Goal: Task Accomplishment & Management: Manage account settings

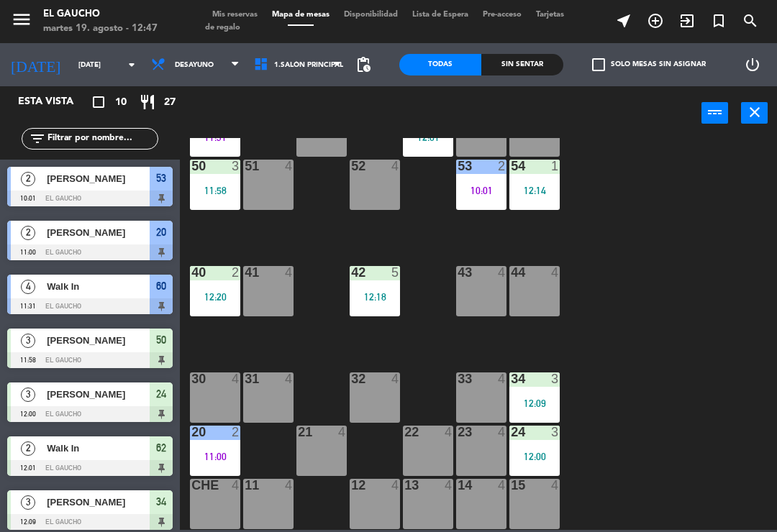
scroll to position [270, 0]
click at [359, 503] on div "12 4" at bounding box center [374, 504] width 50 height 50
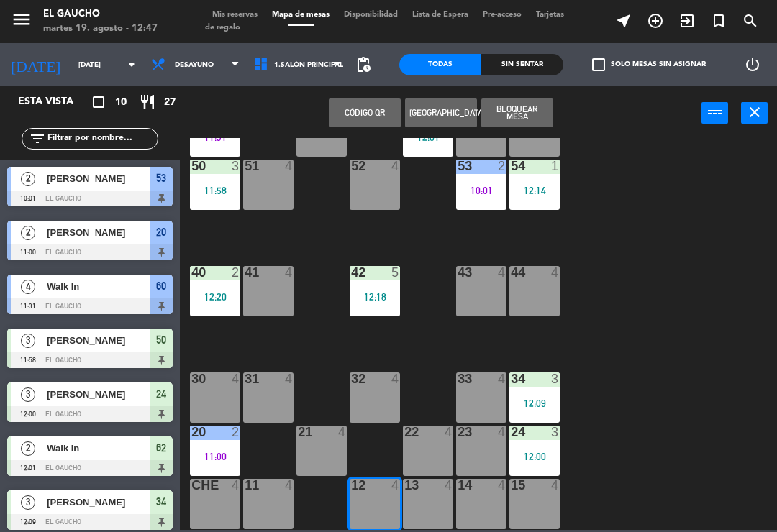
click at [232, 59] on icon at bounding box center [235, 65] width 6 height 12
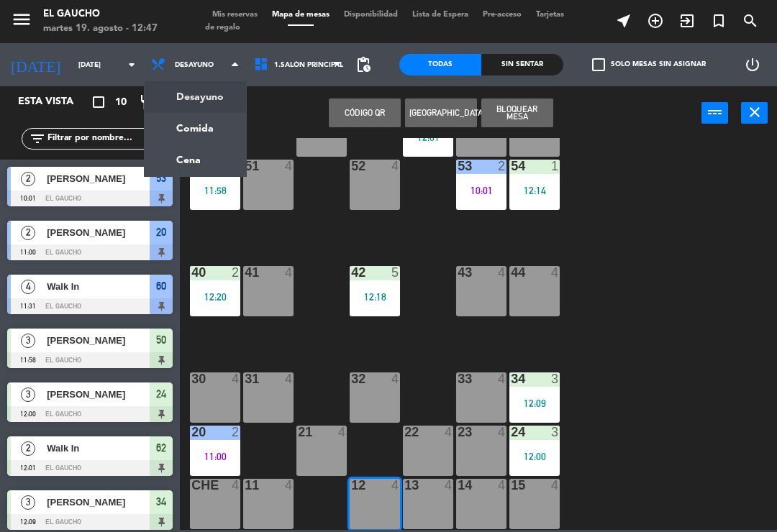
click at [199, 129] on ng-component "menu El Gaucho [DATE] 19. agosto - 12:47 Mis reservas Mapa de mesas Disponibili…" at bounding box center [388, 265] width 777 height 530
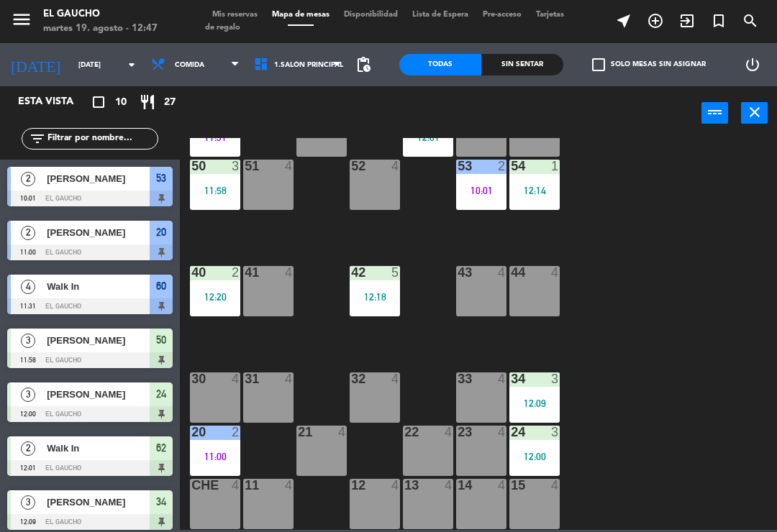
click at [368, 503] on div "12 4" at bounding box center [374, 504] width 50 height 50
click at [695, 391] on div "84 4 80 4 83 4 82 4 81 4 70 4 71 4 72 4 73 4 74 4 63 4 62 2 12:01 61 4 60 4 11:…" at bounding box center [482, 334] width 589 height 392
click at [275, 507] on div "11 4" at bounding box center [268, 504] width 50 height 50
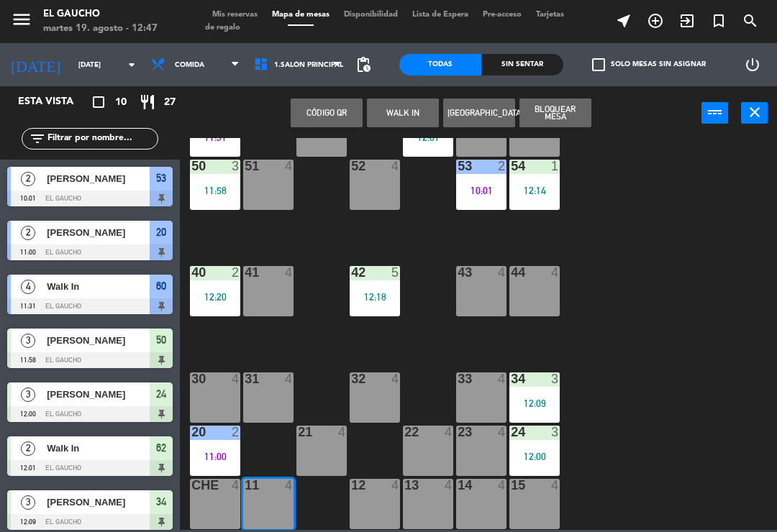
click at [402, 105] on button "WALK IN" at bounding box center [403, 113] width 72 height 29
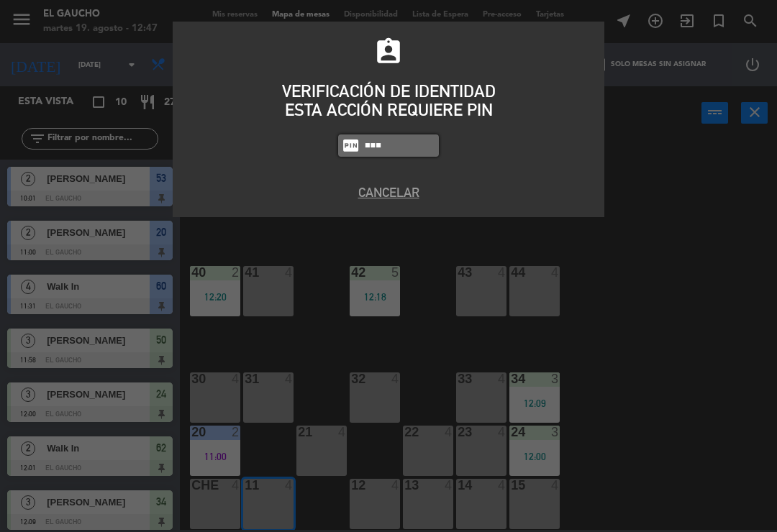
type input "0009"
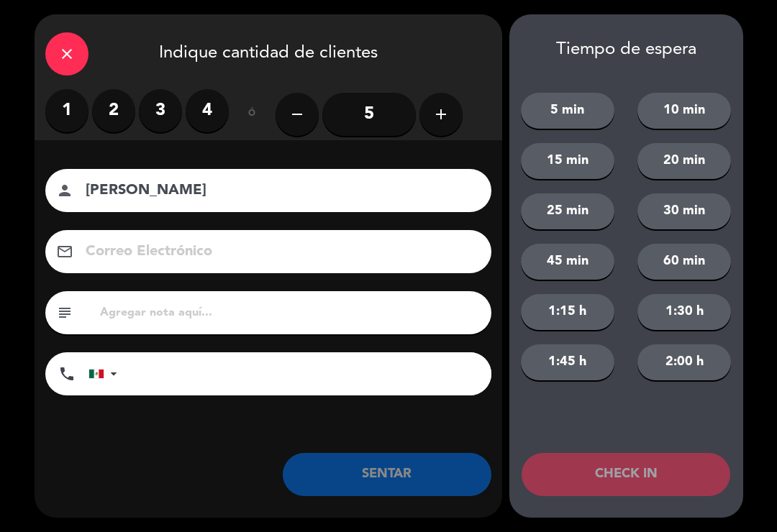
type input "[PERSON_NAME]"
click at [65, 113] on label "1" at bounding box center [66, 110] width 43 height 43
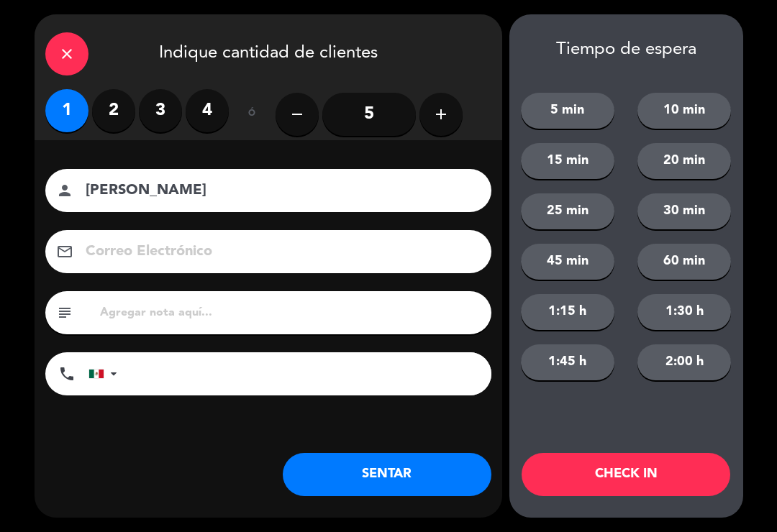
click at [111, 111] on label "2" at bounding box center [113, 110] width 43 height 43
click at [341, 475] on button "SENTAR" at bounding box center [387, 474] width 209 height 43
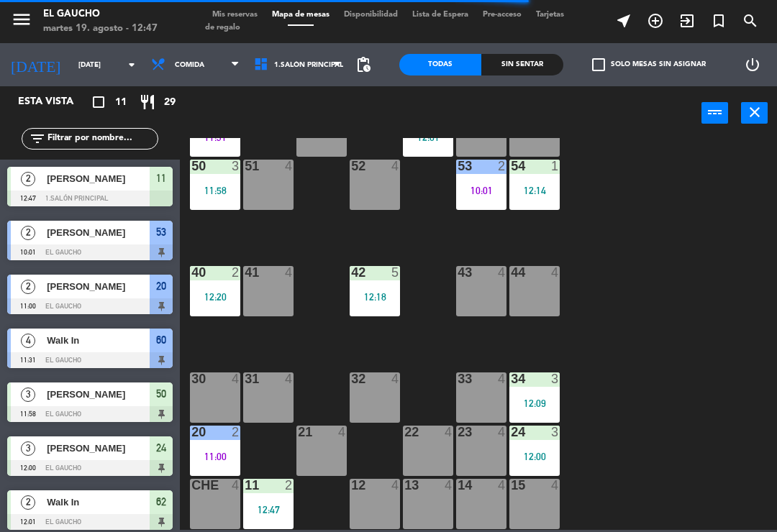
click at [368, 507] on div "12 4" at bounding box center [374, 504] width 50 height 50
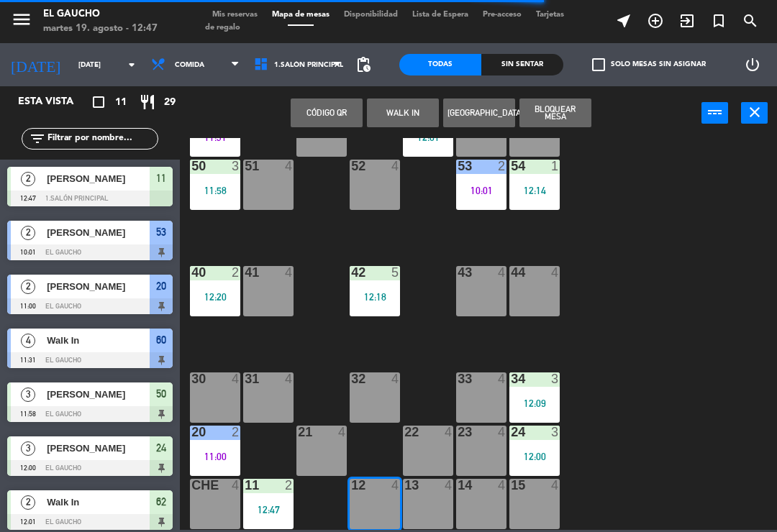
click at [397, 109] on button "WALK IN" at bounding box center [403, 113] width 72 height 29
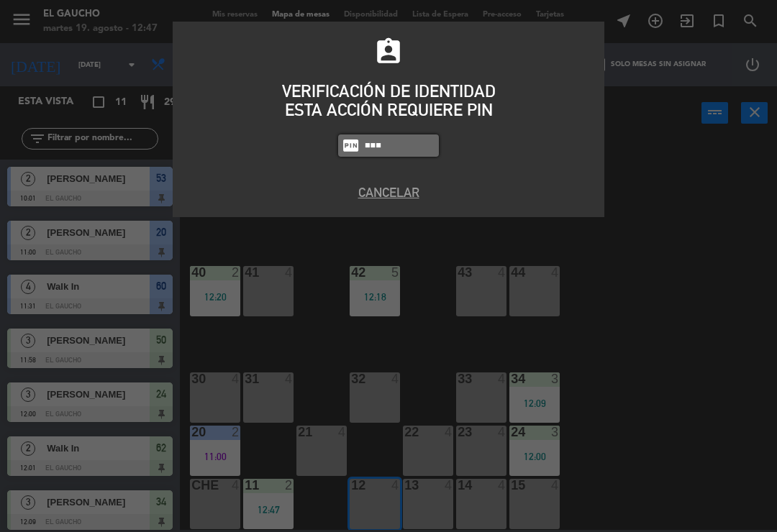
type input "0009"
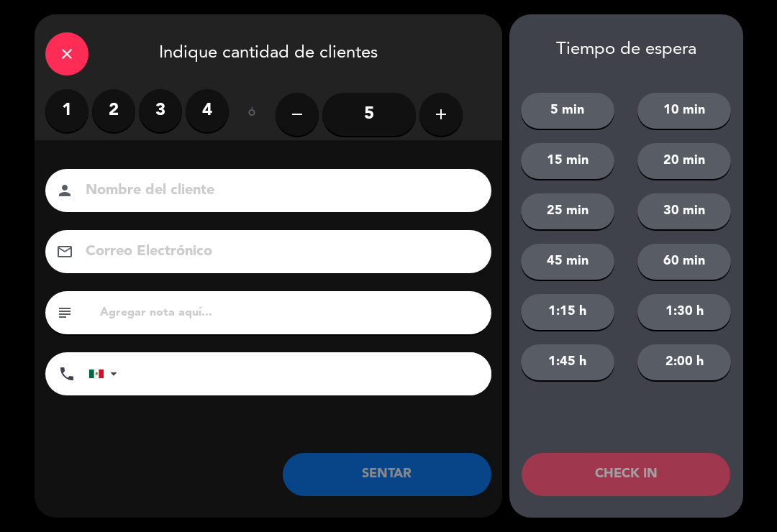
click at [156, 112] on label "3" at bounding box center [160, 110] width 43 height 43
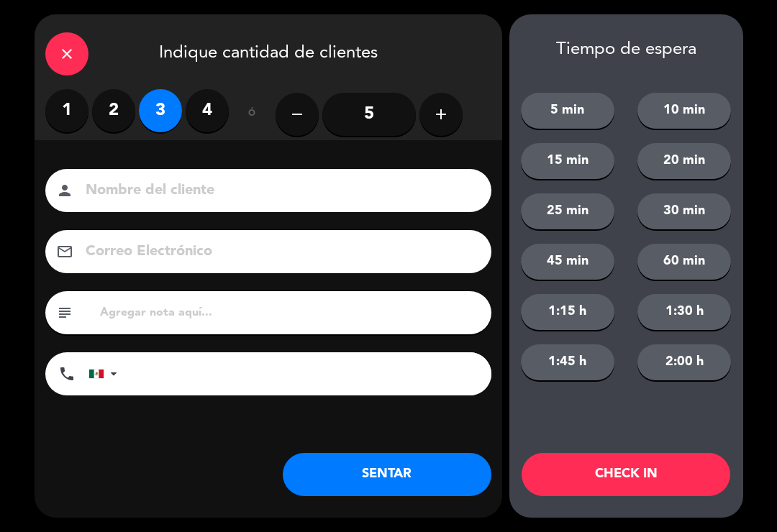
click at [358, 490] on button "SENTAR" at bounding box center [387, 474] width 209 height 43
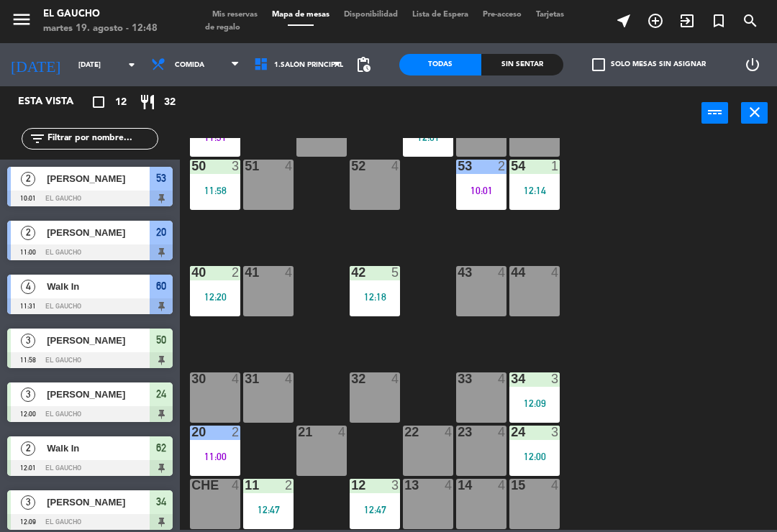
click at [217, 447] on div "20 2 11:00" at bounding box center [215, 451] width 50 height 50
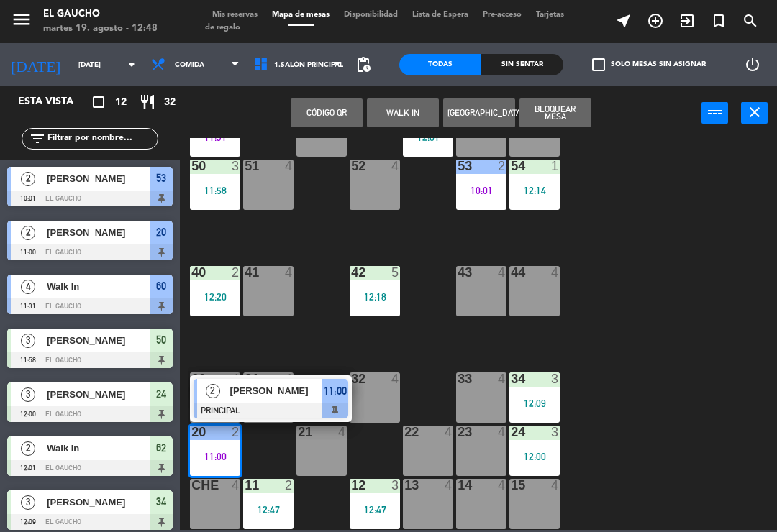
click at [269, 406] on div at bounding box center [270, 411] width 155 height 16
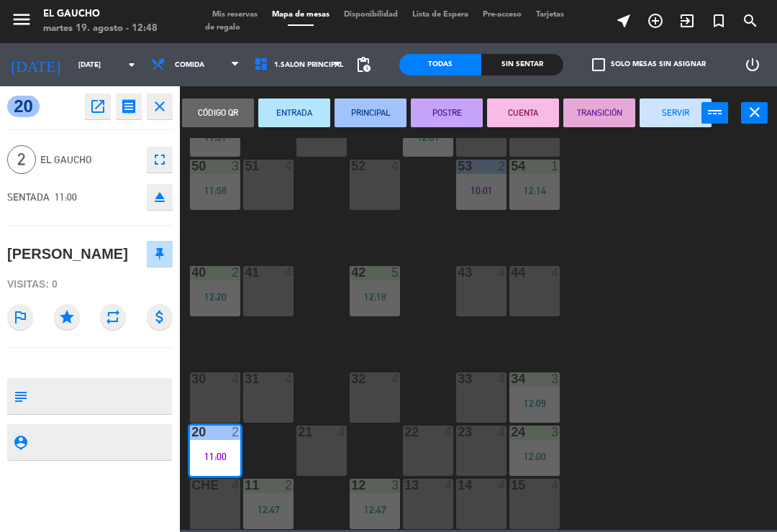
click at [669, 109] on button "SERVIR" at bounding box center [675, 113] width 72 height 29
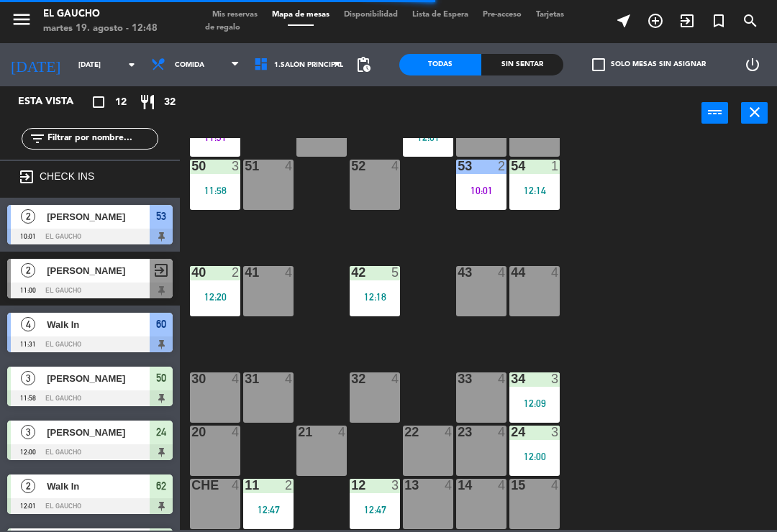
click at [551, 444] on div "24 3 12:00" at bounding box center [534, 451] width 50 height 50
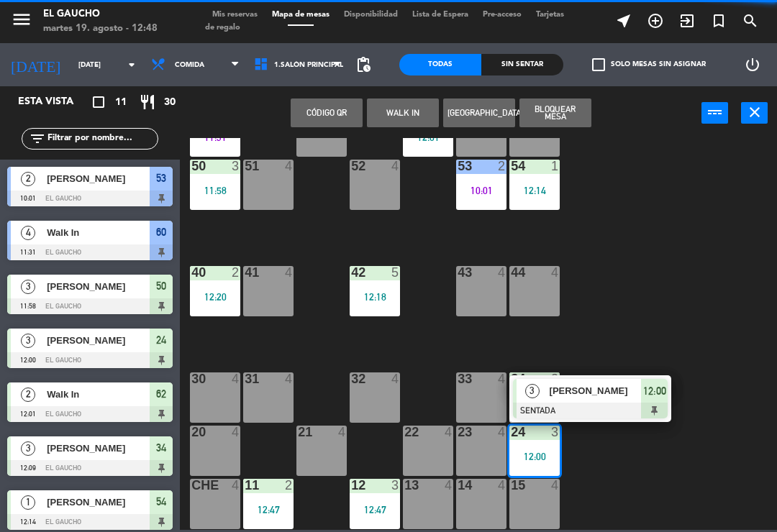
click at [603, 399] on div "[PERSON_NAME]" at bounding box center [594, 391] width 93 height 24
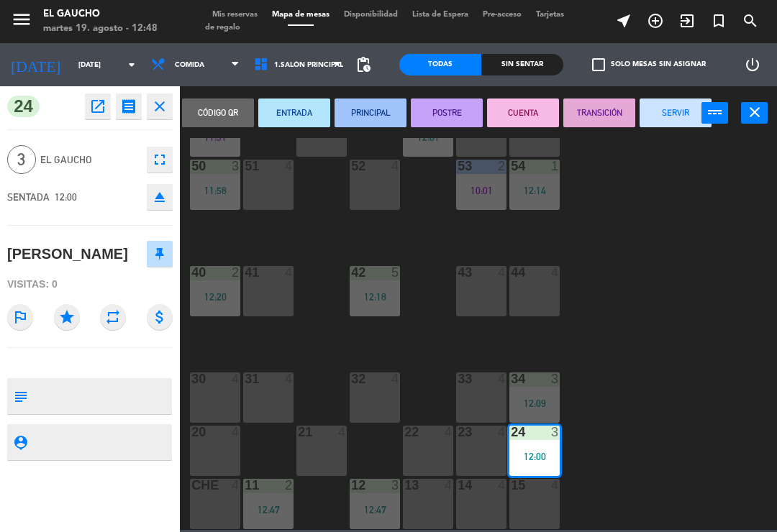
click at [377, 111] on button "PRINCIPAL" at bounding box center [370, 113] width 72 height 29
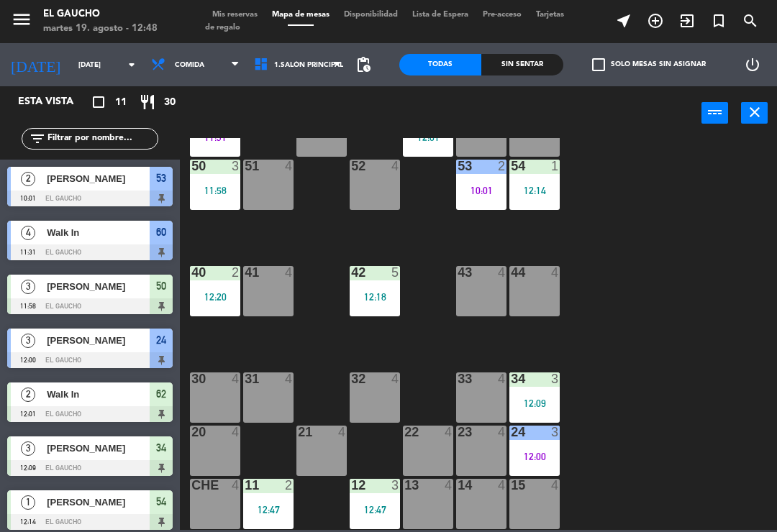
click at [542, 403] on div "12:09" at bounding box center [534, 403] width 50 height 10
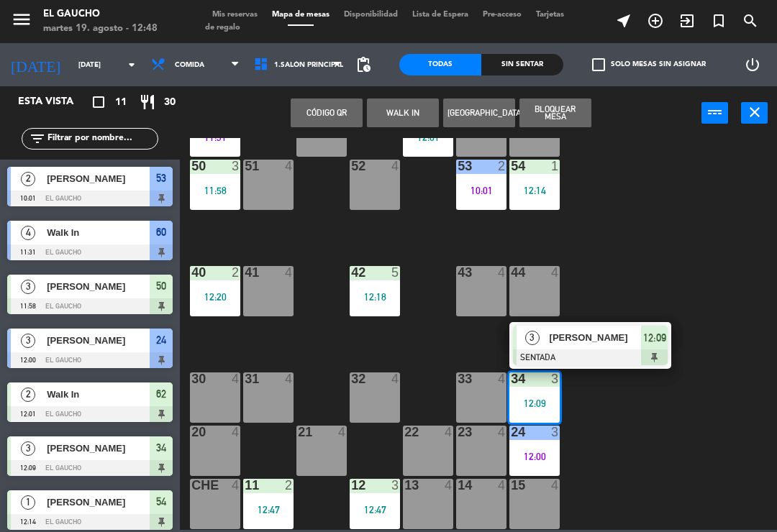
click at [594, 346] on div "[PERSON_NAME]" at bounding box center [594, 338] width 93 height 24
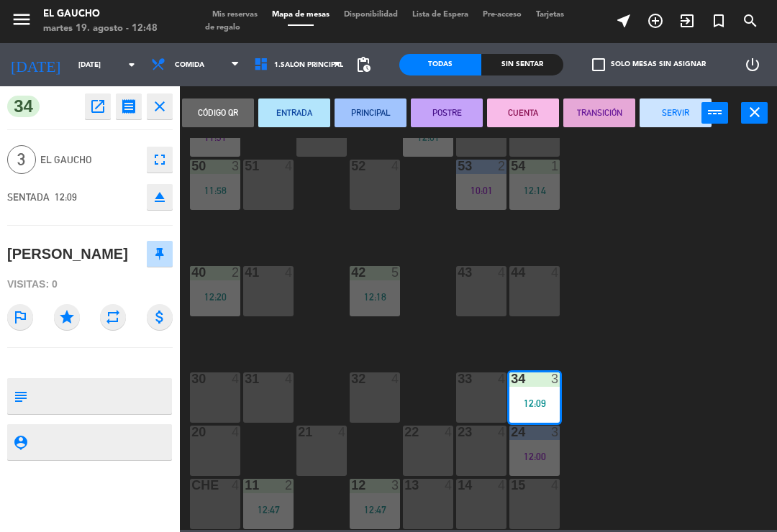
click at [373, 119] on button "PRINCIPAL" at bounding box center [370, 113] width 72 height 29
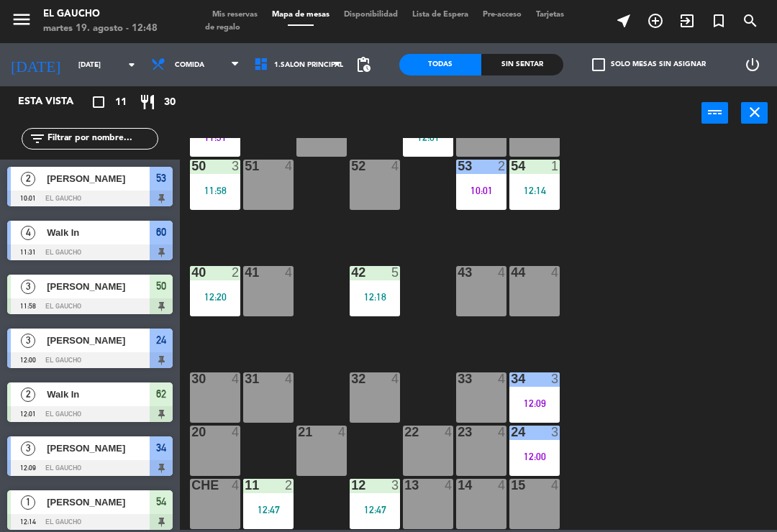
click at [211, 285] on div "40 2 12:20" at bounding box center [215, 291] width 50 height 50
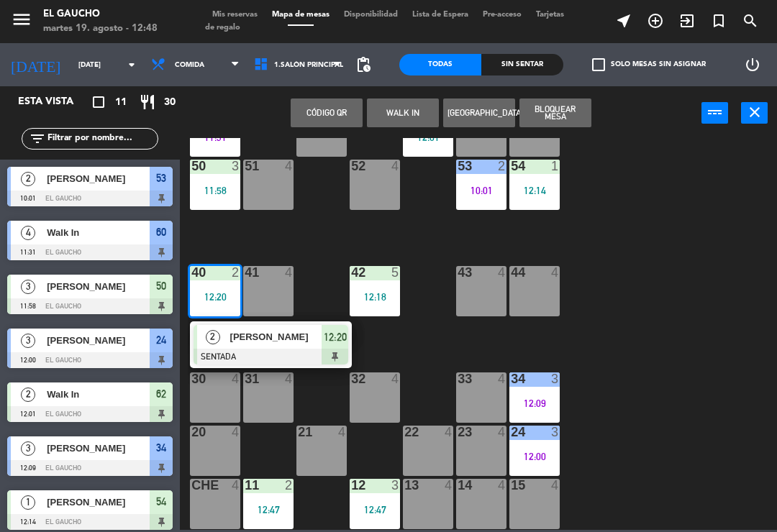
click at [271, 346] on div "[PERSON_NAME]" at bounding box center [275, 337] width 93 height 24
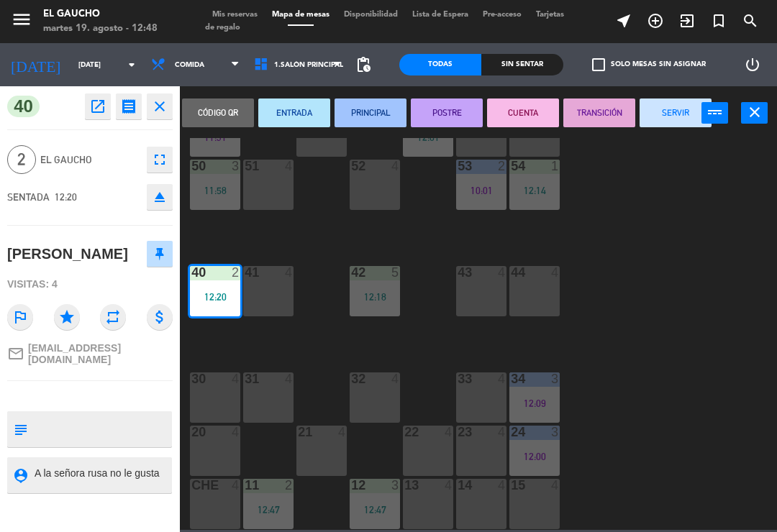
click at [304, 119] on button "ENTRADA" at bounding box center [294, 113] width 72 height 29
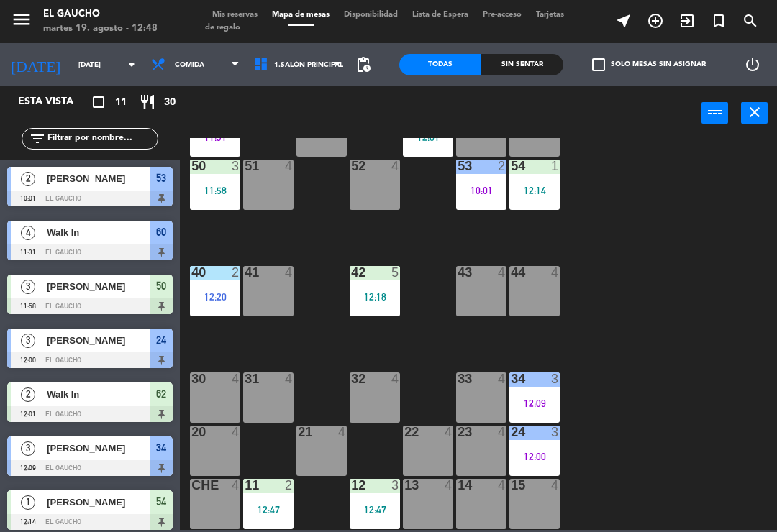
scroll to position [52, 0]
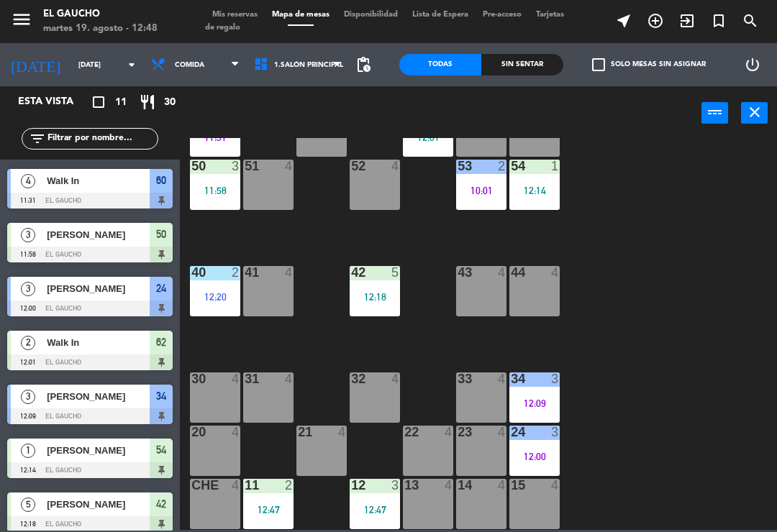
click at [216, 280] on div "40 2" at bounding box center [215, 273] width 50 height 14
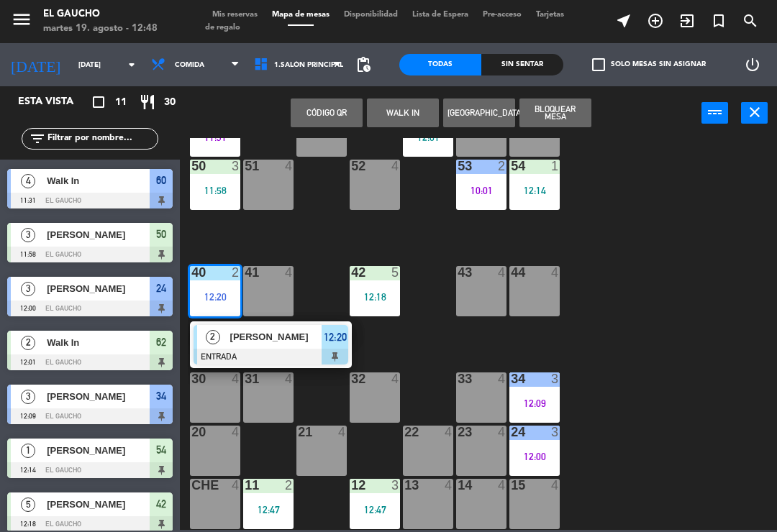
click at [267, 352] on div at bounding box center [270, 357] width 155 height 16
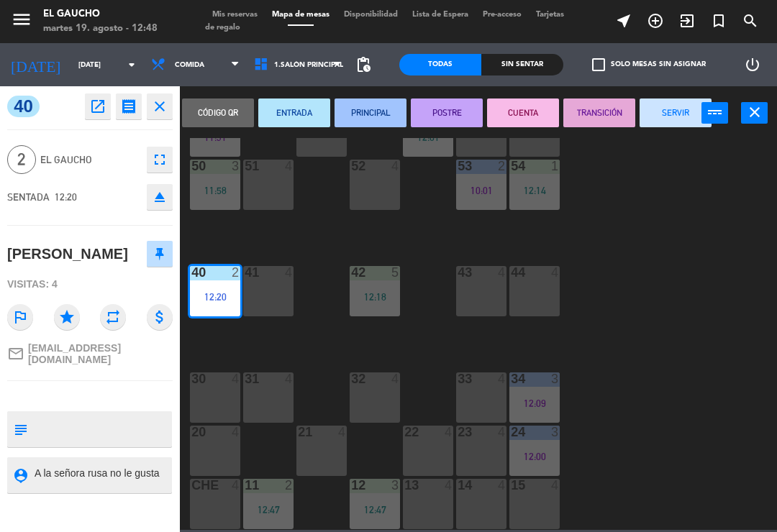
click at [367, 125] on button "PRINCIPAL" at bounding box center [370, 113] width 72 height 29
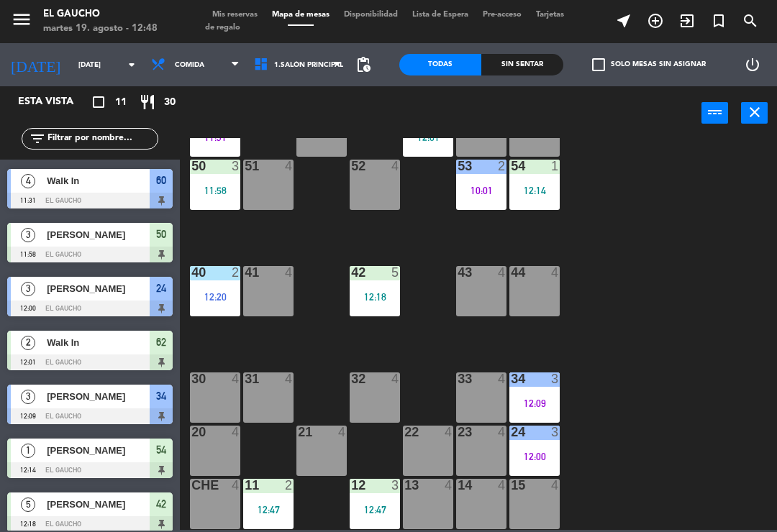
click at [368, 288] on div "42 5 12:18" at bounding box center [374, 291] width 50 height 50
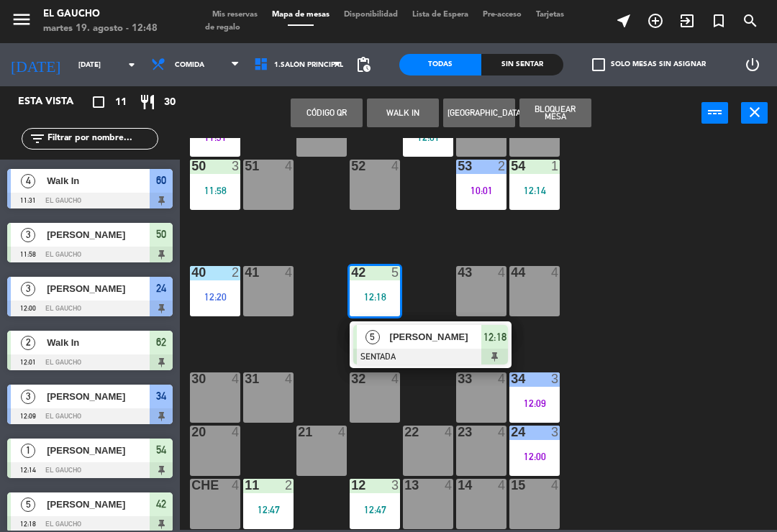
click at [408, 354] on div at bounding box center [430, 357] width 155 height 16
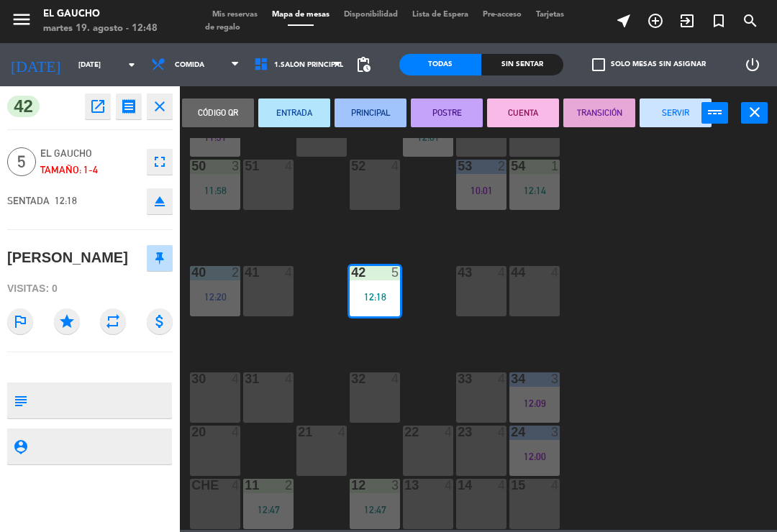
click at [377, 127] on button "PRINCIPAL" at bounding box center [370, 113] width 72 height 29
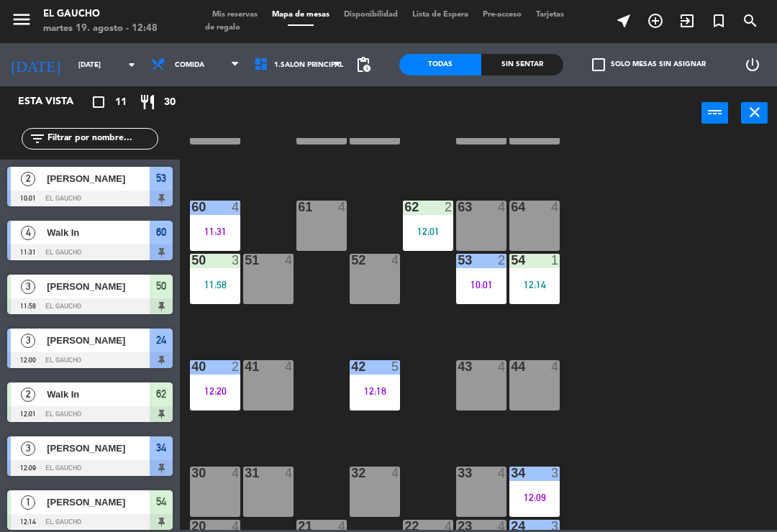
scroll to position [178, 0]
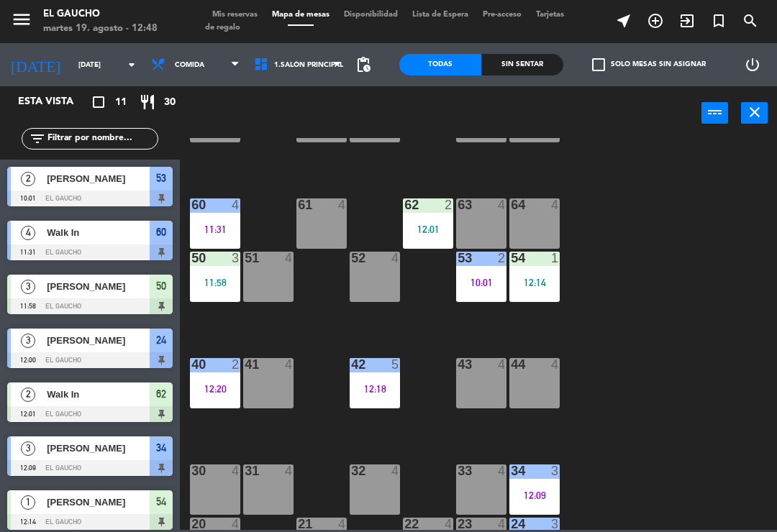
click at [540, 270] on div "54 1 12:14" at bounding box center [534, 277] width 50 height 50
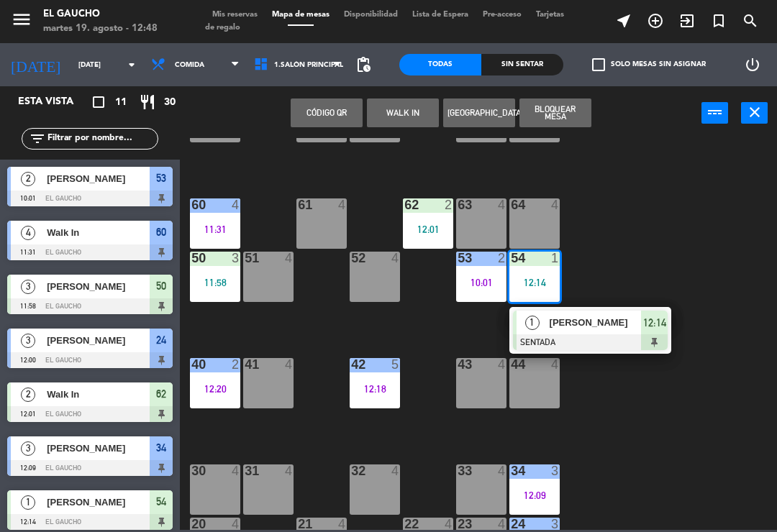
click at [583, 332] on div "[PERSON_NAME]" at bounding box center [594, 323] width 93 height 24
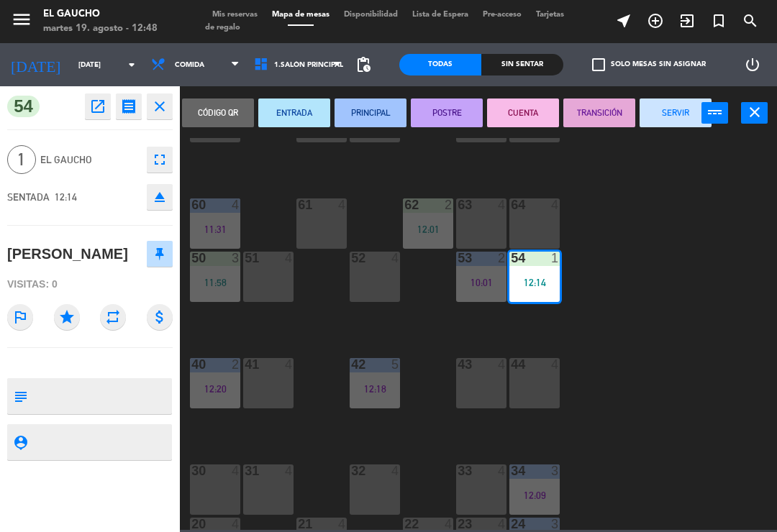
click at [302, 115] on button "ENTRADA" at bounding box center [294, 113] width 72 height 29
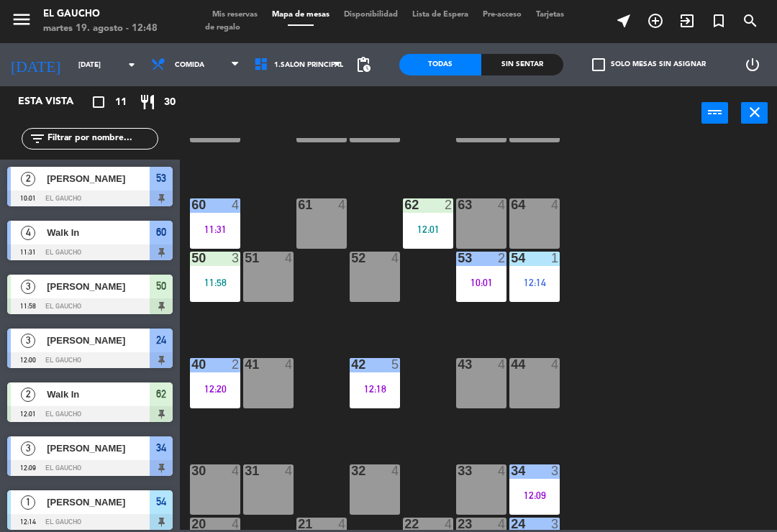
click at [214, 280] on div "11:58" at bounding box center [215, 283] width 50 height 10
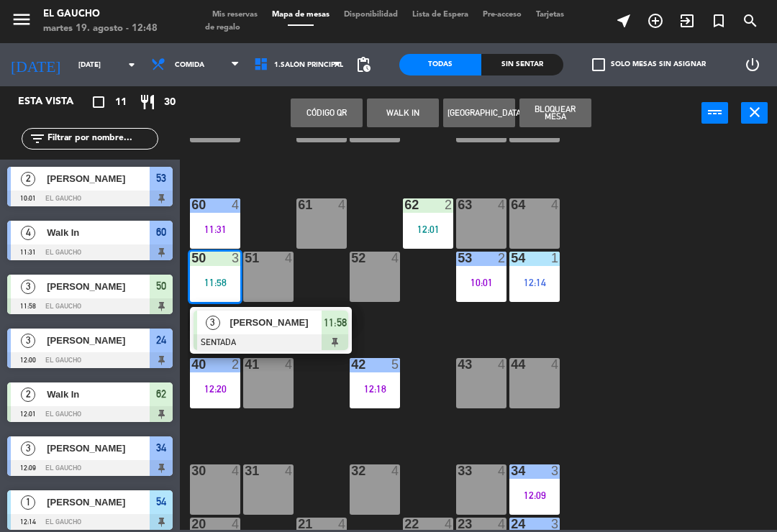
click at [277, 334] on div at bounding box center [270, 342] width 155 height 16
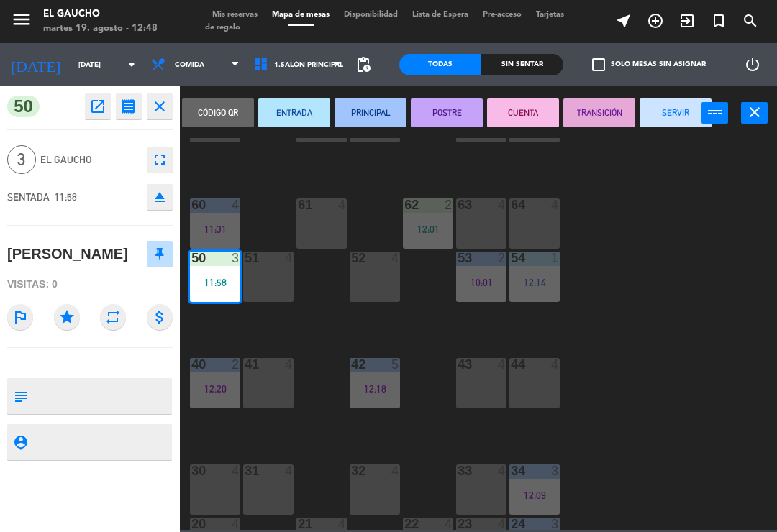
click at [378, 116] on button "PRINCIPAL" at bounding box center [370, 113] width 72 height 29
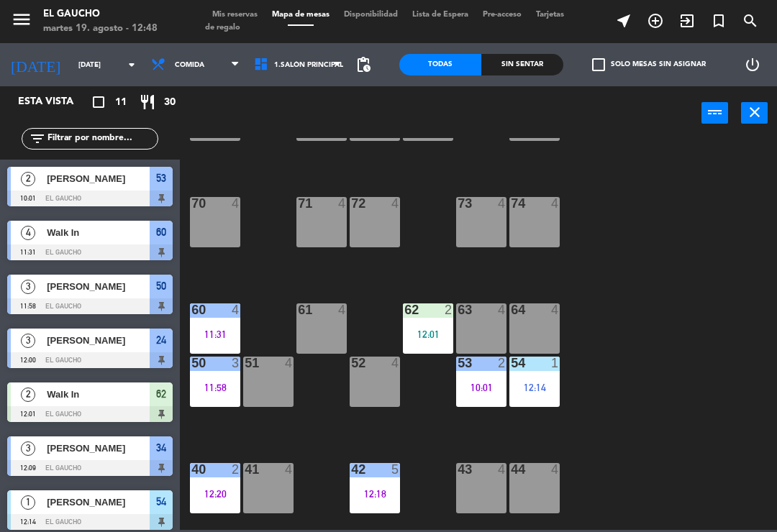
scroll to position [75, 0]
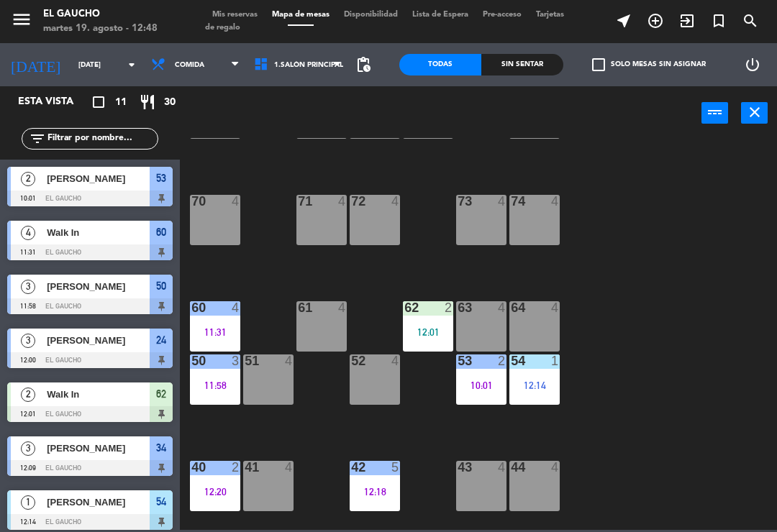
click at [228, 320] on div "60 4 11:31" at bounding box center [215, 326] width 50 height 50
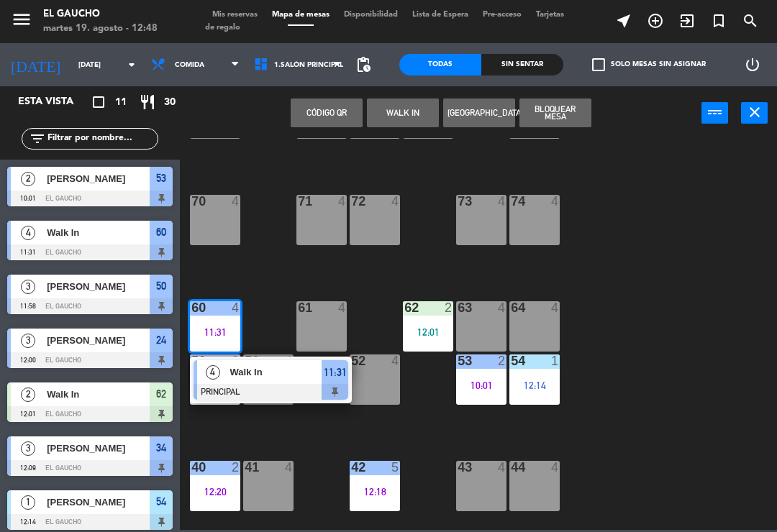
click at [286, 380] on div "Walk In" at bounding box center [275, 372] width 93 height 24
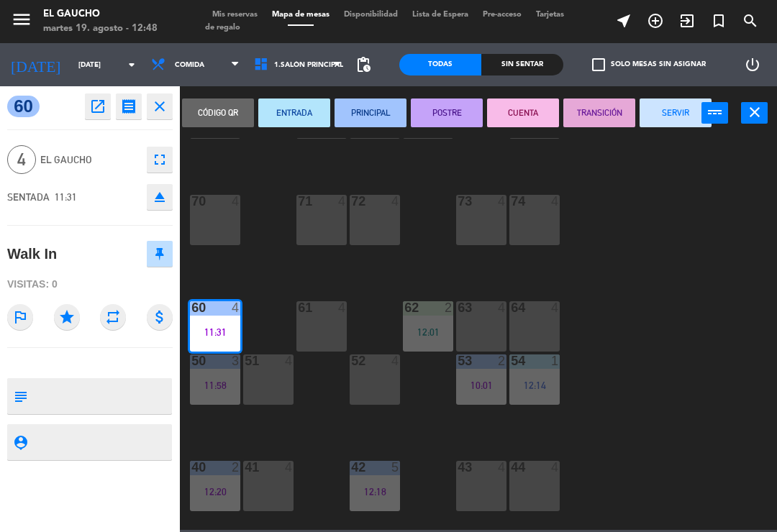
click at [663, 116] on button "SERVIR" at bounding box center [675, 113] width 72 height 29
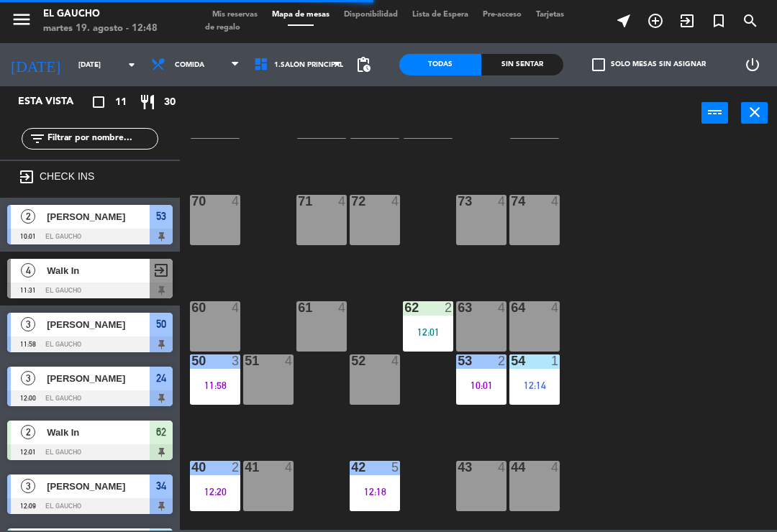
click at [436, 330] on div "12:01" at bounding box center [428, 332] width 50 height 10
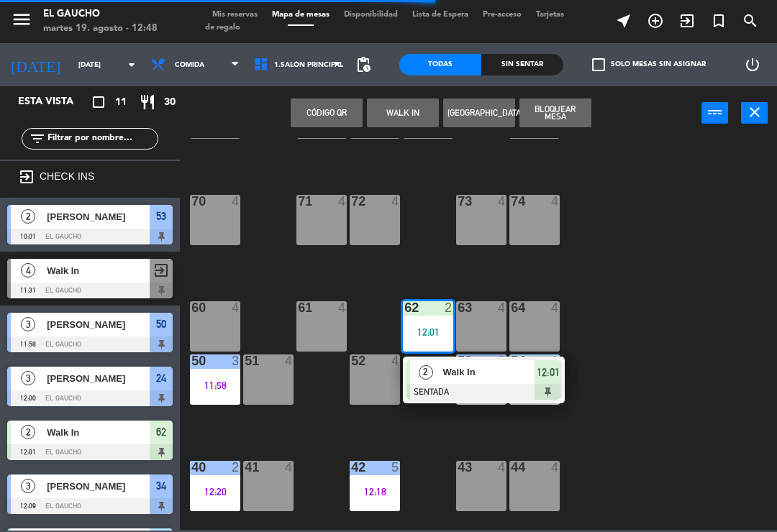
click at [441, 377] on div "Walk In" at bounding box center [487, 372] width 93 height 24
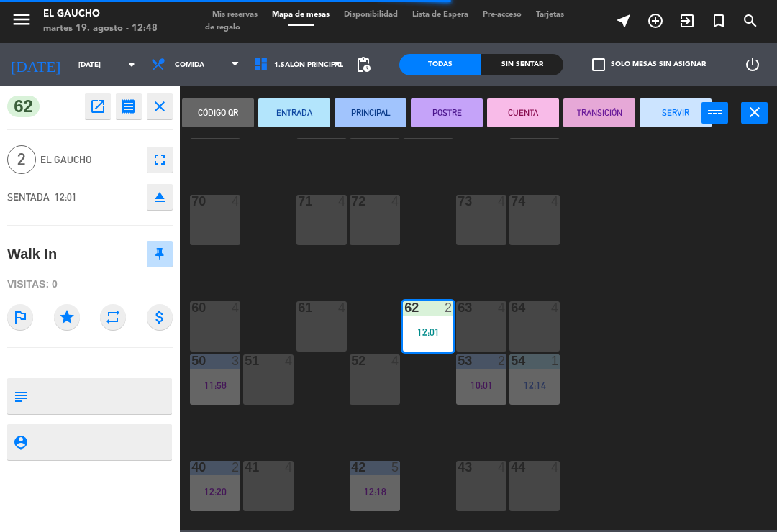
click at [375, 109] on button "PRINCIPAL" at bounding box center [370, 113] width 72 height 29
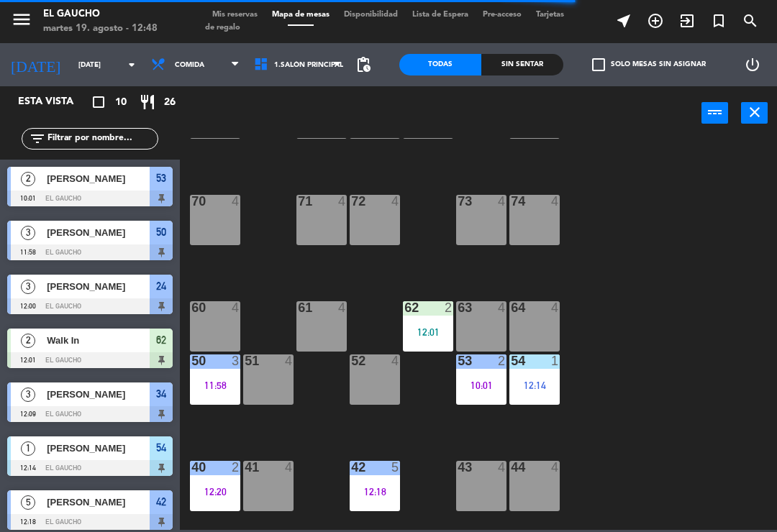
click at [426, 323] on div "62 2 12:01" at bounding box center [428, 326] width 50 height 50
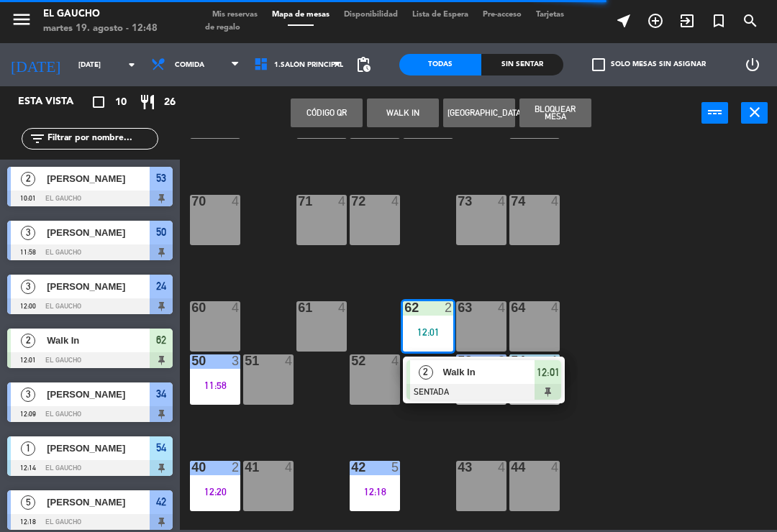
click at [436, 377] on div "2" at bounding box center [425, 372] width 31 height 24
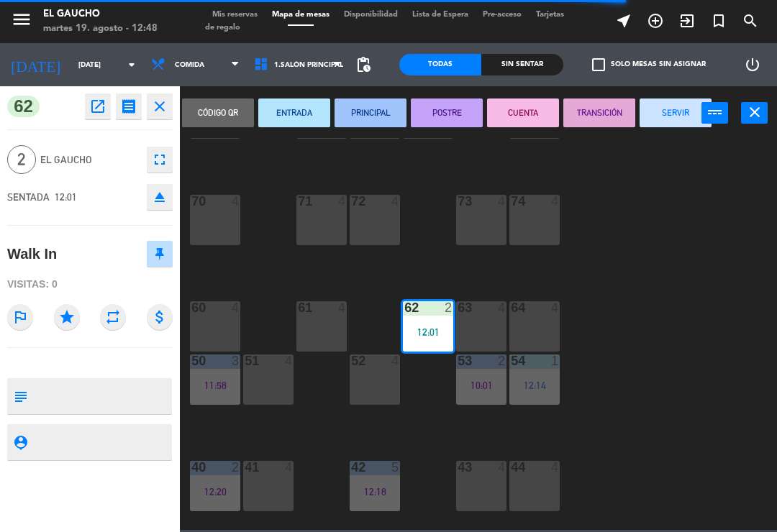
click at [362, 112] on button "PRINCIPAL" at bounding box center [370, 113] width 72 height 29
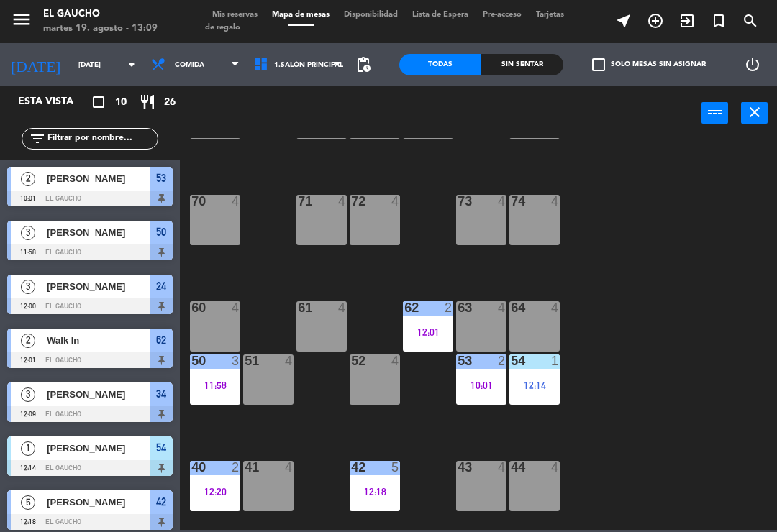
click at [317, 326] on div "61 4" at bounding box center [321, 326] width 50 height 50
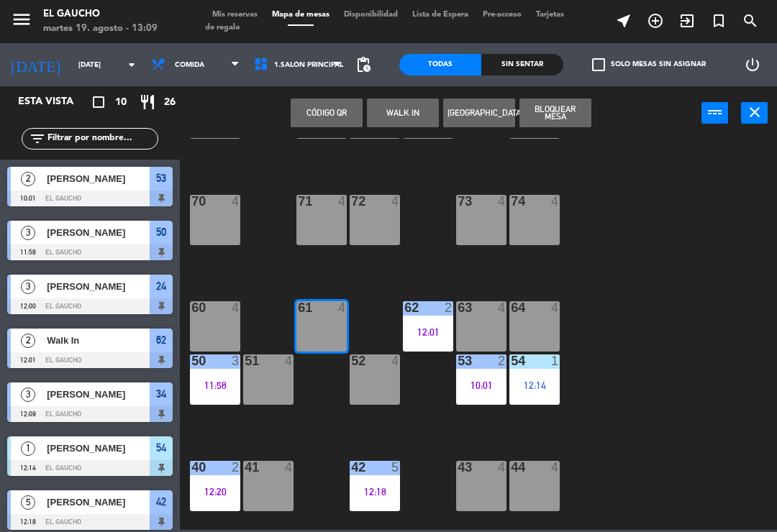
click at [393, 114] on button "WALK IN" at bounding box center [403, 113] width 72 height 29
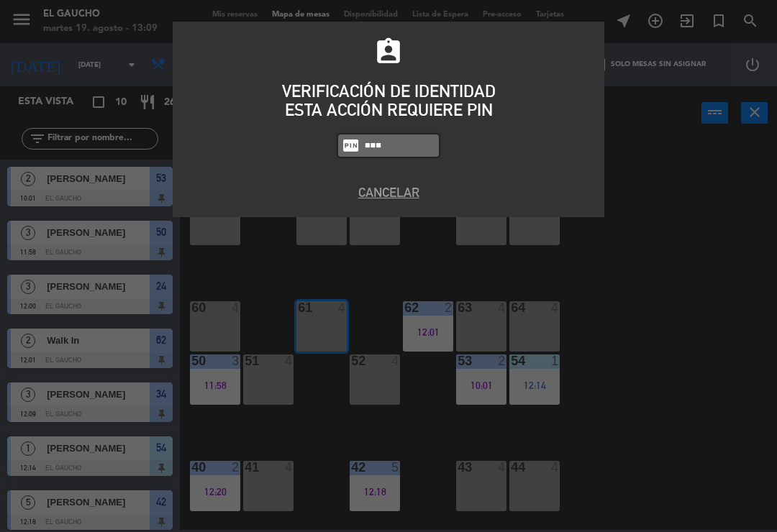
type input "0009"
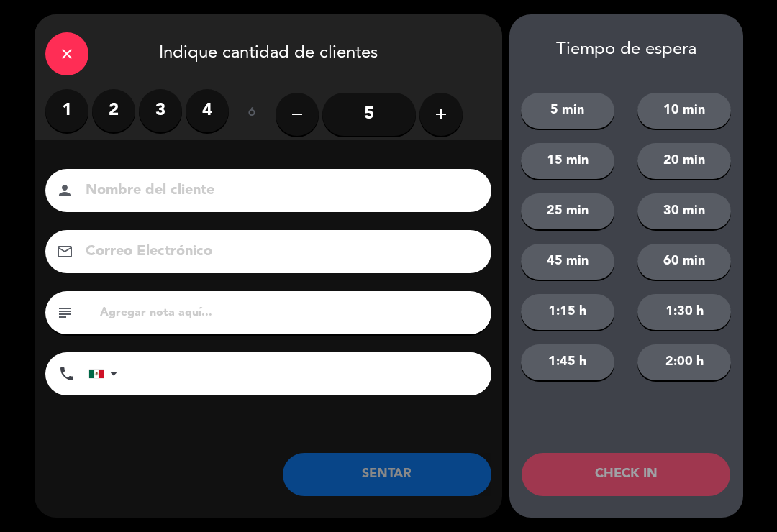
click at [170, 106] on label "3" at bounding box center [160, 110] width 43 height 43
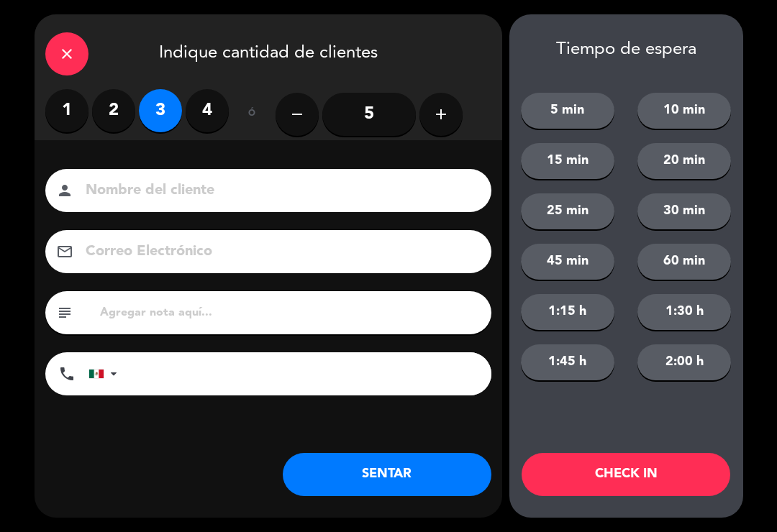
click at [367, 477] on button "SENTAR" at bounding box center [387, 474] width 209 height 43
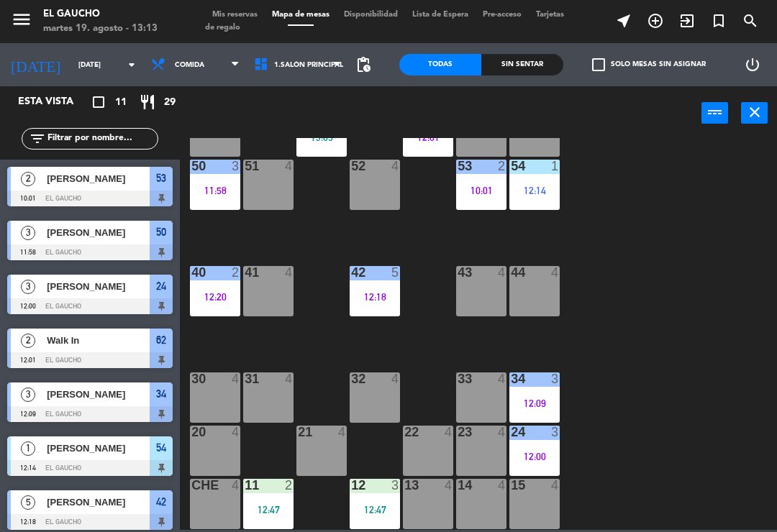
scroll to position [270, 0]
click at [535, 385] on div at bounding box center [535, 378] width 24 height 13
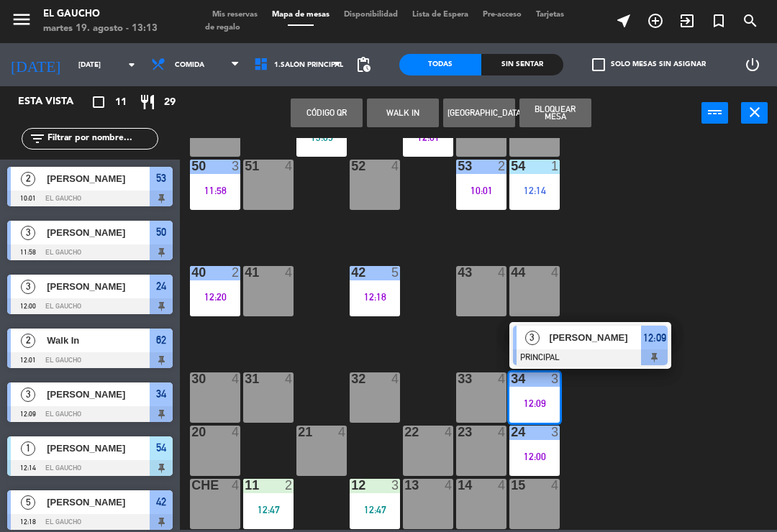
click at [595, 348] on div "[PERSON_NAME]" at bounding box center [594, 338] width 93 height 24
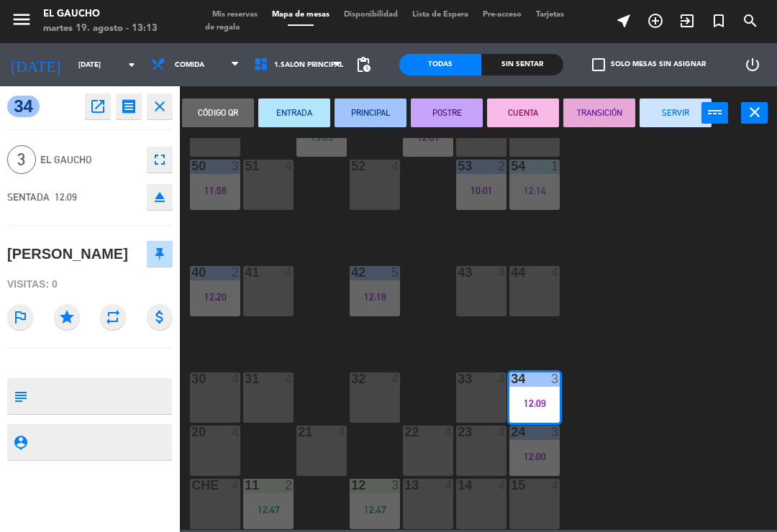
click at [682, 116] on button "SERVIR" at bounding box center [675, 113] width 72 height 29
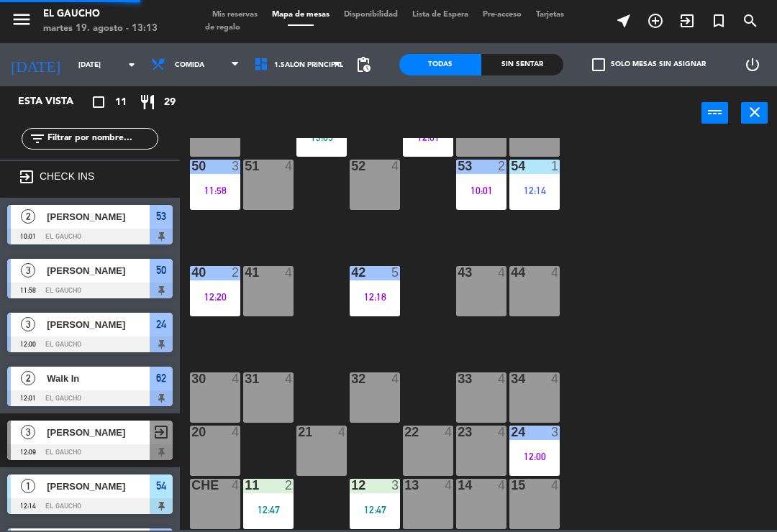
click at [556, 434] on div "3" at bounding box center [555, 432] width 9 height 13
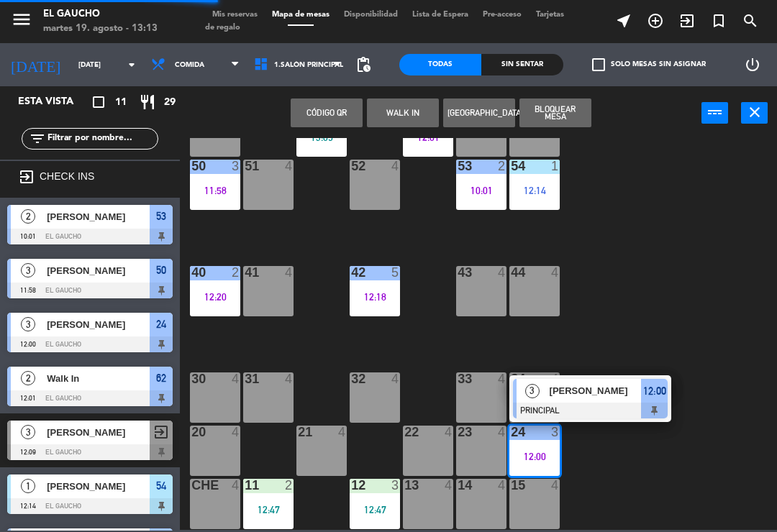
click at [536, 388] on span "3" at bounding box center [532, 391] width 14 height 14
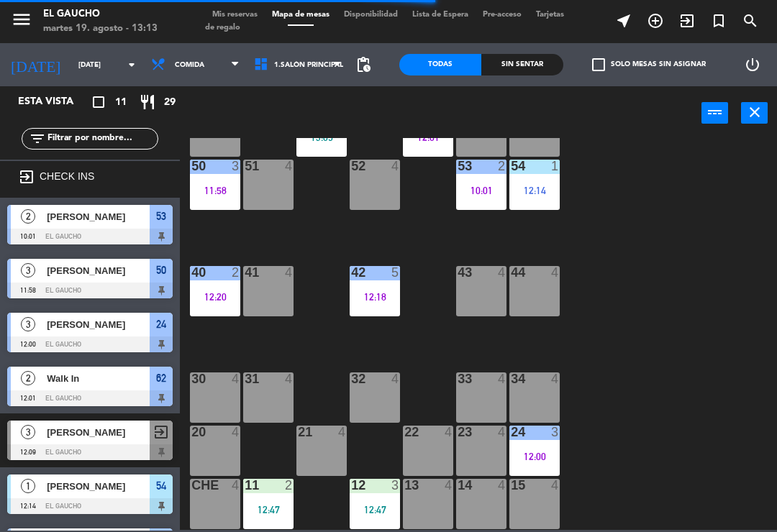
click at [542, 398] on div "34 4" at bounding box center [534, 397] width 50 height 50
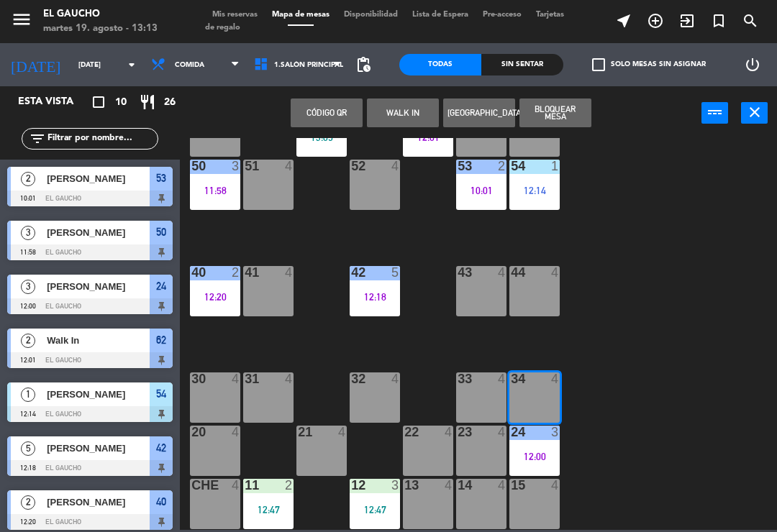
click at [385, 112] on button "WALK IN" at bounding box center [403, 113] width 72 height 29
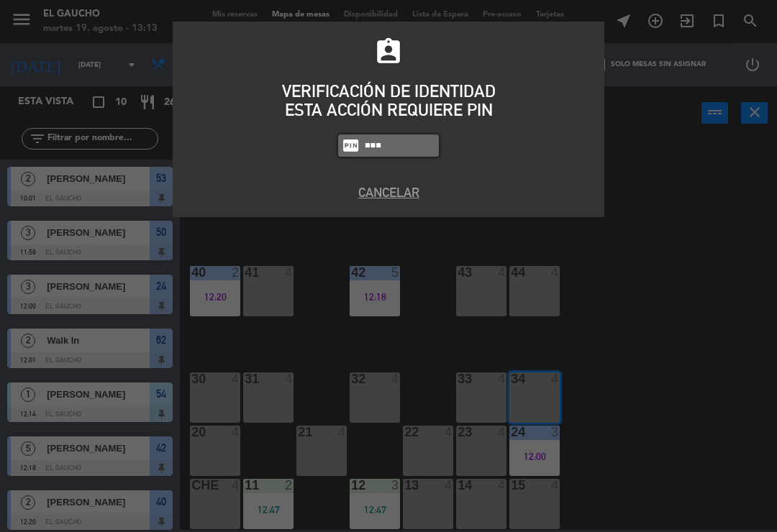
type input "0009"
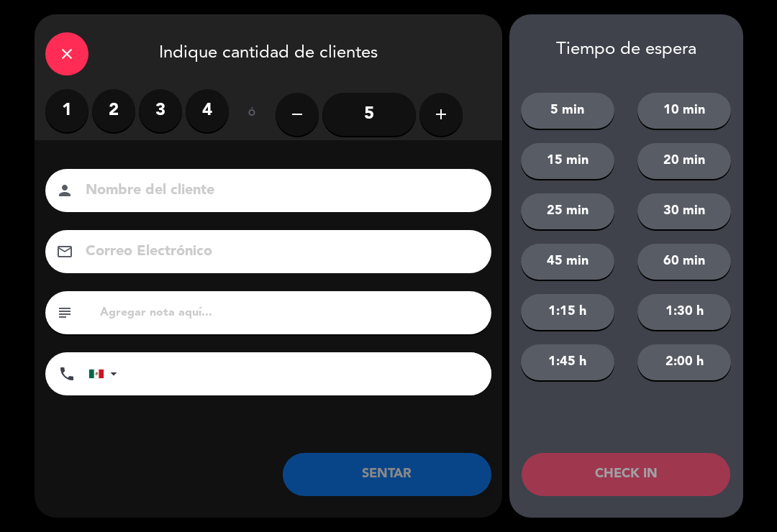
click at [123, 111] on label "2" at bounding box center [113, 110] width 43 height 43
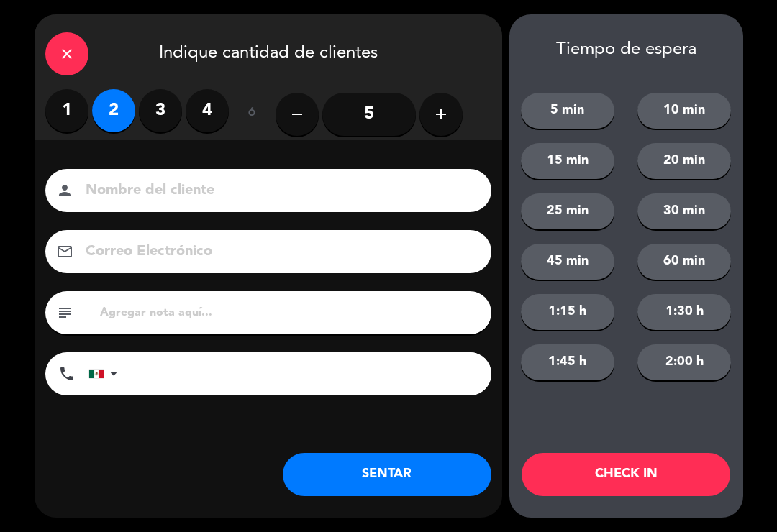
click at [392, 508] on div "close Indique cantidad de clientes 1 2 3 4 ó remove 5 add Nombre del cliente pe…" at bounding box center [268, 265] width 467 height 503
click at [439, 454] on button "SENTAR" at bounding box center [387, 474] width 209 height 43
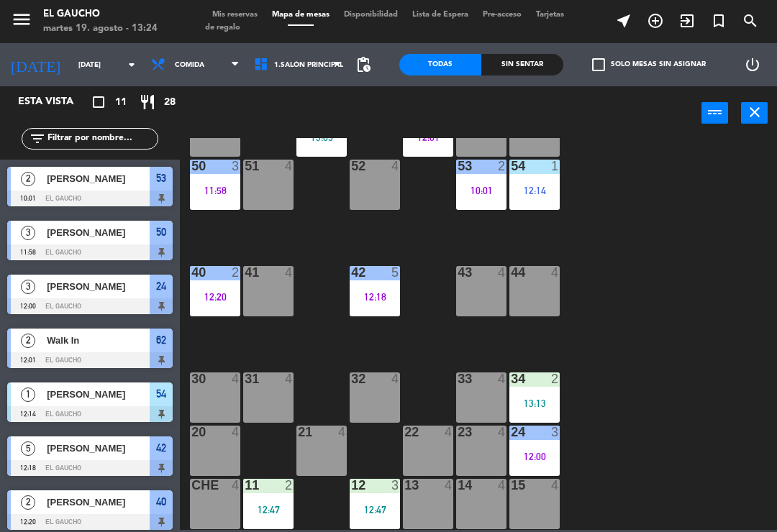
click at [383, 268] on div at bounding box center [375, 272] width 24 height 13
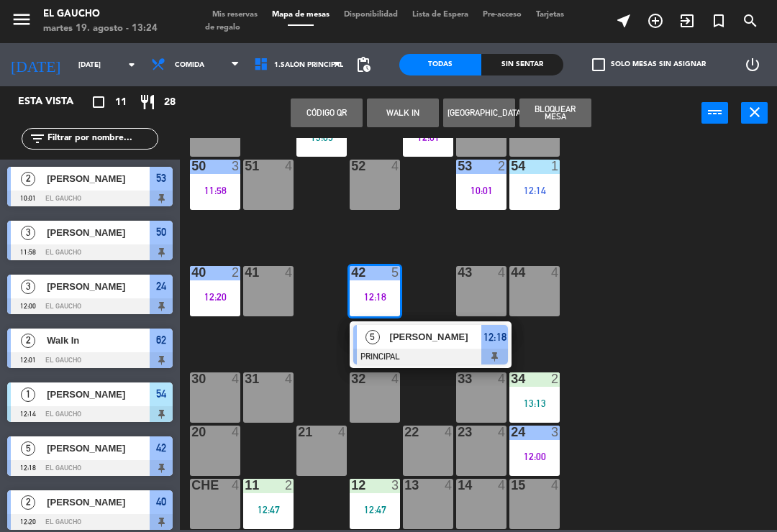
click at [428, 340] on span "[PERSON_NAME]" at bounding box center [436, 336] width 92 height 15
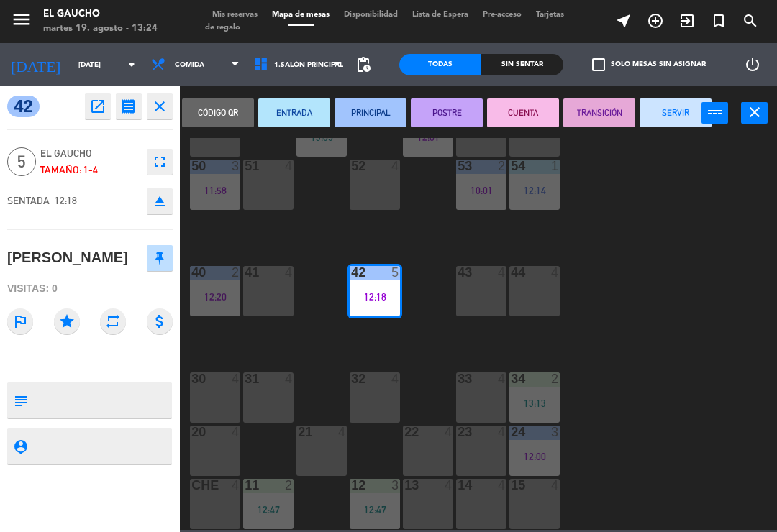
click at [674, 115] on button "SERVIR" at bounding box center [675, 113] width 72 height 29
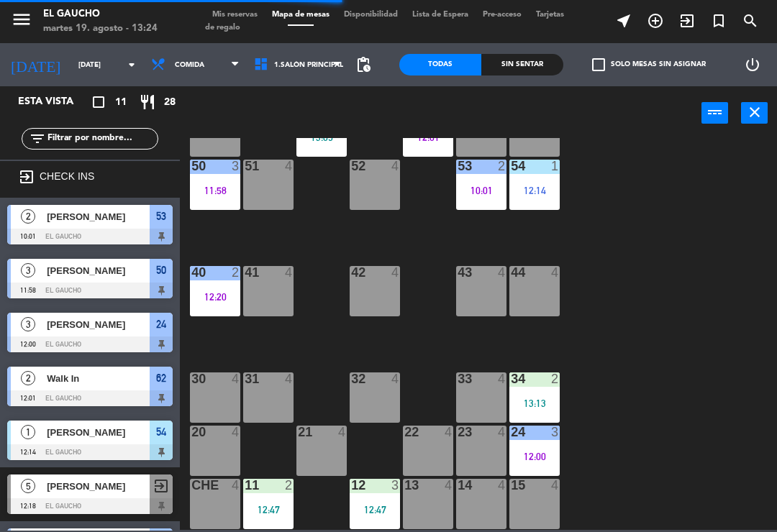
click at [555, 401] on div "13:13" at bounding box center [534, 403] width 50 height 10
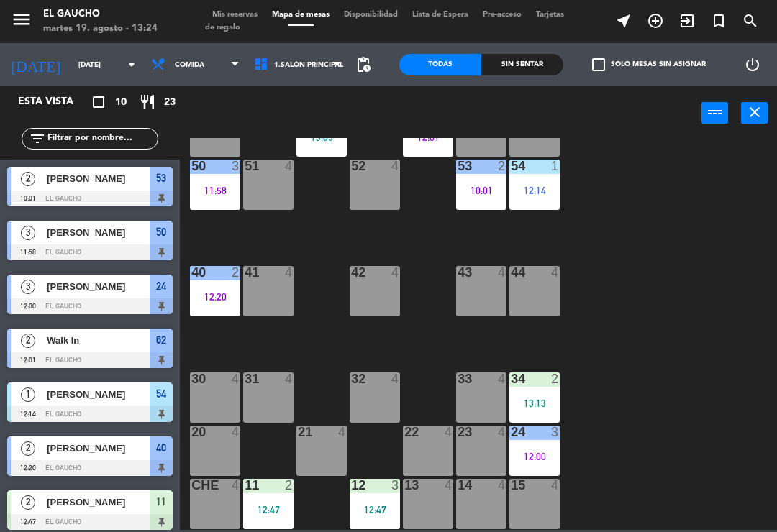
click at [531, 393] on div "34 2 13:13" at bounding box center [534, 397] width 50 height 50
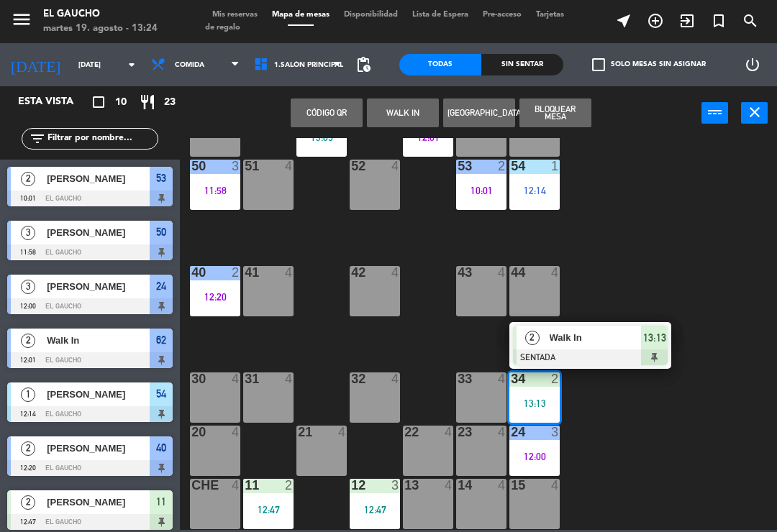
click at [605, 352] on div at bounding box center [590, 357] width 155 height 16
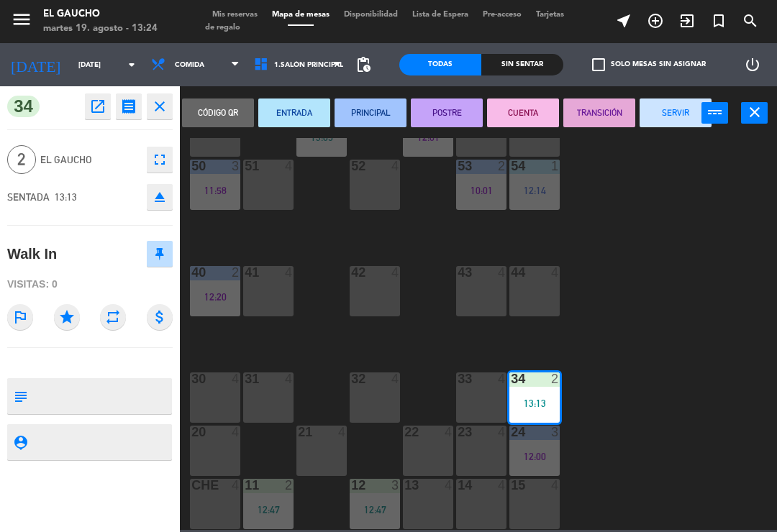
click at [363, 121] on button "PRINCIPAL" at bounding box center [370, 113] width 72 height 29
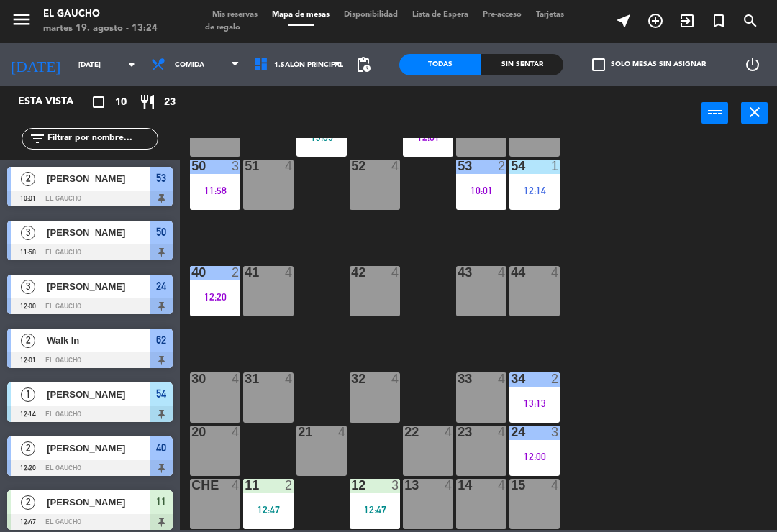
scroll to position [141, 0]
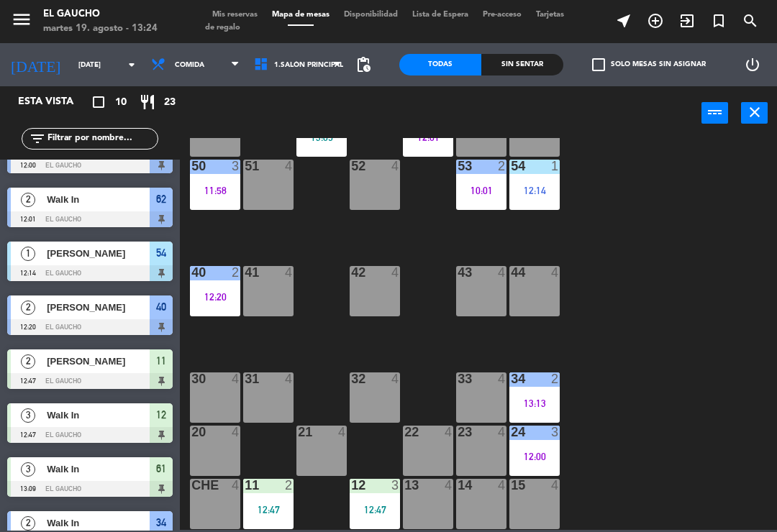
click at [535, 452] on div "12:00" at bounding box center [534, 457] width 50 height 10
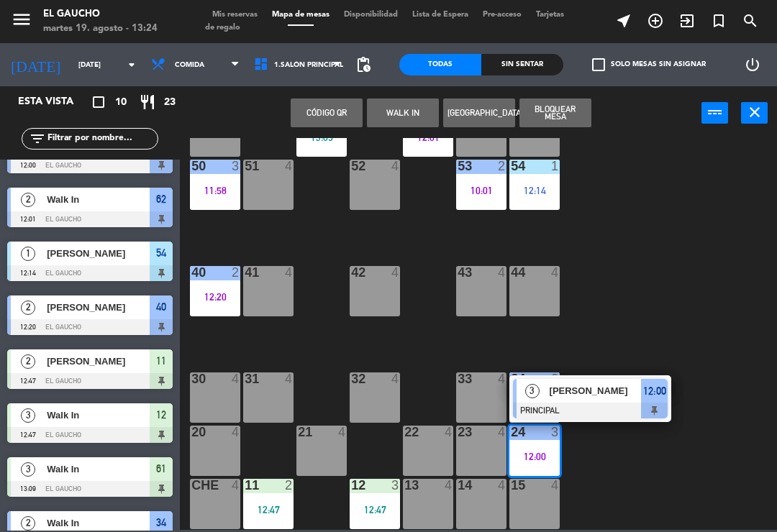
click at [586, 400] on div "[PERSON_NAME]" at bounding box center [594, 391] width 93 height 24
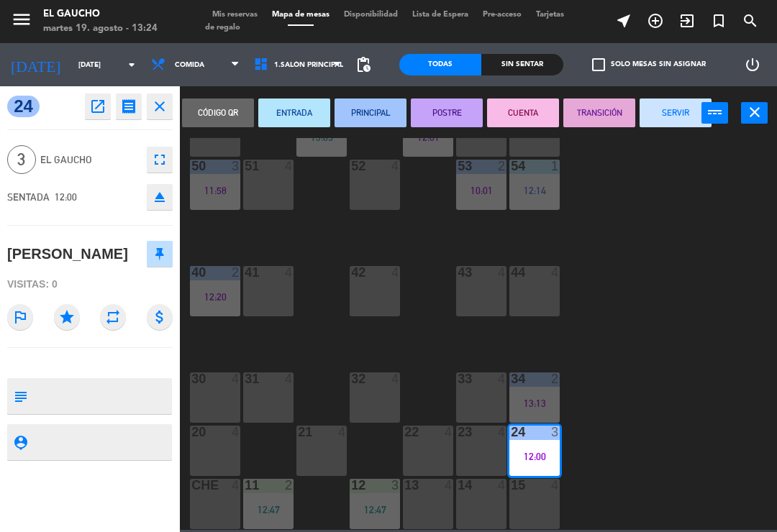
click at [680, 117] on button "SERVIR" at bounding box center [675, 113] width 72 height 29
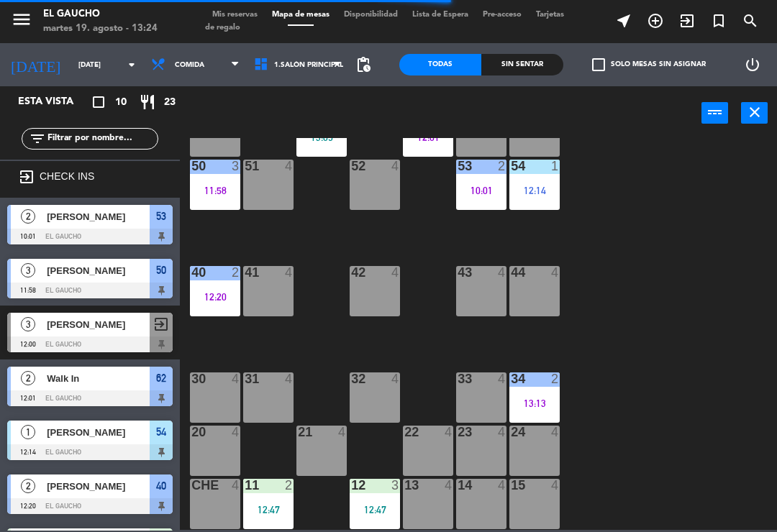
click at [282, 510] on div "12:47" at bounding box center [268, 510] width 50 height 10
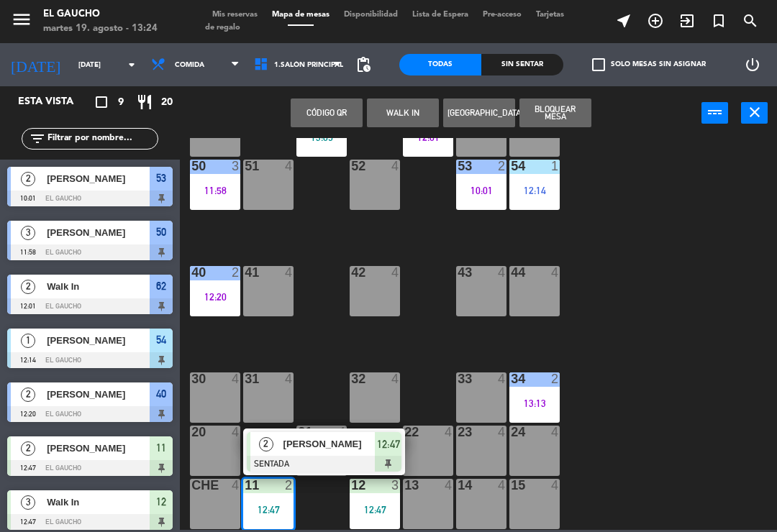
click at [319, 447] on span "[PERSON_NAME]" at bounding box center [329, 443] width 92 height 15
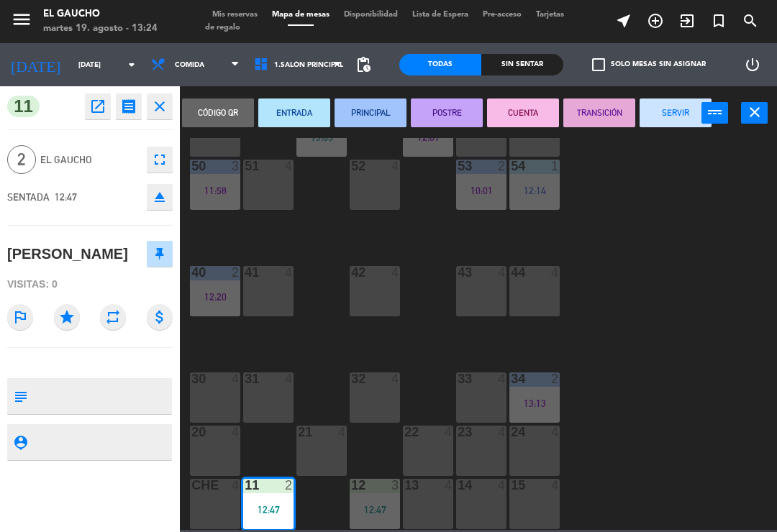
click at [662, 113] on button "SERVIR" at bounding box center [675, 113] width 72 height 29
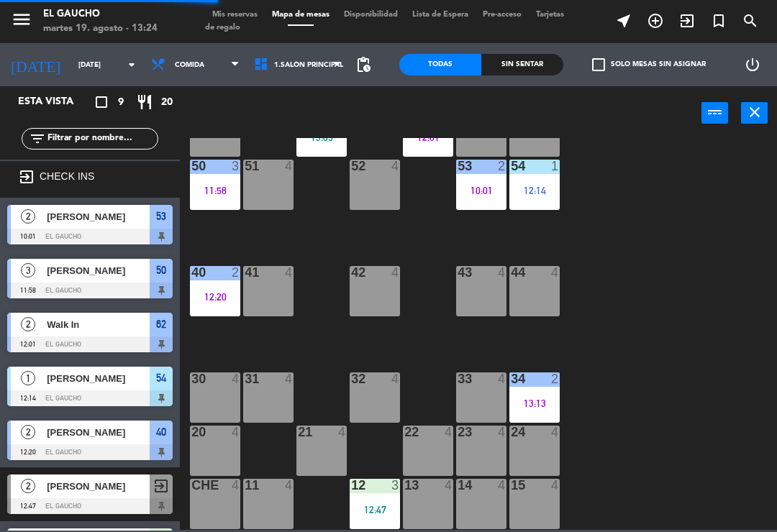
click at [375, 517] on div "12 3 12:47" at bounding box center [374, 504] width 50 height 50
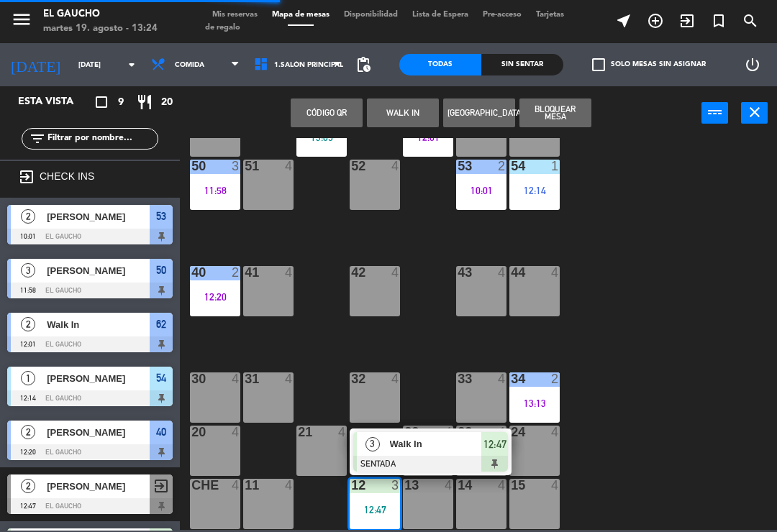
click at [408, 444] on span "Walk In" at bounding box center [436, 443] width 92 height 15
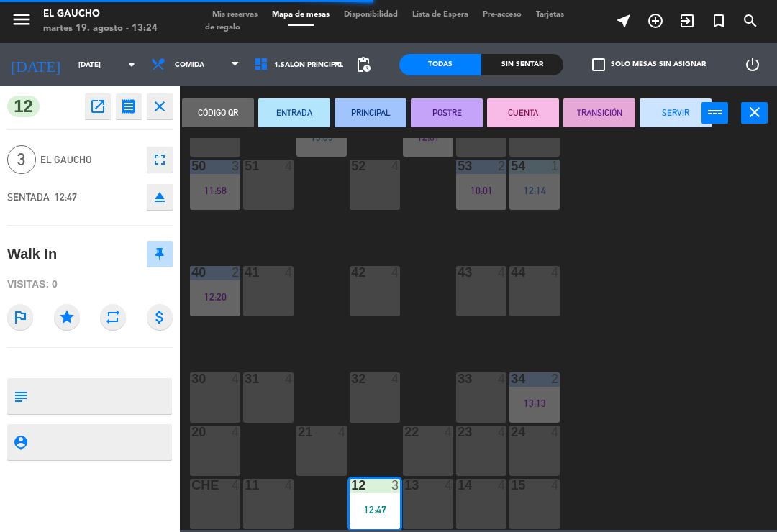
click at [364, 101] on button "PRINCIPAL" at bounding box center [370, 113] width 72 height 29
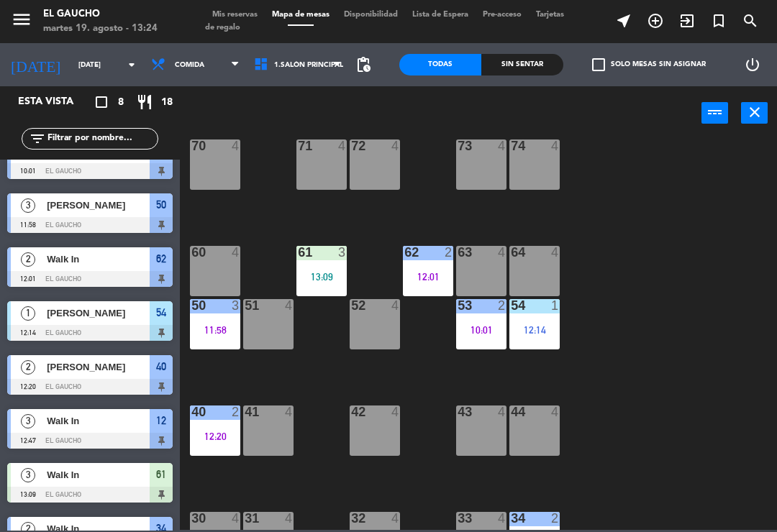
scroll to position [132, 0]
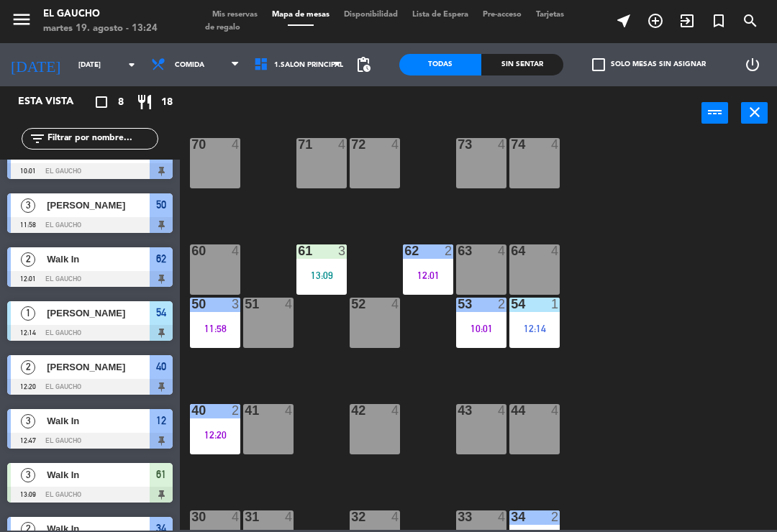
click at [203, 323] on div "11:58" at bounding box center [215, 328] width 50 height 11
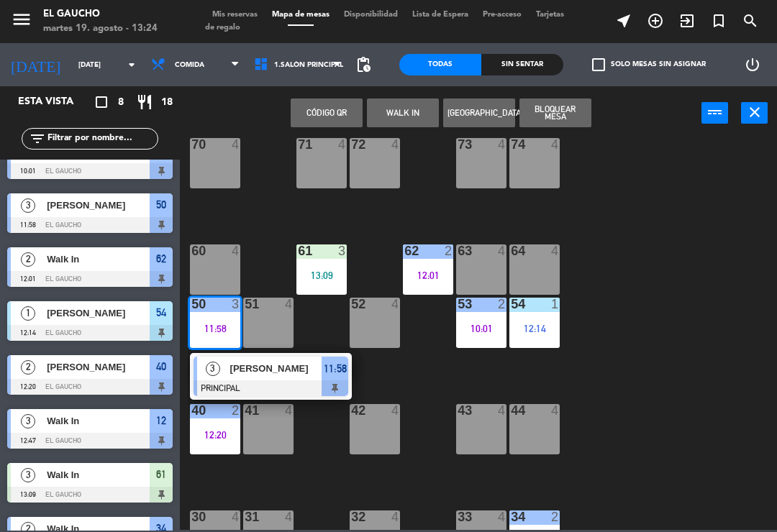
click at [273, 375] on span "[PERSON_NAME]" at bounding box center [276, 368] width 92 height 15
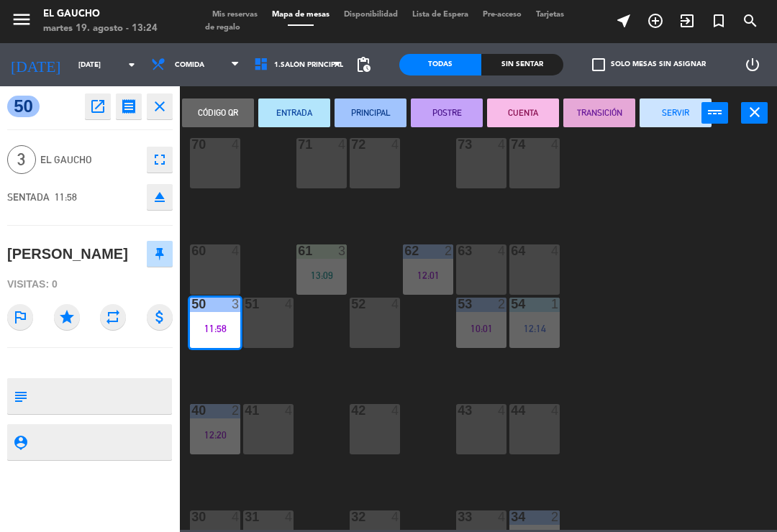
click at [672, 106] on button "SERVIR" at bounding box center [675, 113] width 72 height 29
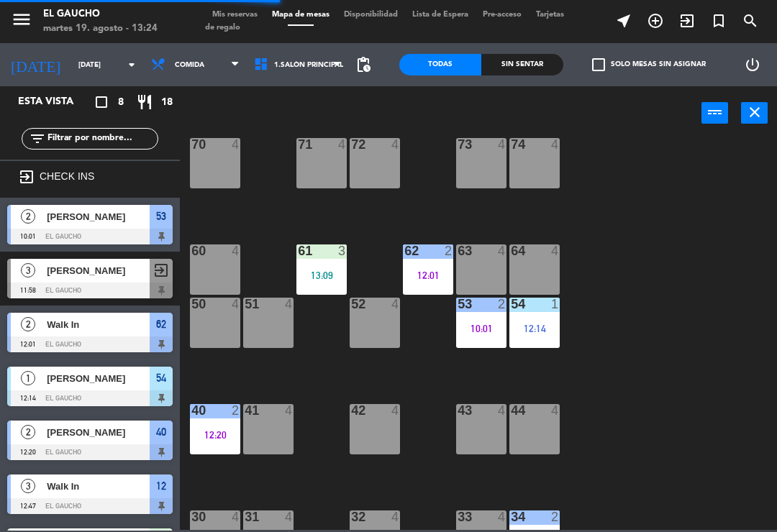
click at [477, 320] on div "53 2 10:01" at bounding box center [481, 323] width 50 height 50
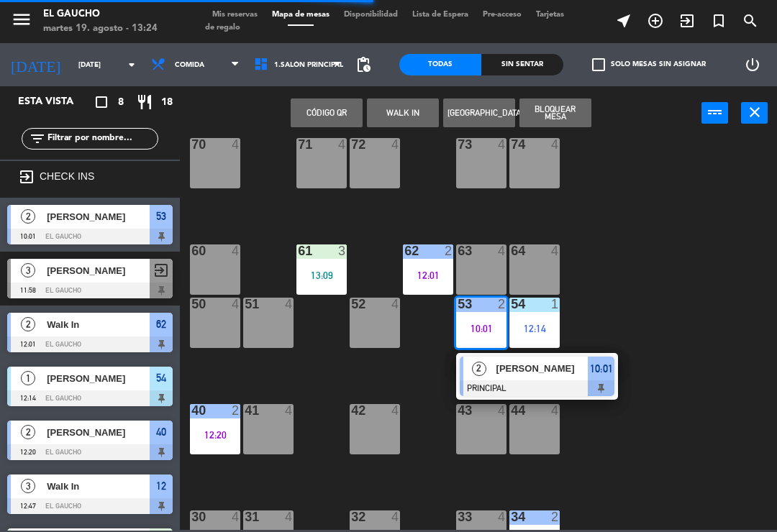
click at [521, 366] on span "[PERSON_NAME]" at bounding box center [542, 368] width 92 height 15
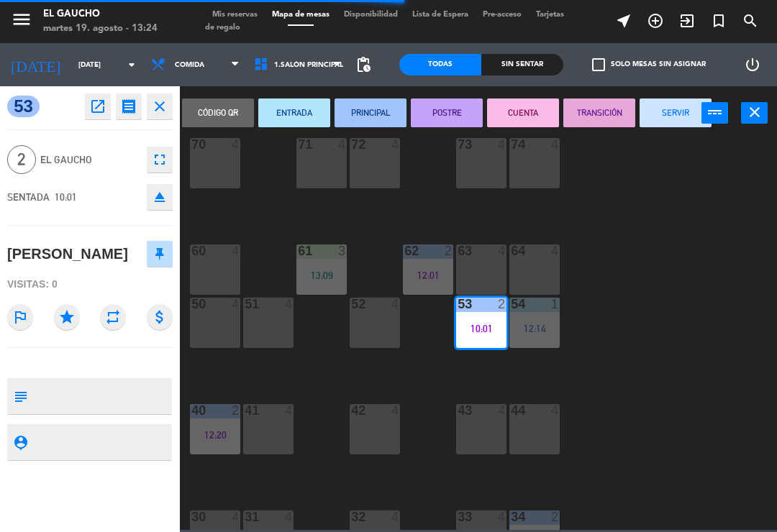
click at [674, 125] on button "SERVIR" at bounding box center [675, 113] width 72 height 29
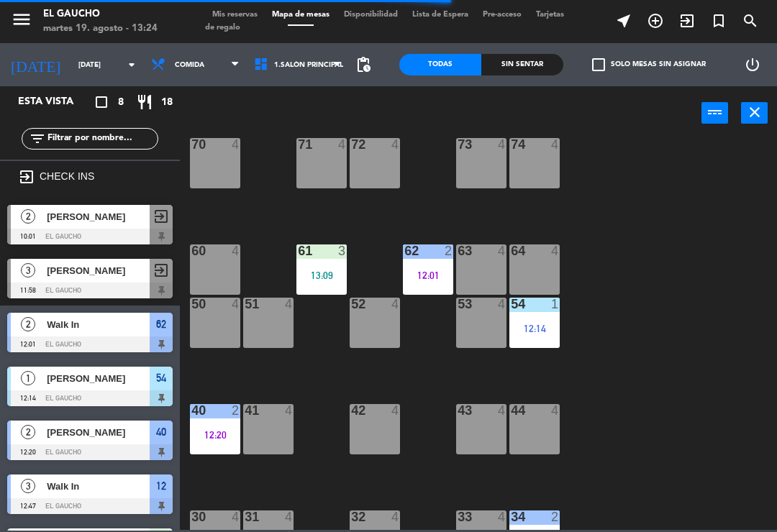
click at [536, 324] on div "12:14" at bounding box center [534, 329] width 50 height 10
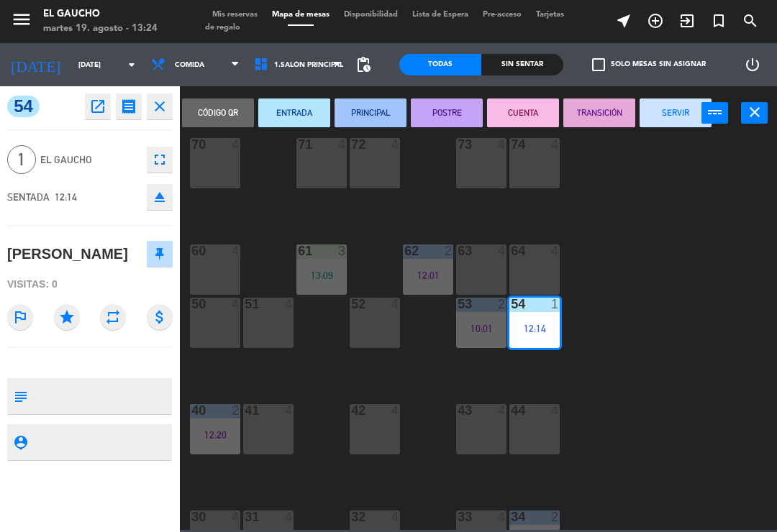
click at [683, 115] on button "SERVIR" at bounding box center [675, 113] width 72 height 29
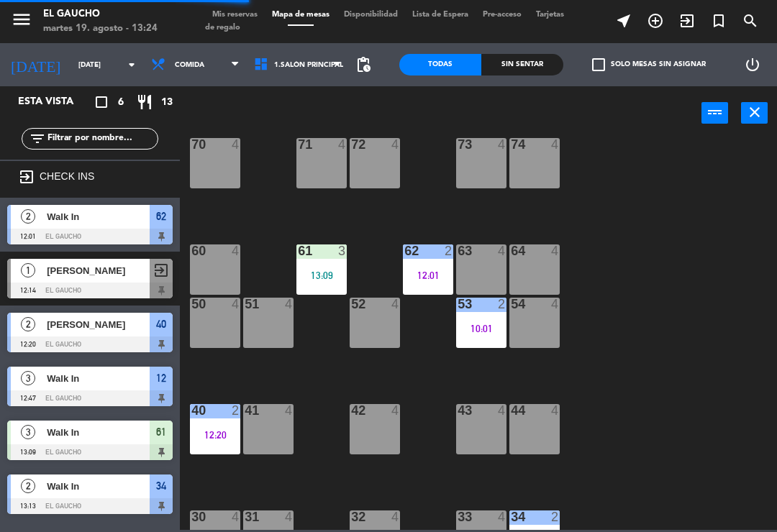
click at [431, 265] on div "62 2 12:01" at bounding box center [428, 269] width 50 height 50
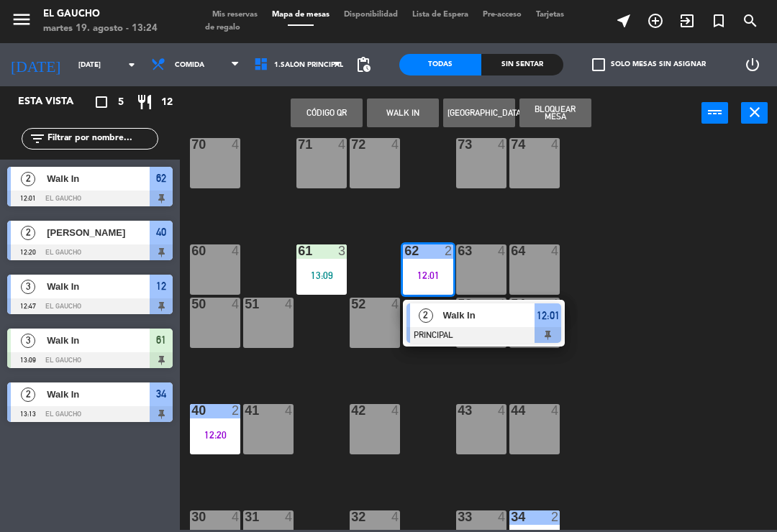
click at [505, 317] on span "Walk In" at bounding box center [489, 315] width 92 height 15
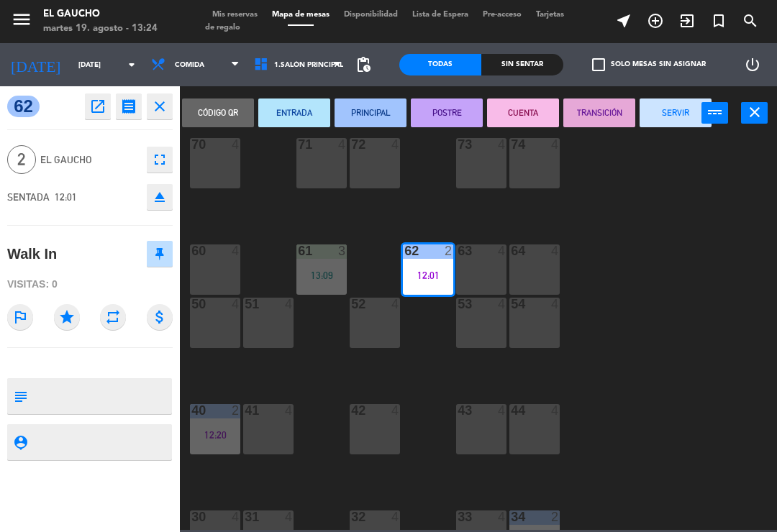
click at [680, 104] on button "SERVIR" at bounding box center [675, 113] width 72 height 29
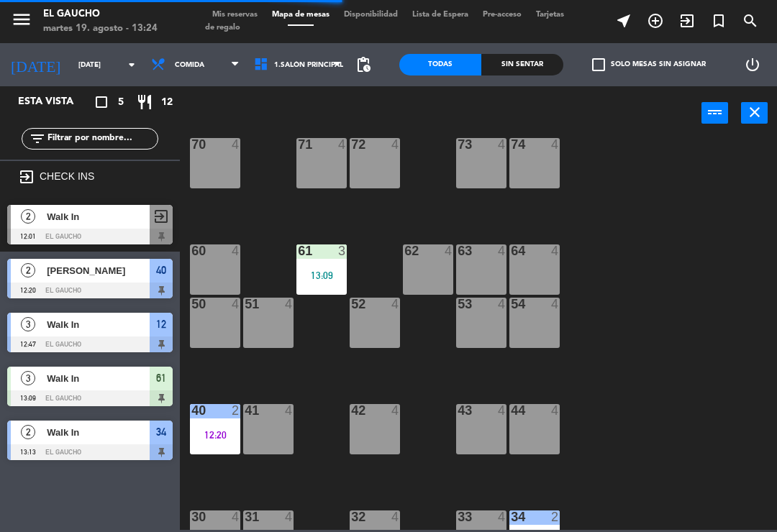
click at [327, 263] on div "61 3 13:09" at bounding box center [321, 269] width 50 height 50
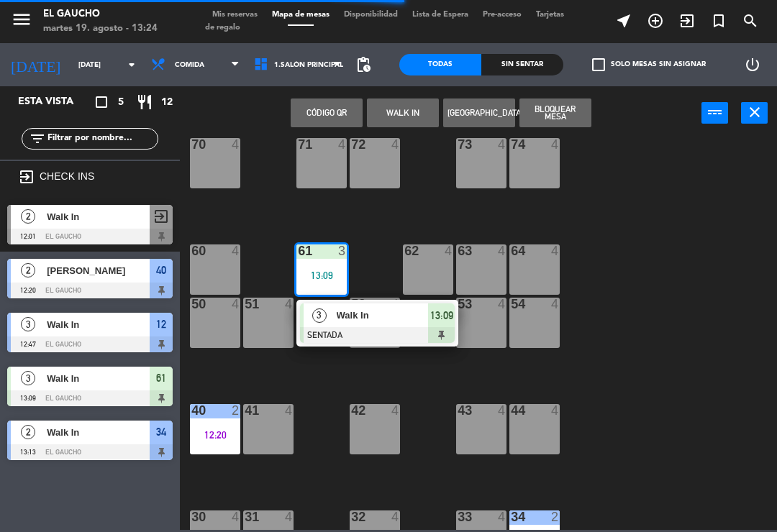
click at [354, 319] on span "Walk In" at bounding box center [382, 315] width 92 height 15
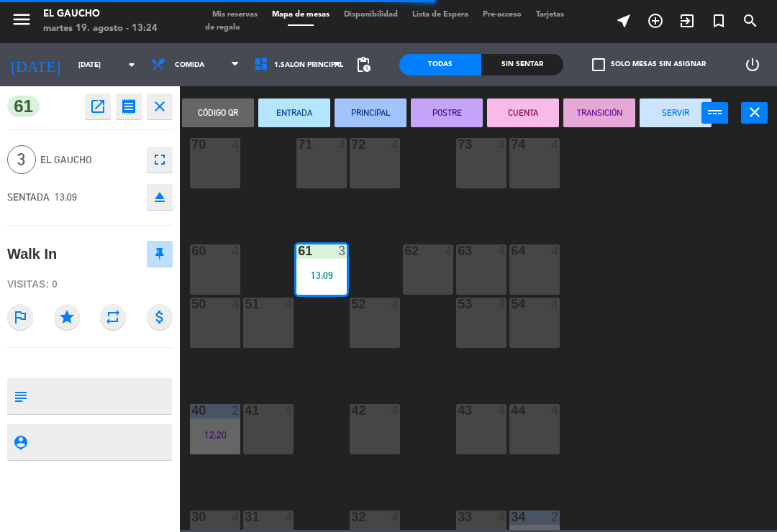
click at [296, 117] on button "ENTRADA" at bounding box center [294, 113] width 72 height 29
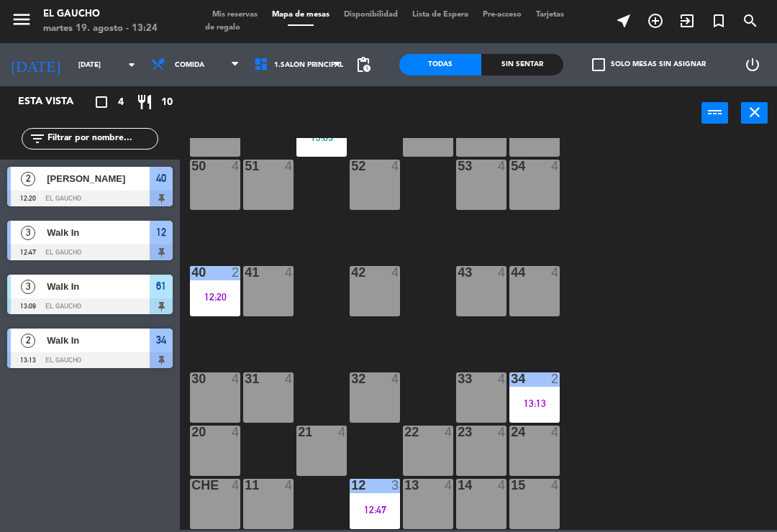
scroll to position [270, 0]
click at [371, 285] on div "42 4" at bounding box center [374, 291] width 50 height 50
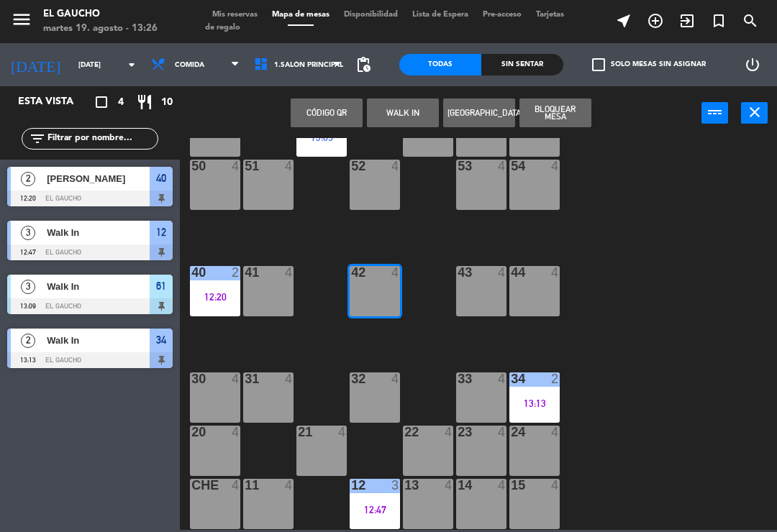
click at [400, 104] on button "WALK IN" at bounding box center [403, 113] width 72 height 29
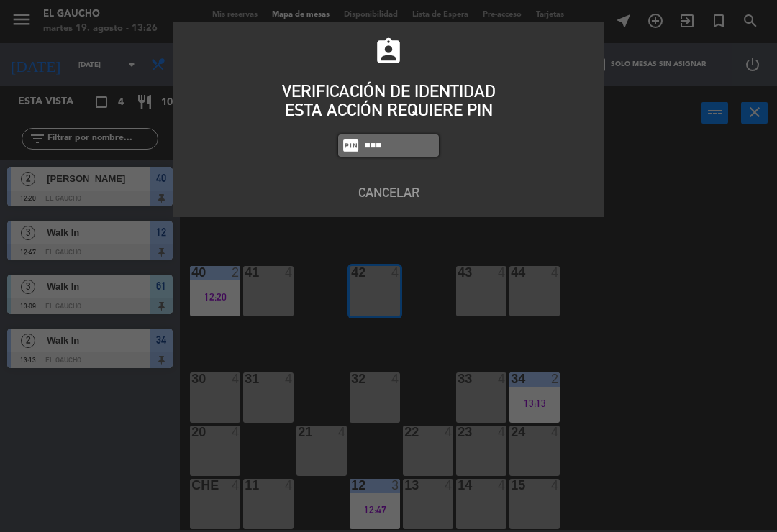
type input "0009"
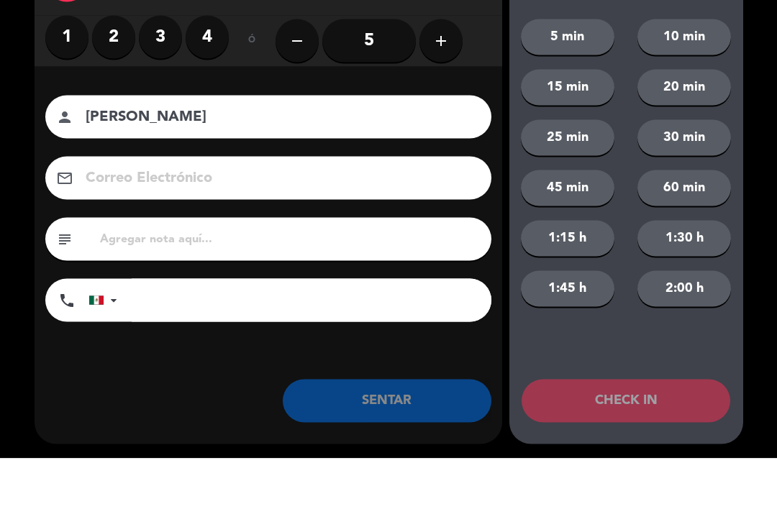
type input "[PERSON_NAME]"
click at [443, 93] on button "add" at bounding box center [440, 114] width 43 height 43
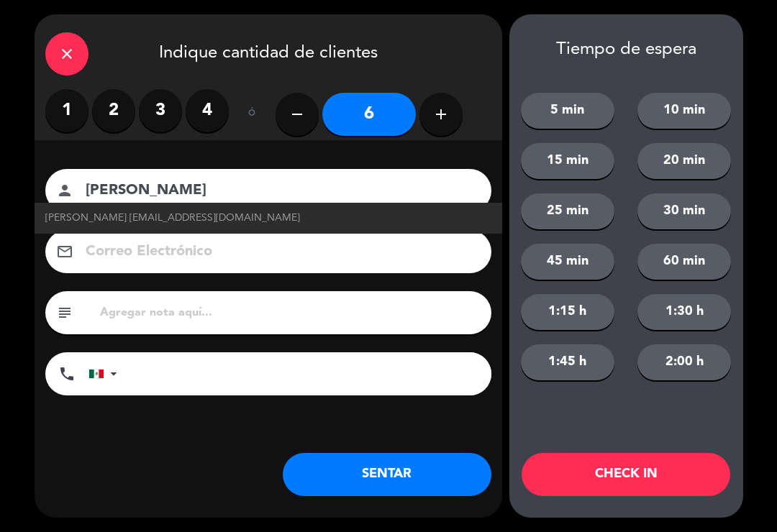
click at [444, 102] on button "add" at bounding box center [440, 114] width 43 height 43
type input "7"
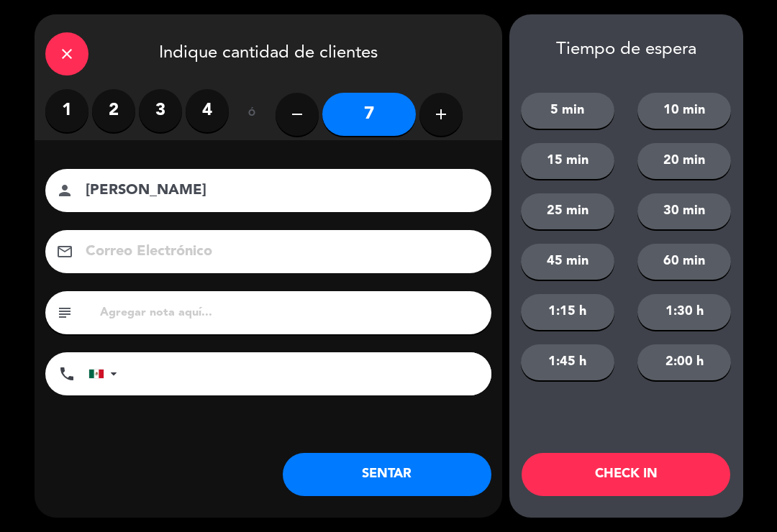
click at [276, 195] on input "[PERSON_NAME]" at bounding box center [278, 190] width 388 height 25
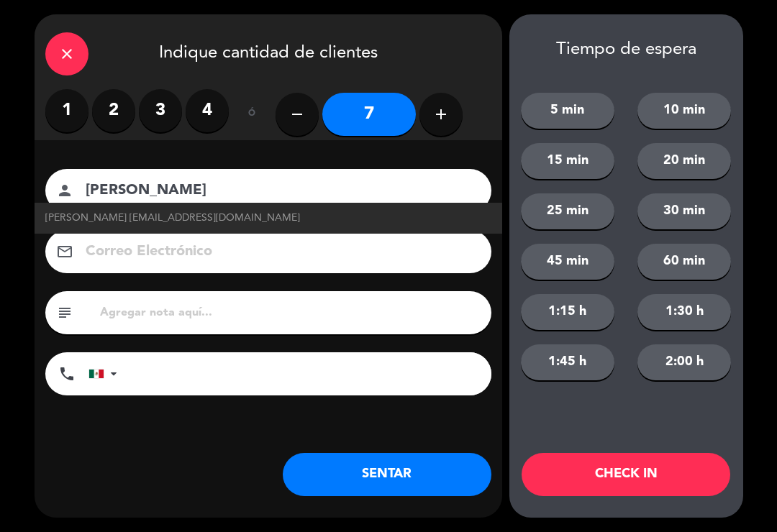
click at [233, 213] on span "[PERSON_NAME] [EMAIL_ADDRESS][DOMAIN_NAME]" at bounding box center [172, 218] width 255 height 17
type input "[PERSON_NAME]"
type input "[EMAIL_ADDRESS][DOMAIN_NAME]"
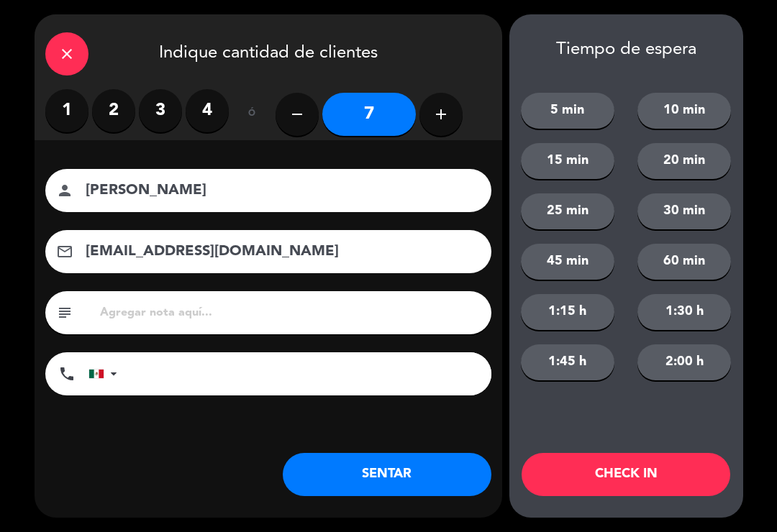
click at [411, 483] on button "SENTAR" at bounding box center [387, 474] width 209 height 43
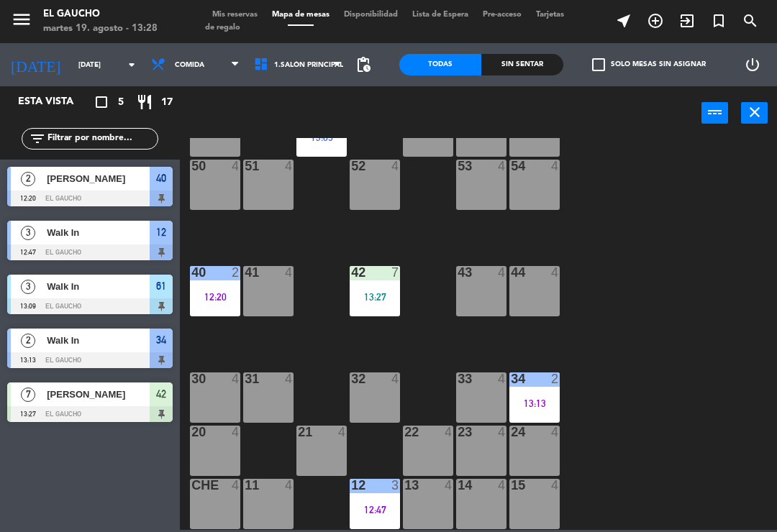
click at [268, 292] on div "41 4" at bounding box center [268, 291] width 50 height 50
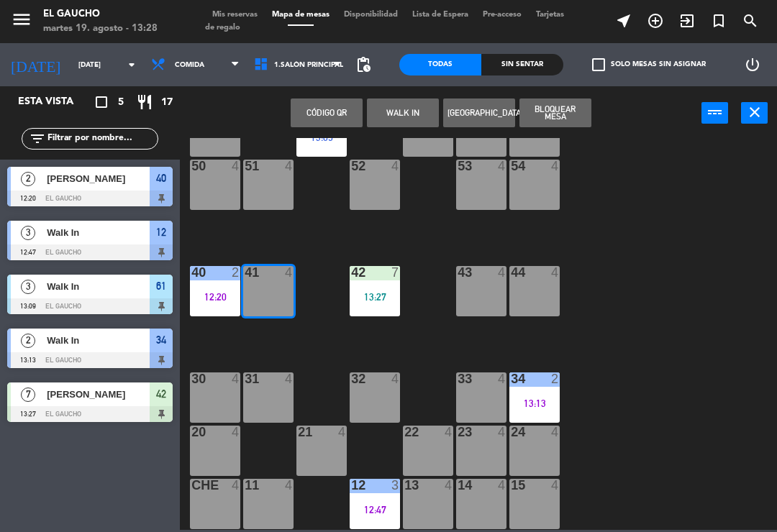
click at [403, 107] on button "WALK IN" at bounding box center [403, 113] width 72 height 29
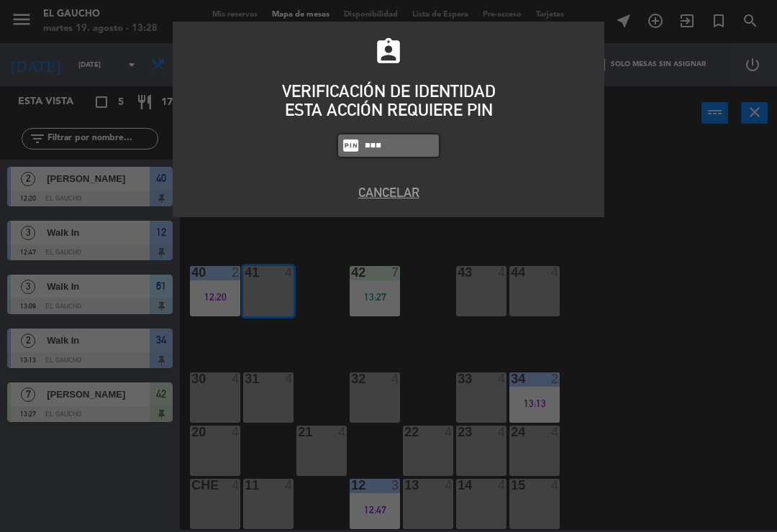
type input "0009"
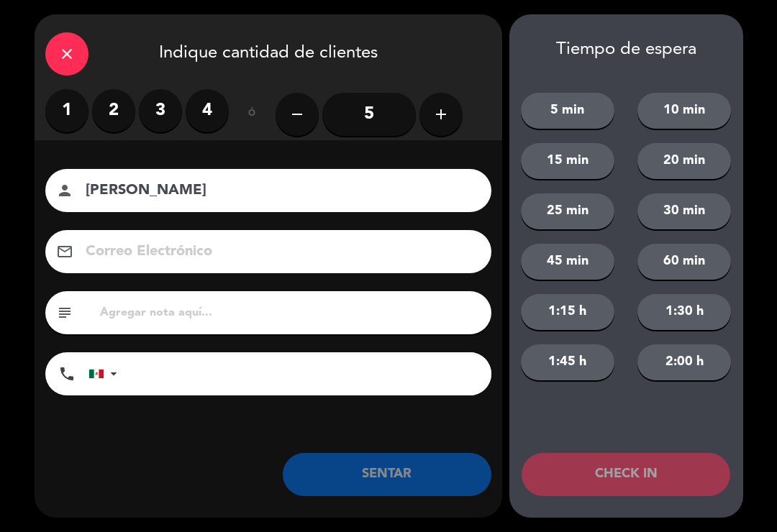
type input "[PERSON_NAME]"
click at [62, 110] on label "1" at bounding box center [66, 110] width 43 height 43
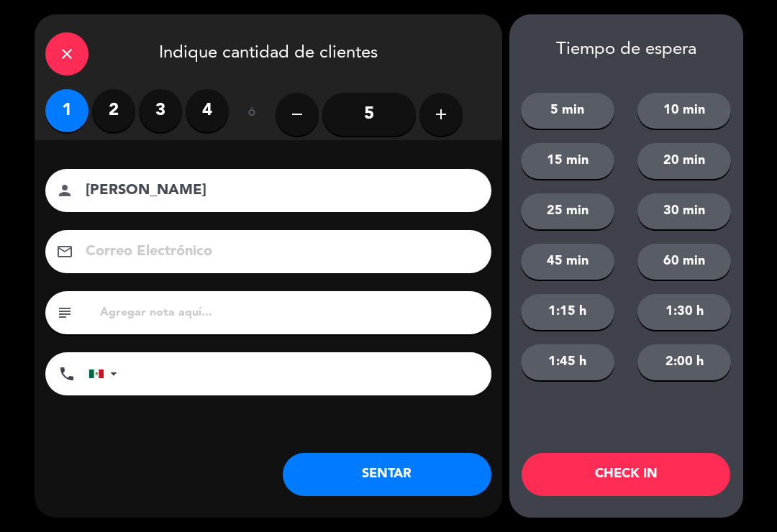
click at [357, 479] on button "SENTAR" at bounding box center [387, 474] width 209 height 43
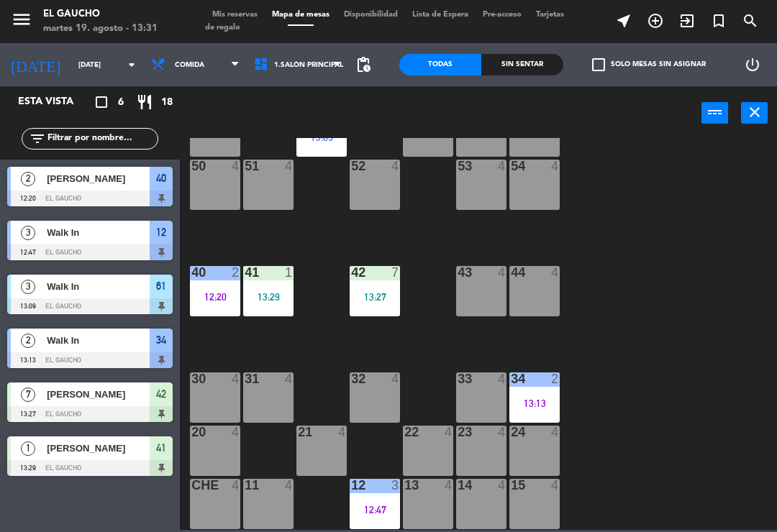
click at [370, 383] on div at bounding box center [375, 378] width 24 height 13
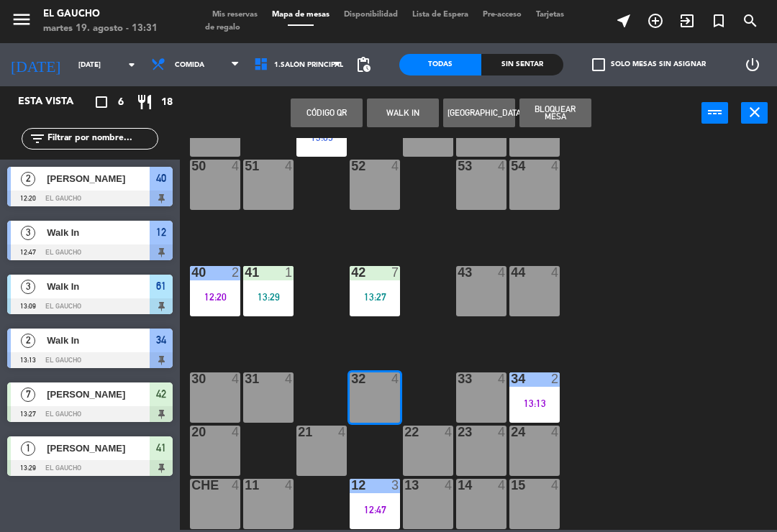
click at [401, 108] on button "WALK IN" at bounding box center [403, 113] width 72 height 29
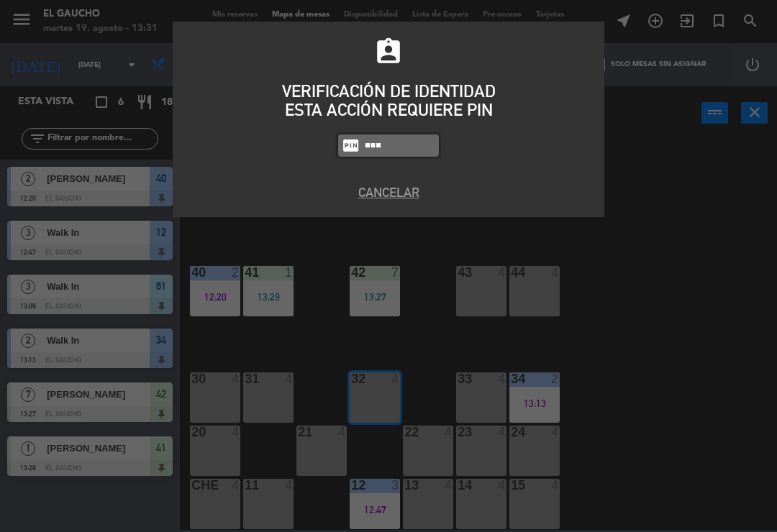
type input "0009"
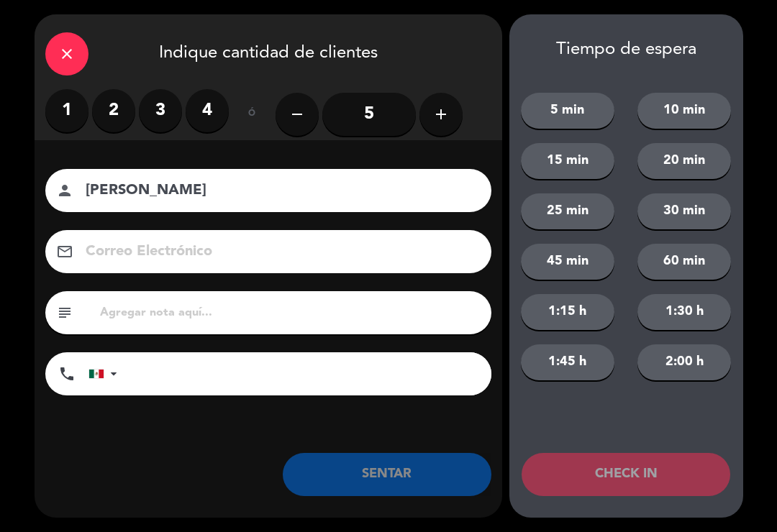
type input "[PERSON_NAME]"
click at [211, 114] on label "4" at bounding box center [207, 110] width 43 height 43
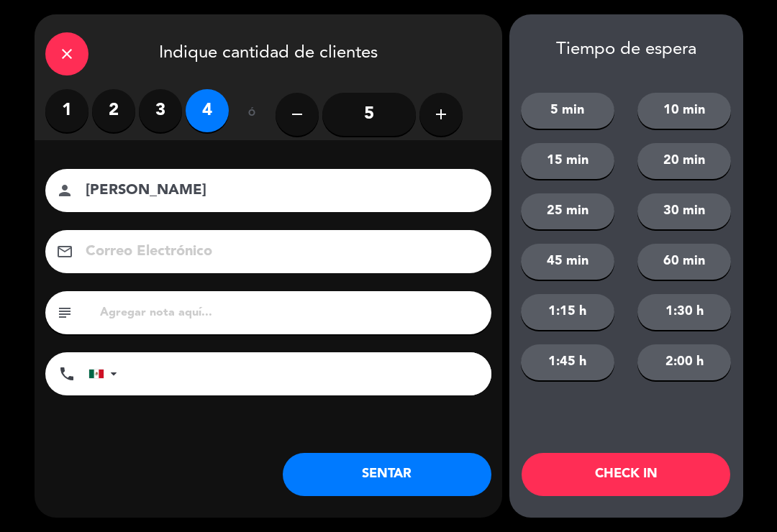
click at [351, 476] on button "SENTAR" at bounding box center [387, 474] width 209 height 43
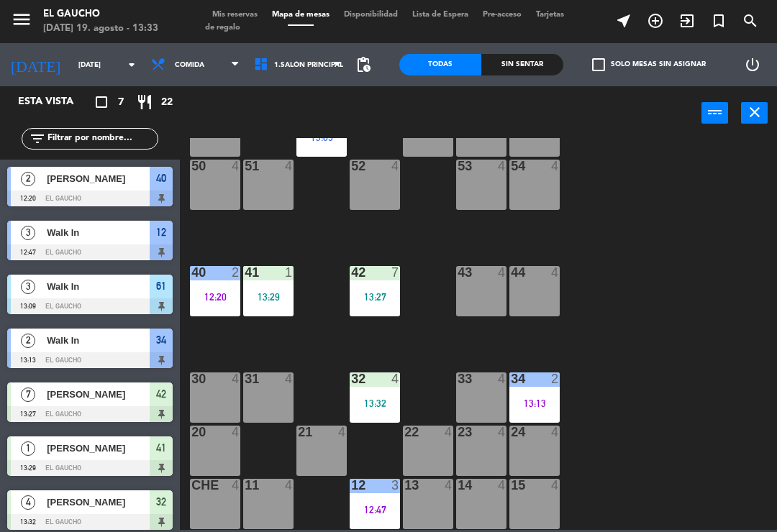
click at [349, 499] on div "12 3 12:47" at bounding box center [374, 504] width 50 height 50
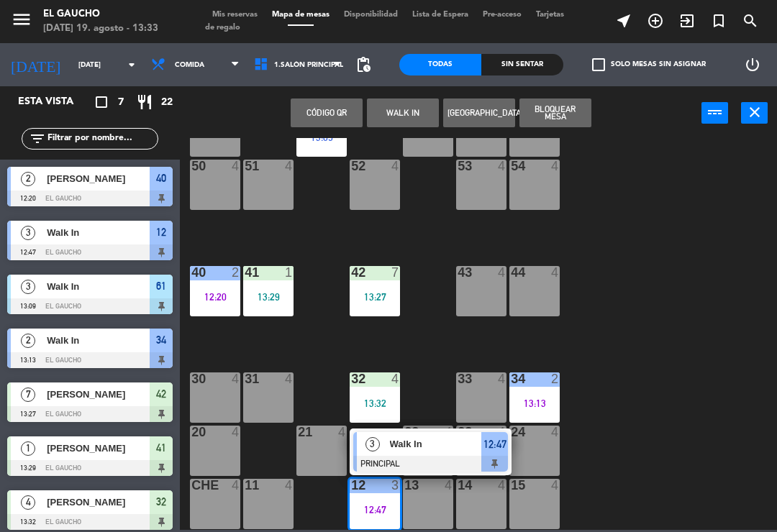
click at [417, 441] on span "Walk In" at bounding box center [436, 443] width 92 height 15
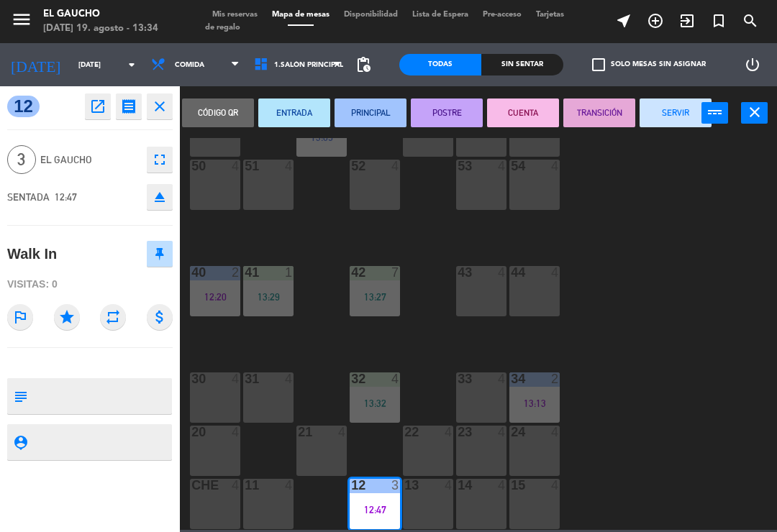
click at [673, 99] on button "SERVIR" at bounding box center [675, 113] width 72 height 29
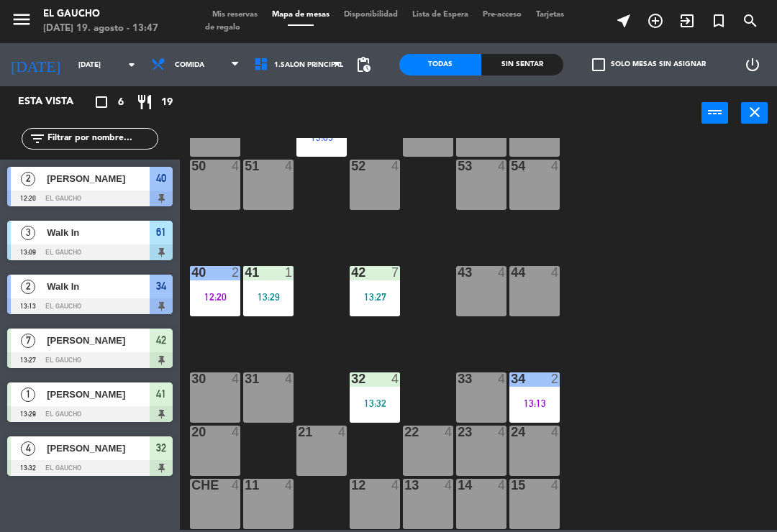
click at [528, 505] on div "15 4" at bounding box center [534, 504] width 50 height 50
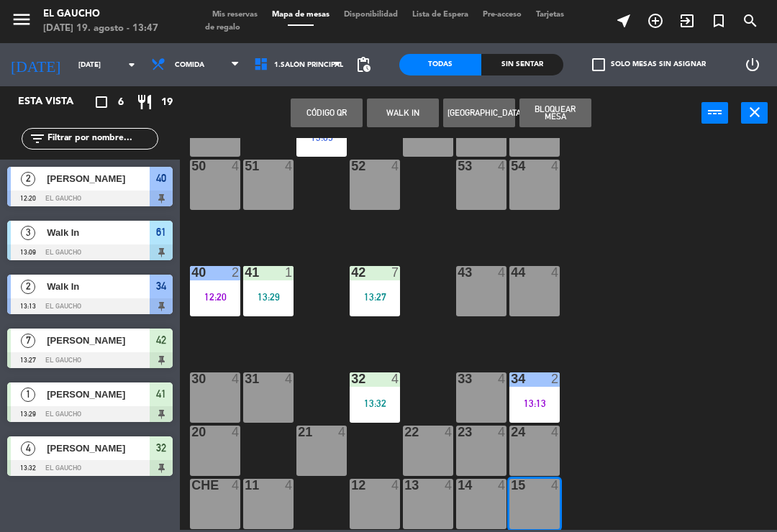
click at [474, 506] on div "14 4" at bounding box center [481, 504] width 50 height 50
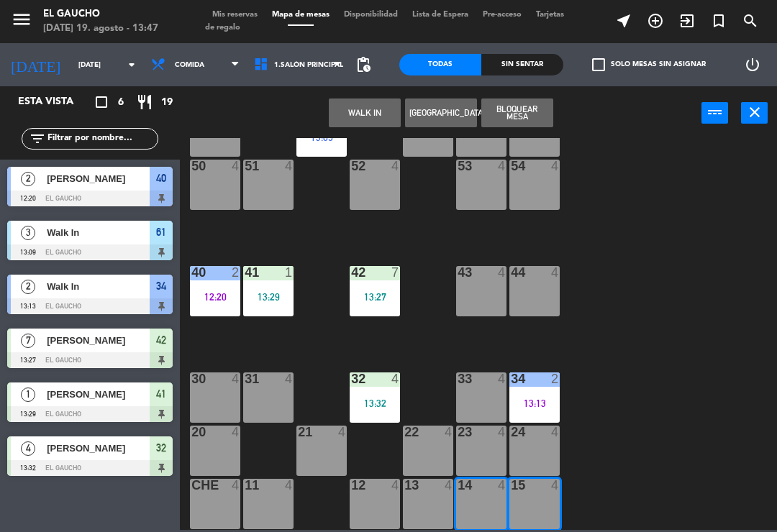
click at [372, 108] on button "WALK IN" at bounding box center [365, 113] width 72 height 29
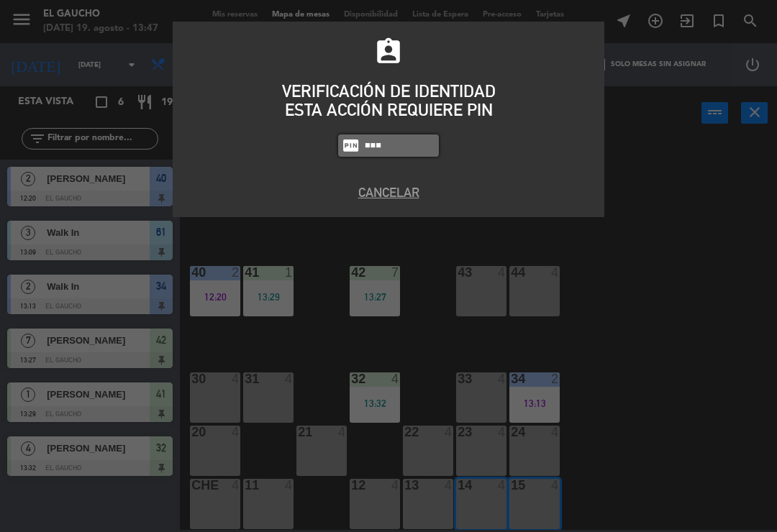
type input "0009"
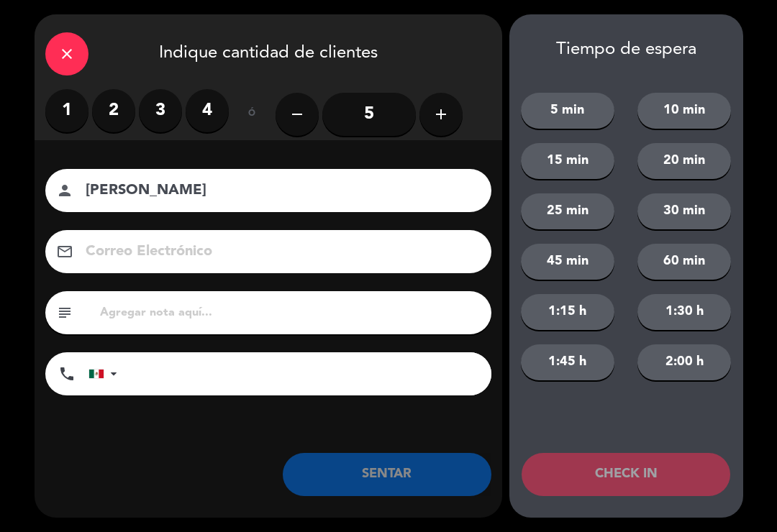
type input "[PERSON_NAME]"
click at [203, 114] on label "4" at bounding box center [207, 110] width 43 height 43
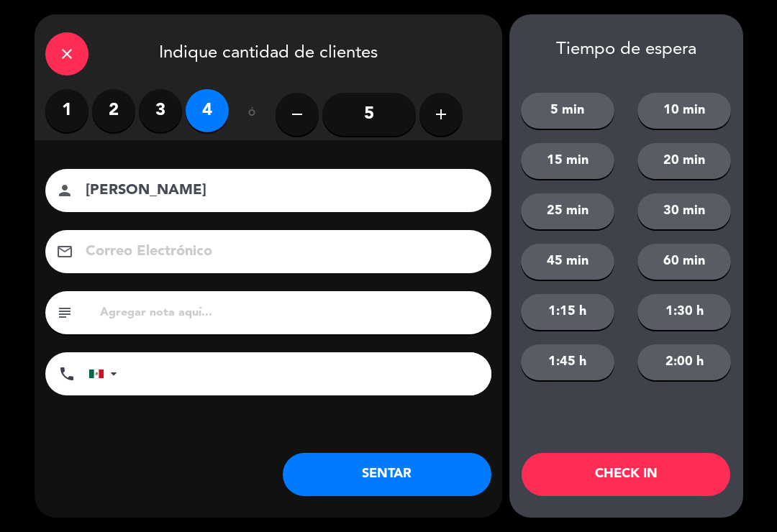
click at [345, 485] on button "SENTAR" at bounding box center [387, 474] width 209 height 43
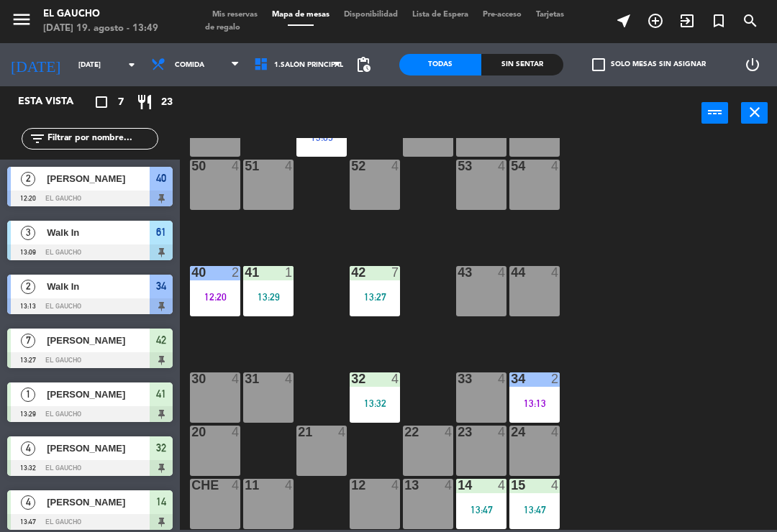
click at [380, 391] on div "32 4 13:32" at bounding box center [374, 397] width 50 height 50
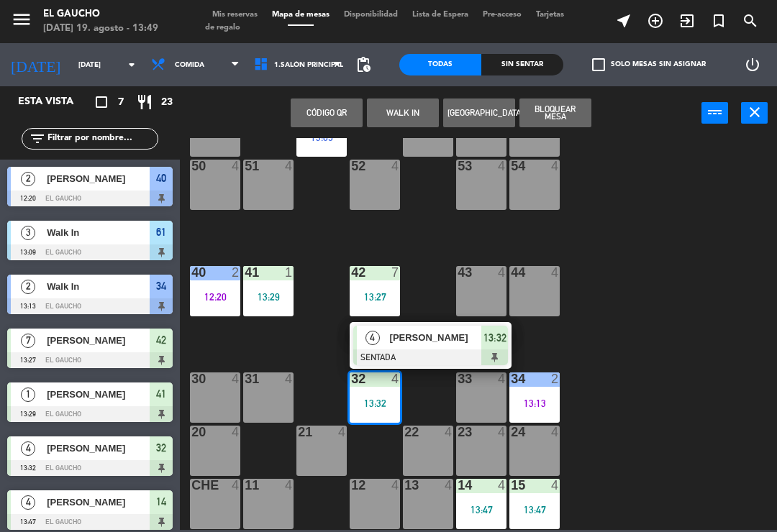
click at [432, 344] on span "[PERSON_NAME]" at bounding box center [436, 337] width 92 height 15
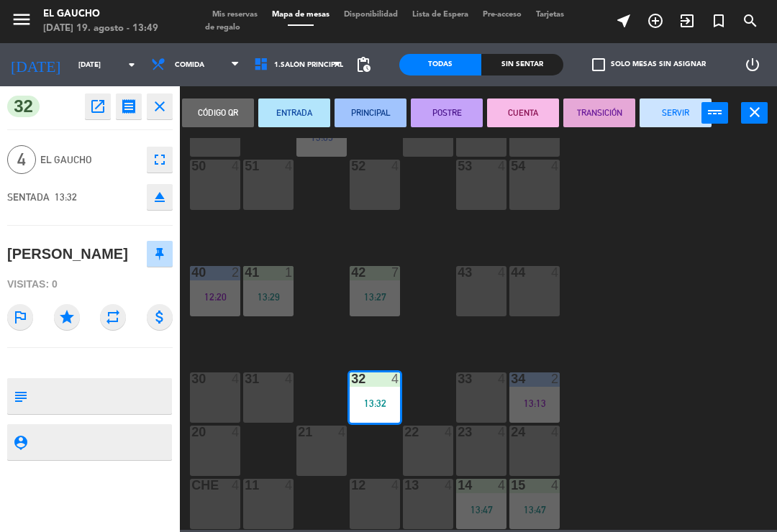
click at [386, 106] on button "PRINCIPAL" at bounding box center [370, 113] width 72 height 29
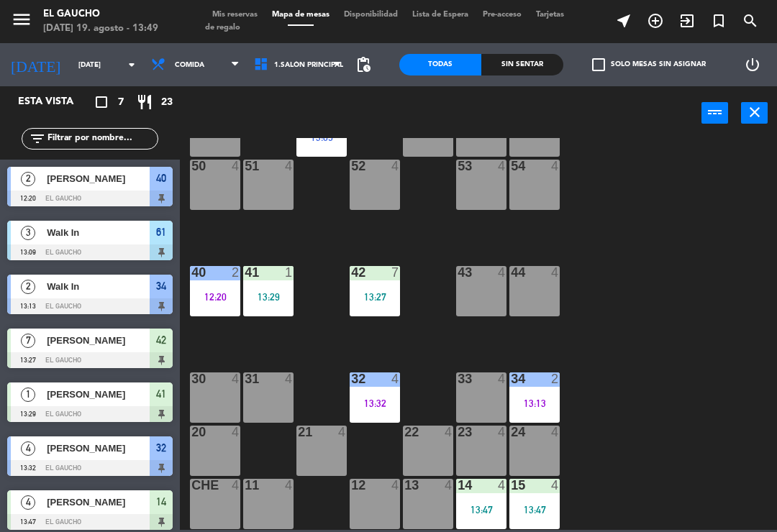
scroll to position [6, 0]
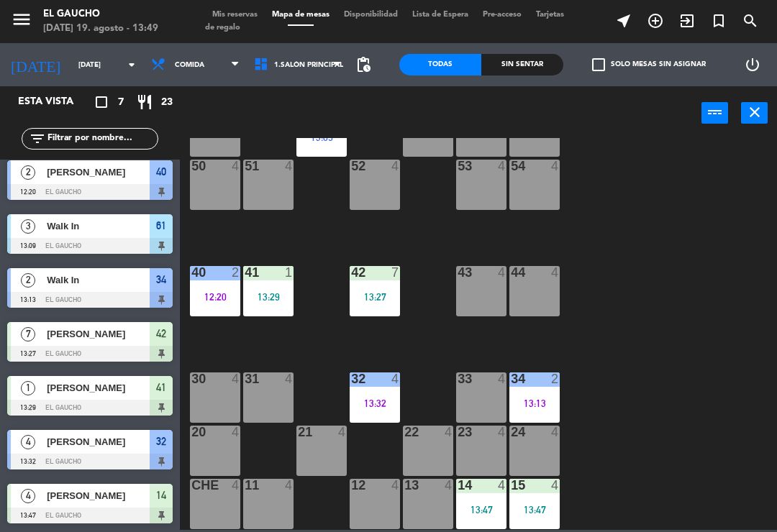
click at [288, 289] on div "41 1 13:29" at bounding box center [268, 291] width 50 height 50
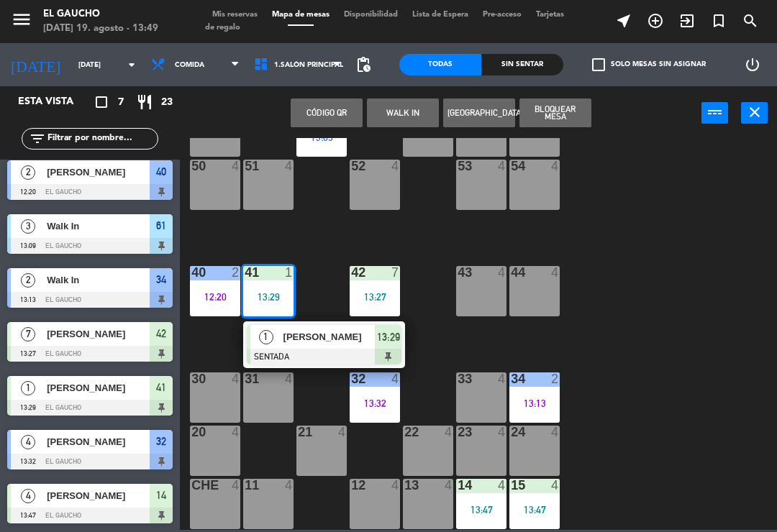
click at [330, 345] on div "[PERSON_NAME]" at bounding box center [328, 337] width 93 height 24
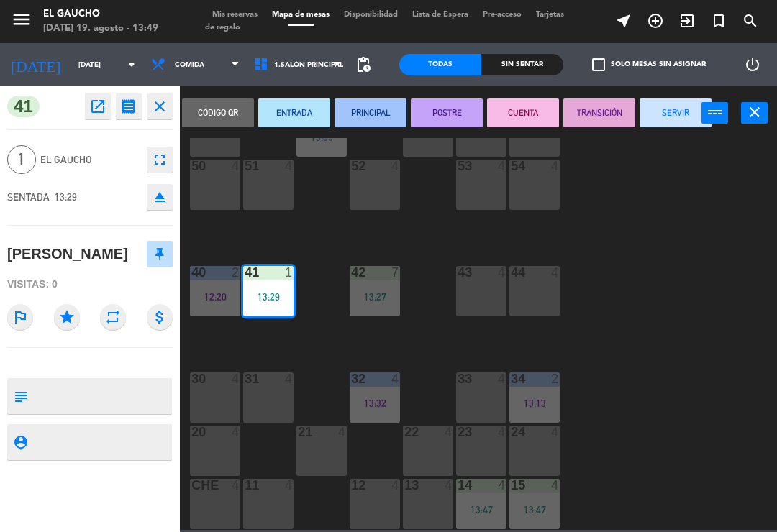
click at [292, 114] on button "ENTRADA" at bounding box center [294, 113] width 72 height 29
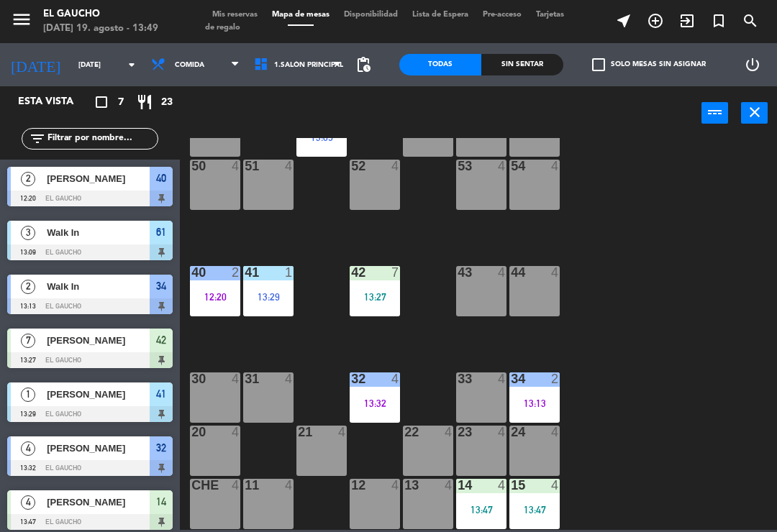
click at [384, 274] on div at bounding box center [375, 272] width 24 height 13
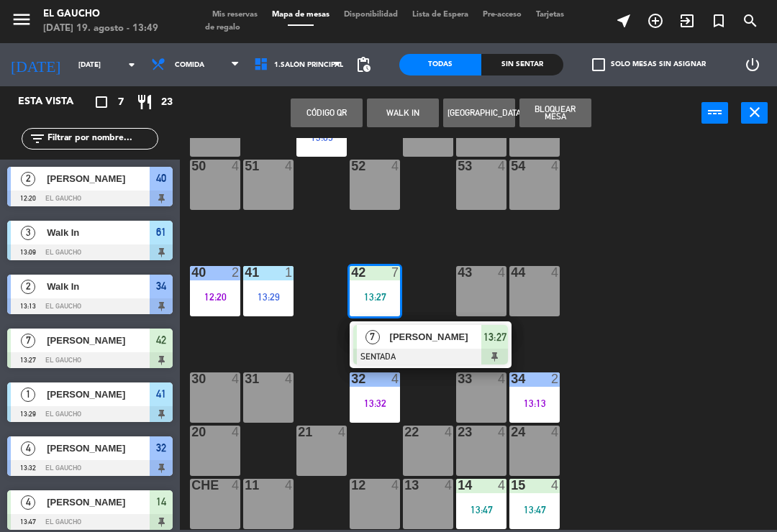
click at [436, 335] on span "[PERSON_NAME]" at bounding box center [436, 336] width 92 height 15
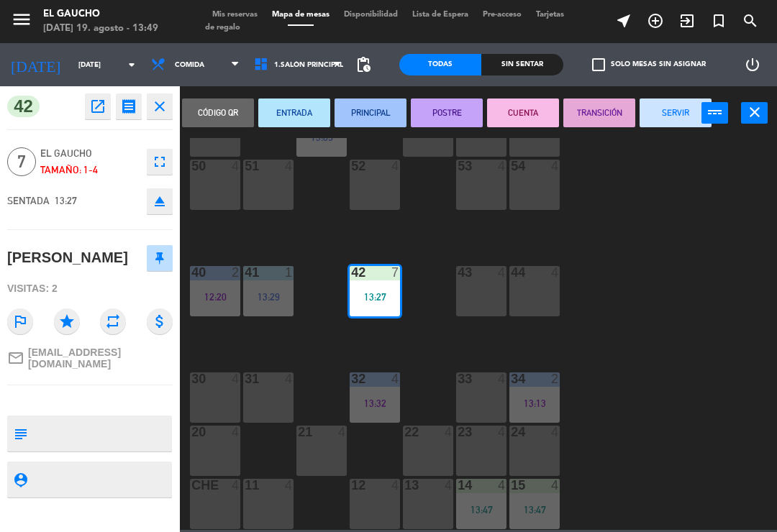
click at [384, 109] on button "PRINCIPAL" at bounding box center [370, 113] width 72 height 29
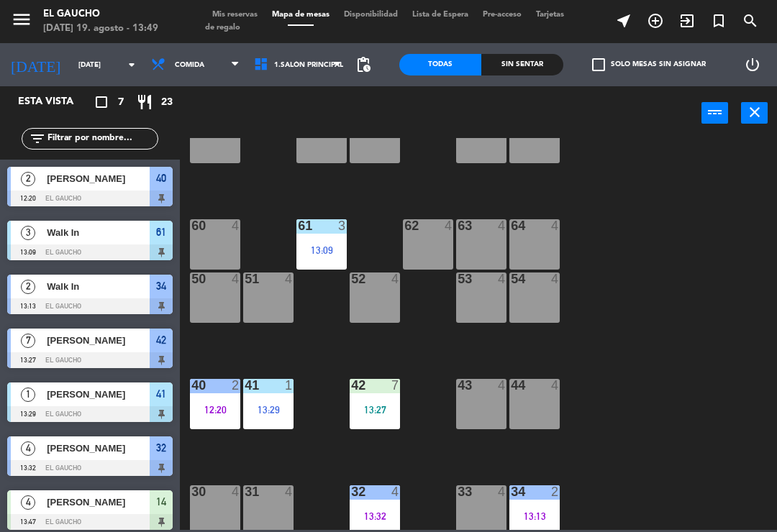
scroll to position [155, 0]
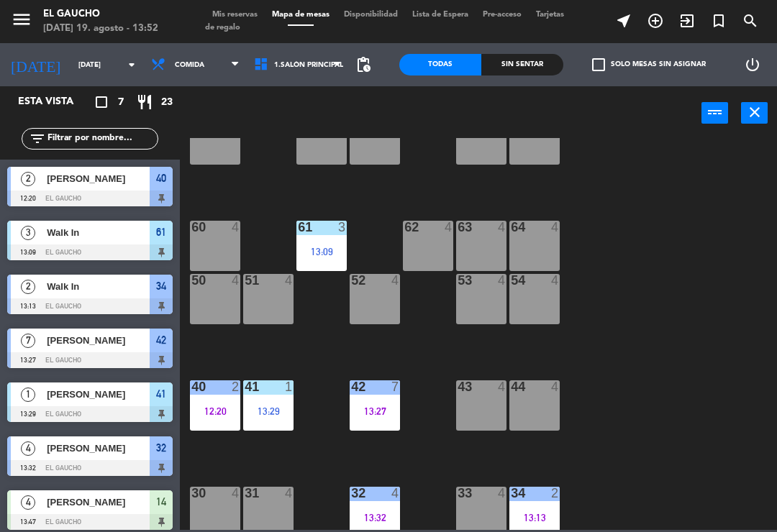
click at [530, 251] on div "64 4" at bounding box center [534, 246] width 50 height 50
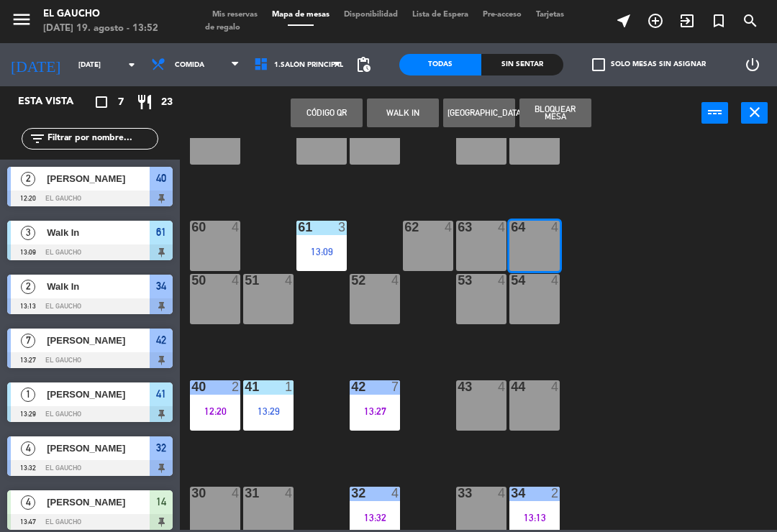
click at [405, 109] on button "WALK IN" at bounding box center [403, 113] width 72 height 29
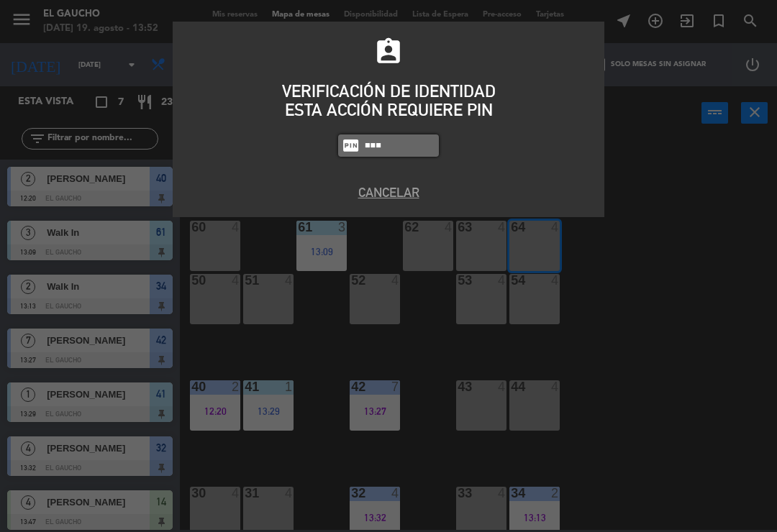
type input "0000"
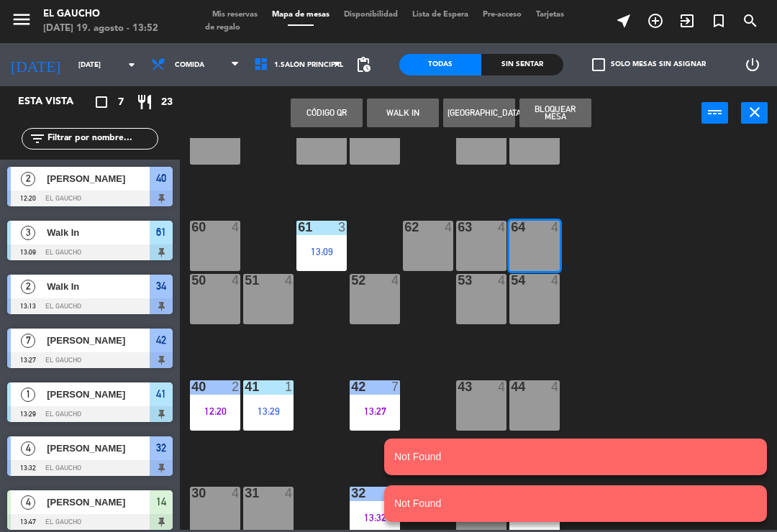
click at [402, 111] on button "WALK IN" at bounding box center [403, 113] width 72 height 29
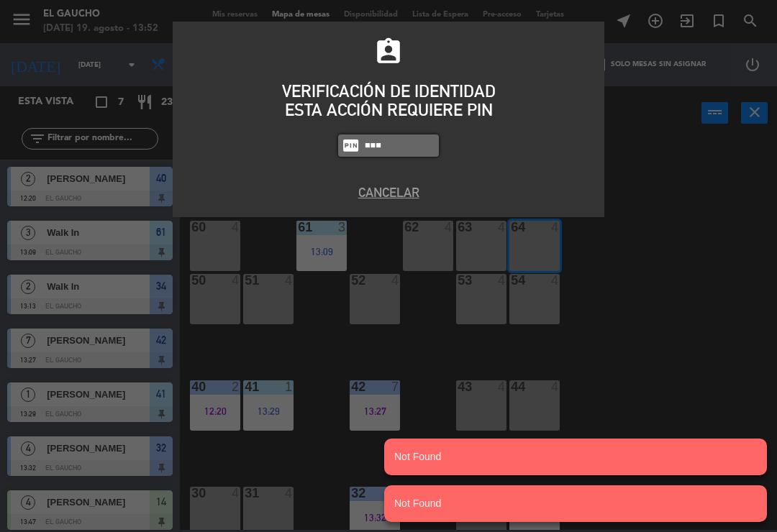
type input "0009"
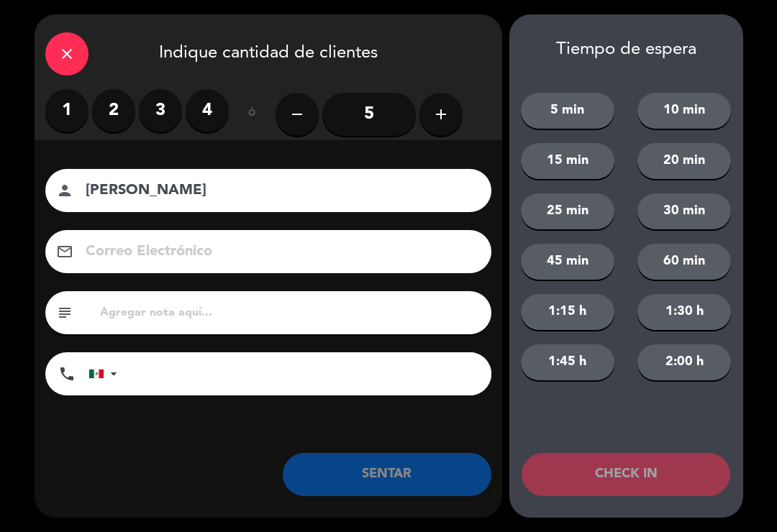
type input "[PERSON_NAME]"
click at [360, 108] on input "5" at bounding box center [368, 114] width 93 height 43
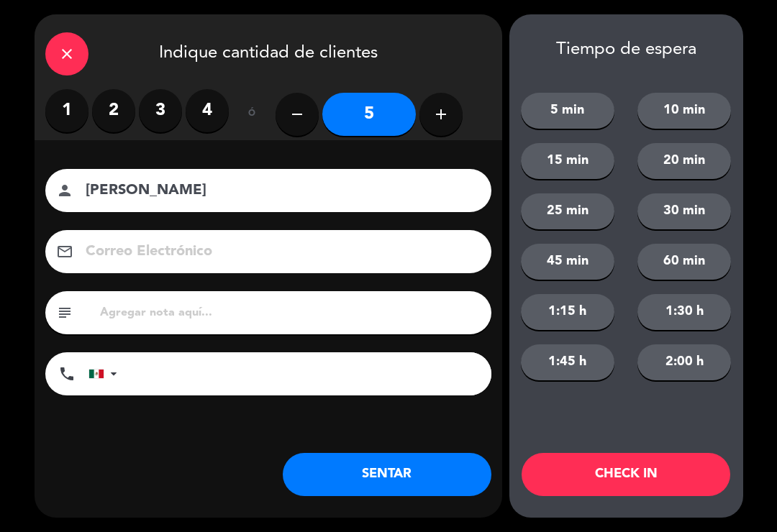
click at [437, 482] on button "SENTAR" at bounding box center [387, 474] width 209 height 43
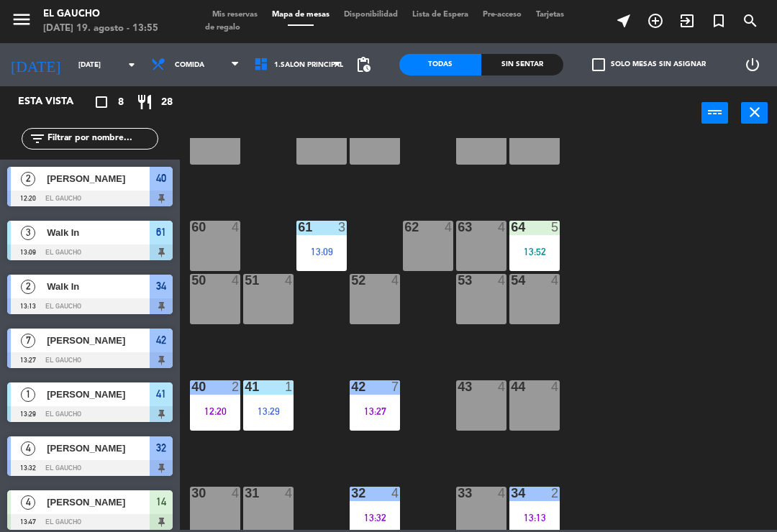
click at [370, 296] on div "52 4" at bounding box center [374, 299] width 50 height 50
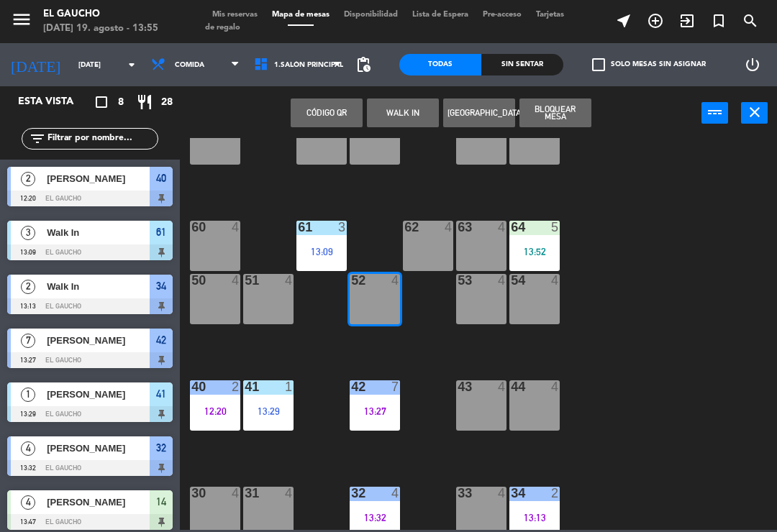
click at [393, 109] on button "WALK IN" at bounding box center [403, 113] width 72 height 29
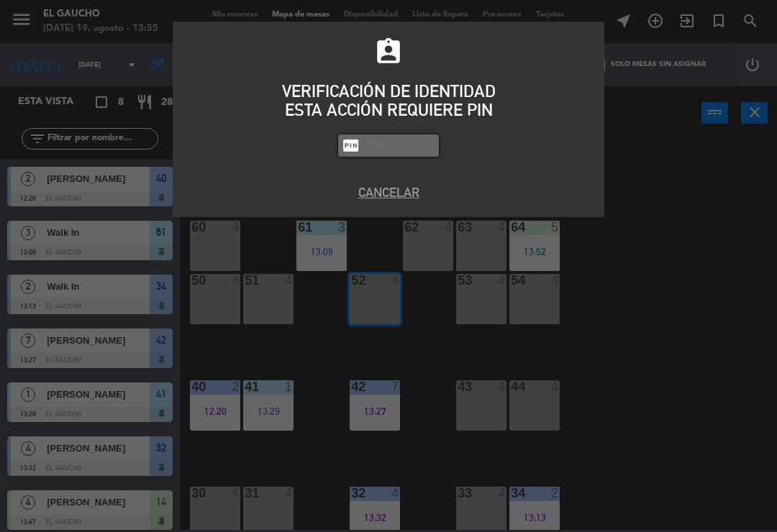
type input "9"
type input "0009"
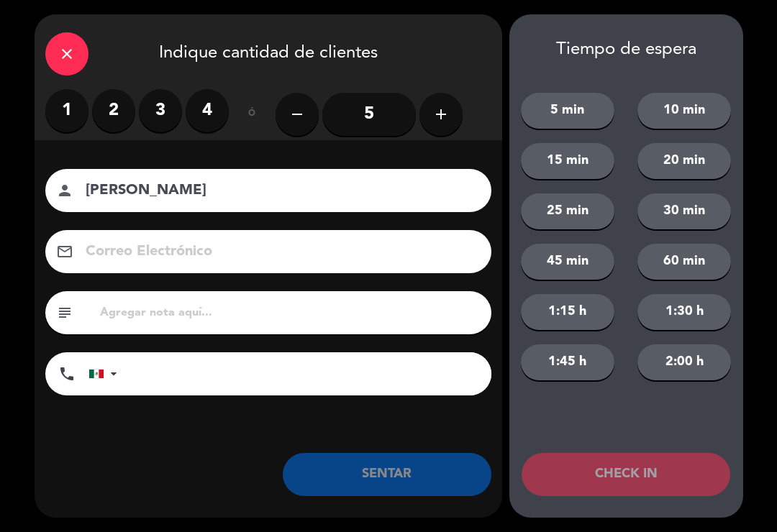
type input "[PERSON_NAME]"
click at [206, 114] on label "4" at bounding box center [207, 110] width 43 height 43
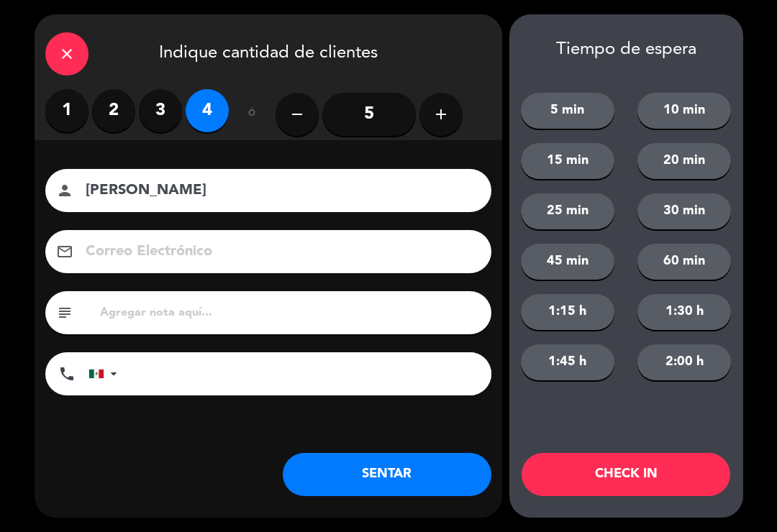
click at [362, 485] on button "SENTAR" at bounding box center [387, 474] width 209 height 43
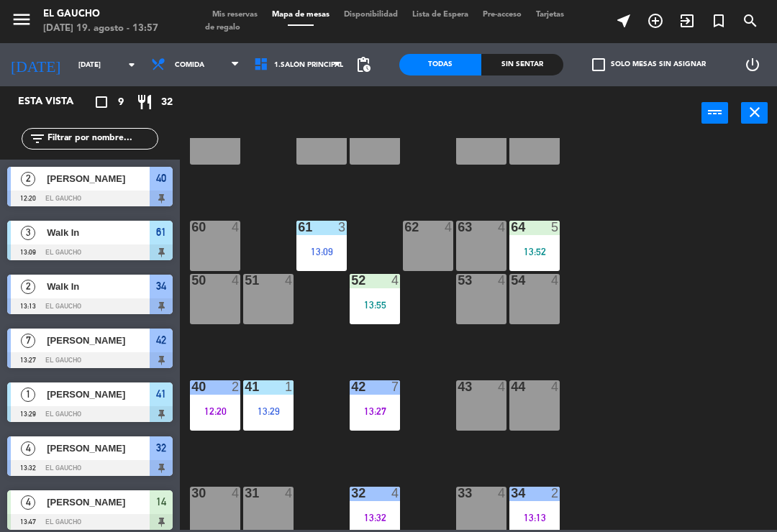
click at [377, 418] on div "42 7 13:27" at bounding box center [374, 405] width 50 height 50
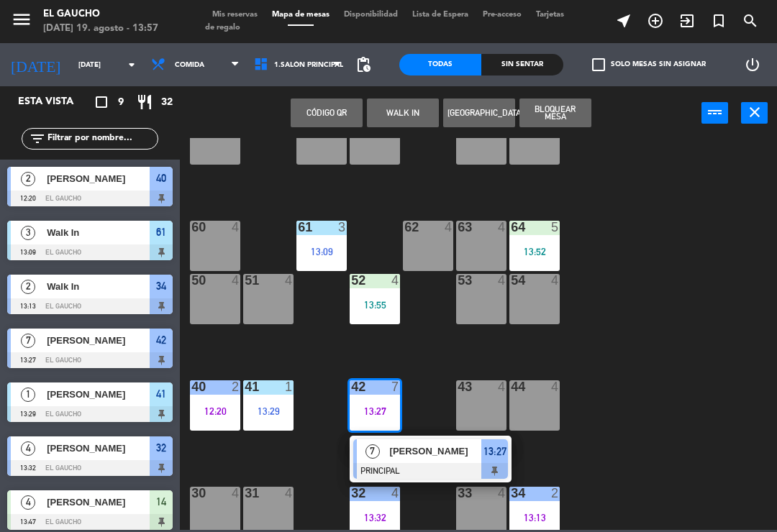
click at [434, 454] on span "[PERSON_NAME]" at bounding box center [436, 451] width 92 height 15
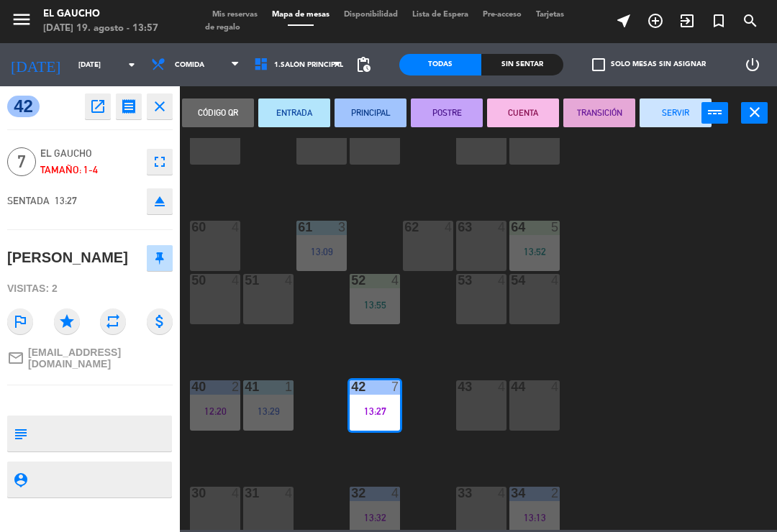
click at [100, 110] on icon "open_in_new" at bounding box center [97, 106] width 17 height 17
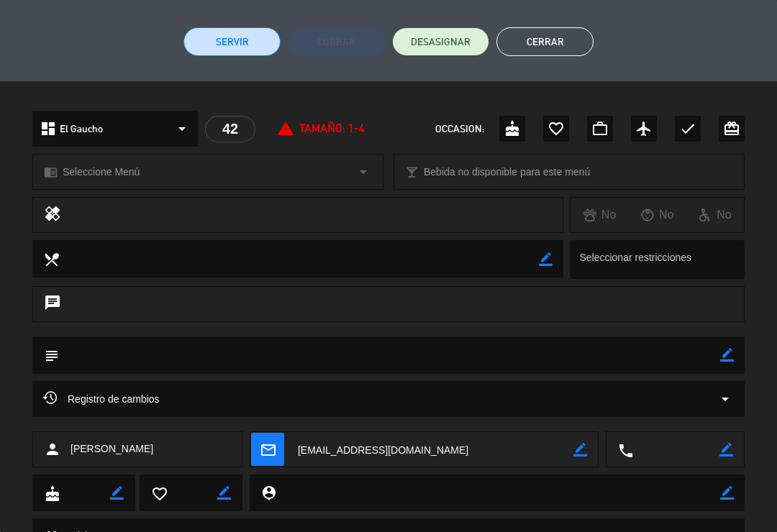
scroll to position [359, 0]
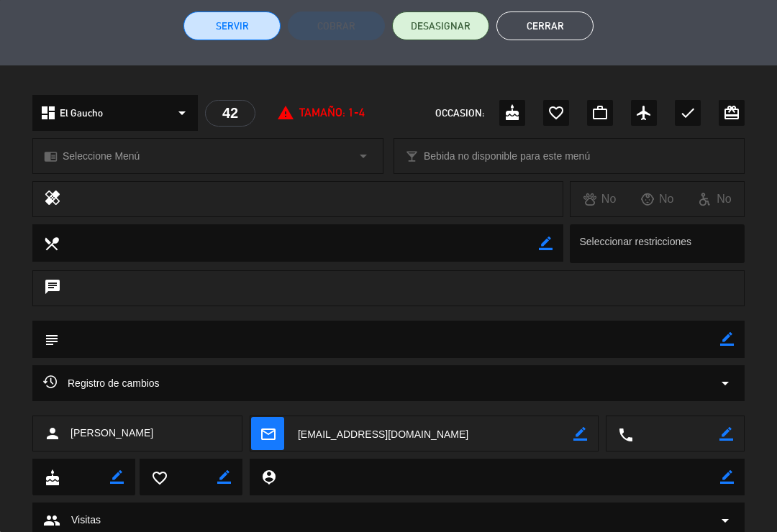
click at [101, 338] on textarea at bounding box center [389, 339] width 661 height 37
click at [125, 343] on textarea at bounding box center [389, 339] width 661 height 37
click at [724, 343] on icon "border_color" at bounding box center [727, 339] width 14 height 14
click at [202, 339] on textarea at bounding box center [389, 339] width 661 height 37
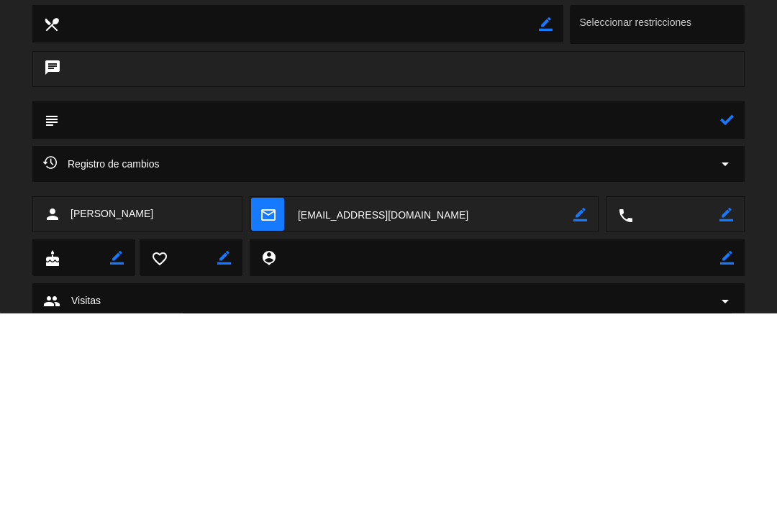
click at [209, 321] on textarea at bounding box center [389, 339] width 661 height 37
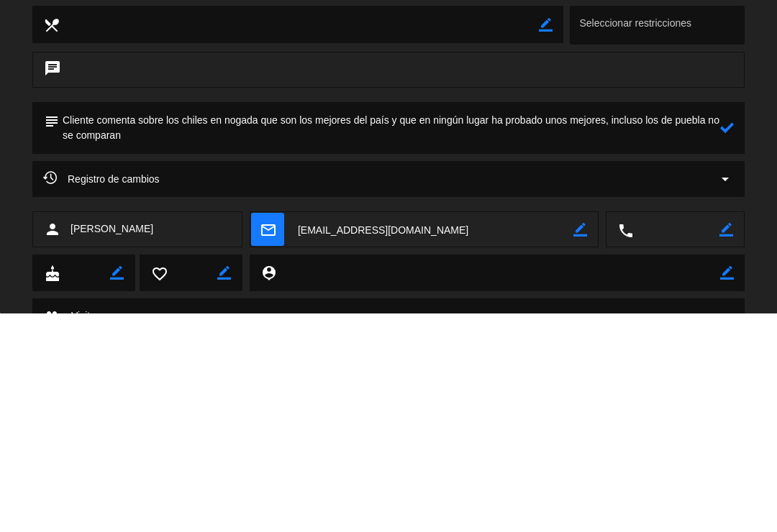
type textarea "Cliente comenta sobre los chiles en nogada que son los mejores del país y que e…"
click at [725, 339] on icon at bounding box center [727, 346] width 14 height 14
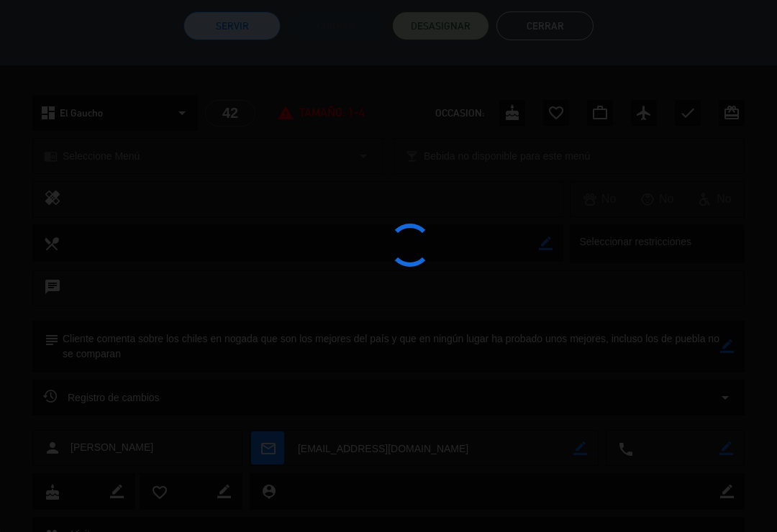
type textarea "Cliente comenta sobre los chiles en nogada que son los mejores del país y que e…"
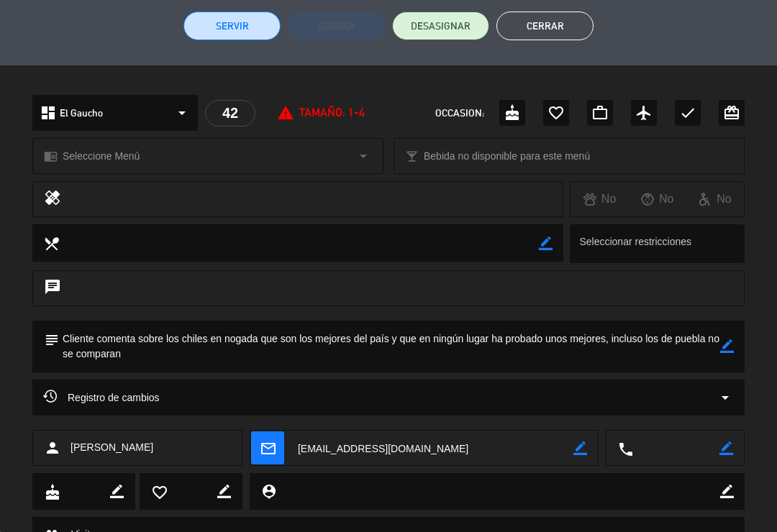
click at [538, 23] on button "Cerrar" at bounding box center [544, 26] width 97 height 29
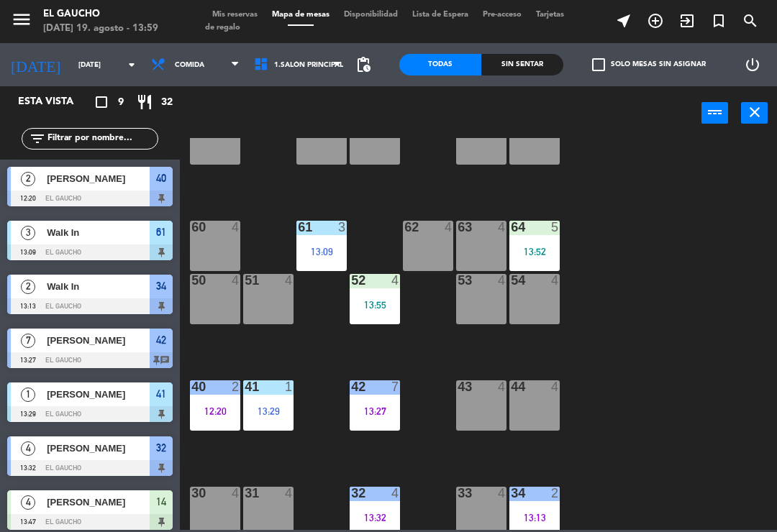
click at [359, 404] on div "42 7 13:27" at bounding box center [374, 405] width 50 height 50
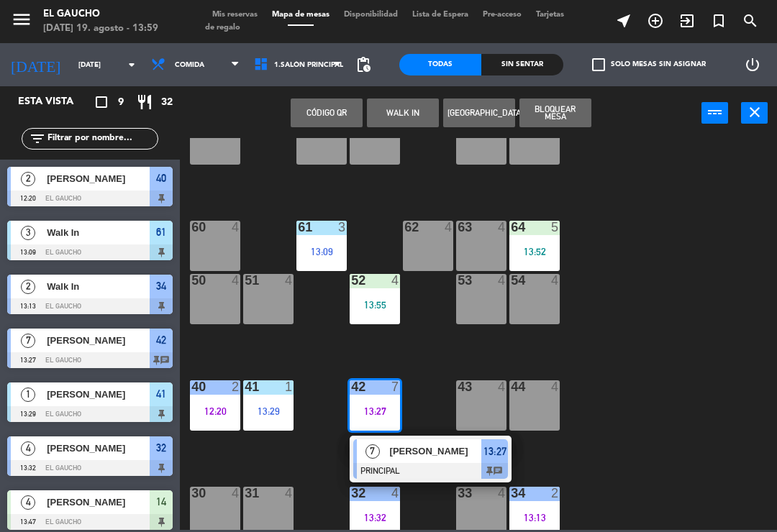
click at [366, 406] on div "13:27" at bounding box center [374, 411] width 50 height 10
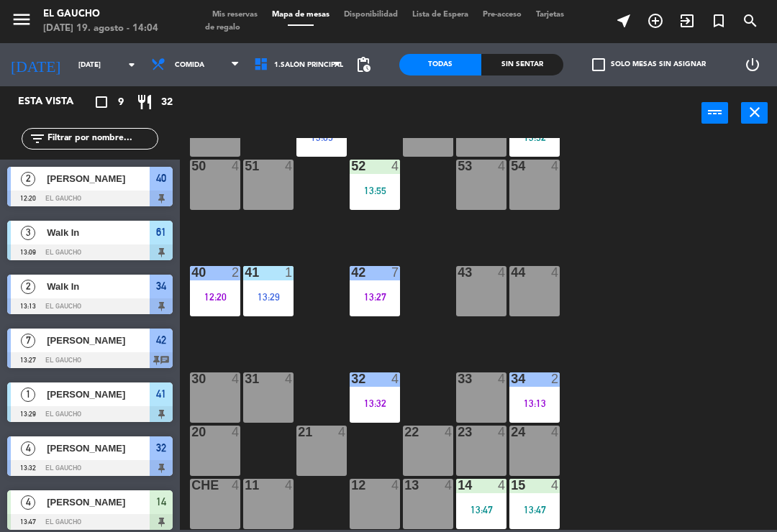
scroll to position [270, 0]
click at [525, 407] on div "13:13" at bounding box center [534, 403] width 50 height 10
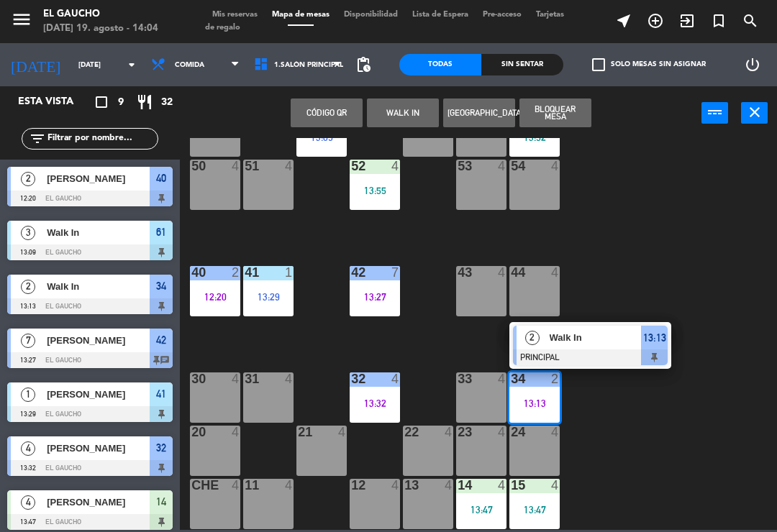
click at [595, 345] on span "Walk In" at bounding box center [595, 337] width 92 height 15
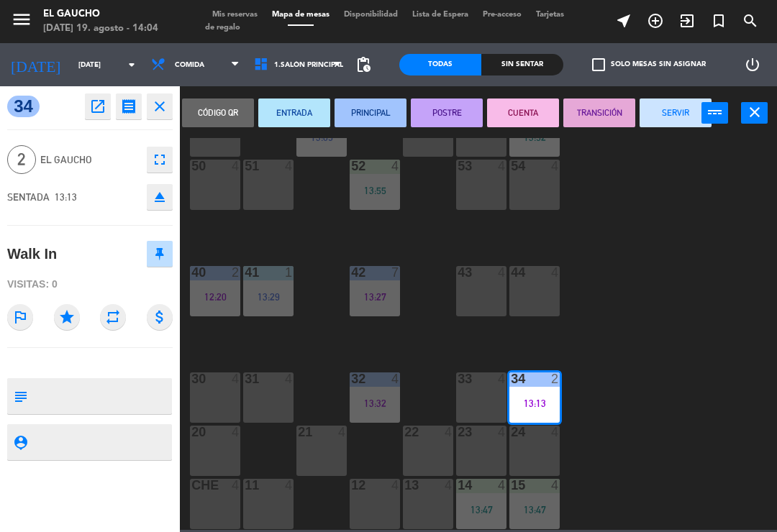
click at [672, 127] on button "SERVIR" at bounding box center [675, 113] width 72 height 29
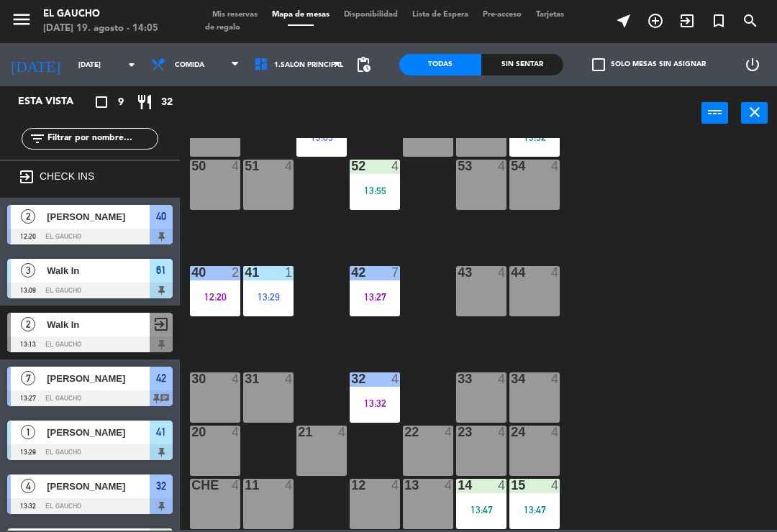
click at [541, 393] on div "34 4" at bounding box center [534, 397] width 50 height 50
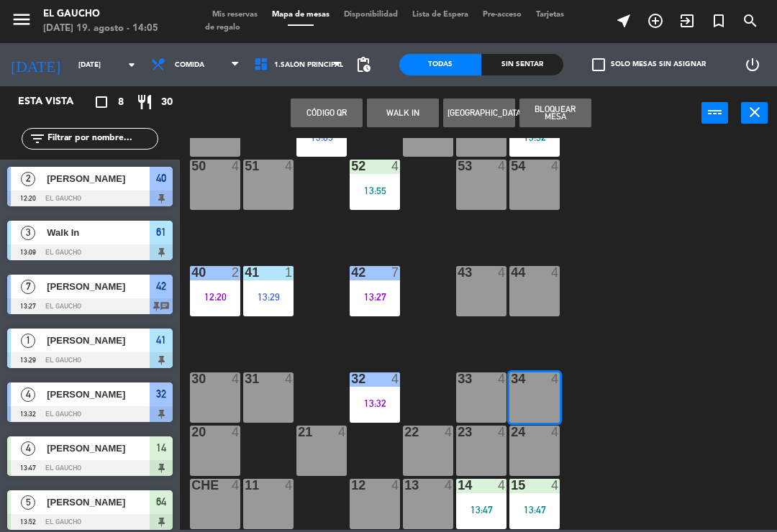
click at [541, 400] on div "34 4" at bounding box center [534, 397] width 50 height 50
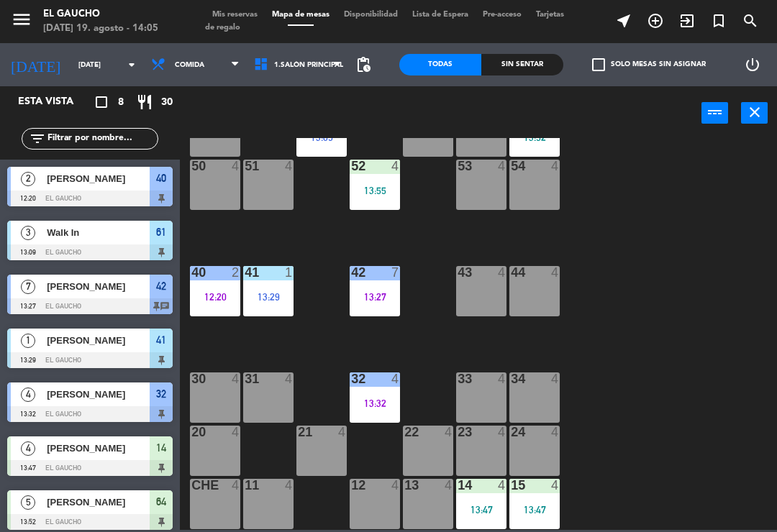
click at [534, 397] on div "34 4" at bounding box center [534, 397] width 50 height 50
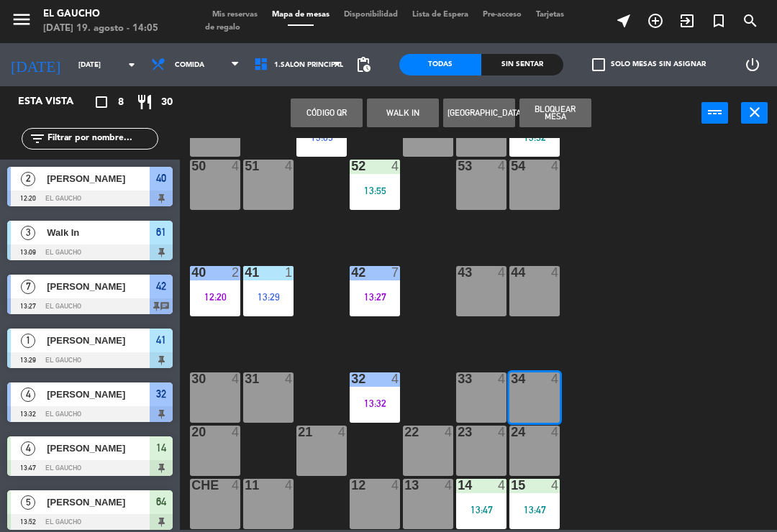
click at [403, 109] on button "WALK IN" at bounding box center [403, 113] width 72 height 29
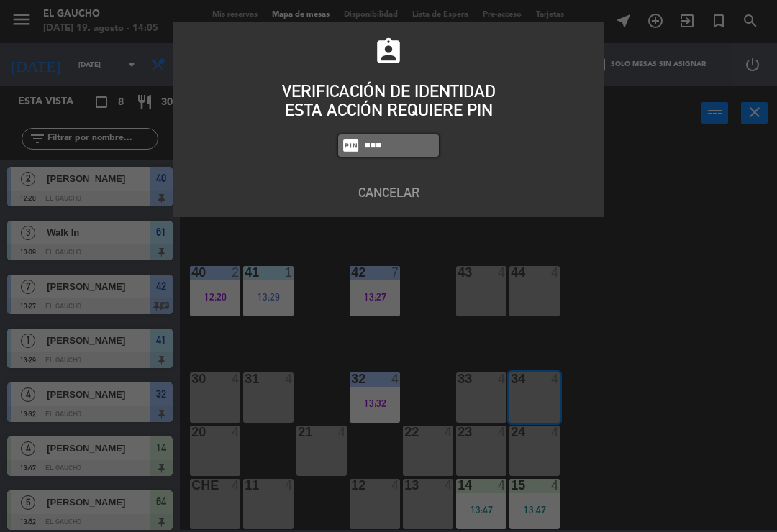
type input "0009"
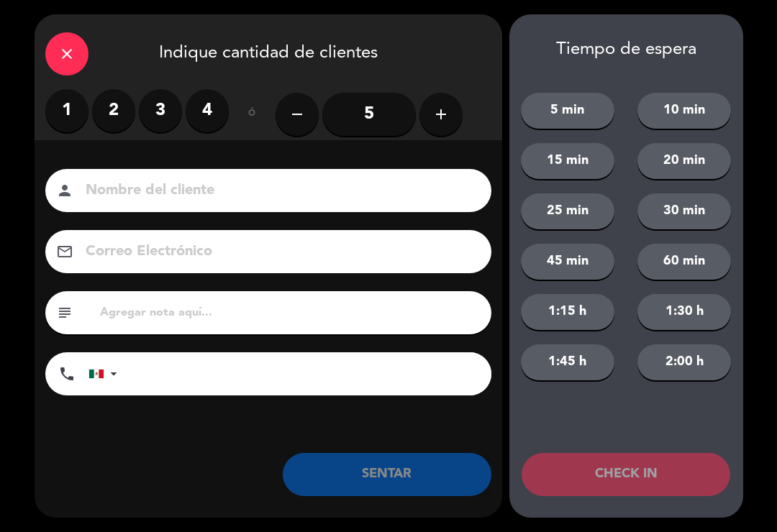
click at [124, 111] on label "2" at bounding box center [113, 110] width 43 height 43
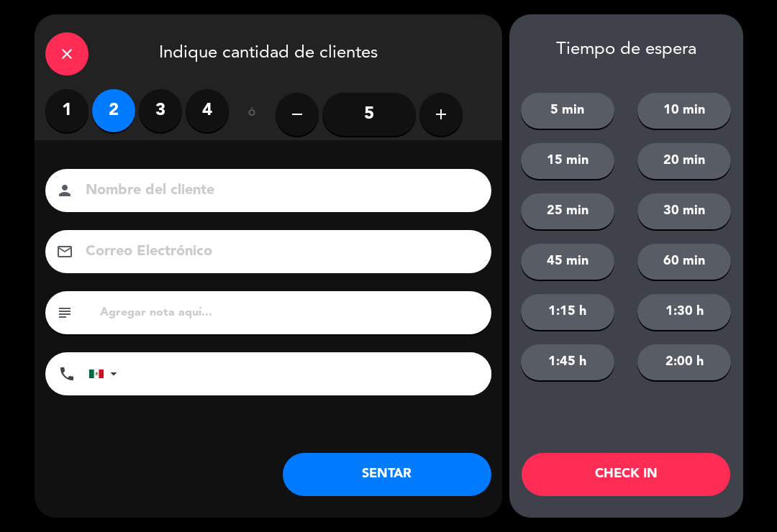
click at [390, 488] on button "SENTAR" at bounding box center [387, 474] width 209 height 43
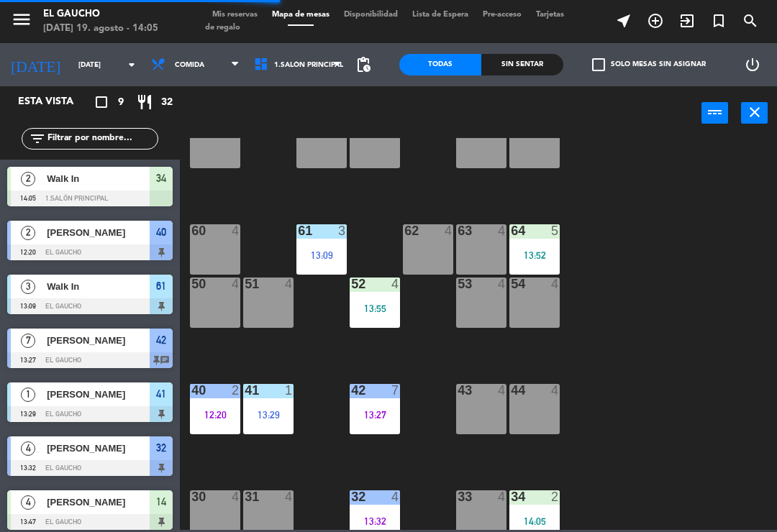
scroll to position [155, 0]
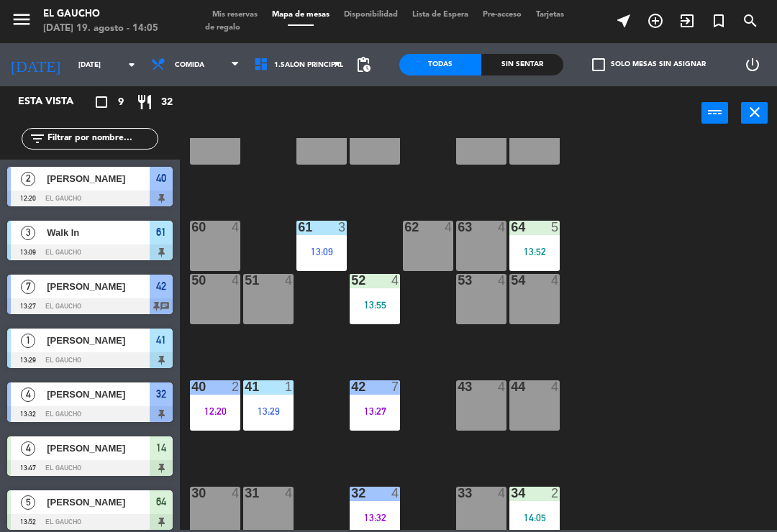
click at [482, 251] on div "63 4" at bounding box center [481, 246] width 50 height 50
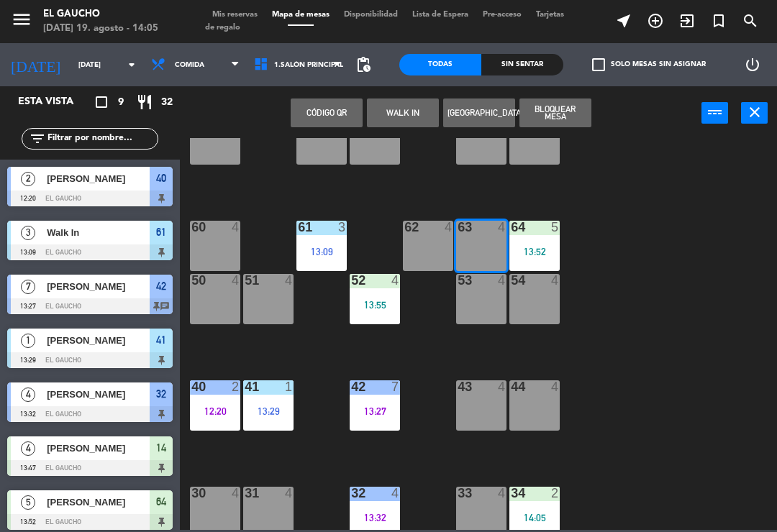
click at [413, 115] on button "WALK IN" at bounding box center [403, 113] width 72 height 29
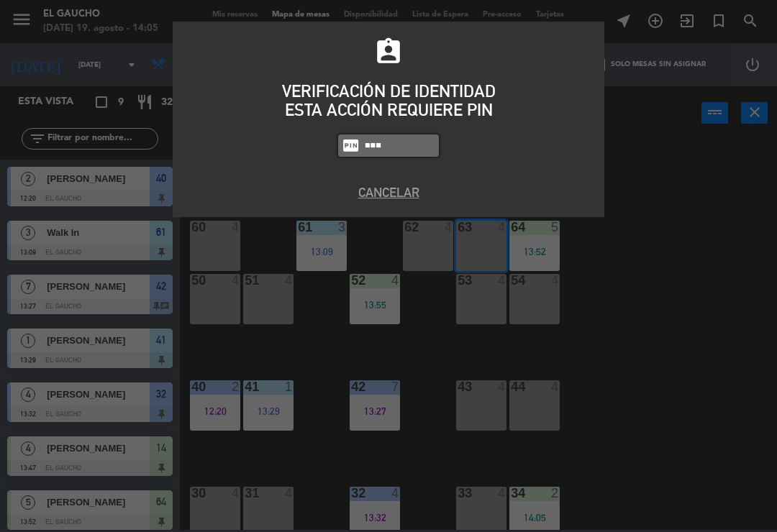
type input "0009"
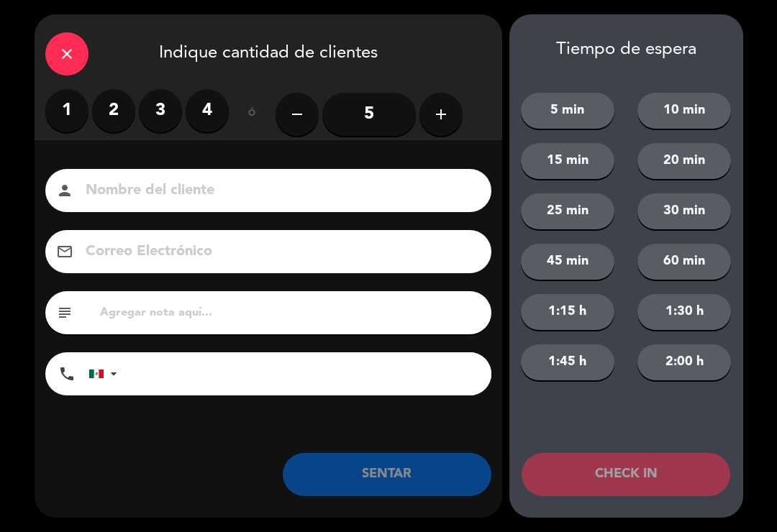
click at [105, 114] on label "2" at bounding box center [113, 110] width 43 height 43
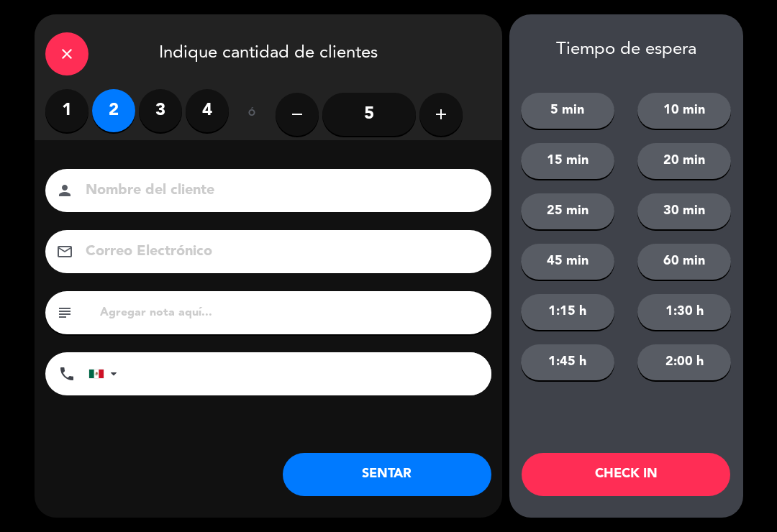
click at [354, 472] on button "SENTAR" at bounding box center [387, 474] width 209 height 43
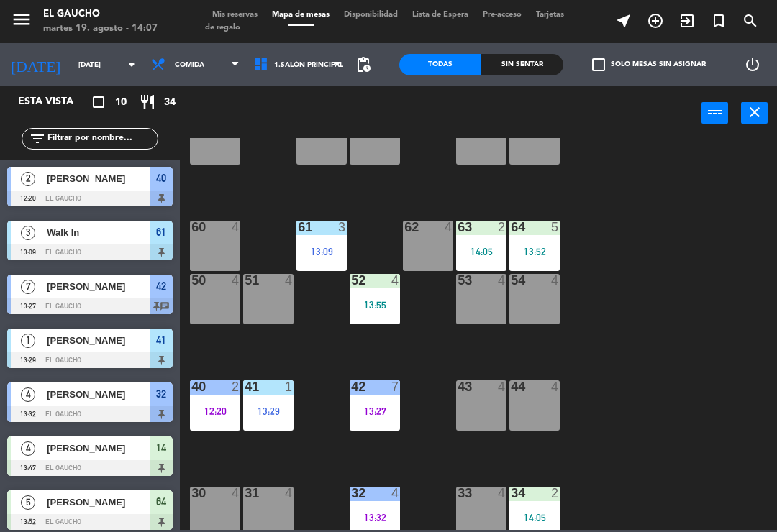
click at [219, 406] on div "12:20" at bounding box center [215, 411] width 50 height 10
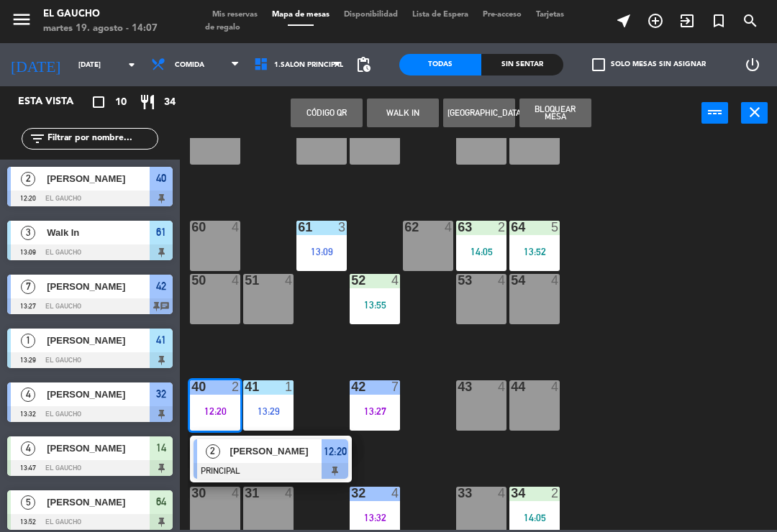
click at [252, 452] on span "[PERSON_NAME]" at bounding box center [276, 451] width 92 height 15
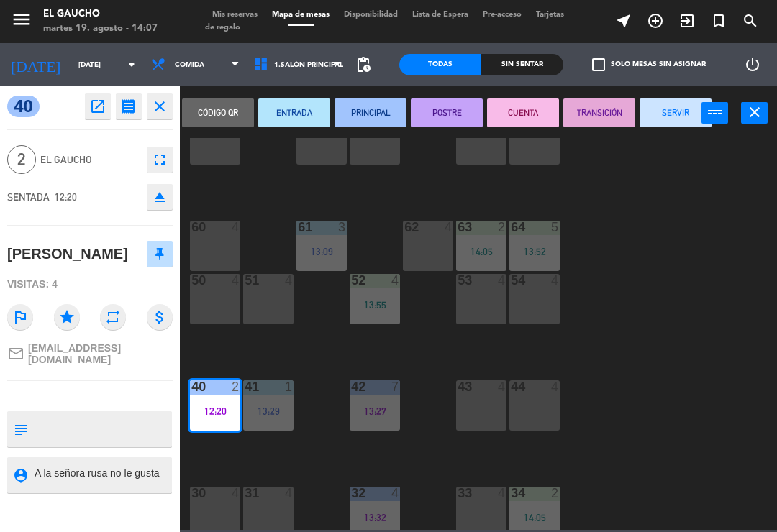
click at [682, 107] on button "SERVIR" at bounding box center [675, 113] width 72 height 29
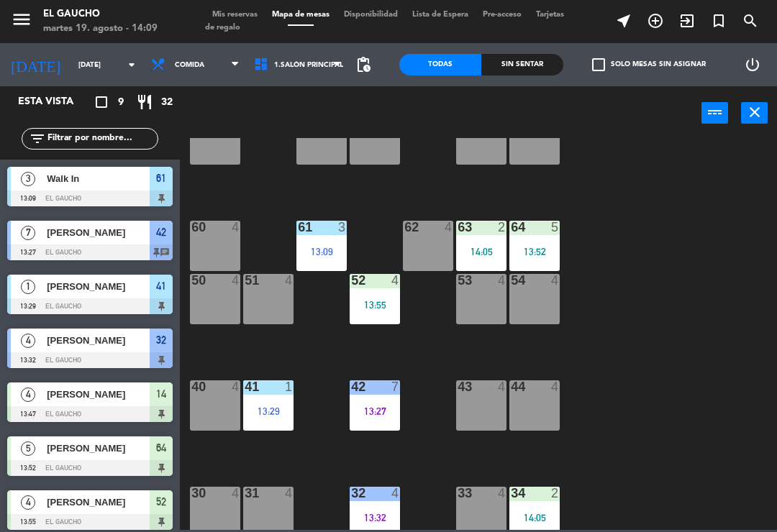
click at [372, 416] on div "13:27" at bounding box center [374, 411] width 50 height 10
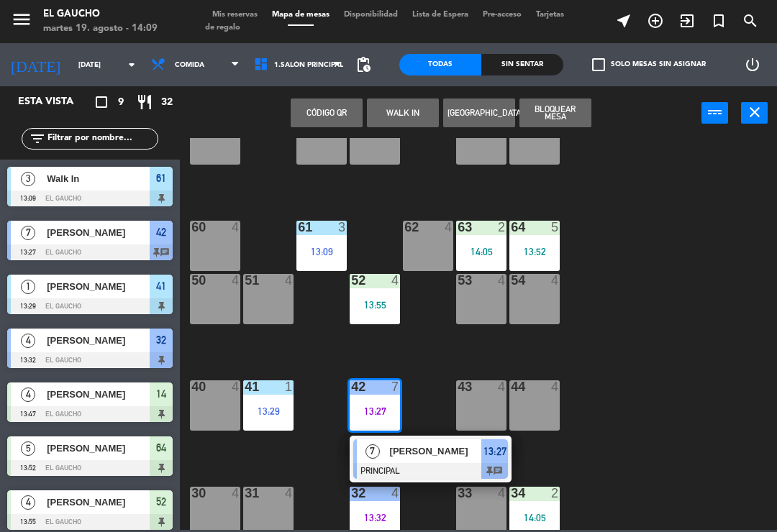
click at [429, 475] on div at bounding box center [430, 471] width 155 height 16
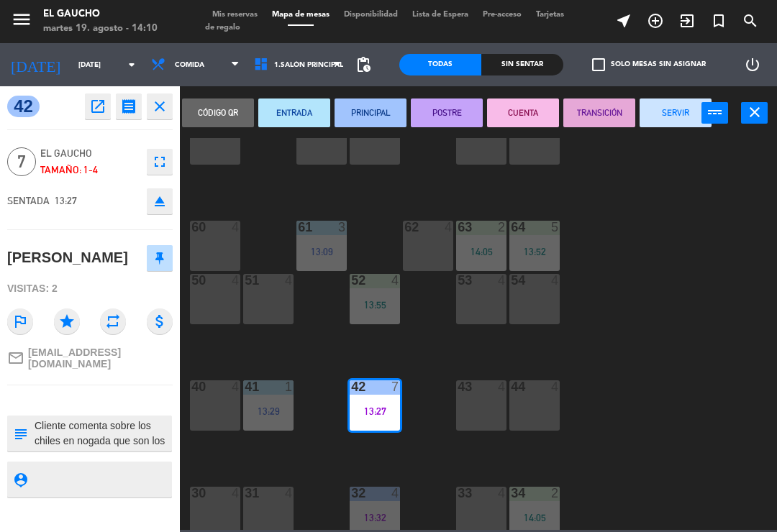
click at [681, 111] on button "SERVIR" at bounding box center [675, 113] width 72 height 29
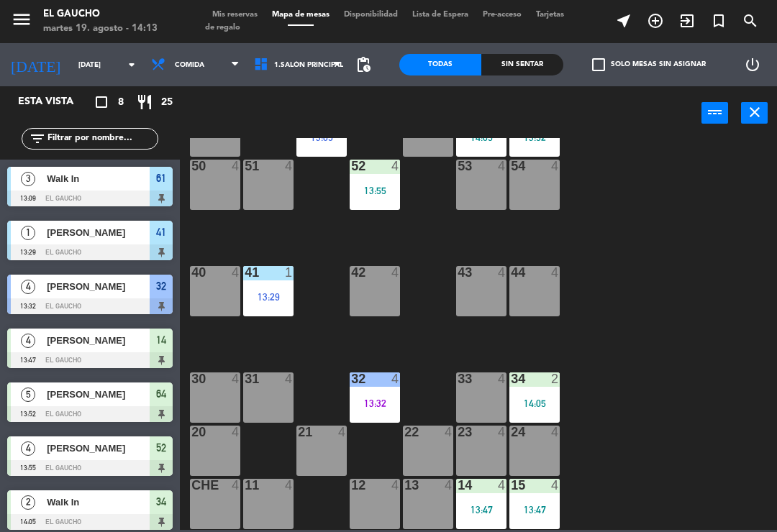
scroll to position [270, 0]
click at [537, 399] on div "14:05" at bounding box center [534, 403] width 50 height 10
click at [645, 447] on div "84 4 80 4 83 4 82 4 81 4 70 4 71 4 72 4 73 4 74 4 63 2 14:05 62 4 61 3 13:09 60…" at bounding box center [482, 334] width 589 height 392
click at [540, 499] on div "15 4 13:47" at bounding box center [534, 504] width 50 height 50
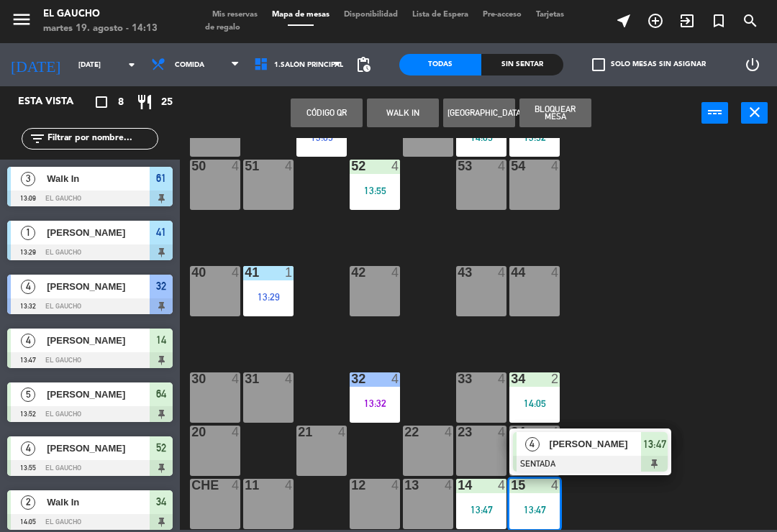
click at [601, 448] on span "[PERSON_NAME]" at bounding box center [595, 443] width 92 height 15
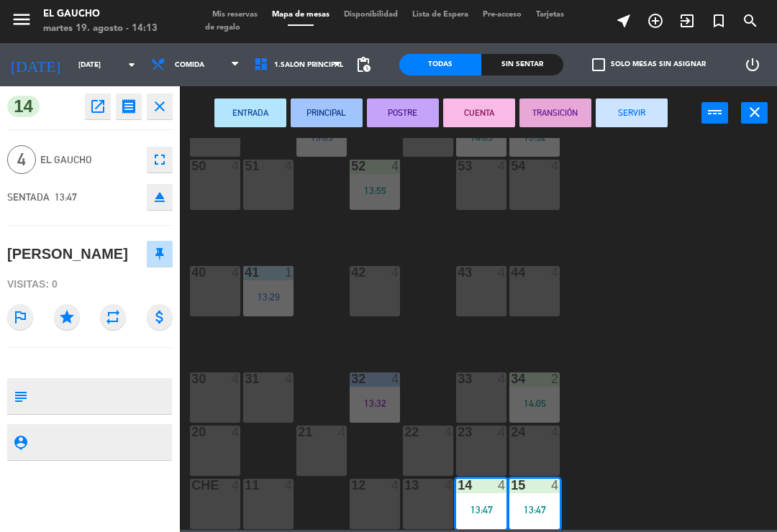
click at [333, 116] on button "PRINCIPAL" at bounding box center [326, 113] width 72 height 29
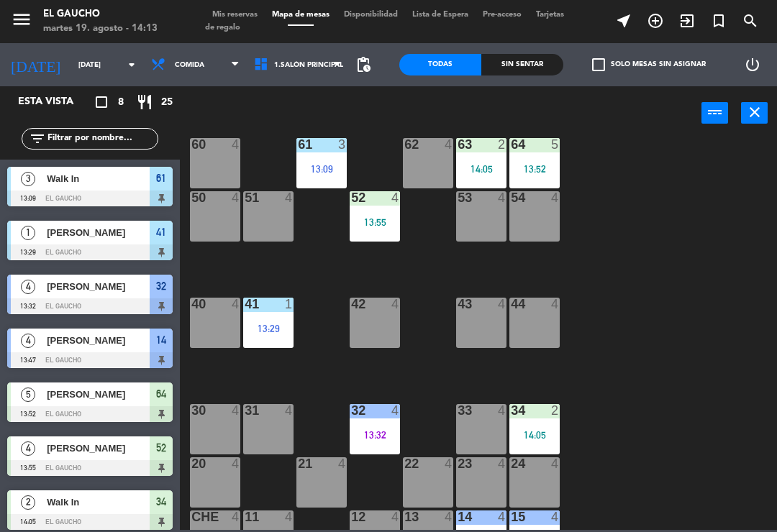
scroll to position [240, 0]
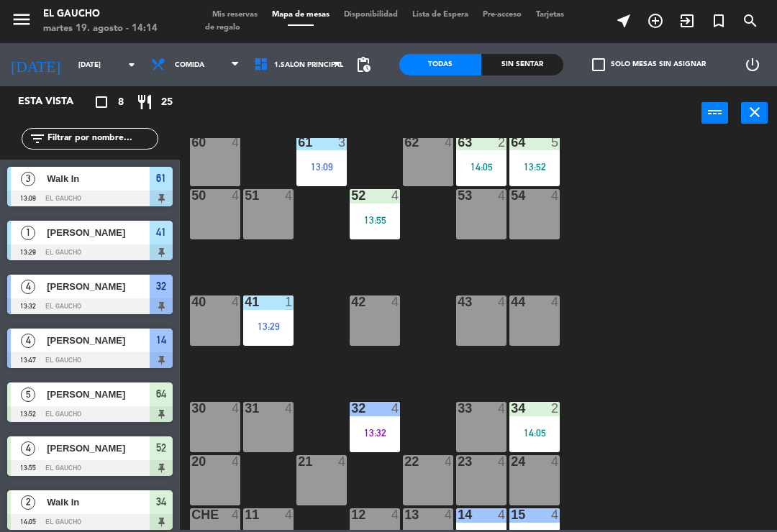
click at [365, 308] on div at bounding box center [375, 302] width 24 height 13
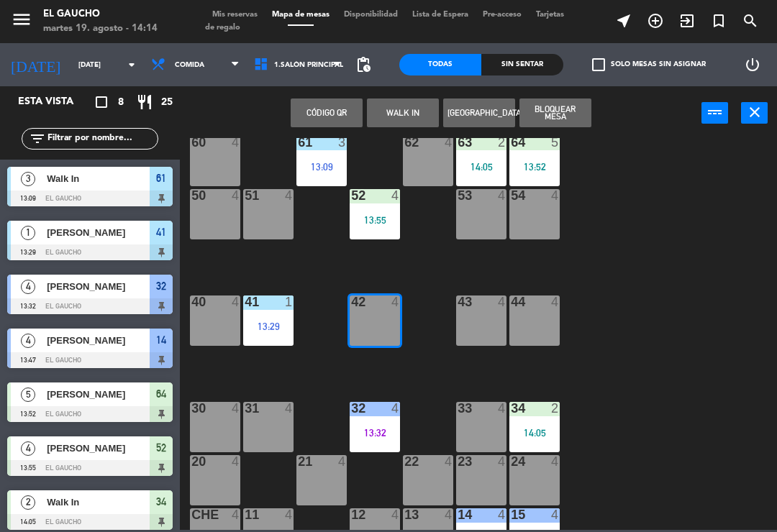
click at [390, 111] on button "WALK IN" at bounding box center [403, 113] width 72 height 29
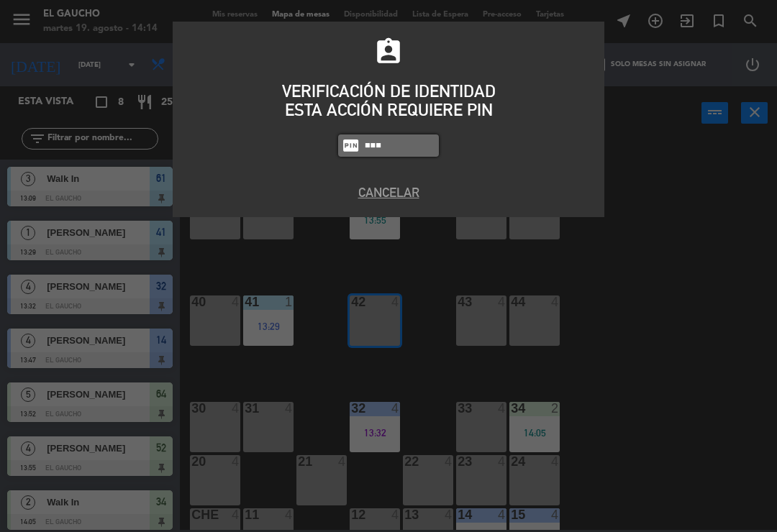
type input "0009"
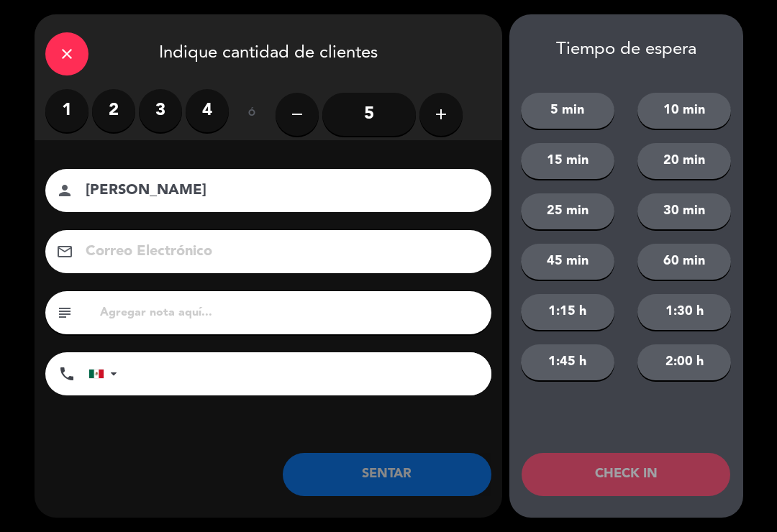
click at [154, 108] on label "3" at bounding box center [160, 110] width 43 height 43
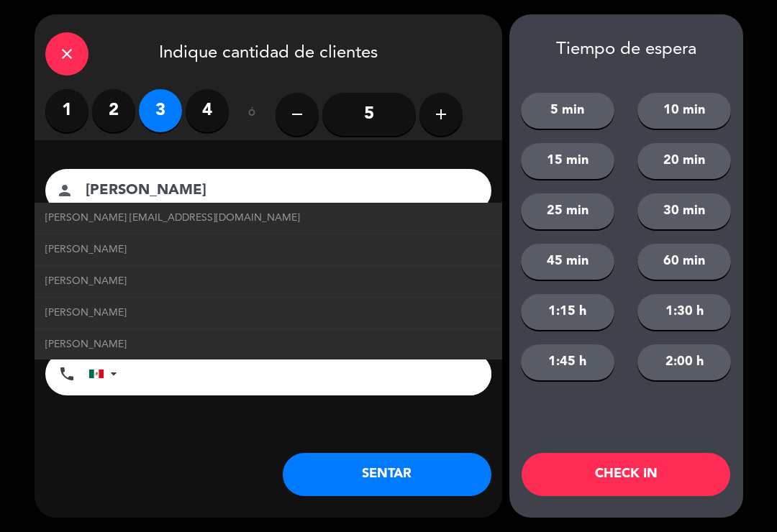
click at [196, 211] on span "[PERSON_NAME] [EMAIL_ADDRESS][DOMAIN_NAME]" at bounding box center [172, 218] width 255 height 17
type input "[PERSON_NAME]"
type input "[EMAIL_ADDRESS][DOMAIN_NAME]"
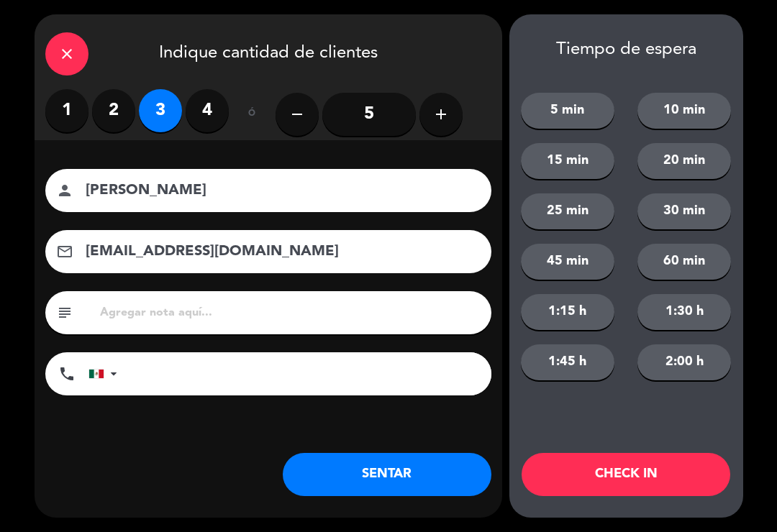
click at [395, 477] on button "SENTAR" at bounding box center [387, 474] width 209 height 43
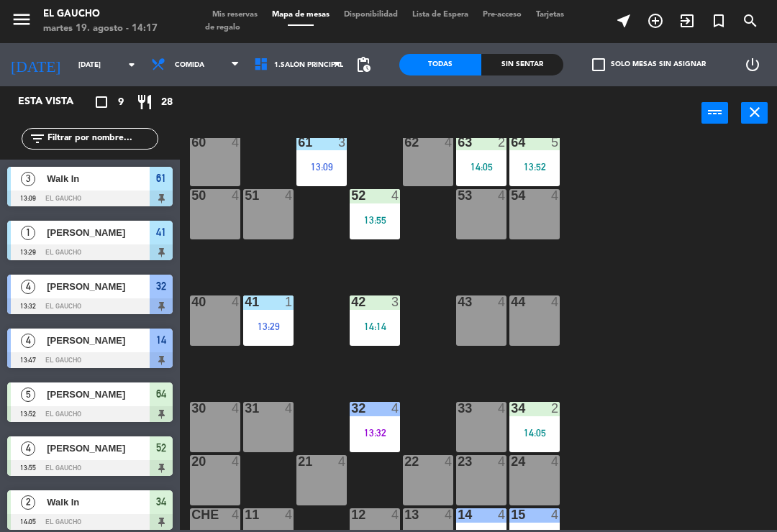
click at [201, 315] on div "40 4" at bounding box center [215, 321] width 50 height 50
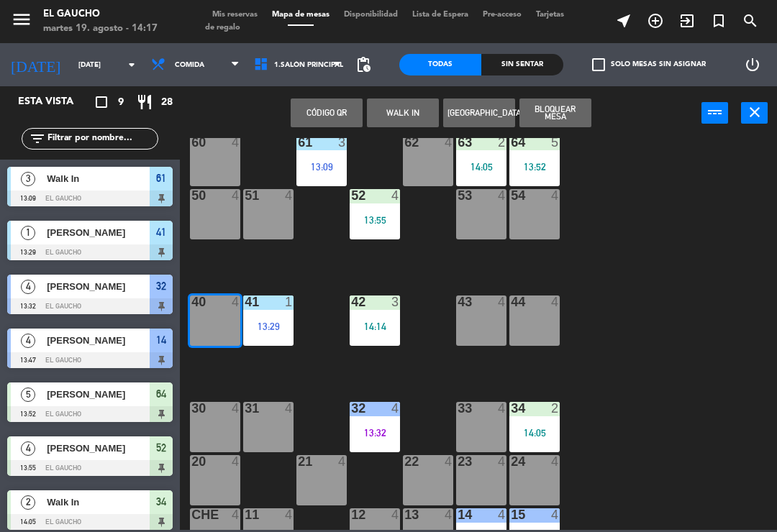
click at [390, 111] on button "WALK IN" at bounding box center [403, 113] width 72 height 29
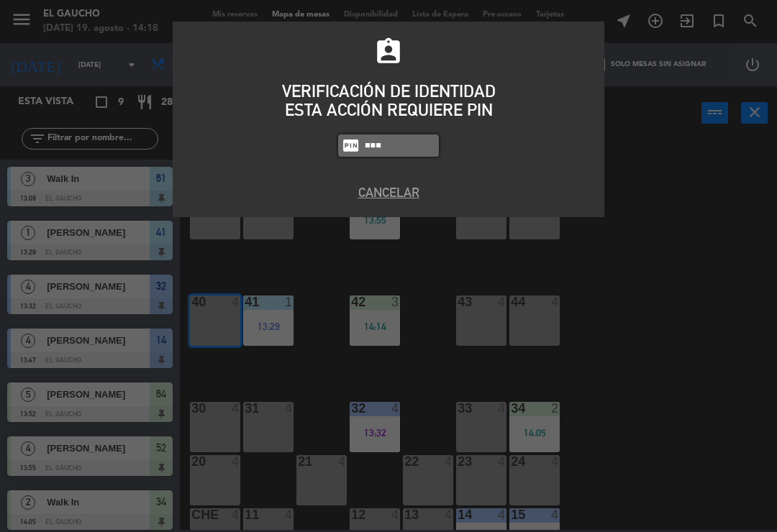
type input "0009"
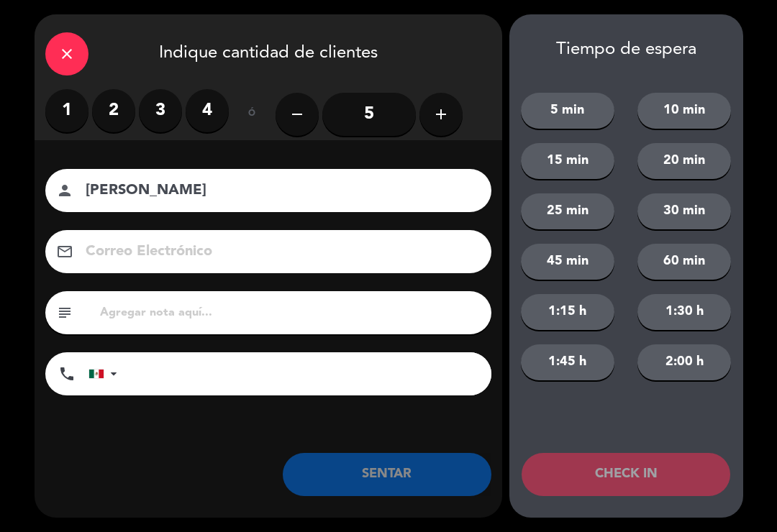
type input "[PERSON_NAME]"
click at [110, 113] on label "2" at bounding box center [113, 110] width 43 height 43
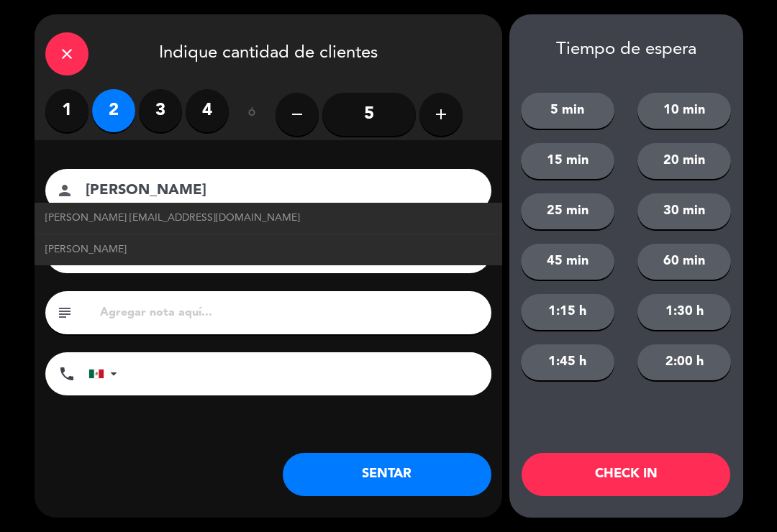
click at [75, 218] on span "[PERSON_NAME] [EMAIL_ADDRESS][DOMAIN_NAME]" at bounding box center [172, 218] width 255 height 17
type input "[EMAIL_ADDRESS][DOMAIN_NAME]"
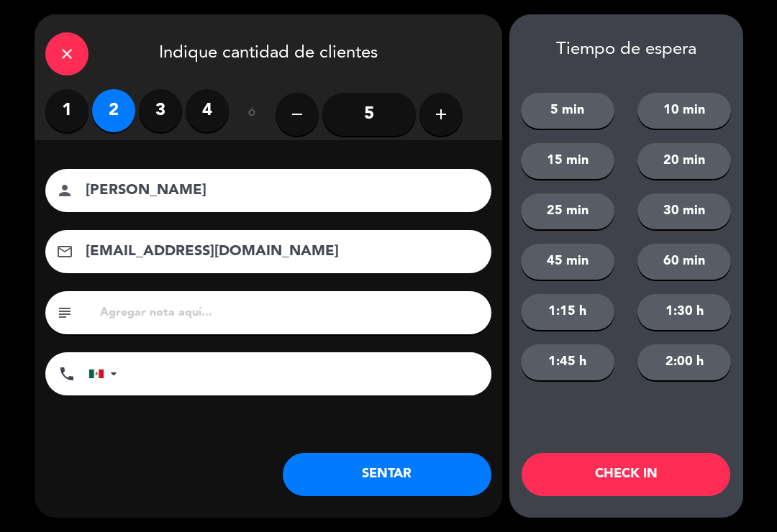
click at [362, 490] on button "SENTAR" at bounding box center [387, 474] width 209 height 43
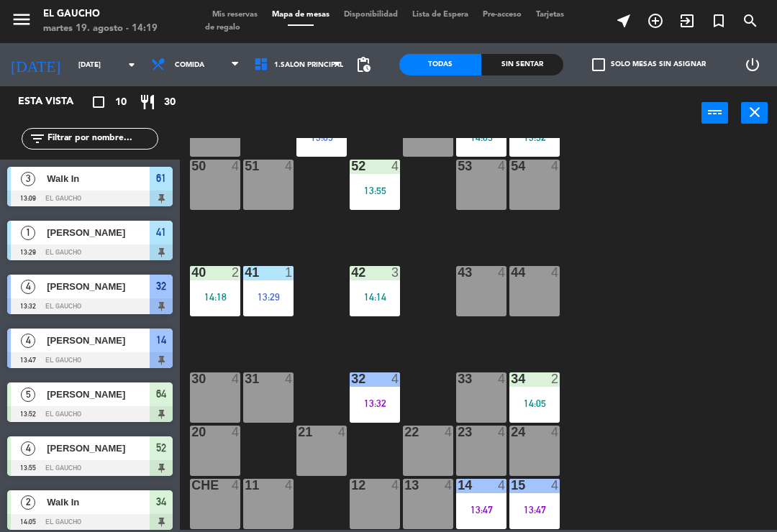
scroll to position [270, 0]
click at [380, 506] on div "12 4" at bounding box center [374, 504] width 50 height 50
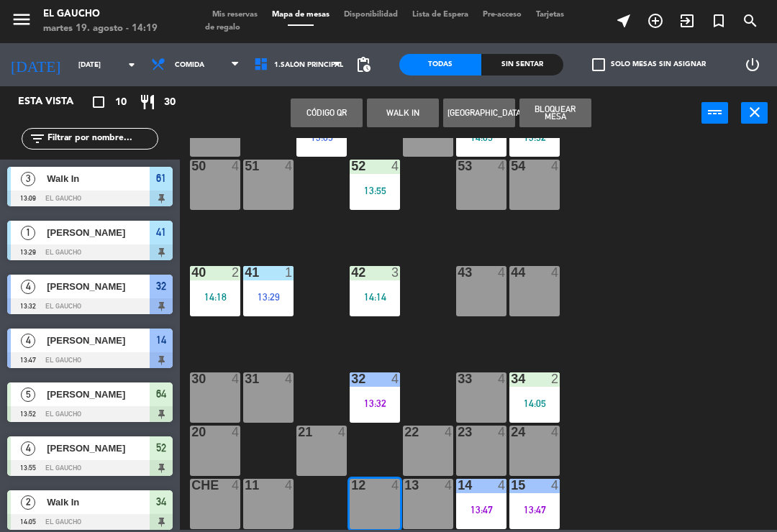
click at [387, 512] on div "12 4" at bounding box center [374, 504] width 50 height 50
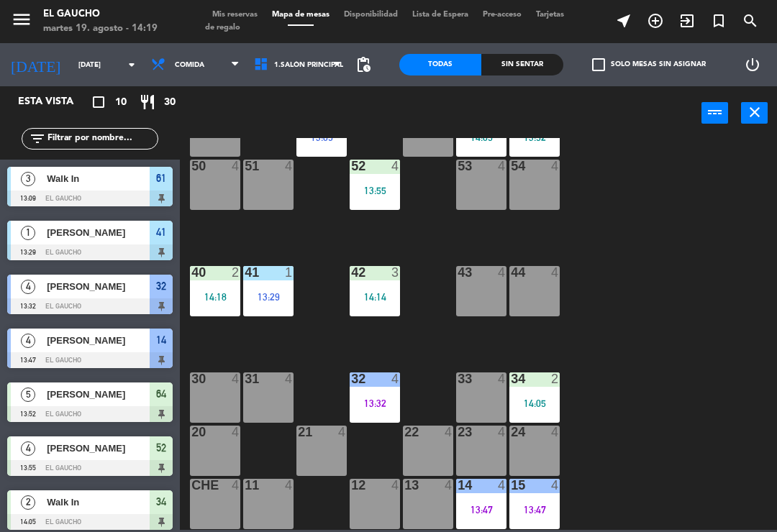
click at [352, 488] on div "12" at bounding box center [351, 485] width 1 height 13
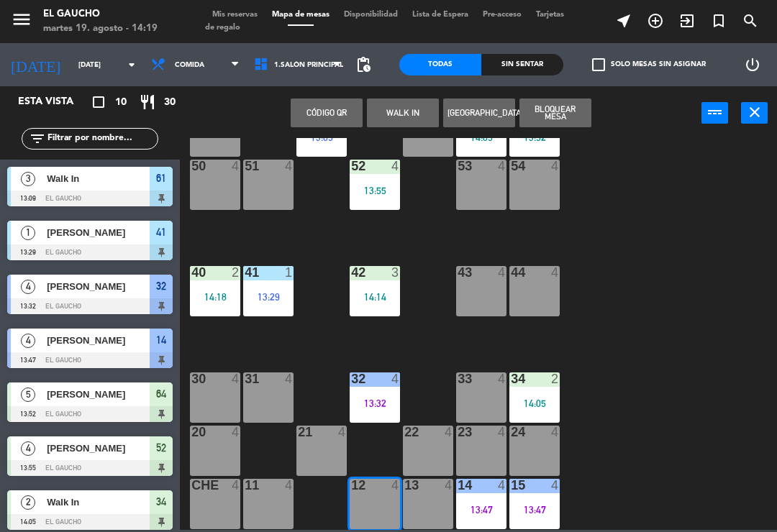
click at [390, 111] on button "WALK IN" at bounding box center [403, 113] width 72 height 29
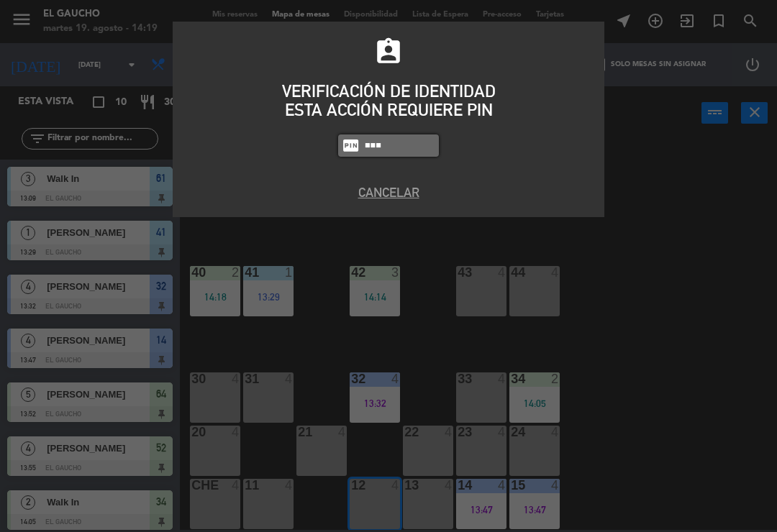
type input "0009"
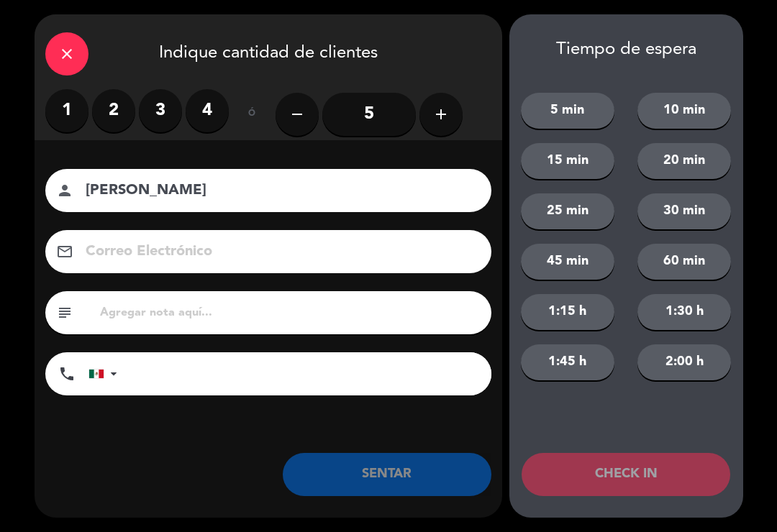
type input "[PERSON_NAME]"
click at [55, 113] on label "1" at bounding box center [66, 110] width 43 height 43
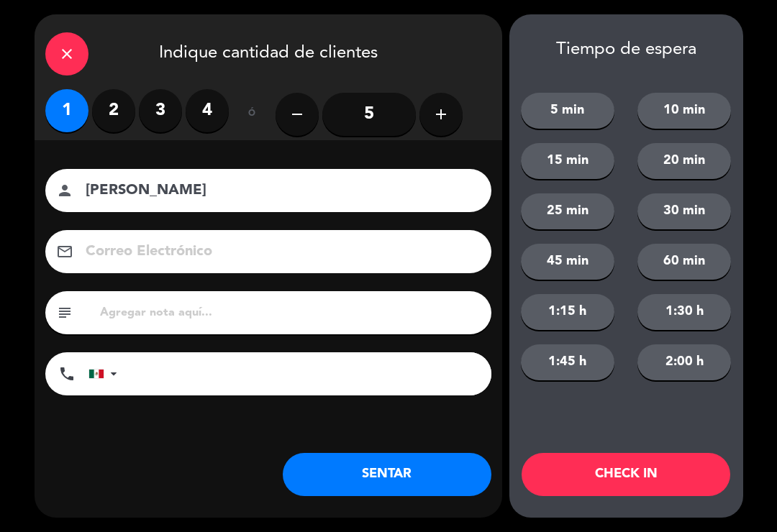
click at [338, 471] on button "SENTAR" at bounding box center [387, 474] width 209 height 43
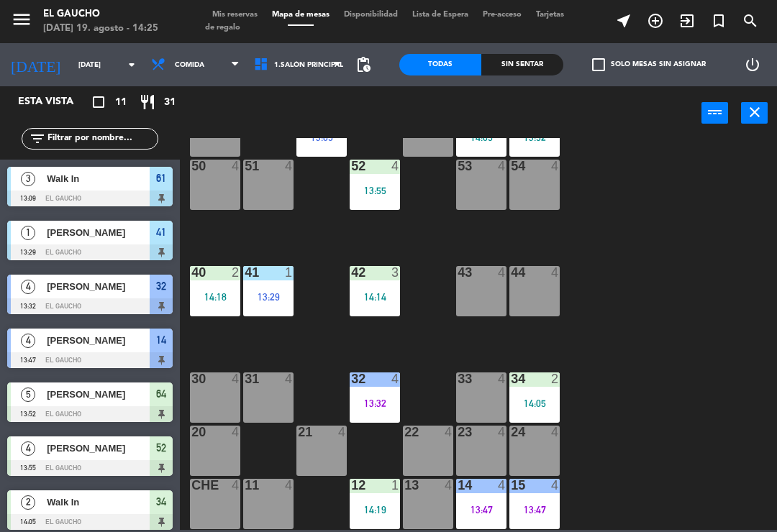
click at [205, 391] on div "30 4" at bounding box center [215, 397] width 50 height 50
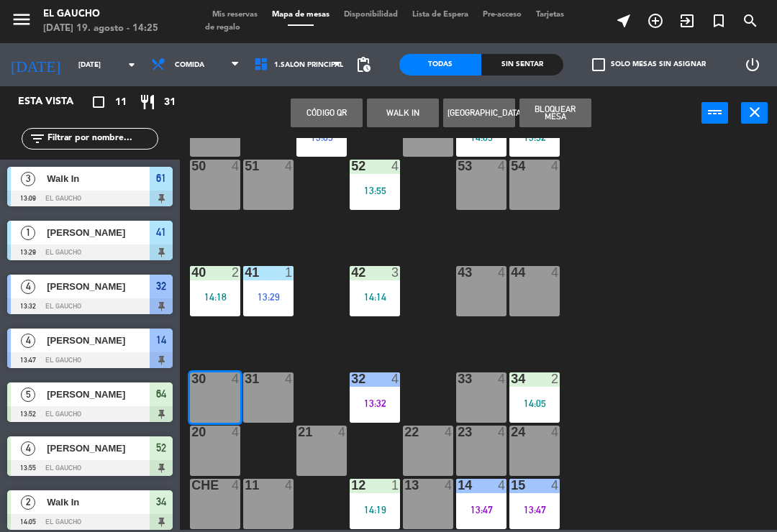
click at [395, 113] on button "WALK IN" at bounding box center [403, 113] width 72 height 29
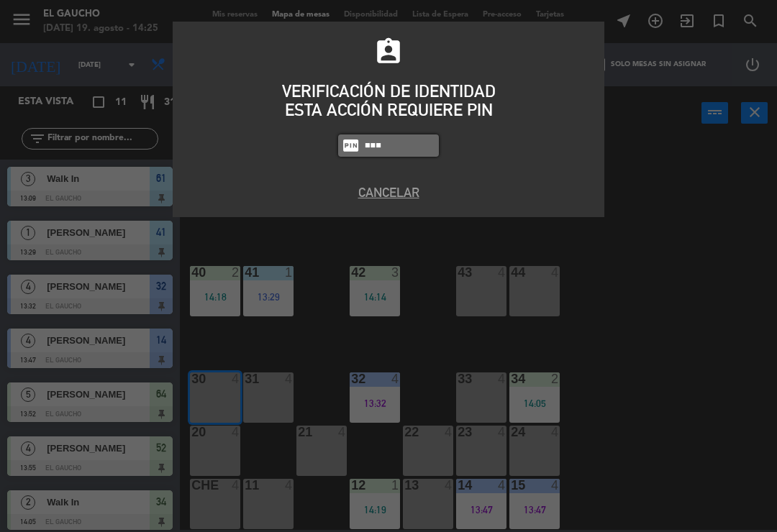
type input "0009"
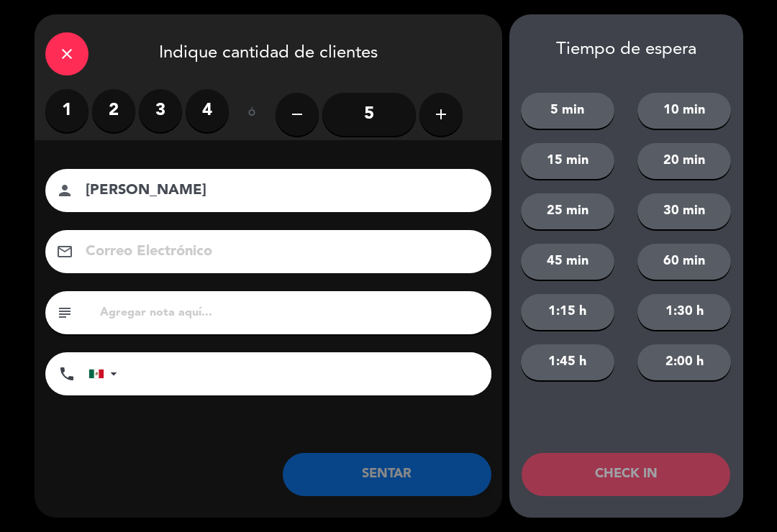
click at [54, 112] on label "1" at bounding box center [66, 110] width 43 height 43
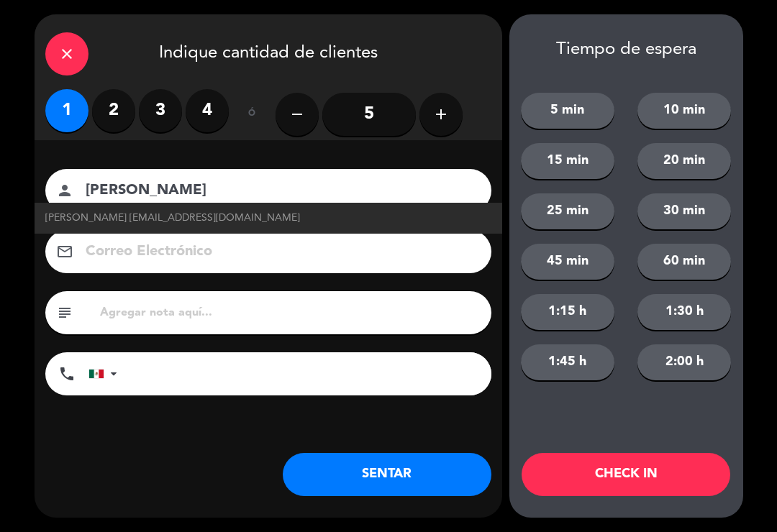
click at [293, 219] on span "[PERSON_NAME] [EMAIL_ADDRESS][DOMAIN_NAME]" at bounding box center [172, 218] width 255 height 17
type input "[PERSON_NAME]"
type input "[EMAIL_ADDRESS][DOMAIN_NAME]"
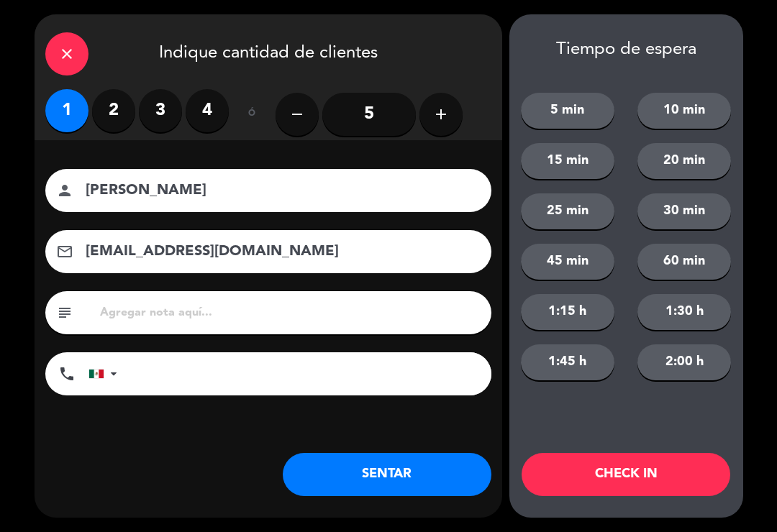
click at [390, 487] on button "SENTAR" at bounding box center [387, 474] width 209 height 43
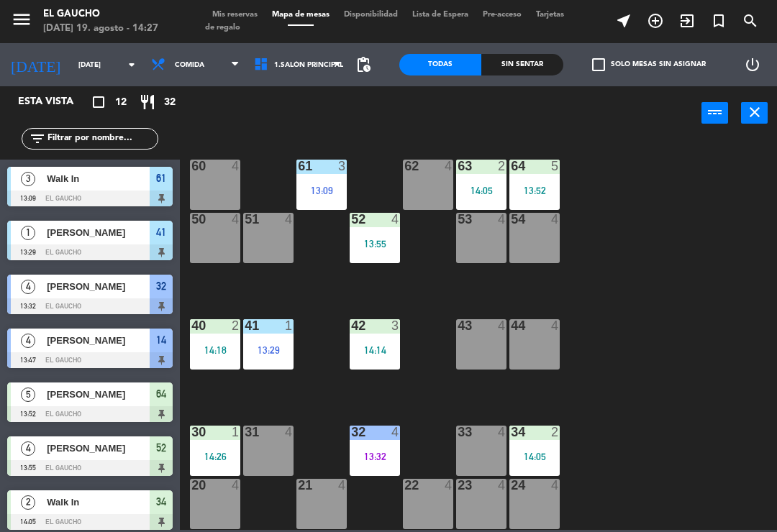
scroll to position [129, 0]
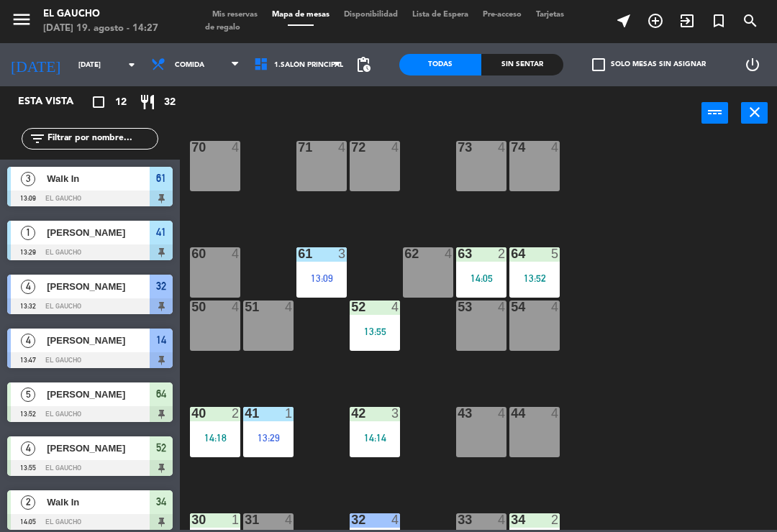
click at [322, 270] on div "61 3 13:09" at bounding box center [321, 272] width 50 height 50
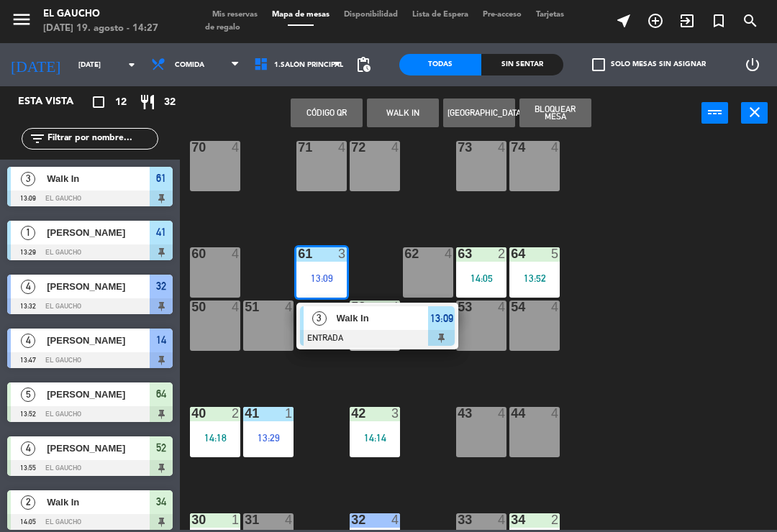
click at [360, 334] on div at bounding box center [377, 338] width 155 height 16
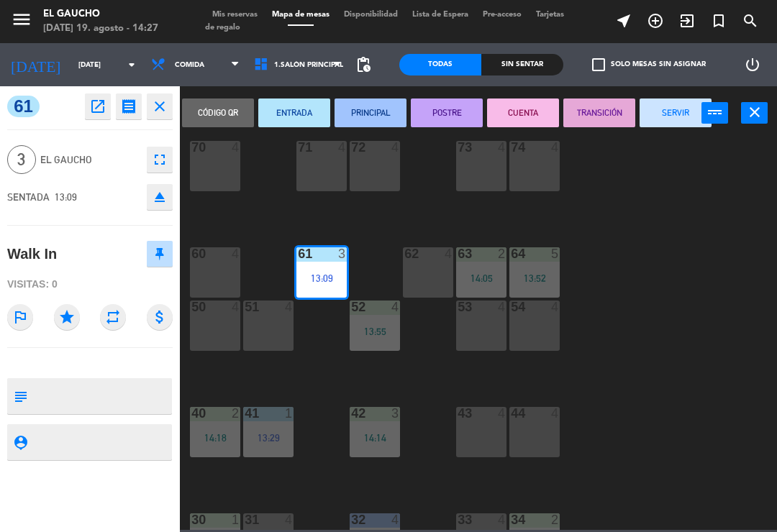
click at [672, 126] on button "SERVIR" at bounding box center [675, 113] width 72 height 29
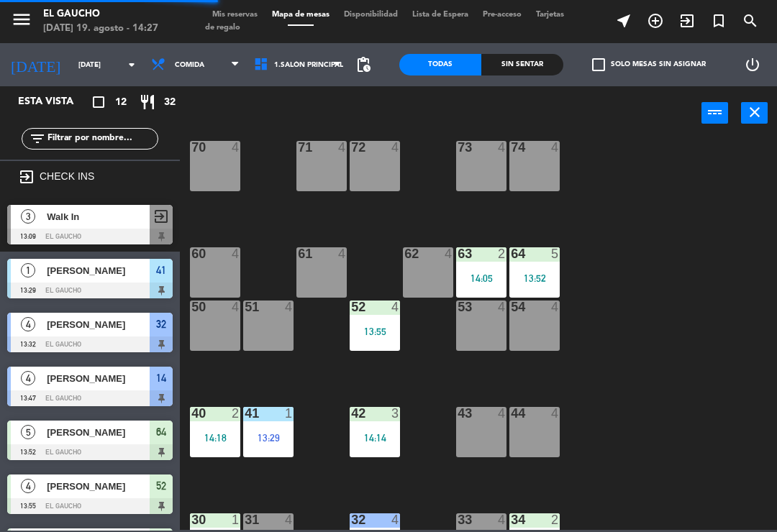
click at [326, 276] on div "61 4" at bounding box center [321, 272] width 50 height 50
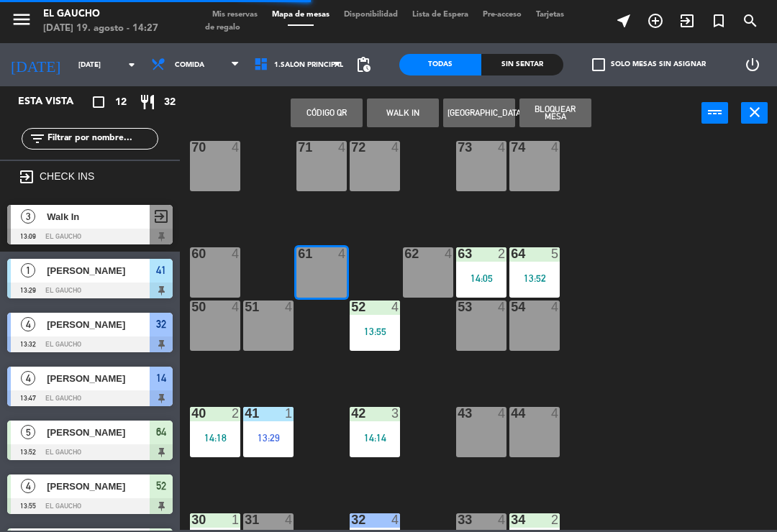
click at [405, 114] on button "WALK IN" at bounding box center [403, 113] width 72 height 29
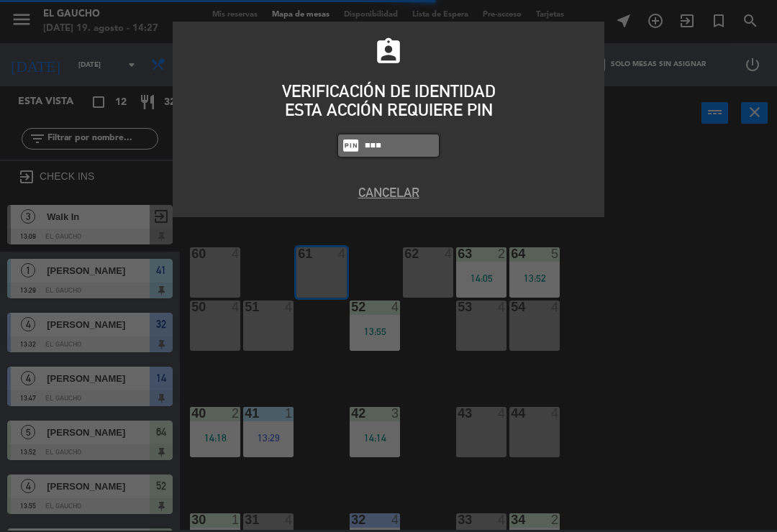
type input "0009"
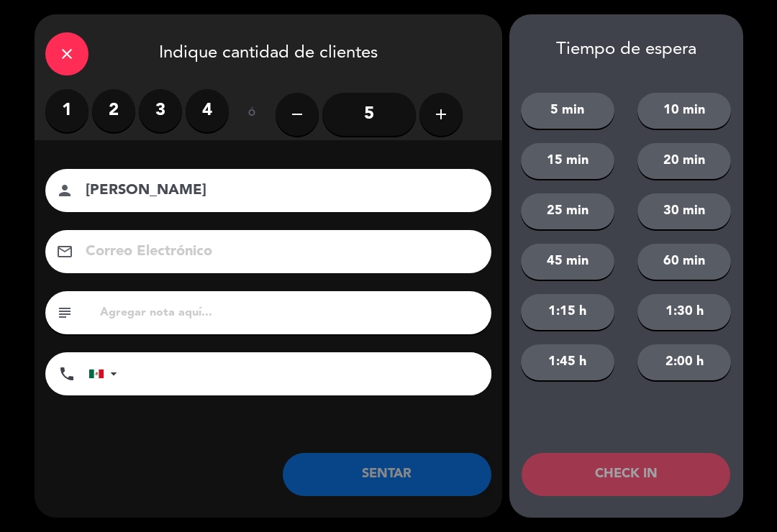
type input "[PERSON_NAME]"
click at [114, 119] on label "2" at bounding box center [113, 110] width 43 height 43
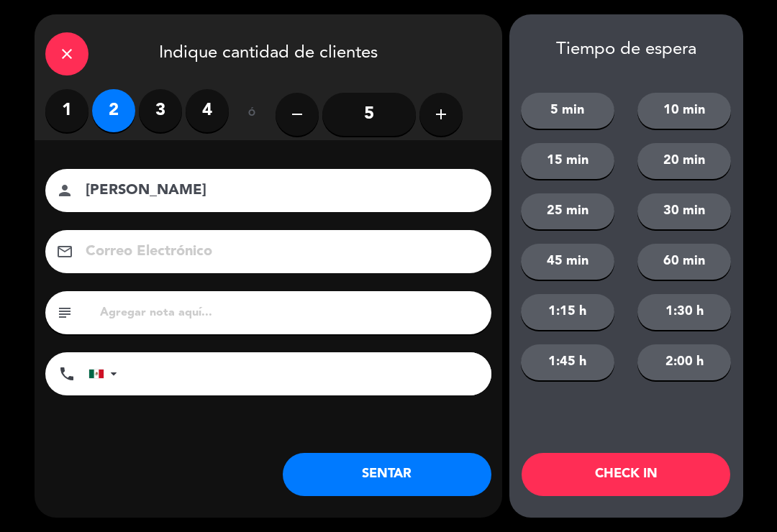
click at [125, 250] on input at bounding box center [278, 251] width 388 height 25
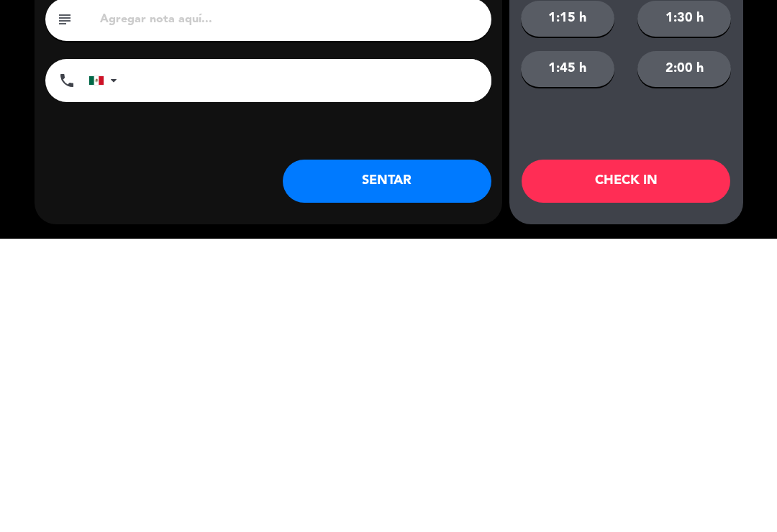
type input "[EMAIL_ADDRESS][DOMAIN_NAME]"
click at [353, 453] on button "SENTAR" at bounding box center [387, 474] width 209 height 43
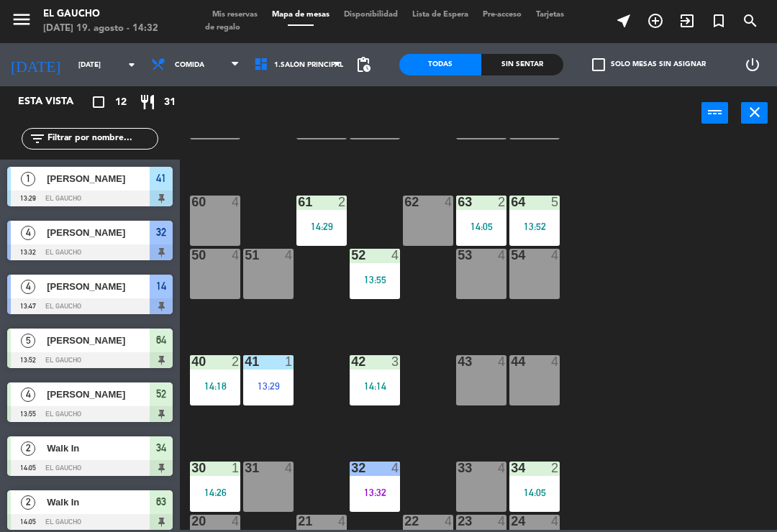
scroll to position [186, 0]
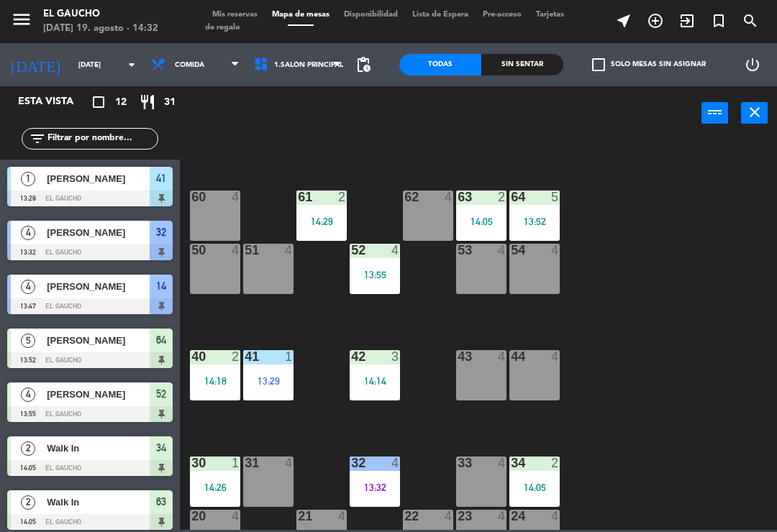
click at [537, 275] on div "54 4" at bounding box center [534, 269] width 50 height 50
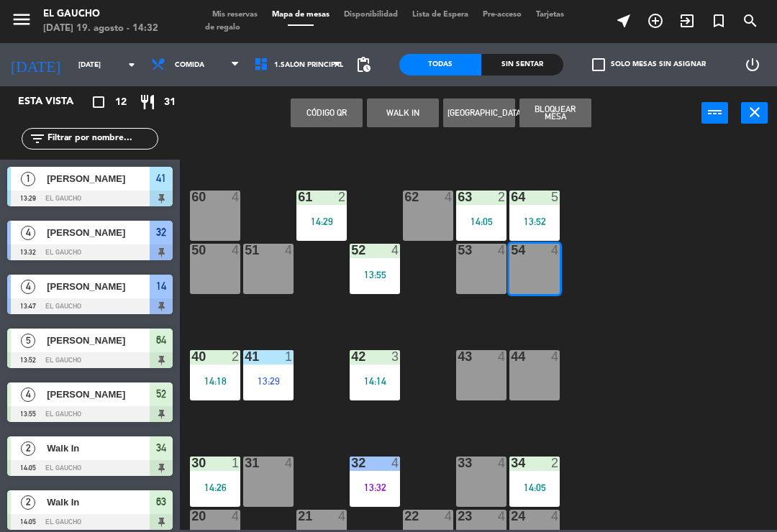
click at [394, 114] on button "WALK IN" at bounding box center [403, 113] width 72 height 29
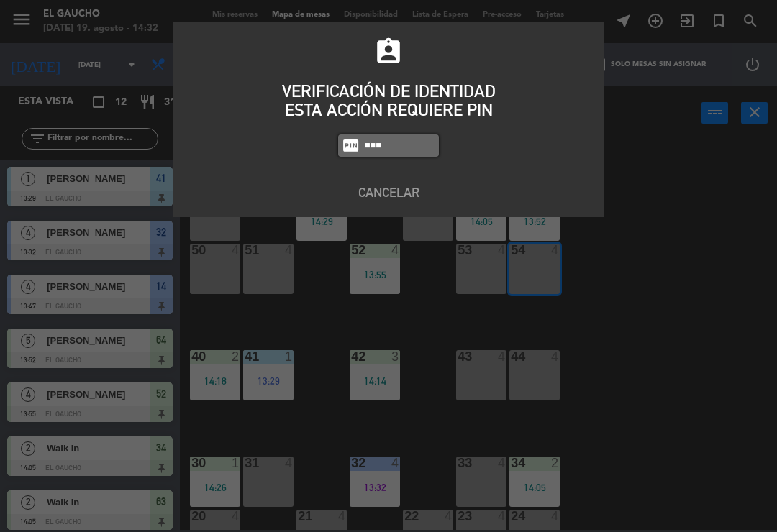
type input "0009"
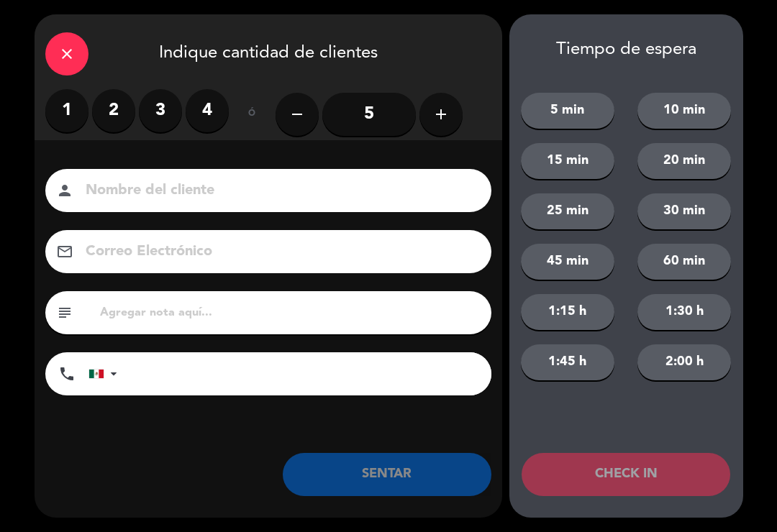
click at [60, 111] on label "1" at bounding box center [66, 110] width 43 height 43
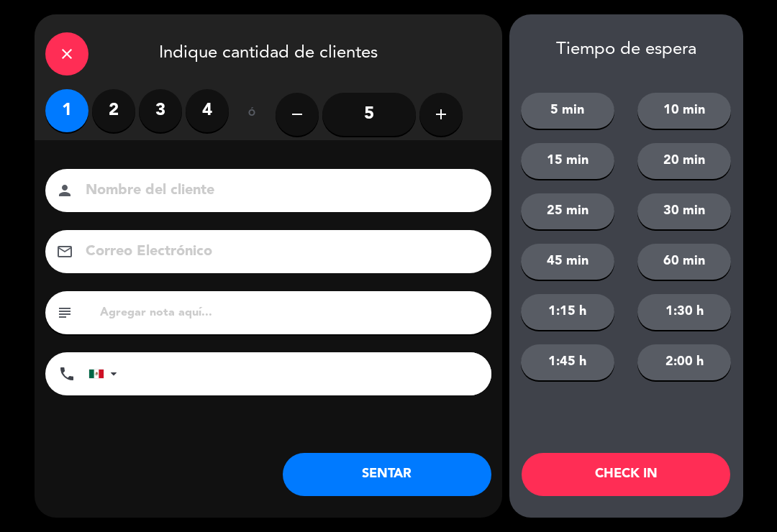
click at [365, 485] on button "SENTAR" at bounding box center [387, 474] width 209 height 43
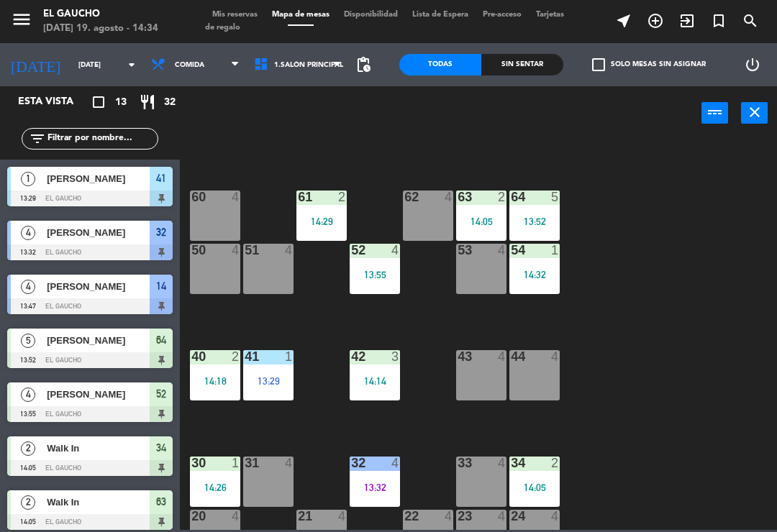
click at [487, 205] on div "63 2" at bounding box center [481, 198] width 50 height 14
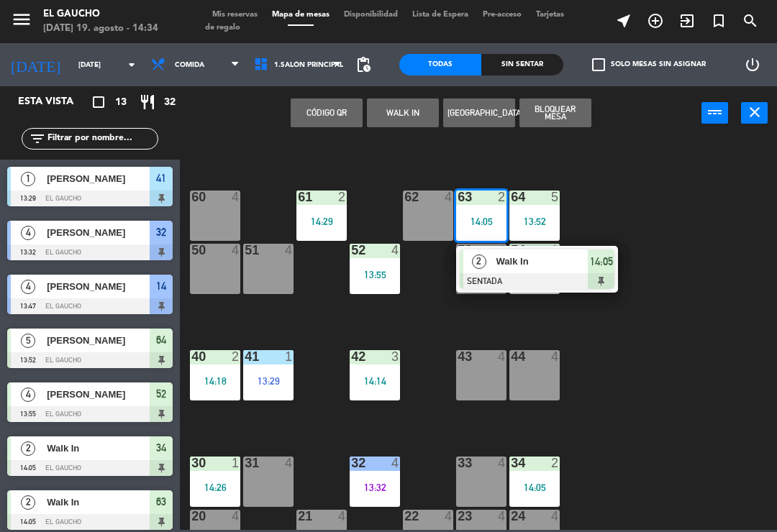
click at [545, 267] on span "Walk In" at bounding box center [542, 261] width 92 height 15
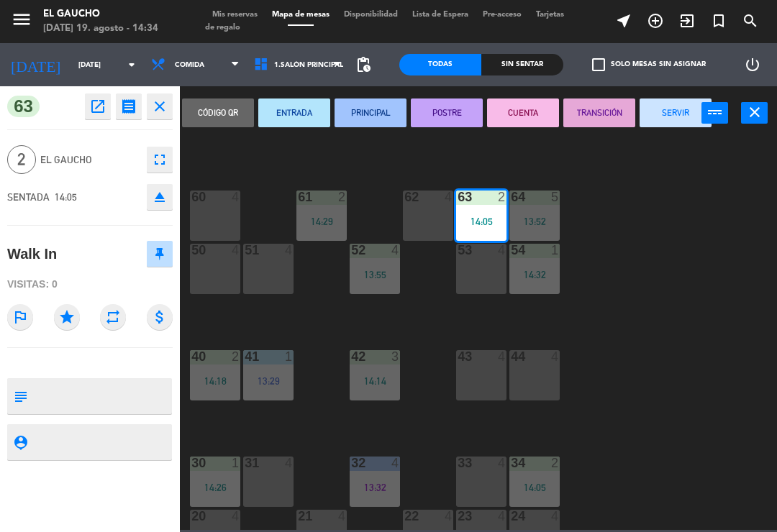
click at [104, 117] on button "open_in_new" at bounding box center [98, 106] width 26 height 26
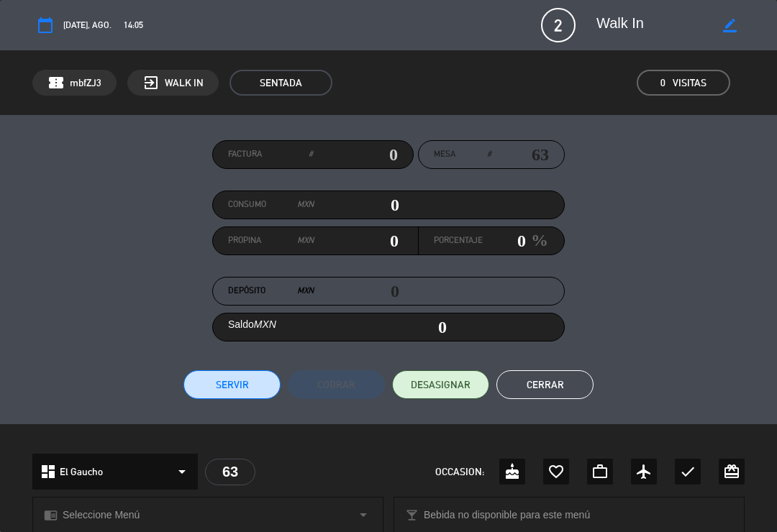
click at [732, 31] on icon "border_color" at bounding box center [730, 26] width 14 height 14
click at [656, 21] on textarea at bounding box center [655, 25] width 119 height 26
type textarea "W"
type textarea "[PERSON_NAME]"
click at [729, 19] on icon at bounding box center [730, 26] width 14 height 14
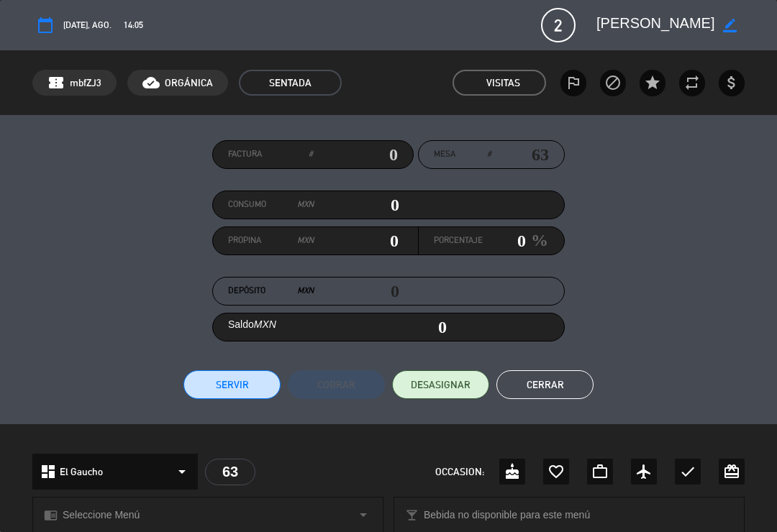
click at [558, 394] on button "Cerrar" at bounding box center [544, 384] width 97 height 29
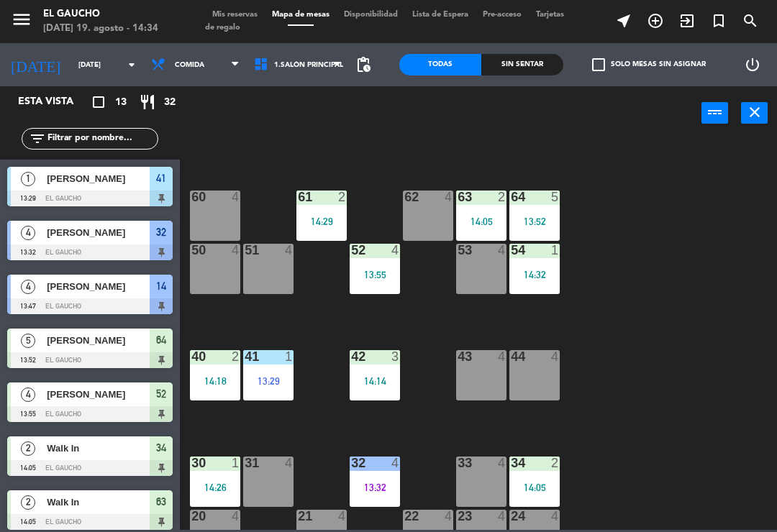
scroll to position [0, 0]
click at [487, 201] on div at bounding box center [482, 197] width 24 height 13
click at [621, 359] on div "84 4 80 4 83 4 82 4 81 4 70 4 71 4 72 4 73 4 74 4 63 2 14:05 62 4 61 2 14:29 60…" at bounding box center [482, 334] width 589 height 392
click at [493, 221] on div "14:05" at bounding box center [481, 221] width 50 height 10
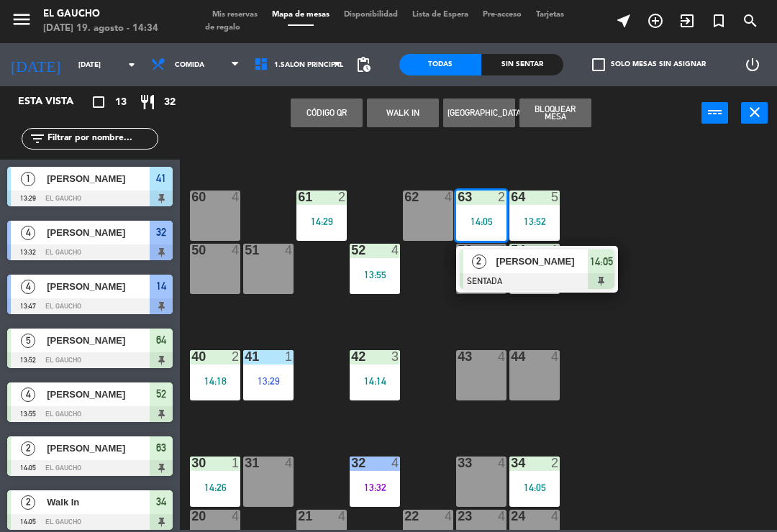
click at [513, 276] on div at bounding box center [536, 281] width 155 height 16
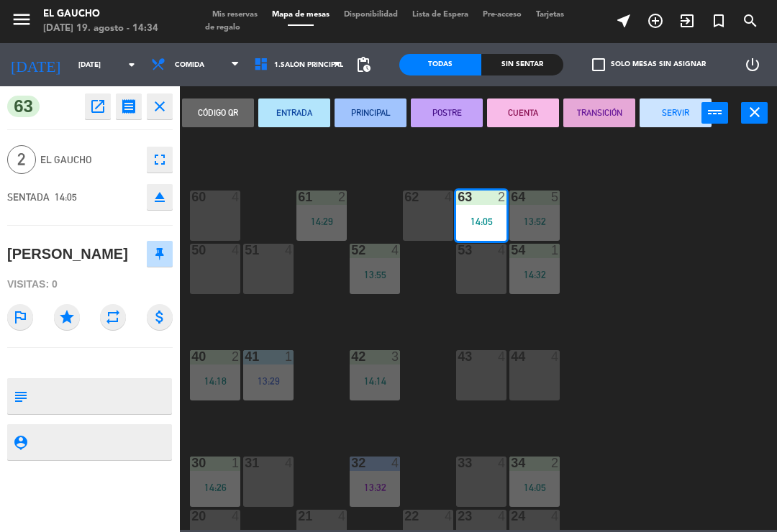
click at [368, 112] on button "PRINCIPAL" at bounding box center [370, 113] width 72 height 29
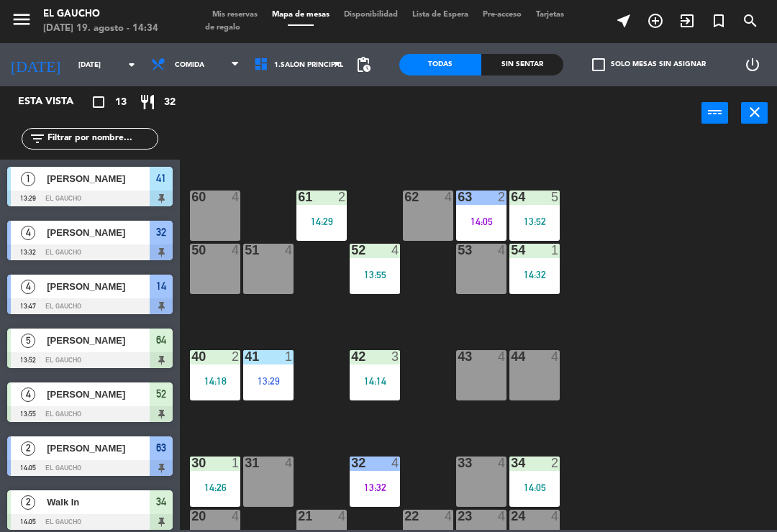
click at [541, 216] on div "13:52" at bounding box center [534, 221] width 50 height 10
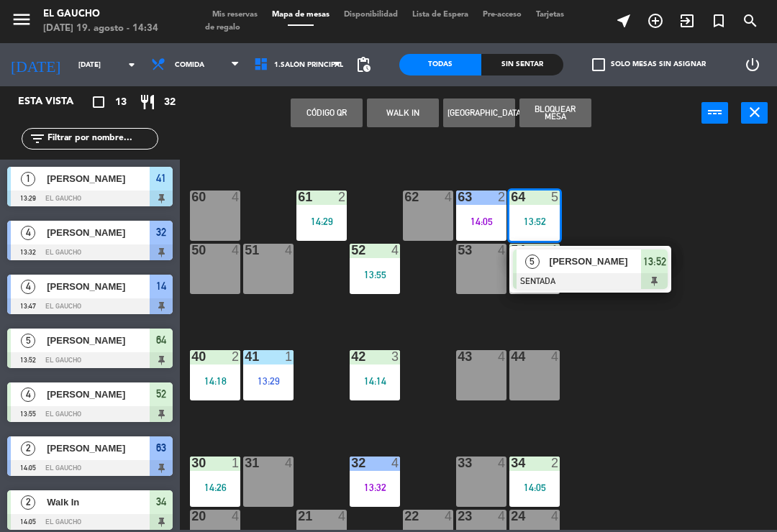
click at [601, 274] on div at bounding box center [590, 281] width 155 height 16
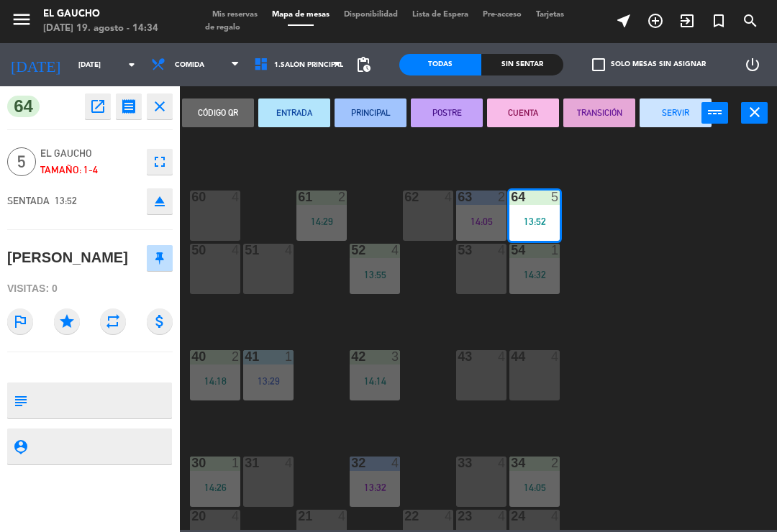
click at [376, 116] on button "PRINCIPAL" at bounding box center [370, 113] width 72 height 29
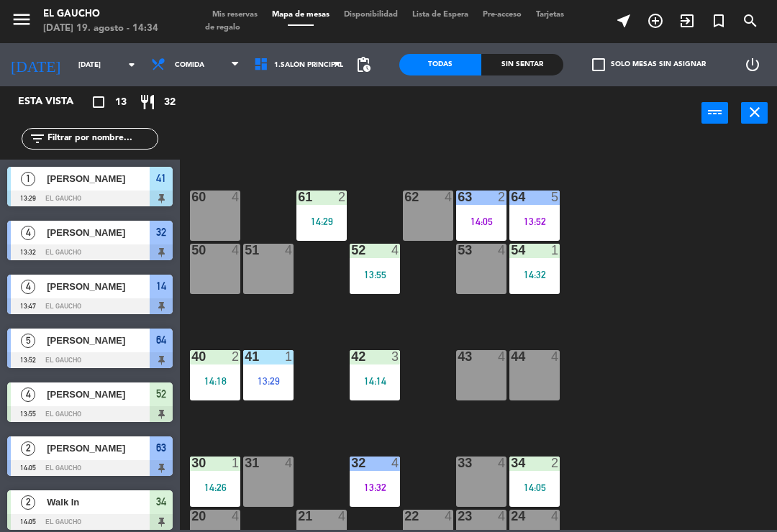
click at [375, 276] on div "13:55" at bounding box center [374, 275] width 50 height 10
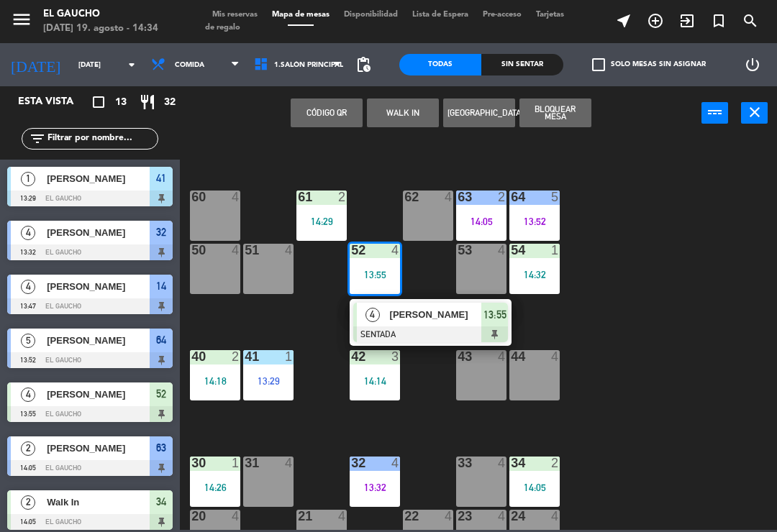
click at [411, 328] on div at bounding box center [430, 334] width 155 height 16
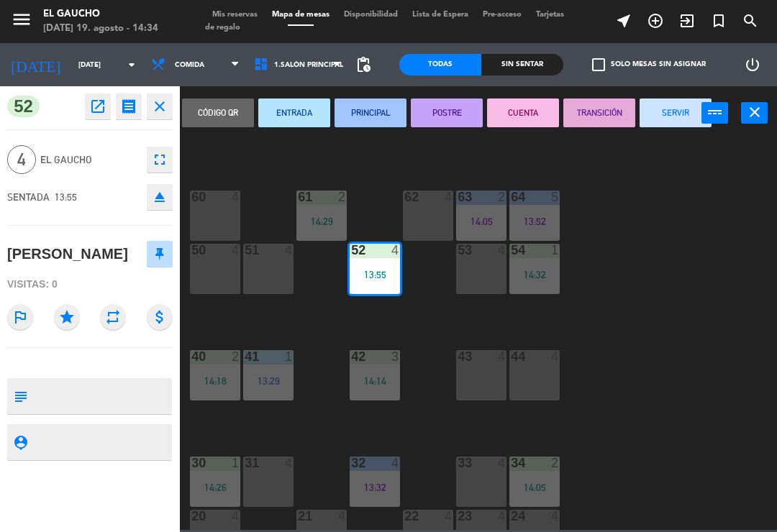
click at [373, 114] on button "PRINCIPAL" at bounding box center [370, 113] width 72 height 29
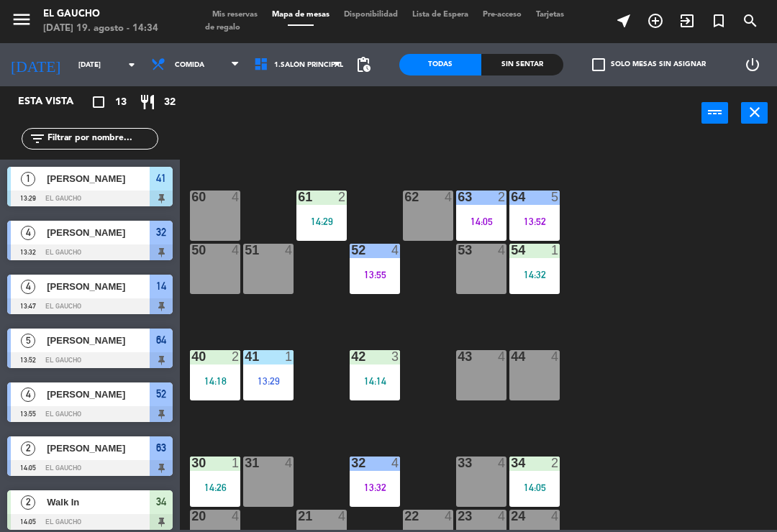
click at [211, 373] on div "40 2 14:18" at bounding box center [215, 375] width 50 height 50
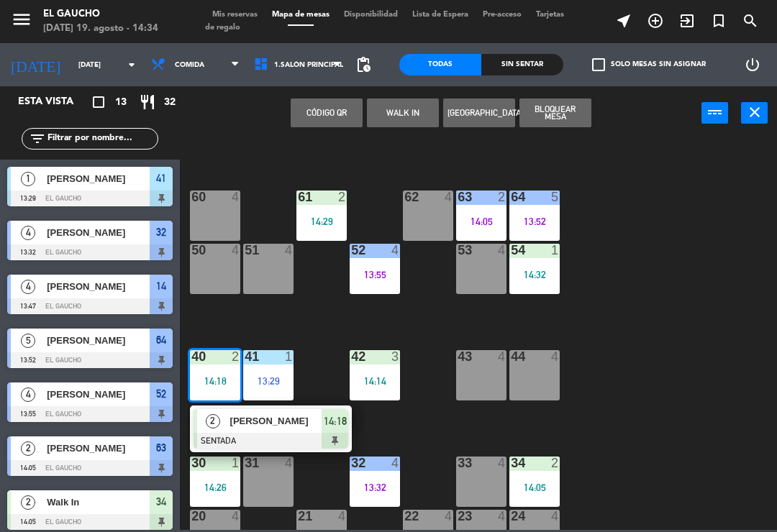
click at [270, 429] on span "[PERSON_NAME]" at bounding box center [276, 420] width 92 height 15
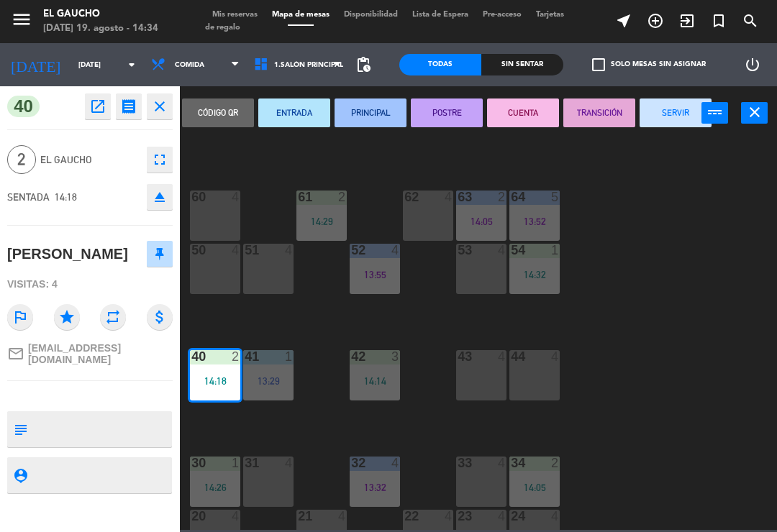
click at [378, 112] on button "PRINCIPAL" at bounding box center [370, 113] width 72 height 29
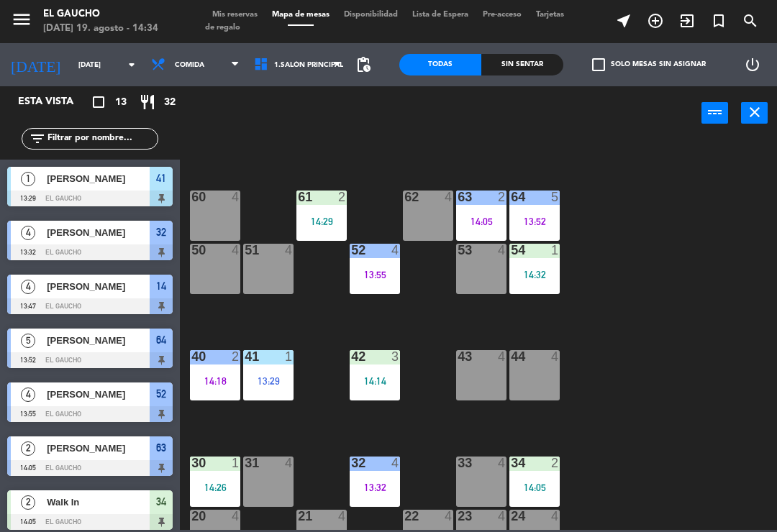
click at [379, 377] on div "14:14" at bounding box center [374, 381] width 50 height 10
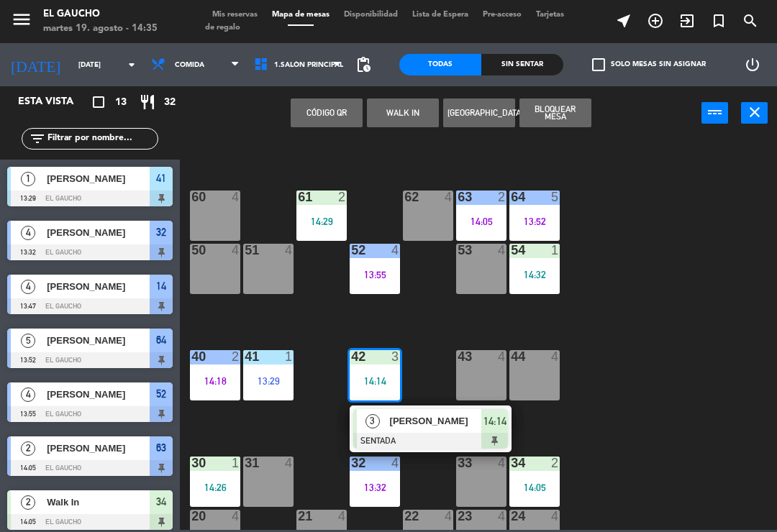
click at [443, 417] on span "[PERSON_NAME]" at bounding box center [436, 420] width 92 height 15
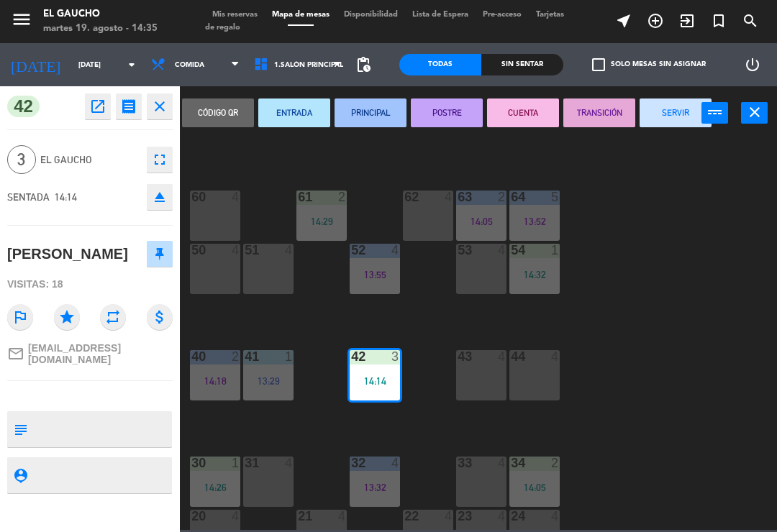
click at [370, 120] on button "PRINCIPAL" at bounding box center [370, 113] width 72 height 29
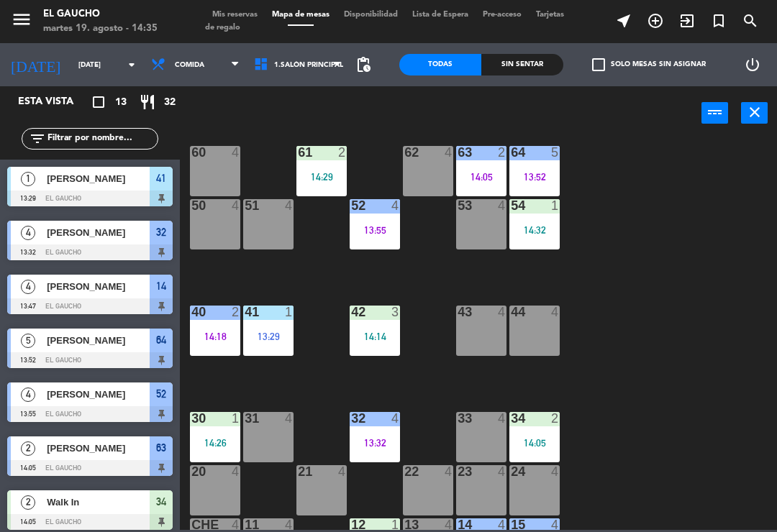
scroll to position [241, 0]
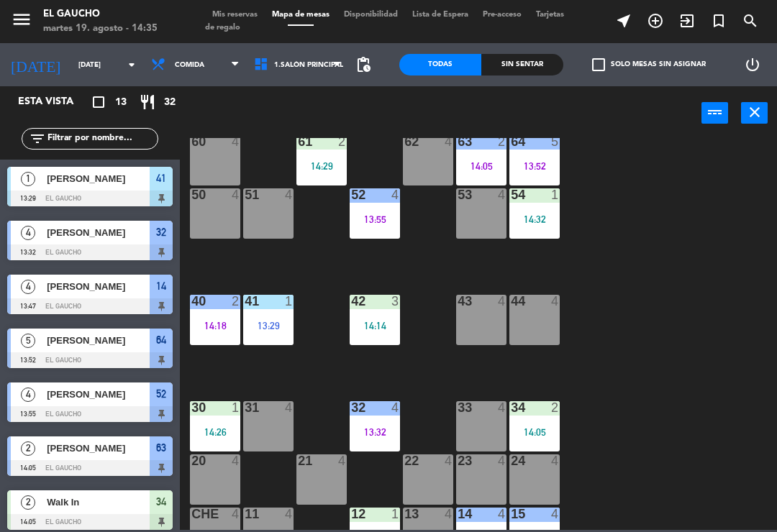
click at [541, 431] on div "14:05" at bounding box center [534, 432] width 50 height 10
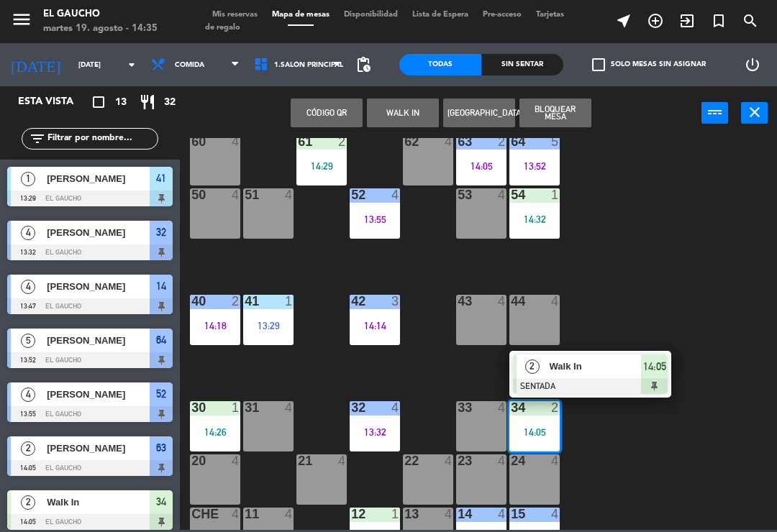
click at [535, 427] on div "14:05" at bounding box center [534, 432] width 50 height 10
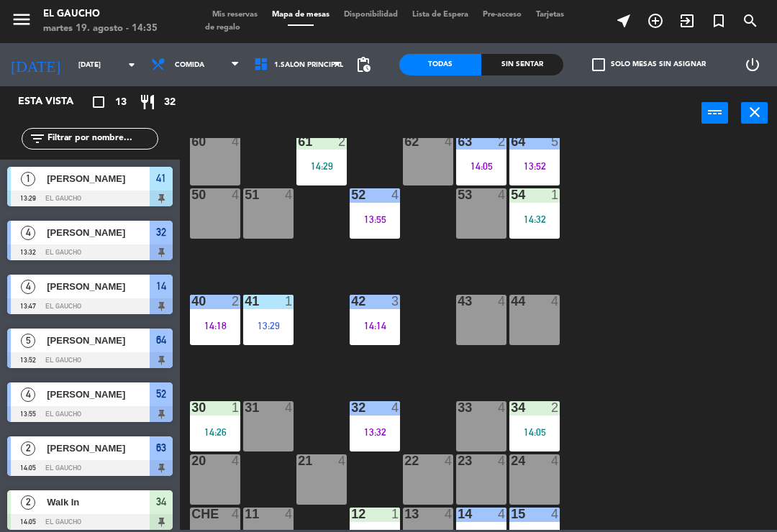
click at [544, 429] on div "14:05" at bounding box center [534, 432] width 50 height 10
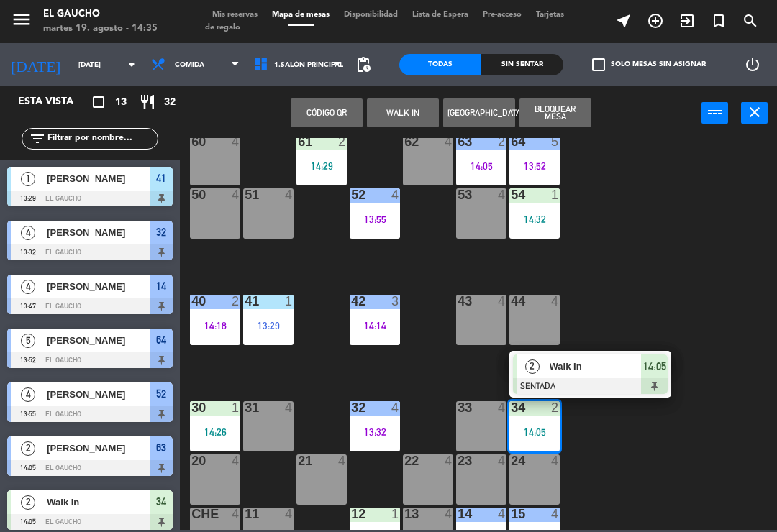
click at [590, 372] on span "Walk In" at bounding box center [595, 366] width 92 height 15
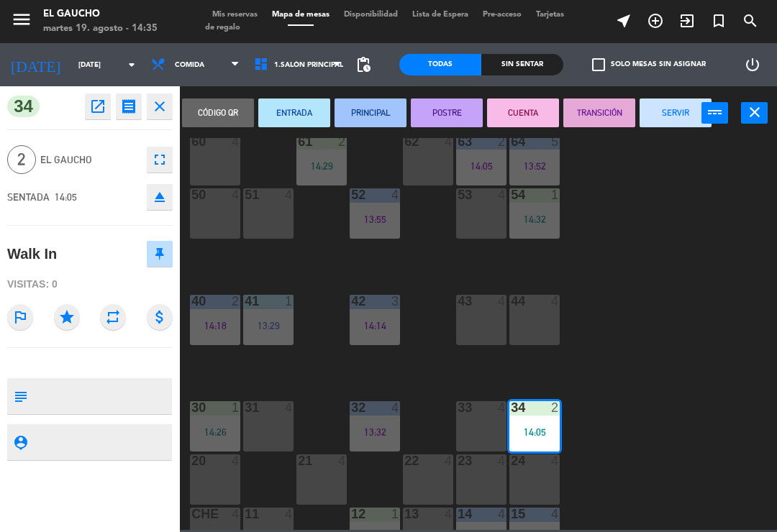
click at [376, 114] on button "PRINCIPAL" at bounding box center [370, 113] width 72 height 29
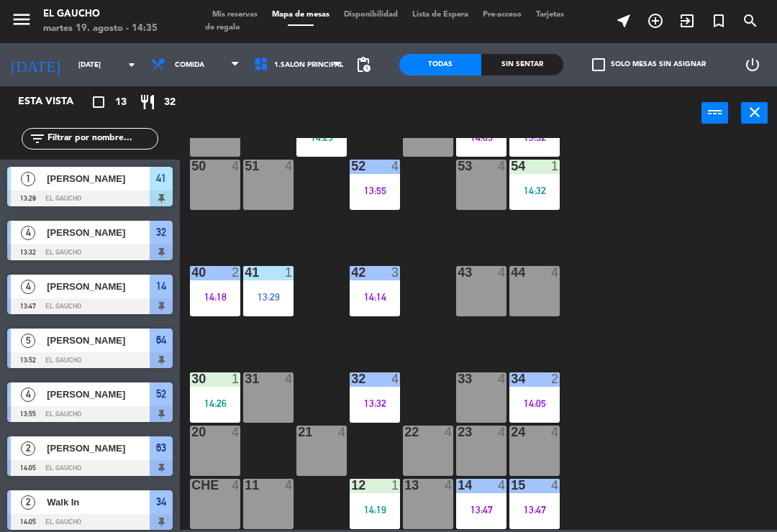
scroll to position [270, 0]
click at [375, 505] on div "14:19" at bounding box center [374, 510] width 50 height 10
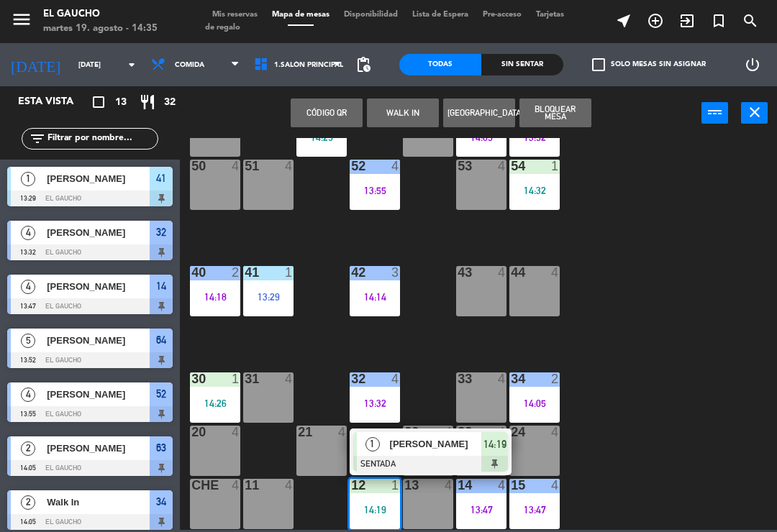
click at [421, 461] on div at bounding box center [430, 464] width 155 height 16
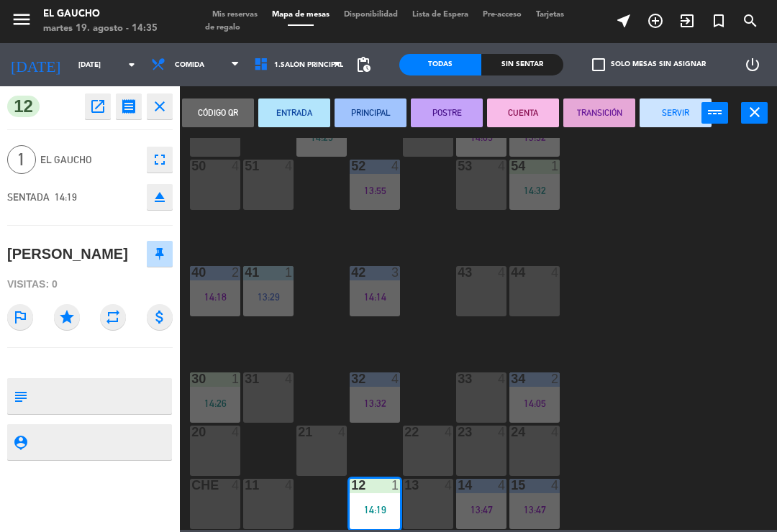
click at [367, 109] on button "PRINCIPAL" at bounding box center [370, 113] width 72 height 29
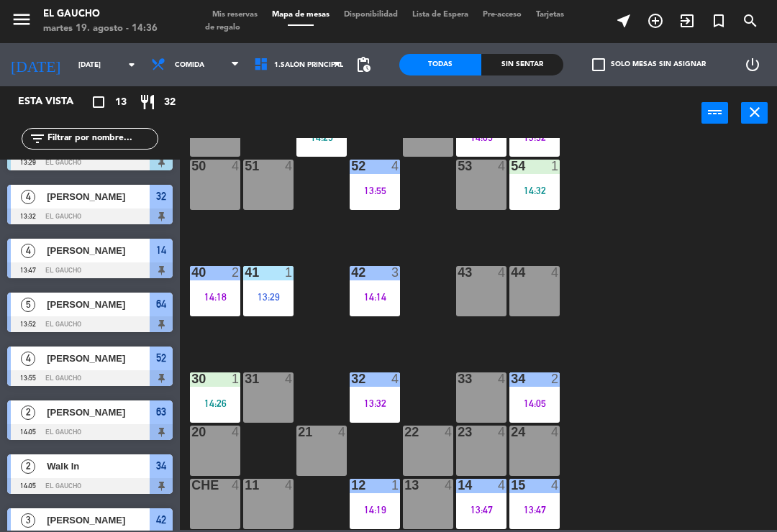
click at [257, 189] on div "51 4" at bounding box center [268, 185] width 50 height 50
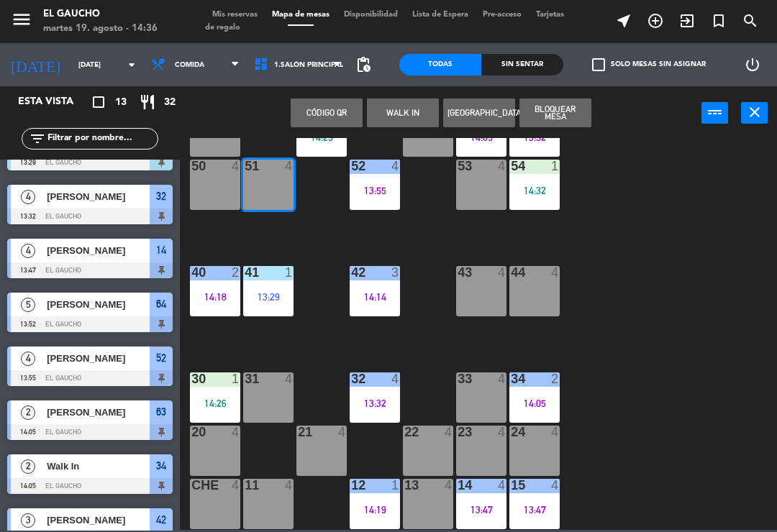
click at [401, 119] on button "WALK IN" at bounding box center [403, 113] width 72 height 29
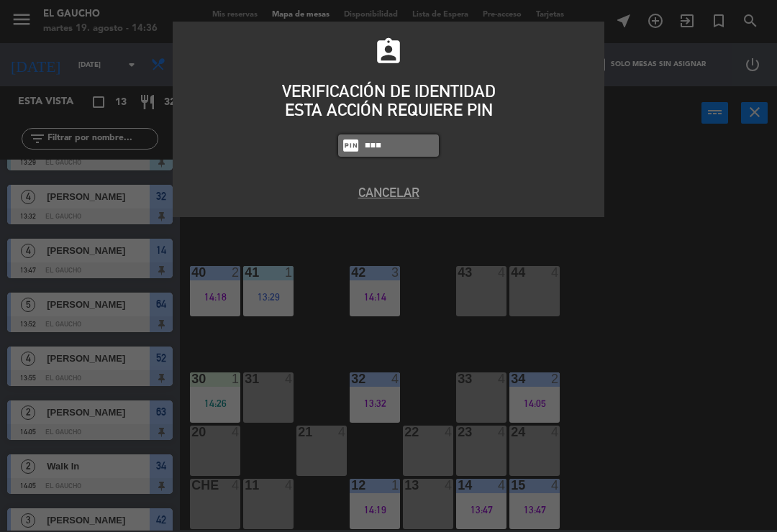
type input "0009"
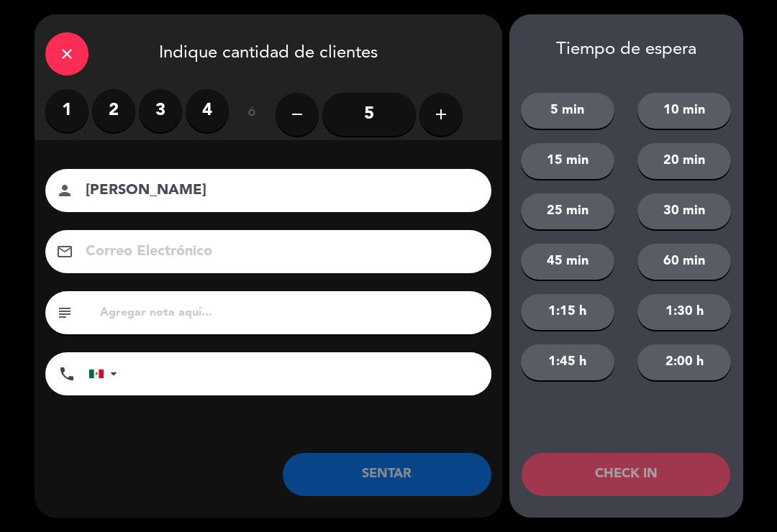
type input "[PERSON_NAME]"
click at [100, 116] on label "2" at bounding box center [113, 110] width 43 height 43
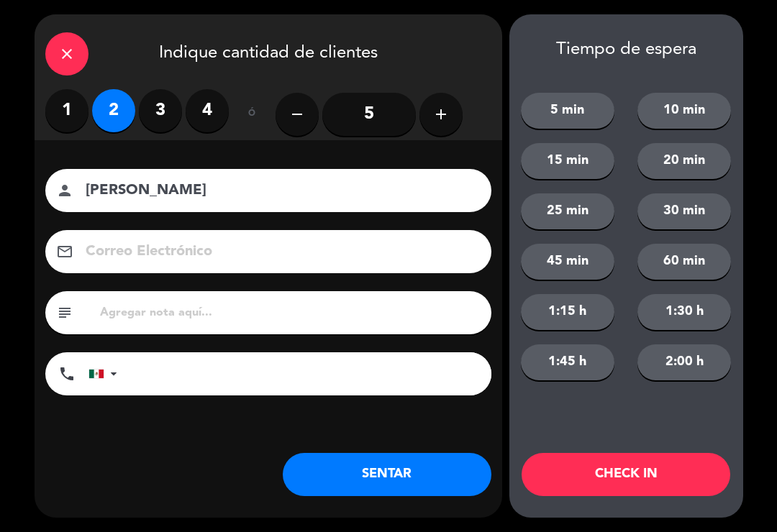
click at [403, 473] on button "SENTAR" at bounding box center [387, 474] width 209 height 43
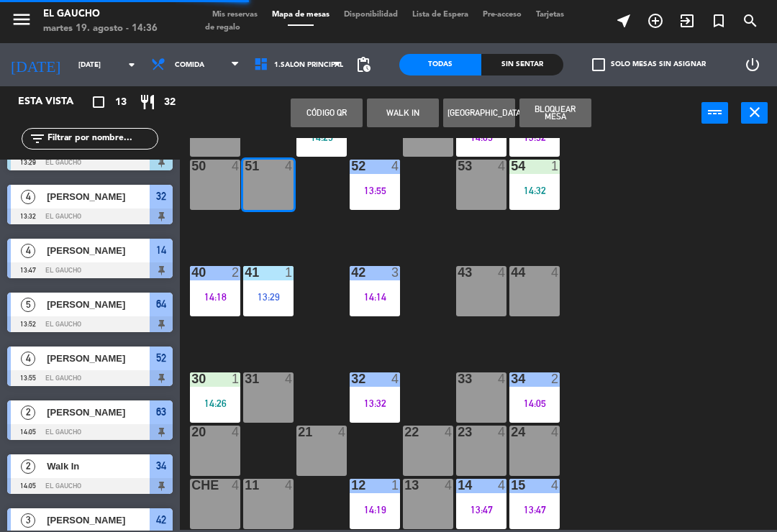
scroll to position [0, 0]
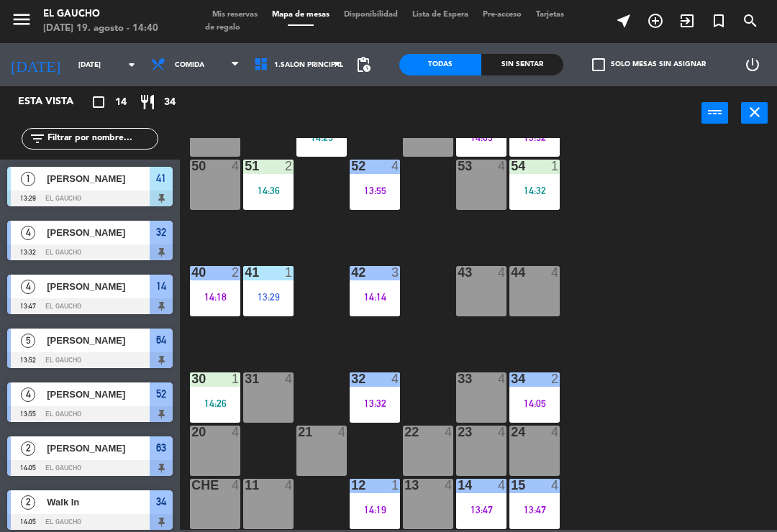
click at [280, 398] on div "31 4" at bounding box center [268, 397] width 50 height 50
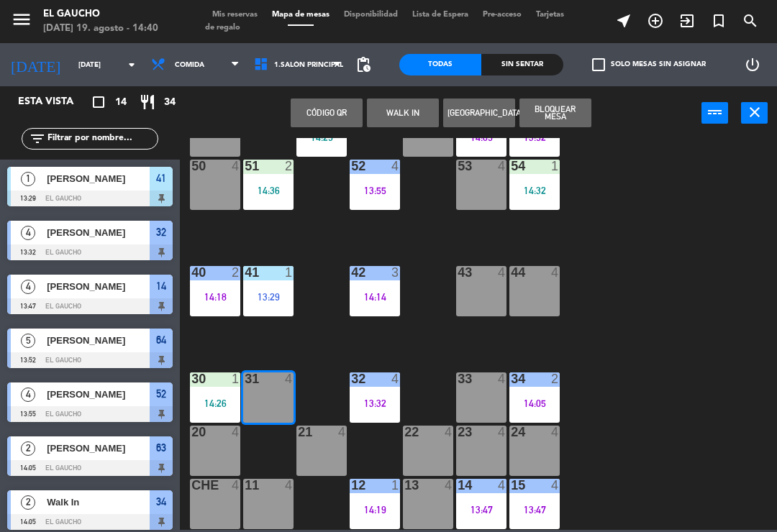
click at [413, 112] on button "WALK IN" at bounding box center [403, 113] width 72 height 29
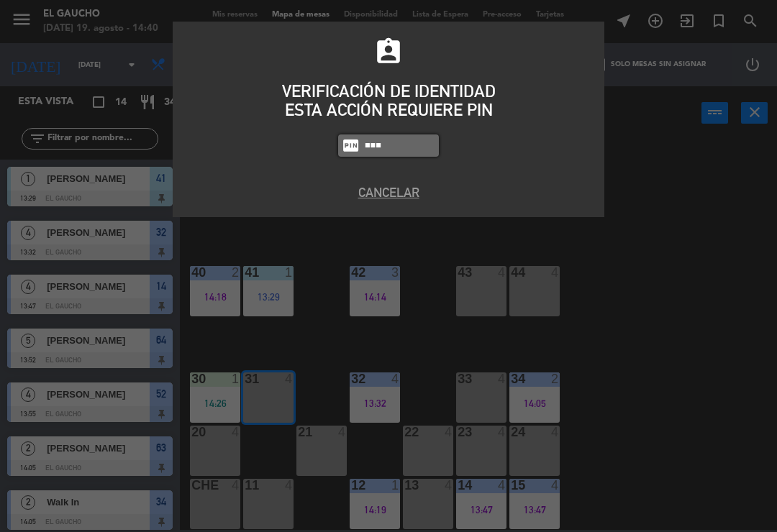
type input "0009"
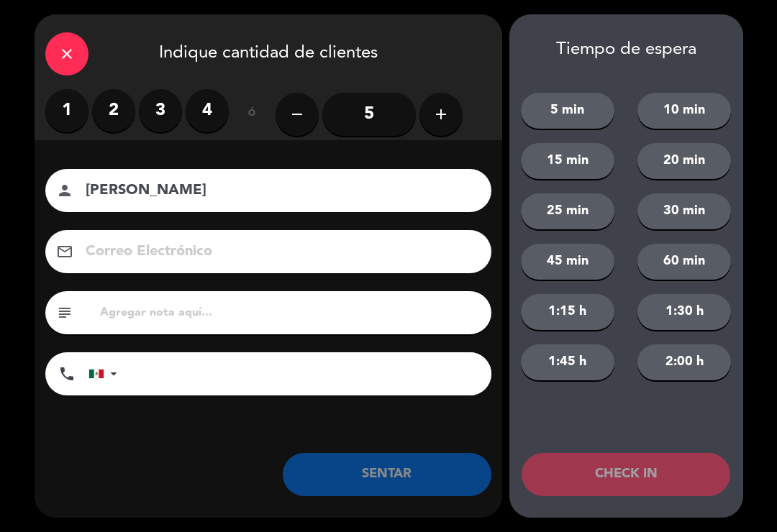
type input "[PERSON_NAME]"
click at [377, 109] on input "5" at bounding box center [368, 114] width 93 height 43
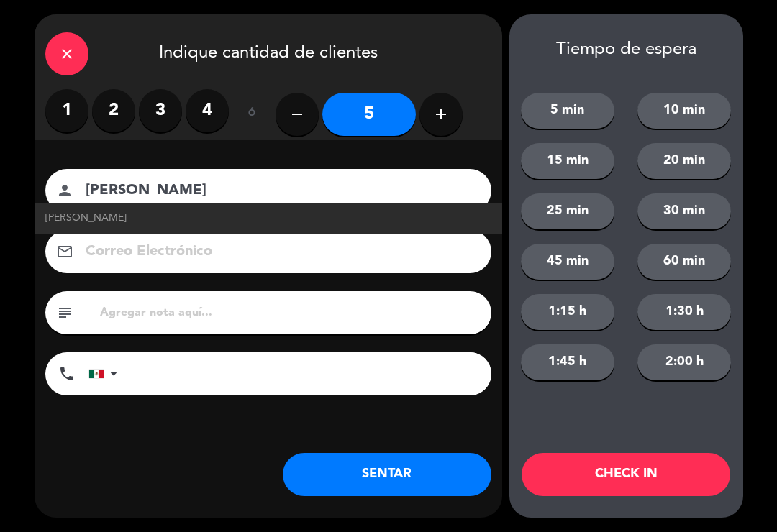
click at [370, 490] on button "SENTAR" at bounding box center [387, 474] width 209 height 43
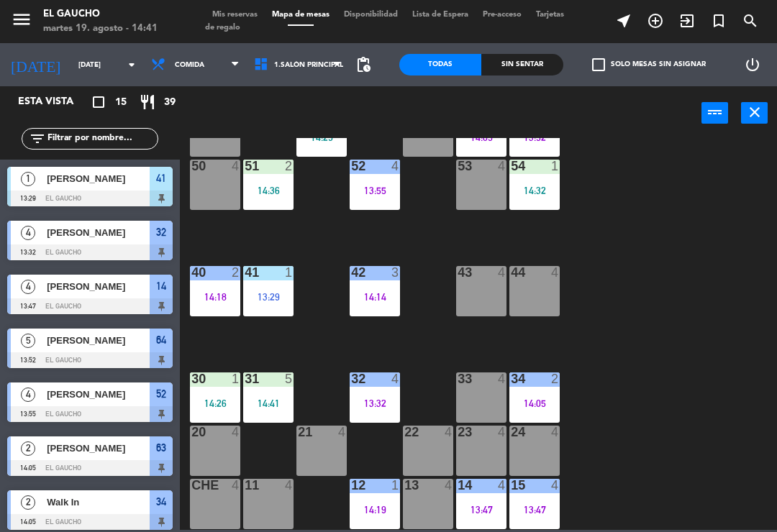
click at [211, 398] on div "14:26" at bounding box center [215, 403] width 50 height 10
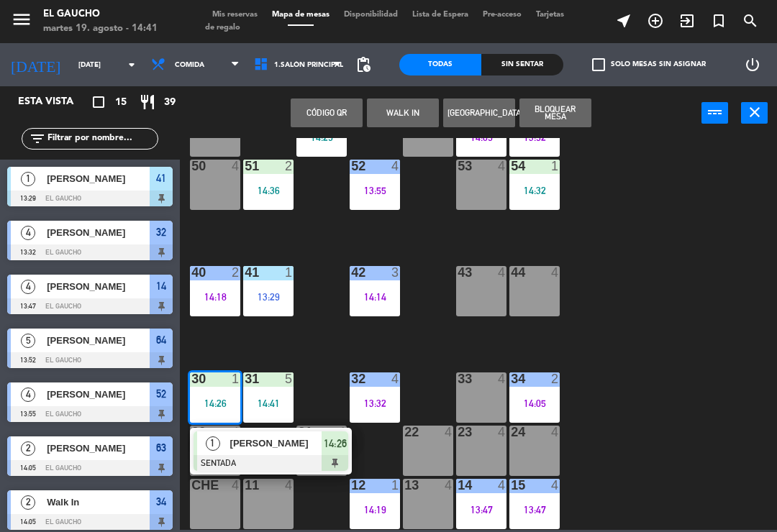
click at [276, 462] on div at bounding box center [270, 463] width 155 height 16
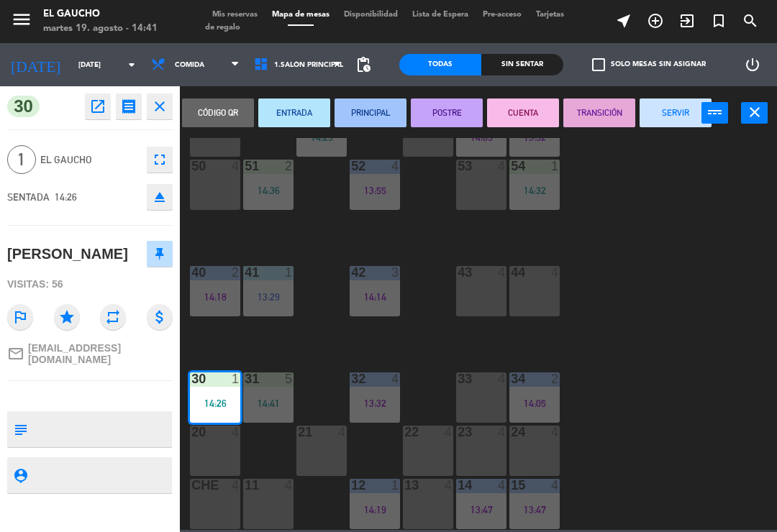
click at [661, 118] on button "SERVIR" at bounding box center [675, 113] width 72 height 29
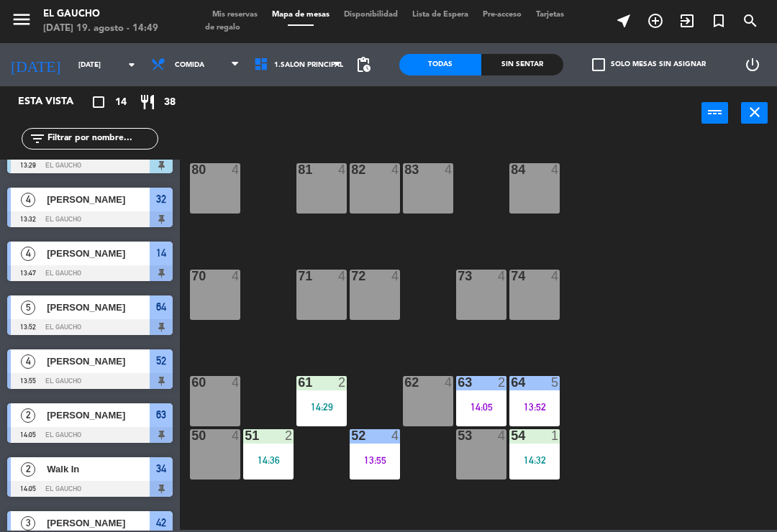
click at [206, 180] on div "80 4" at bounding box center [215, 188] width 50 height 50
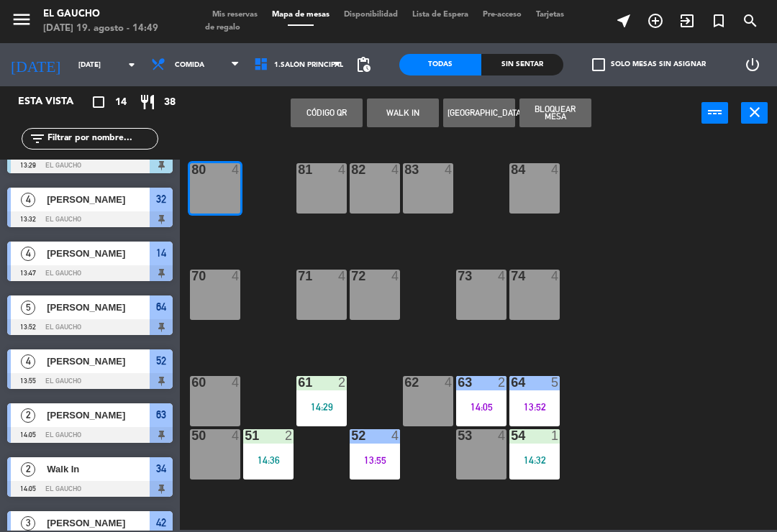
click at [213, 191] on div "80 4" at bounding box center [215, 188] width 50 height 50
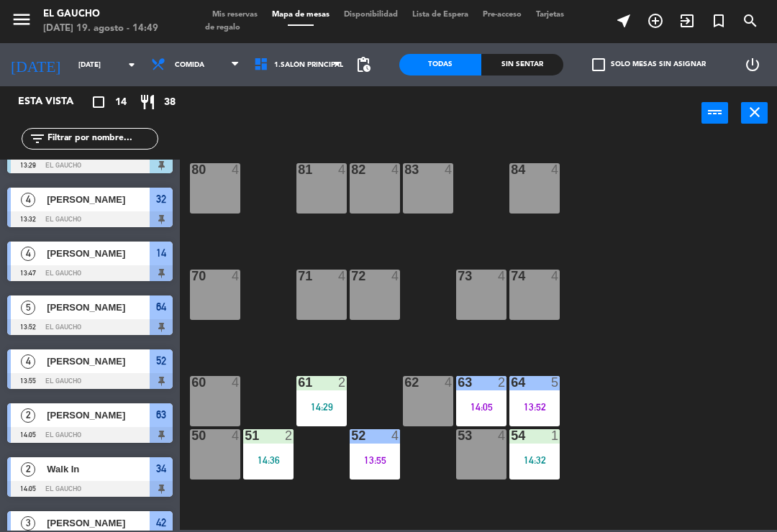
click at [229, 186] on div "80 4" at bounding box center [215, 188] width 50 height 50
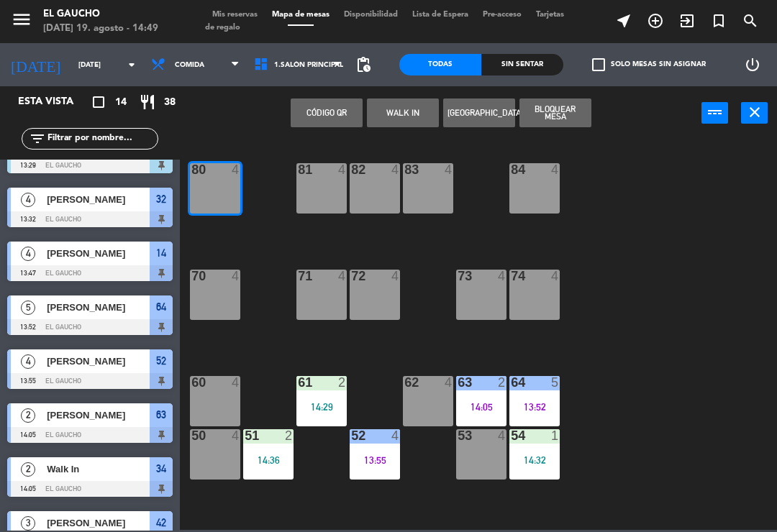
click at [411, 116] on button "WALK IN" at bounding box center [403, 113] width 72 height 29
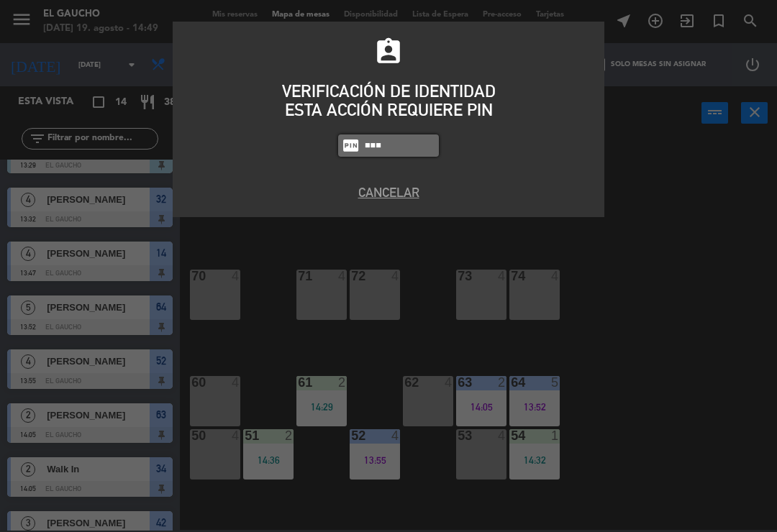
type input "0009"
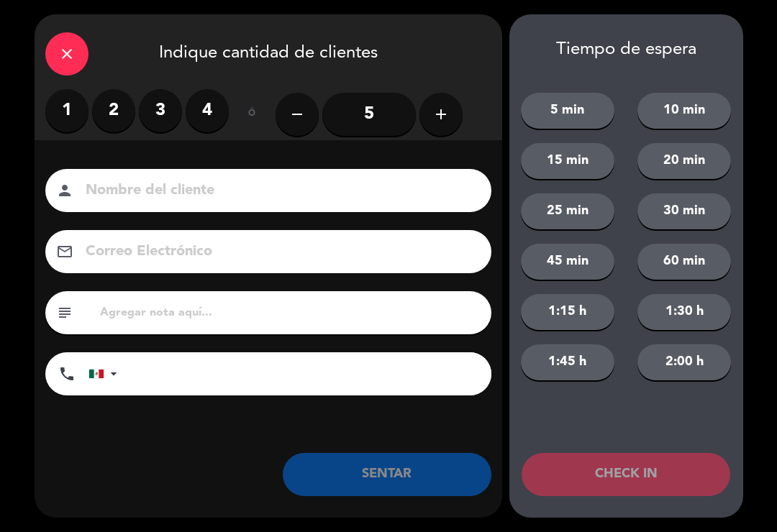
click at [124, 110] on label "2" at bounding box center [113, 110] width 43 height 43
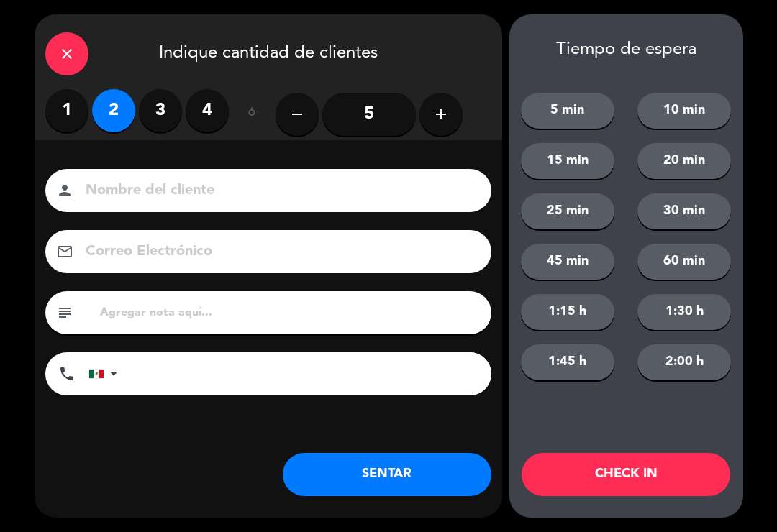
click at [380, 470] on button "SENTAR" at bounding box center [387, 474] width 209 height 43
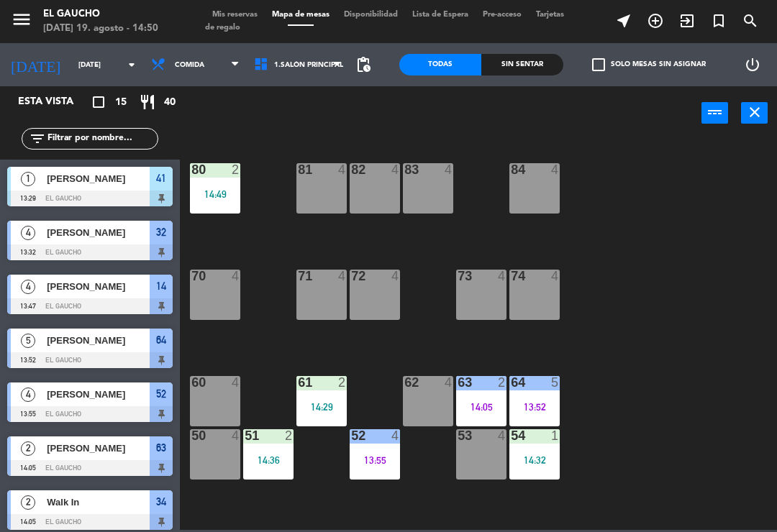
click at [478, 466] on div "53 4" at bounding box center [481, 454] width 50 height 50
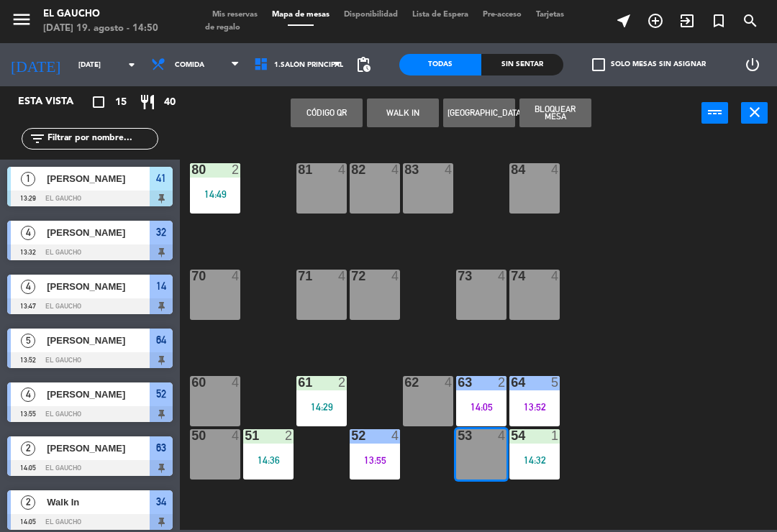
click at [392, 111] on button "WALK IN" at bounding box center [403, 113] width 72 height 29
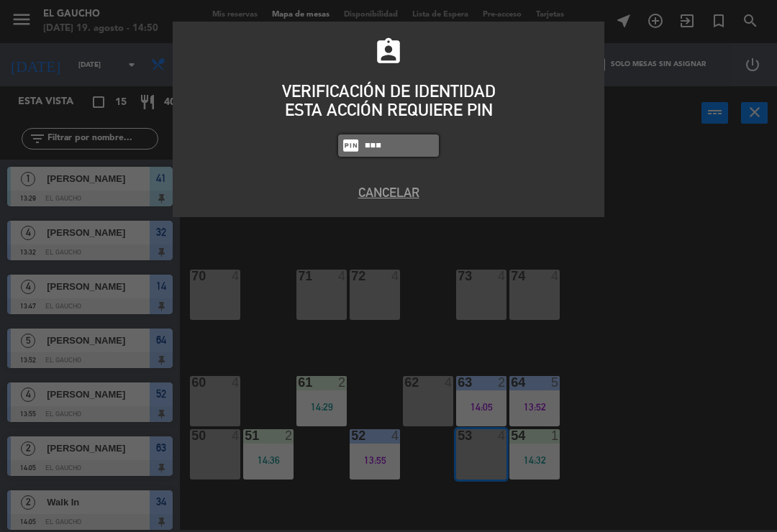
type input "0009"
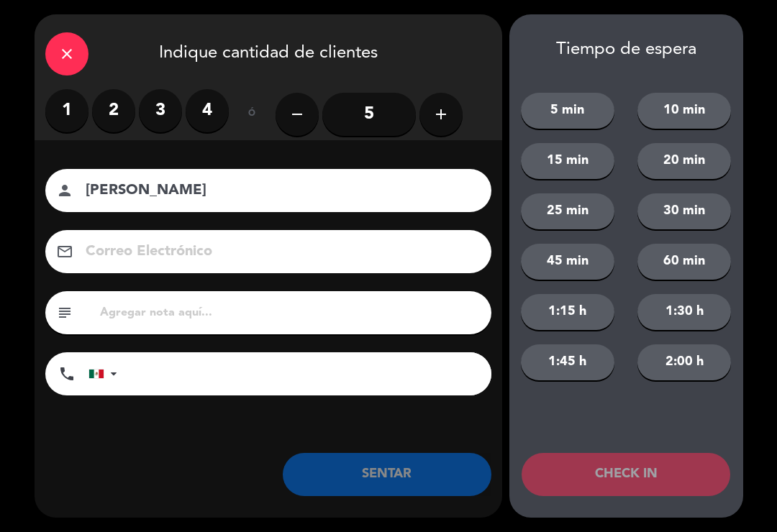
type input "[PERSON_NAME]"
click at [110, 109] on label "2" at bounding box center [113, 110] width 43 height 43
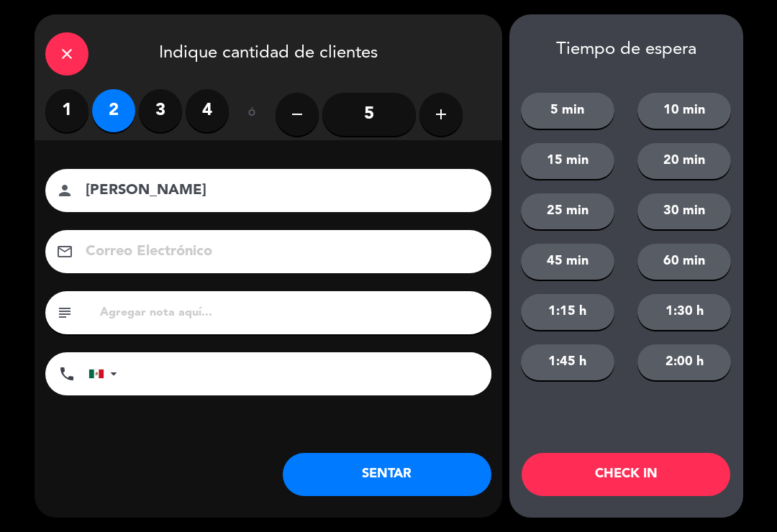
click at [376, 507] on div "close Indique cantidad de clientes 1 2 3 4 ó remove 5 add Nombre del cliente pe…" at bounding box center [268, 265] width 467 height 503
click at [403, 479] on button "SENTAR" at bounding box center [387, 474] width 209 height 43
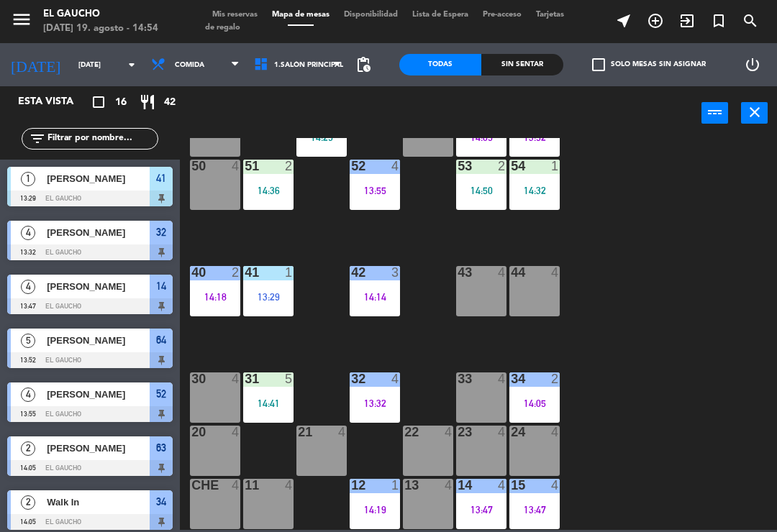
scroll to position [270, 0]
click at [373, 294] on div "14:14" at bounding box center [374, 297] width 50 height 10
click at [678, 214] on div "84 4 80 2 14:49 83 4 82 4 81 4 70 4 71 4 72 4 73 4 74 4 63 2 14:05 62 4 61 2 14…" at bounding box center [482, 334] width 589 height 392
click at [379, 395] on div "32 4 13:32" at bounding box center [374, 397] width 50 height 50
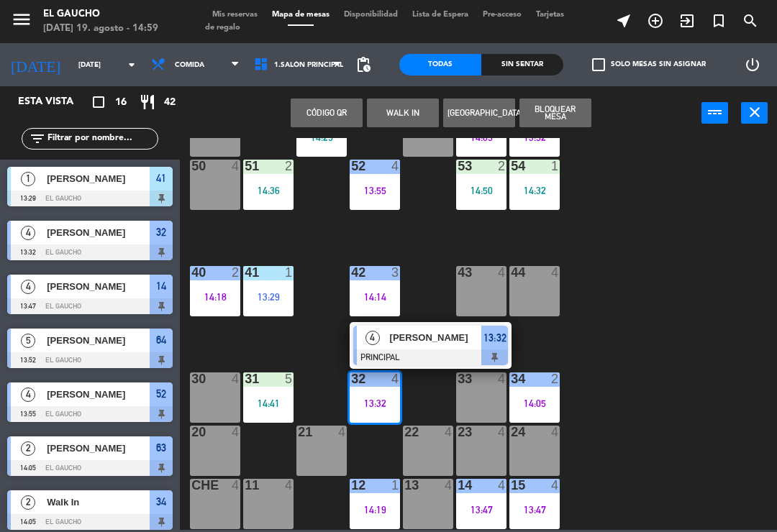
click at [409, 346] on div "[PERSON_NAME]" at bounding box center [434, 338] width 93 height 24
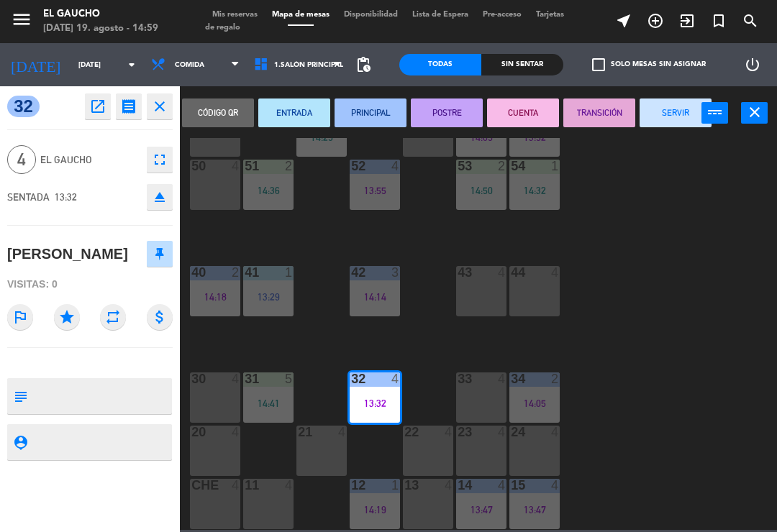
click at [667, 109] on button "SERVIR" at bounding box center [675, 113] width 72 height 29
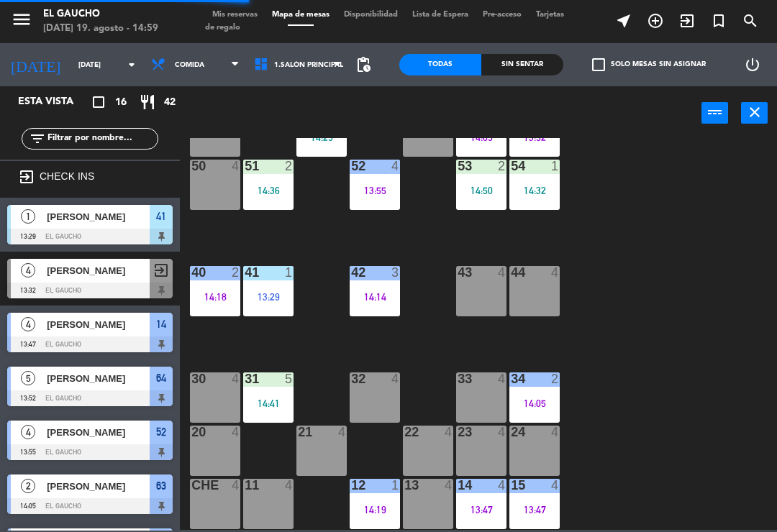
click at [369, 394] on div "32 4" at bounding box center [374, 397] width 50 height 50
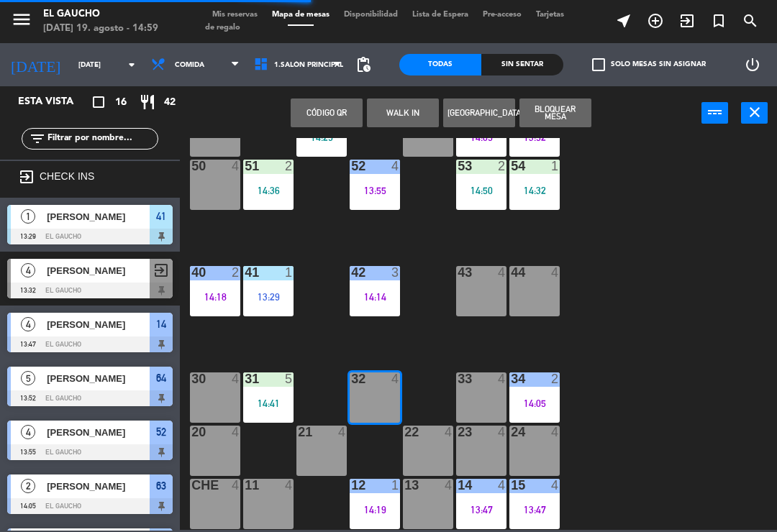
click at [401, 109] on button "WALK IN" at bounding box center [403, 113] width 72 height 29
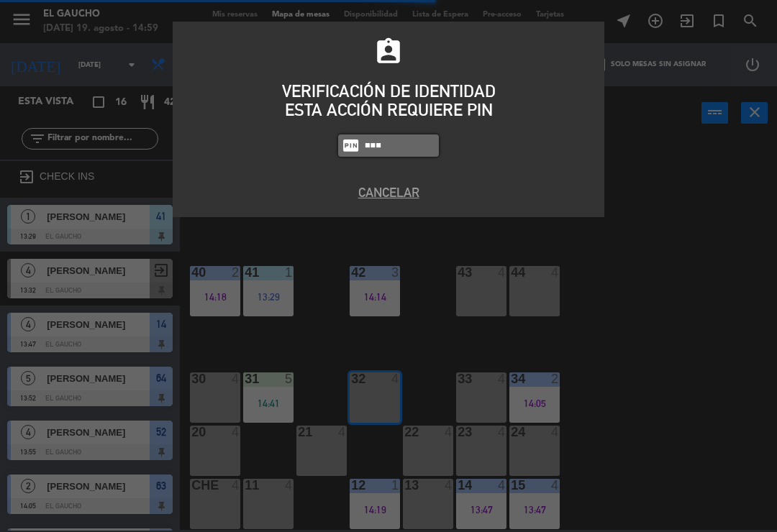
type input "0009"
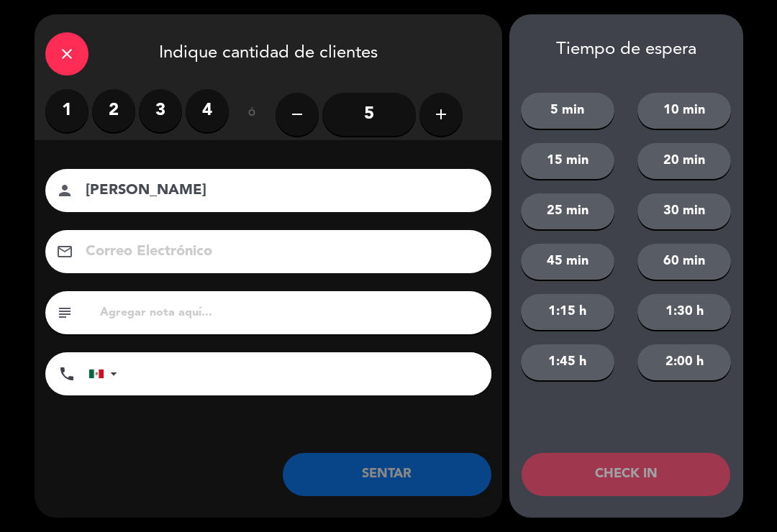
type input "[PERSON_NAME]"
click at [106, 102] on label "2" at bounding box center [113, 110] width 43 height 43
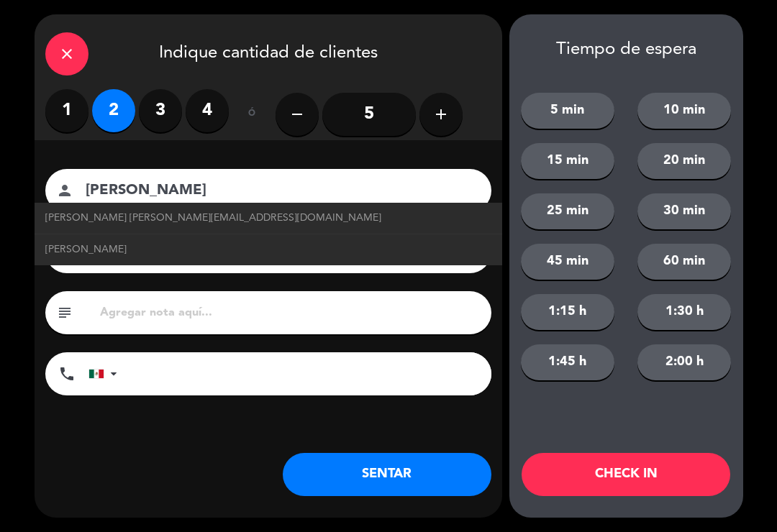
click at [219, 217] on span "[PERSON_NAME] [PERSON_NAME][EMAIL_ADDRESS][DOMAIN_NAME]" at bounding box center [213, 218] width 336 height 17
type input "[PERSON_NAME][EMAIL_ADDRESS][DOMAIN_NAME]"
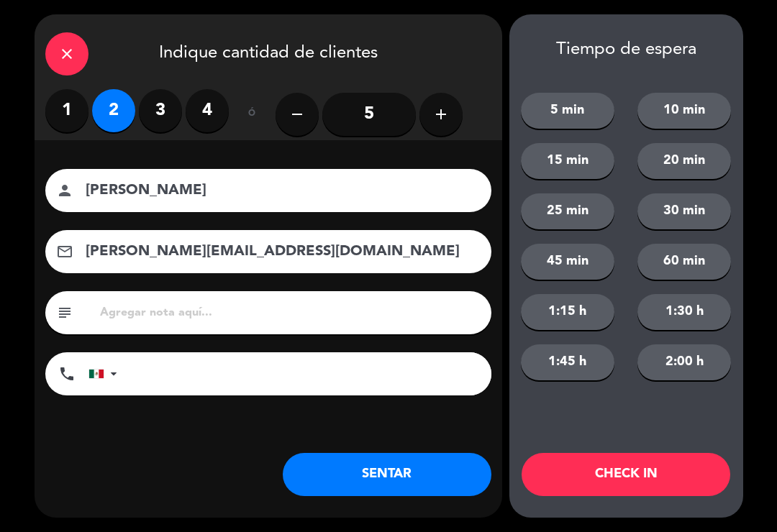
click at [382, 461] on button "SENTAR" at bounding box center [387, 474] width 209 height 43
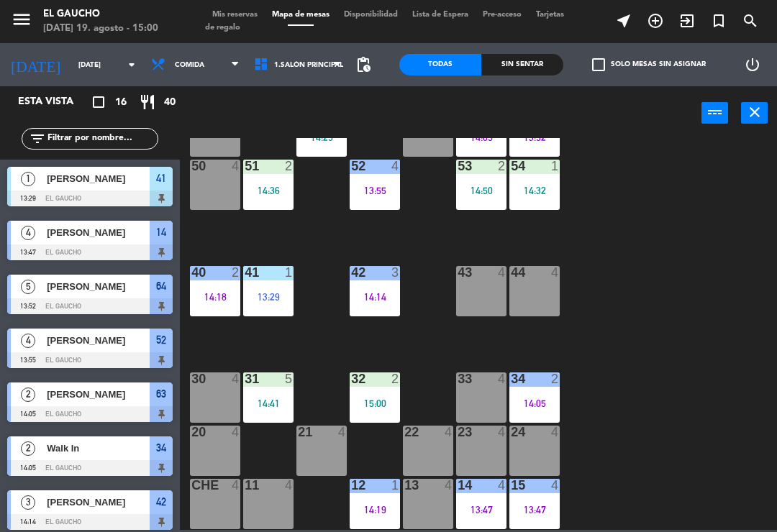
click at [275, 390] on div "31 5 14:41" at bounding box center [268, 397] width 50 height 50
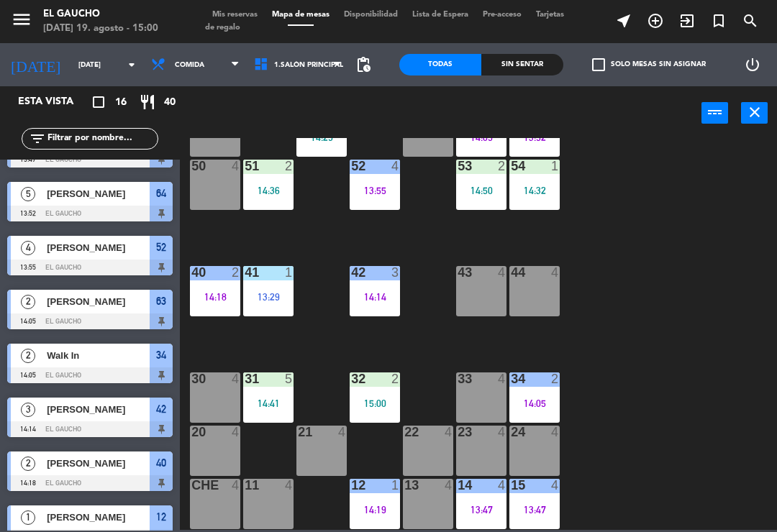
click at [276, 395] on div "31 5 14:41" at bounding box center [268, 397] width 50 height 50
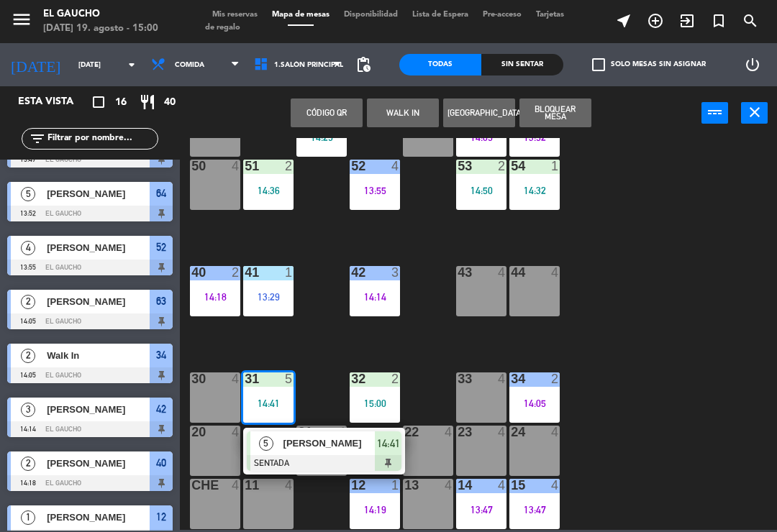
click at [280, 457] on div at bounding box center [324, 463] width 155 height 16
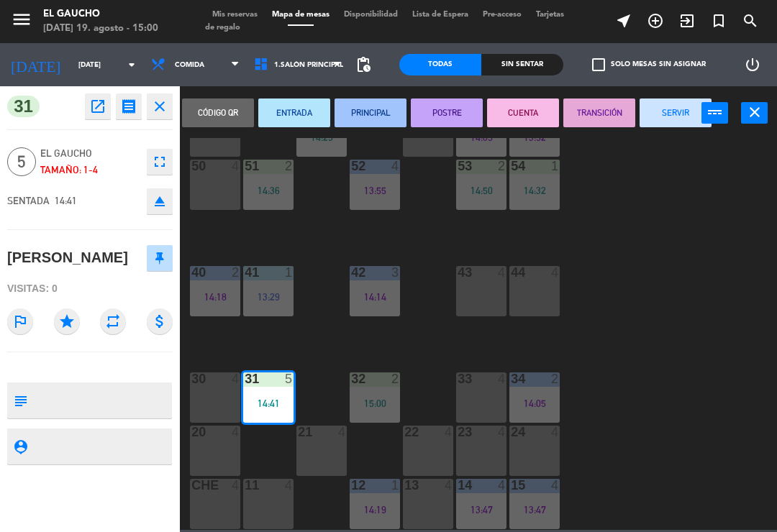
click at [373, 119] on button "PRINCIPAL" at bounding box center [370, 113] width 72 height 29
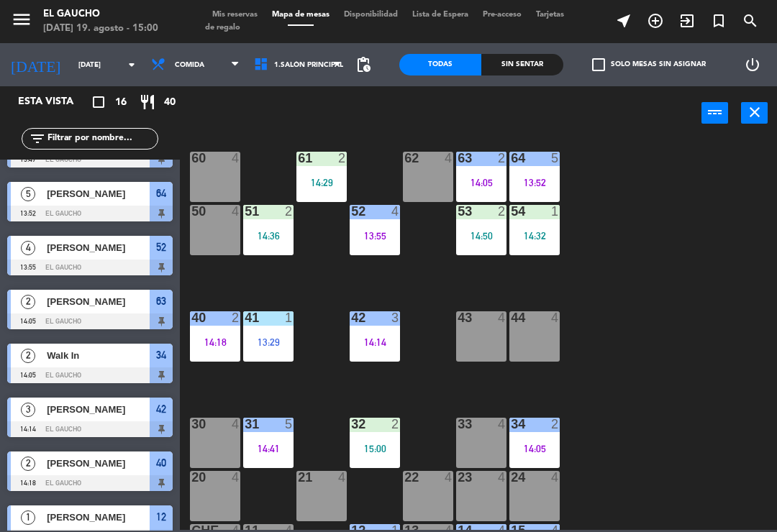
scroll to position [226, 0]
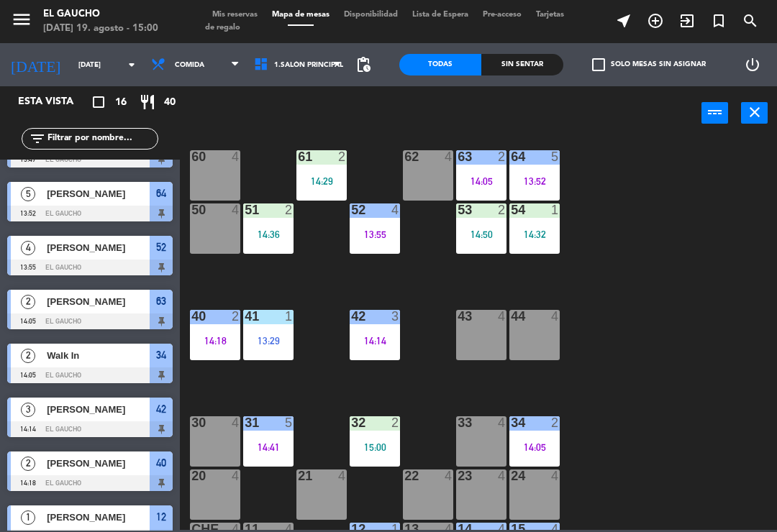
click at [549, 219] on div "54 1 14:32" at bounding box center [534, 228] width 50 height 50
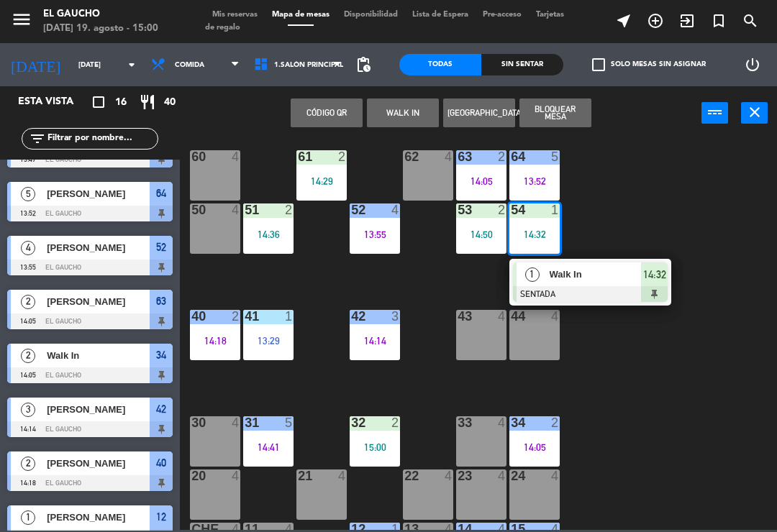
click at [592, 281] on span "Walk In" at bounding box center [595, 274] width 92 height 15
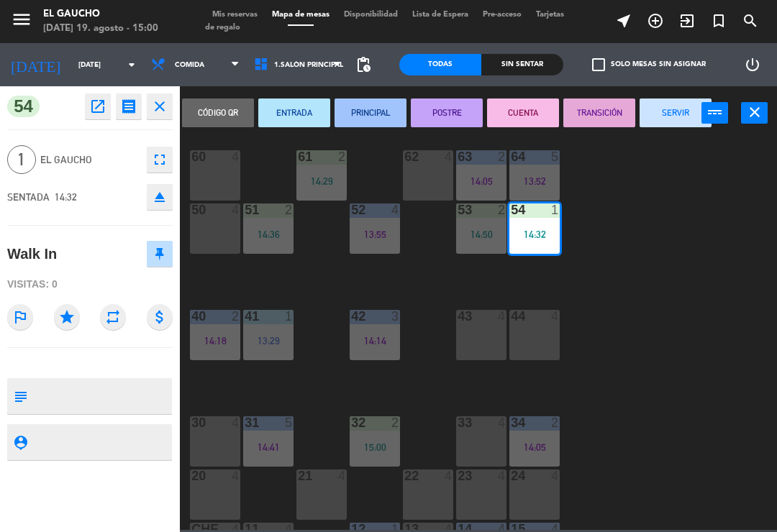
click at [370, 104] on button "PRINCIPAL" at bounding box center [370, 113] width 72 height 29
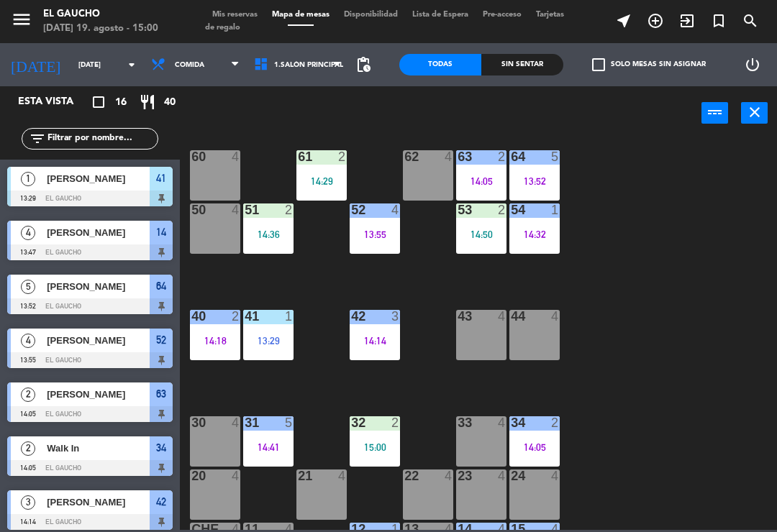
scroll to position [0, 0]
click at [476, 224] on div "53 2 14:50" at bounding box center [481, 228] width 50 height 50
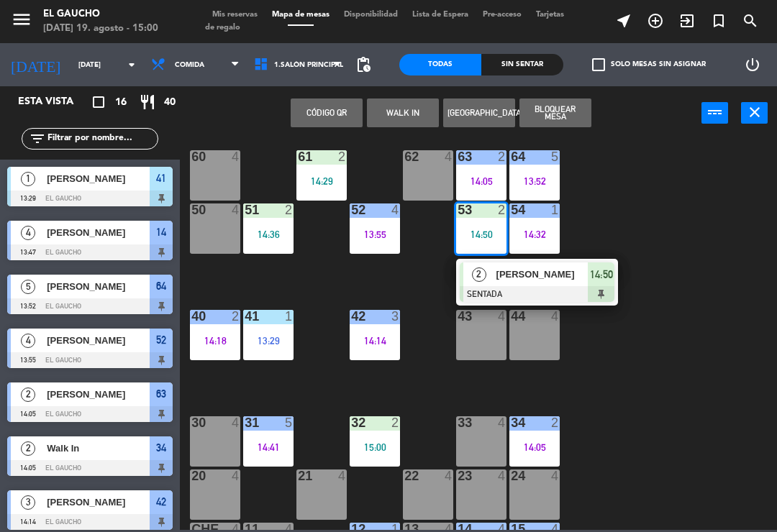
click at [546, 288] on div at bounding box center [536, 294] width 155 height 16
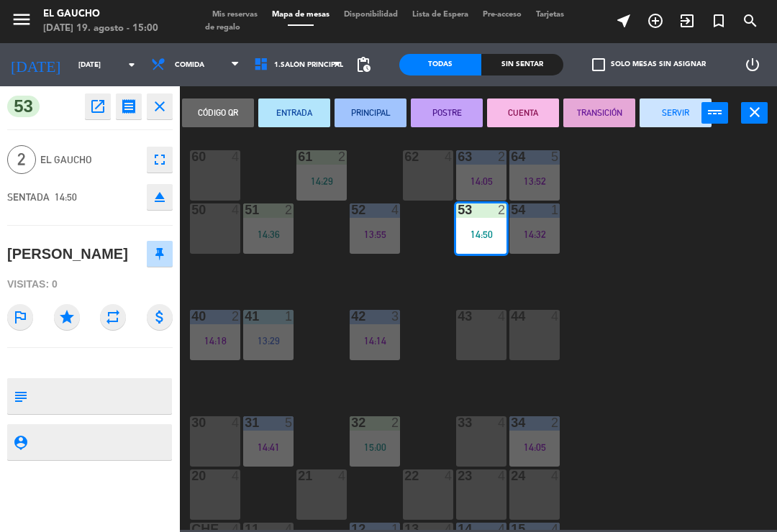
click at [360, 104] on button "PRINCIPAL" at bounding box center [370, 113] width 72 height 29
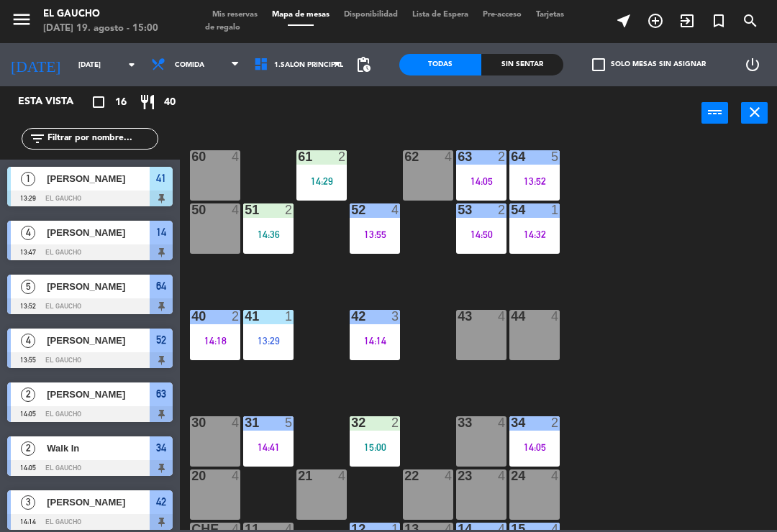
scroll to position [201, 0]
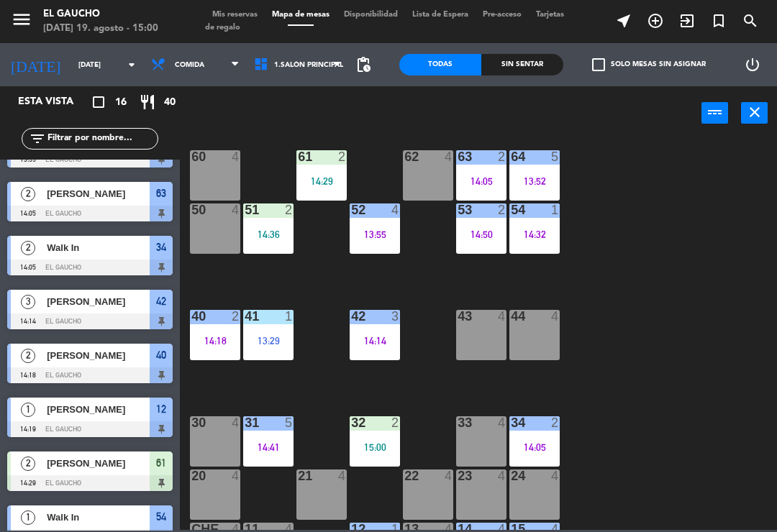
click at [275, 231] on div "14:36" at bounding box center [268, 234] width 50 height 10
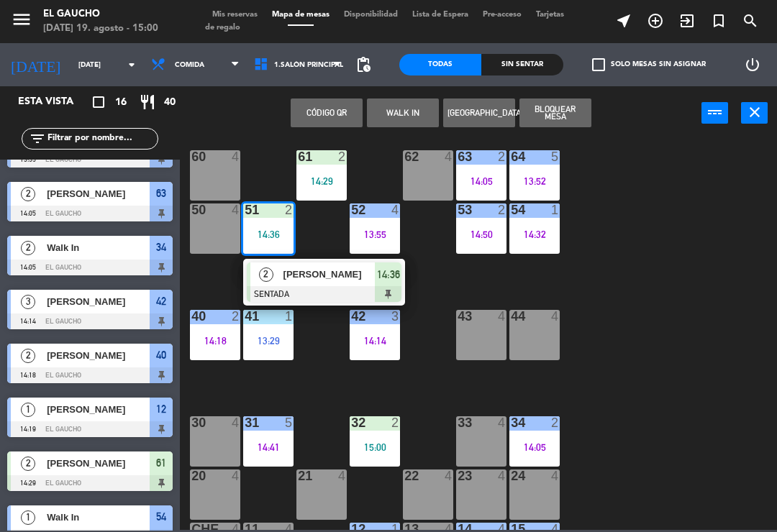
click at [330, 280] on span "[PERSON_NAME]" at bounding box center [329, 274] width 92 height 15
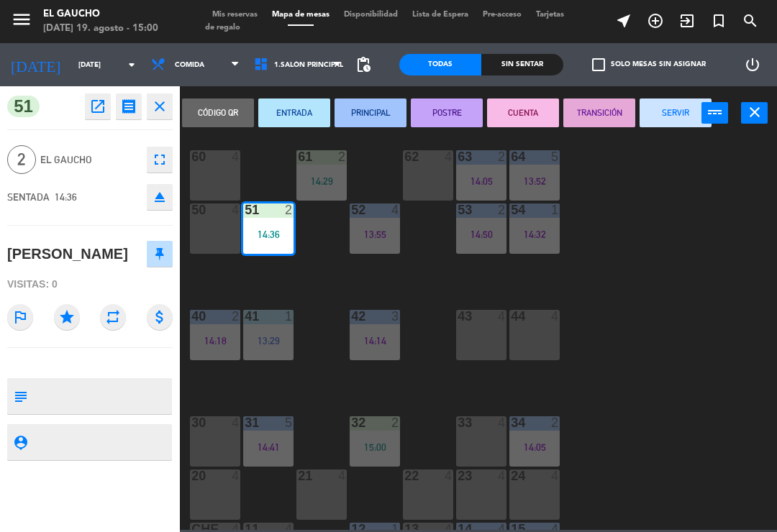
click at [376, 110] on button "PRINCIPAL" at bounding box center [370, 113] width 72 height 29
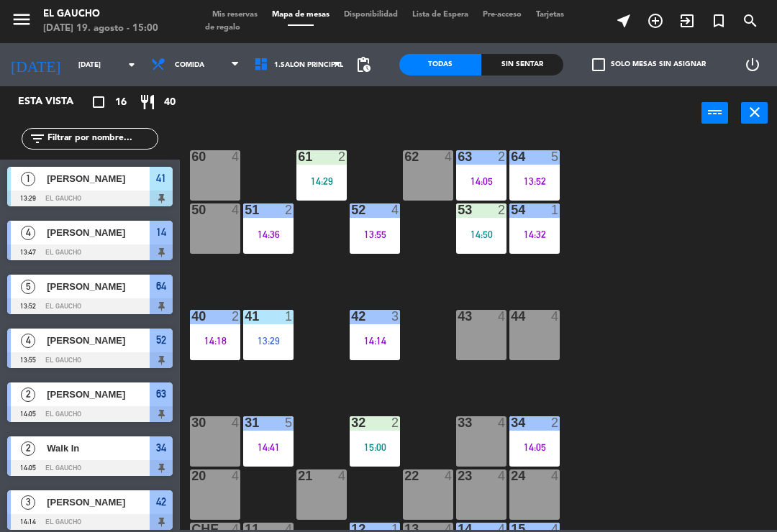
scroll to position [39, 0]
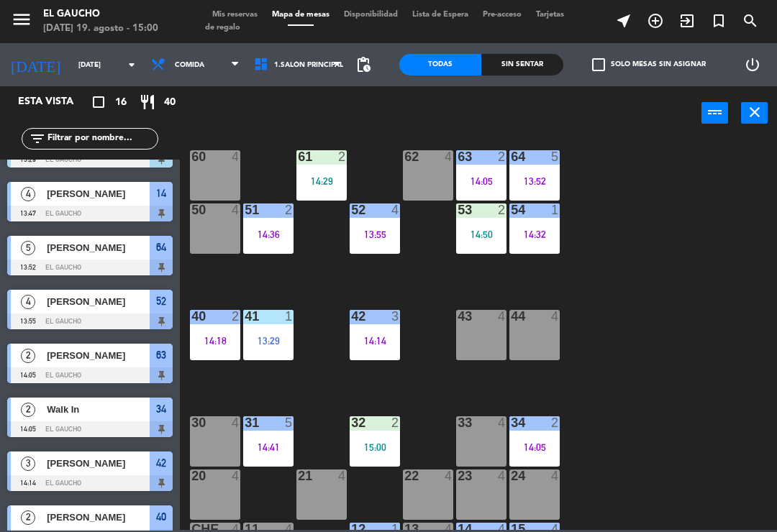
click at [330, 186] on div "14:29" at bounding box center [321, 181] width 50 height 10
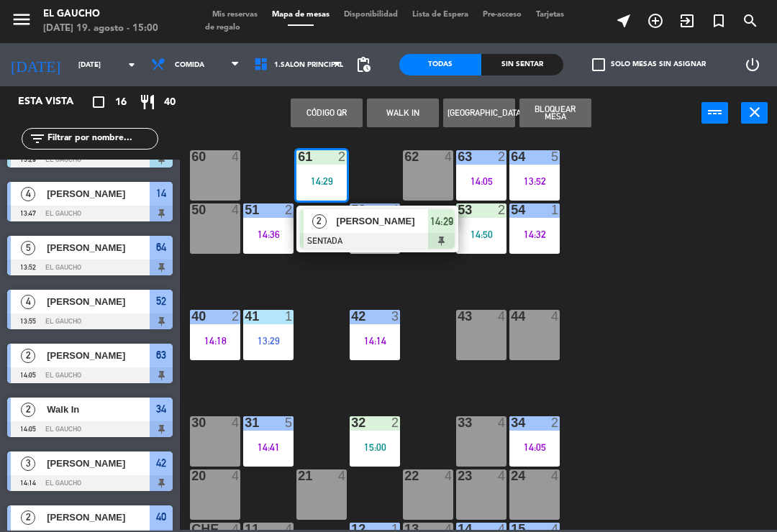
click at [349, 239] on div at bounding box center [377, 241] width 155 height 16
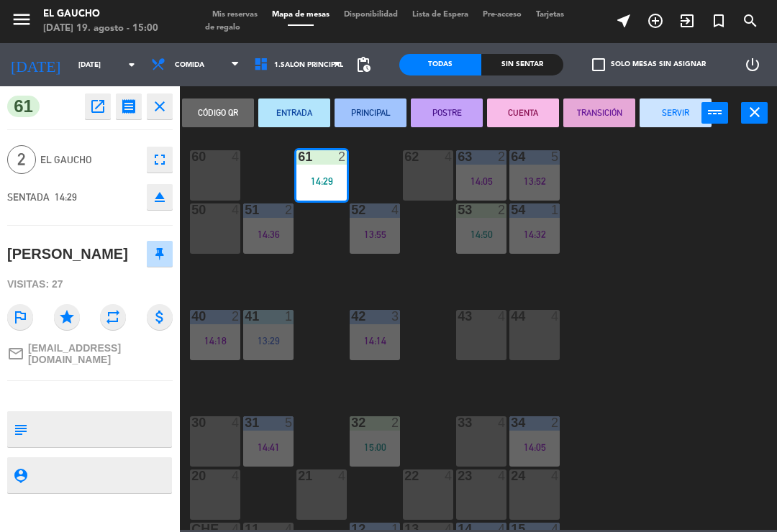
click at [370, 111] on button "PRINCIPAL" at bounding box center [370, 113] width 72 height 29
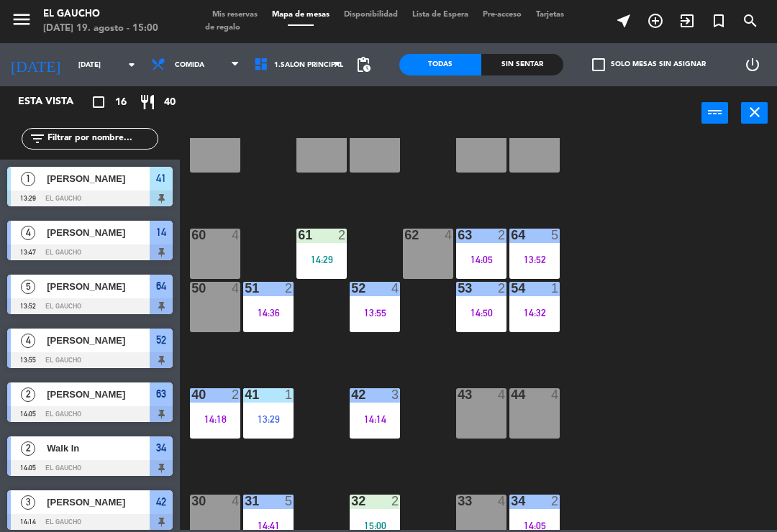
scroll to position [146, 0]
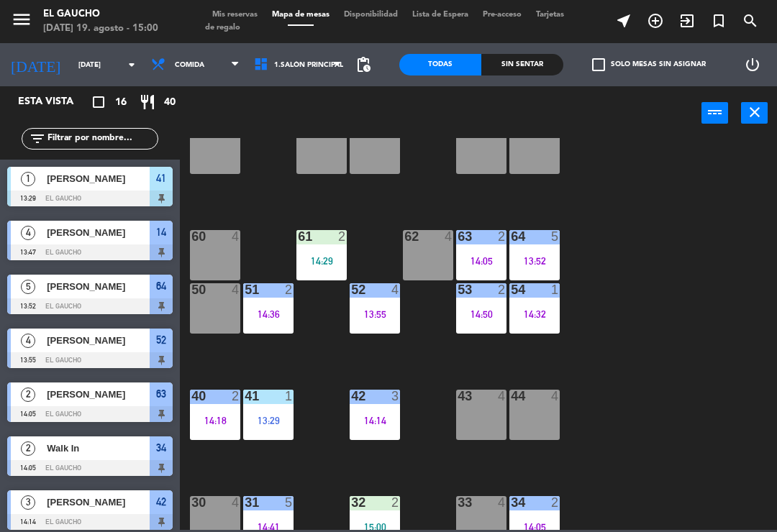
click at [318, 246] on div "61 2 14:29" at bounding box center [321, 255] width 50 height 50
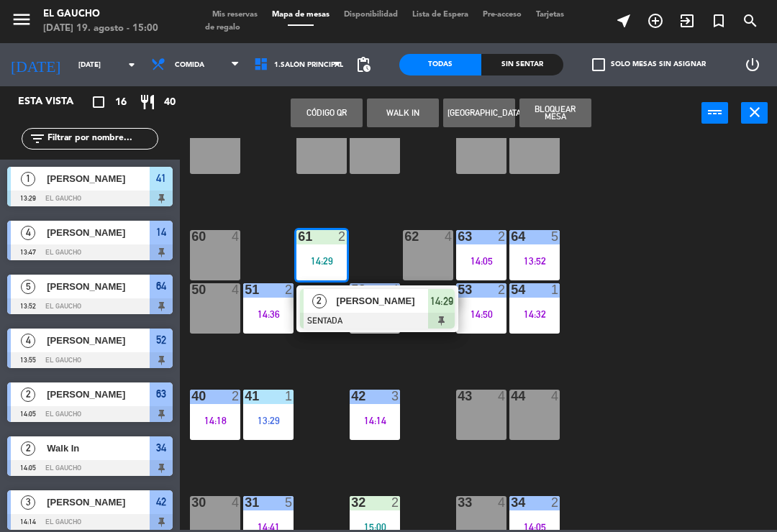
click at [331, 306] on div "2" at bounding box center [318, 301] width 31 height 24
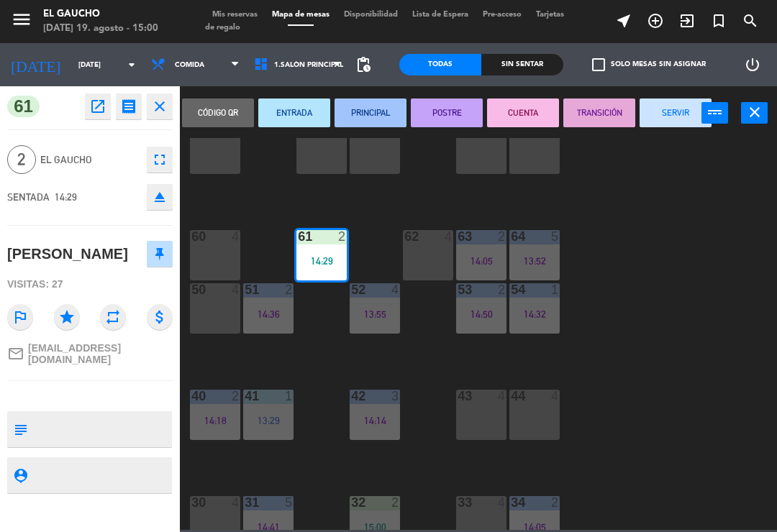
click at [390, 109] on button "PRINCIPAL" at bounding box center [370, 113] width 72 height 29
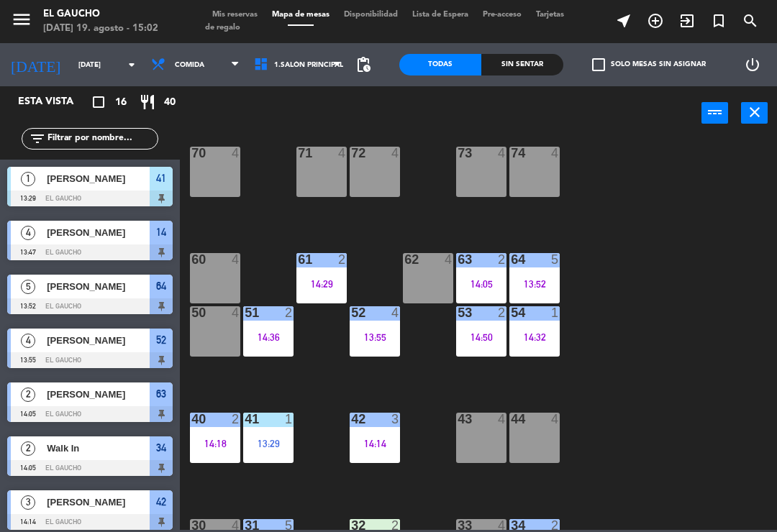
scroll to position [123, 0]
click at [210, 281] on div "60 4" at bounding box center [215, 278] width 50 height 50
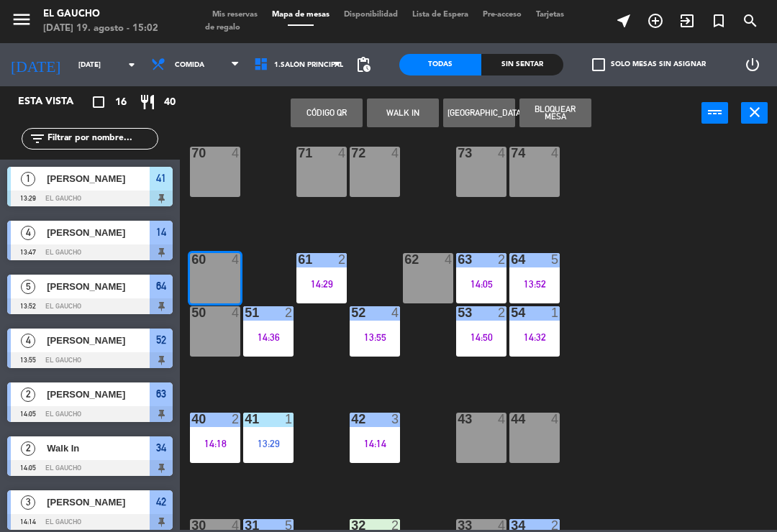
click at [410, 114] on button "WALK IN" at bounding box center [403, 113] width 72 height 29
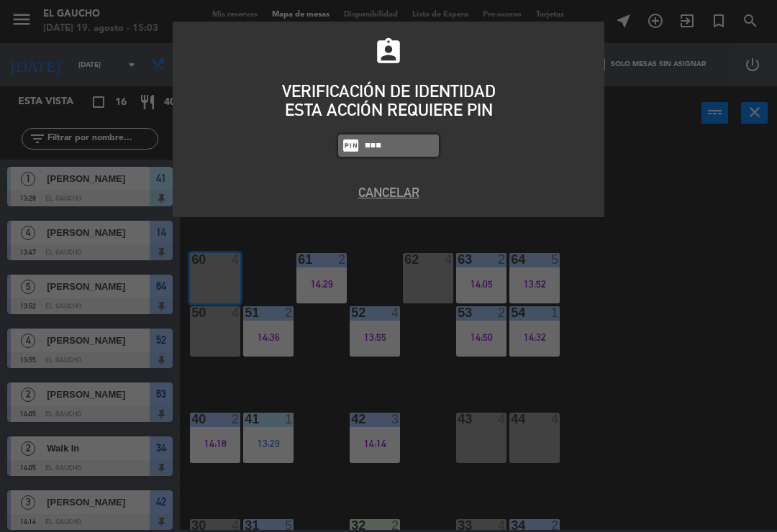
type input "0009"
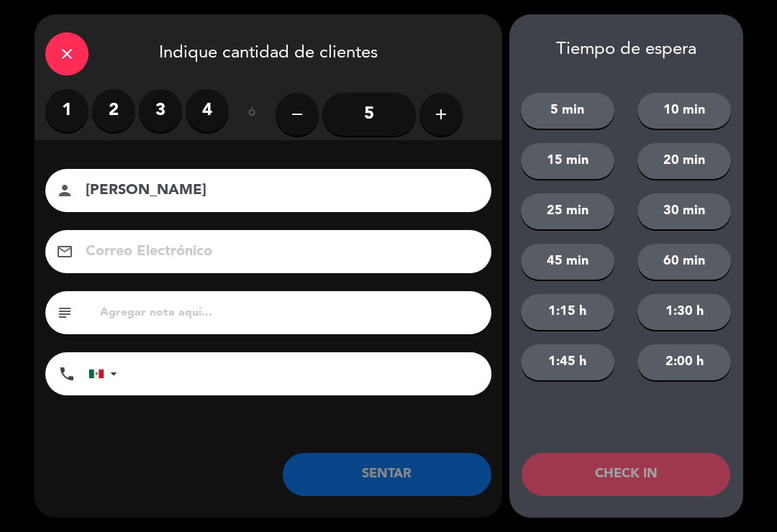
type input "[PERSON_NAME]"
click at [108, 113] on label "2" at bounding box center [113, 110] width 43 height 43
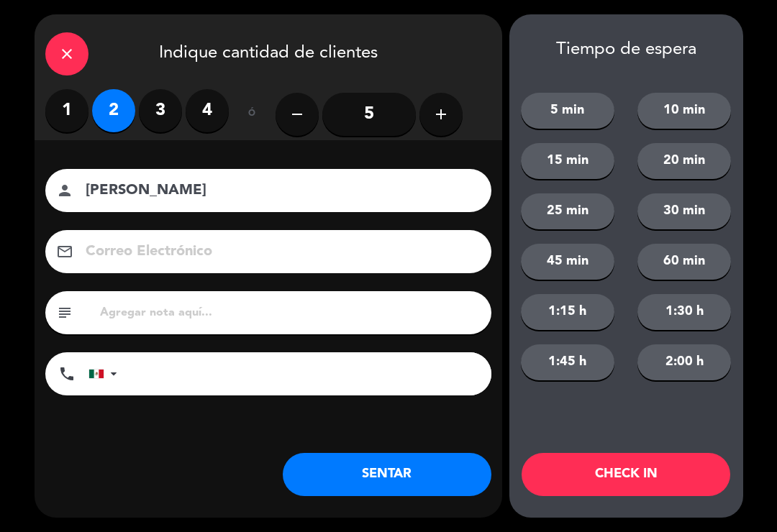
click at [396, 472] on button "SENTAR" at bounding box center [387, 474] width 209 height 43
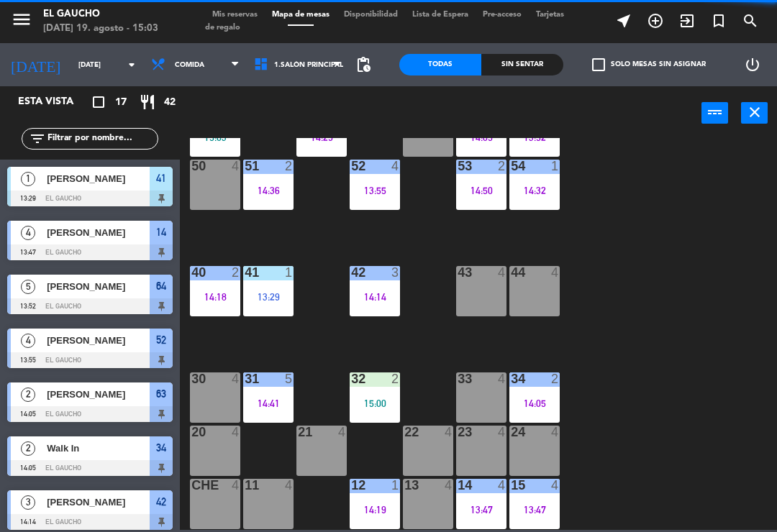
scroll to position [270, 0]
click at [534, 454] on div "24 4" at bounding box center [534, 451] width 50 height 50
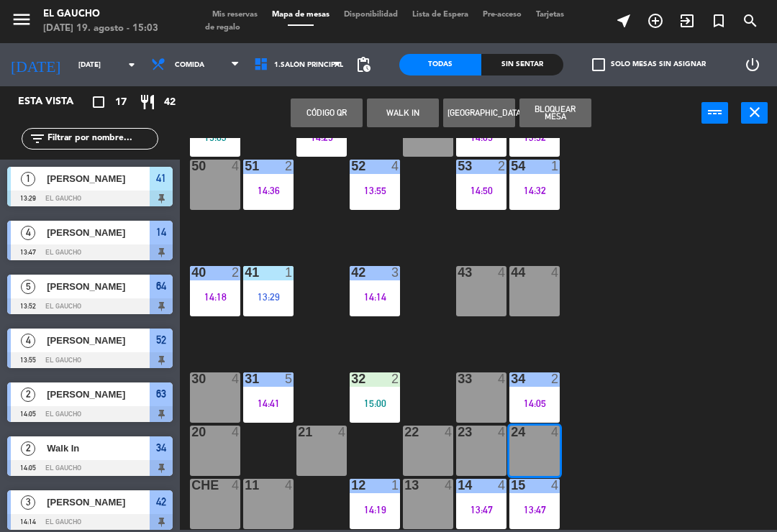
click at [380, 114] on button "WALK IN" at bounding box center [403, 113] width 72 height 29
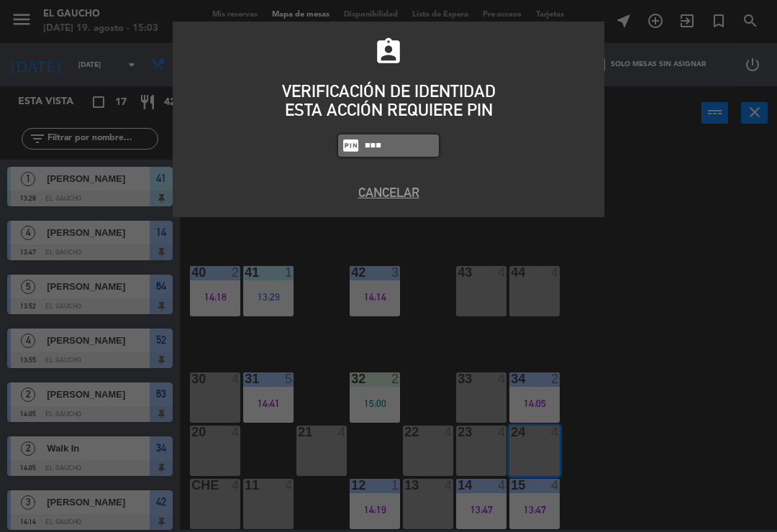
type input "0009"
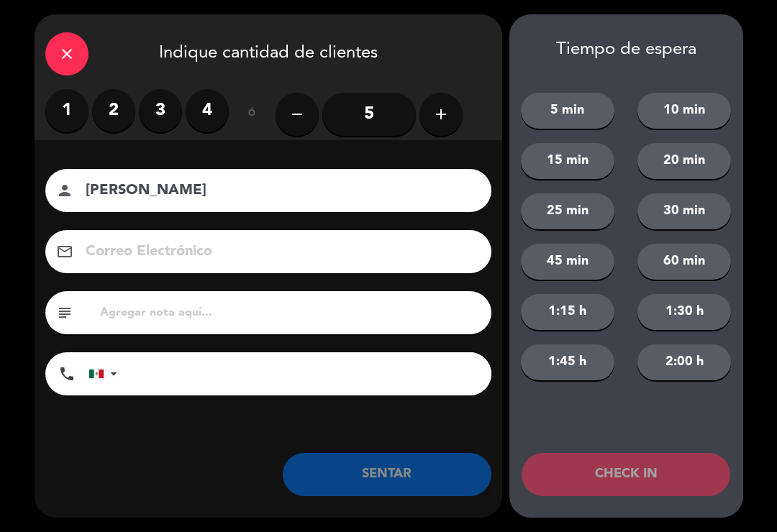
type input "[PERSON_NAME]"
click at [50, 104] on label "1" at bounding box center [66, 110] width 43 height 43
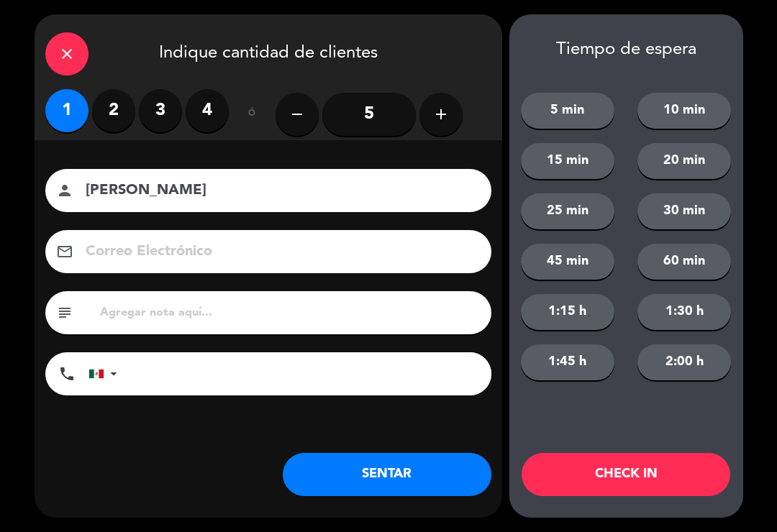
click at [395, 495] on button "SENTAR" at bounding box center [387, 474] width 209 height 43
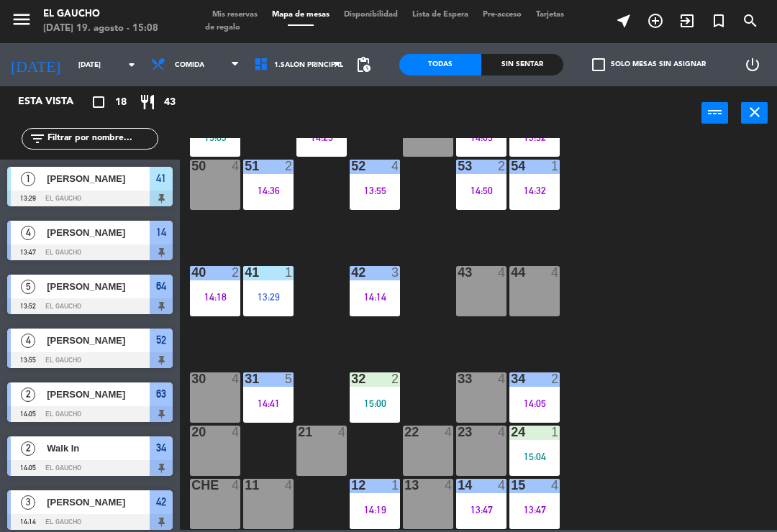
click at [377, 299] on div "14:14" at bounding box center [374, 297] width 50 height 10
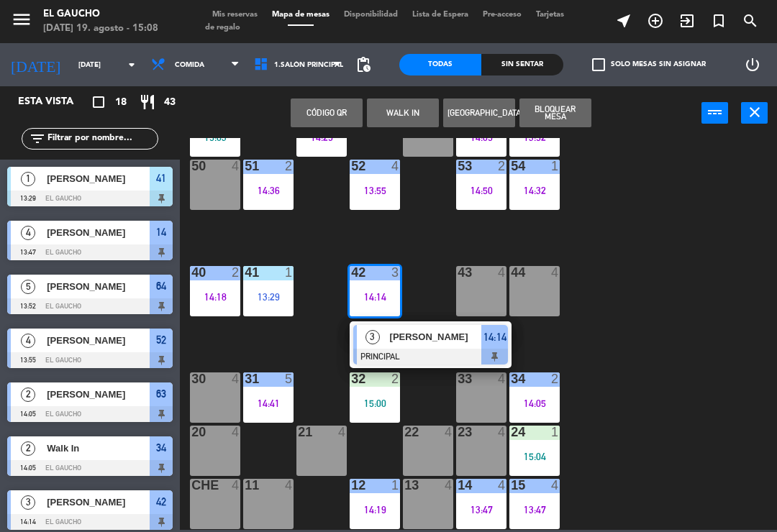
click at [426, 343] on span "[PERSON_NAME]" at bounding box center [436, 336] width 92 height 15
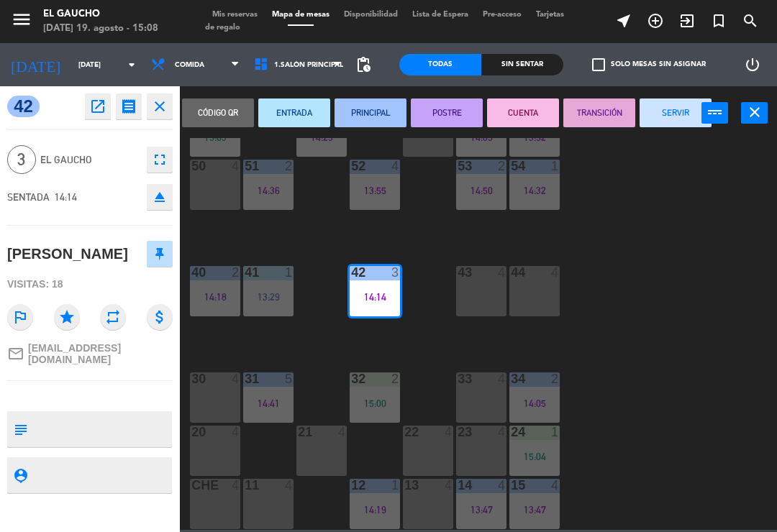
click at [664, 113] on button "SERVIR" at bounding box center [675, 113] width 72 height 29
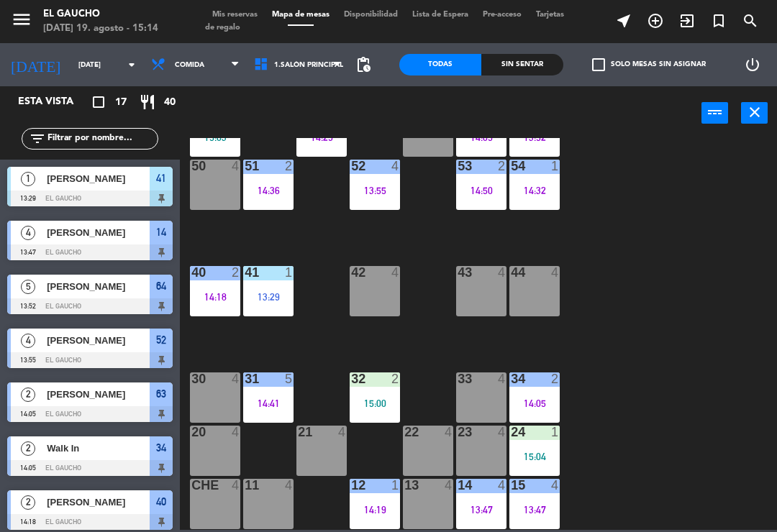
click at [212, 444] on div "20 4" at bounding box center [215, 451] width 50 height 50
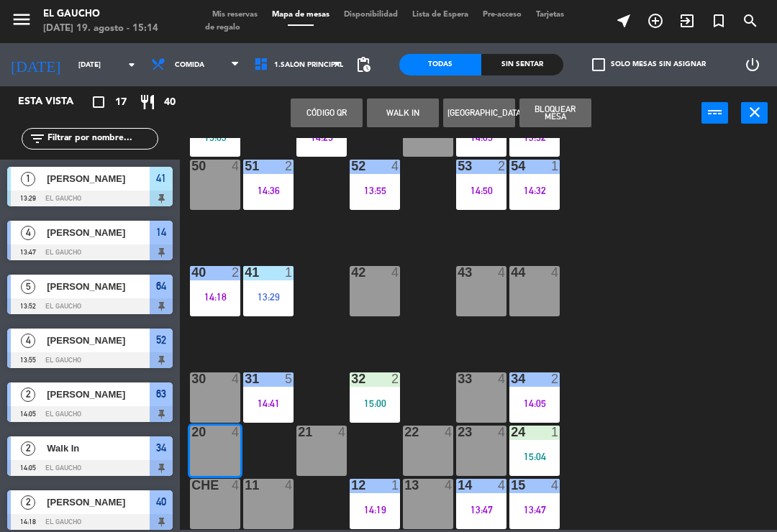
click at [330, 462] on div "21 4" at bounding box center [321, 451] width 50 height 50
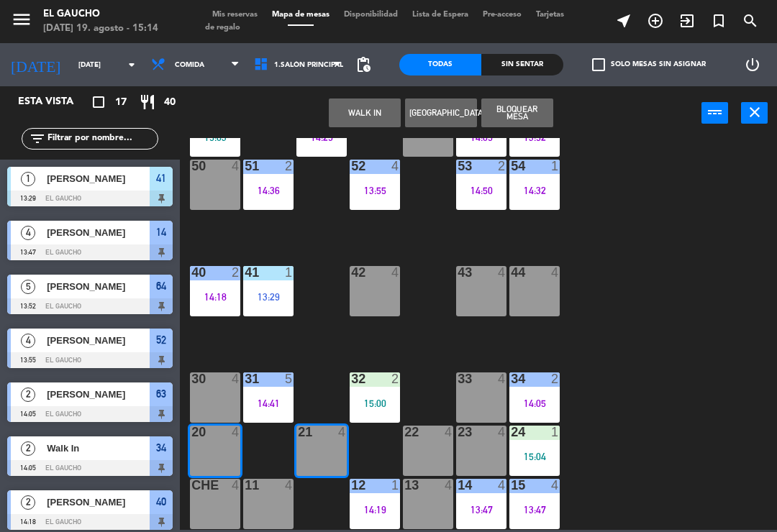
click at [358, 111] on button "WALK IN" at bounding box center [365, 113] width 72 height 29
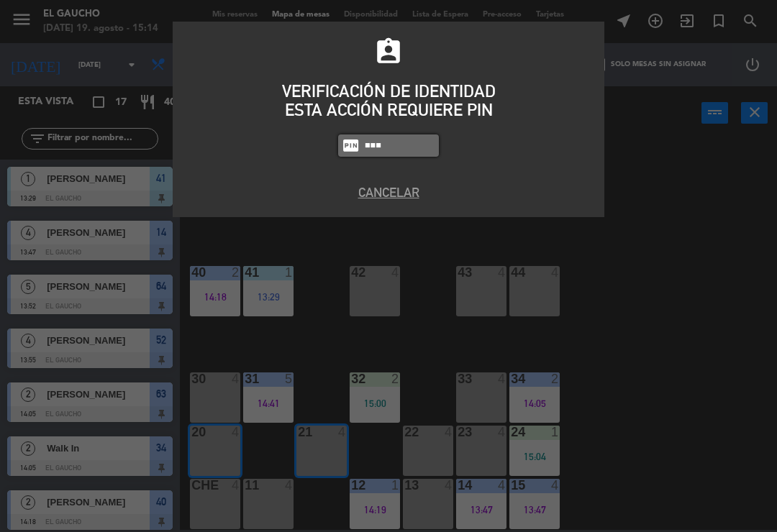
type input "0009"
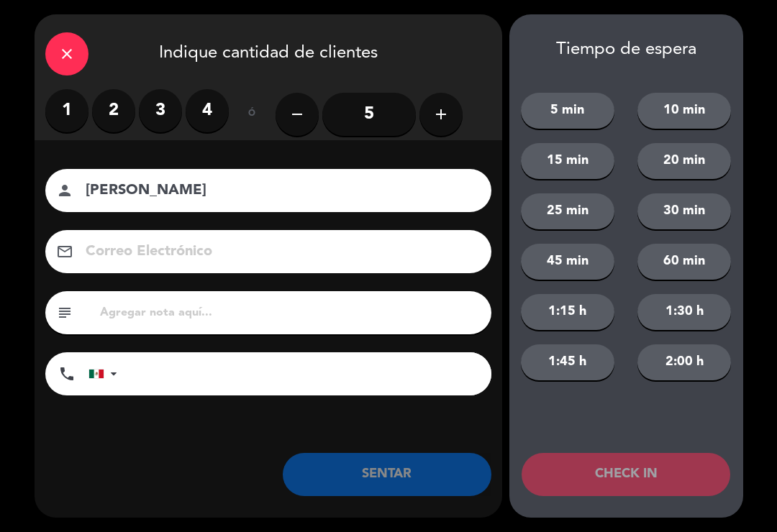
type input "[PERSON_NAME]"
click at [443, 121] on icon "add" at bounding box center [440, 114] width 17 height 17
click at [439, 122] on icon "add" at bounding box center [440, 114] width 17 height 17
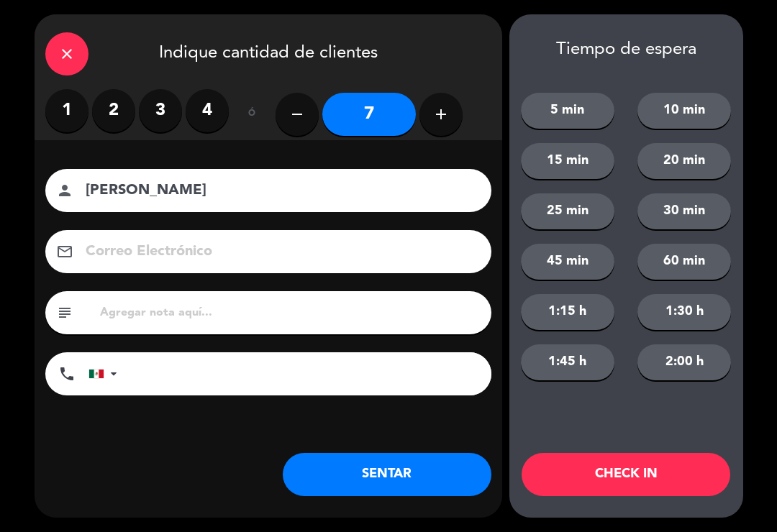
click at [439, 127] on button "add" at bounding box center [440, 114] width 43 height 43
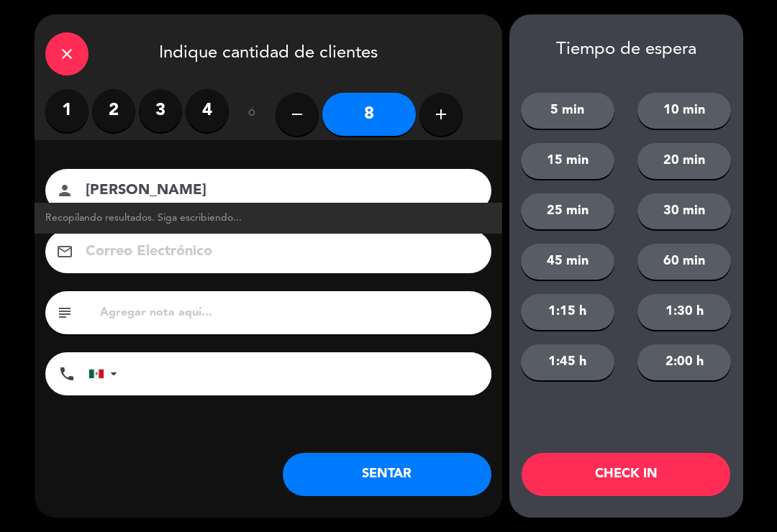
click at [449, 124] on button "add" at bounding box center [440, 114] width 43 height 43
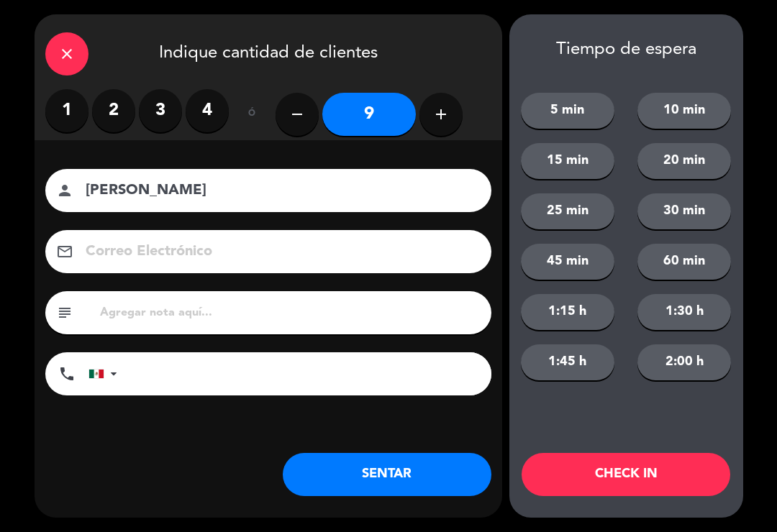
click at [445, 123] on button "add" at bounding box center [440, 114] width 43 height 43
click at [451, 118] on button "add" at bounding box center [440, 114] width 43 height 43
click at [448, 116] on icon "add" at bounding box center [440, 114] width 17 height 17
click at [441, 119] on icon "add" at bounding box center [440, 114] width 17 height 17
click at [444, 118] on icon "add" at bounding box center [440, 114] width 17 height 17
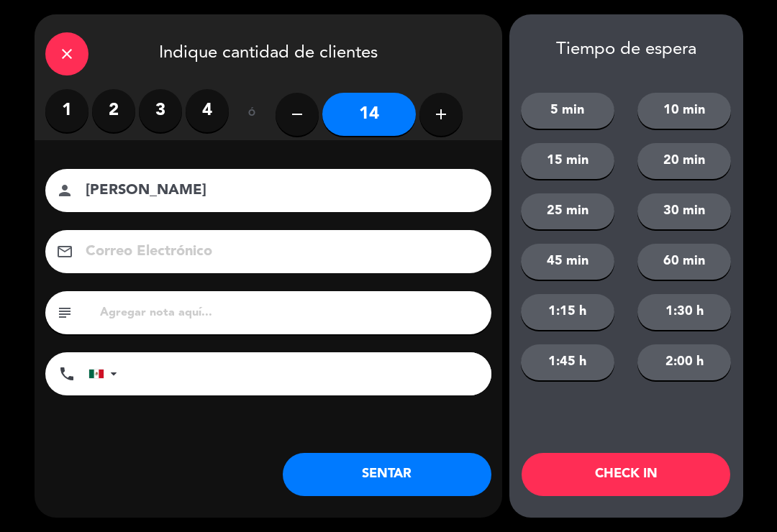
click at [434, 119] on icon "add" at bounding box center [440, 114] width 17 height 17
click at [438, 119] on icon "add" at bounding box center [440, 114] width 17 height 17
type input "16"
click at [239, 178] on input "[PERSON_NAME]" at bounding box center [278, 190] width 388 height 25
click at [205, 193] on input "[PERSON_NAME]" at bounding box center [278, 190] width 388 height 25
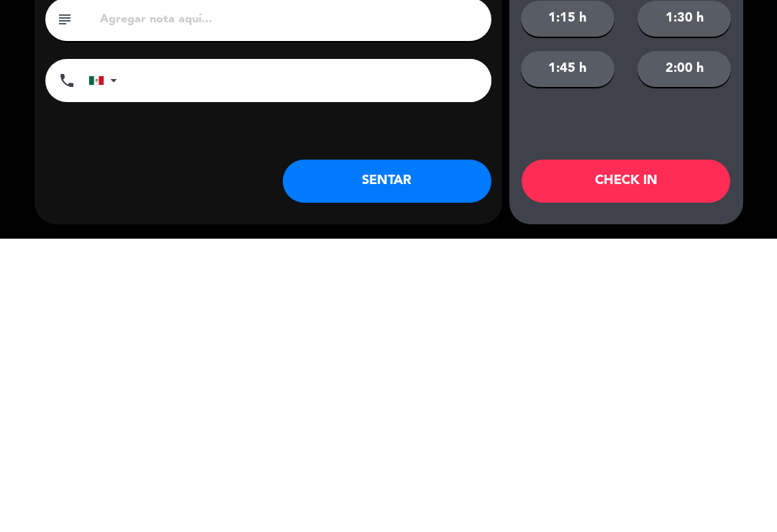
type input "[PERSON_NAME]"
click at [357, 453] on button "SENTAR" at bounding box center [387, 474] width 209 height 43
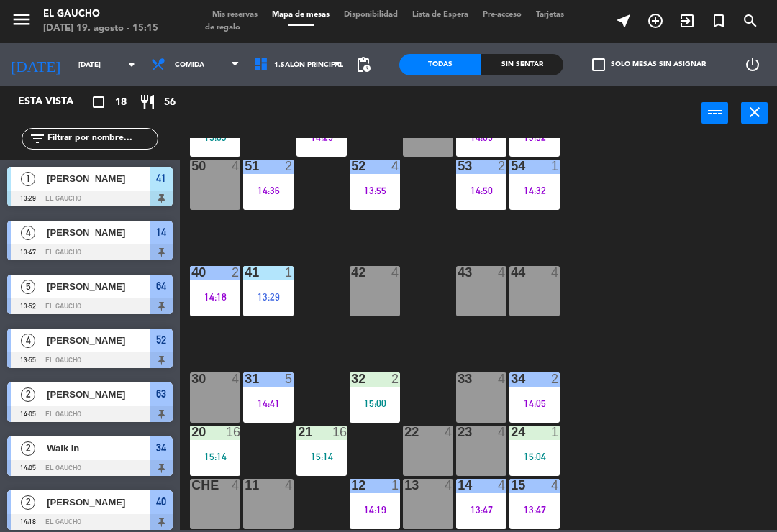
click at [539, 395] on div "34 2 14:05" at bounding box center [534, 397] width 50 height 50
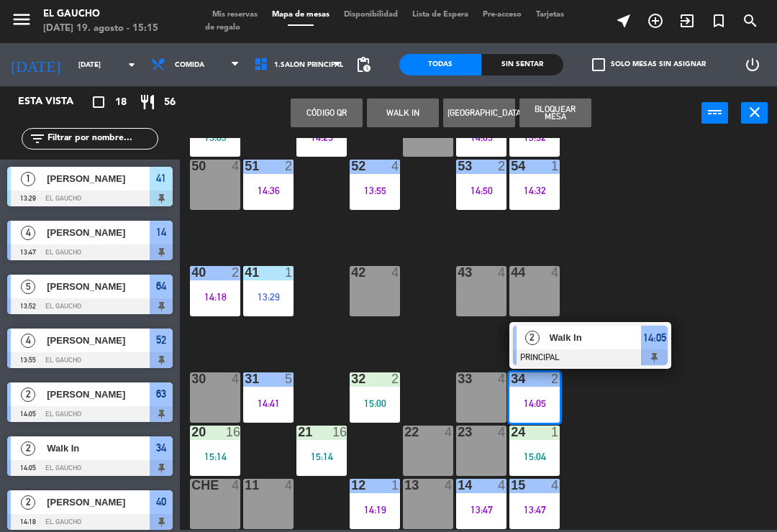
click at [588, 346] on div "Walk In" at bounding box center [594, 338] width 93 height 24
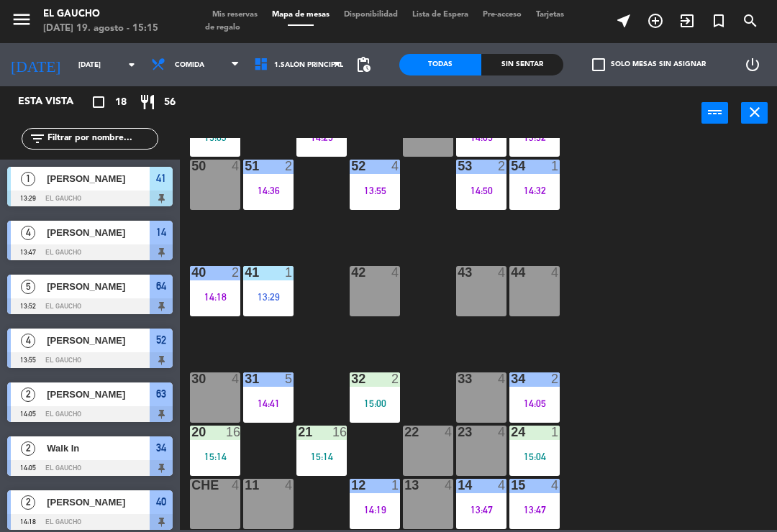
click at [538, 398] on div "14:05" at bounding box center [534, 403] width 50 height 10
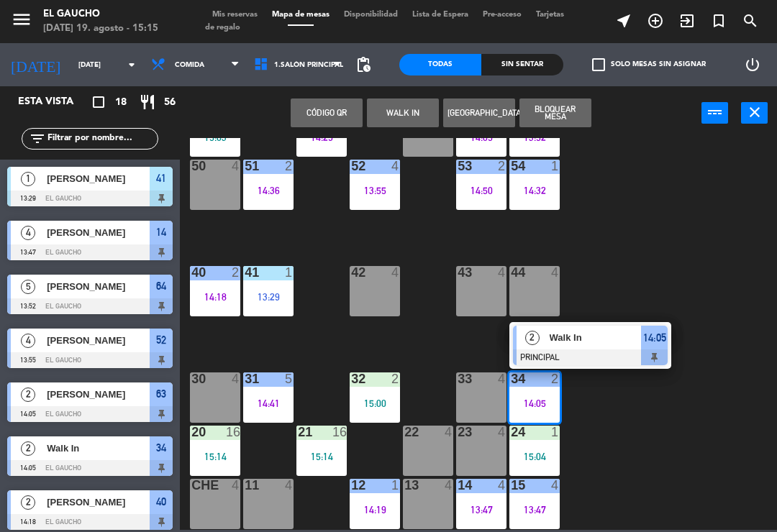
click at [608, 336] on span "Walk In" at bounding box center [595, 337] width 92 height 15
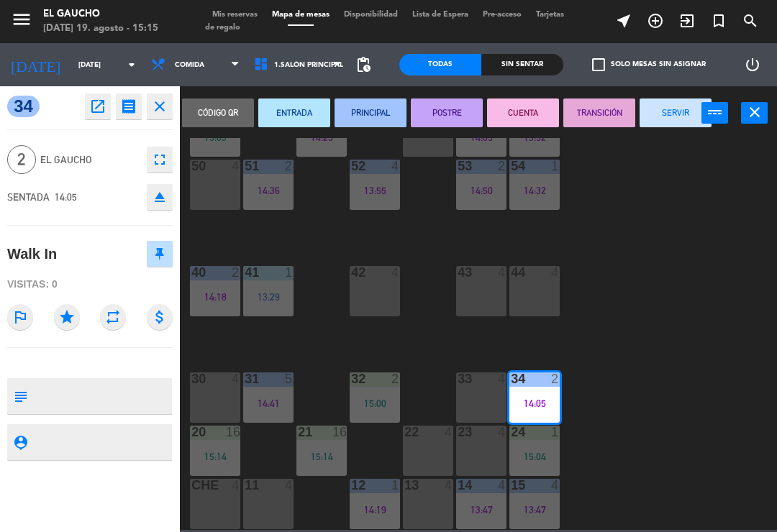
click at [682, 112] on button "SERVIR" at bounding box center [675, 113] width 72 height 29
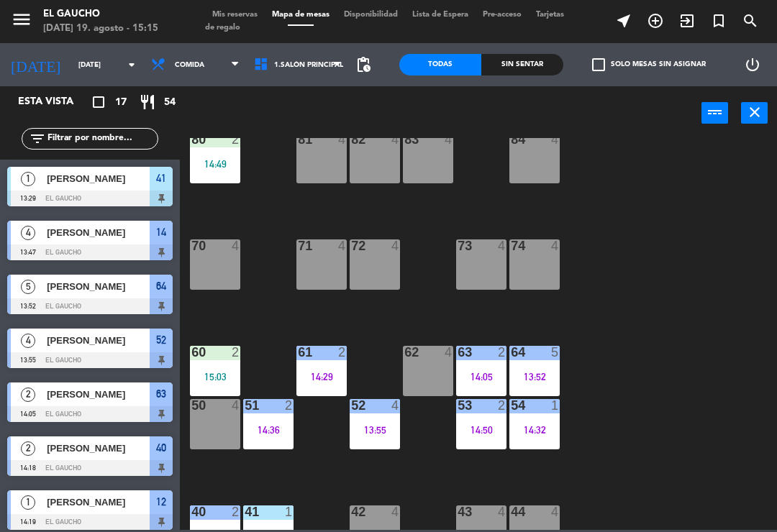
scroll to position [32, 0]
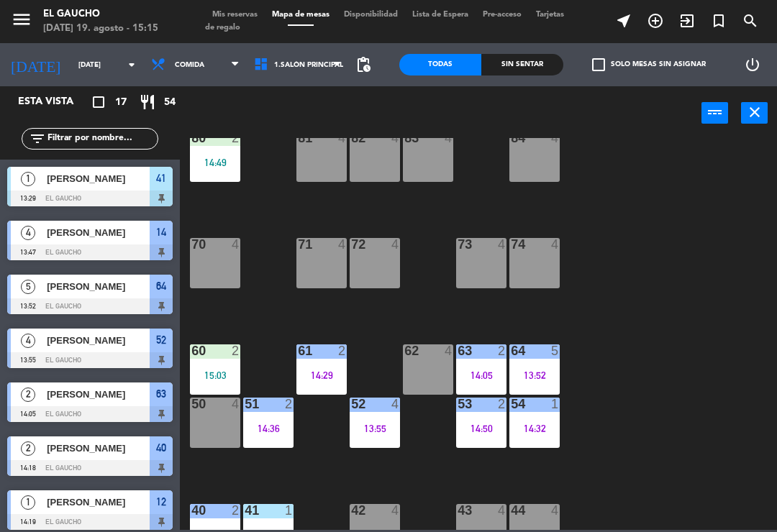
click at [482, 262] on div "73 4" at bounding box center [481, 263] width 50 height 50
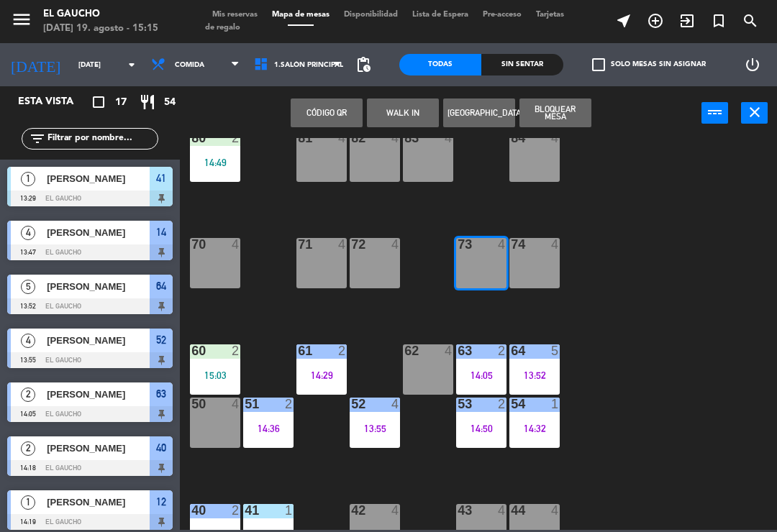
click at [410, 118] on button "WALK IN" at bounding box center [403, 113] width 72 height 29
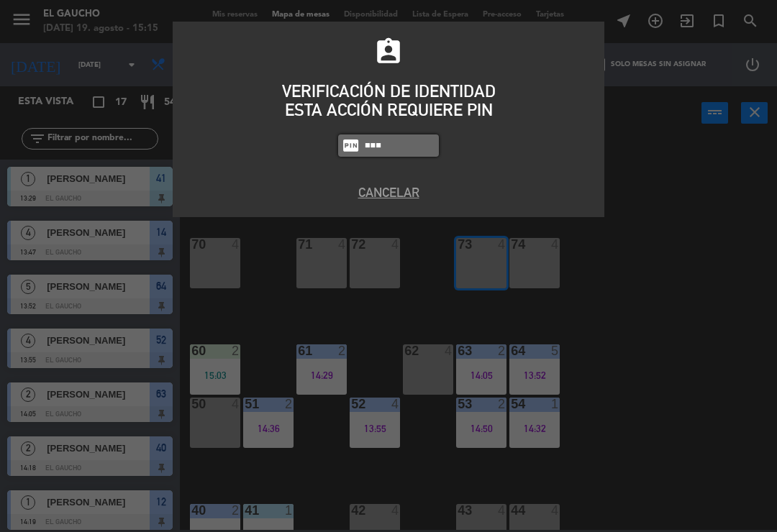
type input "0009"
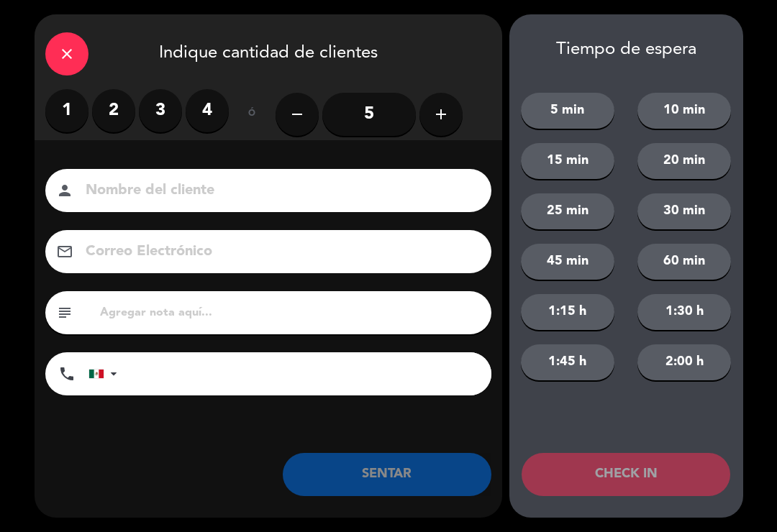
click at [441, 118] on icon "add" at bounding box center [440, 114] width 17 height 17
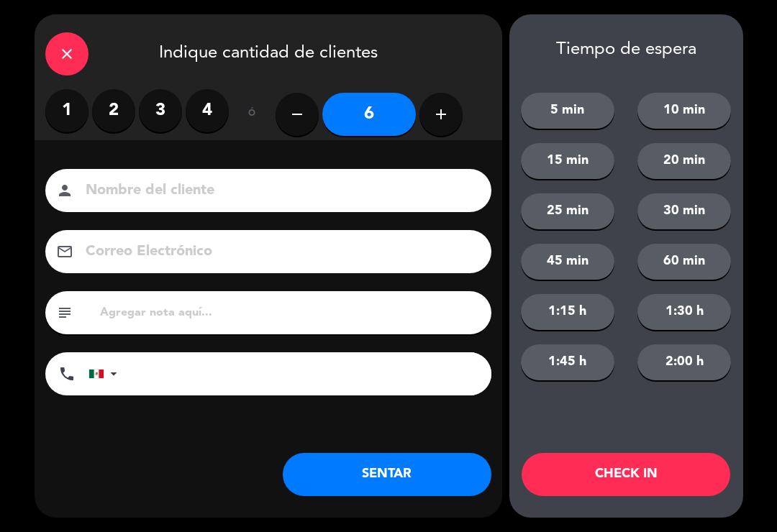
click at [375, 474] on button "SENTAR" at bounding box center [387, 474] width 209 height 43
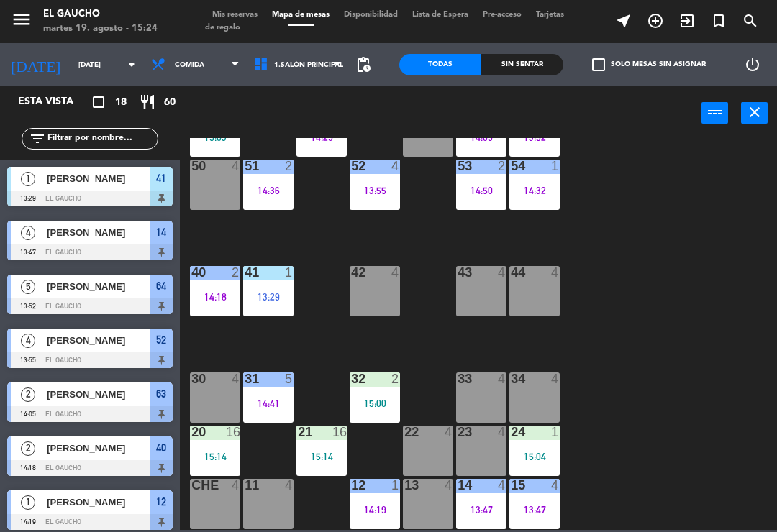
scroll to position [270, 0]
click at [322, 456] on div "15:14" at bounding box center [321, 457] width 50 height 10
click at [613, 282] on div "84 4 80 2 14:49 83 4 82 4 81 4 70 4 71 4 72 4 73 6 15:15 74 4 63 2 14:05 62 4 6…" at bounding box center [482, 334] width 589 height 392
click at [369, 520] on div "12 1 14:19" at bounding box center [374, 504] width 50 height 50
click at [674, 456] on div "84 4 80 2 14:49 83 4 82 4 81 4 70 4 71 4 72 4 73 6 15:15 74 4 63 2 14:05 62 4 6…" at bounding box center [482, 334] width 589 height 392
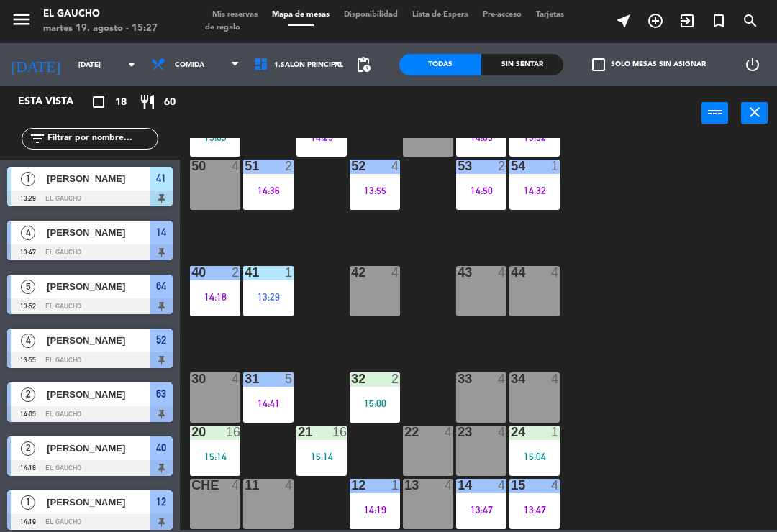
click at [482, 518] on div "14 4 13:47" at bounding box center [481, 504] width 50 height 50
click at [634, 496] on div "84 4 80 2 14:49 83 4 82 4 81 4 70 4 71 4 72 4 73 6 15:15 74 4 63 2 14:05 62 4 6…" at bounding box center [482, 334] width 589 height 392
click at [375, 487] on div at bounding box center [375, 485] width 24 height 13
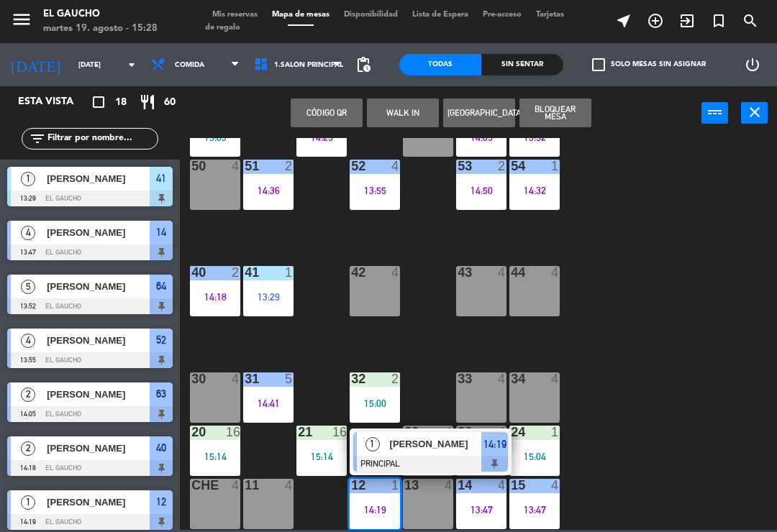
click at [422, 455] on div "[PERSON_NAME]" at bounding box center [434, 444] width 93 height 24
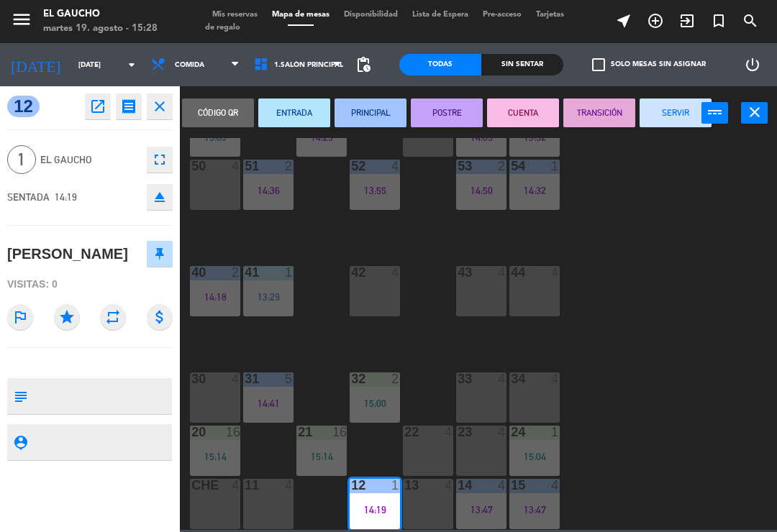
click at [661, 116] on button "SERVIR" at bounding box center [675, 113] width 72 height 29
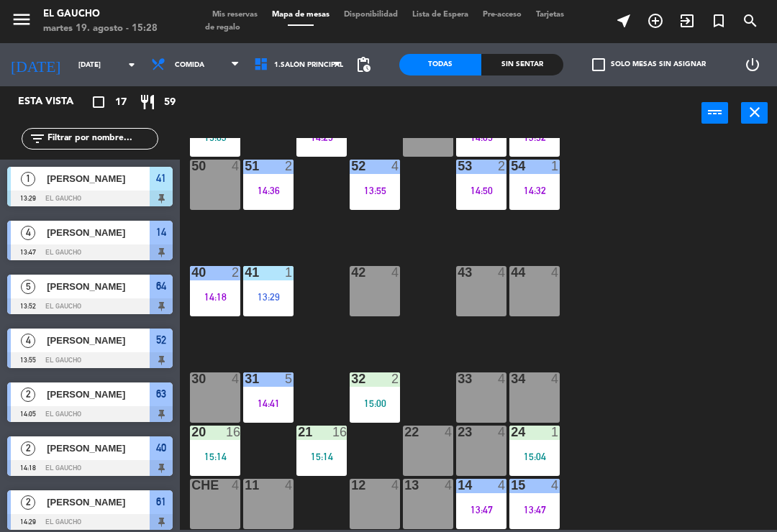
click at [380, 398] on div "15:00" at bounding box center [374, 403] width 50 height 10
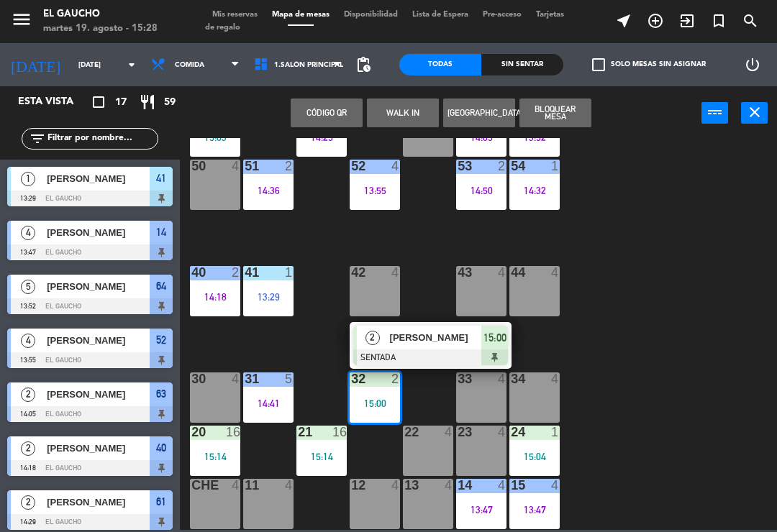
click at [434, 336] on span "[PERSON_NAME]" at bounding box center [436, 337] width 92 height 15
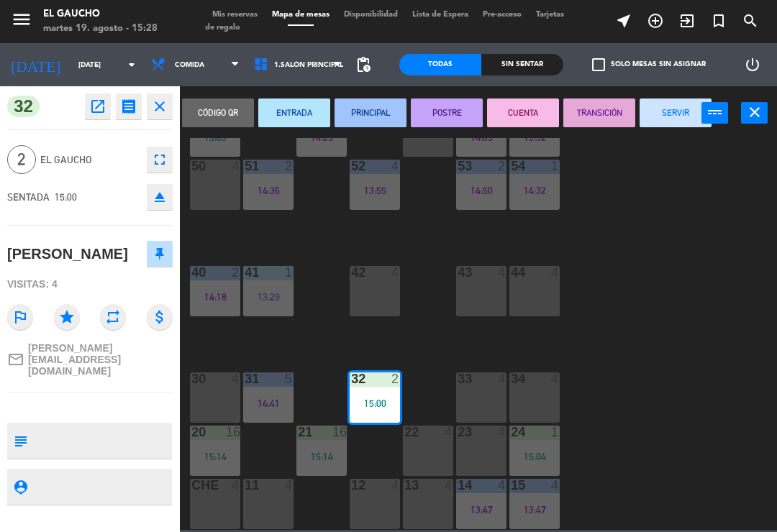
click at [377, 116] on button "PRINCIPAL" at bounding box center [370, 113] width 72 height 29
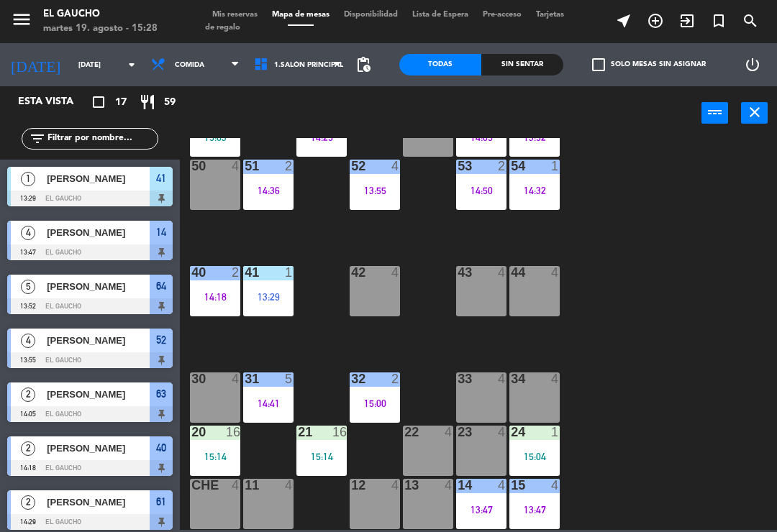
scroll to position [58, 0]
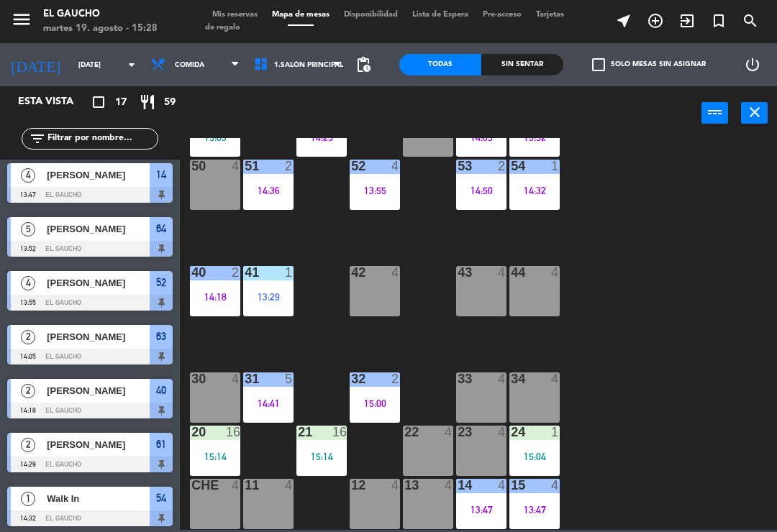
click at [547, 188] on div "14:32" at bounding box center [534, 191] width 50 height 10
click at [467, 199] on div "53 2 14:50" at bounding box center [481, 185] width 50 height 50
click at [594, 311] on div "84 4 80 2 14:49 83 4 82 4 81 4 70 4 71 4 72 4 73 6 15:15 74 4 63 2 14:05 62 4 6…" at bounding box center [482, 334] width 589 height 392
click at [372, 194] on div "13:55" at bounding box center [374, 191] width 50 height 10
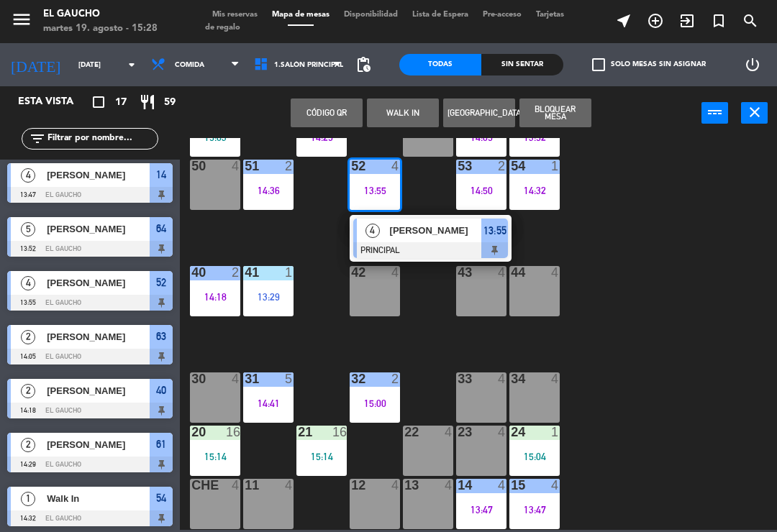
click at [424, 237] on span "[PERSON_NAME]" at bounding box center [436, 230] width 92 height 15
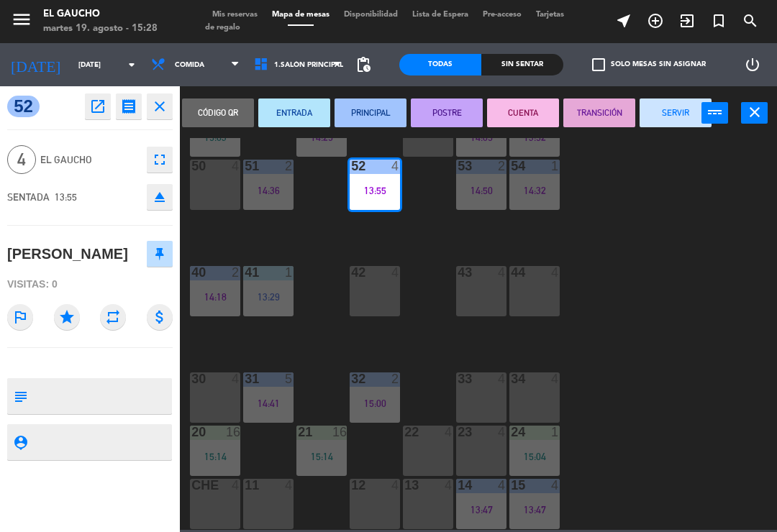
click at [633, 120] on button "TRANSICIÓN" at bounding box center [599, 113] width 72 height 29
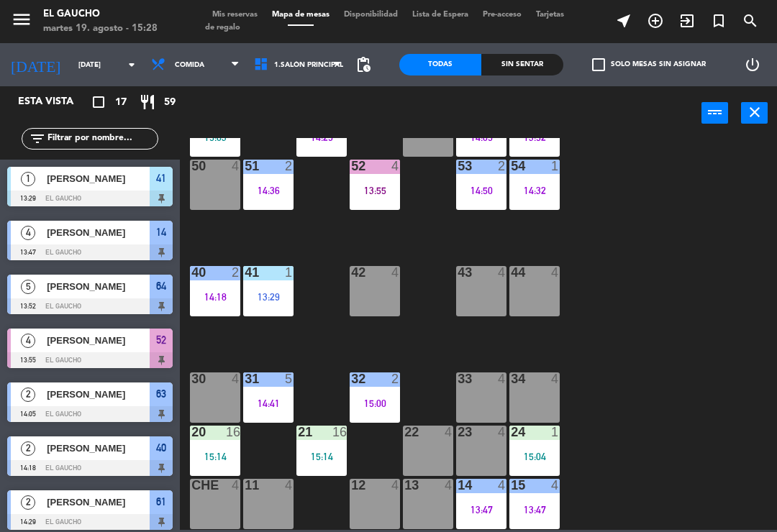
click at [405, 233] on div "84 4 80 2 14:49 83 4 82 4 81 4 70 4 71 4 72 4 73 6 15:15 74 4 63 2 14:05 62 4 6…" at bounding box center [482, 334] width 589 height 392
click at [388, 233] on div "84 4 80 2 14:49 83 4 82 4 81 4 70 4 71 4 72 4 73 6 15:15 74 4 63 2 14:05 62 4 6…" at bounding box center [482, 334] width 589 height 392
click at [372, 198] on div "52 4 13:55" at bounding box center [374, 185] width 50 height 50
click at [604, 278] on div "84 4 80 2 14:49 83 4 82 4 81 4 70 4 71 4 72 4 73 6 15:15 74 4 63 2 14:05 62 4 6…" at bounding box center [482, 334] width 589 height 392
click at [267, 307] on div "41 1 13:29" at bounding box center [268, 291] width 50 height 50
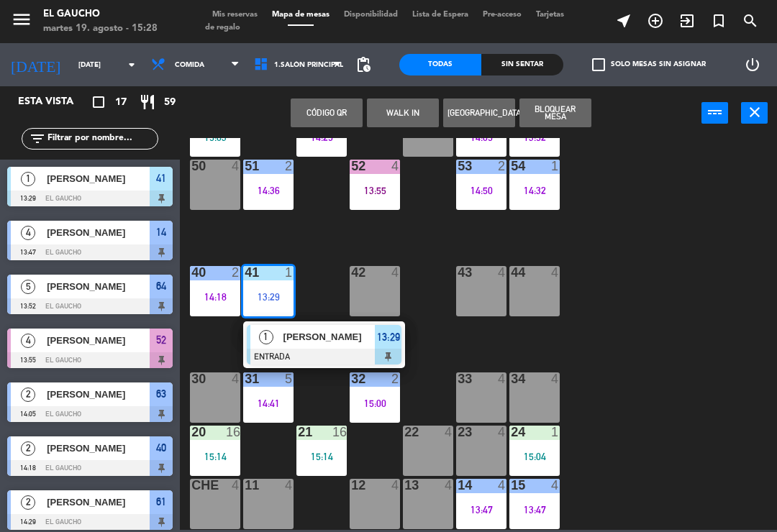
click at [615, 313] on div "84 4 80 2 14:49 83 4 82 4 81 4 70 4 71 4 72 4 73 6 15:15 74 4 63 2 14:05 62 4 6…" at bounding box center [482, 334] width 589 height 392
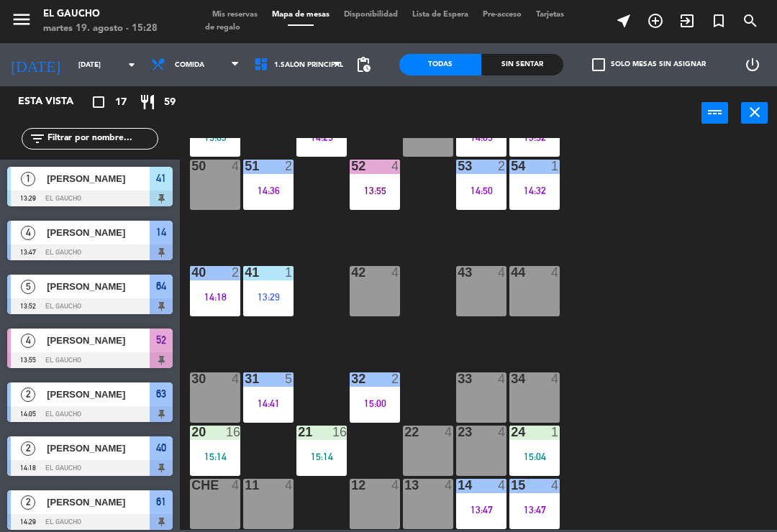
click at [200, 306] on div "40 2 14:18" at bounding box center [215, 291] width 50 height 50
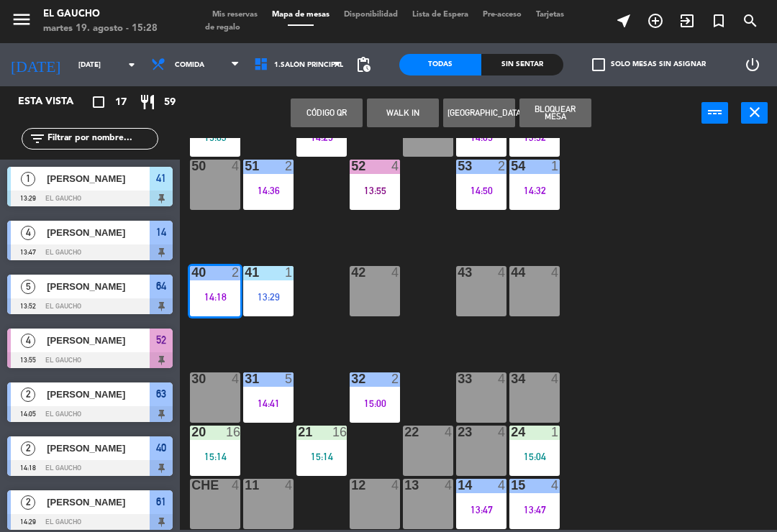
click at [308, 245] on div "84 4 80 2 14:49 83 4 82 4 81 4 70 4 71 4 72 4 73 6 15:15 74 4 63 2 14:05 62 4 6…" at bounding box center [482, 334] width 589 height 392
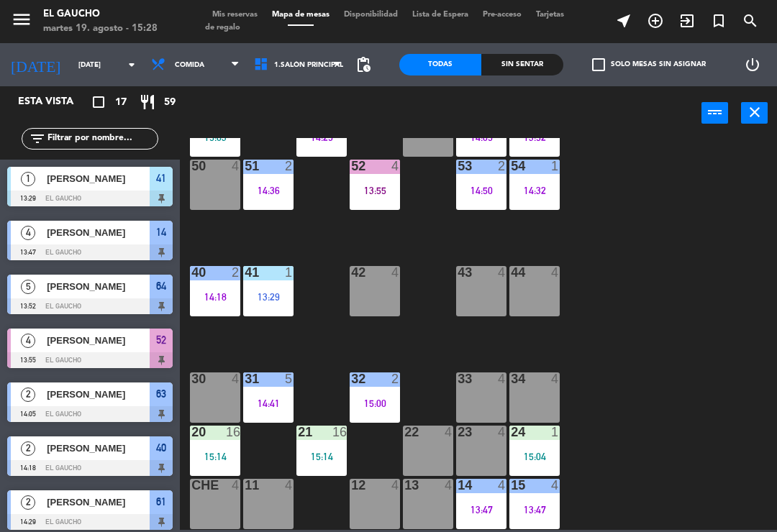
click at [207, 303] on div "40 2 14:18" at bounding box center [215, 291] width 50 height 50
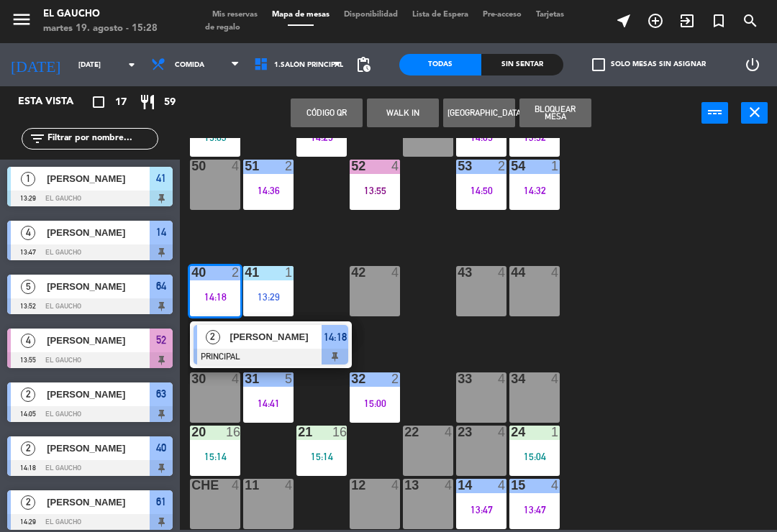
click at [203, 301] on div "14:18" at bounding box center [215, 297] width 50 height 10
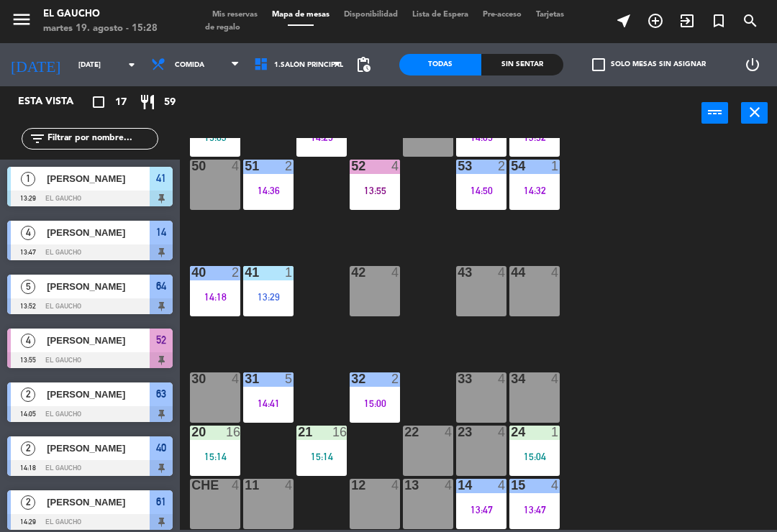
click at [205, 302] on div "14:18" at bounding box center [215, 297] width 50 height 10
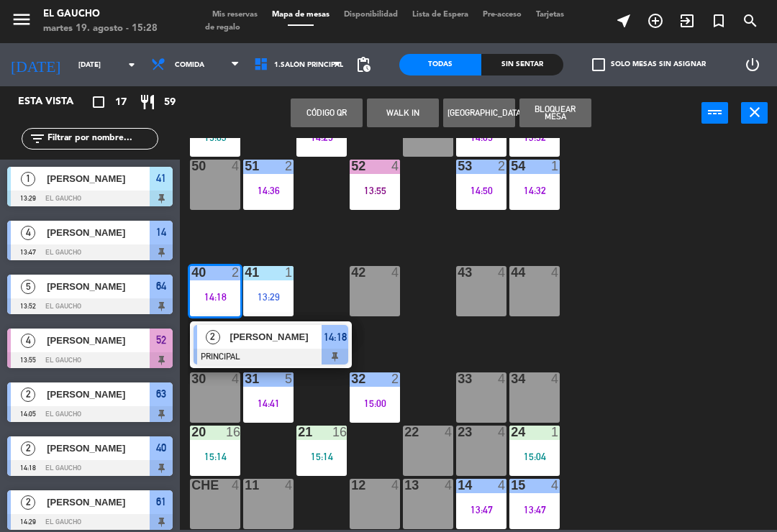
click at [230, 343] on span "[PERSON_NAME]" at bounding box center [276, 336] width 92 height 15
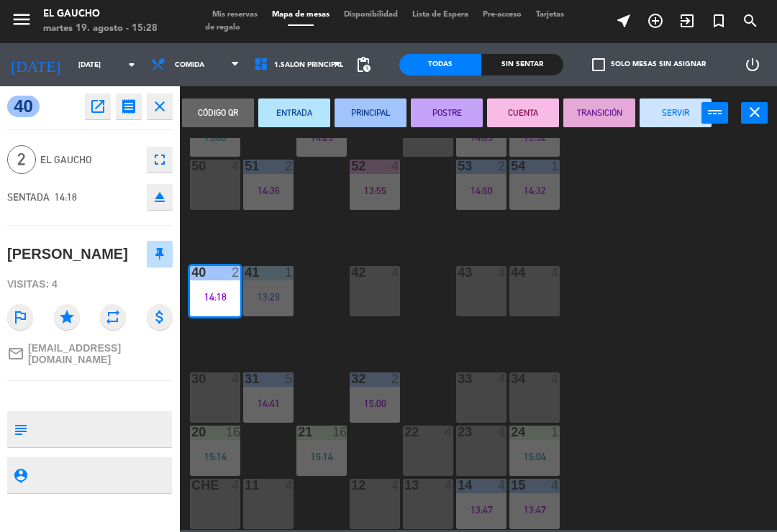
click at [662, 108] on button "SERVIR" at bounding box center [675, 113] width 72 height 29
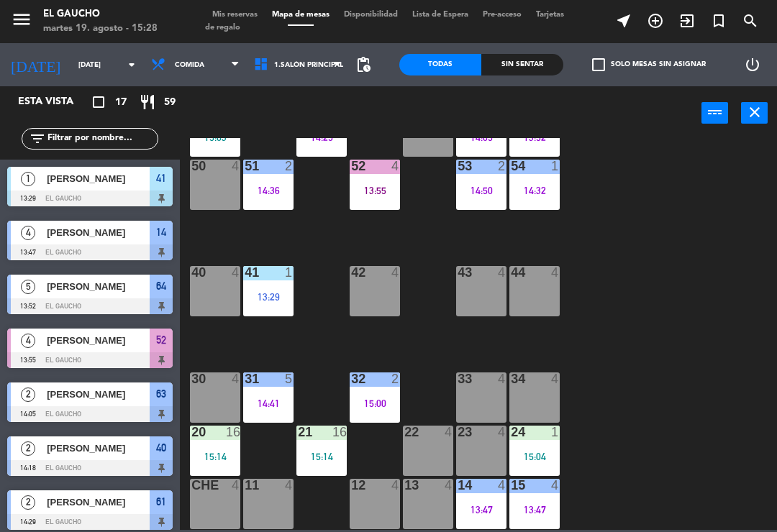
click at [532, 449] on div "24 1 15:04" at bounding box center [534, 451] width 50 height 50
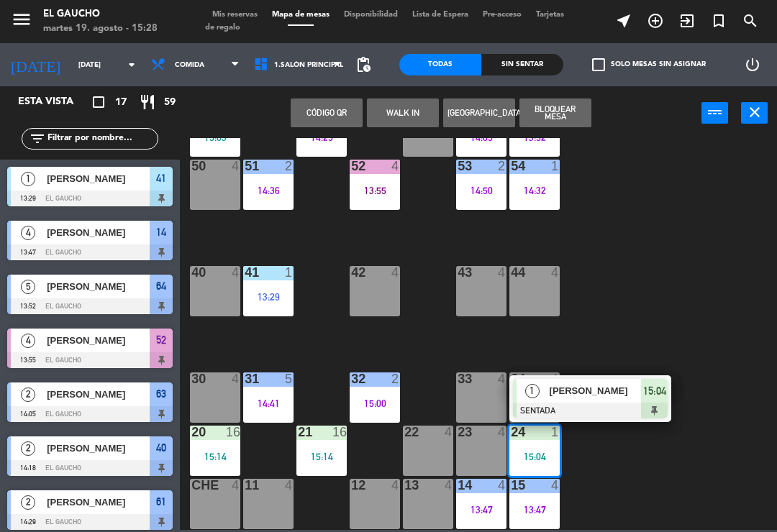
click at [575, 400] on div "[PERSON_NAME]" at bounding box center [594, 391] width 93 height 24
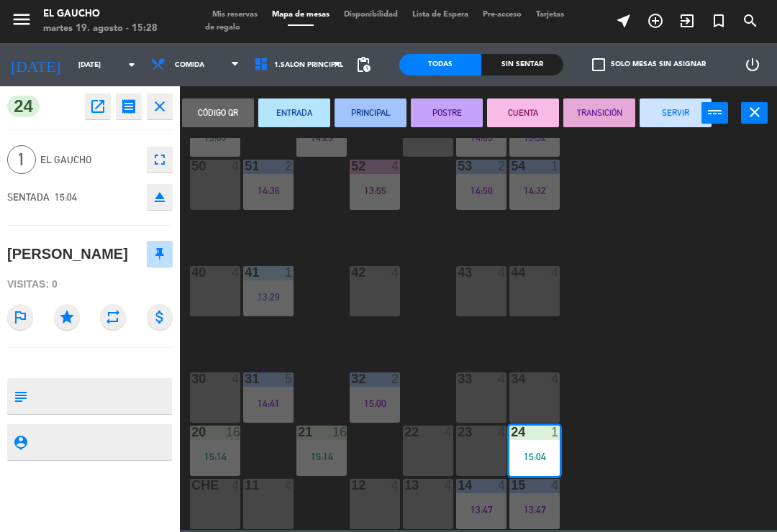
click at [364, 111] on button "PRINCIPAL" at bounding box center [370, 113] width 72 height 29
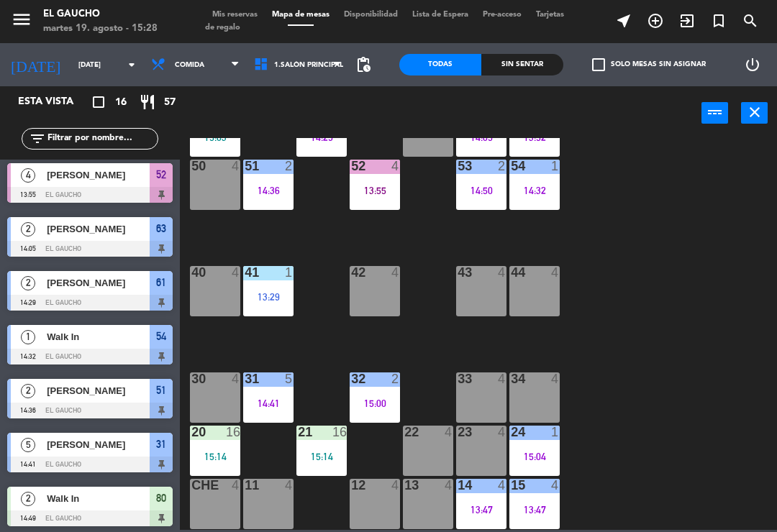
scroll to position [270, 0]
click at [476, 518] on div "14 4 13:47" at bounding box center [481, 504] width 50 height 50
click at [633, 382] on div "84 4 80 2 14:49 83 4 82 4 81 4 70 4 71 4 72 4 73 6 15:15 74 4 63 2 14:05 62 4 6…" at bounding box center [482, 334] width 589 height 392
click at [529, 508] on div "13:47" at bounding box center [534, 510] width 50 height 10
click at [613, 386] on div "84 4 80 2 14:49 83 4 82 4 81 4 70 4 71 4 72 4 73 6 15:15 74 4 63 2 14:05 62 4 6…" at bounding box center [482, 334] width 589 height 392
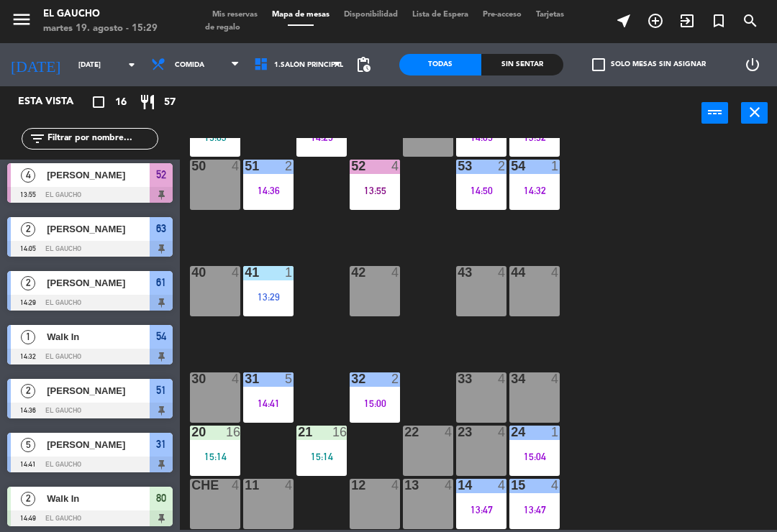
click at [363, 505] on div "12 4" at bounding box center [374, 504] width 50 height 50
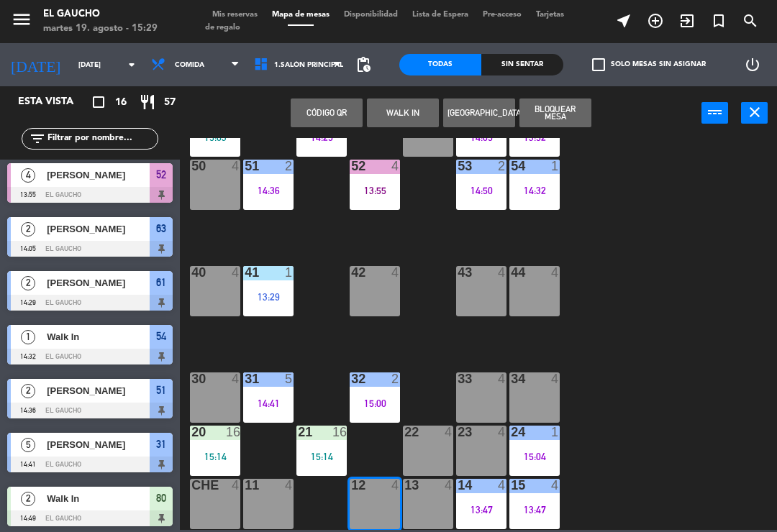
click at [631, 316] on div "84 4 80 2 14:49 83 4 82 4 81 4 70 4 71 4 72 4 73 6 15:15 74 4 63 2 14:05 62 4 6…" at bounding box center [482, 334] width 589 height 392
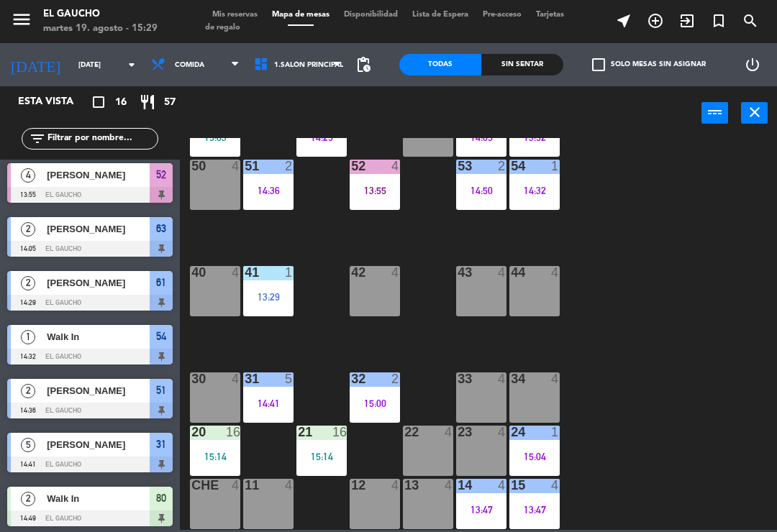
click at [228, 19] on span "Mis reservas" at bounding box center [235, 15] width 60 height 8
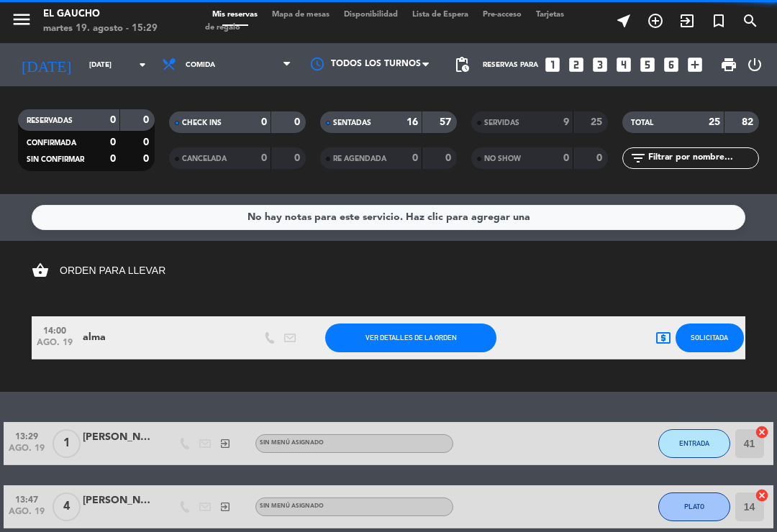
click at [501, 116] on div "SERVIDAS" at bounding box center [508, 122] width 66 height 17
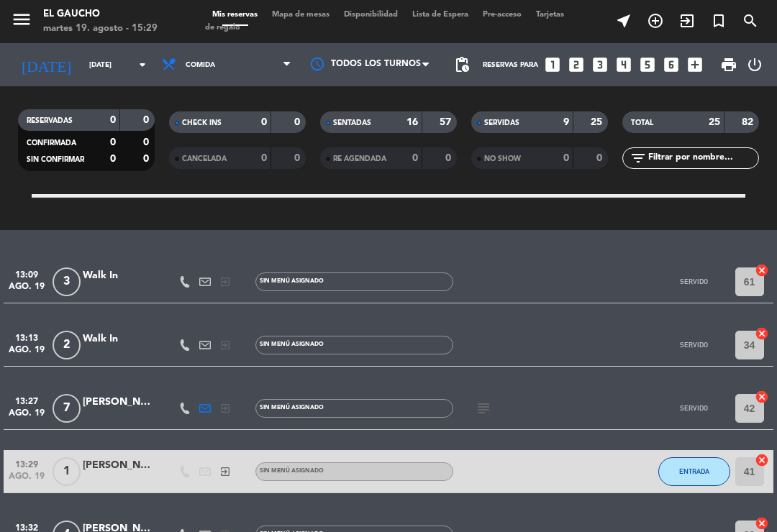
scroll to position [155, 0]
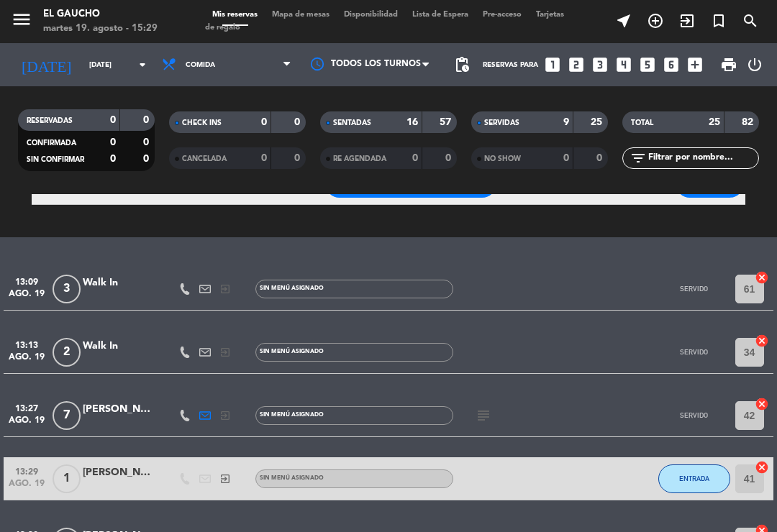
click at [301, 13] on span "Mapa de mesas" at bounding box center [301, 15] width 72 height 8
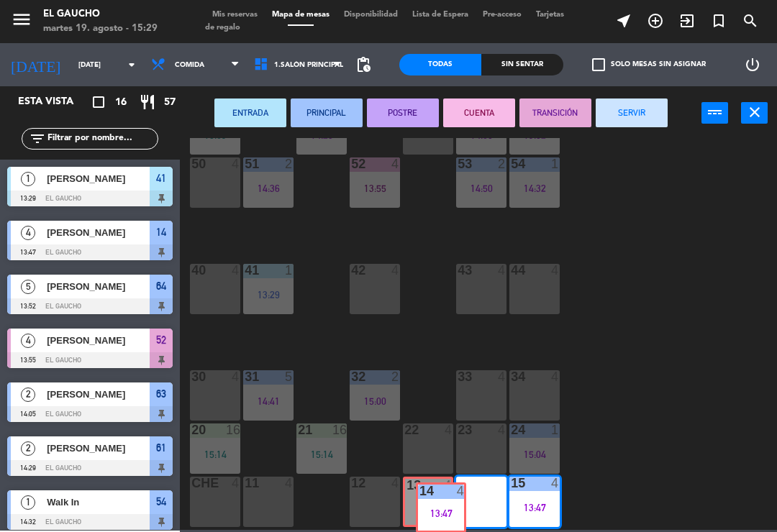
scroll to position [270, 0]
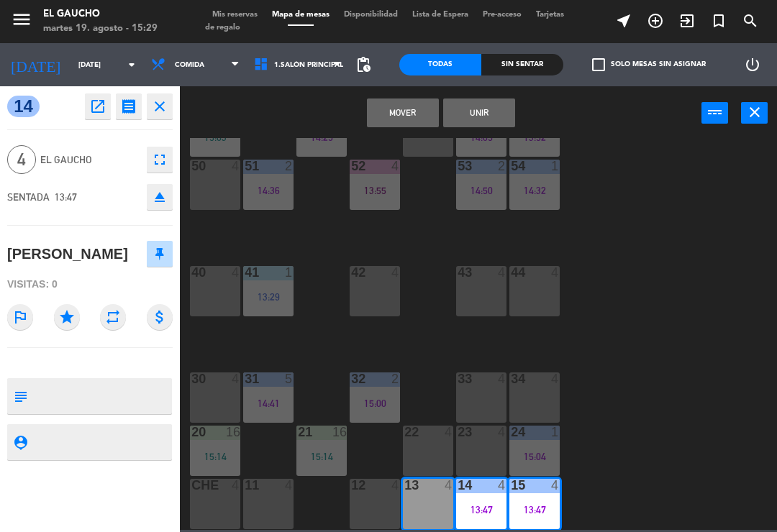
click at [403, 111] on button "Mover" at bounding box center [403, 113] width 72 height 29
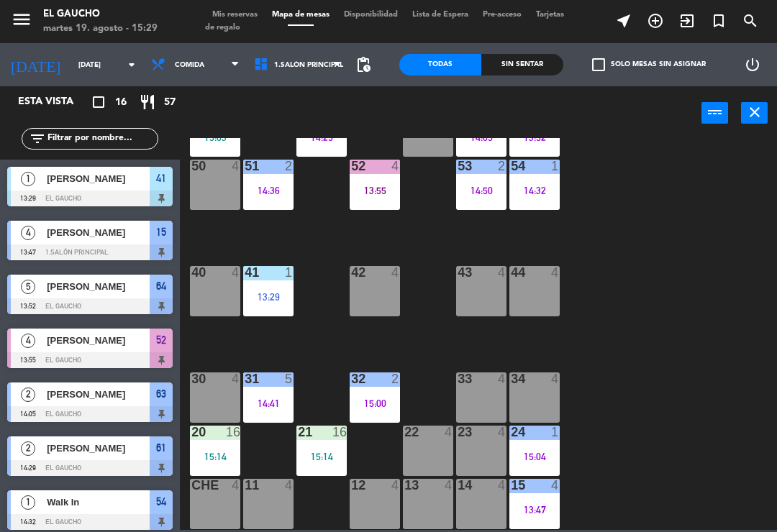
click at [414, 518] on div "13 4" at bounding box center [428, 504] width 50 height 50
click at [466, 510] on div "14 4" at bounding box center [481, 504] width 50 height 50
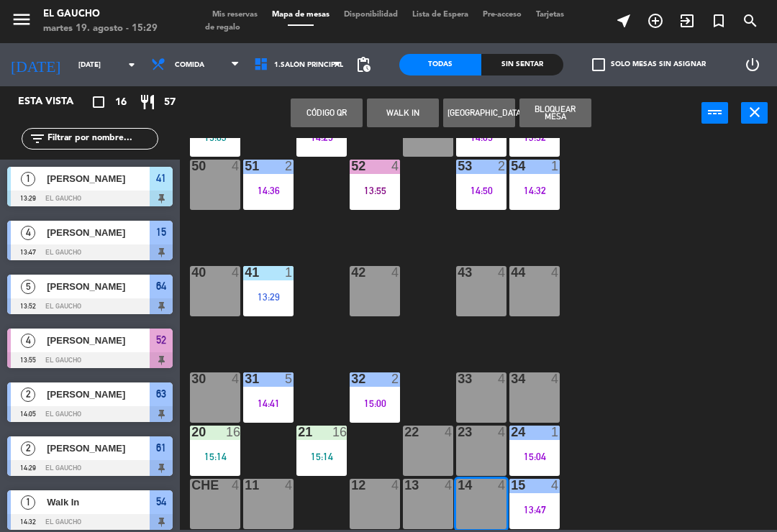
click at [408, 105] on button "WALK IN" at bounding box center [403, 113] width 72 height 29
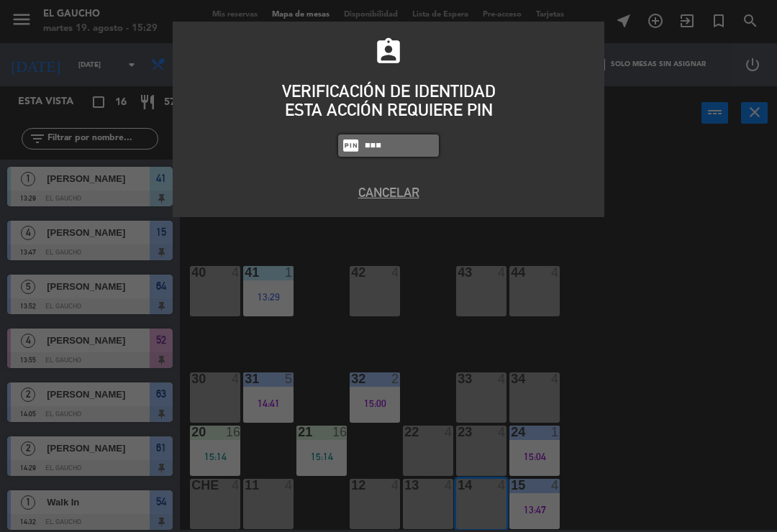
type input "3224"
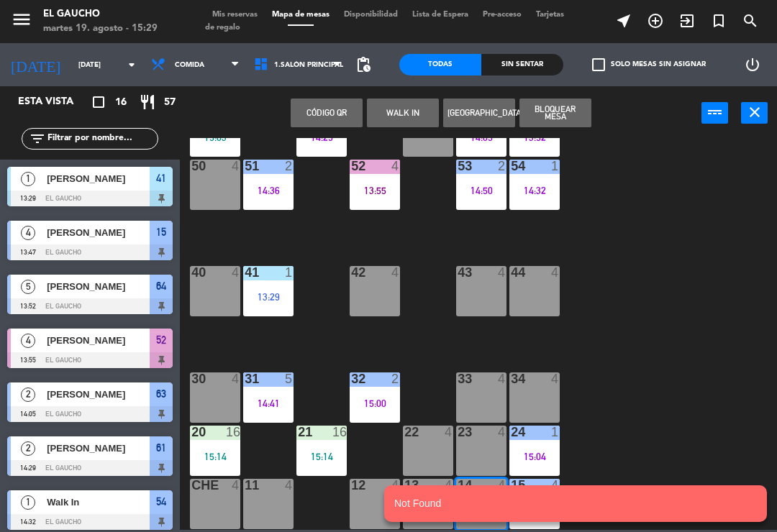
click at [403, 115] on button "WALK IN" at bounding box center [403, 113] width 72 height 29
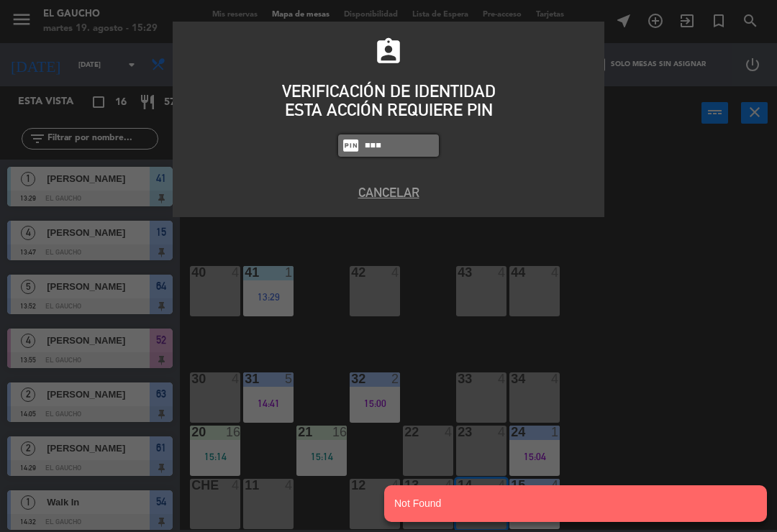
type input "3124"
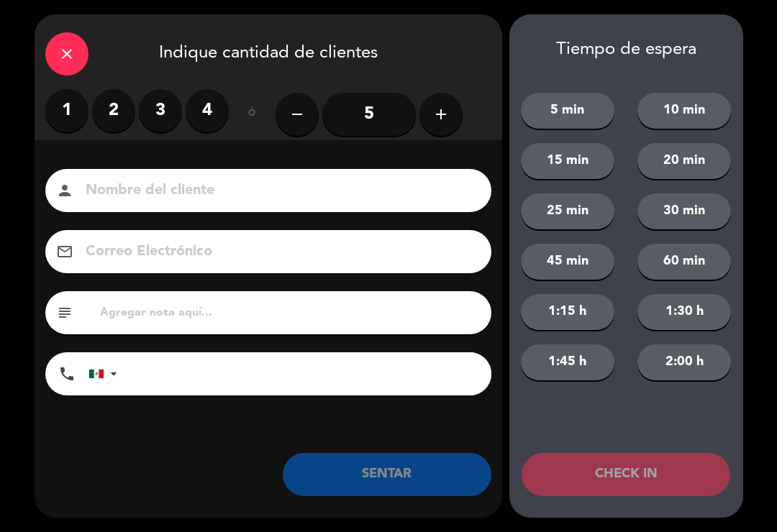
click at [66, 116] on label "1" at bounding box center [66, 110] width 43 height 43
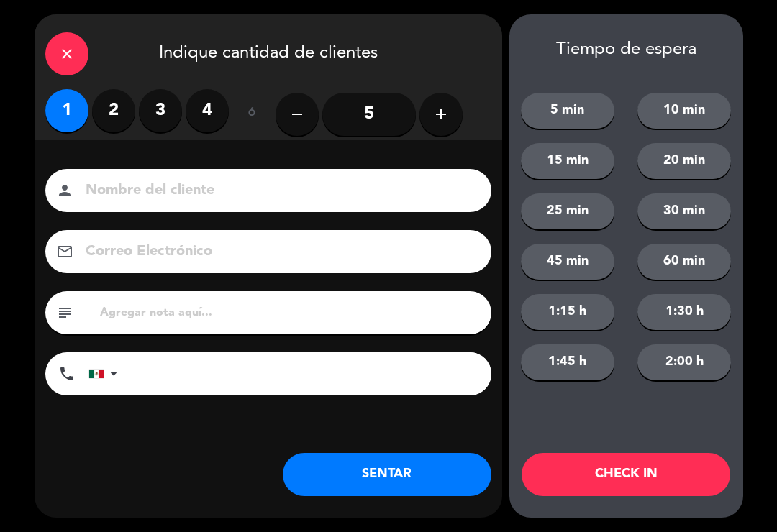
click at [367, 468] on button "SENTAR" at bounding box center [387, 474] width 209 height 43
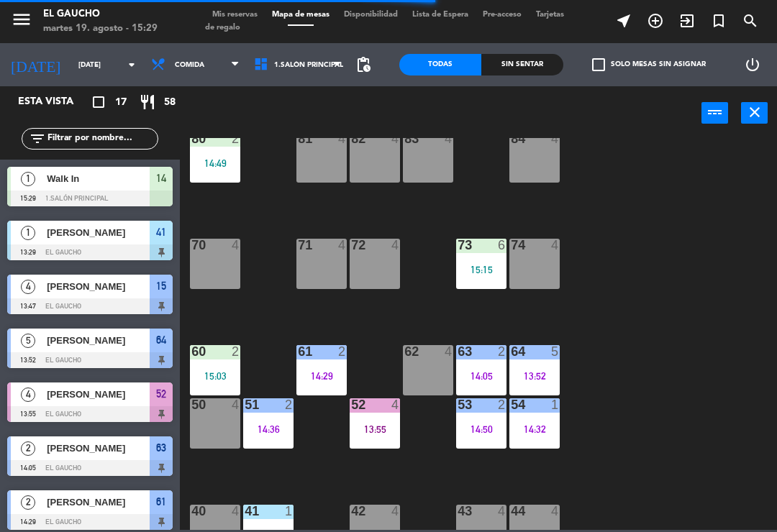
scroll to position [32, 0]
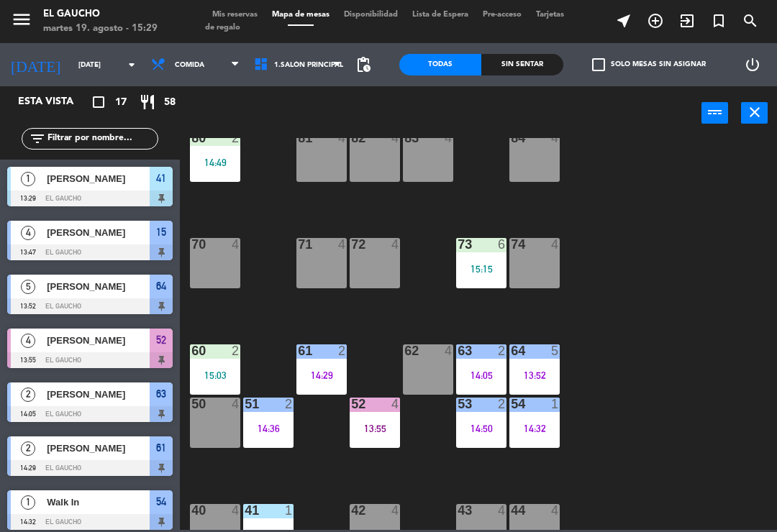
click at [305, 368] on div "61 2 14:29" at bounding box center [321, 369] width 50 height 50
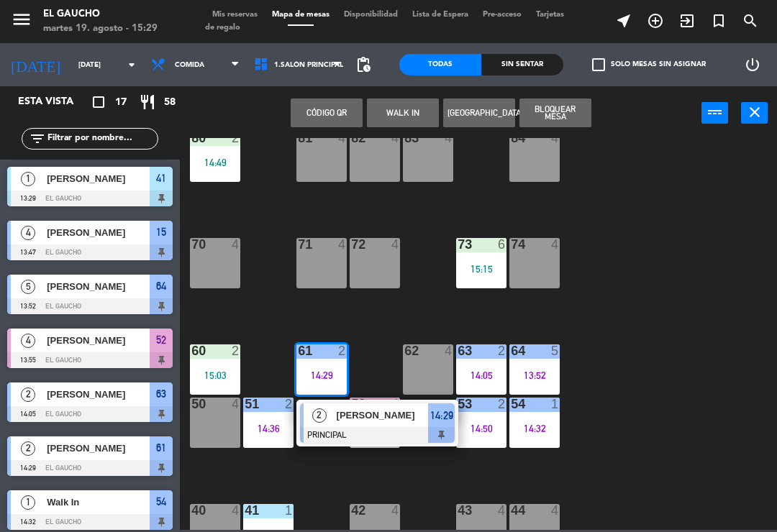
click at [387, 418] on span "[PERSON_NAME]" at bounding box center [382, 415] width 92 height 15
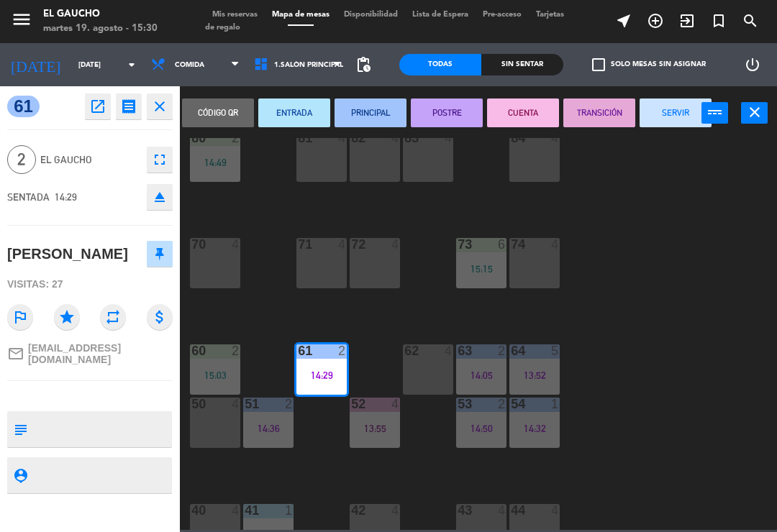
click at [661, 104] on button "SERVIR" at bounding box center [675, 113] width 72 height 29
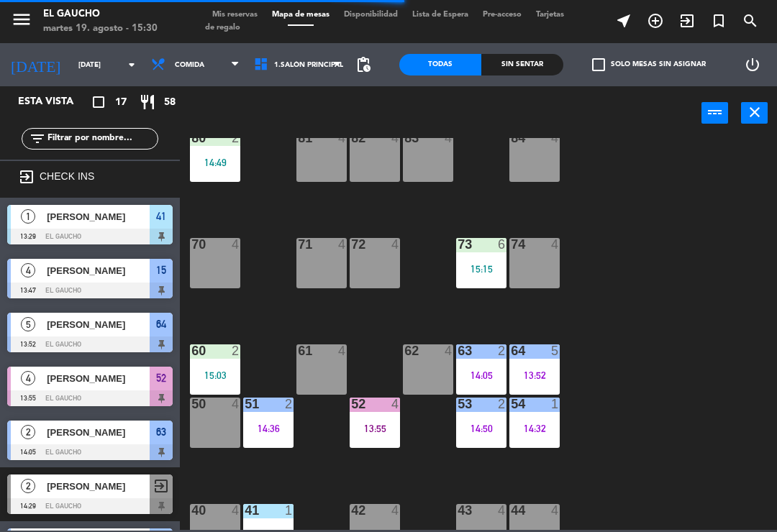
click at [205, 366] on div "60 2 15:03" at bounding box center [215, 369] width 50 height 50
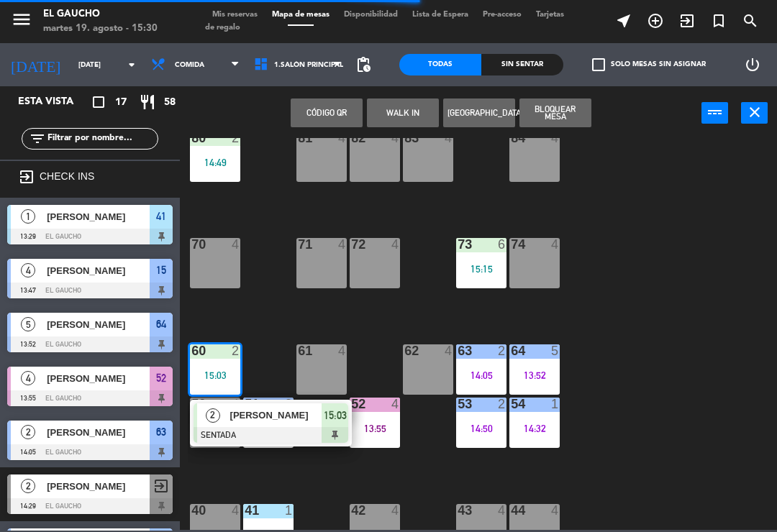
click at [280, 421] on span "[PERSON_NAME]" at bounding box center [276, 415] width 92 height 15
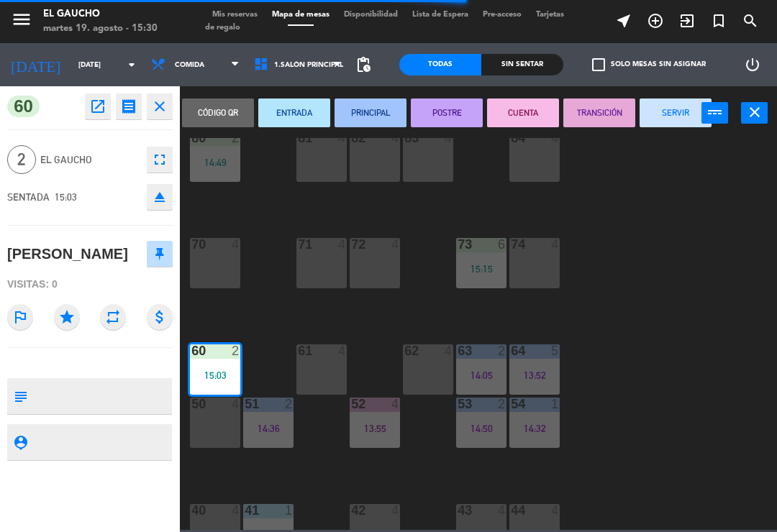
click at [358, 111] on button "PRINCIPAL" at bounding box center [370, 113] width 72 height 29
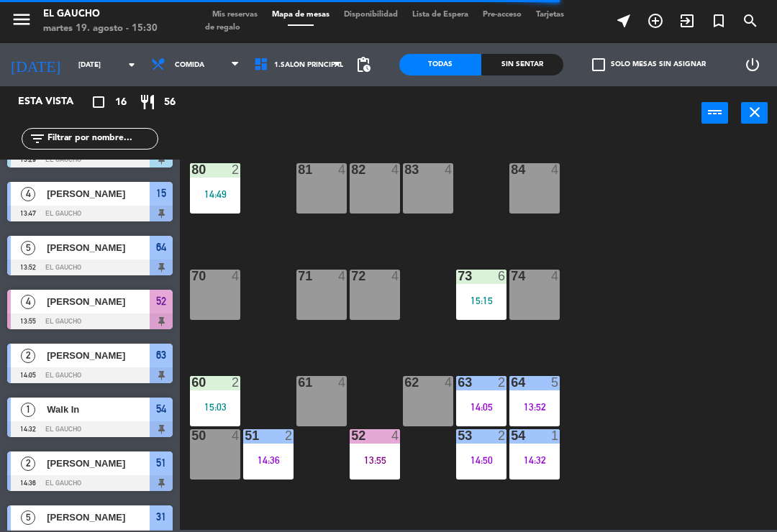
scroll to position [0, 0]
click at [221, 186] on div "80 2 14:49" at bounding box center [215, 188] width 50 height 50
click at [620, 265] on div "84 4 80 2 14:49 83 4 82 4 81 4 70 4 71 4 72 4 73 6 15:15 74 4 63 2 14:05 62 4 6…" at bounding box center [482, 334] width 589 height 392
click at [476, 307] on div "73 6 15:15" at bounding box center [481, 295] width 50 height 50
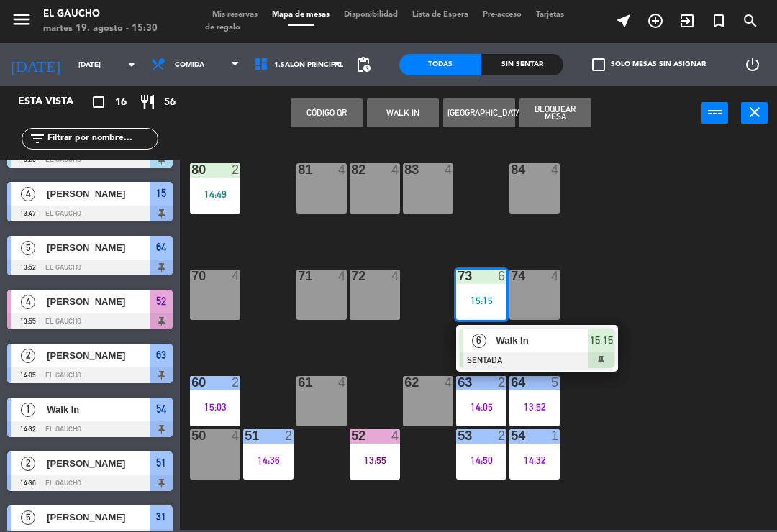
click at [556, 341] on span "Walk In" at bounding box center [542, 340] width 92 height 15
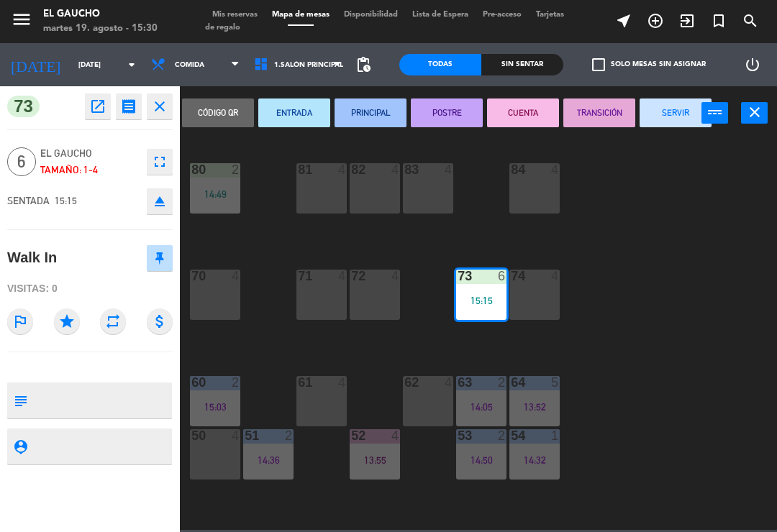
click at [367, 116] on button "PRINCIPAL" at bounding box center [370, 113] width 72 height 29
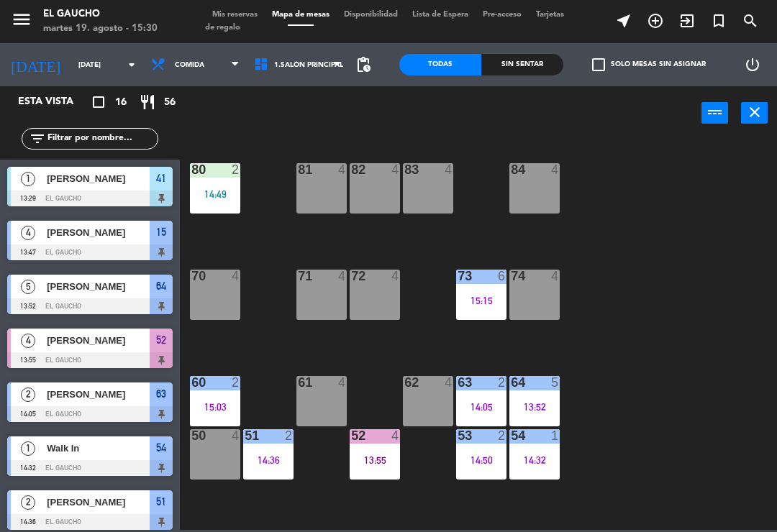
scroll to position [201, 0]
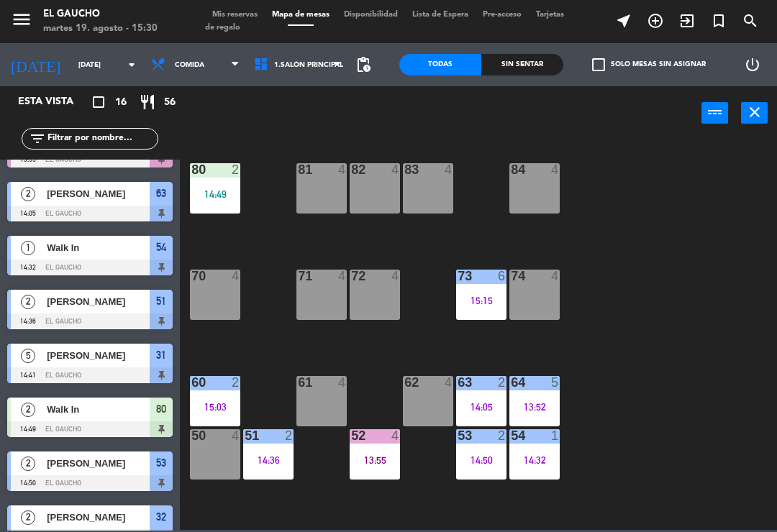
click at [209, 192] on div "14:49" at bounding box center [215, 194] width 50 height 10
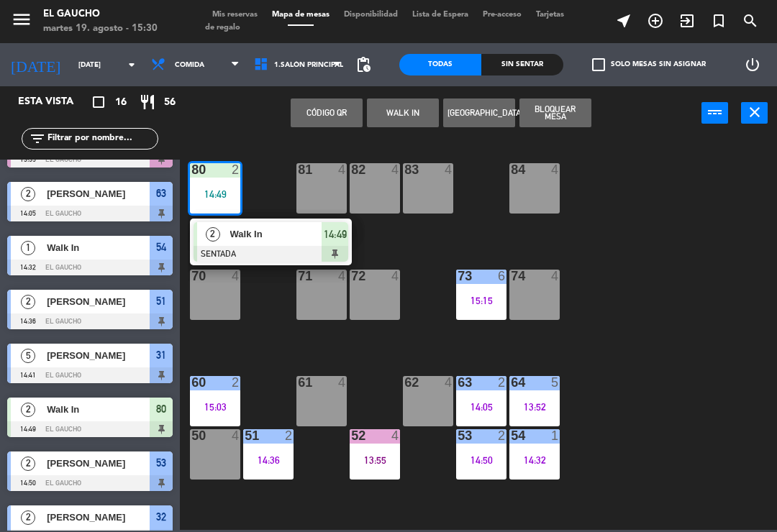
click at [268, 244] on div "Walk In" at bounding box center [275, 234] width 93 height 24
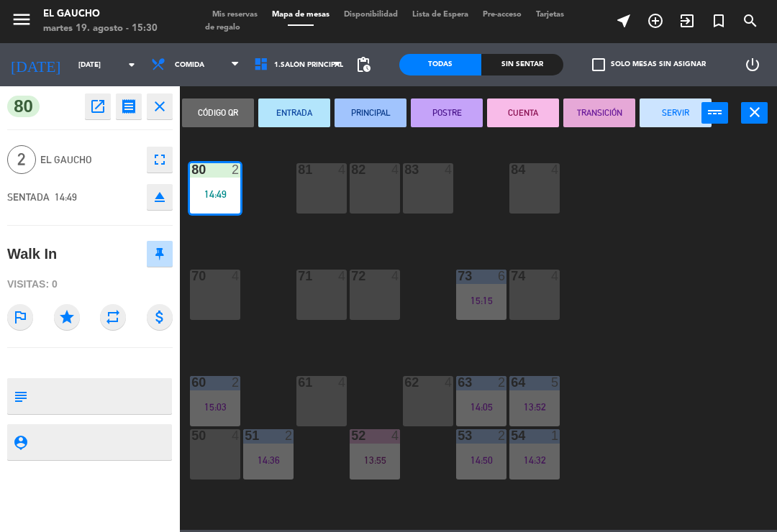
click at [94, 104] on icon "open_in_new" at bounding box center [97, 106] width 17 height 17
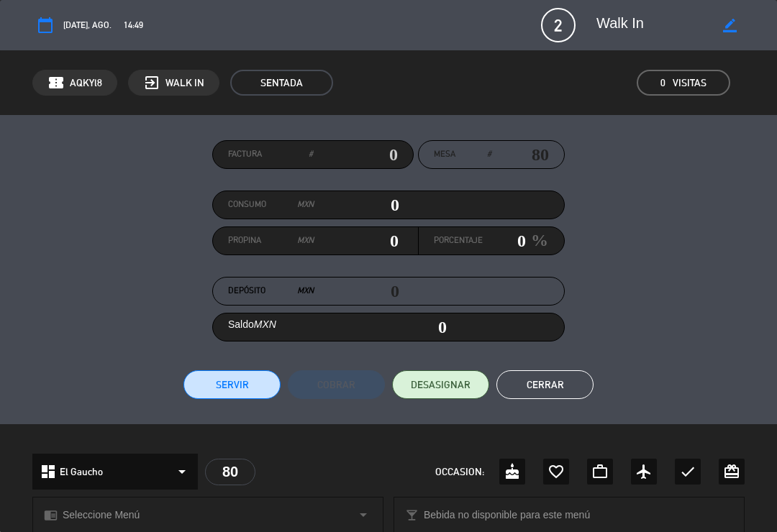
scroll to position [2, 0]
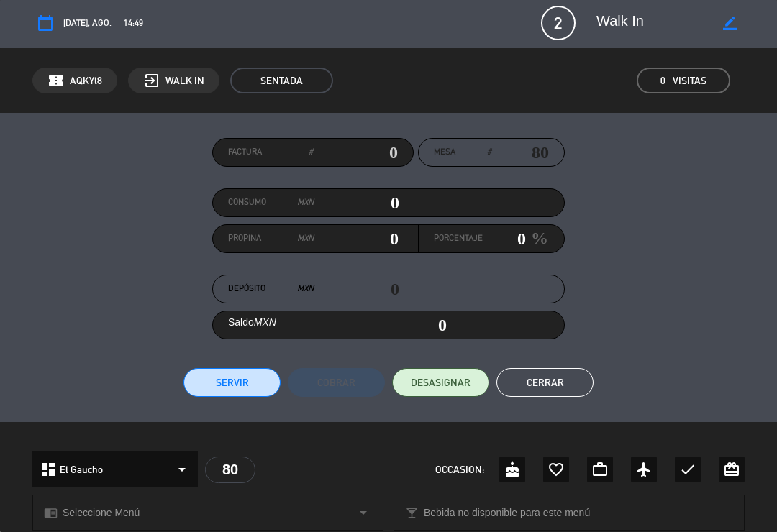
click at [711, 18] on textarea at bounding box center [655, 23] width 119 height 26
click at [727, 18] on icon "border_color" at bounding box center [730, 24] width 14 height 14
click at [679, 24] on textarea at bounding box center [655, 23] width 119 height 26
type textarea "W"
type textarea "[PERSON_NAME]"
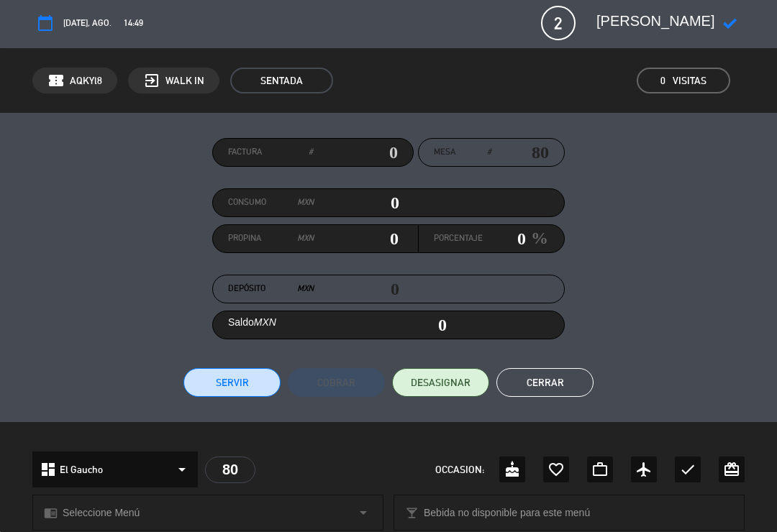
click at [729, 24] on icon at bounding box center [730, 24] width 14 height 14
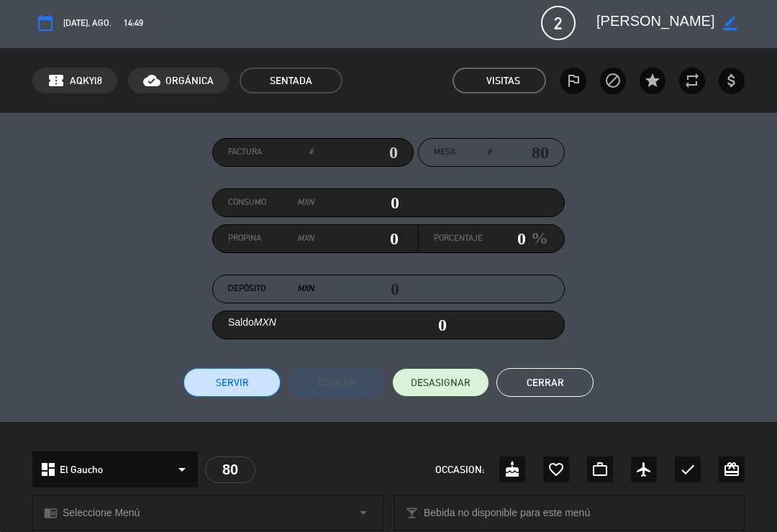
click at [557, 384] on button "Cerrar" at bounding box center [544, 382] width 97 height 29
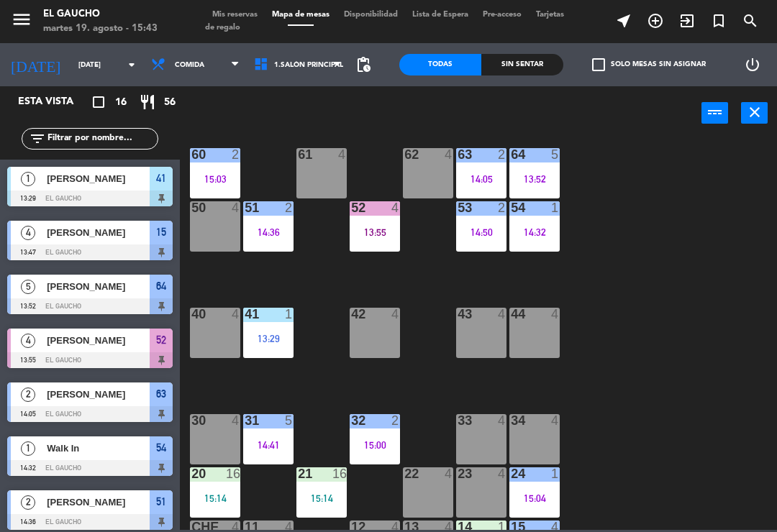
scroll to position [226, 0]
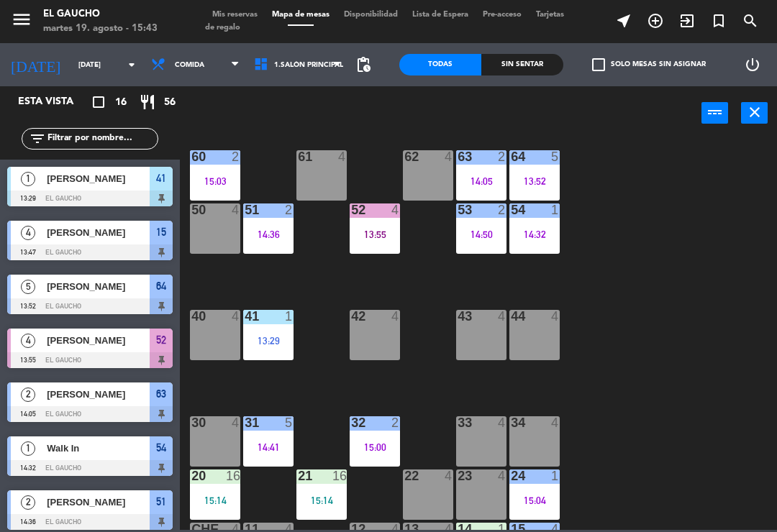
click at [694, 301] on div "84 4 80 2 14:49 83 4 82 4 81 4 70 4 71 4 72 4 73 6 15:15 74 4 63 2 14:05 62 4 6…" at bounding box center [482, 334] width 589 height 392
click at [539, 238] on div "14:32" at bounding box center [534, 234] width 50 height 10
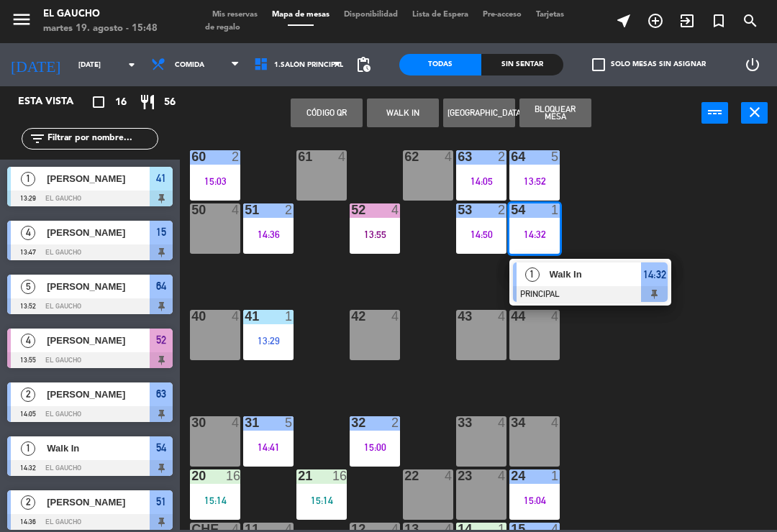
click at [590, 277] on span "Walk In" at bounding box center [595, 274] width 92 height 15
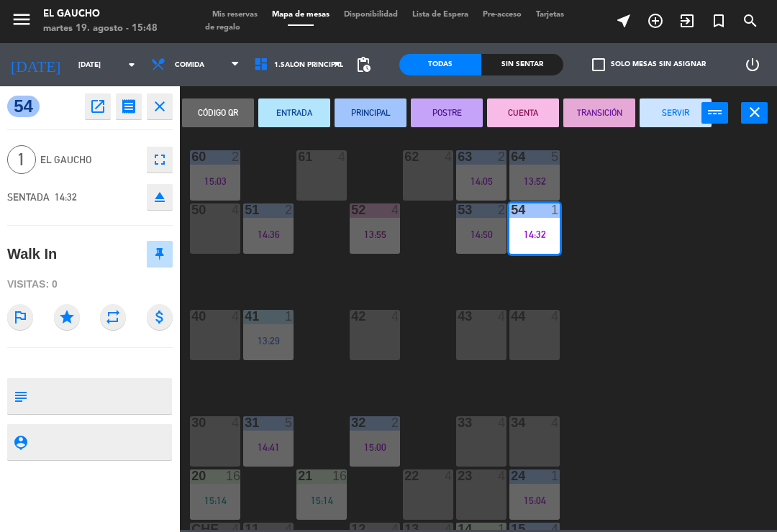
click at [675, 114] on button "SERVIR" at bounding box center [675, 113] width 72 height 29
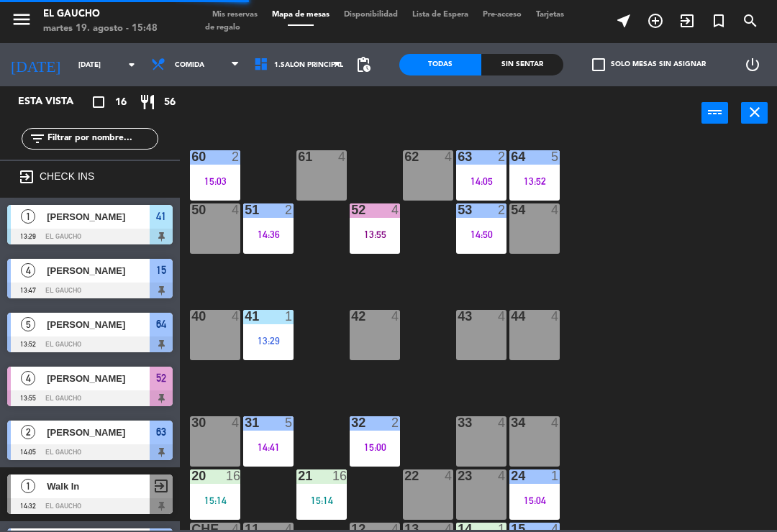
click at [216, 171] on div "60 2 15:03" at bounding box center [215, 175] width 50 height 50
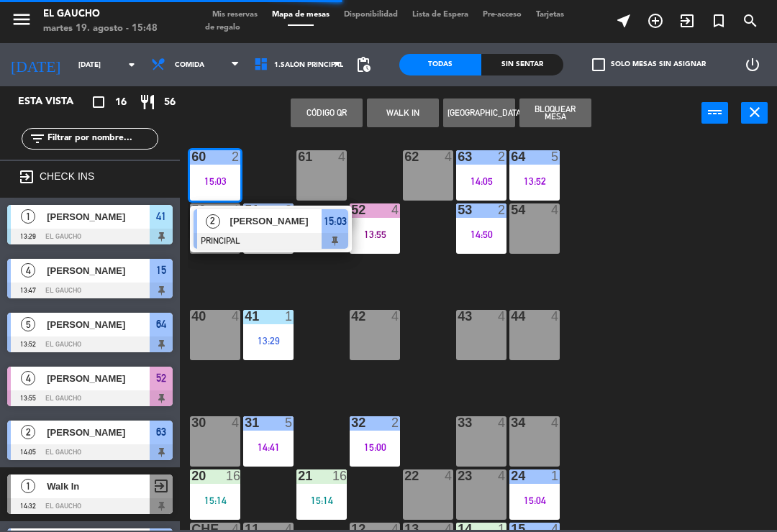
click at [255, 229] on span "[PERSON_NAME]" at bounding box center [276, 221] width 92 height 15
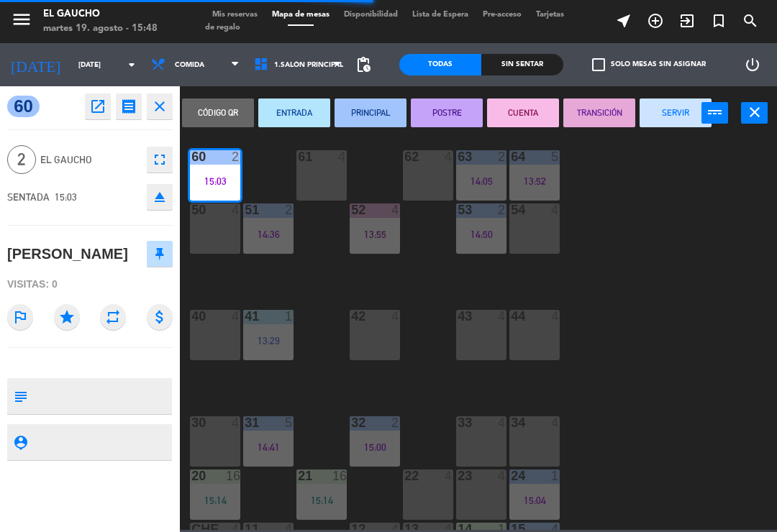
click at [679, 107] on button "SERVIR" at bounding box center [675, 113] width 72 height 29
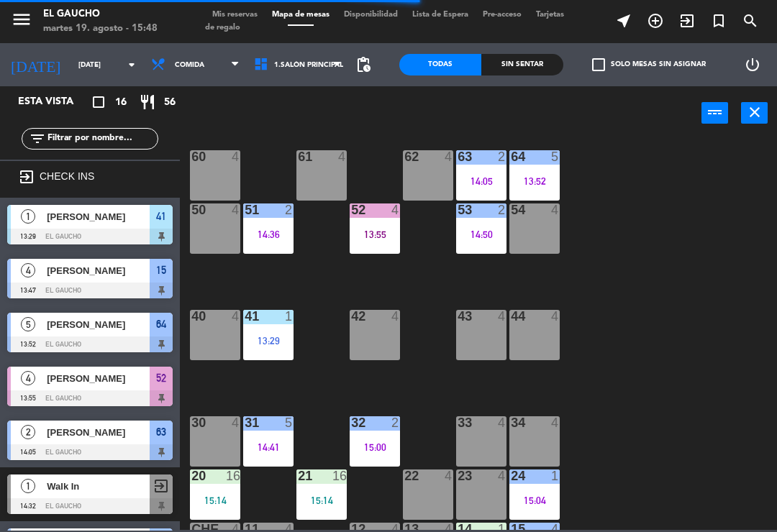
scroll to position [52, 0]
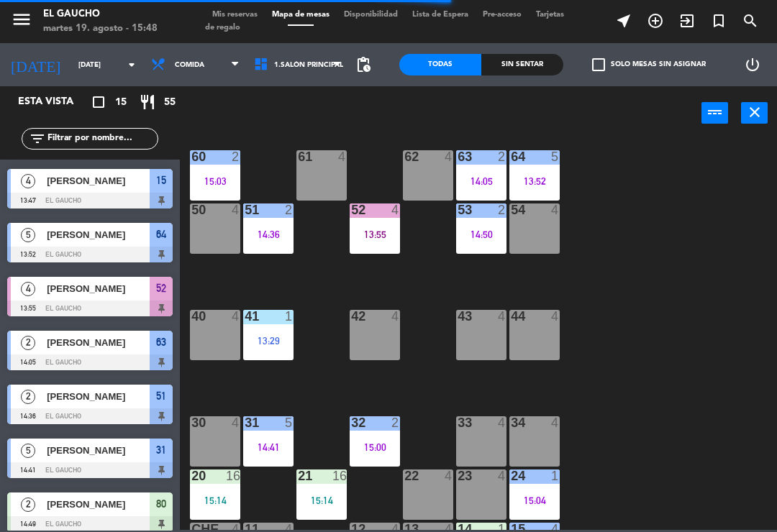
click at [265, 229] on div "14:36" at bounding box center [268, 234] width 50 height 10
click at [314, 365] on div "84 4 80 2 14:49 83 4 82 4 81 4 70 4 71 4 72 4 73 6 15:15 74 4 63 2 14:05 62 4 6…" at bounding box center [482, 334] width 589 height 392
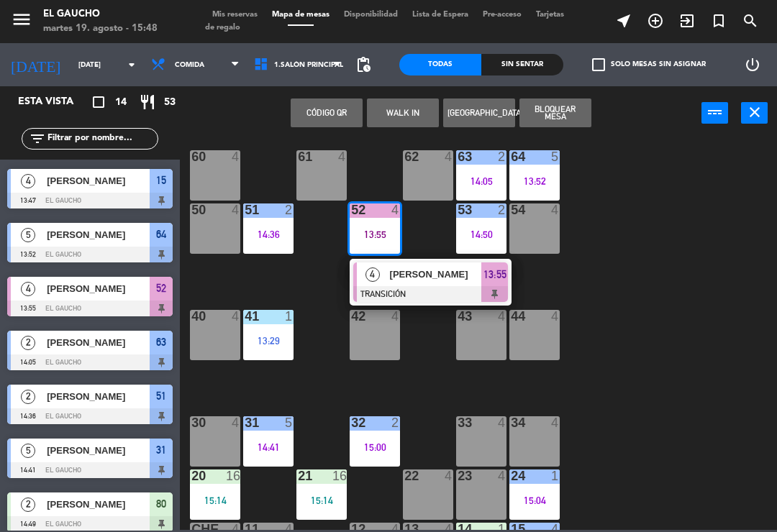
click at [418, 285] on div "[PERSON_NAME]" at bounding box center [434, 274] width 93 height 24
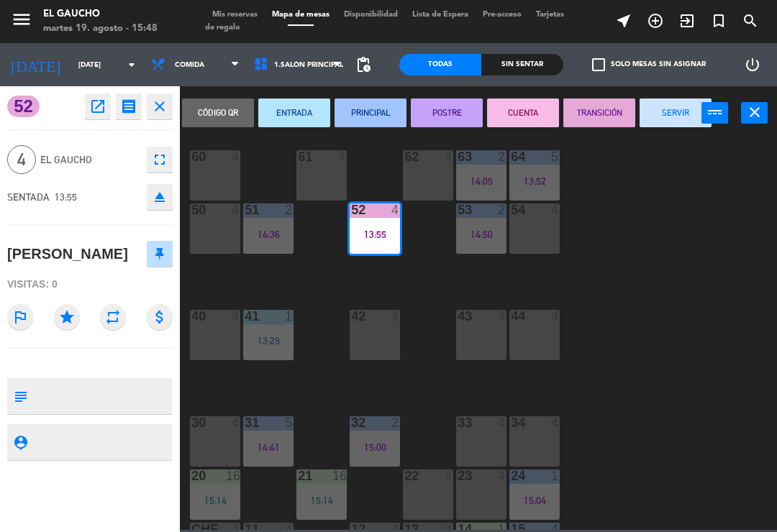
click at [663, 106] on button "SERVIR" at bounding box center [675, 113] width 72 height 29
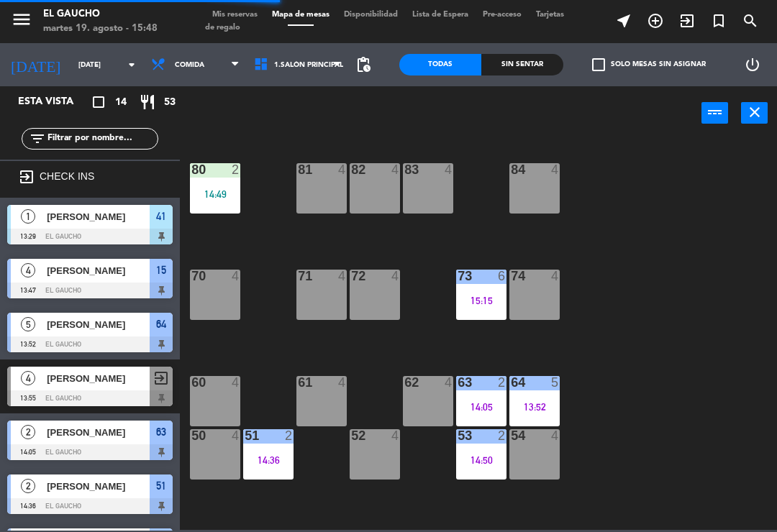
scroll to position [0, 0]
click at [221, 190] on div "14:49" at bounding box center [215, 194] width 50 height 10
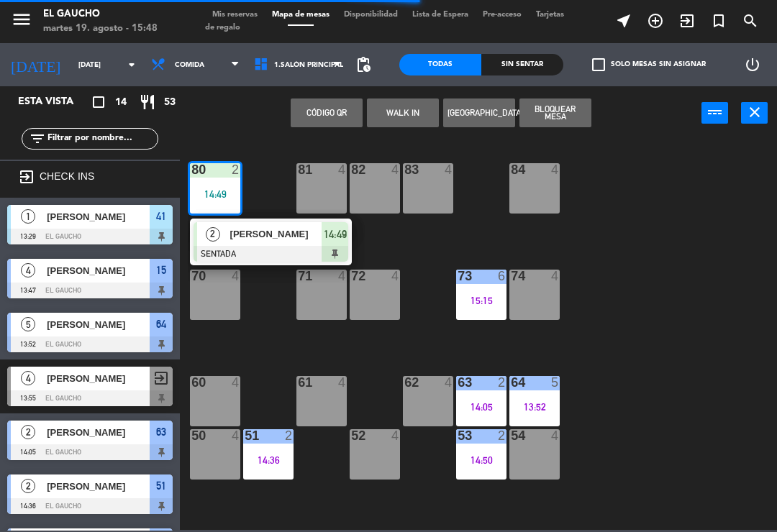
click at [252, 249] on div at bounding box center [270, 254] width 155 height 16
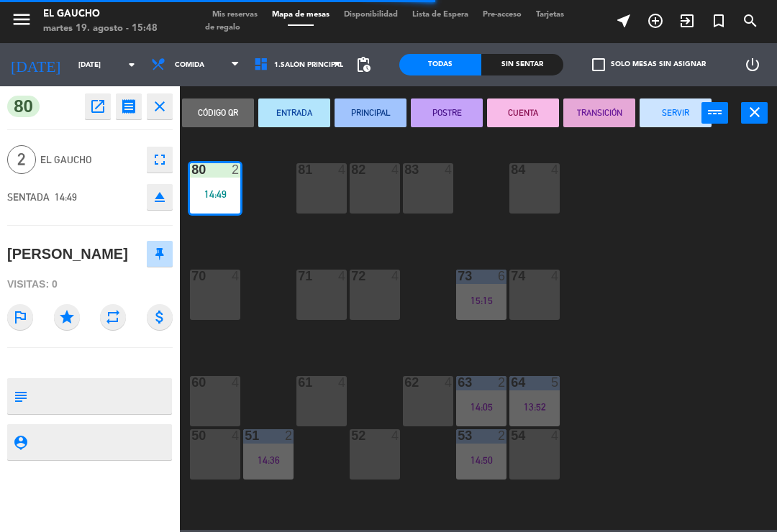
click at [377, 109] on button "PRINCIPAL" at bounding box center [370, 113] width 72 height 29
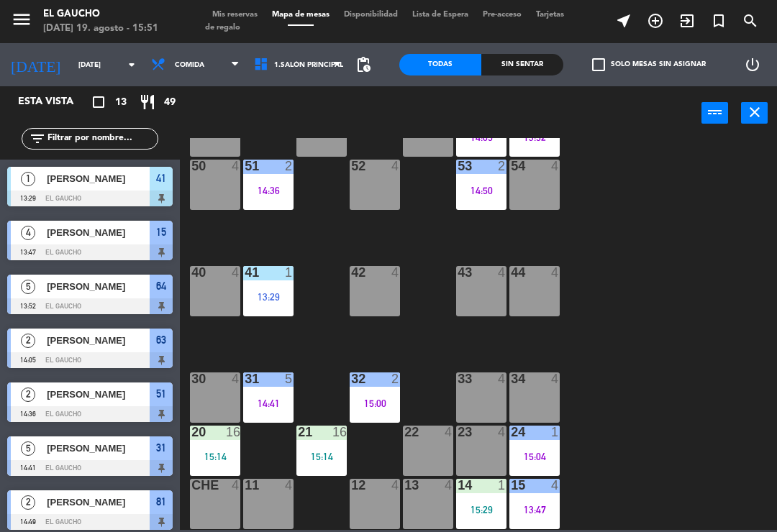
scroll to position [270, 0]
click at [367, 398] on div "15:00" at bounding box center [374, 403] width 50 height 10
click at [321, 385] on div "84 4 80 4 83 4 82 4 81 2 14:49 70 4 71 4 72 4 73 6 15:15 74 4 63 2 14:05 62 4 6…" at bounding box center [482, 334] width 589 height 392
click at [323, 460] on div "15:14" at bounding box center [321, 457] width 50 height 10
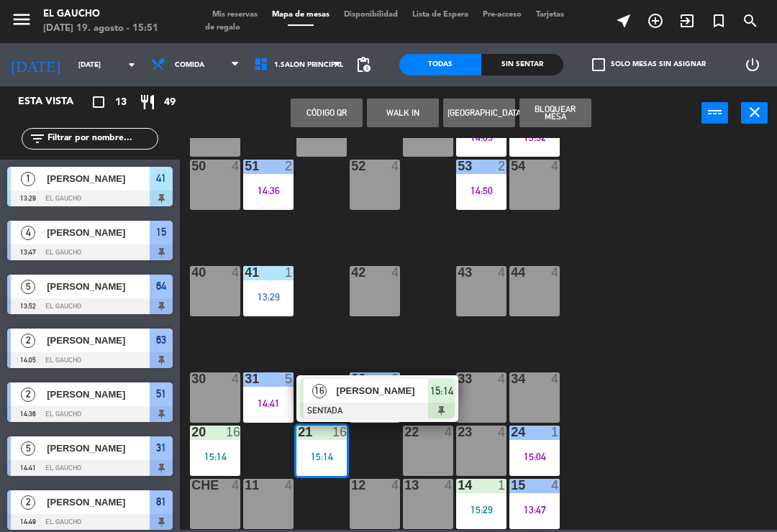
click at [384, 395] on span "[PERSON_NAME]" at bounding box center [382, 390] width 92 height 15
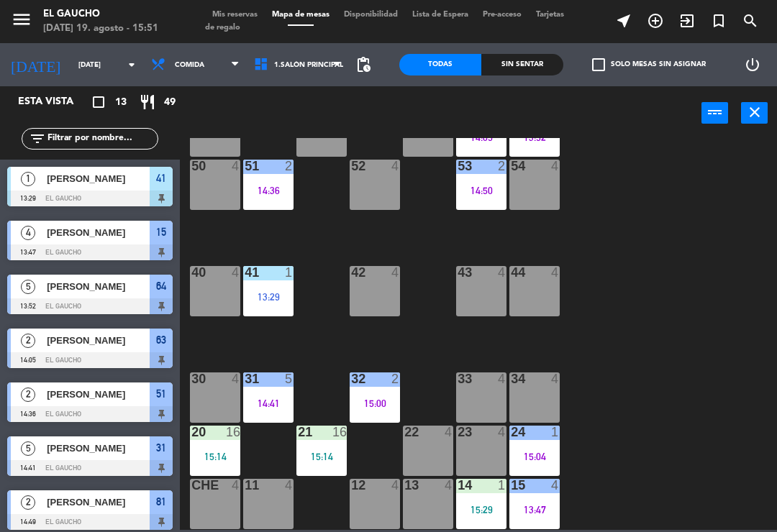
scroll to position [90, 0]
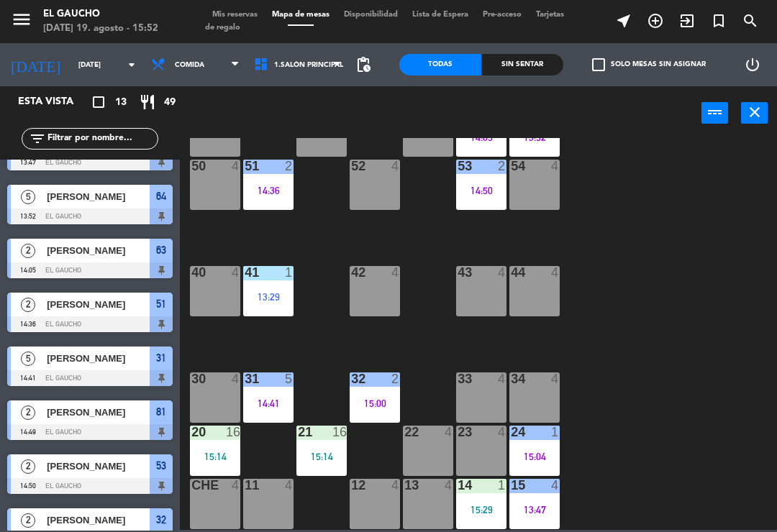
click at [474, 395] on div "33 4" at bounding box center [481, 397] width 50 height 50
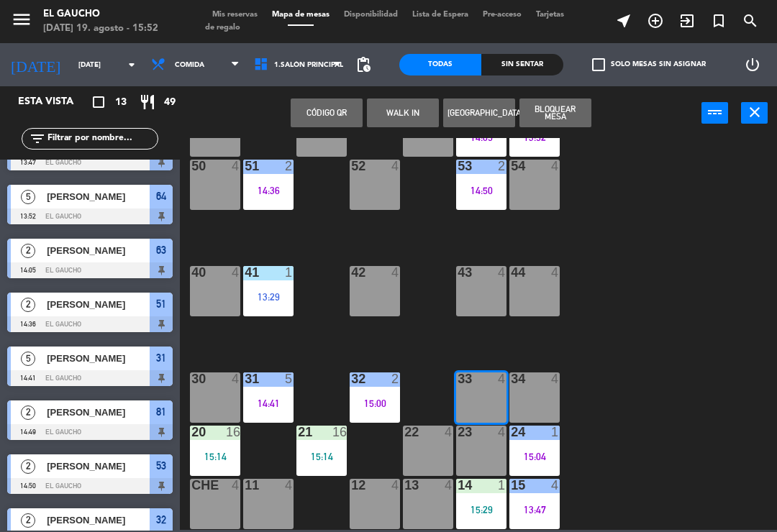
click at [405, 100] on button "WALK IN" at bounding box center [403, 113] width 72 height 29
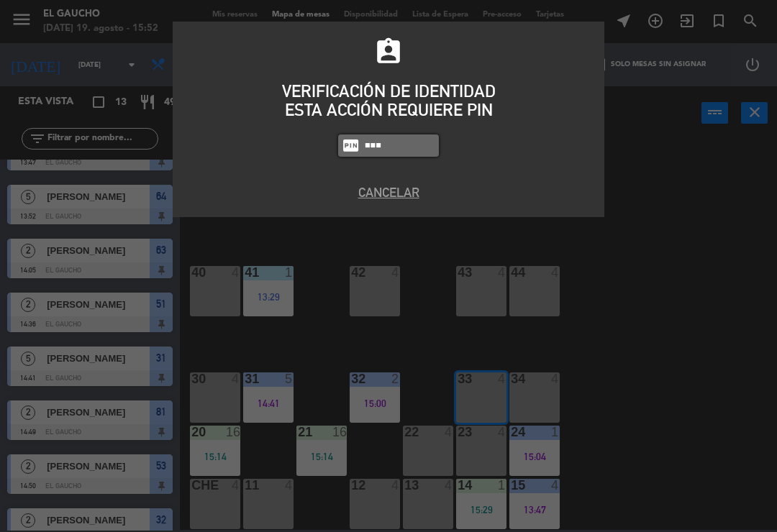
type input "3124"
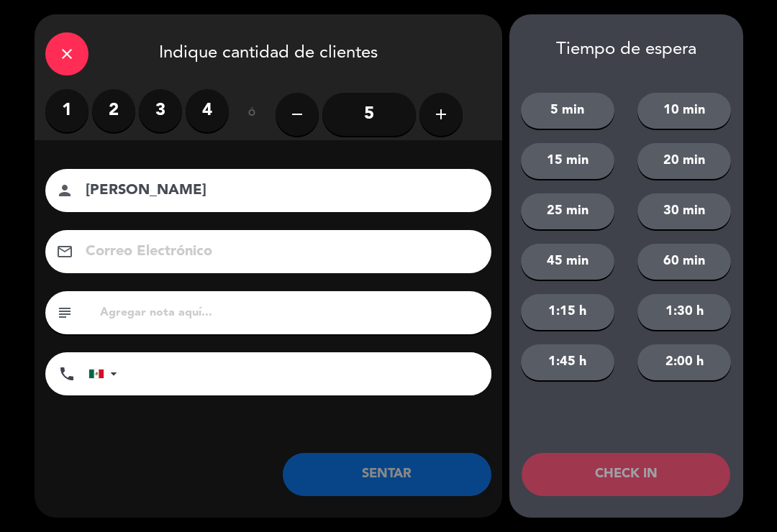
click at [112, 104] on label "2" at bounding box center [113, 110] width 43 height 43
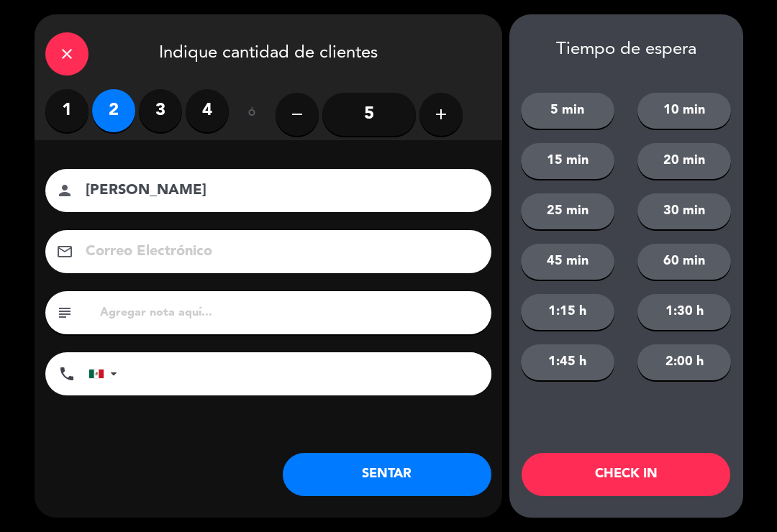
click at [251, 192] on input "[PERSON_NAME]" at bounding box center [278, 190] width 388 height 25
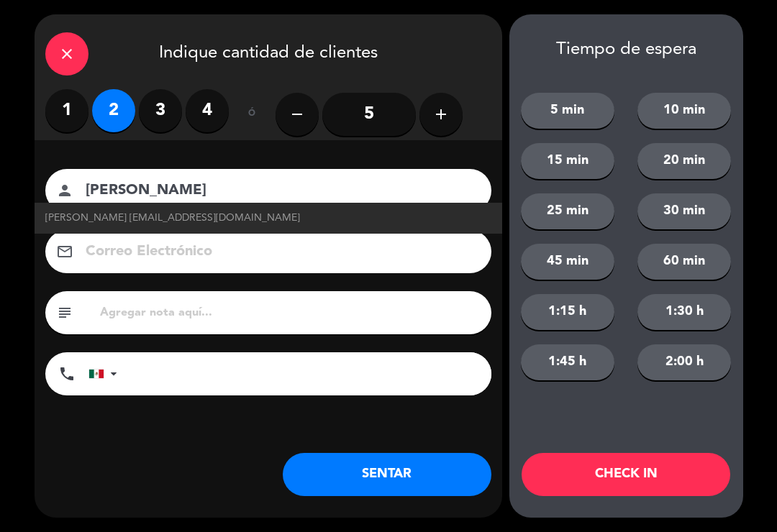
click at [244, 216] on span "[PERSON_NAME] [EMAIL_ADDRESS][DOMAIN_NAME]" at bounding box center [172, 218] width 255 height 17
type input "[PERSON_NAME]"
type input "[EMAIL_ADDRESS][DOMAIN_NAME]"
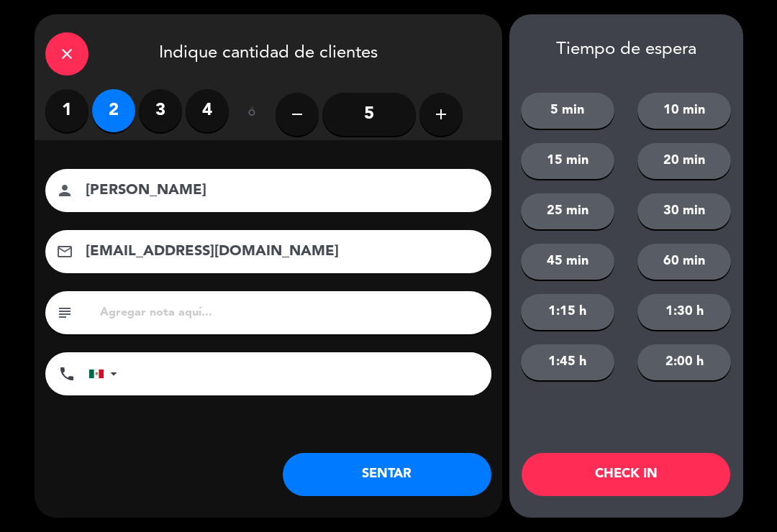
click at [380, 465] on button "SENTAR" at bounding box center [387, 474] width 209 height 43
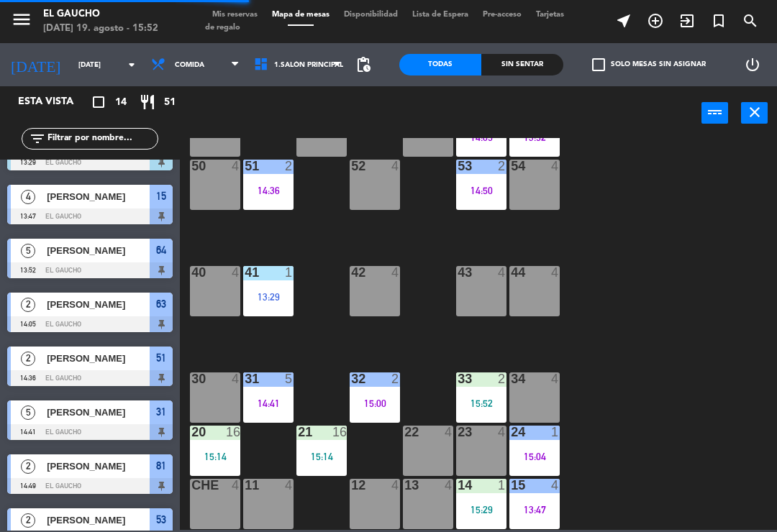
scroll to position [0, 0]
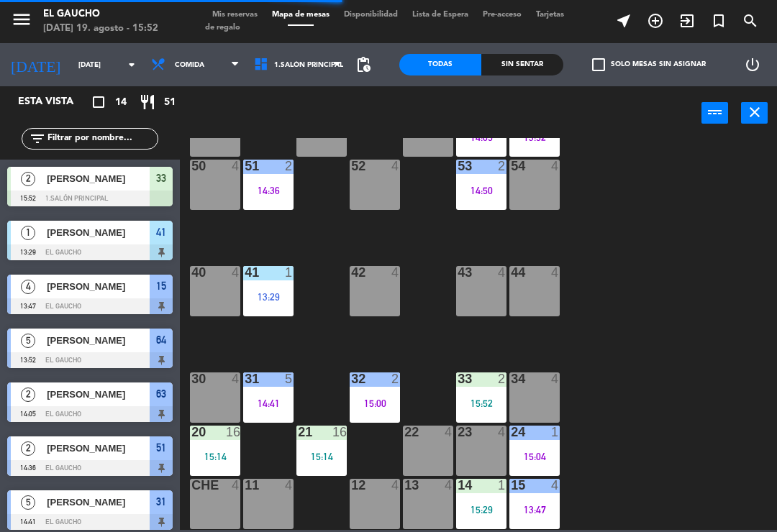
click at [652, 438] on div "84 4 80 4 83 4 82 4 81 2 14:49 70 4 71 4 72 4 73 6 15:15 74 4 63 2 14:05 62 4 6…" at bounding box center [482, 334] width 589 height 392
click at [313, 221] on div "84 4 80 4 83 4 82 4 81 2 14:49 70 4 71 4 72 4 73 6 15:15 74 4 63 2 14:05 62 4 6…" at bounding box center [482, 334] width 589 height 392
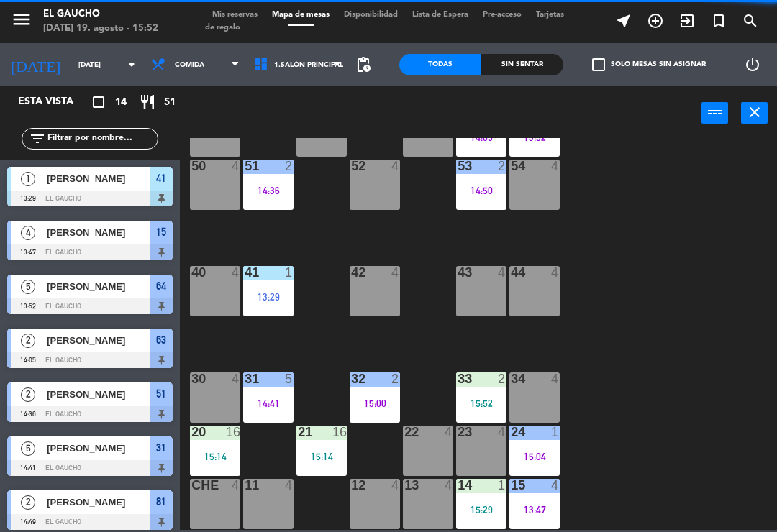
click at [285, 196] on div "51 2 14:36" at bounding box center [268, 185] width 50 height 50
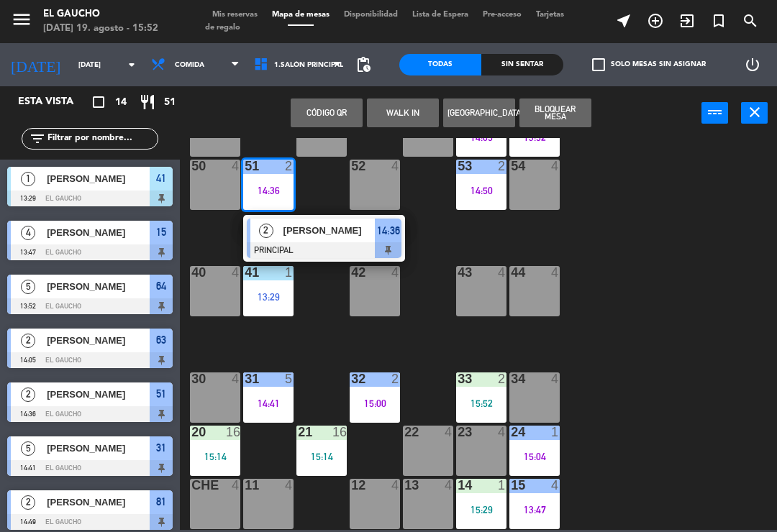
click at [332, 243] on div at bounding box center [324, 250] width 155 height 16
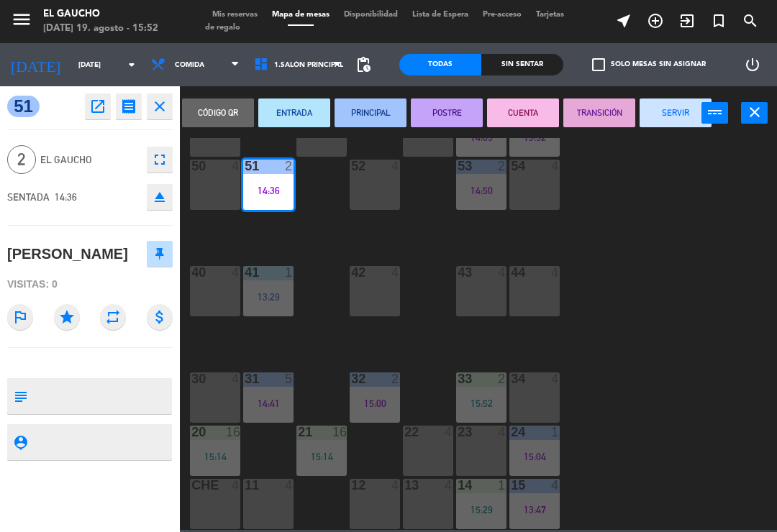
click at [656, 111] on button "SERVIR" at bounding box center [675, 113] width 72 height 29
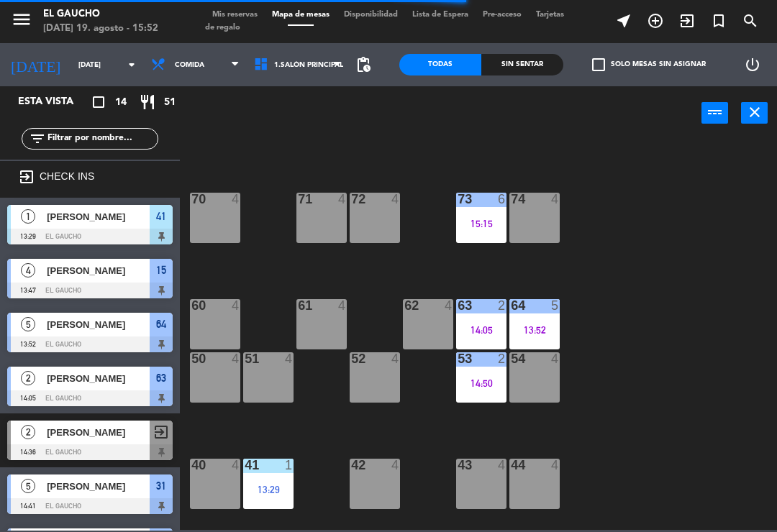
scroll to position [83, 0]
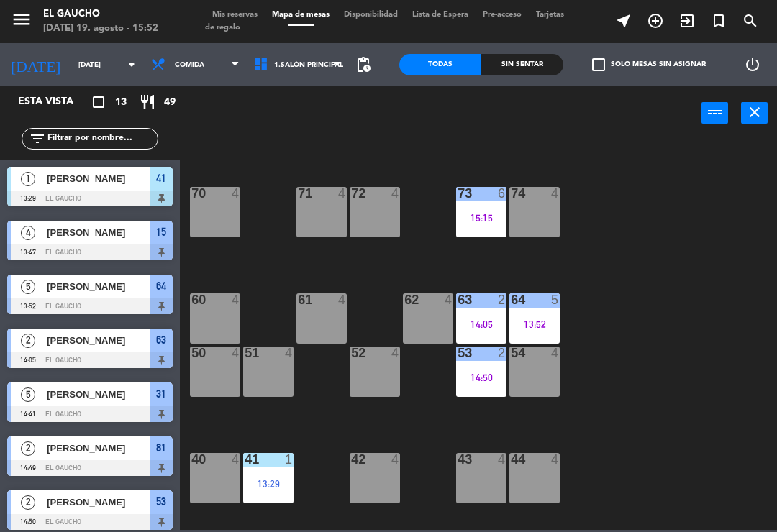
click at [534, 306] on div at bounding box center [535, 299] width 24 height 13
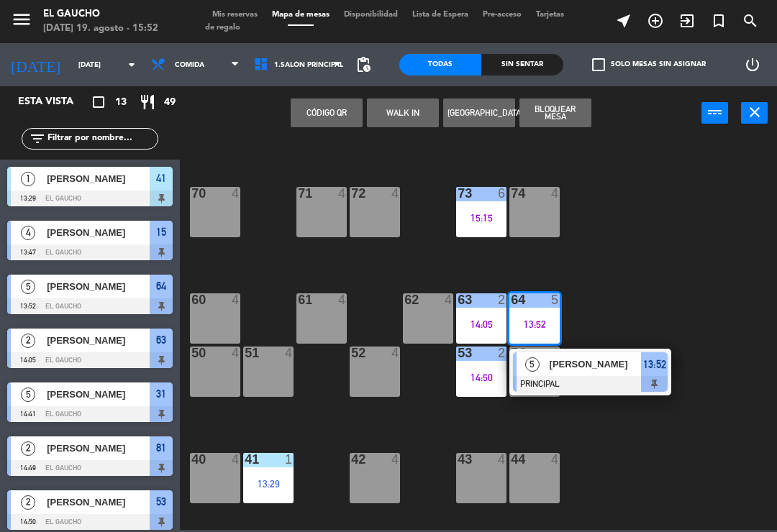
click at [597, 370] on span "[PERSON_NAME]" at bounding box center [595, 364] width 92 height 15
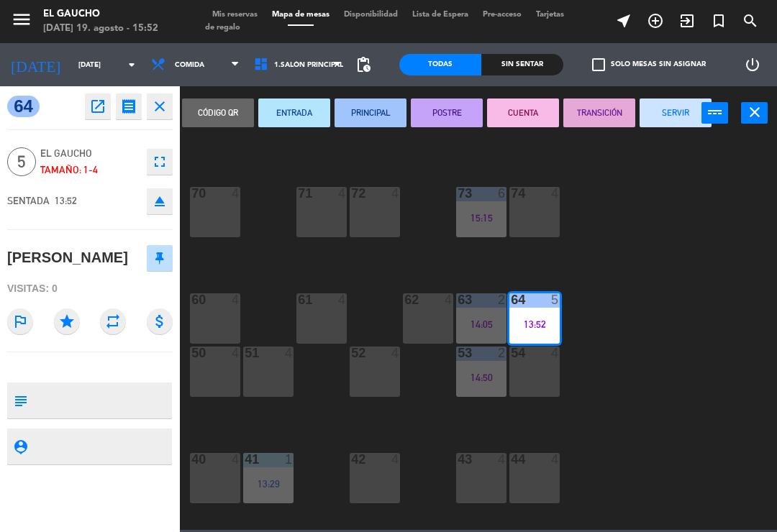
click at [659, 111] on button "SERVIR" at bounding box center [675, 113] width 72 height 29
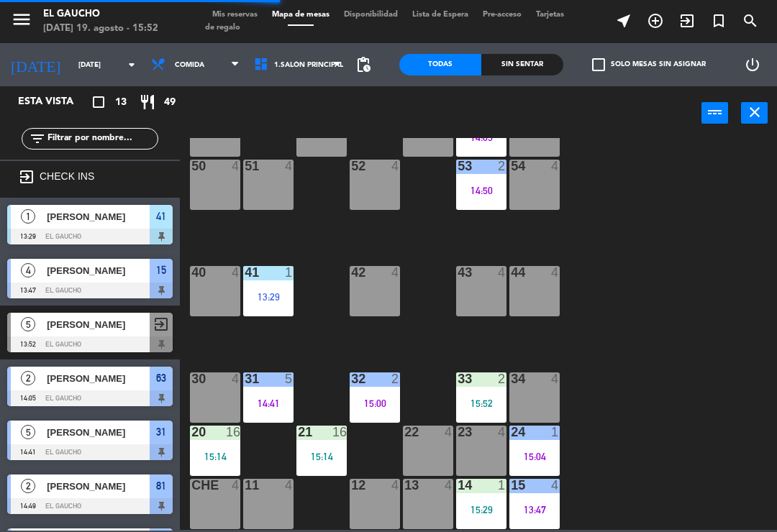
scroll to position [270, 0]
click at [281, 293] on div "13:29" at bounding box center [268, 297] width 50 height 10
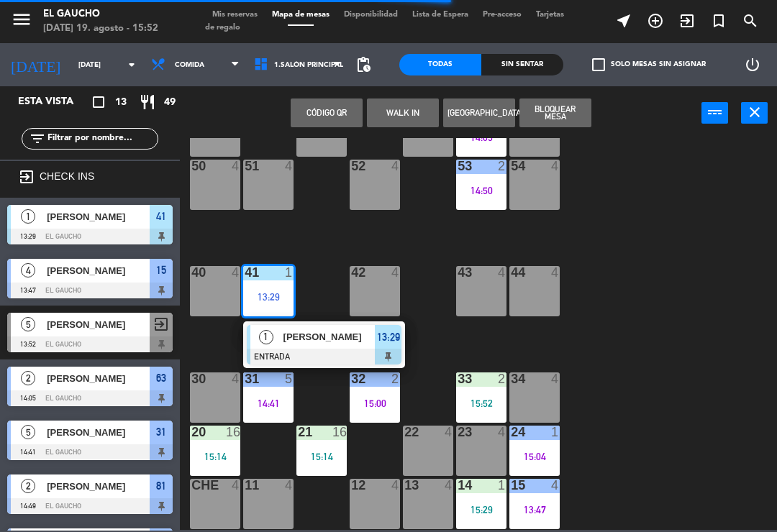
click at [327, 340] on span "[PERSON_NAME]" at bounding box center [329, 336] width 92 height 15
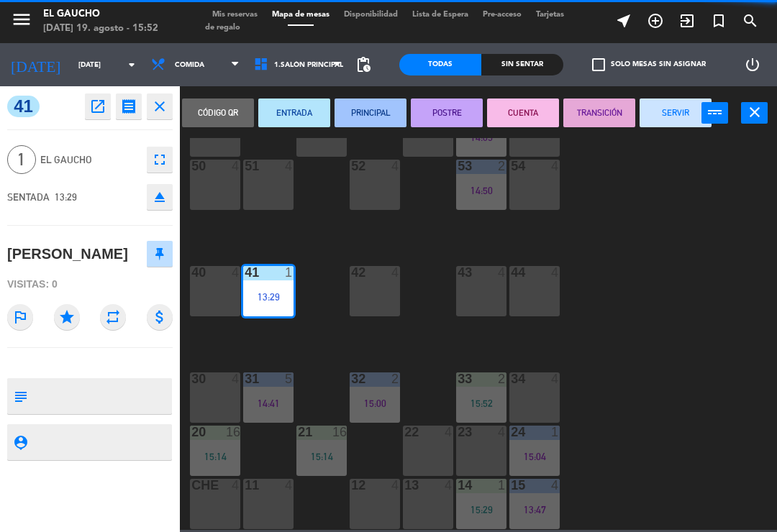
click at [600, 109] on button "TRANSICIÓN" at bounding box center [599, 113] width 72 height 29
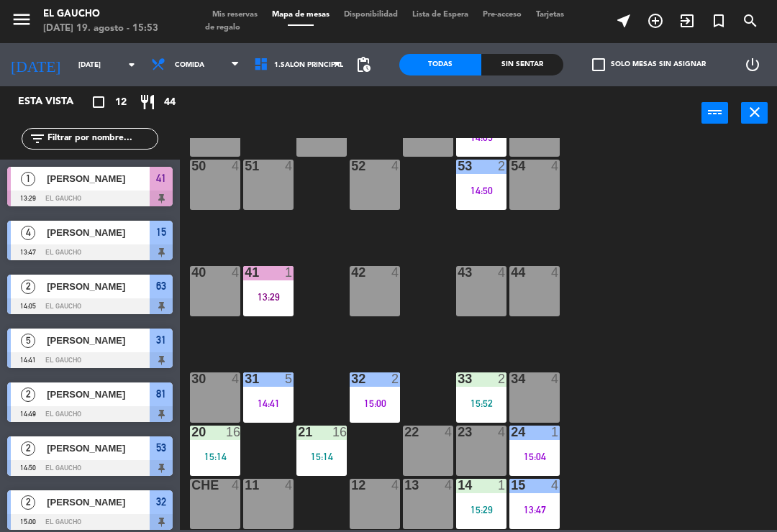
click at [315, 445] on div "21 16 15:14" at bounding box center [321, 451] width 50 height 50
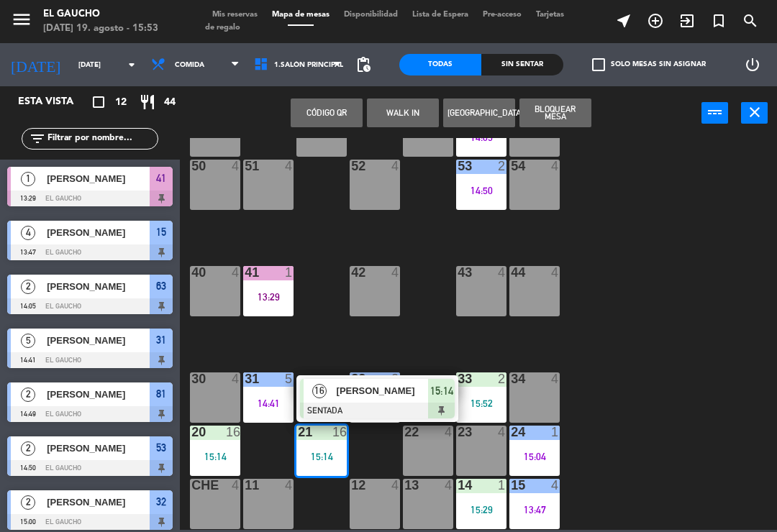
click at [345, 392] on span "[PERSON_NAME]" at bounding box center [382, 390] width 92 height 15
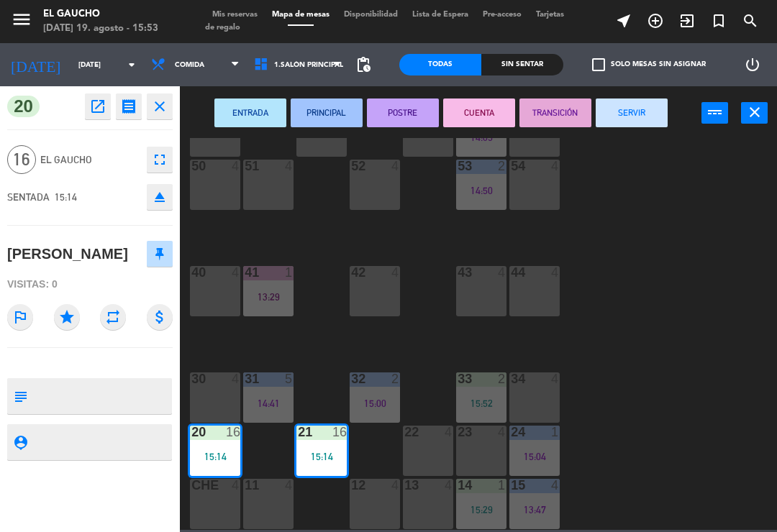
click at [252, 106] on button "ENTRADA" at bounding box center [250, 113] width 72 height 29
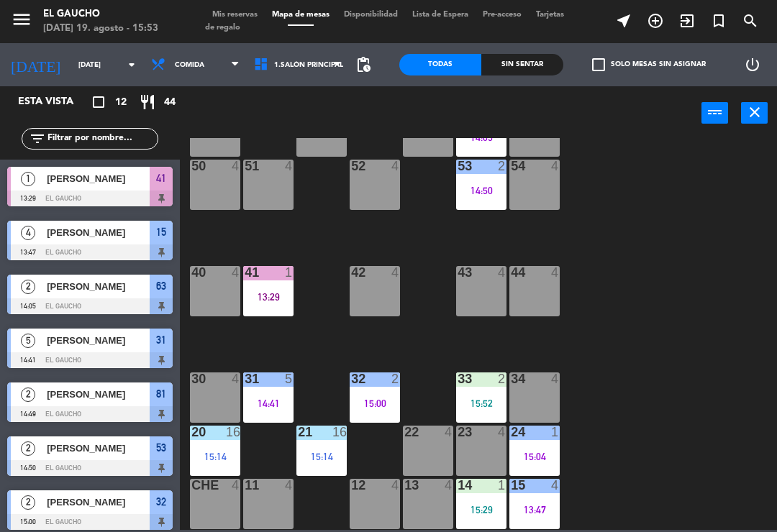
scroll to position [17, 0]
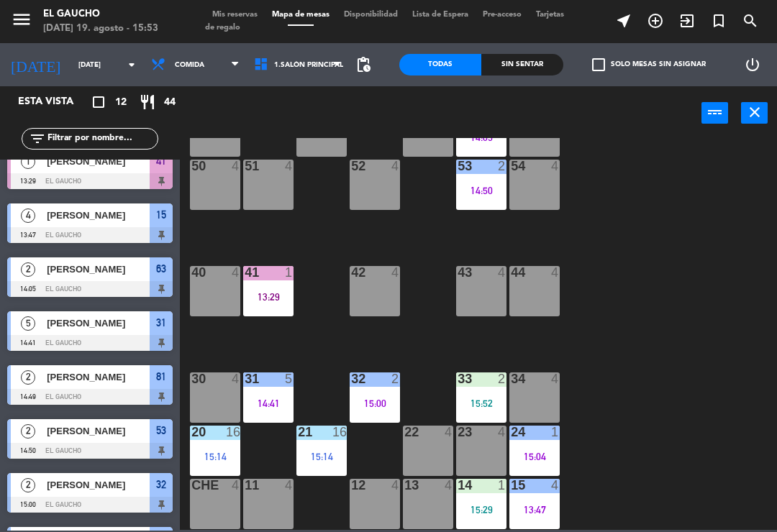
click at [542, 447] on div "24 1 15:04" at bounding box center [534, 451] width 50 height 50
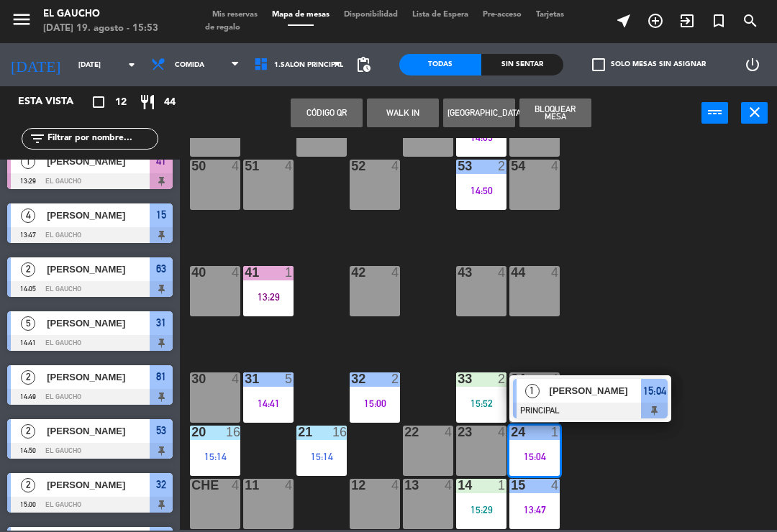
click at [592, 377] on div "1 [PERSON_NAME] PRINCIPAL 15:04" at bounding box center [590, 398] width 162 height 47
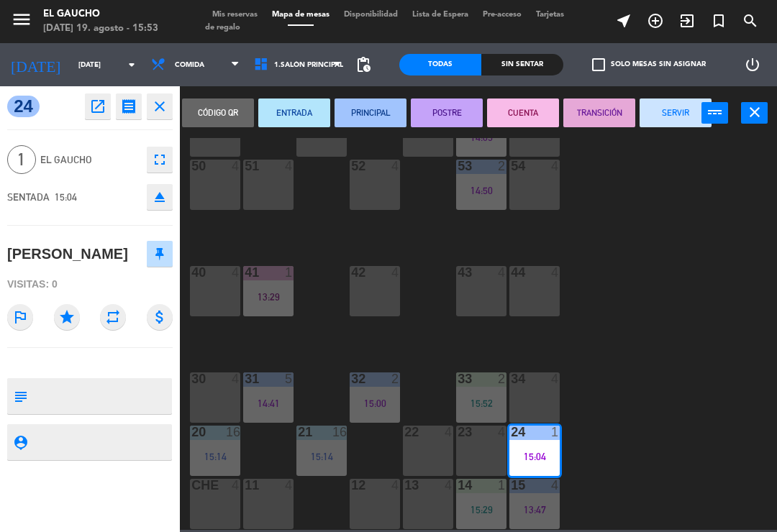
click at [673, 101] on button "SERVIR" at bounding box center [675, 113] width 72 height 29
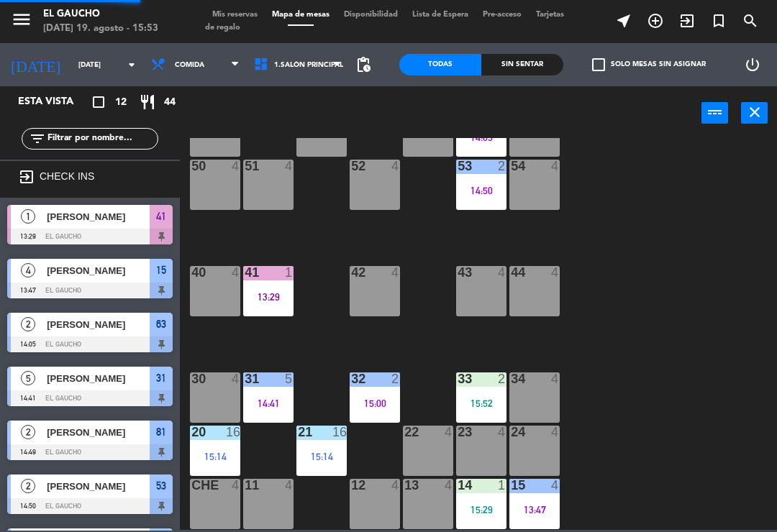
scroll to position [0, 0]
click at [477, 517] on div "14 1 15:29" at bounding box center [481, 504] width 50 height 50
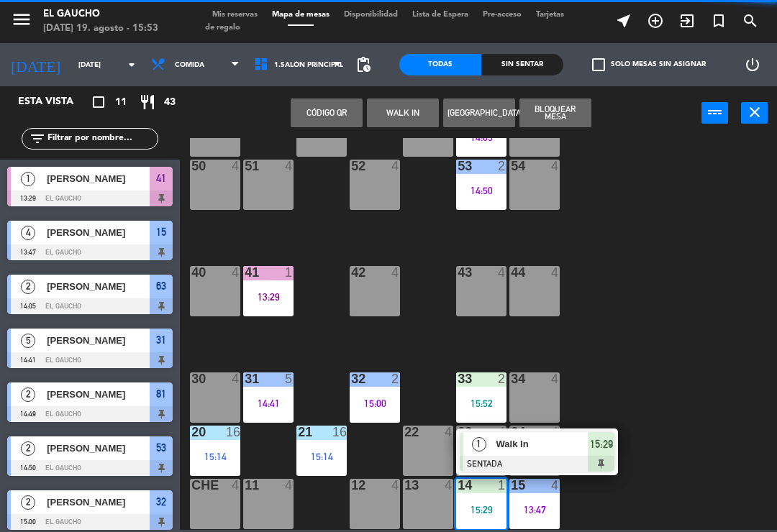
click at [501, 449] on span "Walk In" at bounding box center [542, 443] width 92 height 15
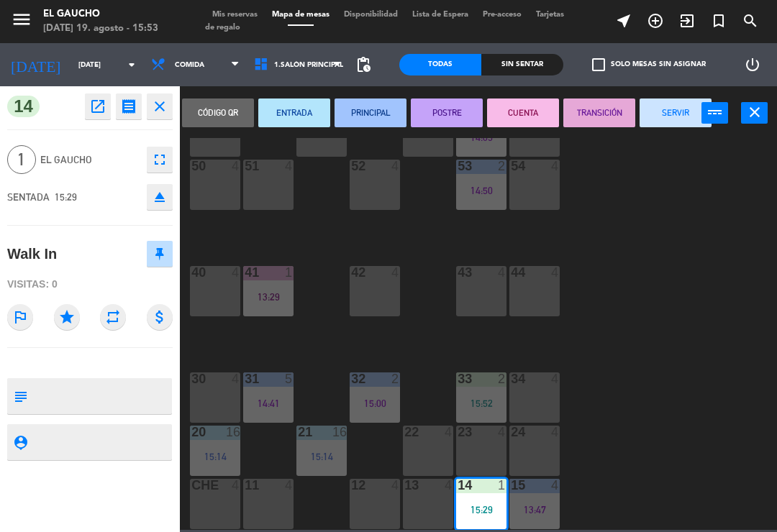
click at [376, 107] on button "PRINCIPAL" at bounding box center [370, 113] width 72 height 29
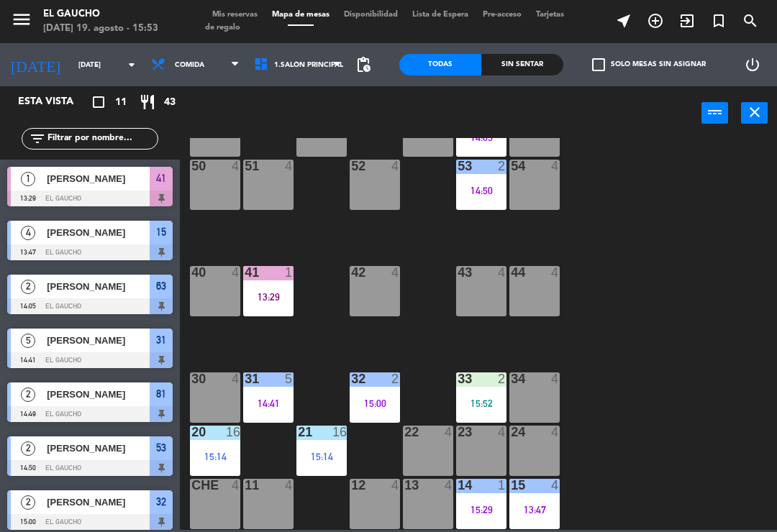
scroll to position [106, 0]
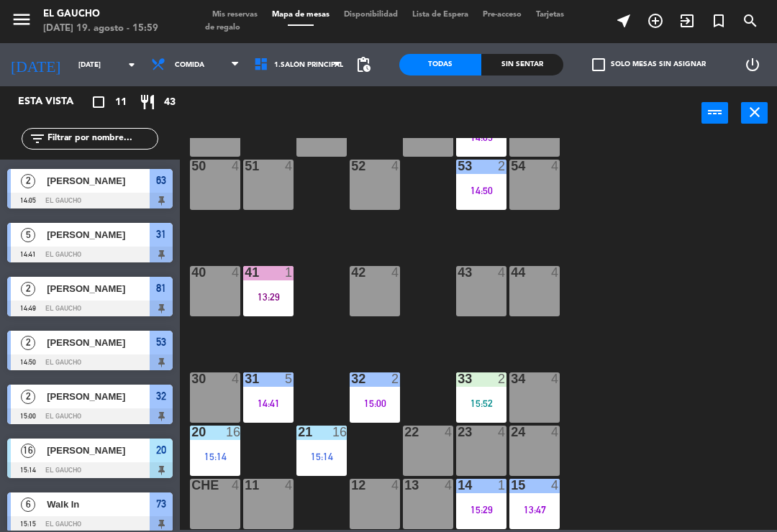
click at [622, 304] on div "84 4 80 4 83 4 82 4 81 2 14:49 70 4 71 4 72 4 73 6 15:15 74 4 63 2 14:05 62 4 6…" at bounding box center [482, 334] width 589 height 392
click at [312, 459] on div "15:14" at bounding box center [321, 457] width 50 height 10
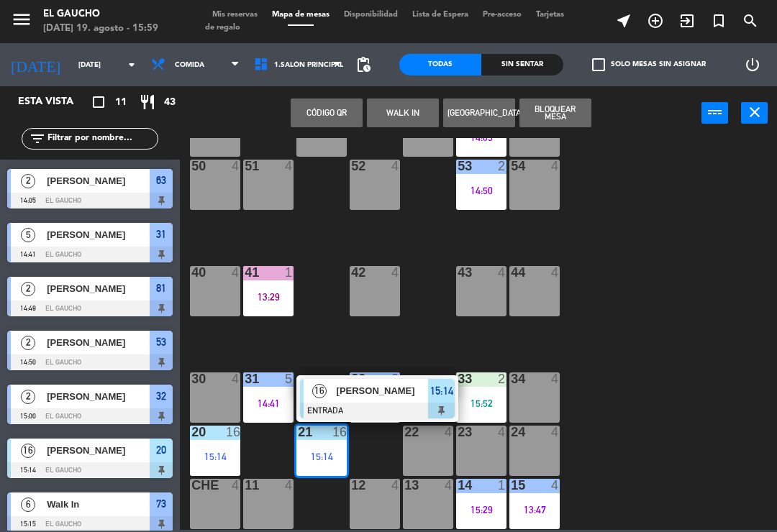
click at [346, 398] on span "[PERSON_NAME]" at bounding box center [382, 390] width 92 height 15
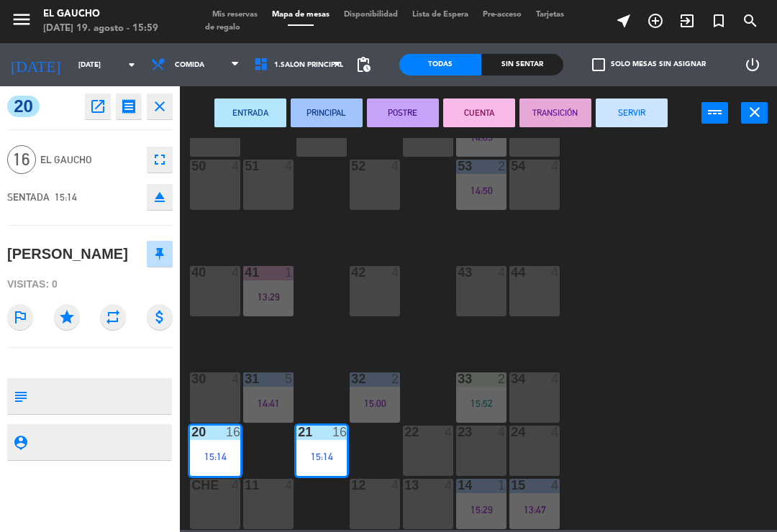
click at [328, 119] on button "PRINCIPAL" at bounding box center [326, 113] width 72 height 29
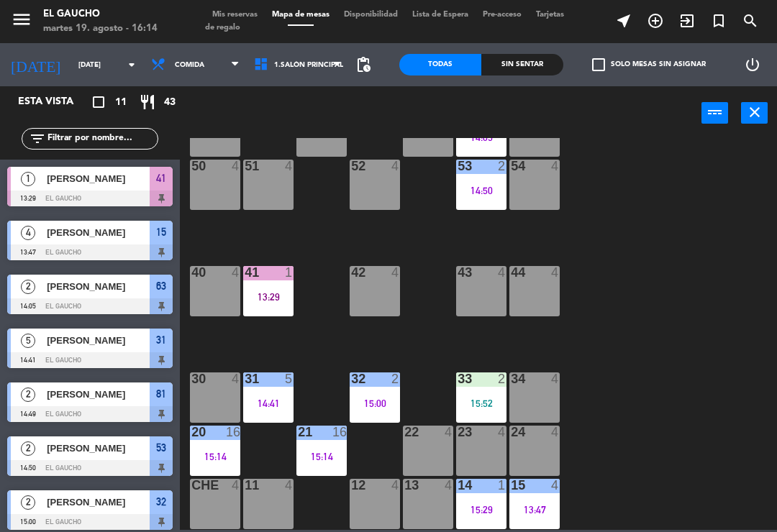
click at [498, 185] on div "14:50" at bounding box center [481, 190] width 50 height 11
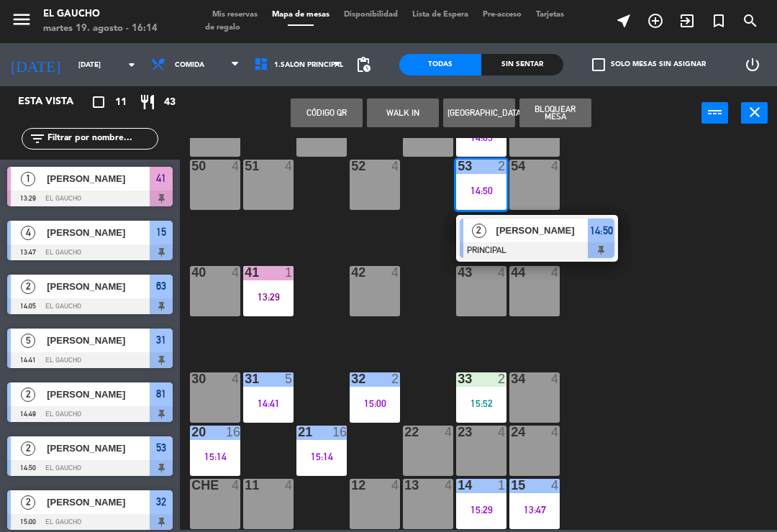
click at [518, 239] on div "[PERSON_NAME]" at bounding box center [541, 231] width 93 height 24
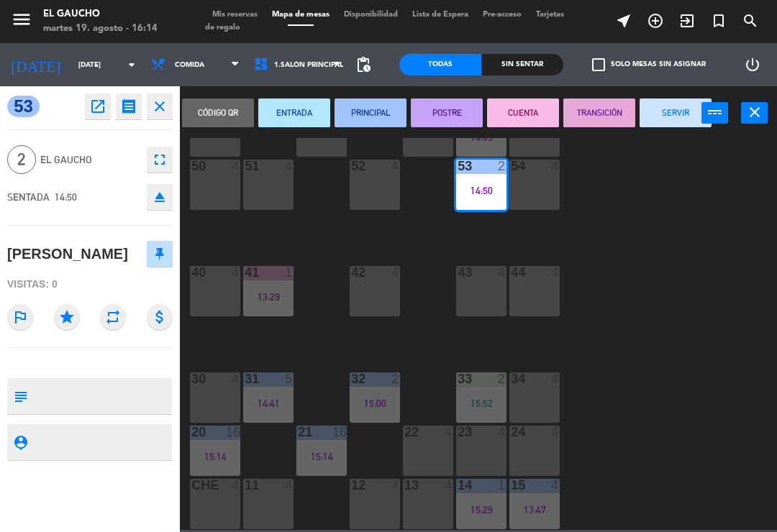
click at [661, 107] on button "SERVIR" at bounding box center [675, 113] width 72 height 29
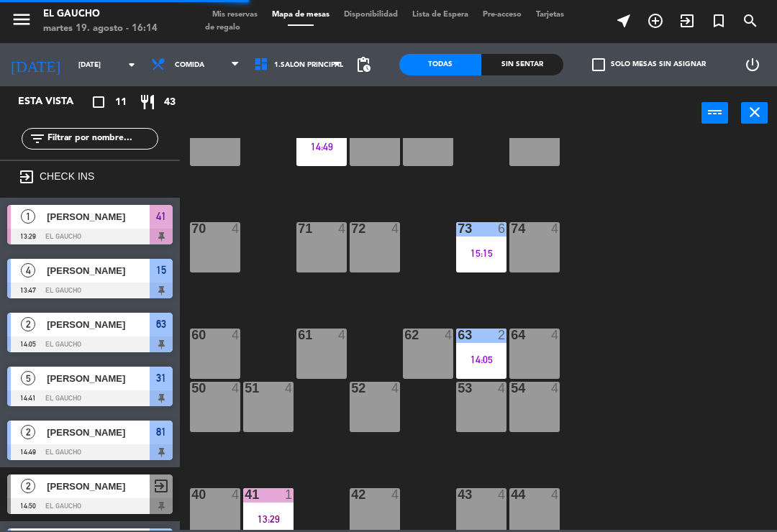
scroll to position [47, 0]
click at [482, 354] on div "14:05" at bounding box center [481, 359] width 50 height 10
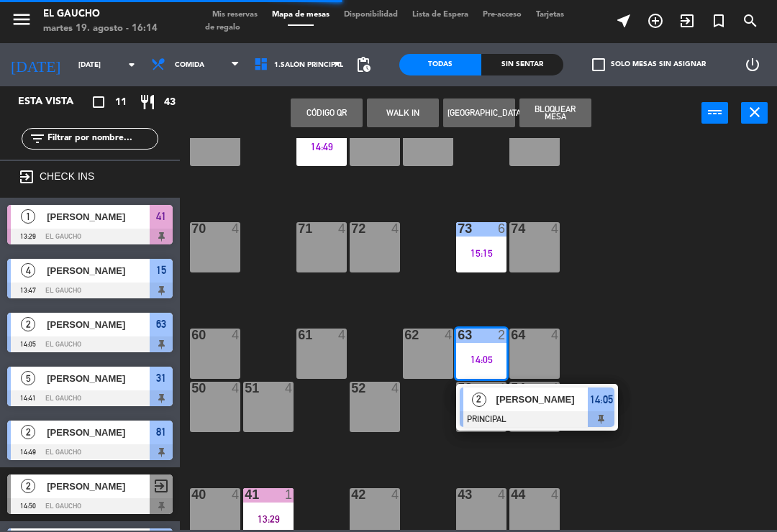
click at [544, 404] on span "[PERSON_NAME]" at bounding box center [542, 399] width 92 height 15
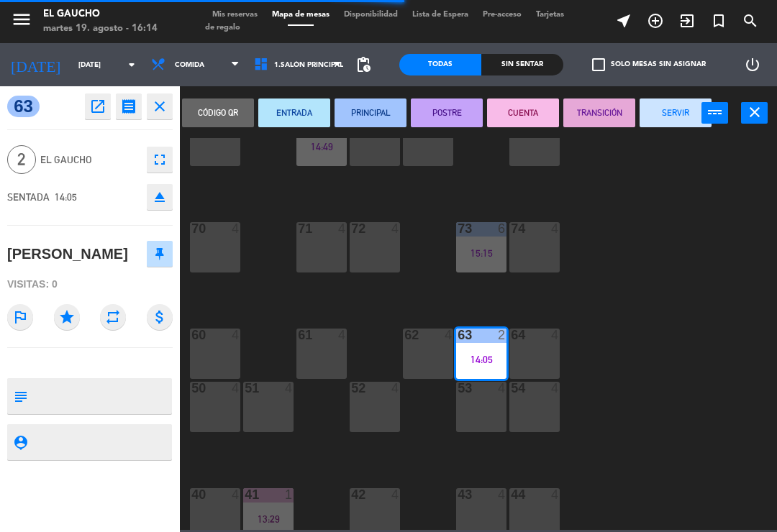
click at [661, 108] on button "SERVIR" at bounding box center [675, 113] width 72 height 29
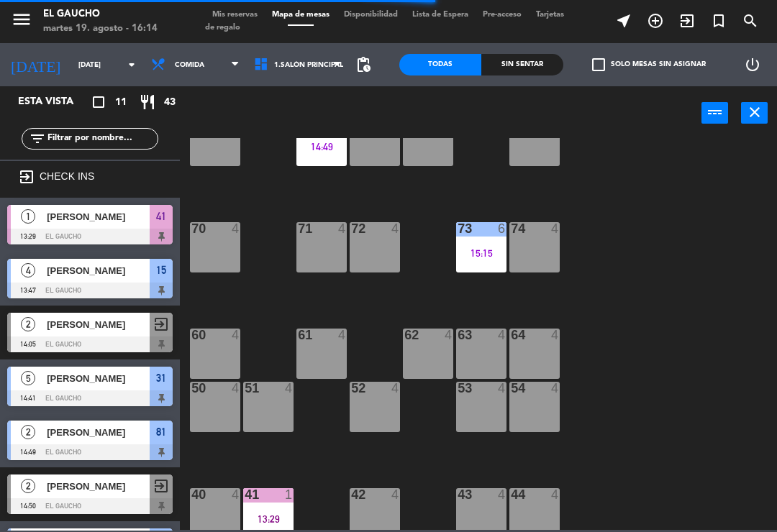
scroll to position [13, 0]
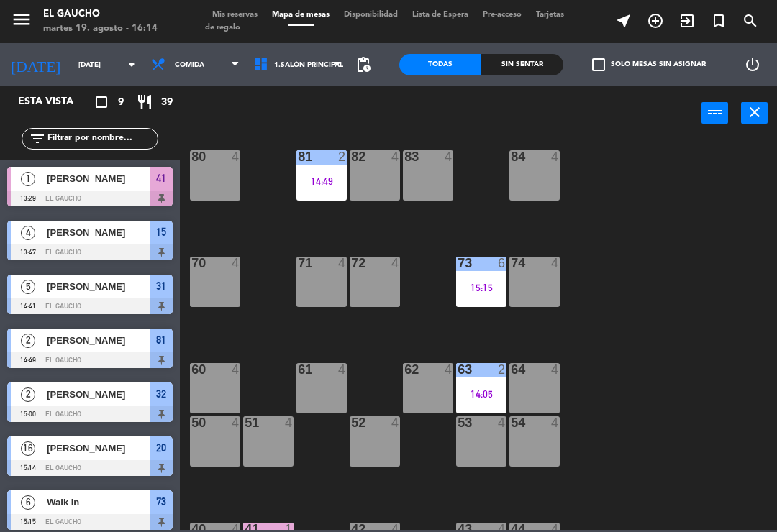
click at [474, 289] on div "15:15" at bounding box center [481, 288] width 50 height 10
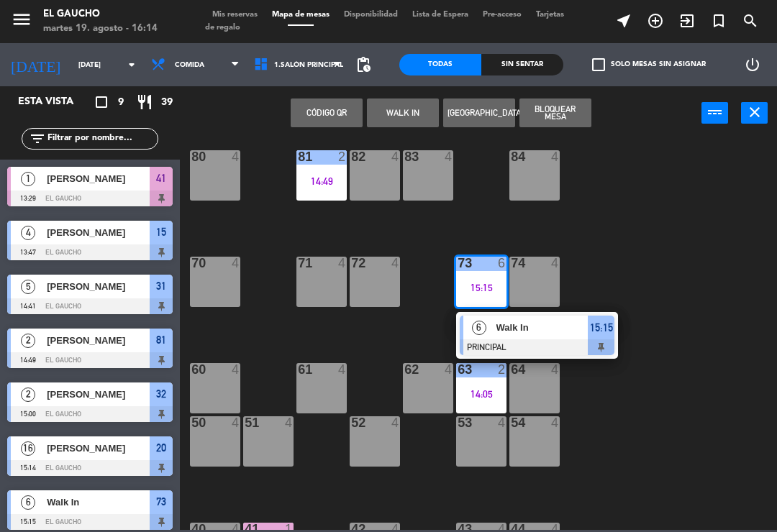
click at [536, 326] on span "Walk In" at bounding box center [542, 327] width 92 height 15
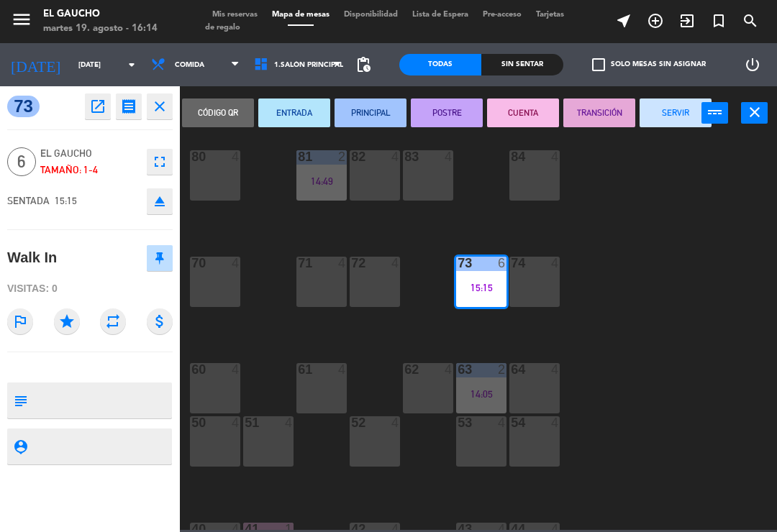
click at [673, 112] on button "SERVIR" at bounding box center [675, 113] width 72 height 29
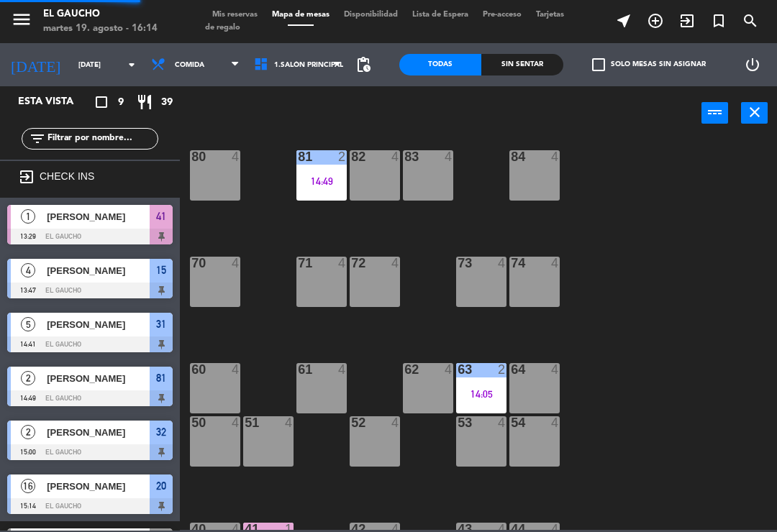
scroll to position [27, 0]
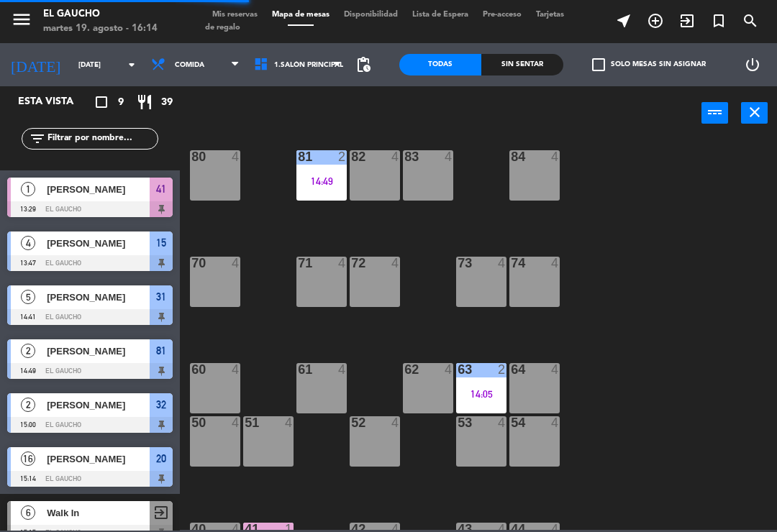
click at [352, 235] on div "84 4 80 4 83 4 82 4 81 2 14:49 70 4 71 4 72 4 73 4 74 4 63 2 14:05 62 4 61 4 60…" at bounding box center [482, 334] width 589 height 392
click at [339, 232] on div "84 4 80 4 83 4 82 4 81 2 14:49 70 4 71 4 72 4 73 4 74 4 63 2 14:05 62 4 61 4 60…" at bounding box center [482, 334] width 589 height 392
click at [316, 186] on div "14:49" at bounding box center [321, 181] width 50 height 10
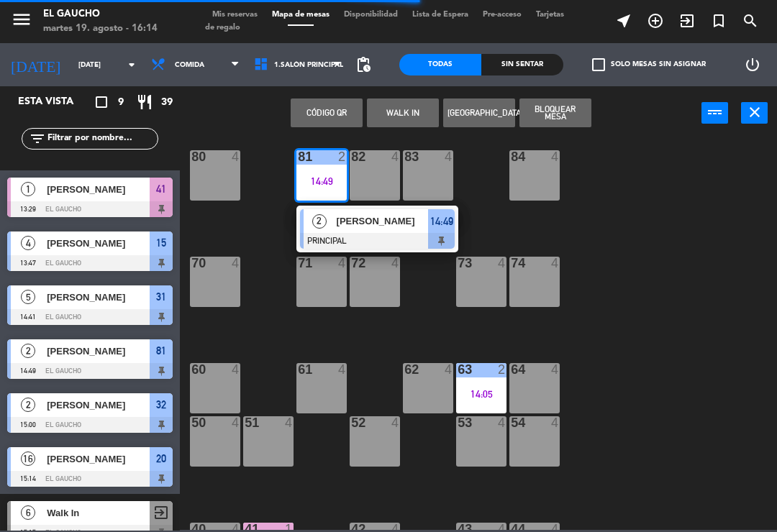
click at [350, 234] on div at bounding box center [377, 241] width 155 height 16
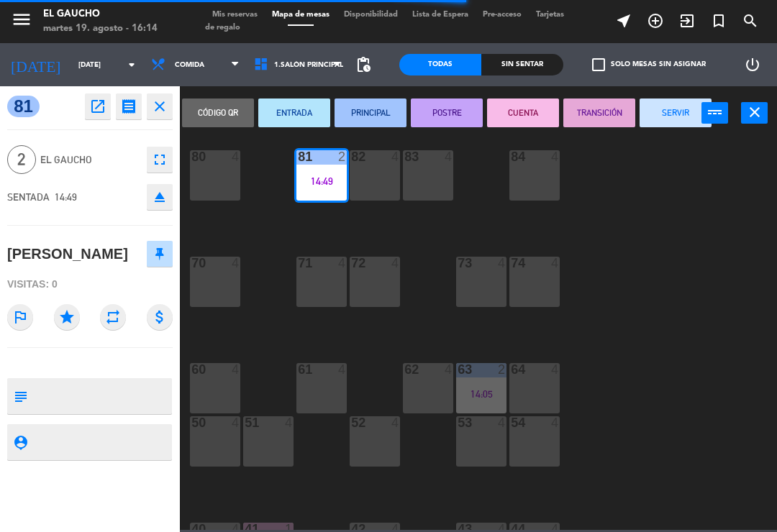
click at [658, 111] on button "SERVIR" at bounding box center [675, 113] width 72 height 29
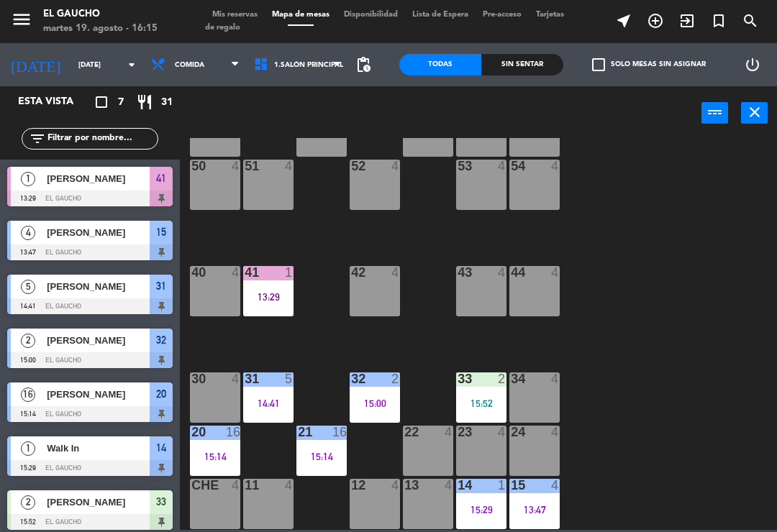
scroll to position [270, 0]
click at [370, 398] on div "15:00" at bounding box center [374, 403] width 50 height 10
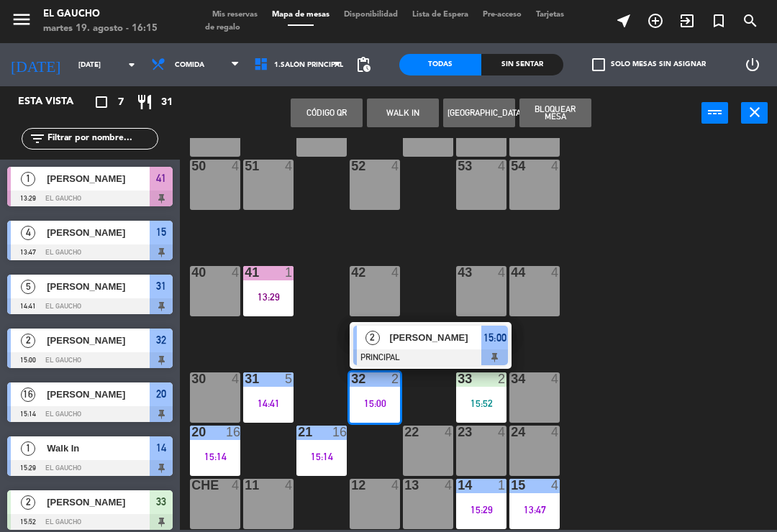
click at [432, 337] on span "[PERSON_NAME]" at bounding box center [436, 337] width 92 height 15
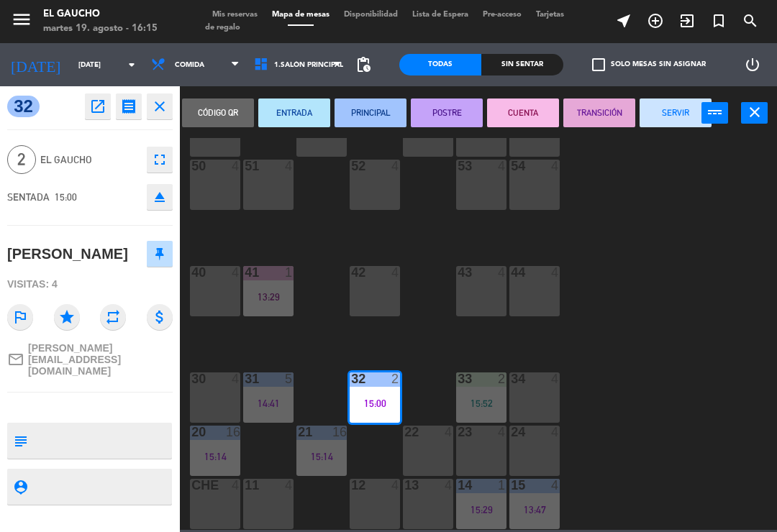
click at [669, 109] on button "SERVIR" at bounding box center [675, 113] width 72 height 29
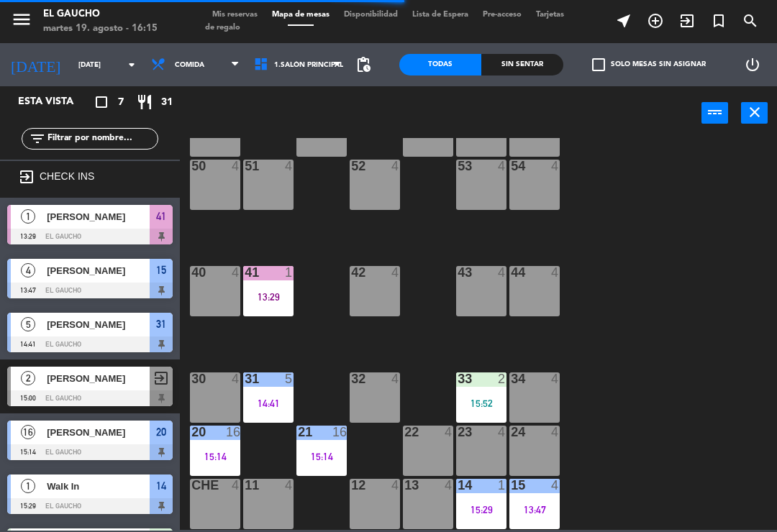
click at [477, 390] on div "33 2 15:52" at bounding box center [481, 397] width 50 height 50
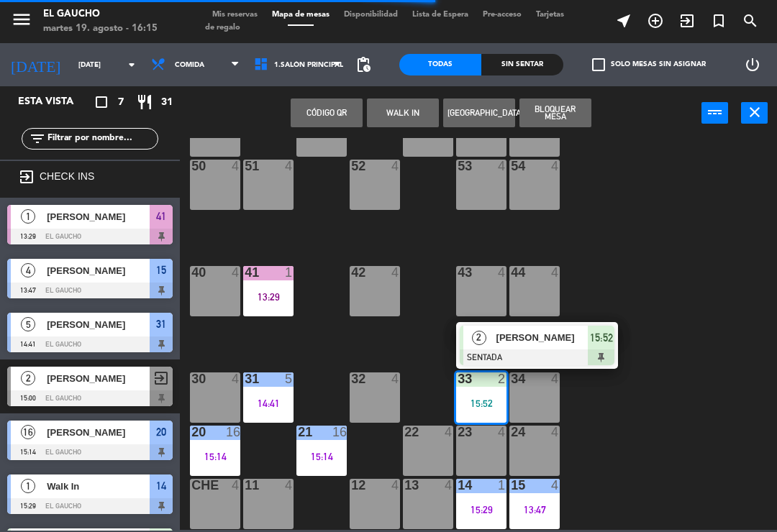
click at [556, 341] on span "[PERSON_NAME]" at bounding box center [542, 337] width 92 height 15
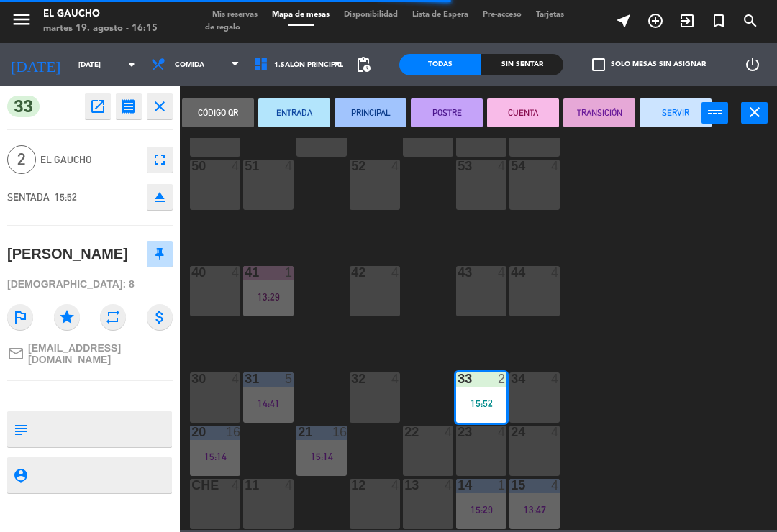
click at [288, 110] on button "ENTRADA" at bounding box center [294, 113] width 72 height 29
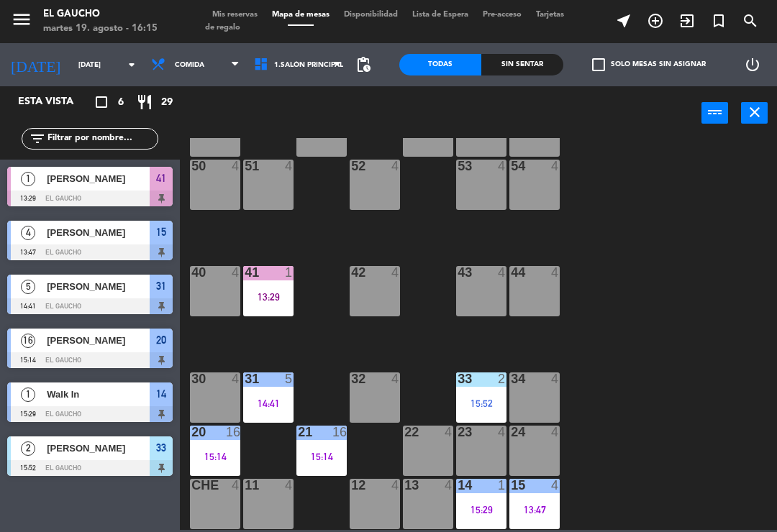
click at [270, 395] on div "31 5 14:41" at bounding box center [268, 397] width 50 height 50
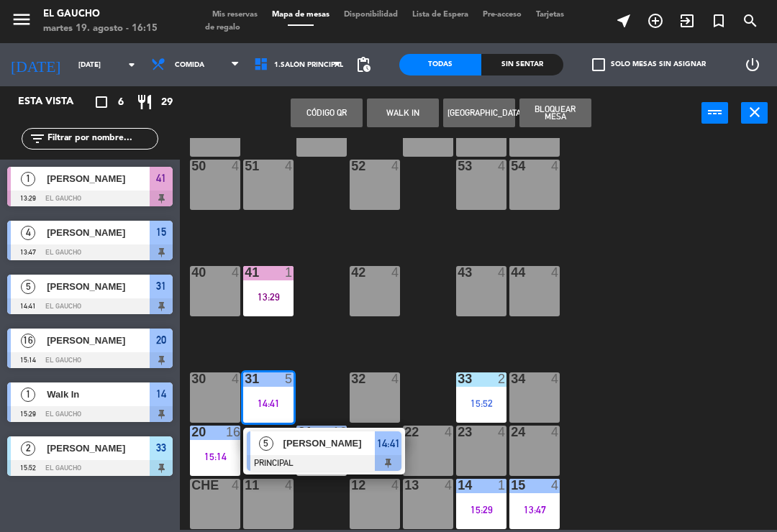
click at [318, 439] on span "[PERSON_NAME]" at bounding box center [329, 443] width 92 height 15
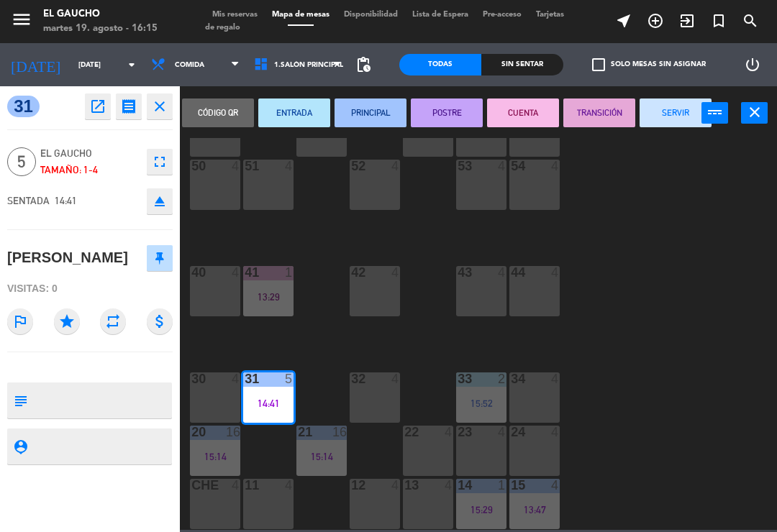
click at [580, 109] on button "TRANSICIÓN" at bounding box center [599, 113] width 72 height 29
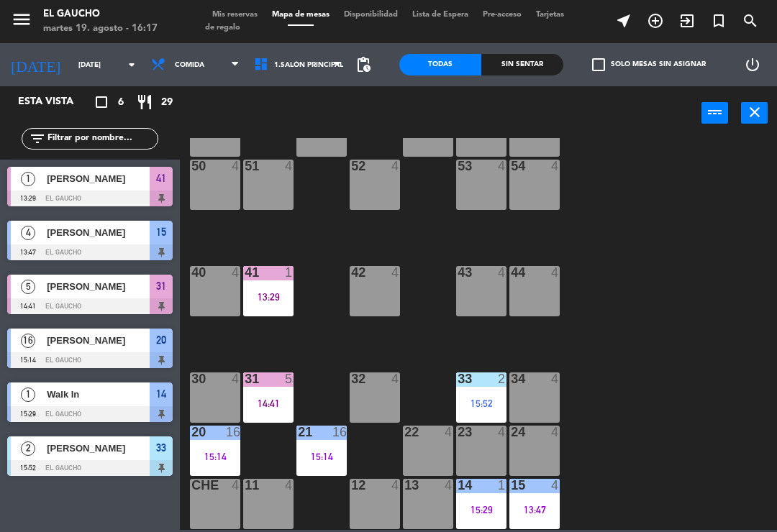
click at [482, 198] on div "53 4" at bounding box center [481, 185] width 50 height 50
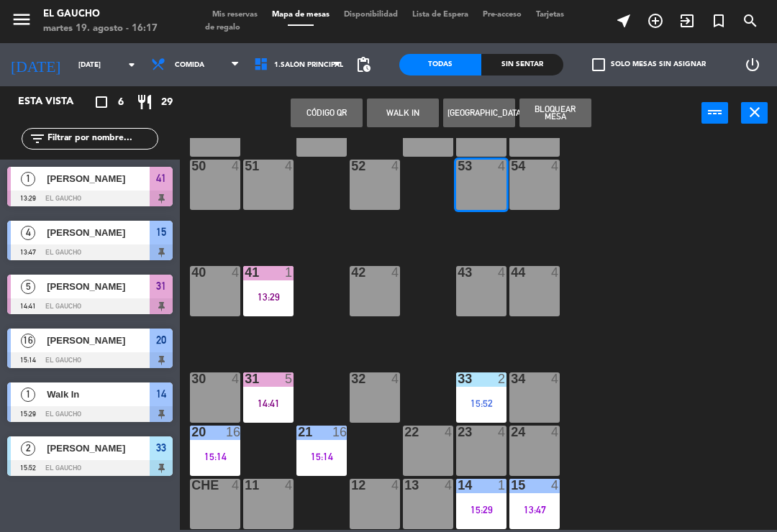
click at [399, 111] on button "WALK IN" at bounding box center [403, 113] width 72 height 29
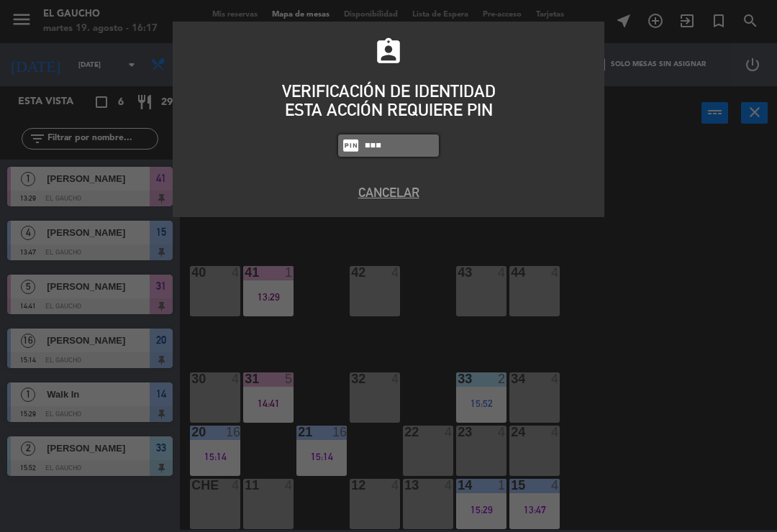
type input "3124"
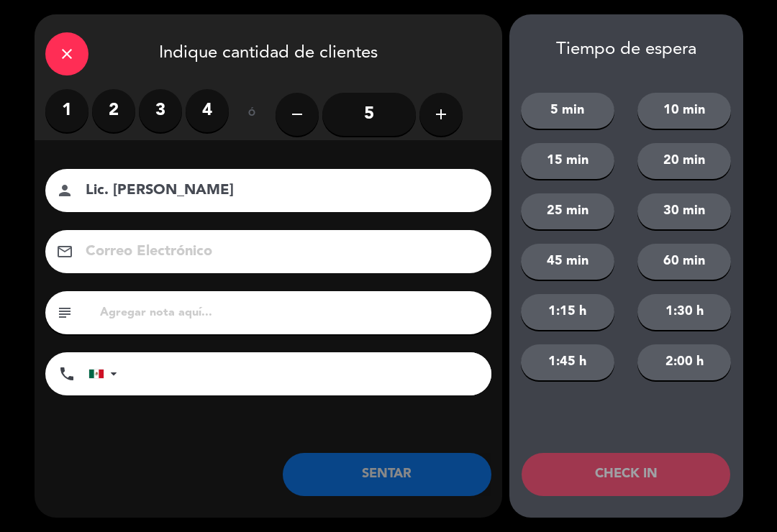
click at [120, 105] on label "2" at bounding box center [113, 110] width 43 height 43
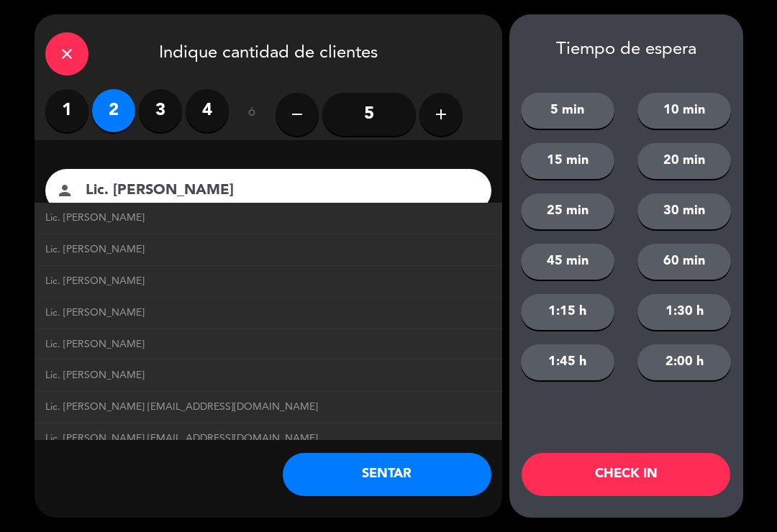
click at [288, 431] on span "Lic. [PERSON_NAME] [EMAIL_ADDRESS][DOMAIN_NAME]" at bounding box center [181, 439] width 273 height 17
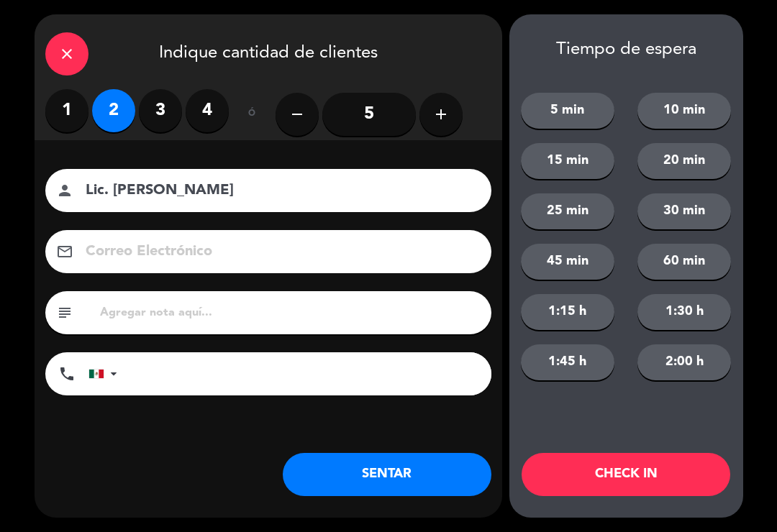
type input "Lic. [PERSON_NAME]"
type input "[EMAIL_ADDRESS][DOMAIN_NAME]"
click at [380, 462] on button "SENTAR" at bounding box center [387, 474] width 209 height 43
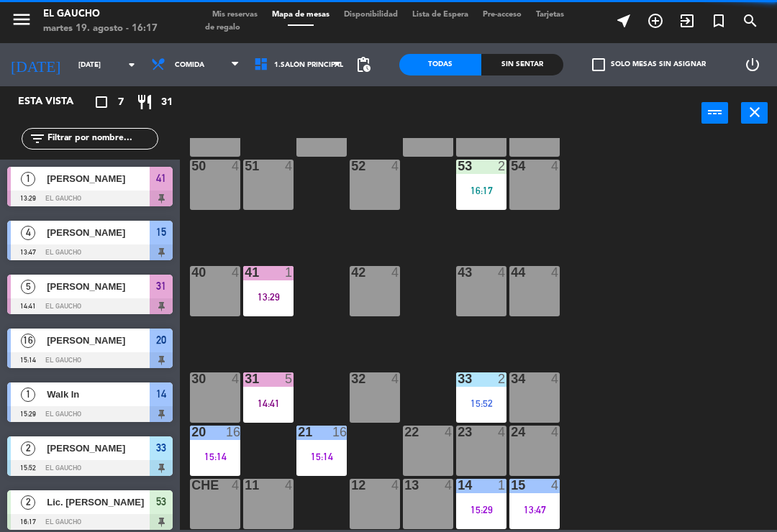
click at [476, 392] on div "33 2 15:52" at bounding box center [481, 397] width 50 height 50
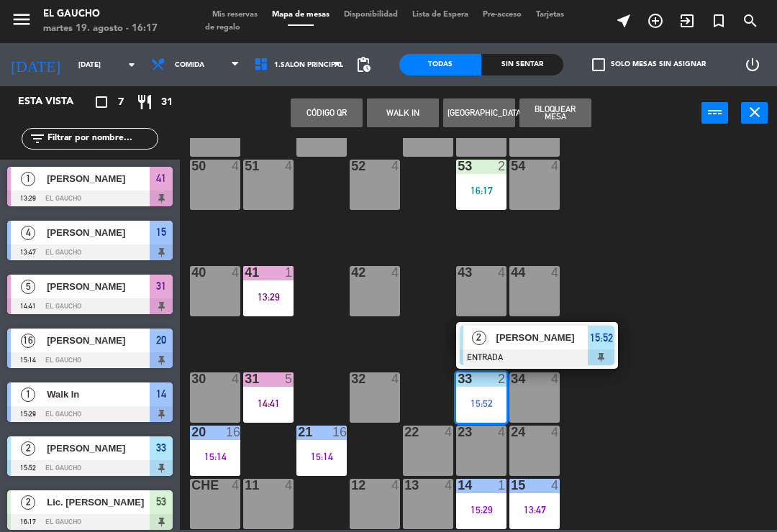
click at [577, 334] on span "[PERSON_NAME]" at bounding box center [542, 337] width 92 height 15
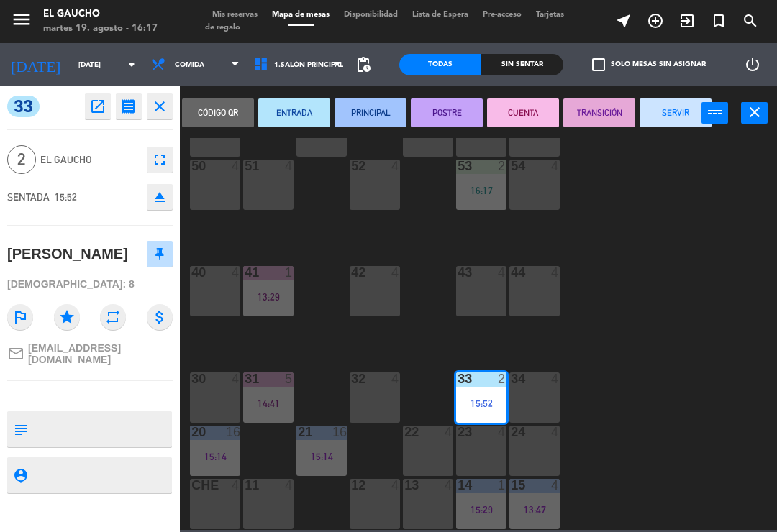
click at [292, 104] on button "ENTRADA" at bounding box center [294, 113] width 72 height 29
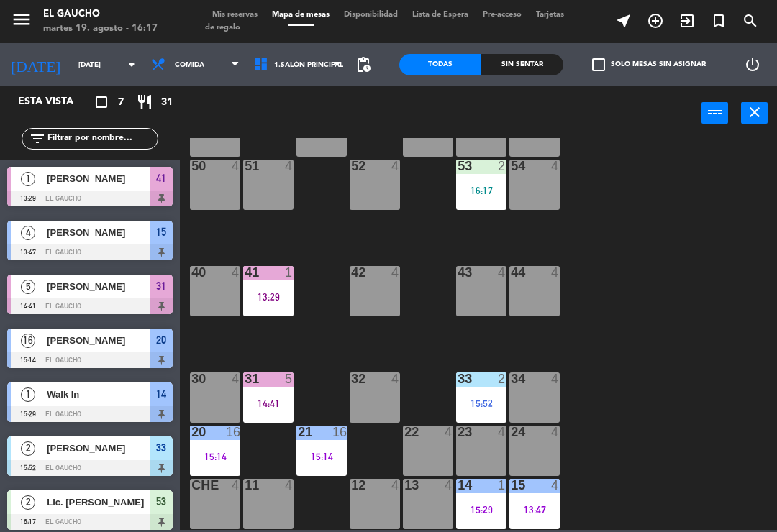
scroll to position [6, 0]
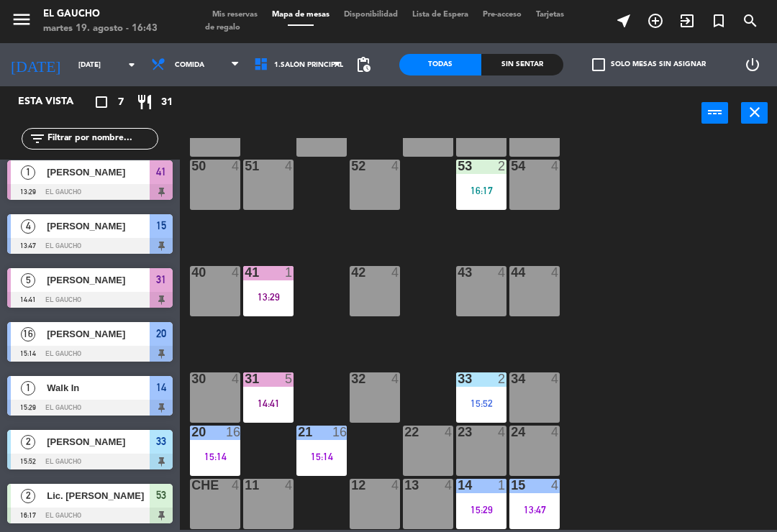
click at [371, 286] on div "42 4" at bounding box center [374, 291] width 50 height 50
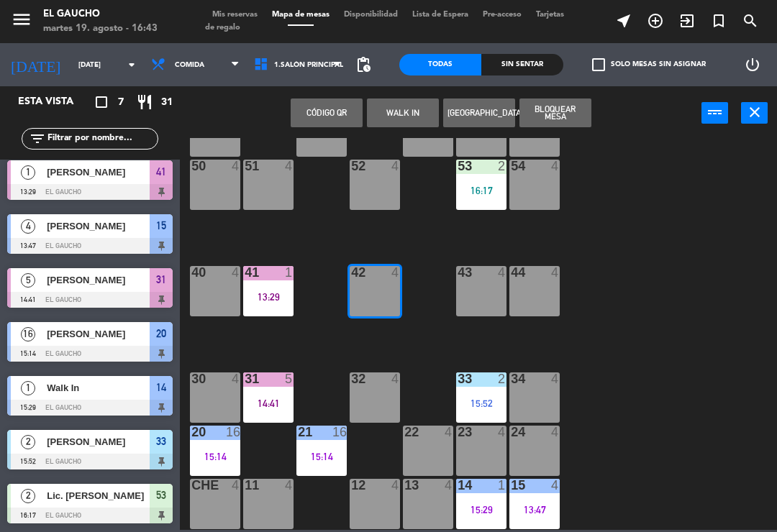
click at [398, 116] on button "WALK IN" at bounding box center [403, 113] width 72 height 29
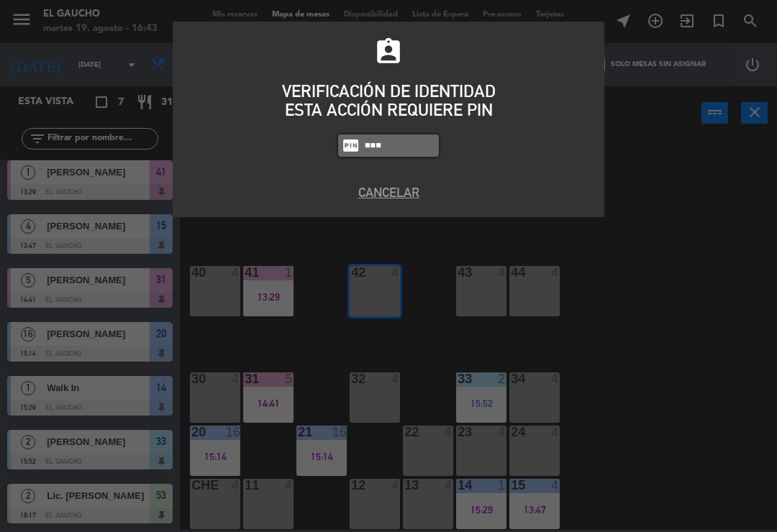
type input "3124"
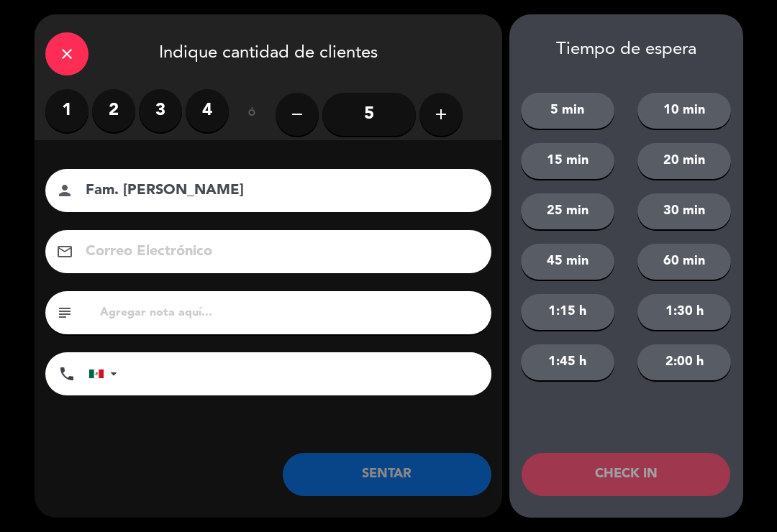
type input "Fam. [PERSON_NAME]"
click at [368, 108] on input "5" at bounding box center [368, 114] width 93 height 43
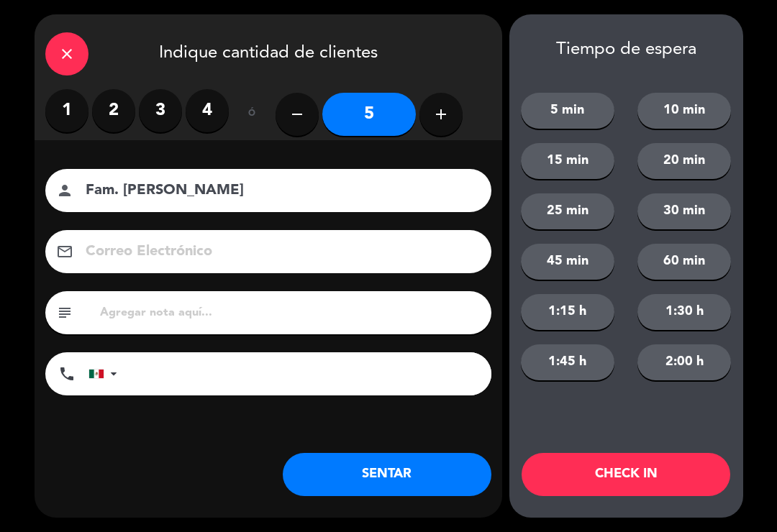
click at [392, 472] on button "SENTAR" at bounding box center [387, 474] width 209 height 43
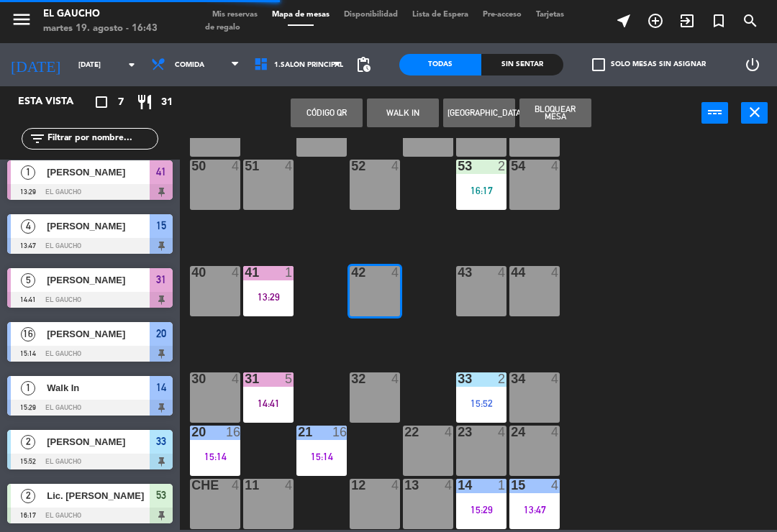
scroll to position [0, 0]
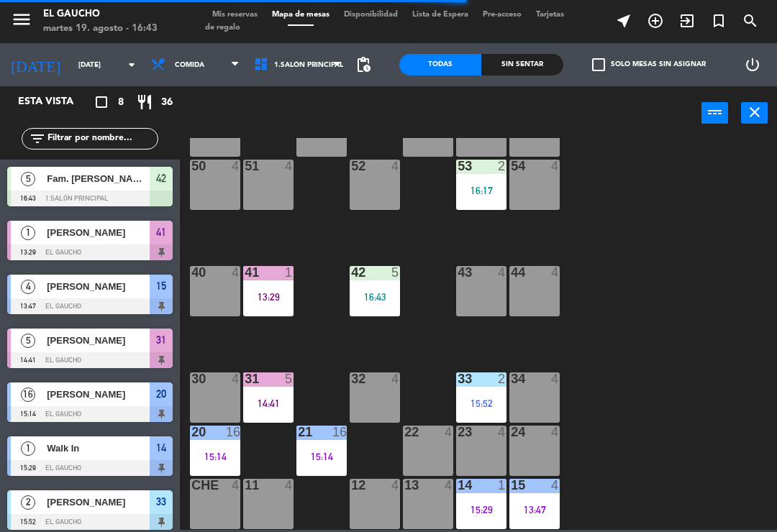
click at [481, 398] on div "15:52" at bounding box center [481, 403] width 50 height 10
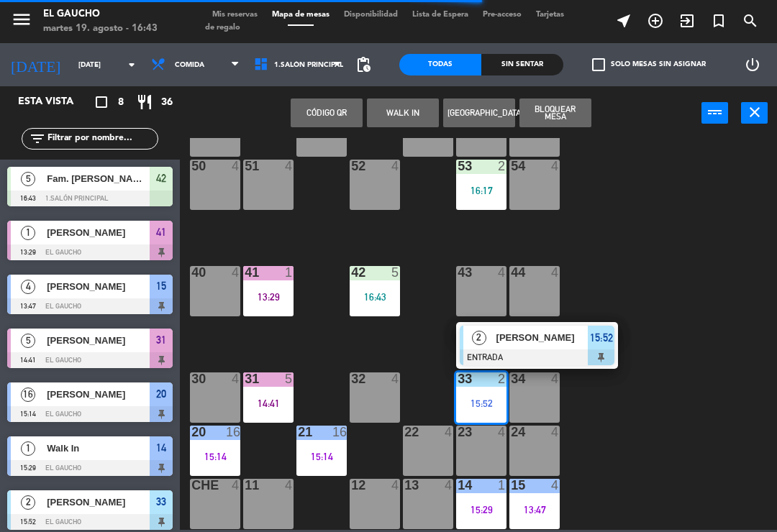
click at [561, 346] on div "[PERSON_NAME]" at bounding box center [541, 338] width 93 height 24
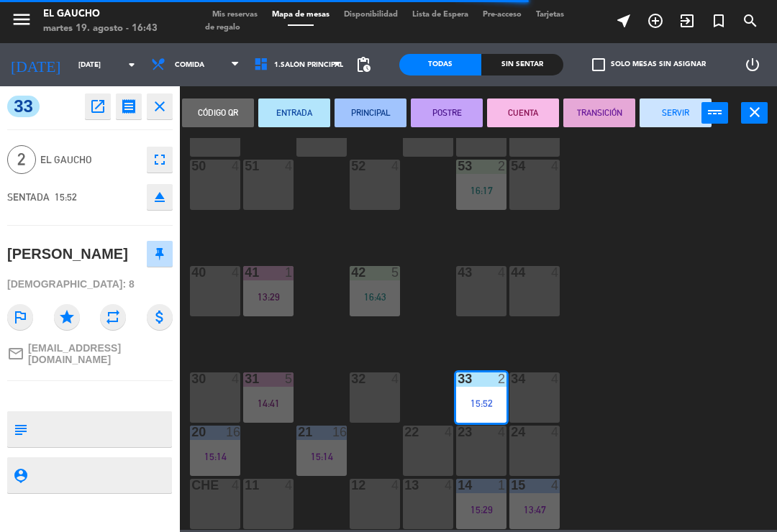
click at [377, 114] on button "PRINCIPAL" at bounding box center [370, 113] width 72 height 29
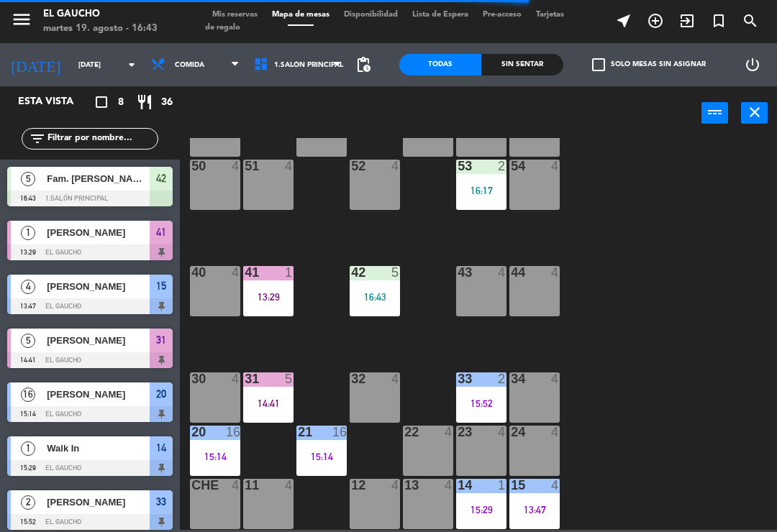
scroll to position [50, 0]
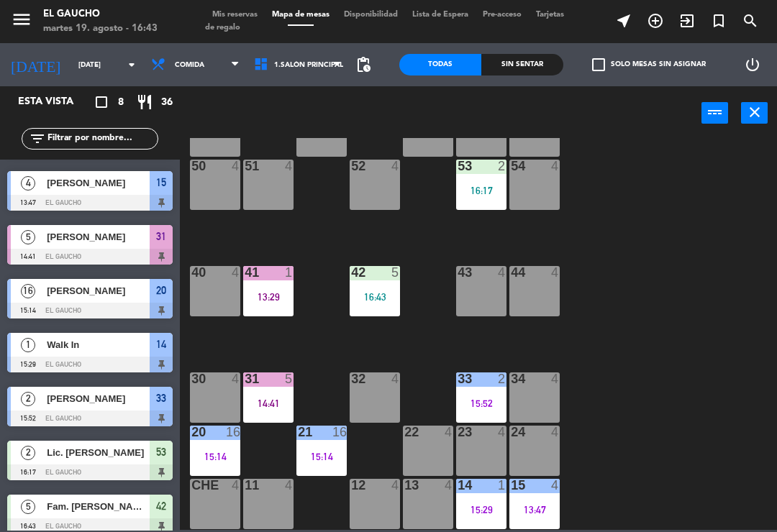
click at [271, 393] on div "31 5 14:41" at bounding box center [268, 397] width 50 height 50
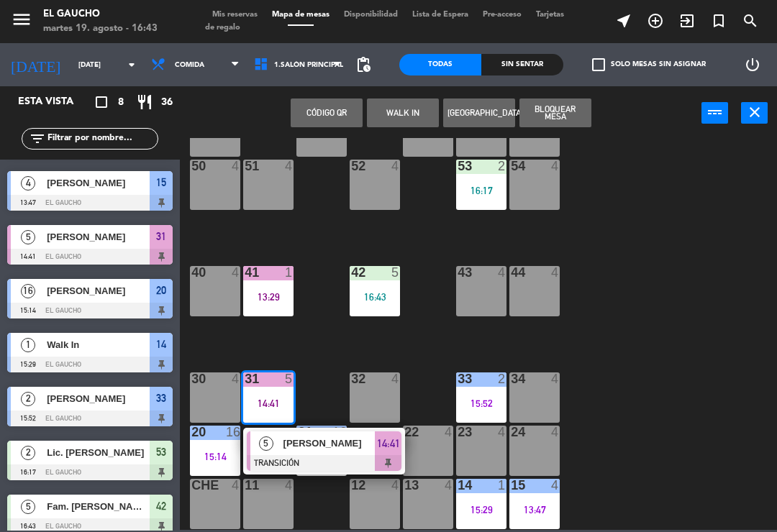
click at [314, 445] on span "[PERSON_NAME]" at bounding box center [329, 443] width 92 height 15
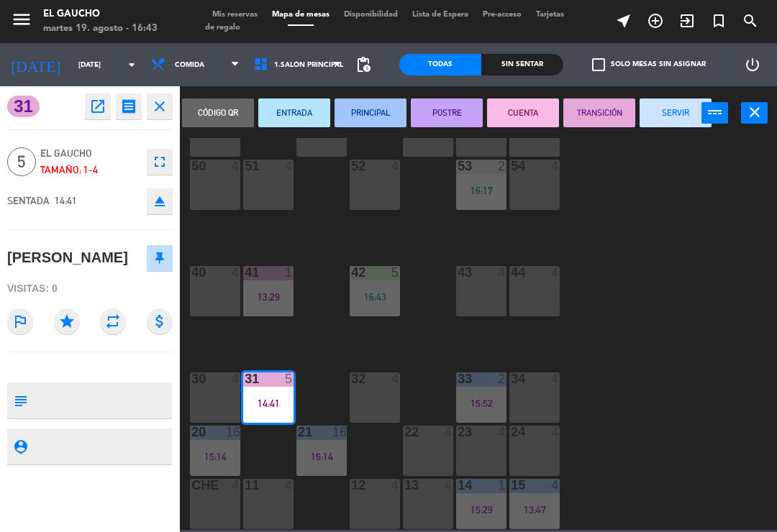
click at [671, 122] on button "SERVIR" at bounding box center [675, 113] width 72 height 29
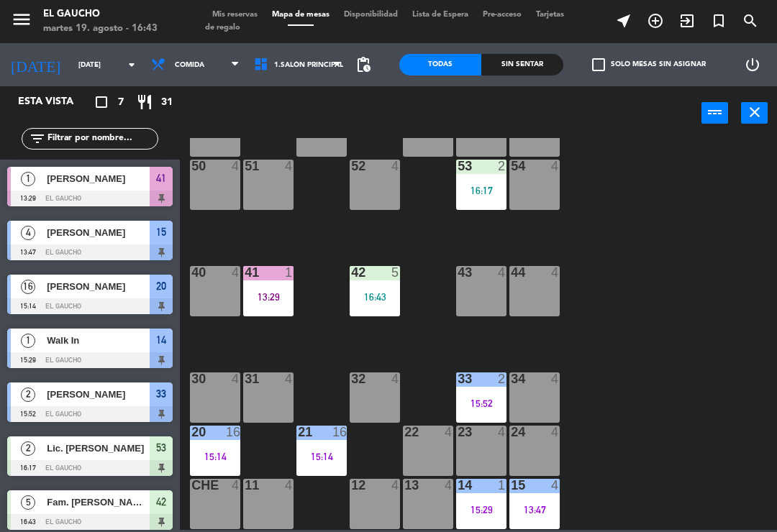
click at [508, 237] on div "84 4 80 4 83 4 82 4 81 4 70 4 71 4 72 4 73 4 74 4 63 4 62 4 61 4 60 4 64 4 54 4…" at bounding box center [482, 334] width 589 height 392
click at [472, 197] on div "53 2 16:17" at bounding box center [481, 185] width 50 height 50
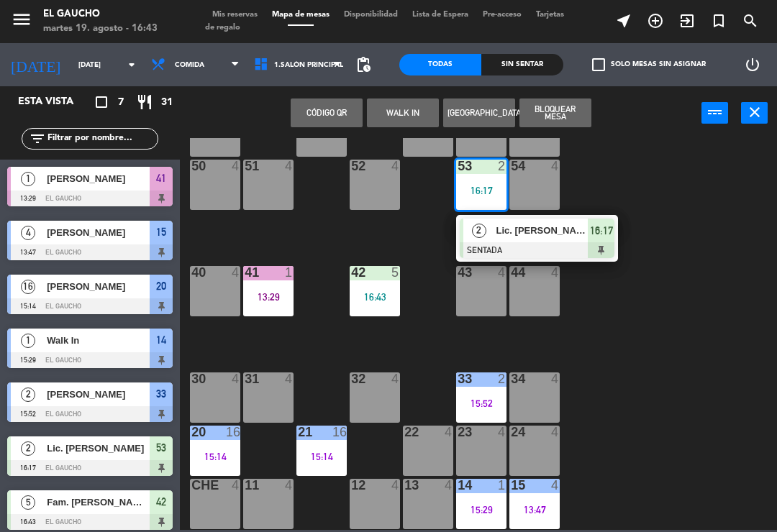
click at [503, 231] on span "Lic. [PERSON_NAME]" at bounding box center [542, 230] width 92 height 15
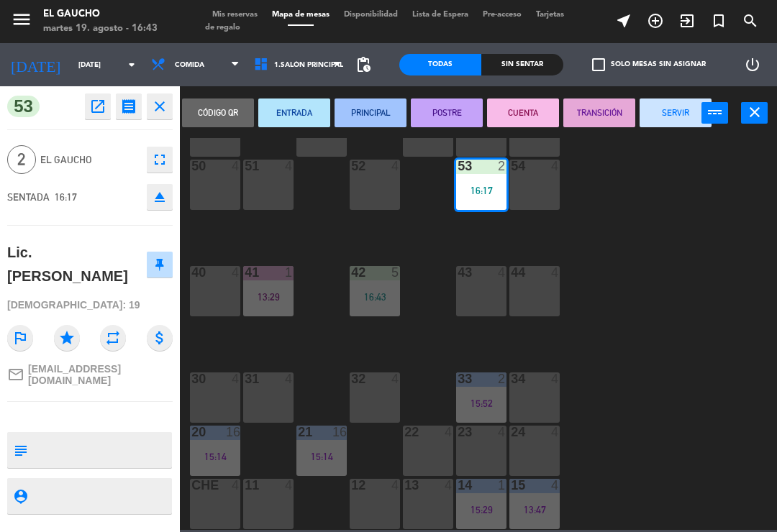
click at [375, 115] on button "PRINCIPAL" at bounding box center [370, 113] width 72 height 29
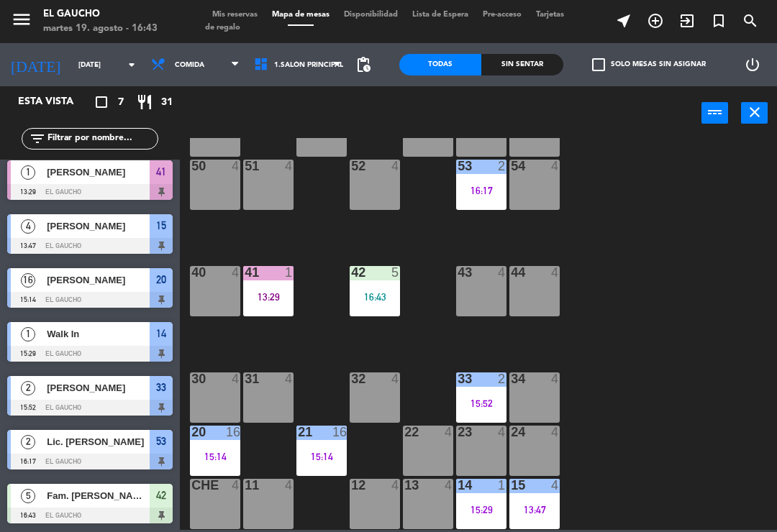
scroll to position [270, 0]
click at [384, 292] on div "16:43" at bounding box center [374, 297] width 50 height 10
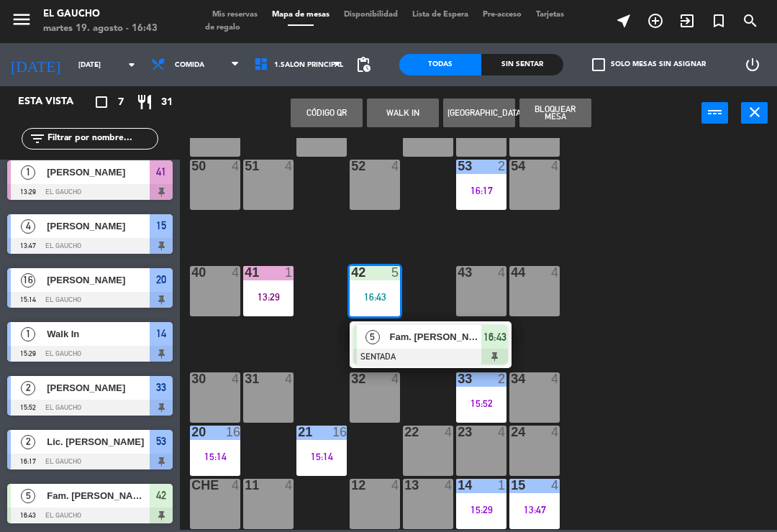
click at [386, 303] on div "42 5 16:43" at bounding box center [374, 291] width 50 height 50
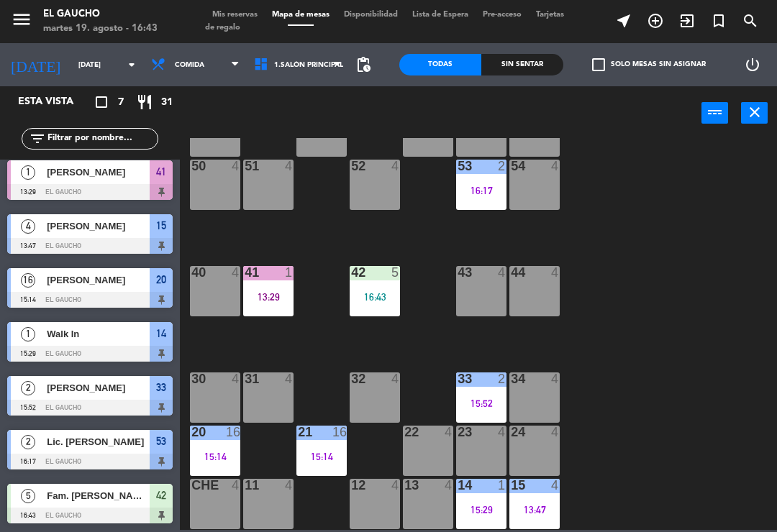
click at [386, 301] on div "16:43" at bounding box center [374, 297] width 50 height 10
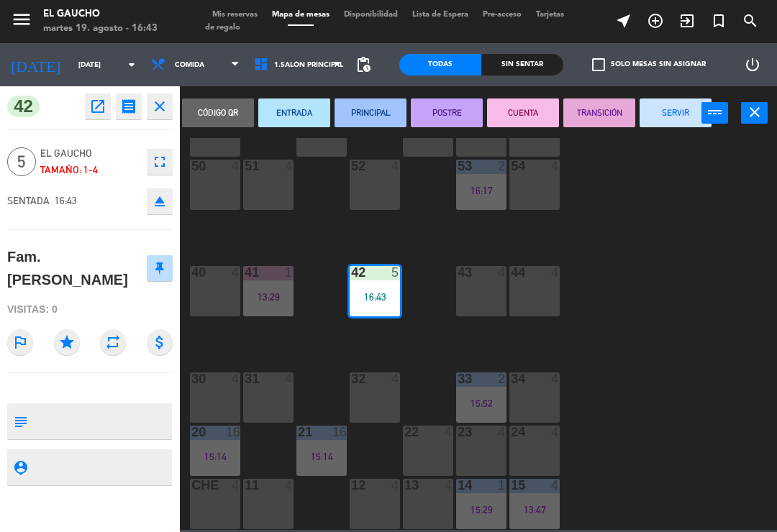
click at [369, 114] on button "PRINCIPAL" at bounding box center [370, 113] width 72 height 29
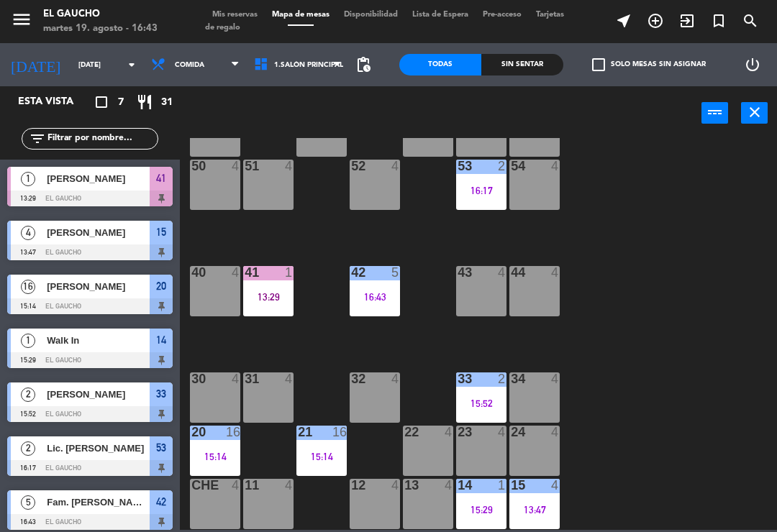
scroll to position [6, 0]
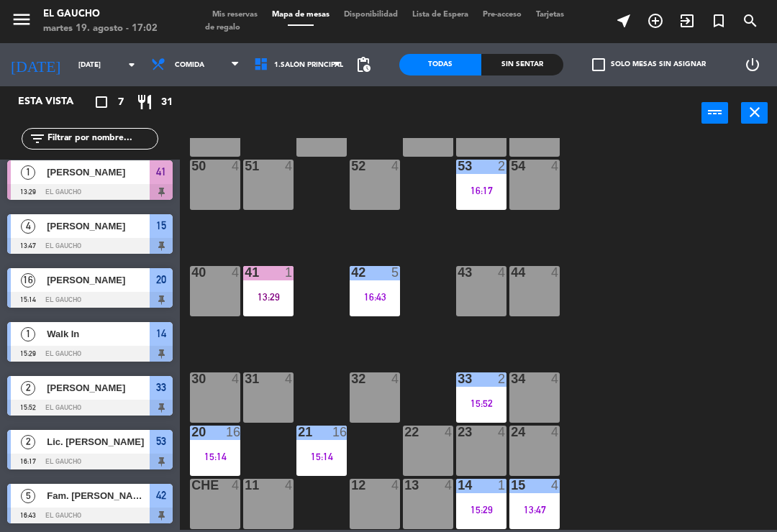
click at [218, 139] on div "60 4" at bounding box center [215, 131] width 50 height 50
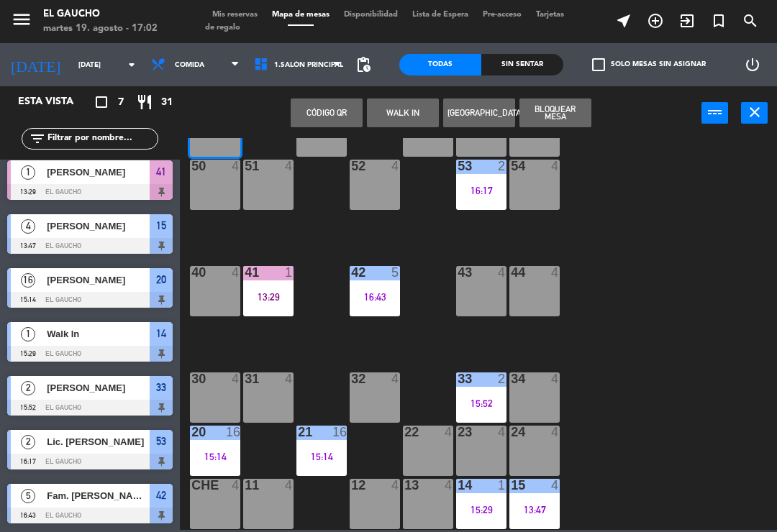
click at [403, 106] on button "WALK IN" at bounding box center [403, 113] width 72 height 29
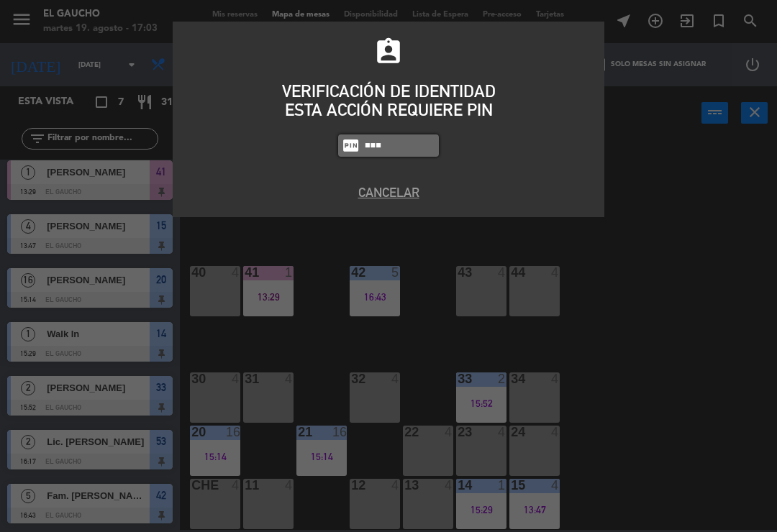
type input "3124"
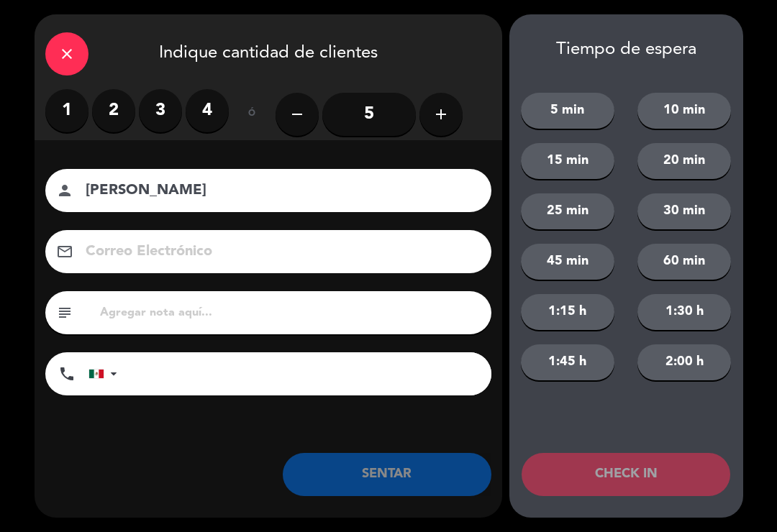
type input "[PERSON_NAME]"
click at [165, 114] on label "3" at bounding box center [160, 110] width 43 height 43
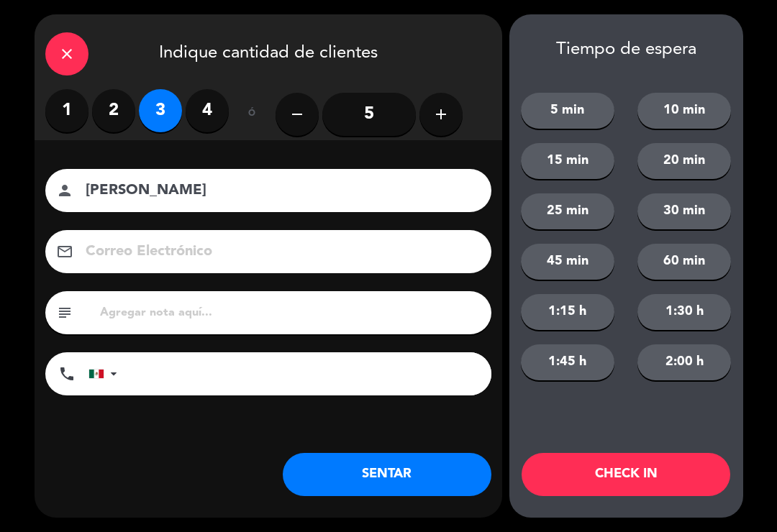
click at [206, 109] on label "4" at bounding box center [207, 110] width 43 height 43
click at [372, 473] on button "SENTAR" at bounding box center [387, 474] width 209 height 43
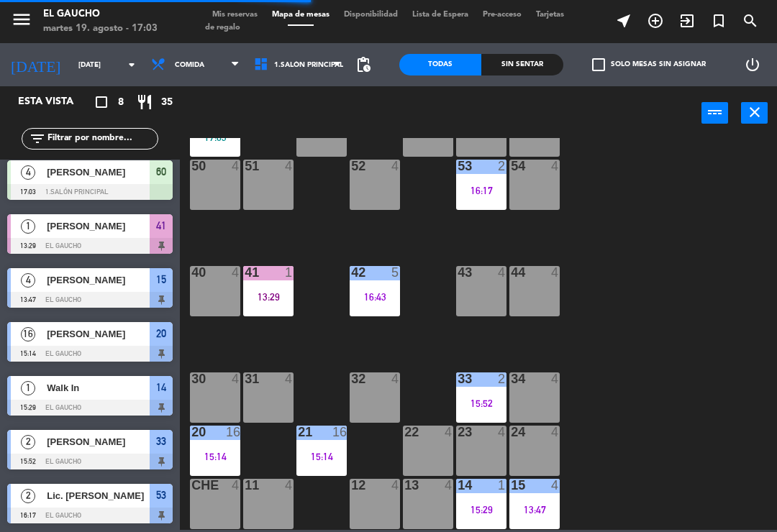
scroll to position [0, 0]
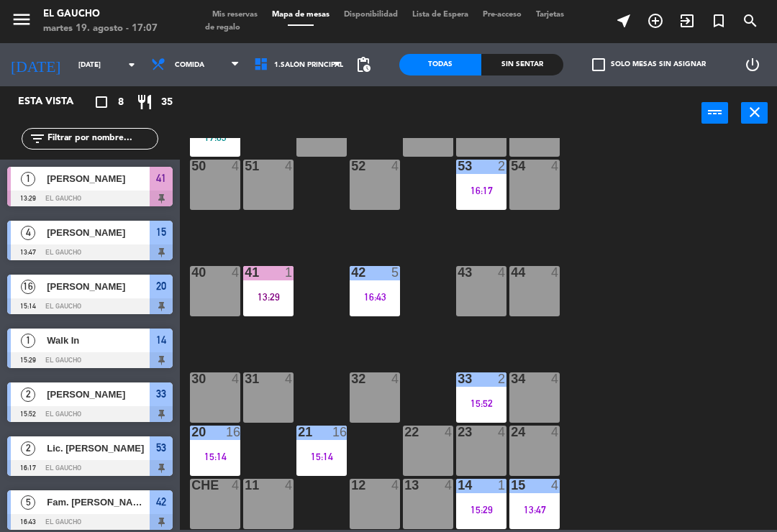
click at [475, 505] on div "15:29" at bounding box center [481, 510] width 50 height 10
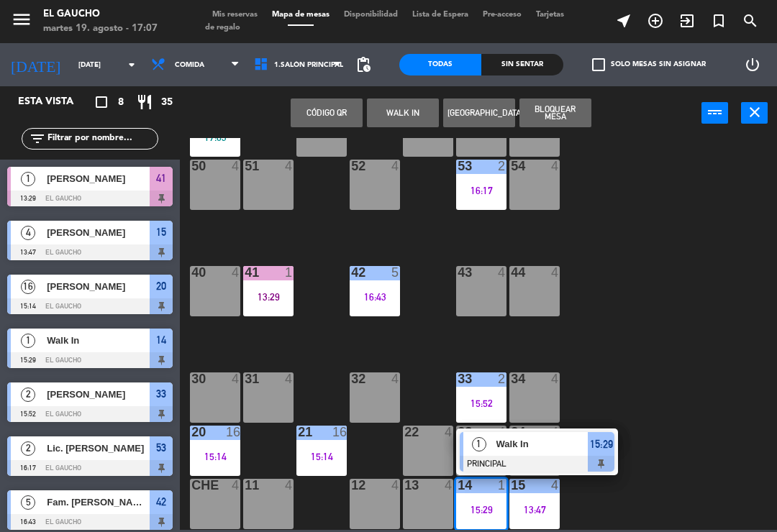
click at [507, 447] on span "Walk In" at bounding box center [542, 443] width 92 height 15
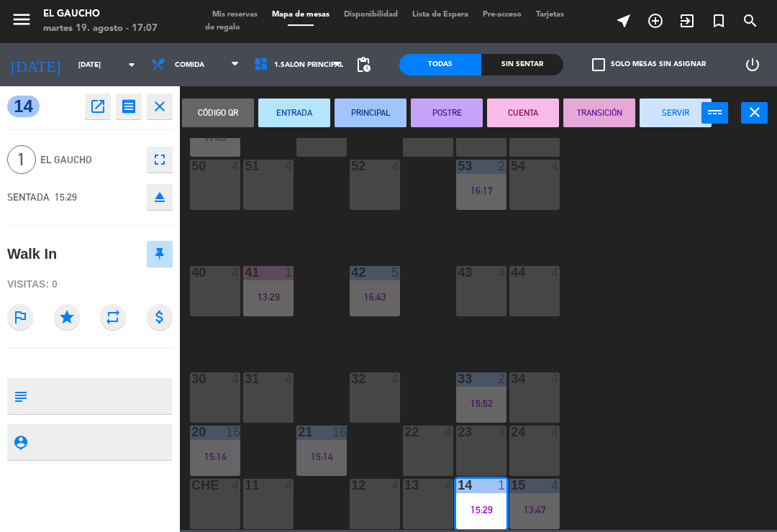
click at [670, 124] on button "SERVIR" at bounding box center [675, 113] width 72 height 29
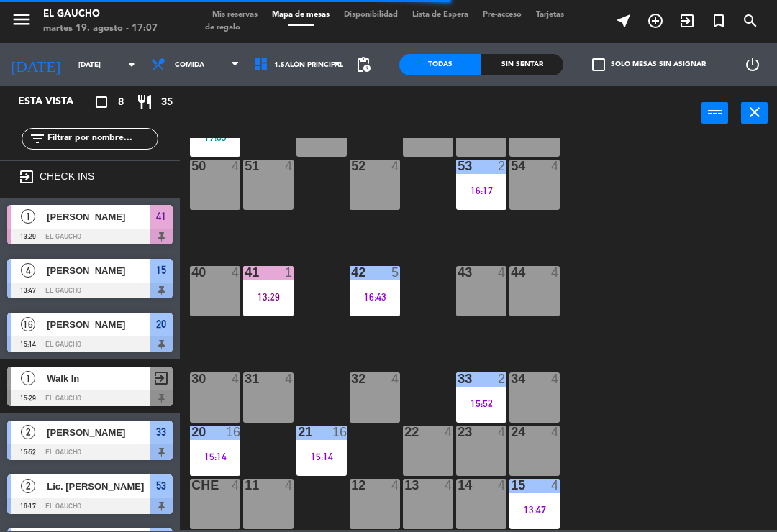
click at [319, 460] on div "15:14" at bounding box center [321, 457] width 50 height 10
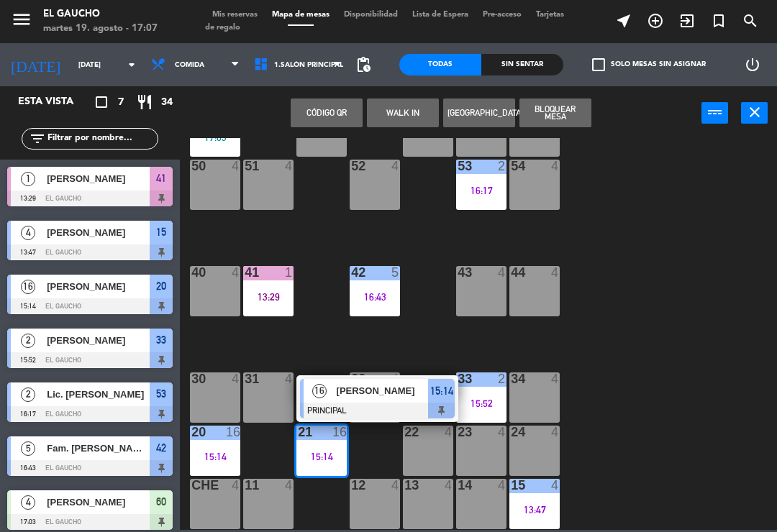
click at [377, 406] on div at bounding box center [377, 411] width 155 height 16
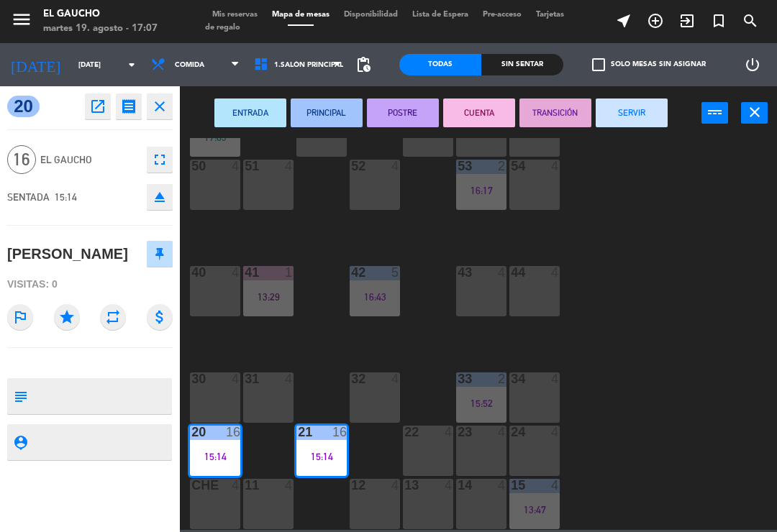
click at [398, 116] on button "POSTRE" at bounding box center [403, 113] width 72 height 29
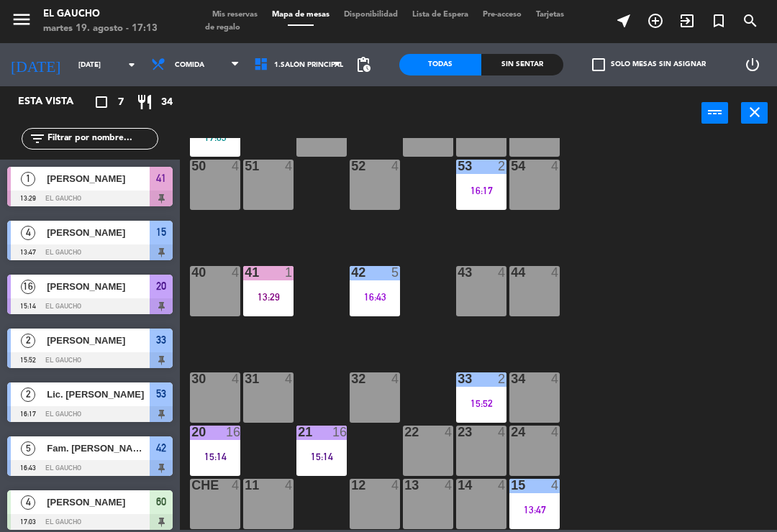
click at [489, 191] on div "16:17" at bounding box center [481, 191] width 50 height 10
click at [625, 175] on div "84 4 80 4 83 4 82 4 81 4 70 4 71 4 72 4 73 4 74 4 63 4 62 4 61 4 60 4 17:03 64 …" at bounding box center [482, 334] width 589 height 392
click at [211, 177] on div "50 4" at bounding box center [215, 185] width 50 height 50
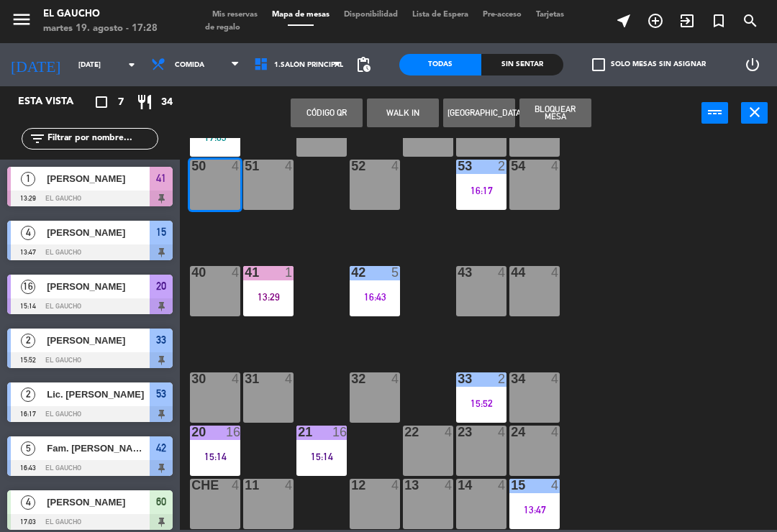
click at [395, 109] on button "WALK IN" at bounding box center [403, 113] width 72 height 29
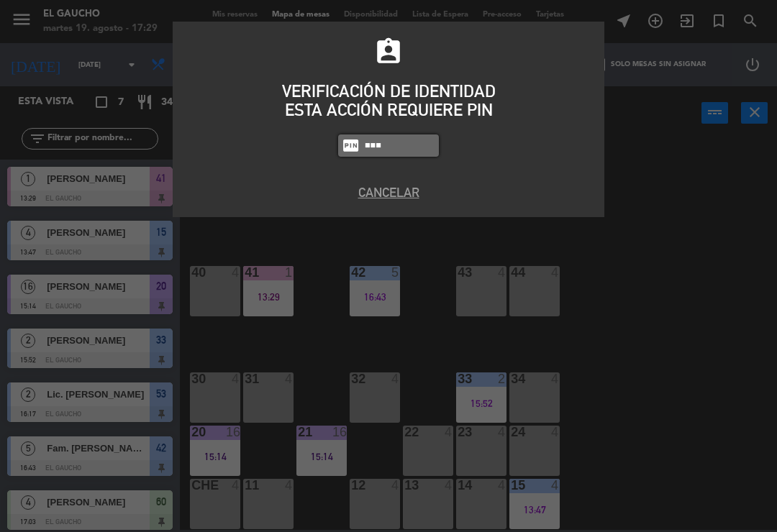
type input "3124"
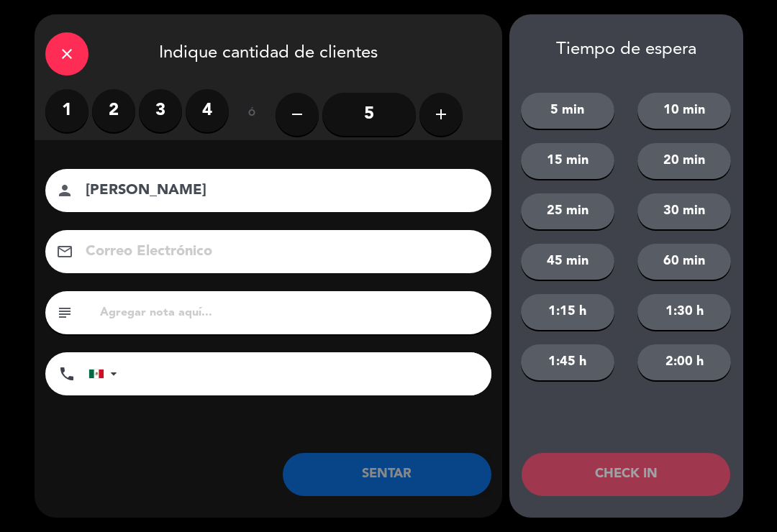
type input "[PERSON_NAME]"
click at [119, 119] on label "2" at bounding box center [113, 110] width 43 height 43
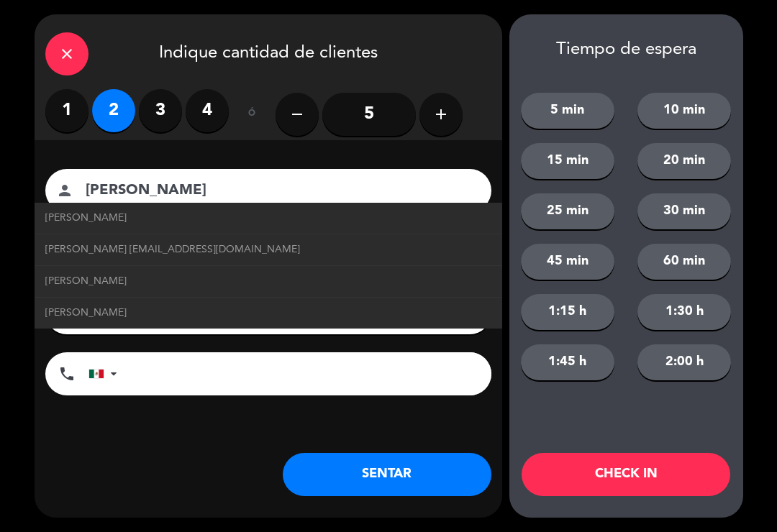
click at [170, 251] on span "[PERSON_NAME] [EMAIL_ADDRESS][DOMAIN_NAME]" at bounding box center [172, 250] width 255 height 17
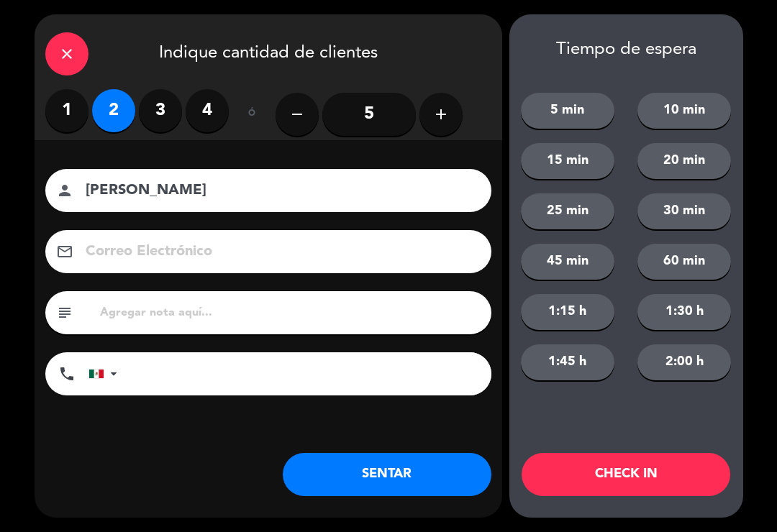
type input "[EMAIL_ADDRESS][DOMAIN_NAME]"
click at [377, 477] on button "SENTAR" at bounding box center [387, 474] width 209 height 43
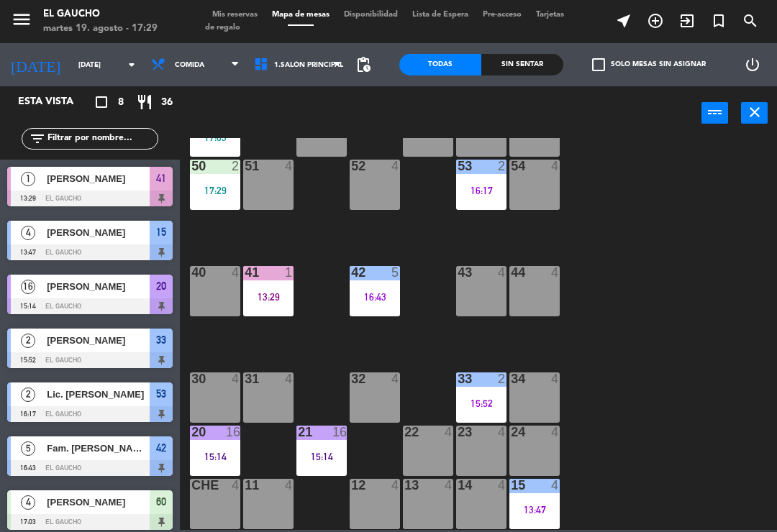
click at [326, 442] on div "21 16 15:14" at bounding box center [321, 451] width 50 height 50
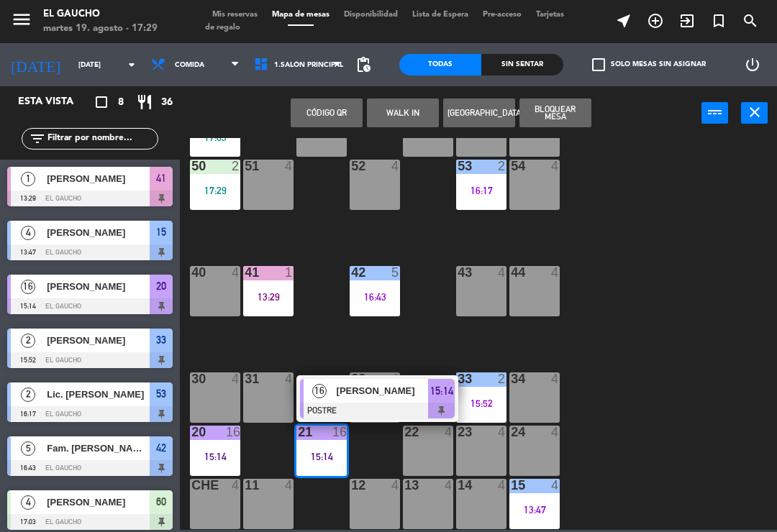
click at [399, 404] on div at bounding box center [377, 411] width 155 height 16
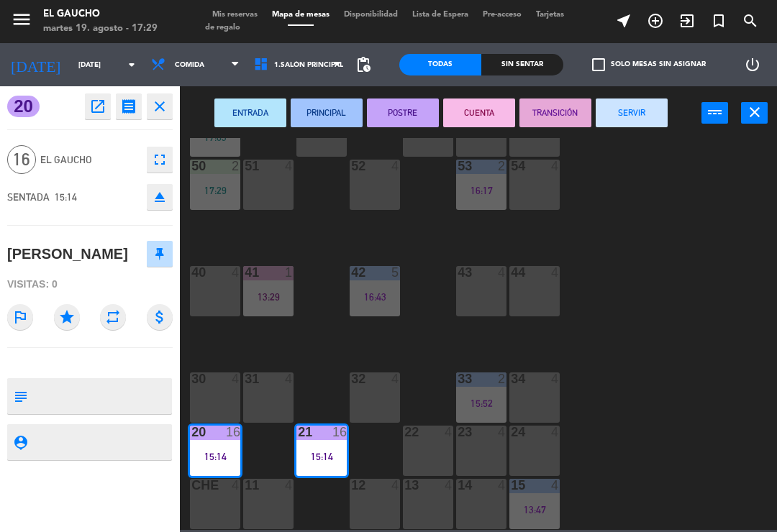
click at [637, 114] on button "SERVIR" at bounding box center [631, 113] width 72 height 29
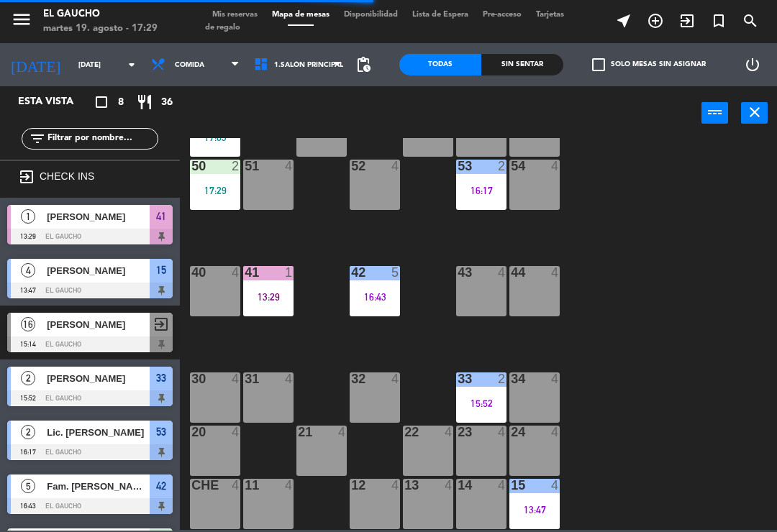
click at [482, 191] on div "16:17" at bounding box center [481, 191] width 50 height 10
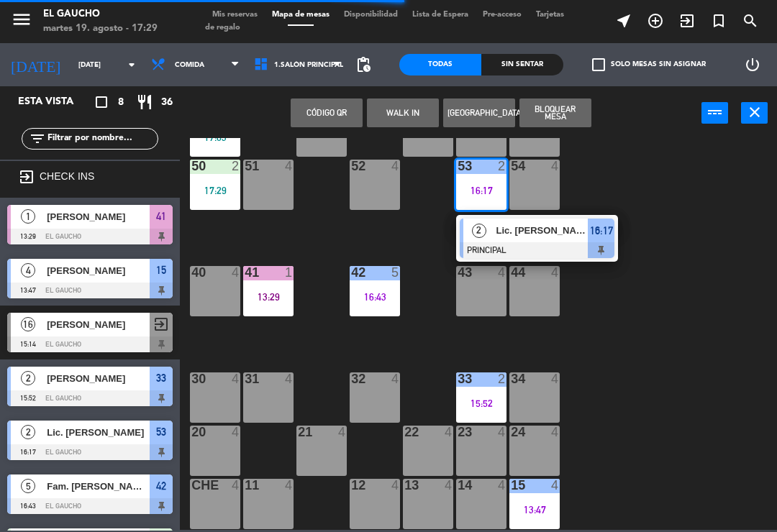
click at [523, 235] on span "Lic. [PERSON_NAME]" at bounding box center [542, 230] width 92 height 15
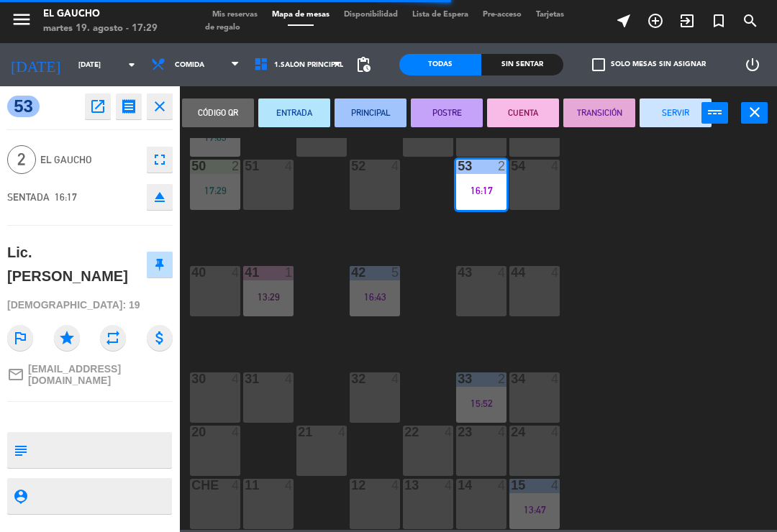
click at [664, 111] on button "SERVIR" at bounding box center [675, 113] width 72 height 29
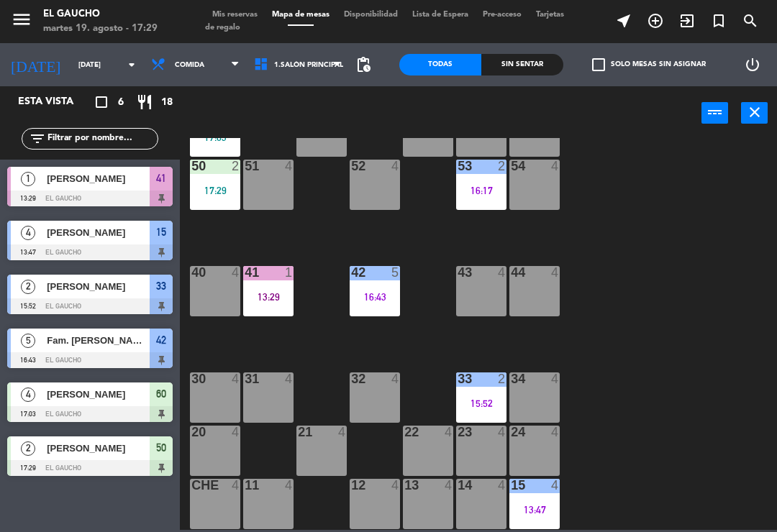
click at [483, 398] on div "15:52" at bounding box center [481, 403] width 50 height 10
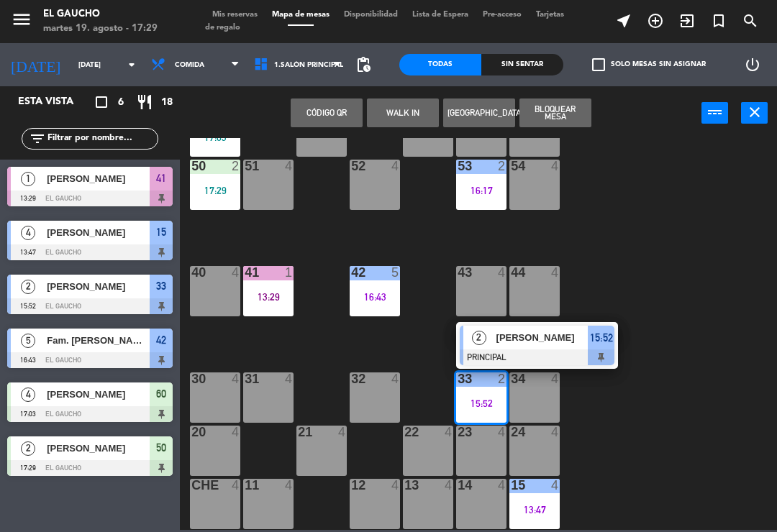
click at [562, 347] on div "[PERSON_NAME]" at bounding box center [541, 338] width 93 height 24
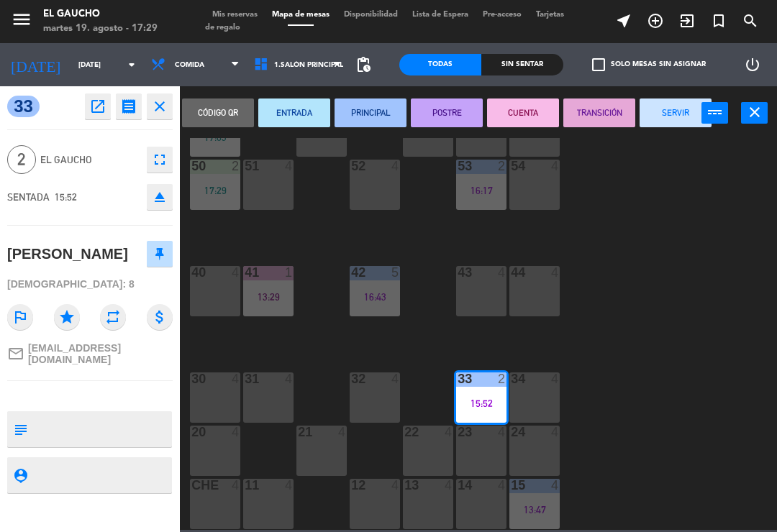
click at [665, 107] on button "SERVIR" at bounding box center [675, 113] width 72 height 29
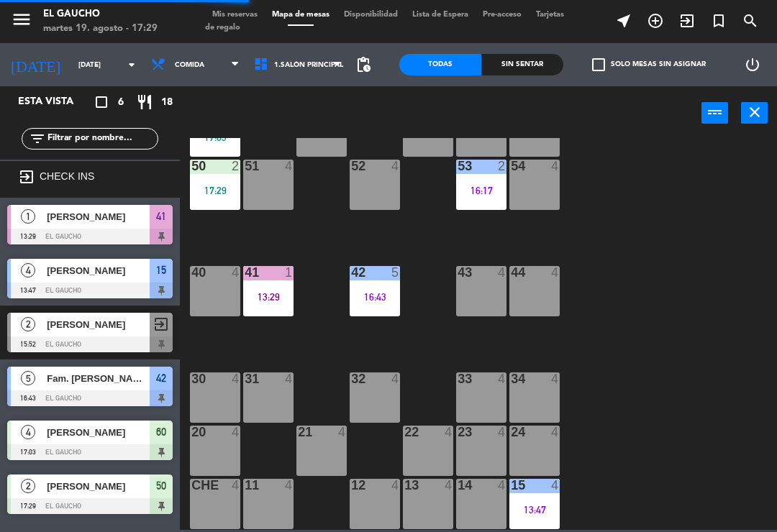
click at [541, 505] on div "13:47" at bounding box center [534, 510] width 50 height 10
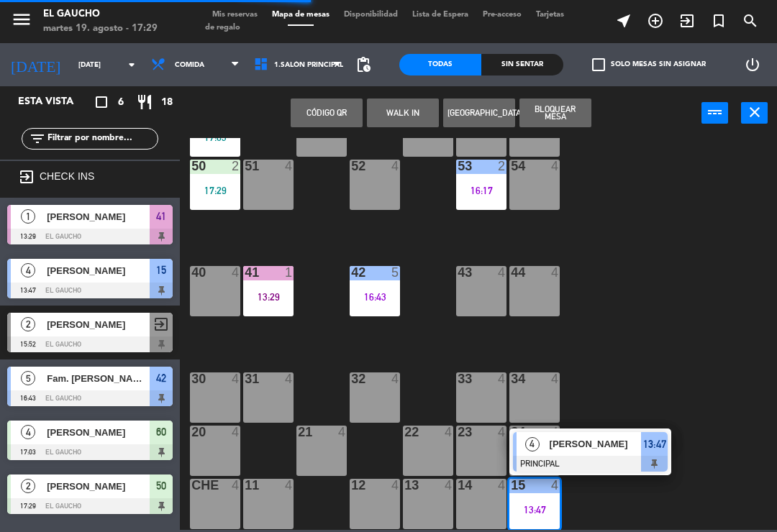
click at [599, 444] on span "[PERSON_NAME]" at bounding box center [595, 443] width 92 height 15
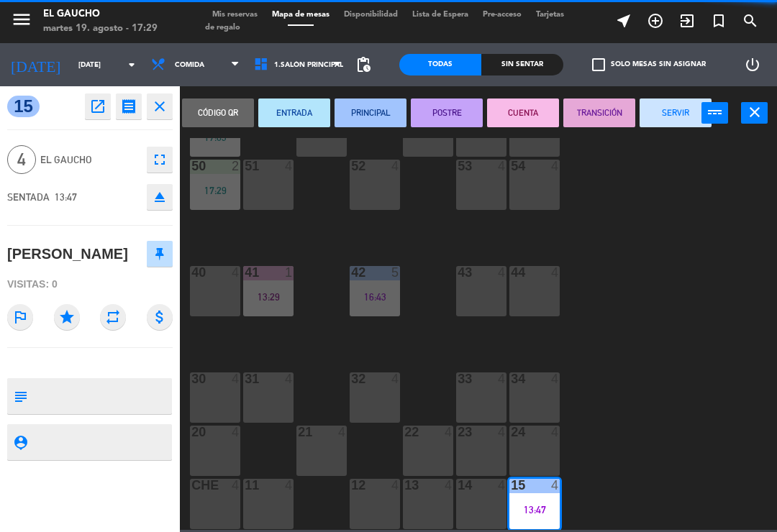
click at [679, 118] on button "SERVIR" at bounding box center [675, 113] width 72 height 29
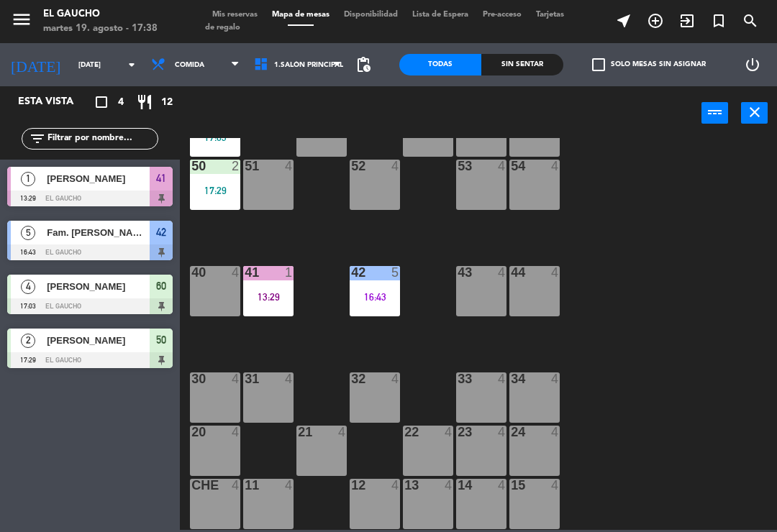
click at [481, 194] on div "53 4" at bounding box center [481, 185] width 50 height 50
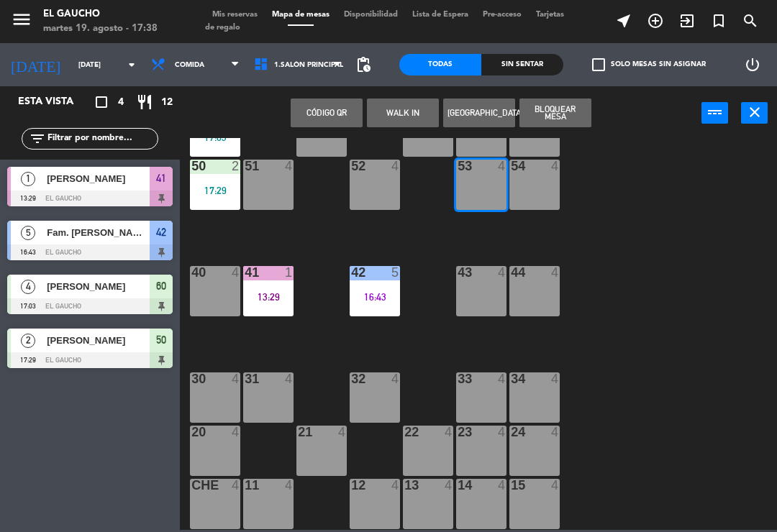
click at [395, 104] on button "WALK IN" at bounding box center [403, 113] width 72 height 29
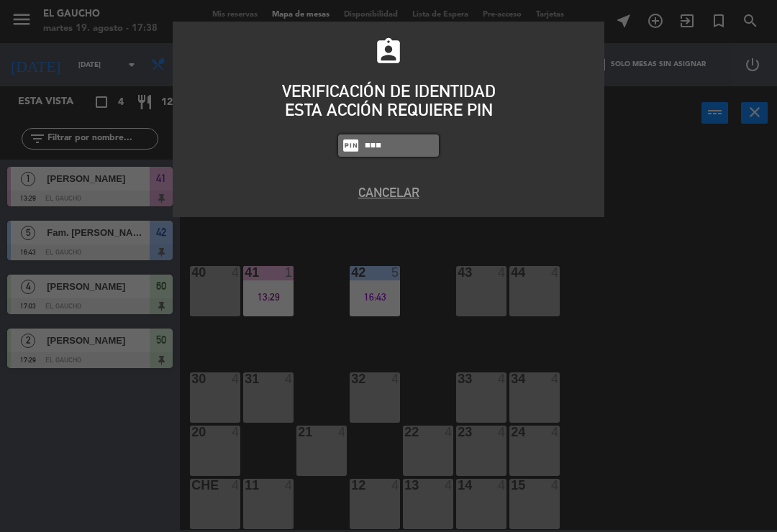
type input "3124"
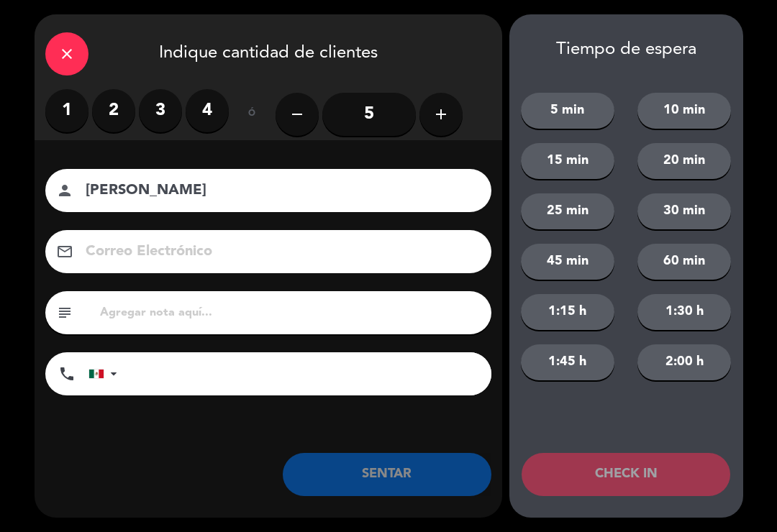
type input "[PERSON_NAME]"
click at [120, 107] on label "2" at bounding box center [113, 110] width 43 height 43
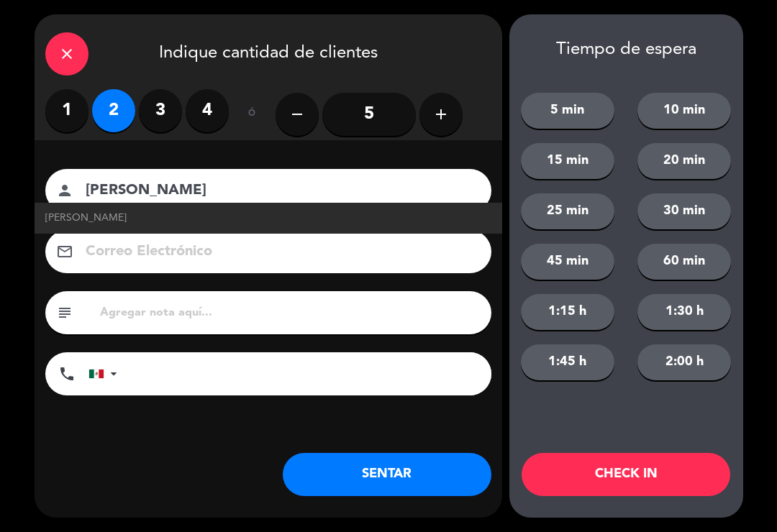
click at [63, 52] on icon "close" at bounding box center [66, 53] width 17 height 17
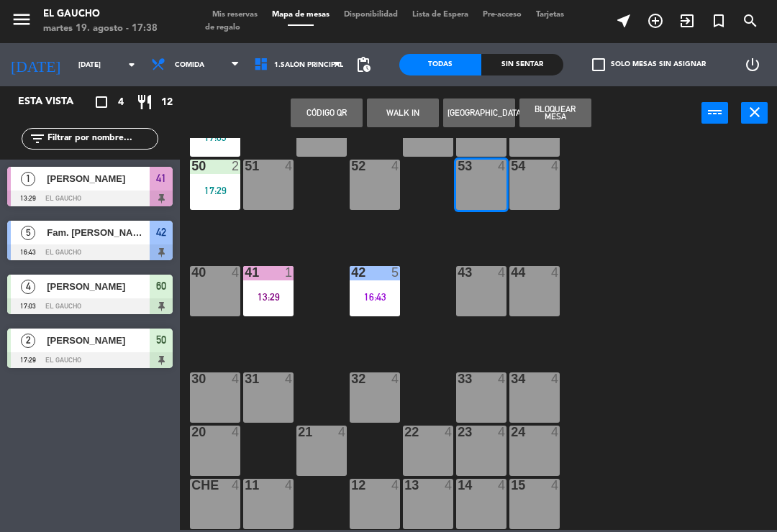
click at [396, 107] on button "WALK IN" at bounding box center [403, 113] width 72 height 29
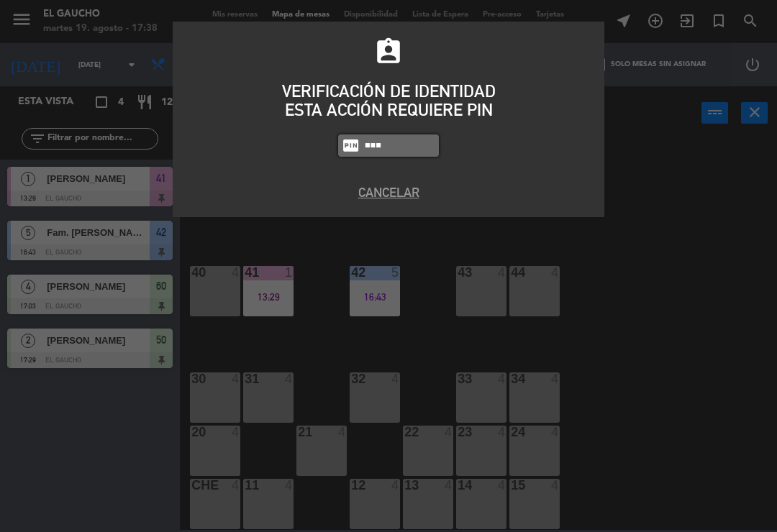
type input "3124"
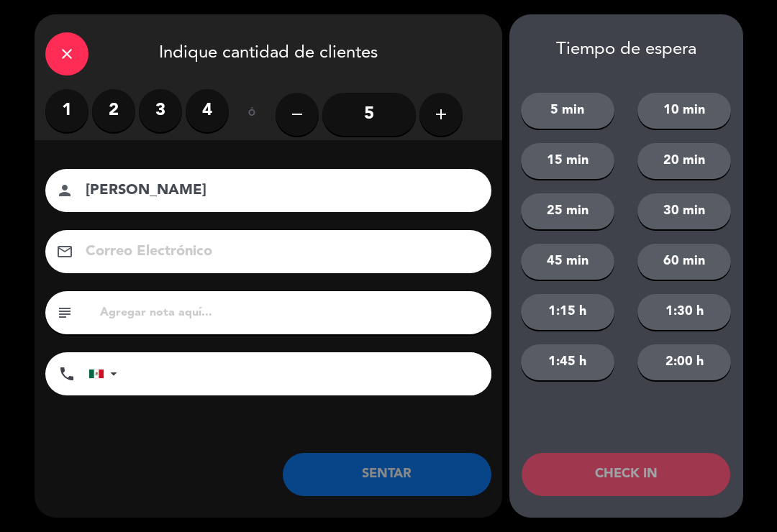
type input "[PERSON_NAME]"
click at [120, 109] on label "2" at bounding box center [113, 110] width 43 height 43
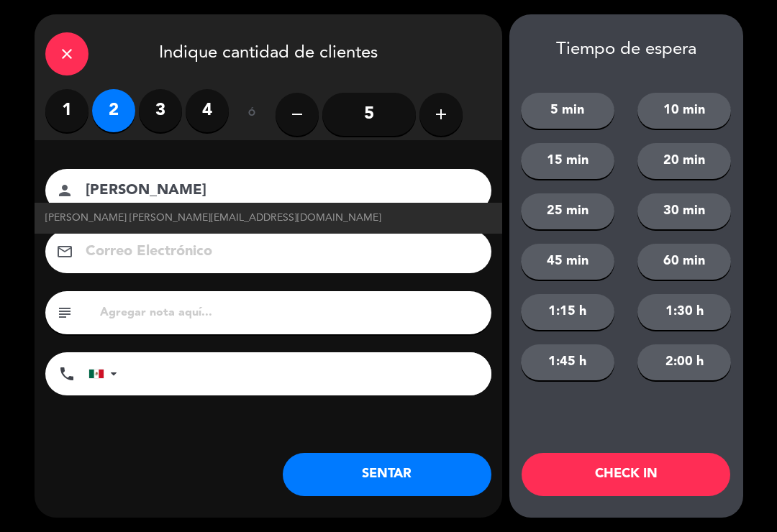
click at [178, 216] on span "[PERSON_NAME] [PERSON_NAME][EMAIL_ADDRESS][DOMAIN_NAME]" at bounding box center [213, 218] width 336 height 17
type input "[EMAIL_ADDRESS][DOMAIN_NAME]"
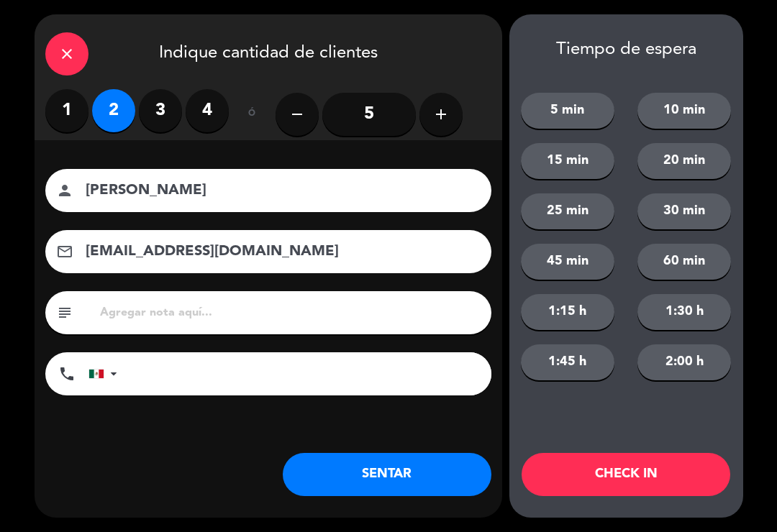
click at [367, 485] on button "SENTAR" at bounding box center [387, 474] width 209 height 43
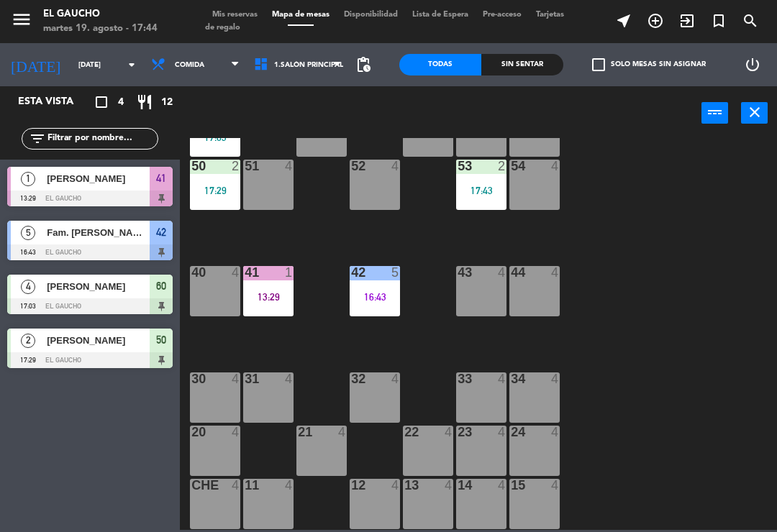
click at [776, 505] on div "84 4 80 4 83 4 82 4 81 4 70 4 71 4 72 4 73 4 74 4 63 4 62 4 61 4 60 4 17:03 64 …" at bounding box center [482, 334] width 589 height 392
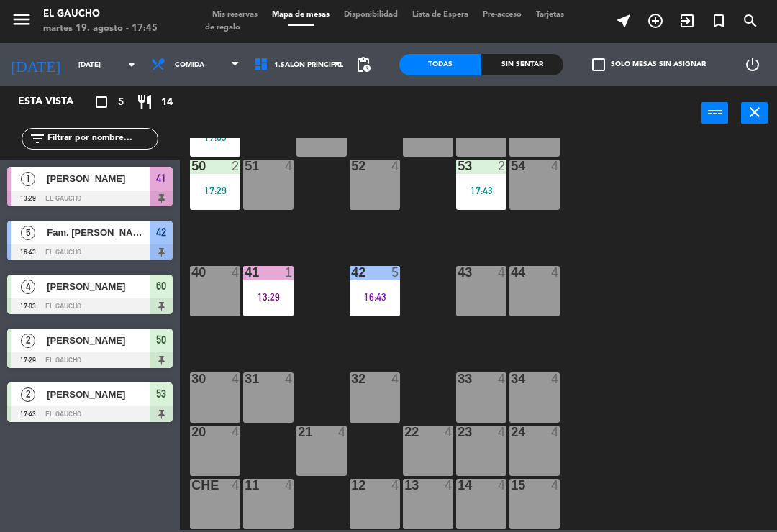
click at [390, 296] on div "16:43" at bounding box center [374, 297] width 50 height 10
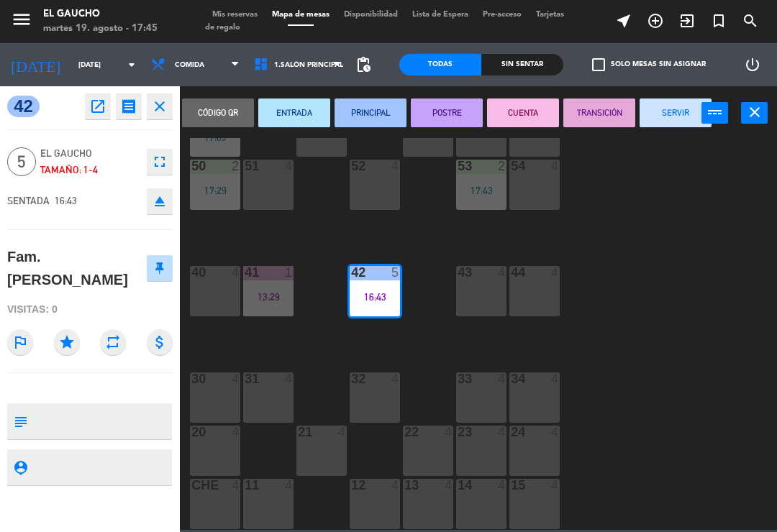
click at [677, 103] on button "SERVIR" at bounding box center [675, 113] width 72 height 29
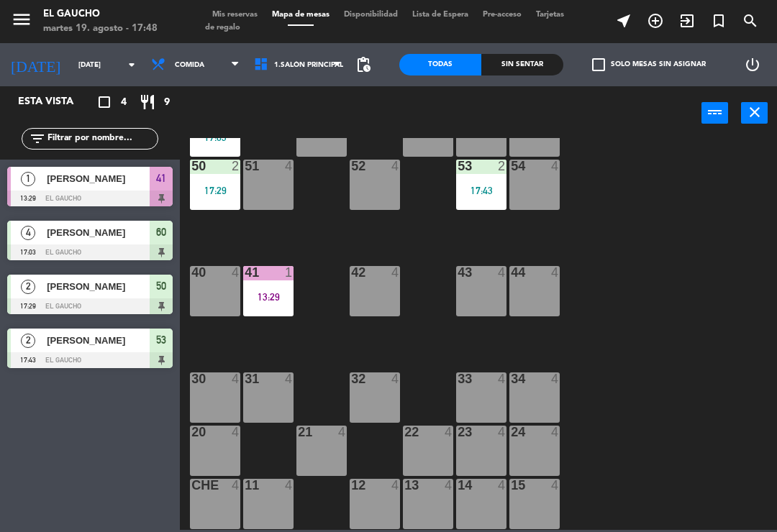
click at [214, 189] on div "17:29" at bounding box center [215, 191] width 50 height 10
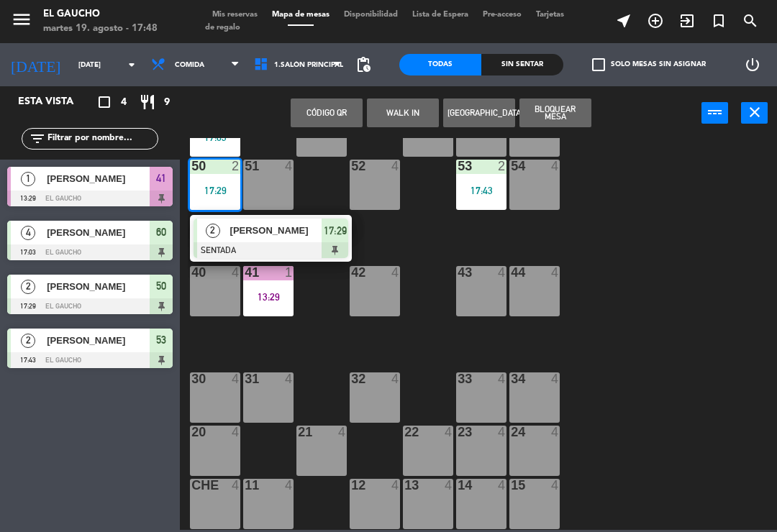
click at [294, 234] on span "[PERSON_NAME]" at bounding box center [276, 230] width 92 height 15
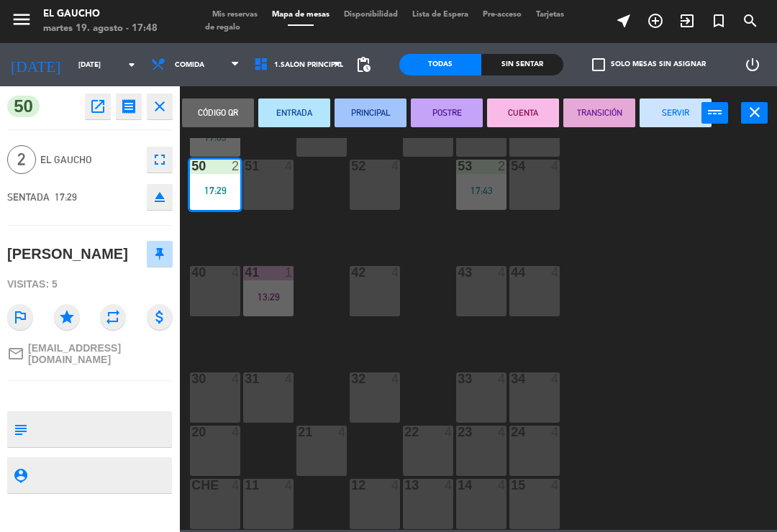
click at [100, 106] on icon "open_in_new" at bounding box center [97, 106] width 17 height 17
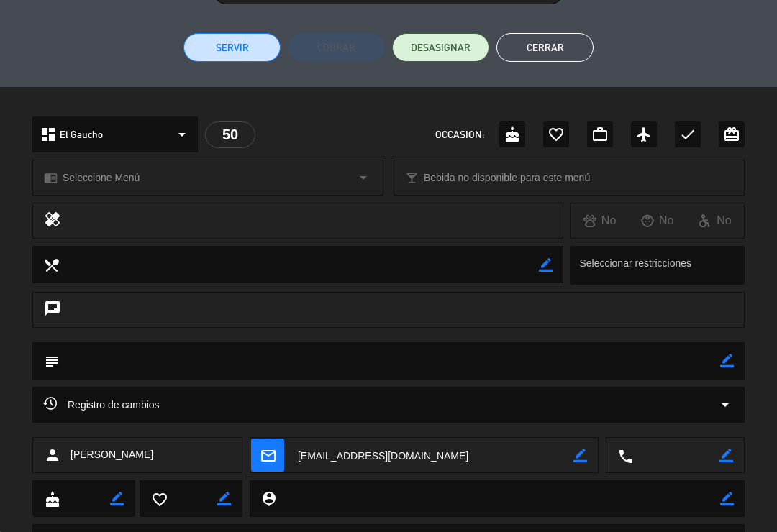
scroll to position [359, 0]
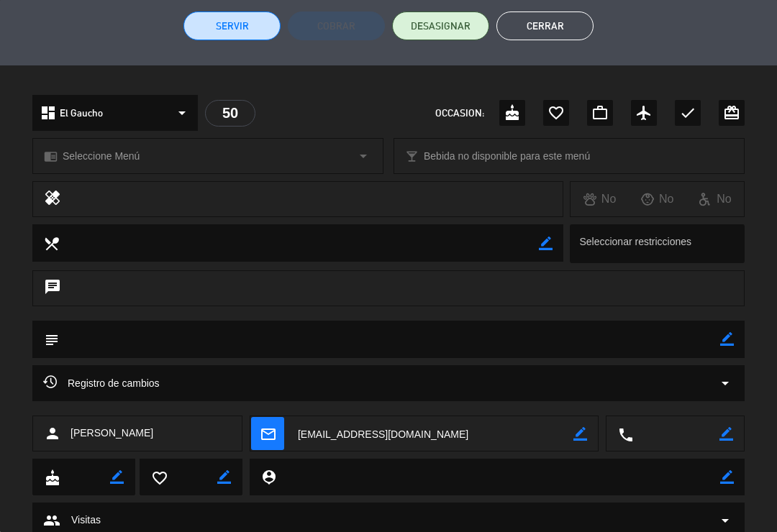
click at [723, 427] on icon "border_color" at bounding box center [726, 434] width 14 height 14
click at [681, 437] on textarea at bounding box center [676, 434] width 86 height 36
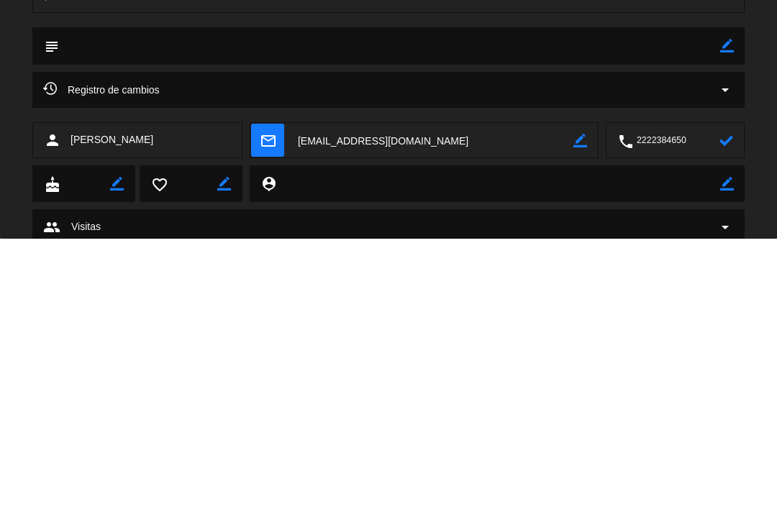
type textarea "2222384650"
click at [731, 427] on icon at bounding box center [726, 434] width 14 height 14
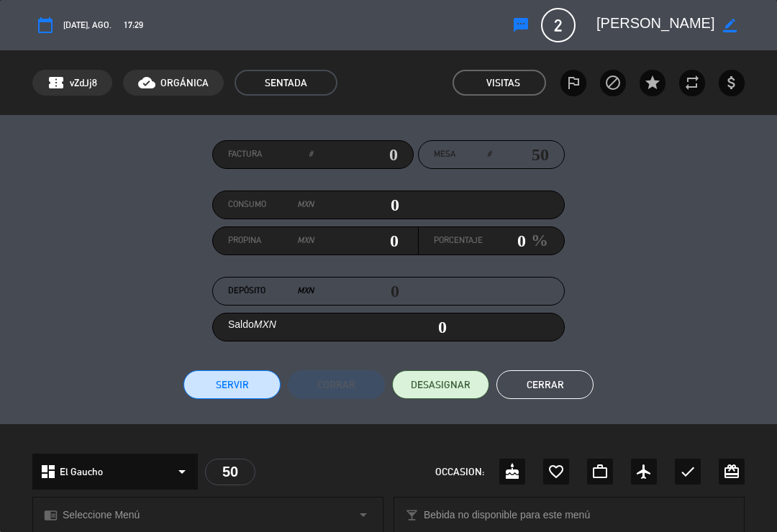
scroll to position [0, 0]
click at [733, 19] on icon "border_color" at bounding box center [730, 26] width 14 height 14
click at [623, 24] on textarea at bounding box center [655, 25] width 119 height 26
type textarea "[PERSON_NAME] [PERSON_NAME]"
click at [731, 24] on icon at bounding box center [730, 26] width 14 height 14
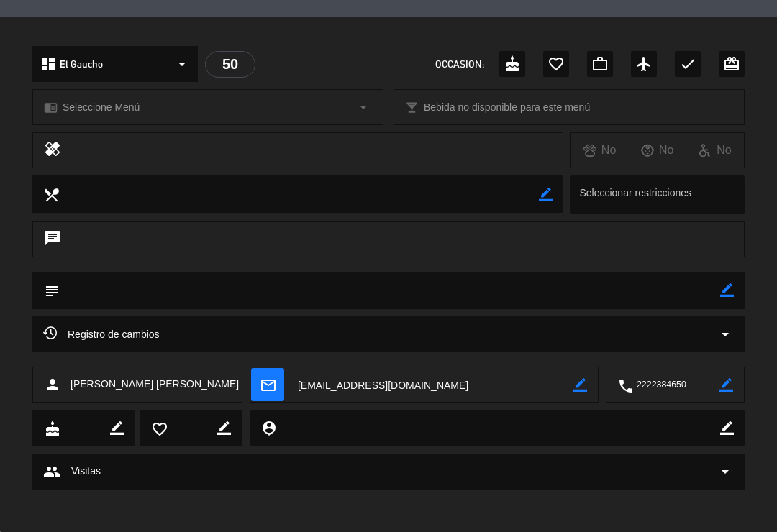
scroll to position [408, 0]
click at [176, 289] on textarea at bounding box center [389, 290] width 661 height 37
click at [728, 295] on icon "border_color" at bounding box center [727, 290] width 14 height 14
click at [257, 284] on textarea at bounding box center [389, 290] width 661 height 37
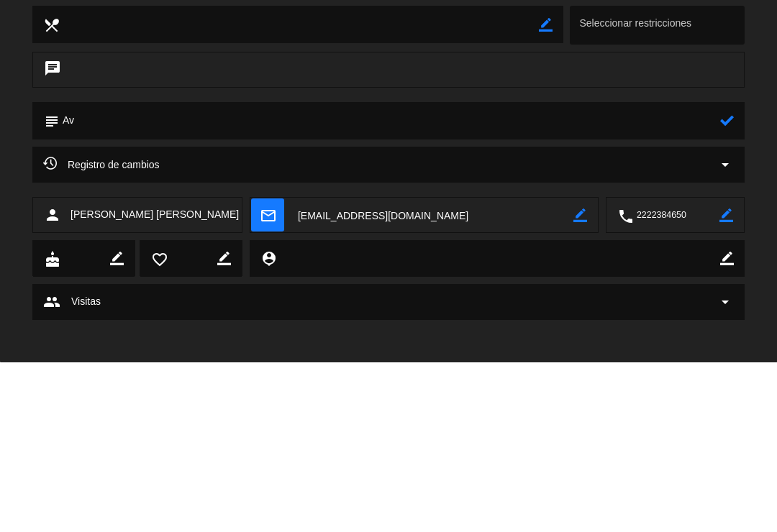
type textarea "A"
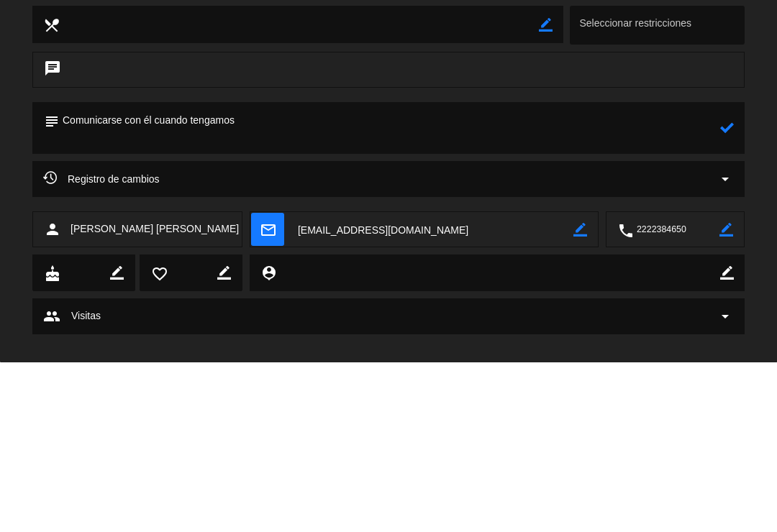
click at [271, 272] on textarea at bounding box center [389, 298] width 661 height 52
click at [438, 272] on textarea at bounding box center [389, 298] width 661 height 52
click at [732, 290] on icon at bounding box center [727, 297] width 14 height 14
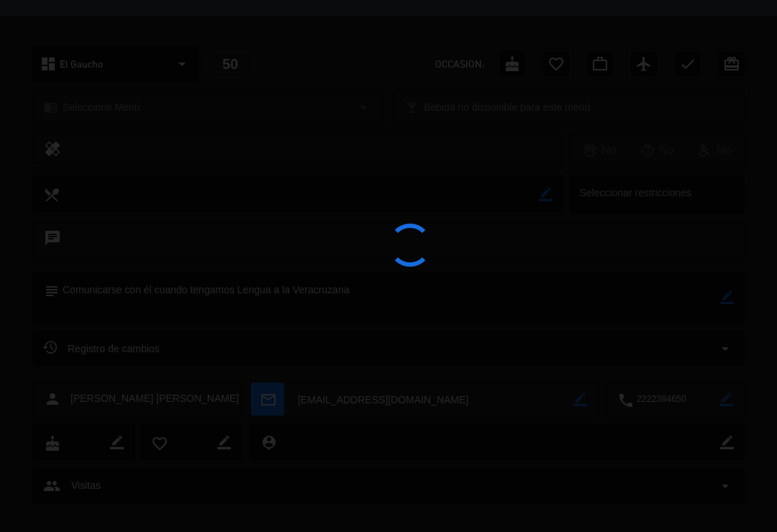
type textarea "Comunicarse con él cuando tengamos Lengua a la Veracruzana"
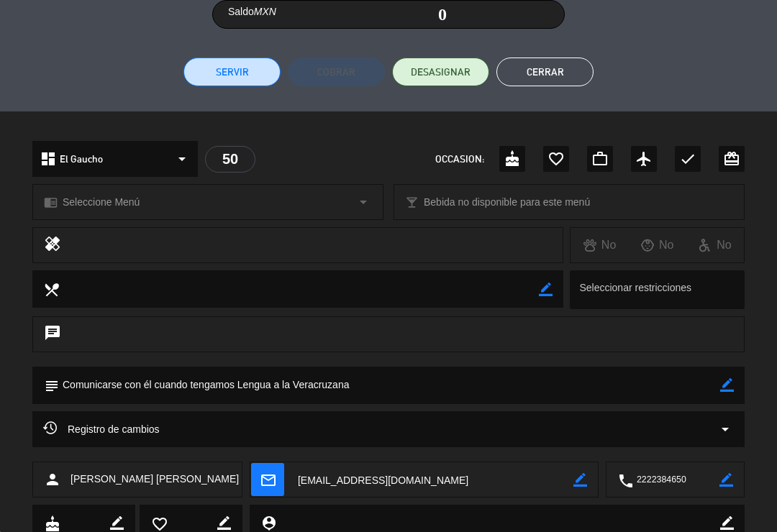
scroll to position [210, 0]
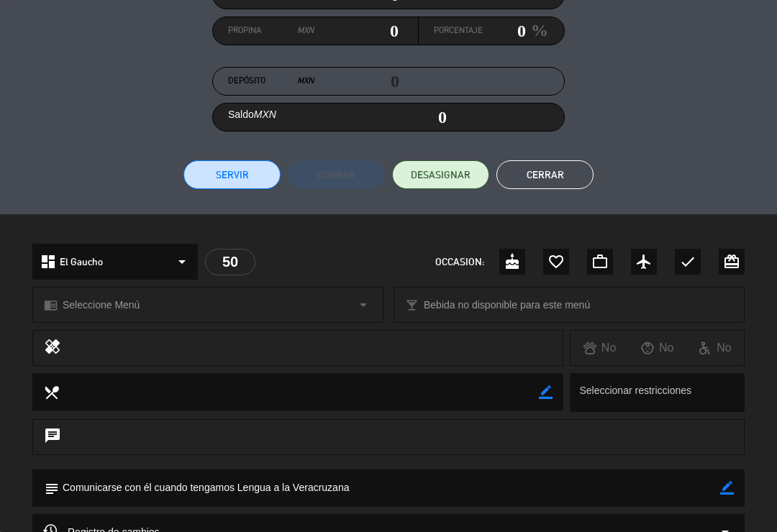
click at [554, 170] on button "Cerrar" at bounding box center [544, 174] width 97 height 29
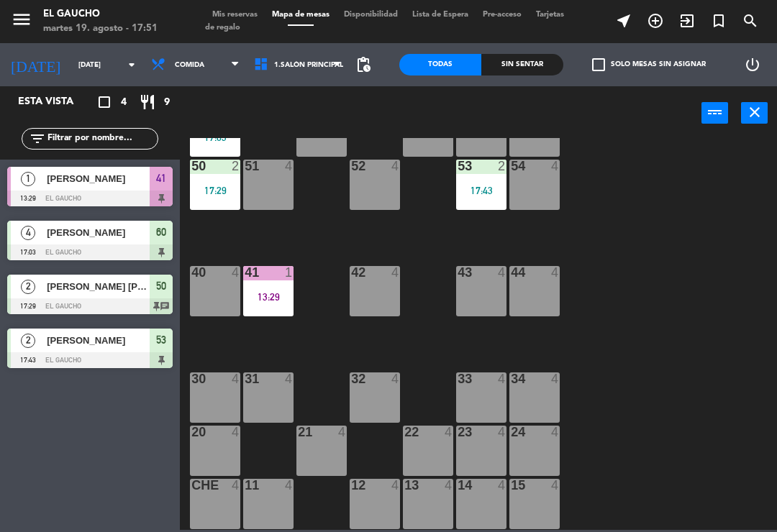
click at [68, 284] on span "[PERSON_NAME] [PERSON_NAME]" at bounding box center [98, 286] width 103 height 15
click at [214, 183] on div "50 2 17:29" at bounding box center [215, 185] width 50 height 50
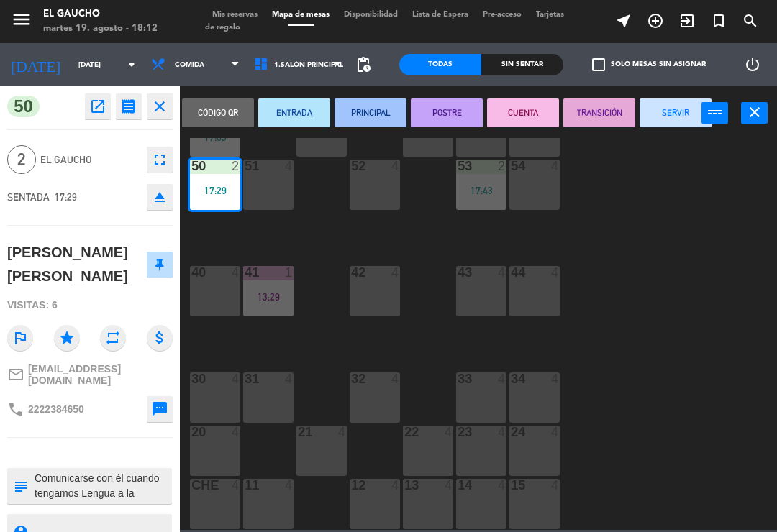
click at [371, 115] on button "PRINCIPAL" at bounding box center [370, 113] width 72 height 29
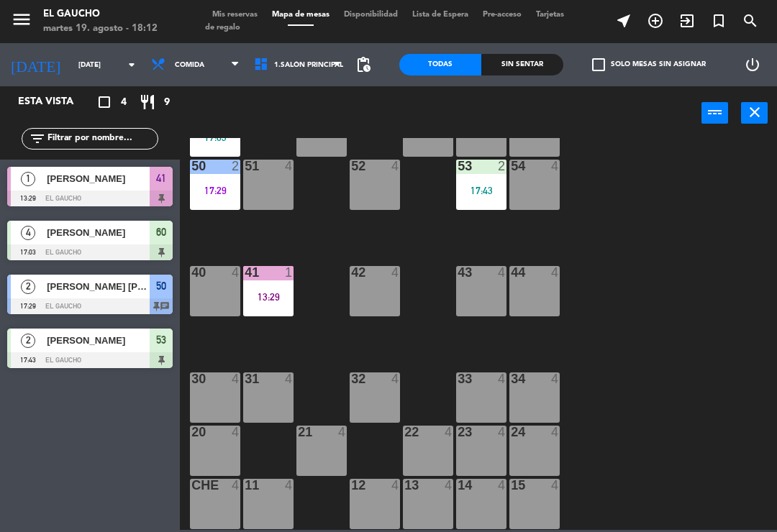
scroll to position [224, 0]
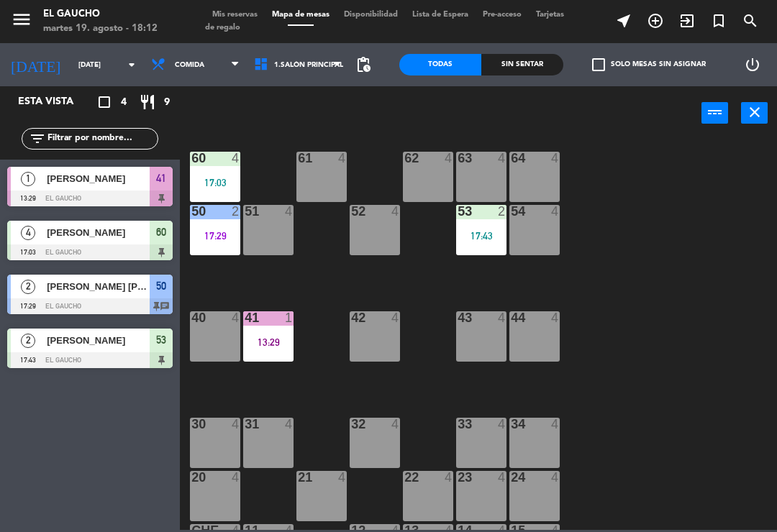
click at [221, 178] on div "17:03" at bounding box center [215, 183] width 50 height 10
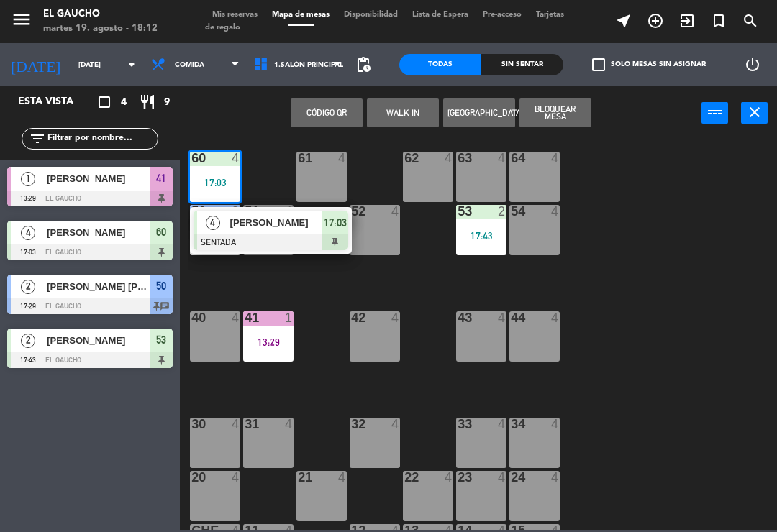
click at [252, 214] on div "[PERSON_NAME]" at bounding box center [275, 223] width 93 height 24
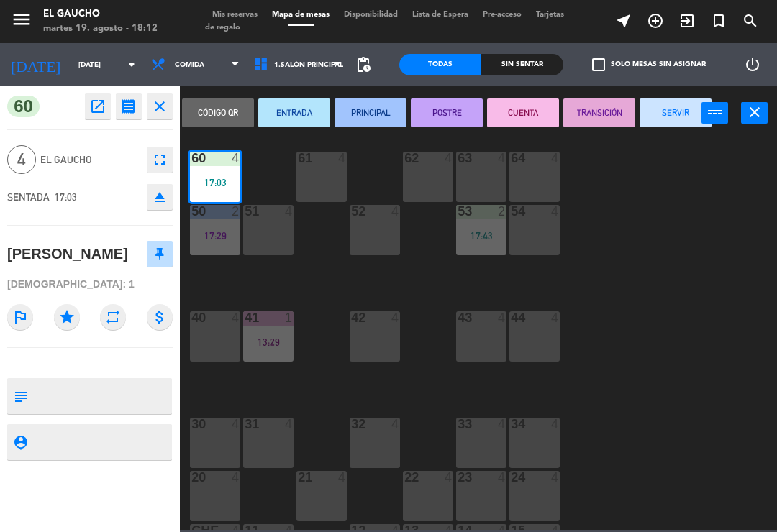
click at [377, 106] on button "PRINCIPAL" at bounding box center [370, 113] width 72 height 29
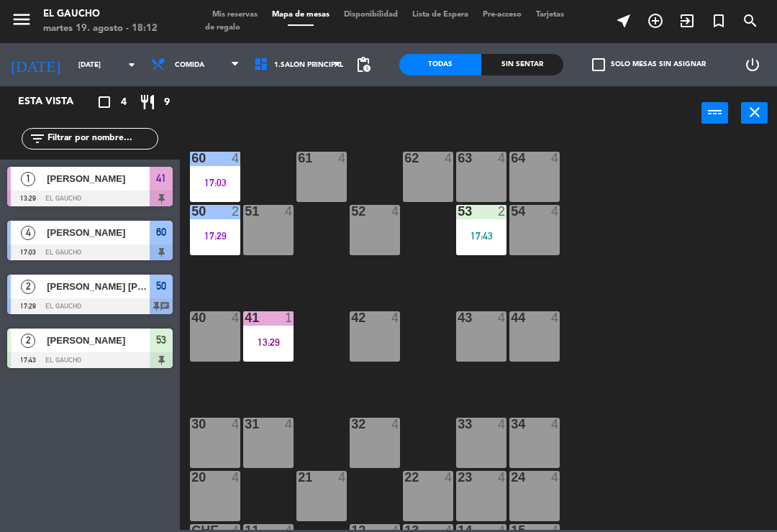
click at [482, 240] on div "17:43" at bounding box center [481, 236] width 50 height 10
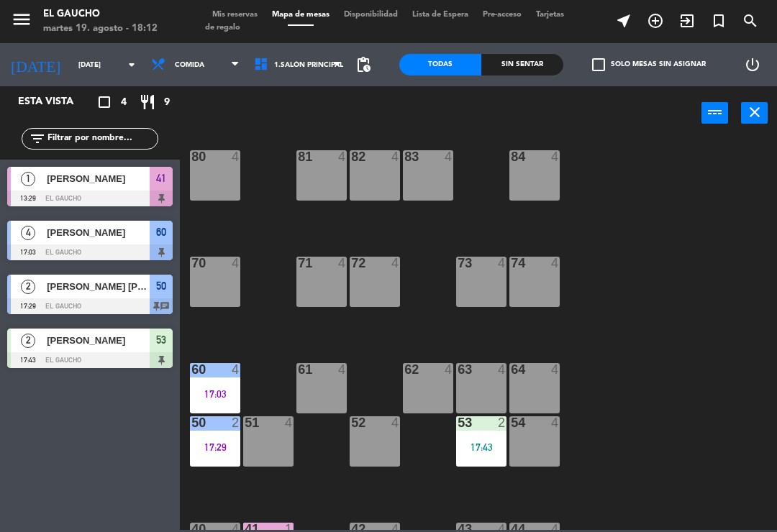
scroll to position [73, 0]
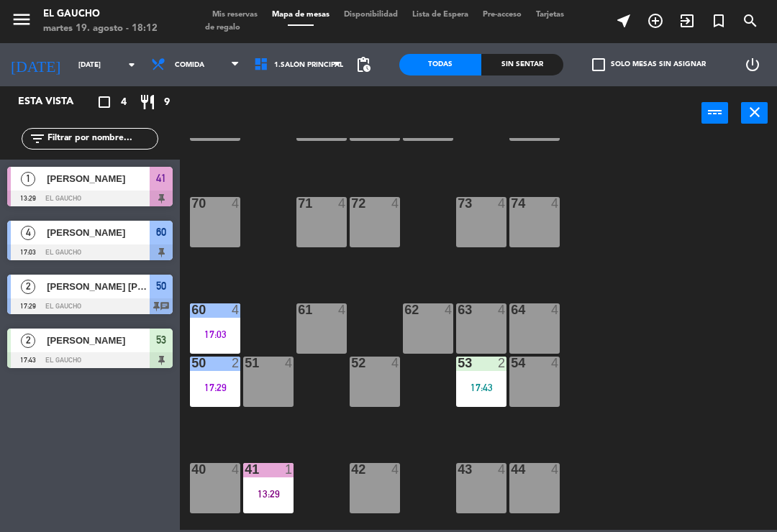
click at [480, 385] on div "17:43" at bounding box center [481, 388] width 50 height 10
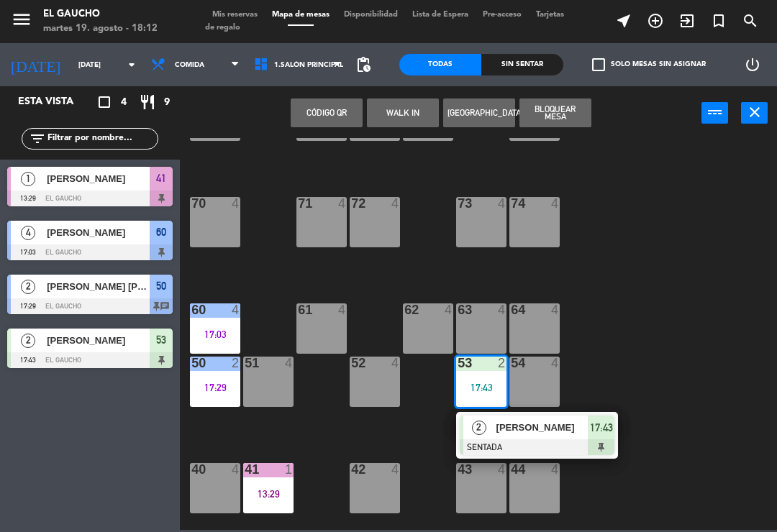
click at [524, 434] on span "[PERSON_NAME]" at bounding box center [542, 427] width 92 height 15
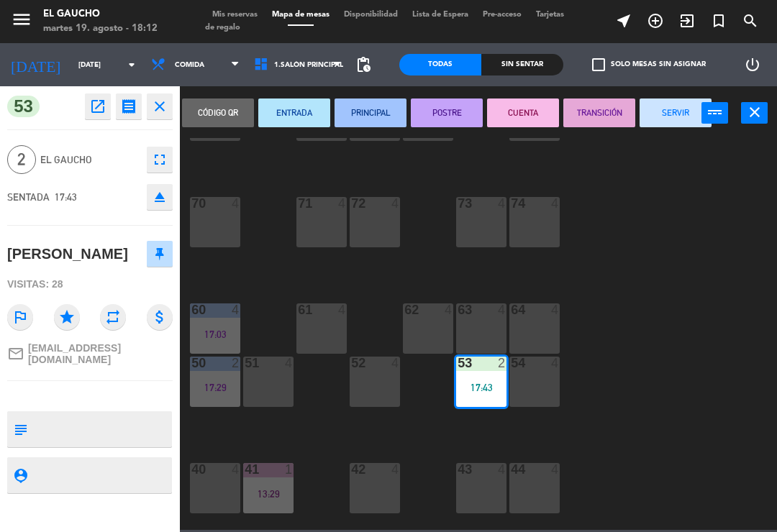
click at [370, 124] on button "PRINCIPAL" at bounding box center [370, 113] width 72 height 29
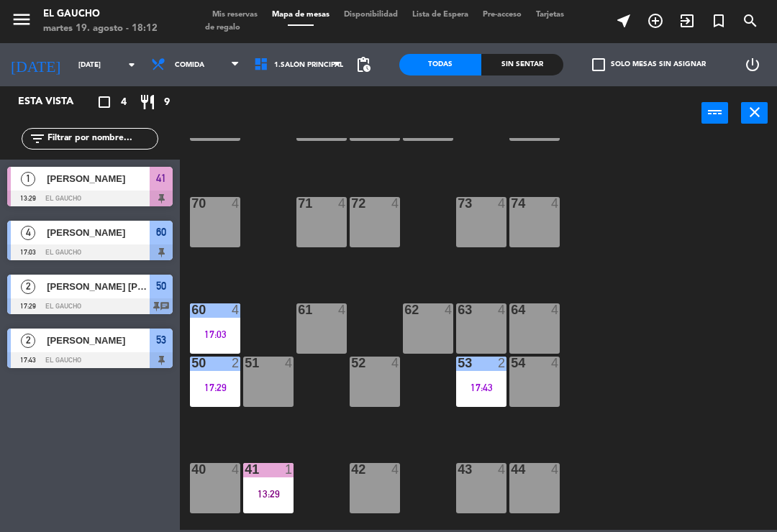
click at [218, 383] on div "17:29" at bounding box center [215, 388] width 50 height 10
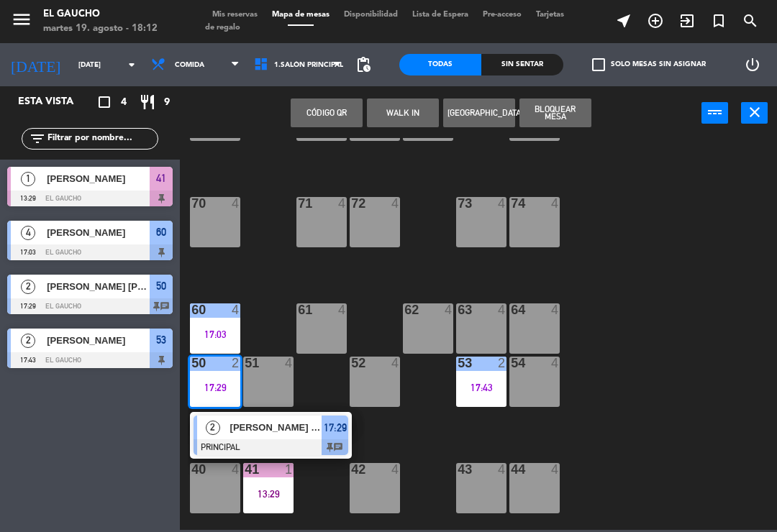
click at [268, 416] on div "[PERSON_NAME] [PERSON_NAME]" at bounding box center [275, 428] width 93 height 24
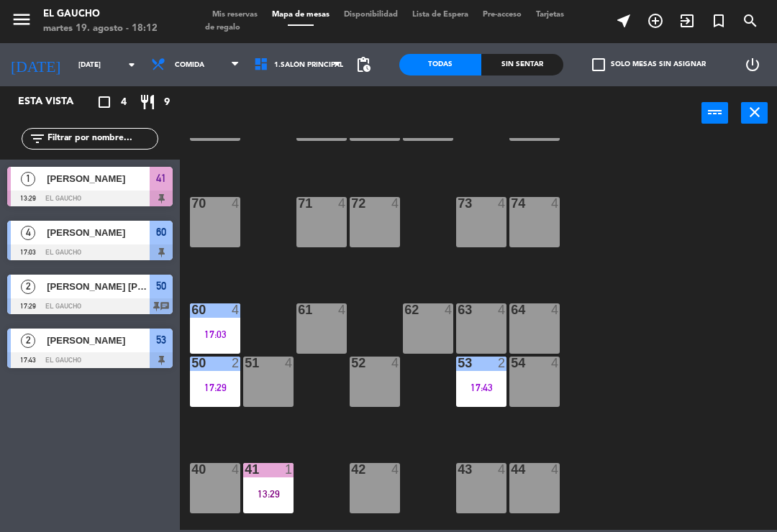
click at [230, 313] on div "4" at bounding box center [239, 309] width 24 height 13
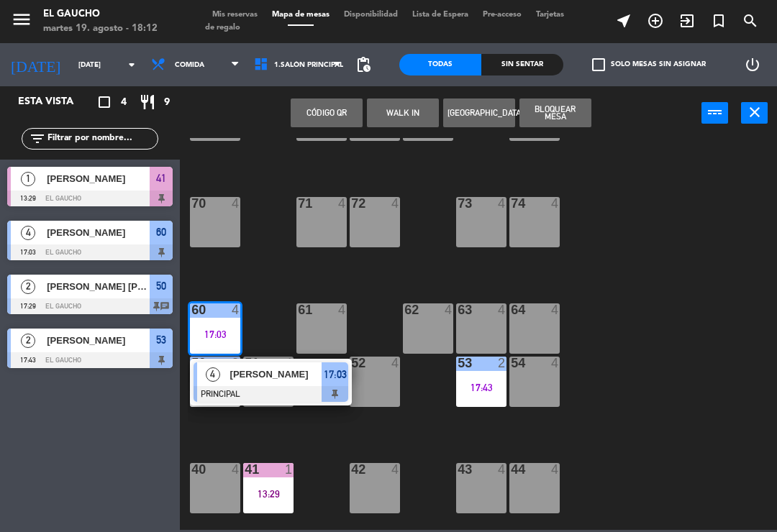
click at [310, 373] on span "[PERSON_NAME]" at bounding box center [276, 374] width 92 height 15
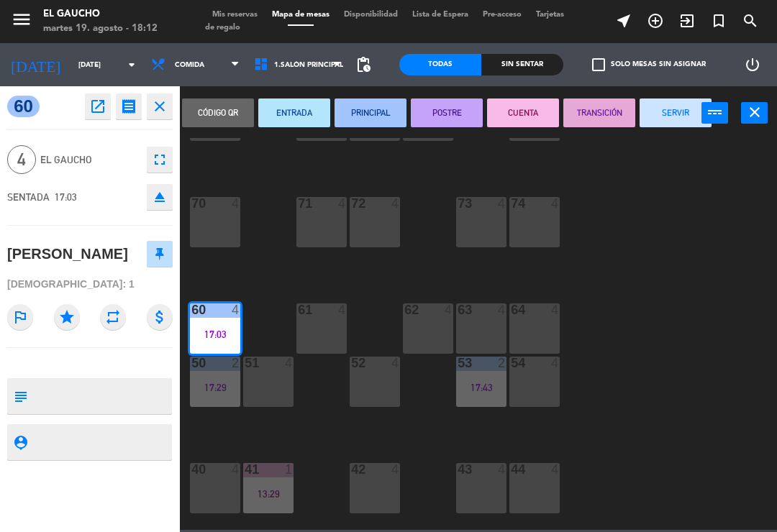
click at [670, 110] on button "SERVIR" at bounding box center [675, 113] width 72 height 29
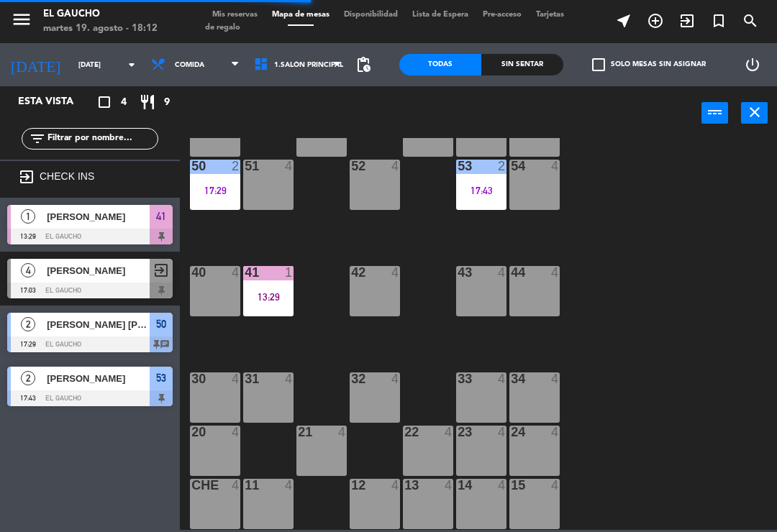
scroll to position [270, 0]
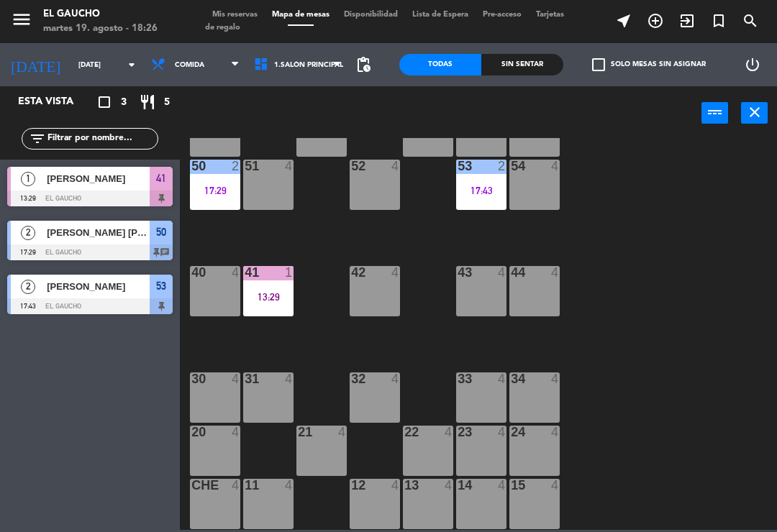
click at [315, 444] on div "21 4" at bounding box center [321, 451] width 50 height 50
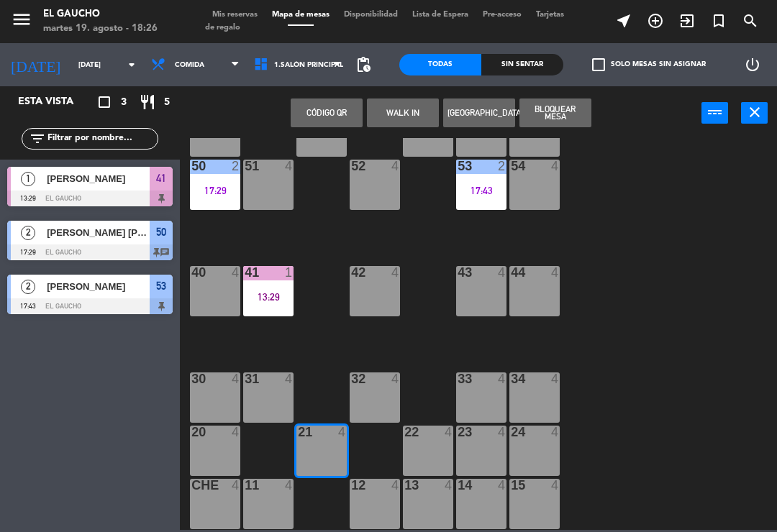
click at [396, 104] on button "WALK IN" at bounding box center [403, 113] width 72 height 29
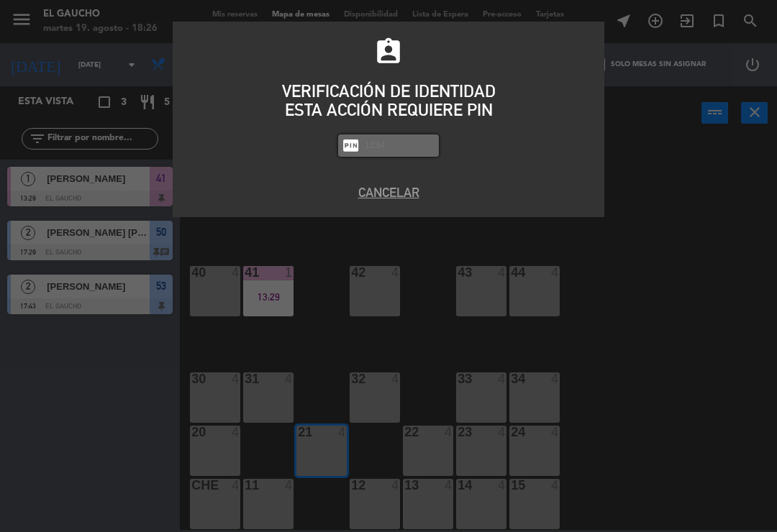
type input "3"
type input "3124"
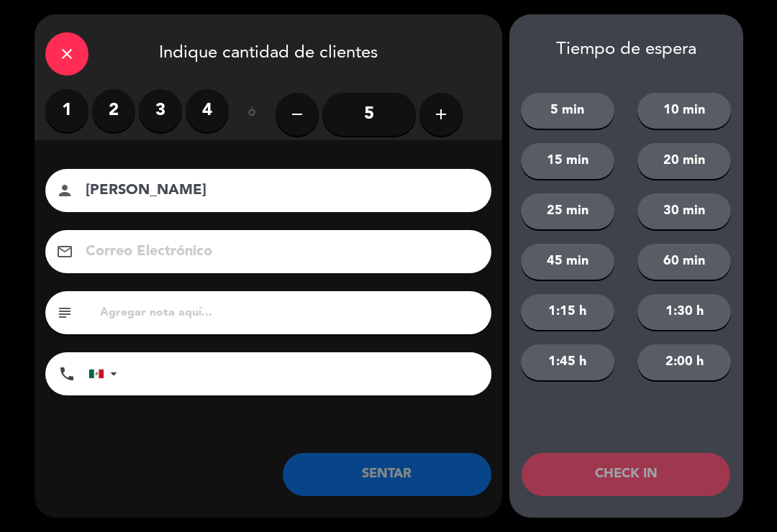
type input "[PERSON_NAME]"
click at [116, 107] on label "2" at bounding box center [113, 110] width 43 height 43
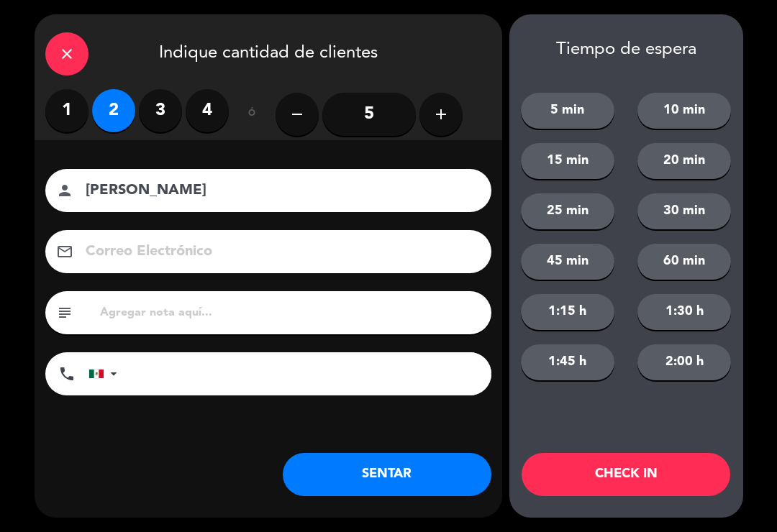
click at [387, 473] on button "SENTAR" at bounding box center [387, 474] width 209 height 43
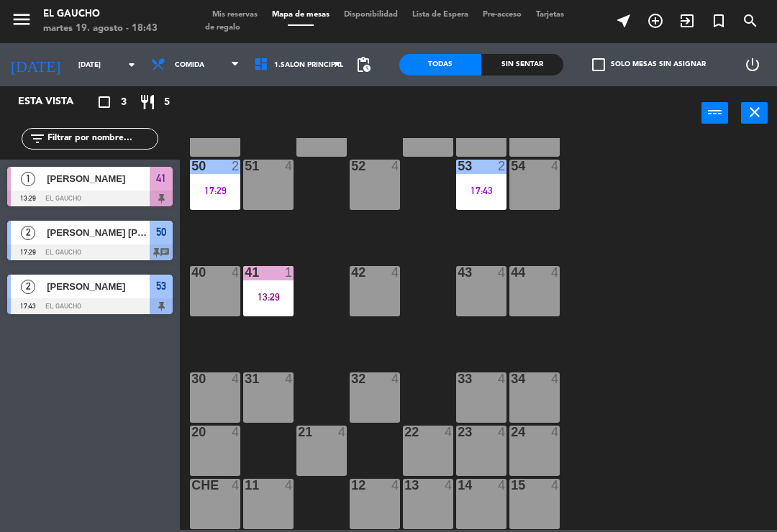
click at [284, 301] on div "13:29" at bounding box center [268, 297] width 50 height 10
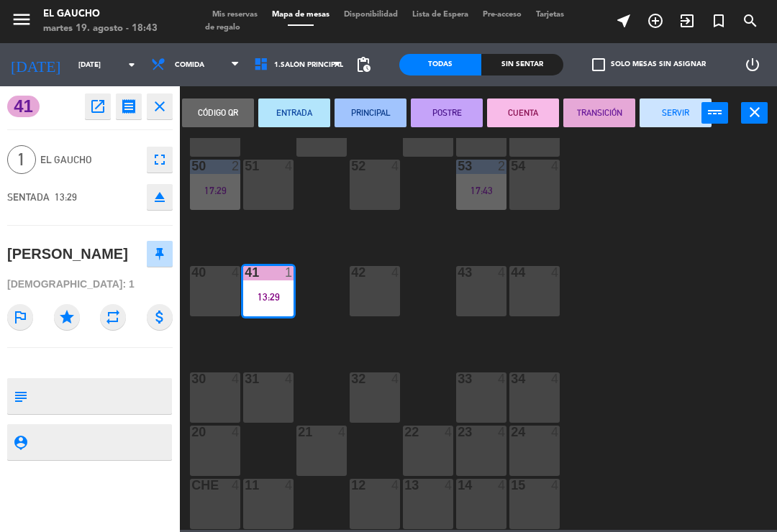
click at [672, 111] on button "SERVIR" at bounding box center [675, 113] width 72 height 29
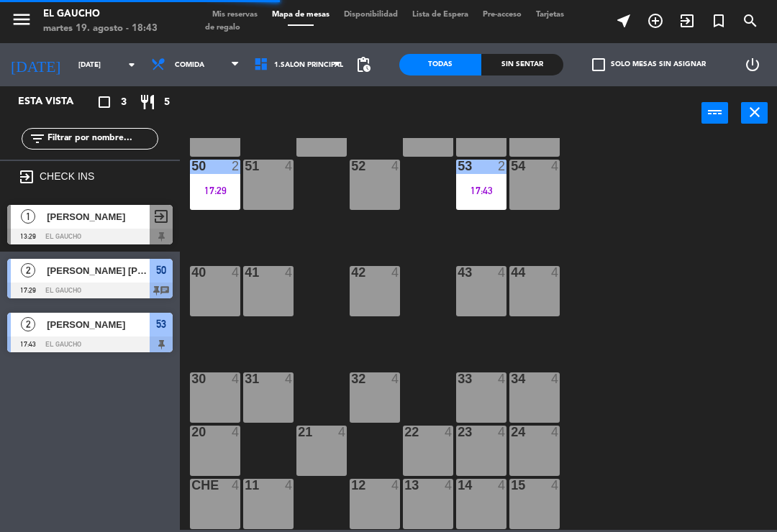
click at [479, 190] on div "17:43" at bounding box center [481, 191] width 50 height 10
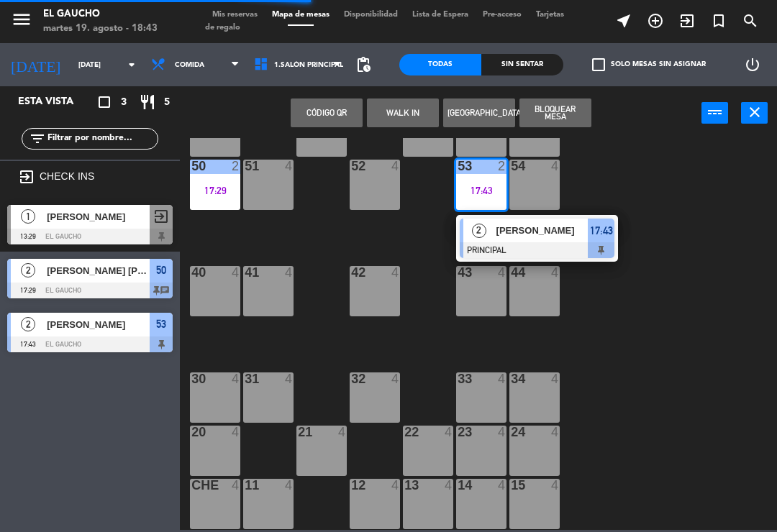
click at [518, 234] on span "[PERSON_NAME]" at bounding box center [542, 230] width 92 height 15
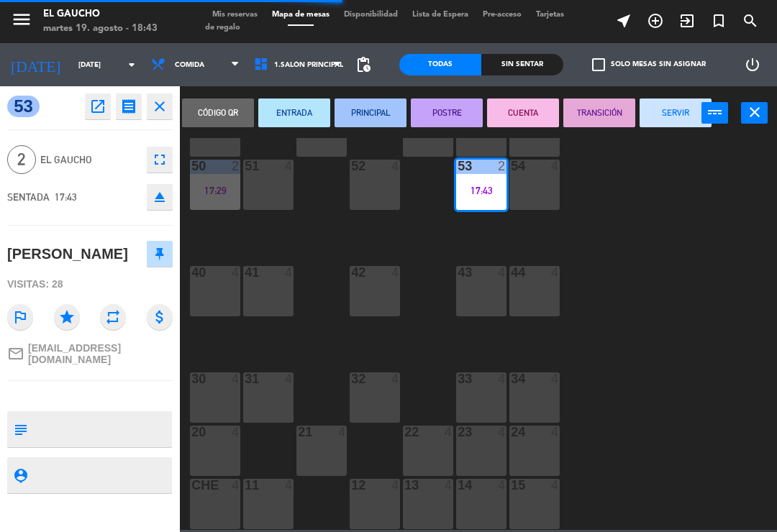
click at [669, 109] on button "SERVIR" at bounding box center [675, 113] width 72 height 29
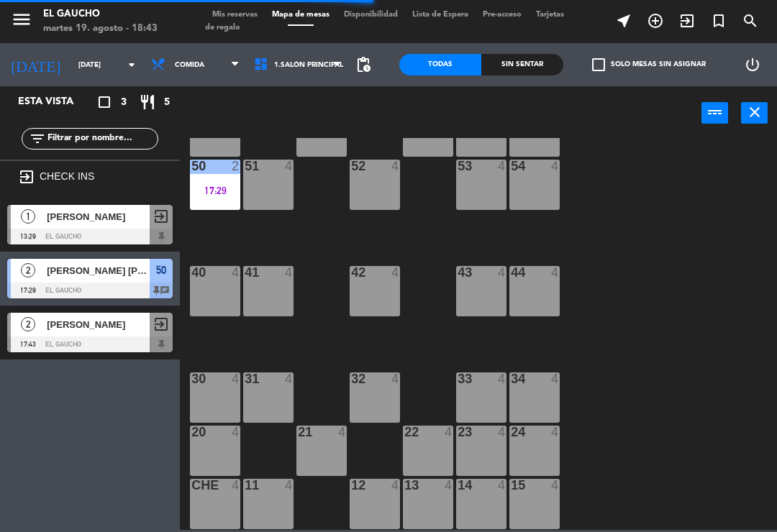
scroll to position [0, 0]
click at [266, 296] on div "41 4" at bounding box center [268, 291] width 50 height 50
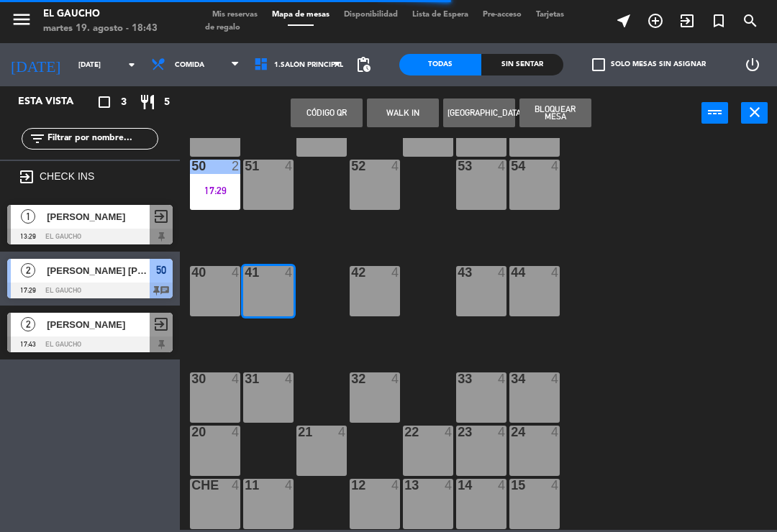
click at [407, 118] on button "WALK IN" at bounding box center [403, 113] width 72 height 29
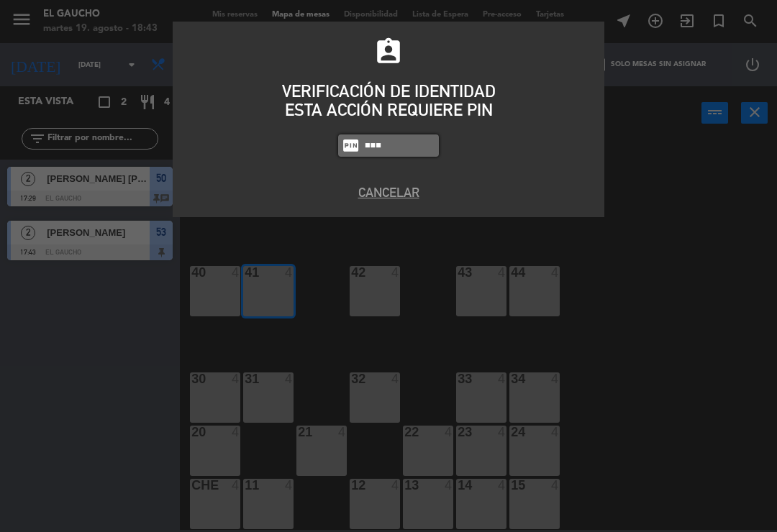
type input "3124"
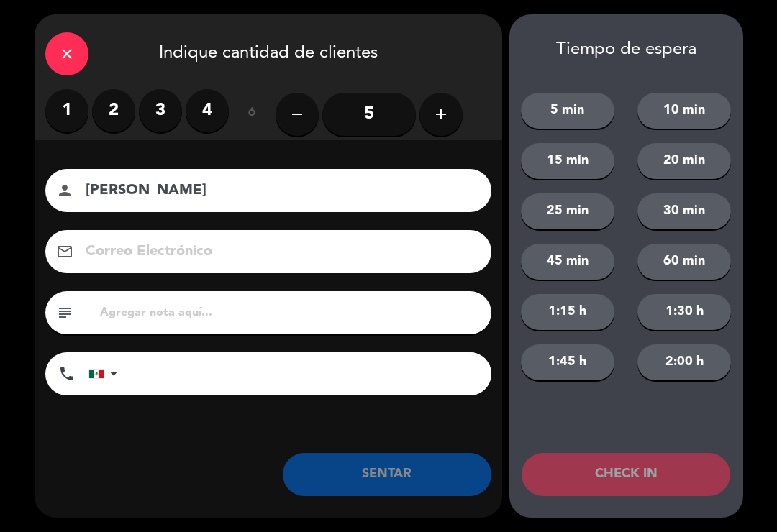
type input "[PERSON_NAME]"
click at [111, 111] on label "2" at bounding box center [113, 110] width 43 height 43
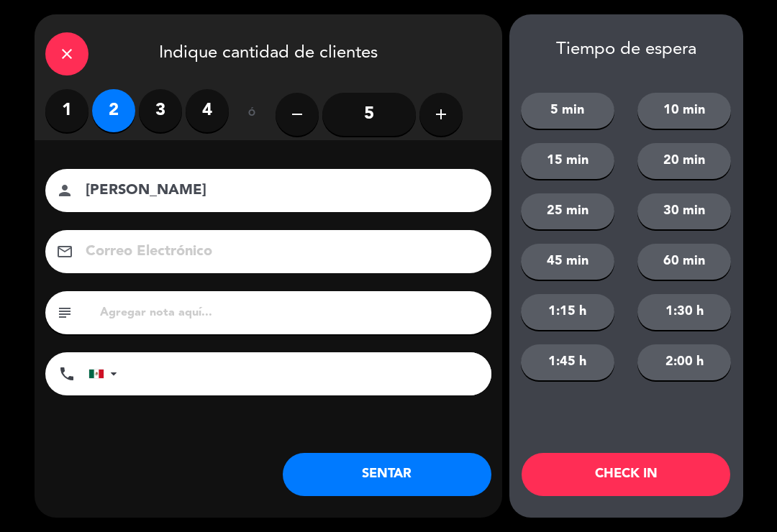
click at [169, 113] on label "3" at bounding box center [160, 110] width 43 height 43
click at [357, 482] on button "SENTAR" at bounding box center [387, 474] width 209 height 43
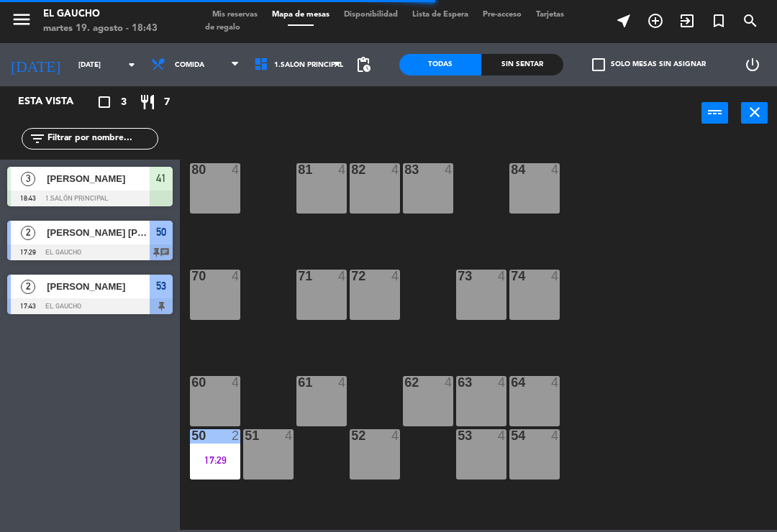
click at [299, 192] on div "81 4" at bounding box center [321, 188] width 50 height 50
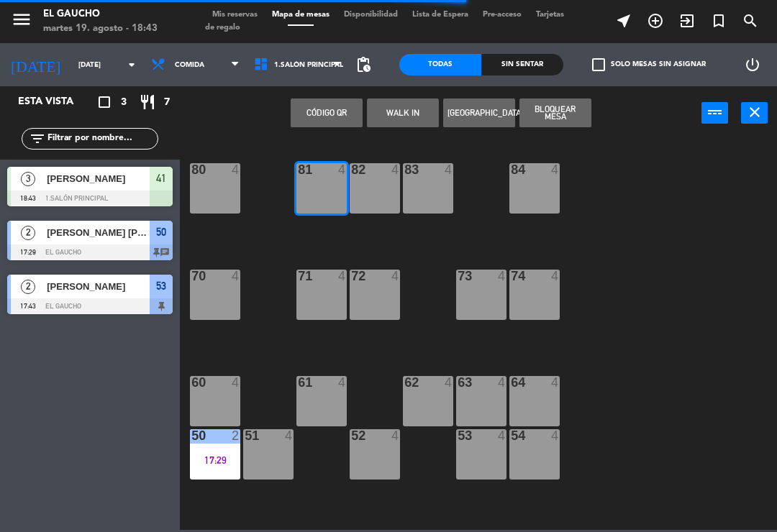
click at [406, 106] on button "WALK IN" at bounding box center [403, 113] width 72 height 29
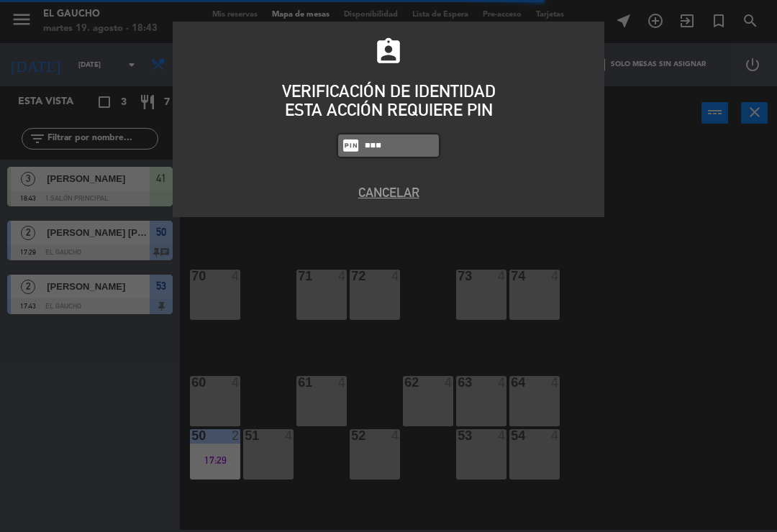
type input "3124"
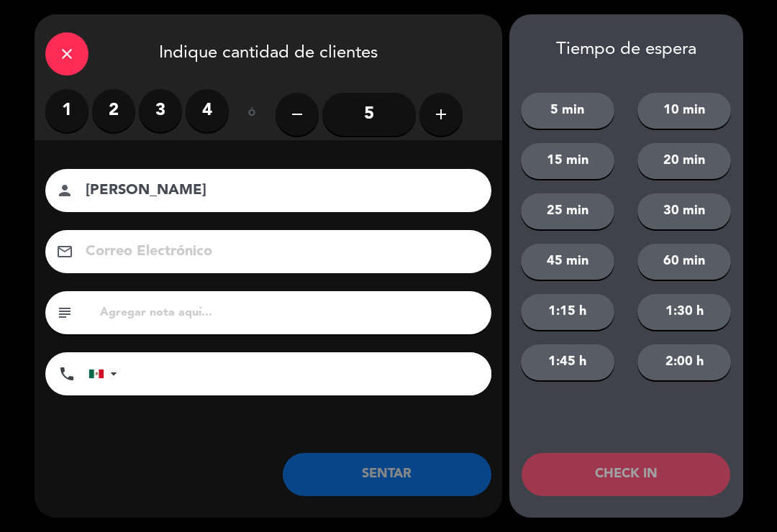
type input "[PERSON_NAME]"
click at [66, 109] on label "1" at bounding box center [66, 110] width 43 height 43
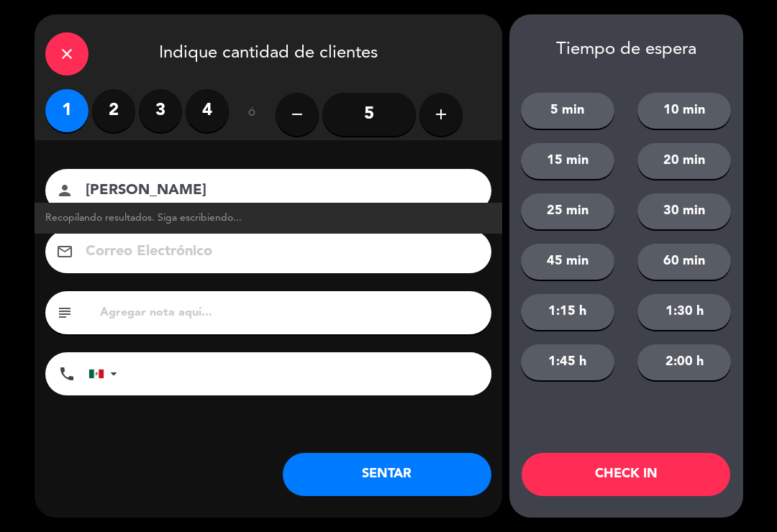
click at [386, 473] on button "SENTAR" at bounding box center [387, 474] width 209 height 43
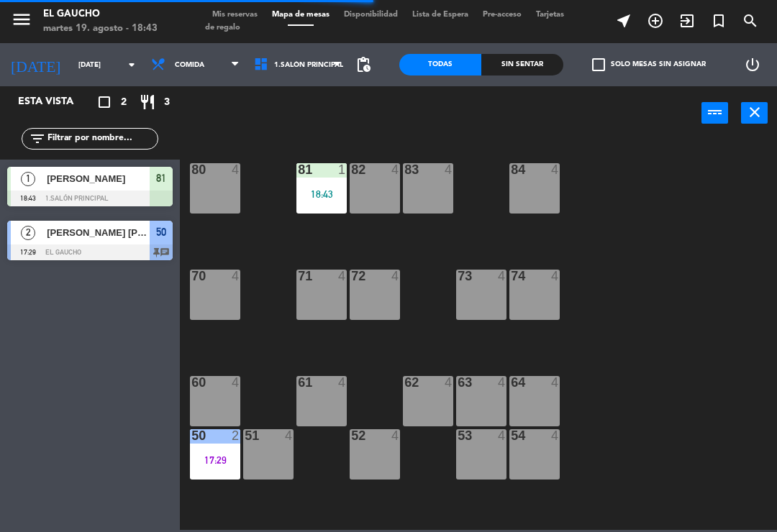
click at [181, 66] on span "Comida" at bounding box center [189, 65] width 29 height 8
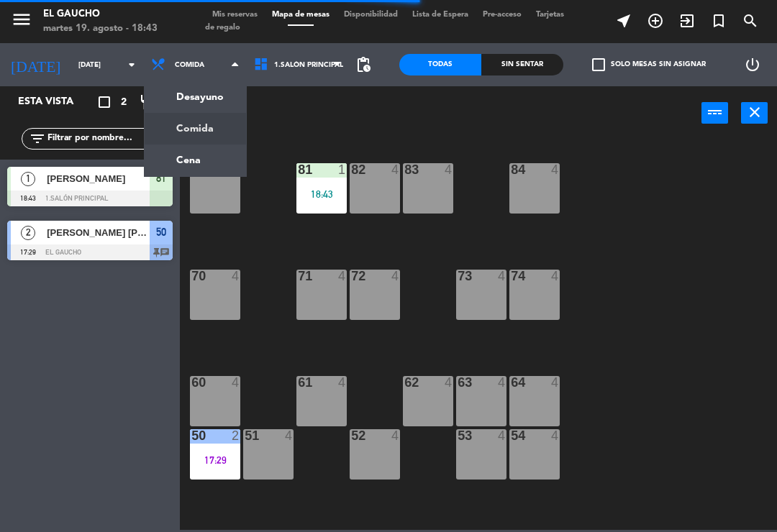
click at [184, 159] on ng-component "menu El Gaucho [DATE] 19. agosto - 18:43 Mis reservas Mapa de mesas Disponibili…" at bounding box center [388, 265] width 777 height 530
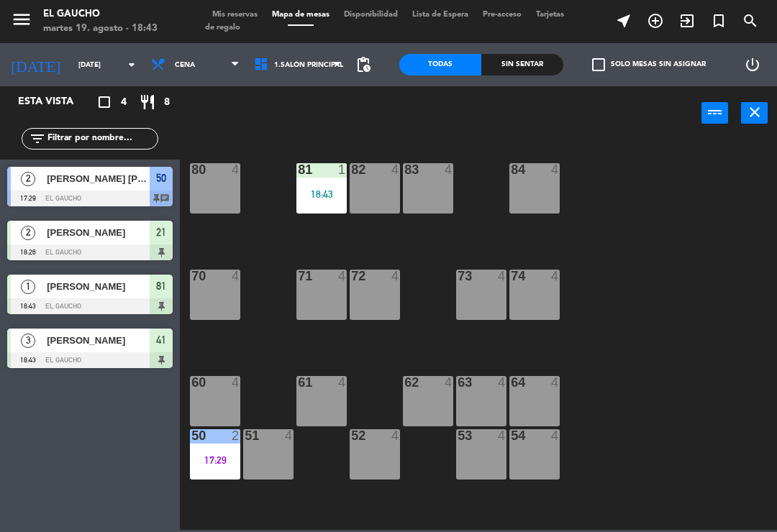
click at [319, 202] on div "81 1 18:43" at bounding box center [321, 188] width 50 height 50
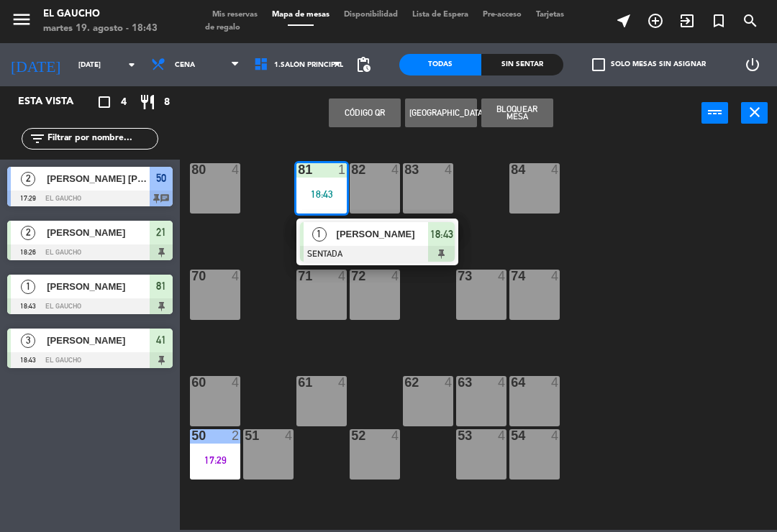
click at [344, 247] on div at bounding box center [377, 254] width 155 height 16
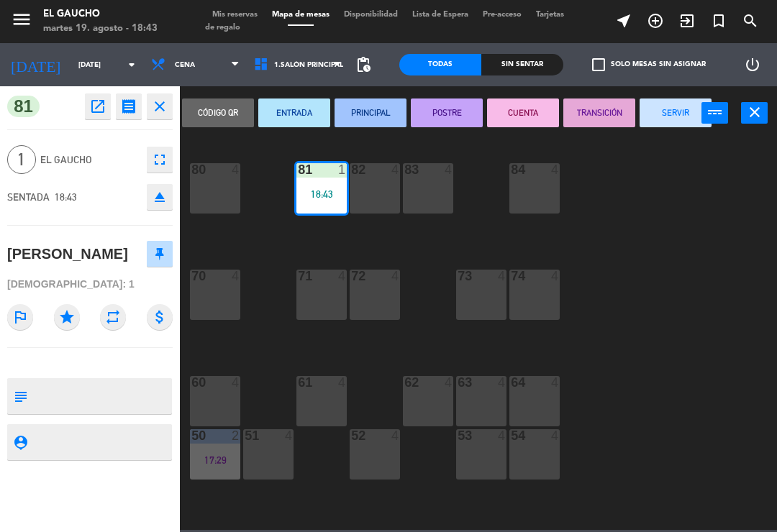
click at [367, 122] on button "PRINCIPAL" at bounding box center [370, 113] width 72 height 29
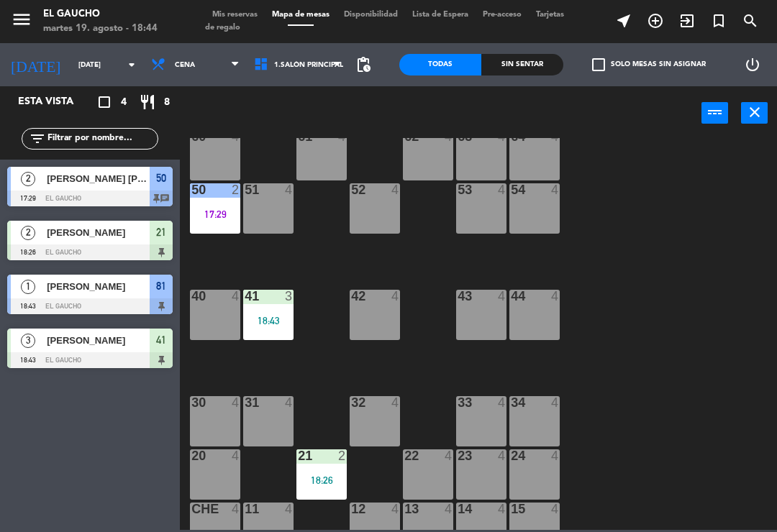
scroll to position [256, 0]
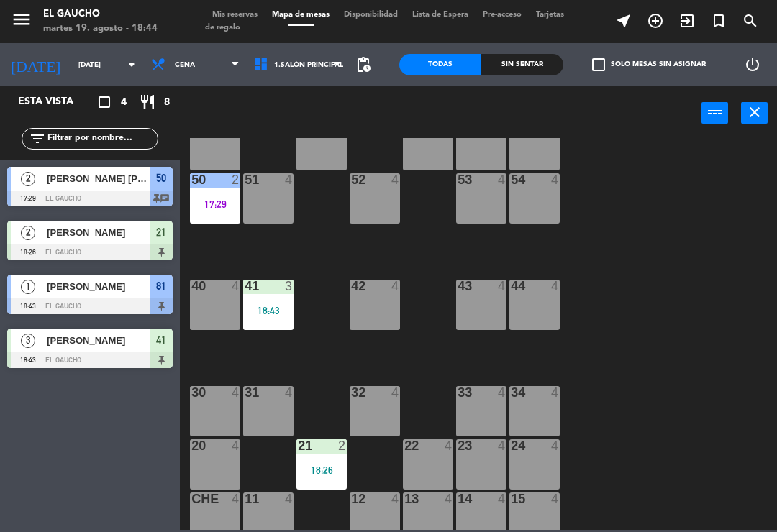
click at [280, 318] on div "41 3 18:43" at bounding box center [268, 305] width 50 height 50
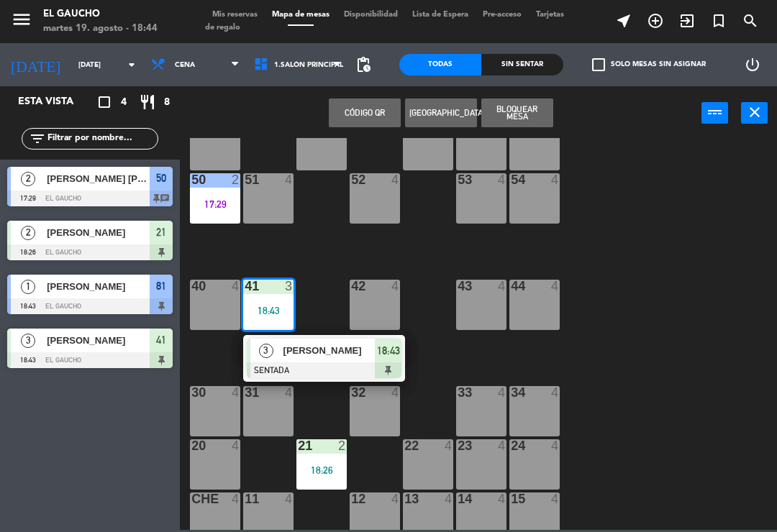
click at [337, 367] on div at bounding box center [324, 370] width 155 height 16
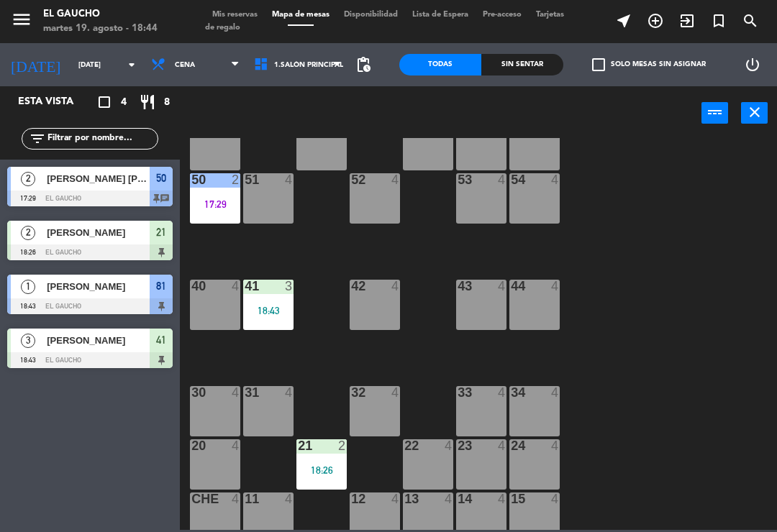
click at [324, 467] on div "18:26" at bounding box center [321, 470] width 50 height 10
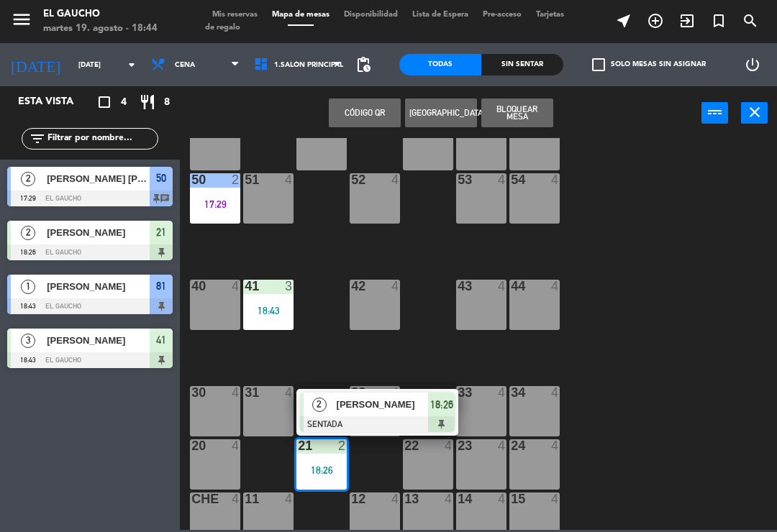
click at [395, 427] on div at bounding box center [377, 424] width 155 height 16
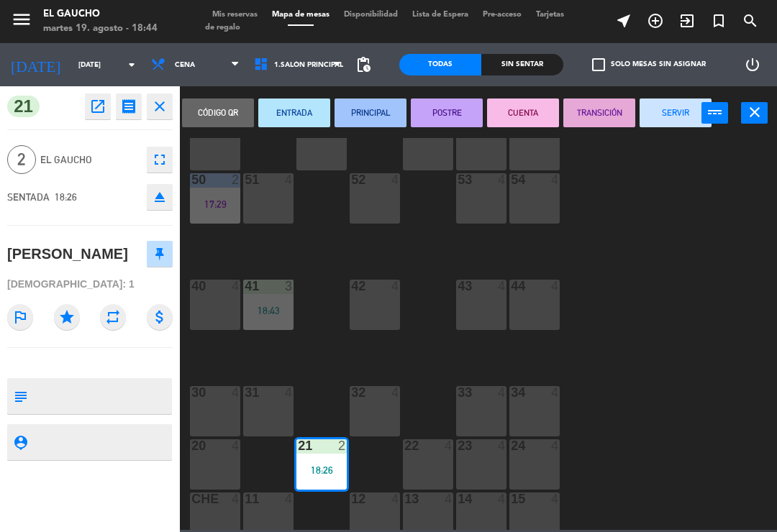
click at [369, 119] on button "PRINCIPAL" at bounding box center [370, 113] width 72 height 29
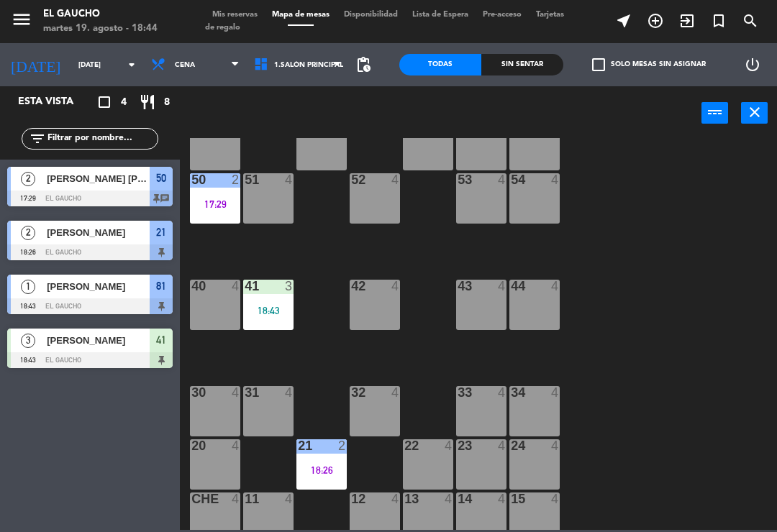
click at [265, 307] on div "18:43" at bounding box center [268, 311] width 50 height 10
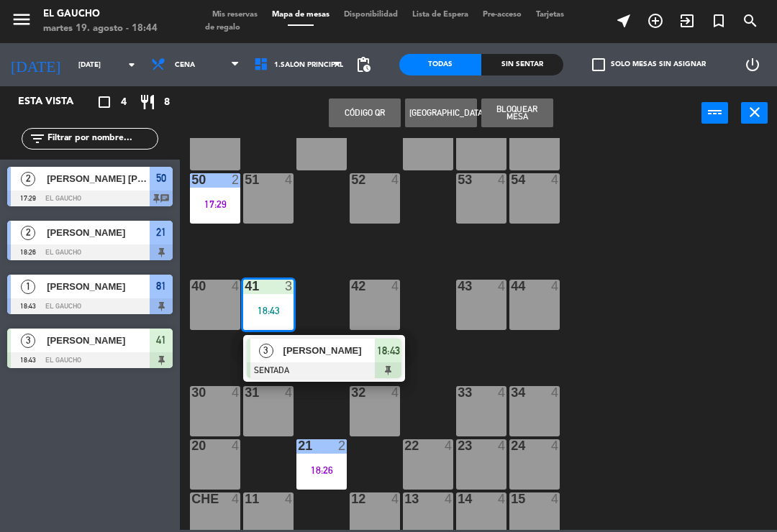
click at [313, 361] on div "[PERSON_NAME]" at bounding box center [328, 351] width 93 height 24
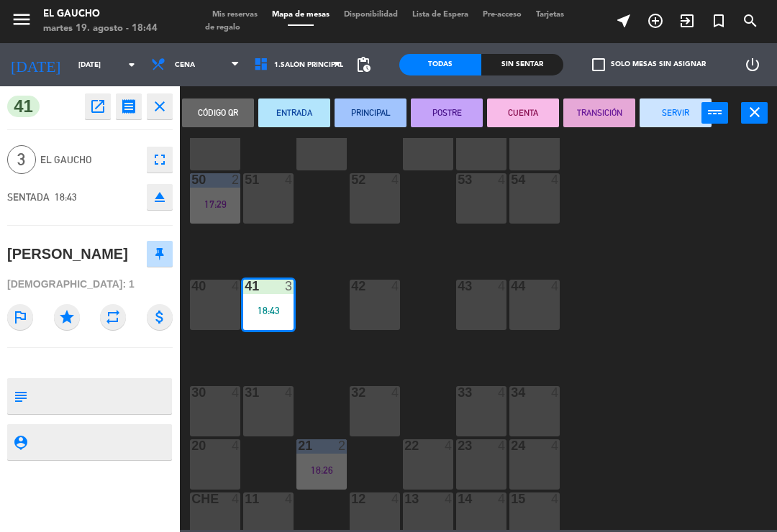
click at [375, 110] on button "PRINCIPAL" at bounding box center [370, 113] width 72 height 29
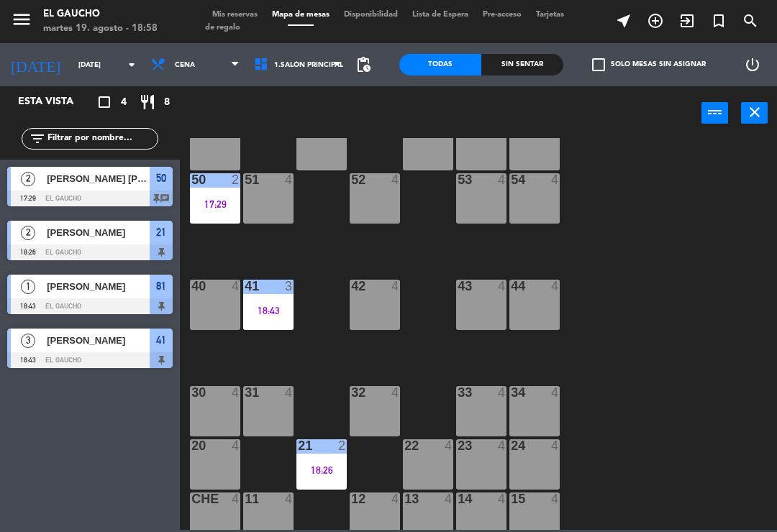
click at [207, 307] on div "40 4" at bounding box center [215, 305] width 50 height 50
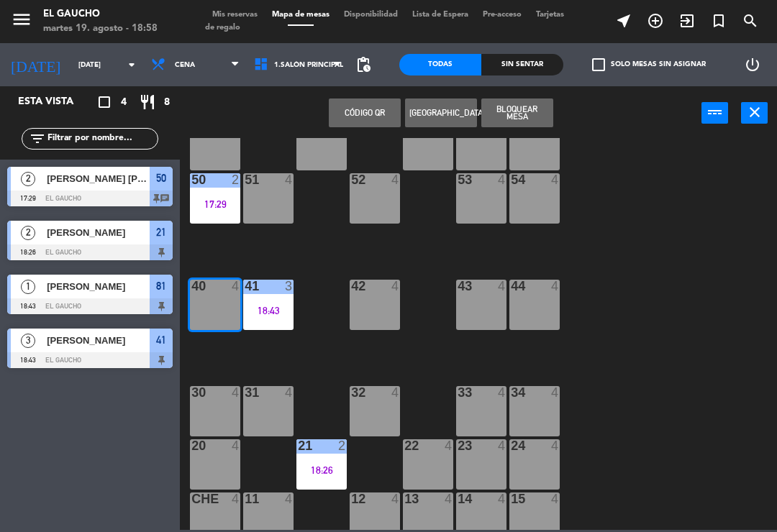
click at [221, 314] on div "40 4" at bounding box center [215, 305] width 50 height 50
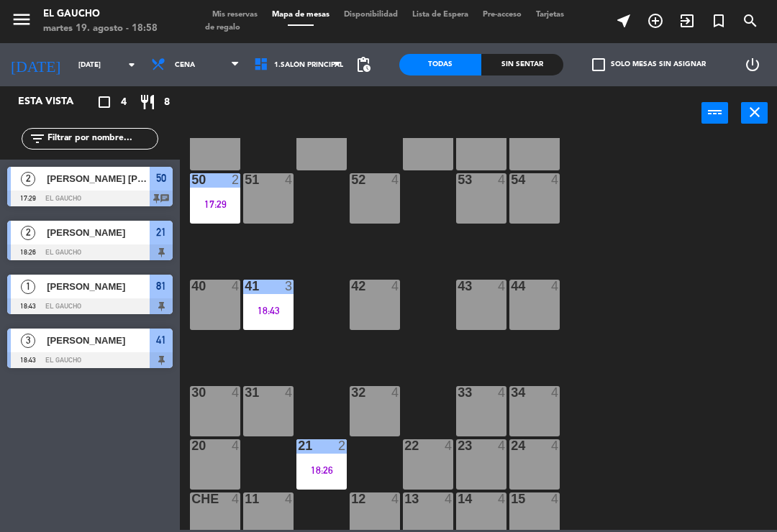
click at [215, 310] on div "40 4" at bounding box center [215, 305] width 50 height 50
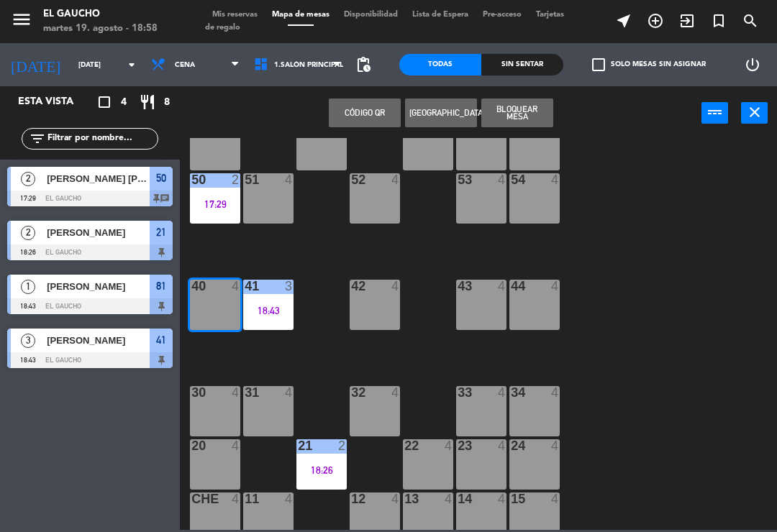
click at [221, 306] on div "40 4" at bounding box center [215, 305] width 50 height 50
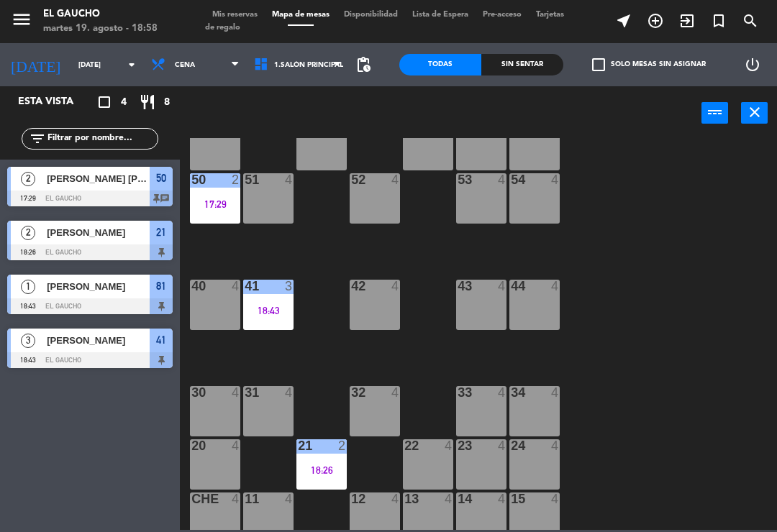
click at [232, 63] on icon at bounding box center [235, 65] width 6 height 12
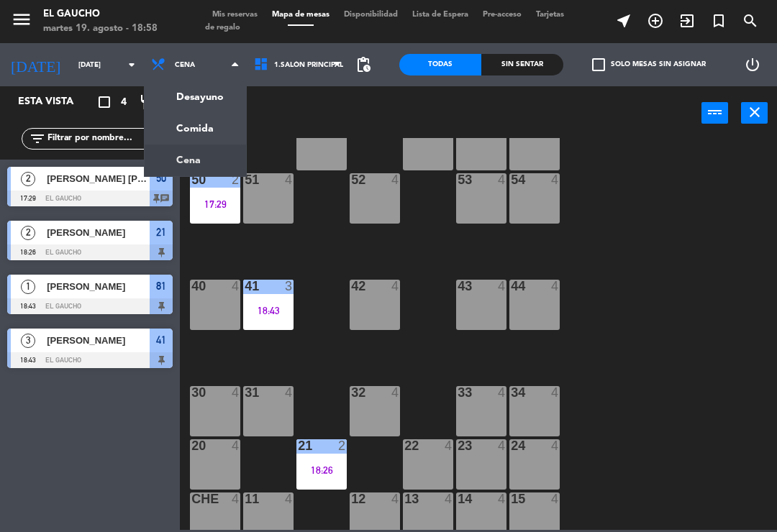
click at [176, 125] on ng-component "menu El Gaucho [DATE] 19. agosto - 18:58 Mis reservas Mapa de mesas Disponibili…" at bounding box center [388, 265] width 777 height 530
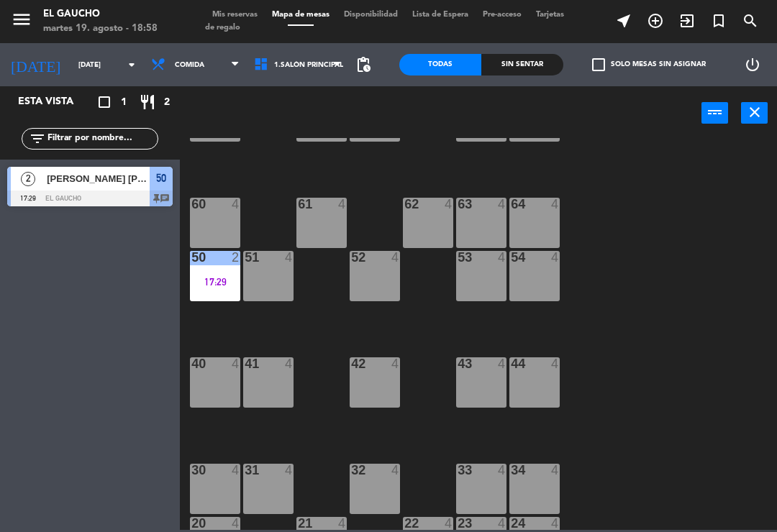
scroll to position [190, 0]
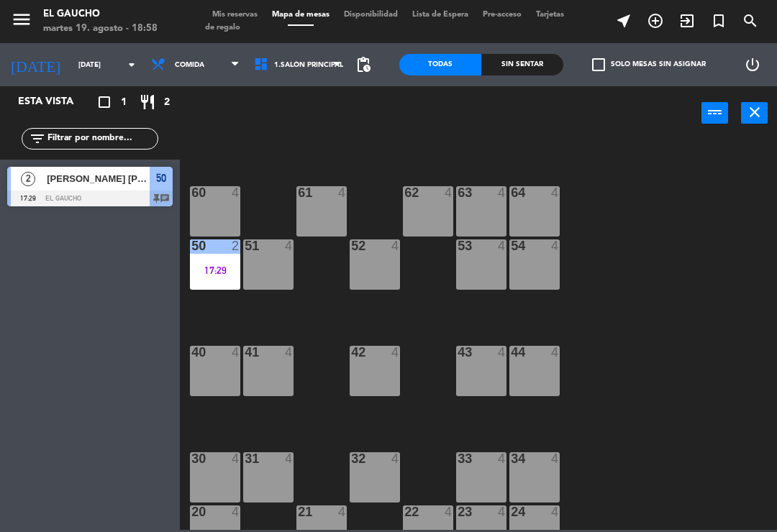
click at [219, 367] on div "40 4" at bounding box center [215, 371] width 50 height 50
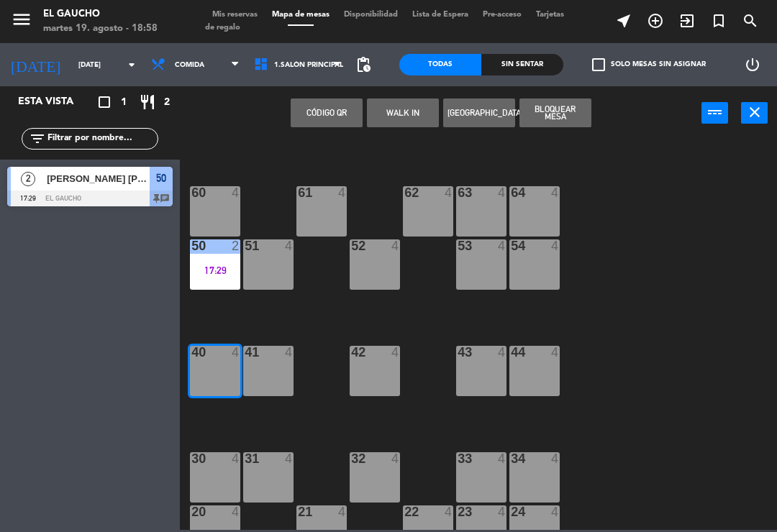
click at [398, 115] on button "WALK IN" at bounding box center [403, 113] width 72 height 29
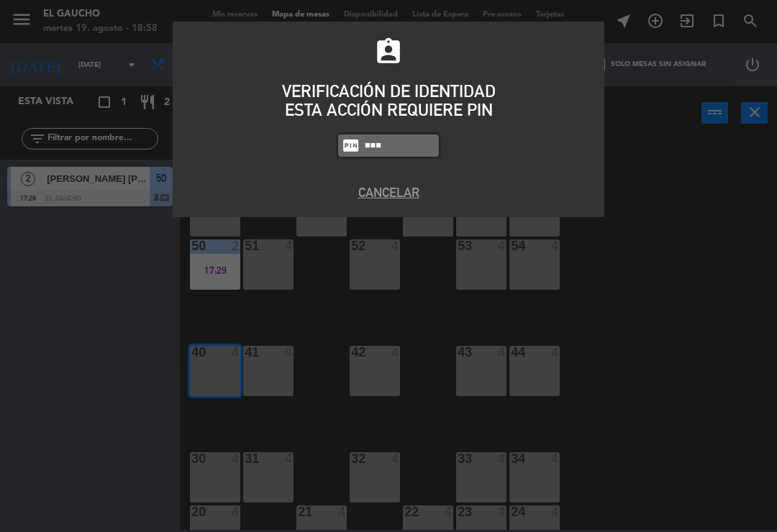
type input "0009"
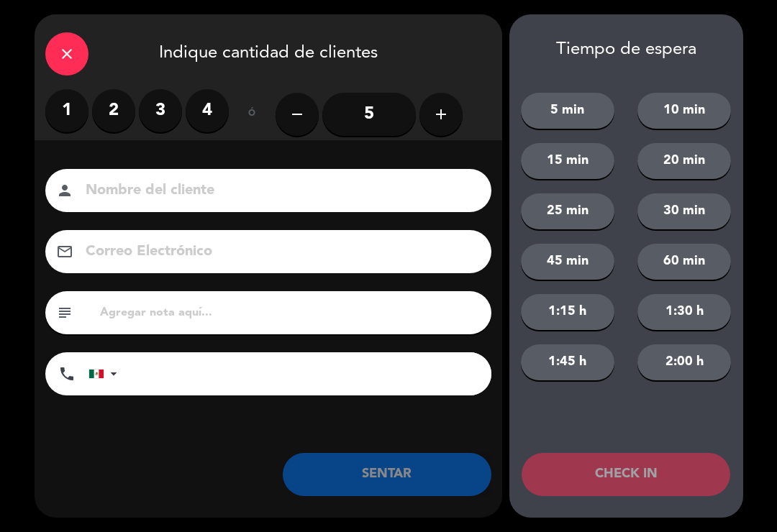
click at [211, 114] on label "4" at bounding box center [207, 110] width 43 height 43
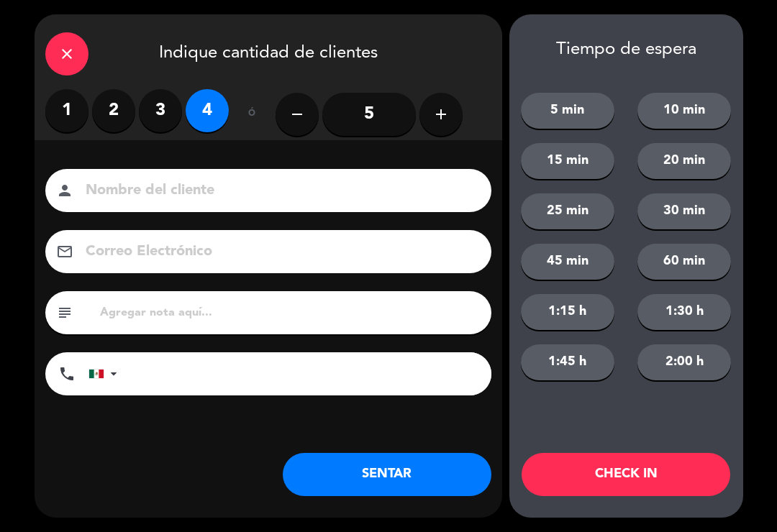
click at [101, 189] on input at bounding box center [278, 190] width 388 height 25
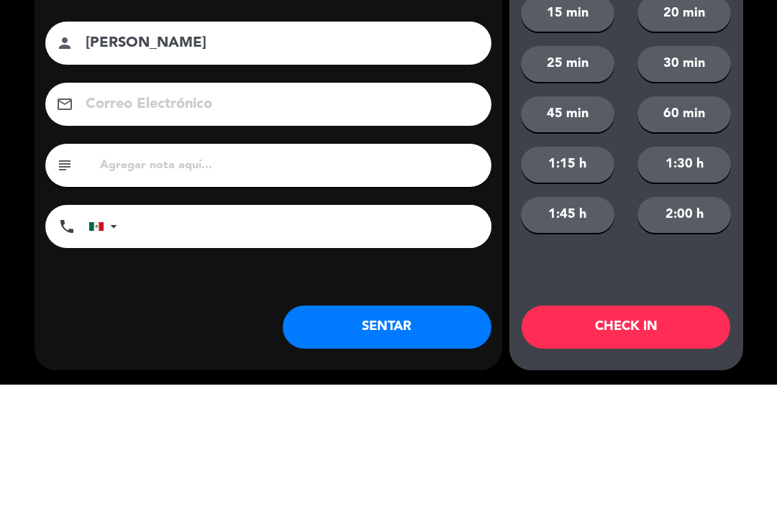
scroll to position [270, 0]
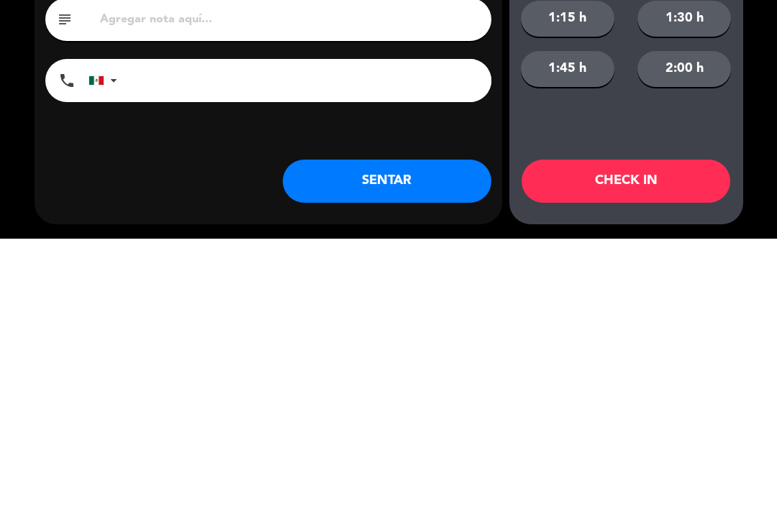
type input "[PERSON_NAME]"
click at [396, 453] on button "SENTAR" at bounding box center [387, 474] width 209 height 43
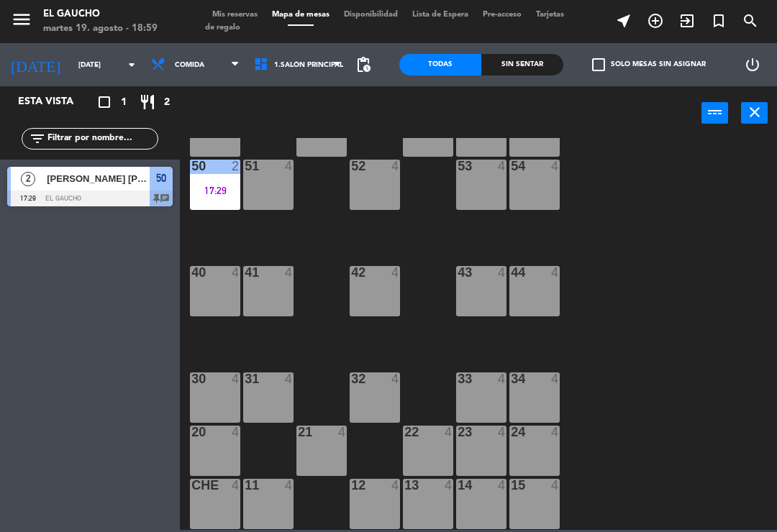
click at [232, 68] on icon at bounding box center [235, 65] width 6 height 12
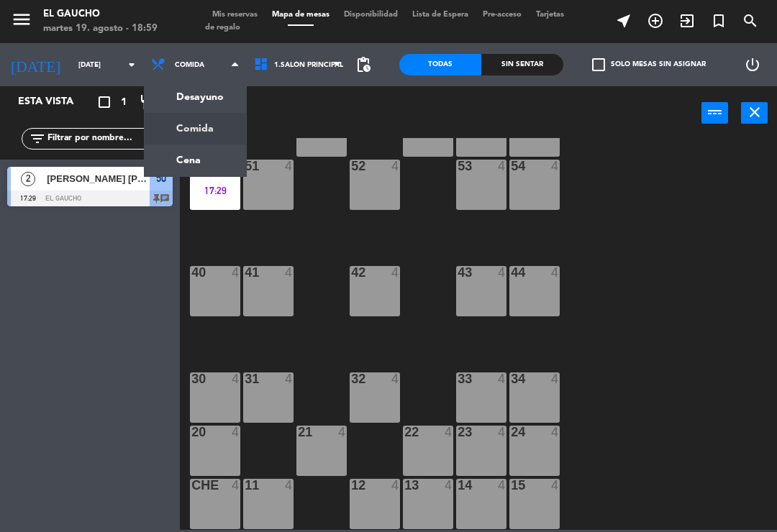
click at [179, 162] on ng-component "menu El Gaucho [DATE] 19. agosto - 18:59 Mis reservas Mapa de mesas Disponibili…" at bounding box center [388, 265] width 777 height 530
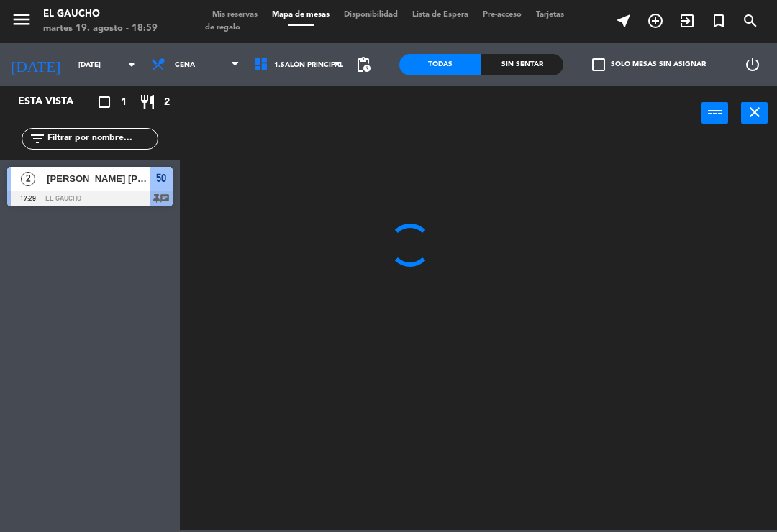
scroll to position [0, 0]
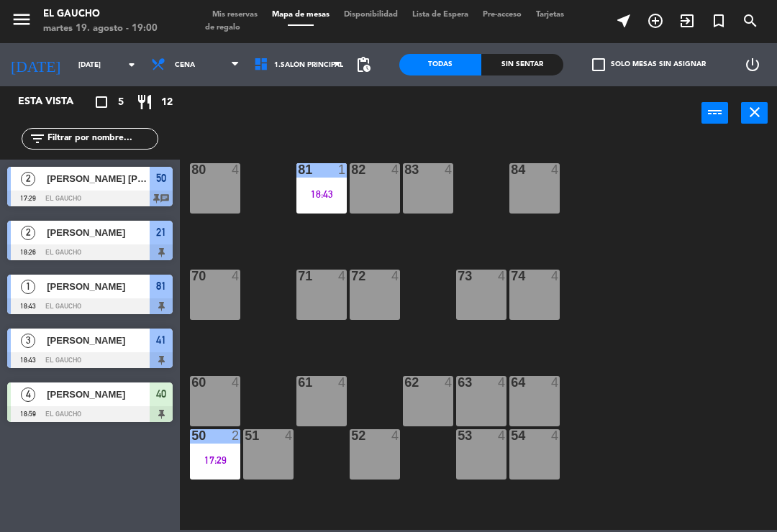
click at [115, 183] on span "[PERSON_NAME] [PERSON_NAME]" at bounding box center [98, 178] width 103 height 15
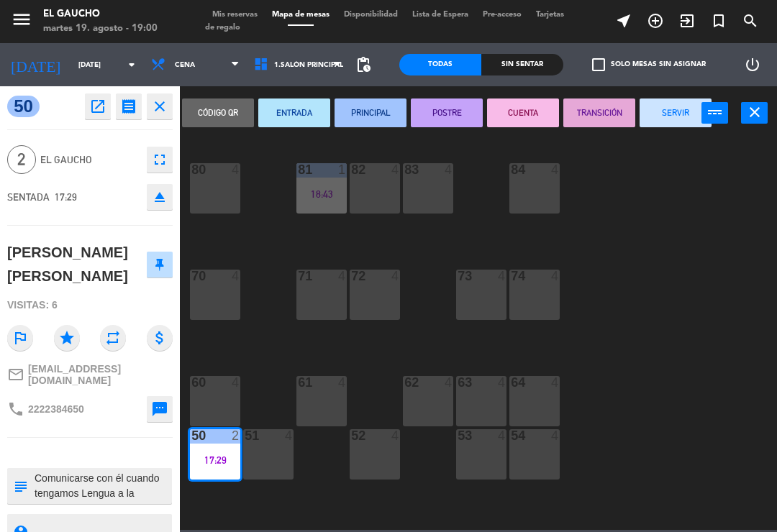
click at [453, 111] on button "POSTRE" at bounding box center [447, 113] width 72 height 29
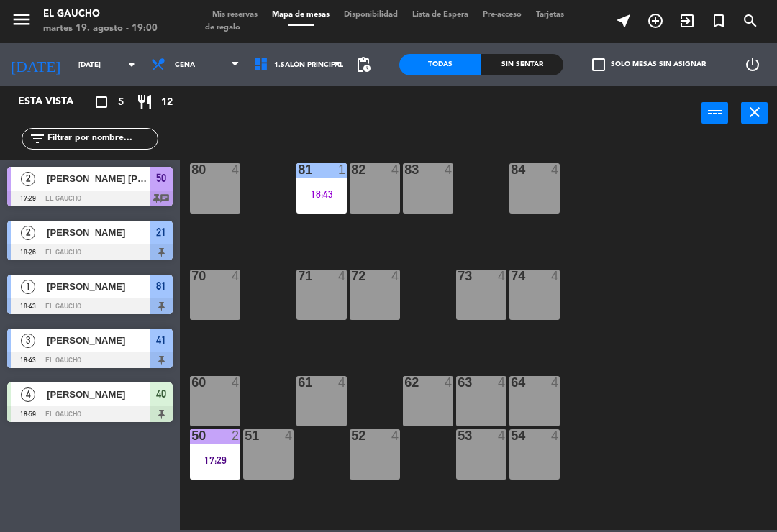
click at [83, 338] on span "[PERSON_NAME]" at bounding box center [98, 340] width 103 height 15
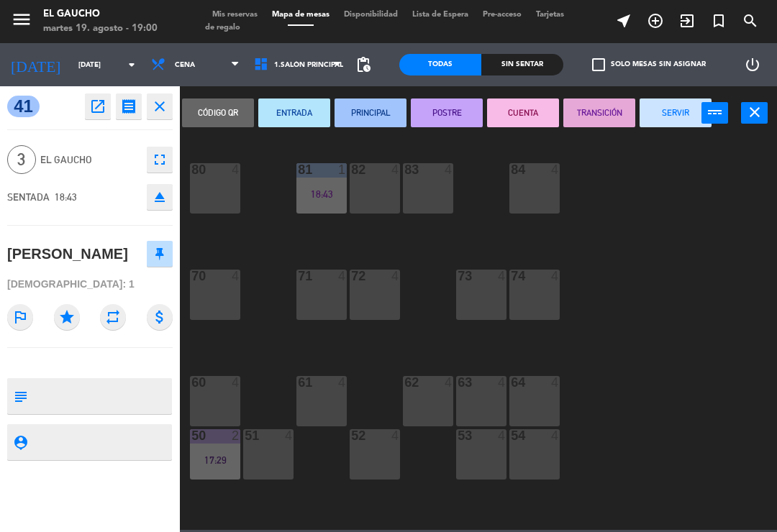
click at [161, 103] on icon "close" at bounding box center [159, 106] width 17 height 17
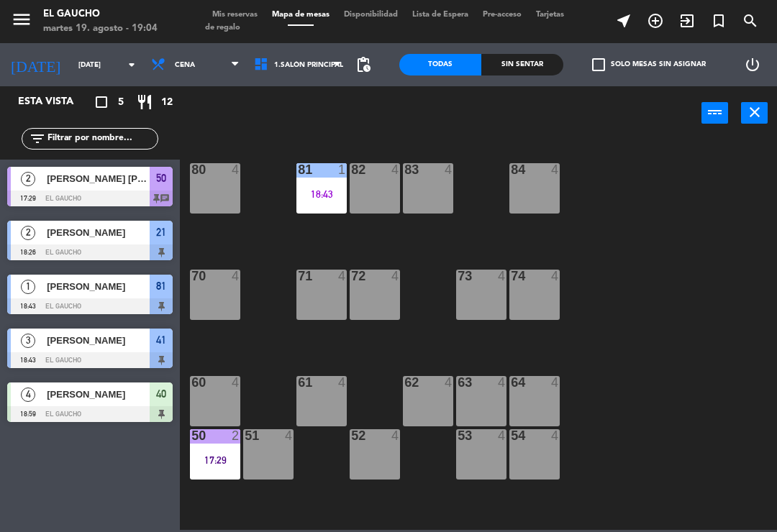
click at [415, 188] on div "83 4" at bounding box center [428, 188] width 50 height 50
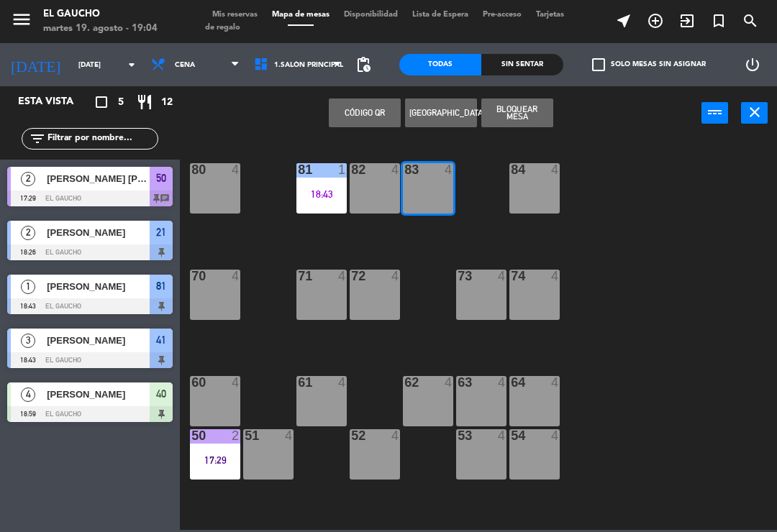
click at [419, 188] on div "83 4" at bounding box center [428, 188] width 50 height 50
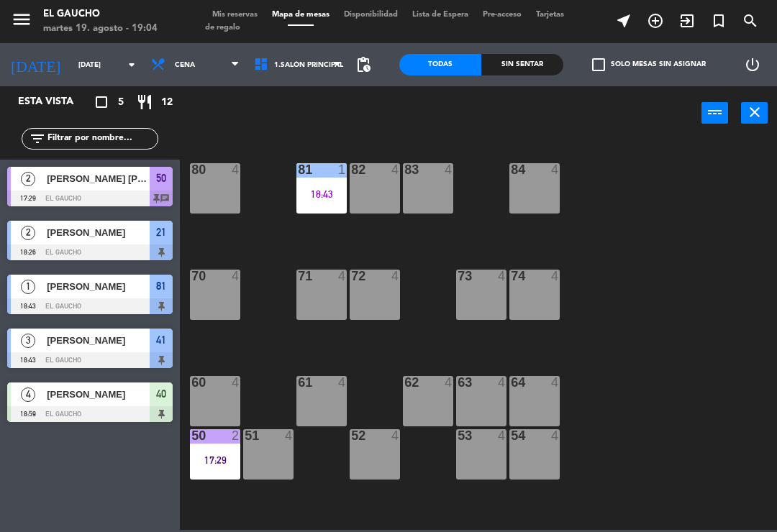
click at [219, 67] on span "Cena" at bounding box center [195, 65] width 103 height 32
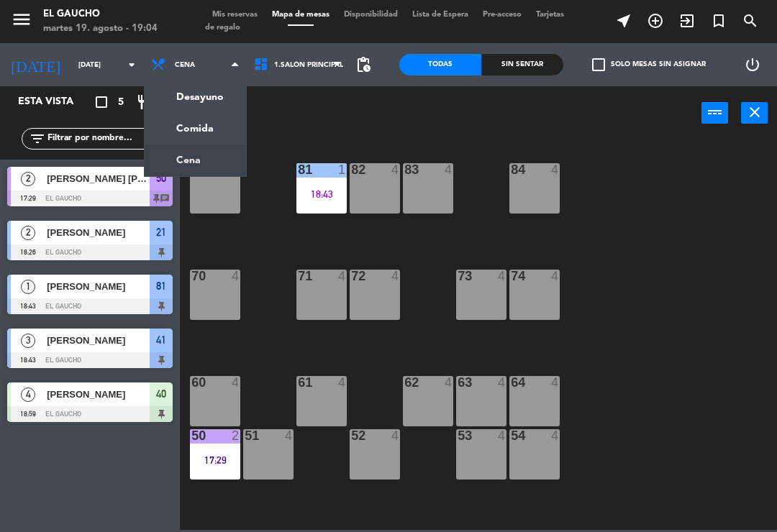
click at [179, 126] on ng-component "menu El Gaucho [DATE] 19. agosto - 19:04 Mis reservas Mapa de mesas Disponibili…" at bounding box center [388, 265] width 777 height 530
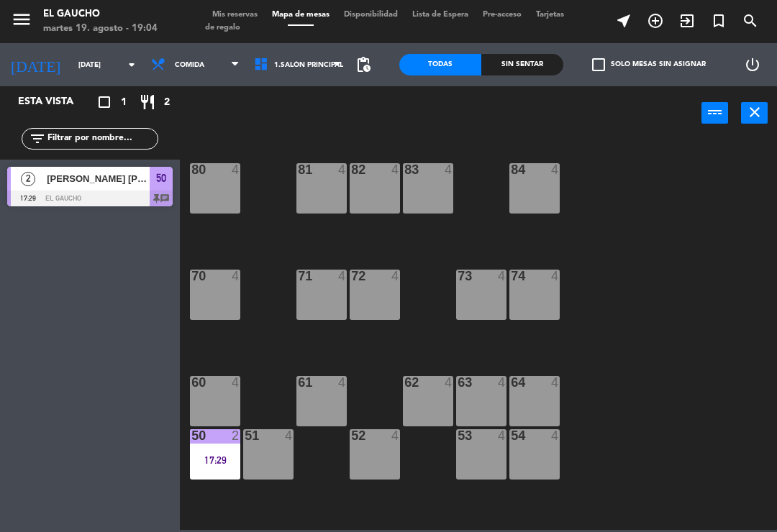
click at [420, 184] on div "83 4" at bounding box center [428, 188] width 50 height 50
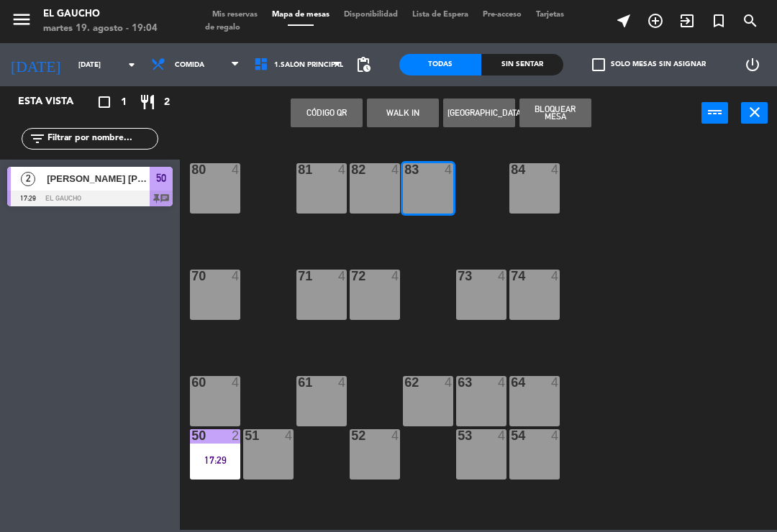
click at [410, 109] on button "WALK IN" at bounding box center [403, 113] width 72 height 29
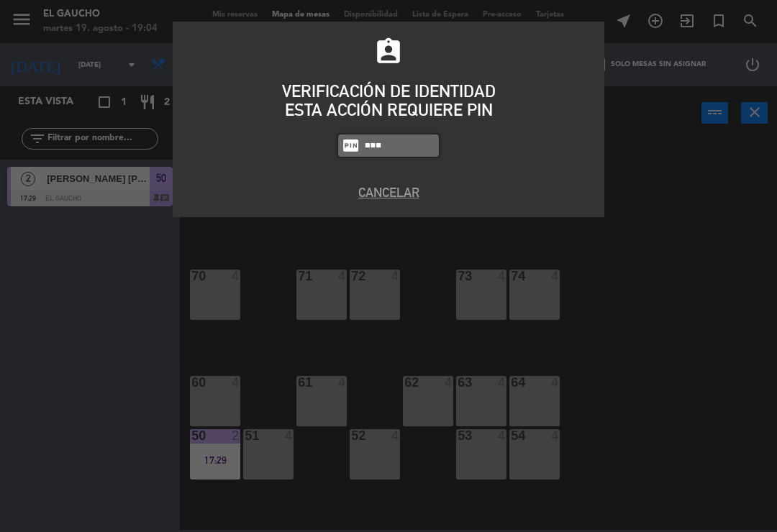
type input "0009"
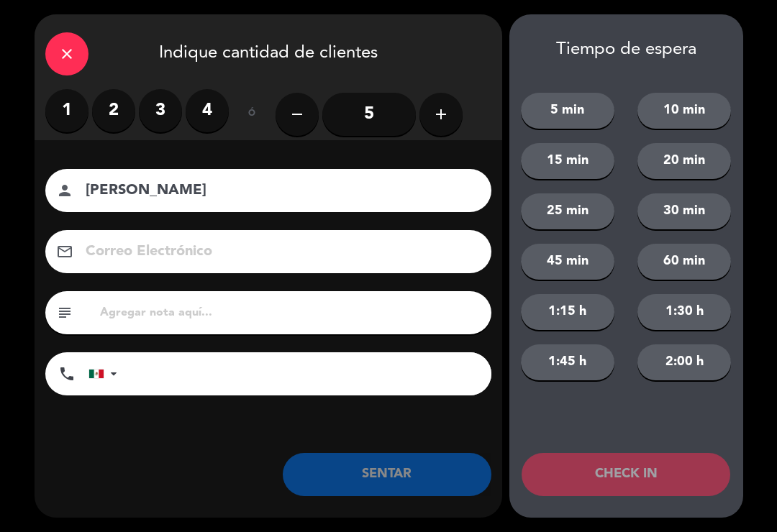
type input "[PERSON_NAME]"
click at [109, 109] on label "2" at bounding box center [113, 110] width 43 height 43
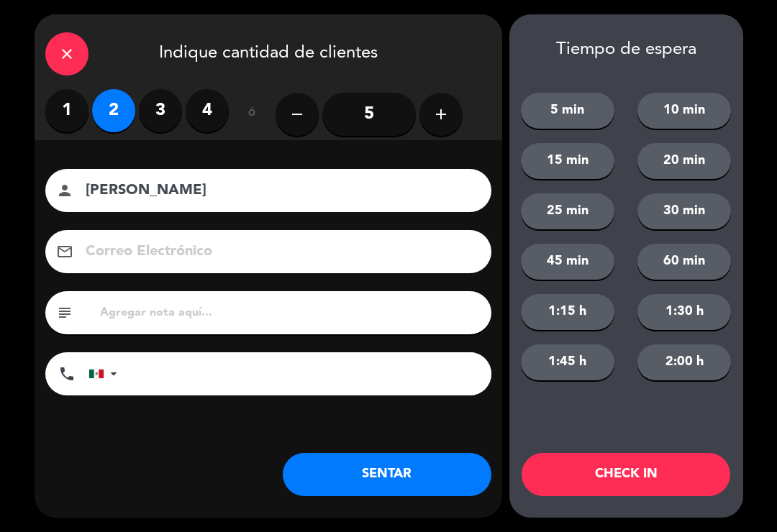
click at [421, 475] on button "SENTAR" at bounding box center [387, 474] width 209 height 43
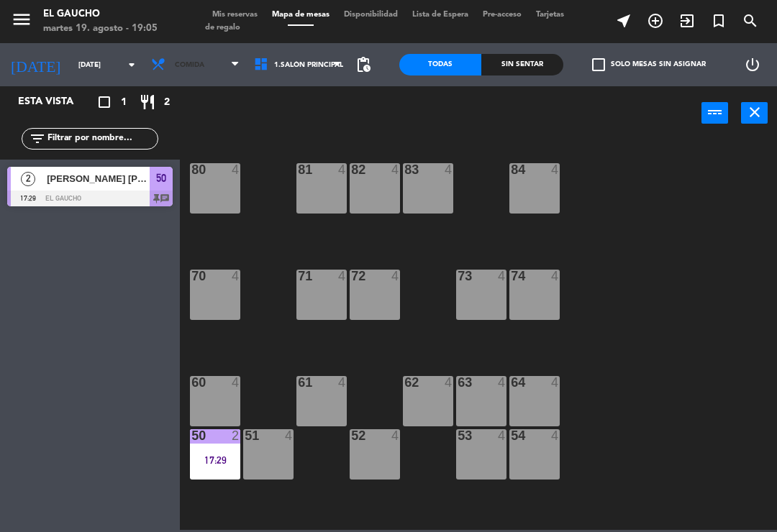
click at [232, 61] on icon at bounding box center [235, 65] width 6 height 12
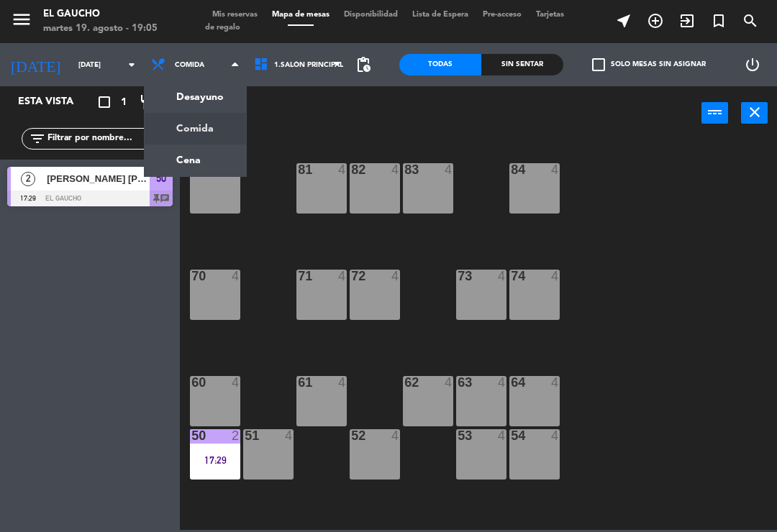
click at [180, 159] on ng-component "menu El Gaucho [DATE] 19. agosto - 19:05 Mis reservas Mapa de mesas Disponibili…" at bounding box center [388, 265] width 777 height 530
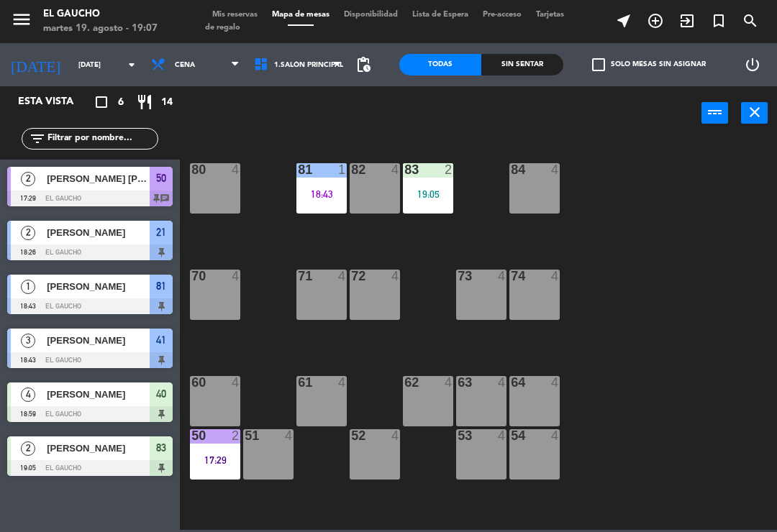
click at [109, 186] on div "[PERSON_NAME] [PERSON_NAME]" at bounding box center [97, 179] width 104 height 24
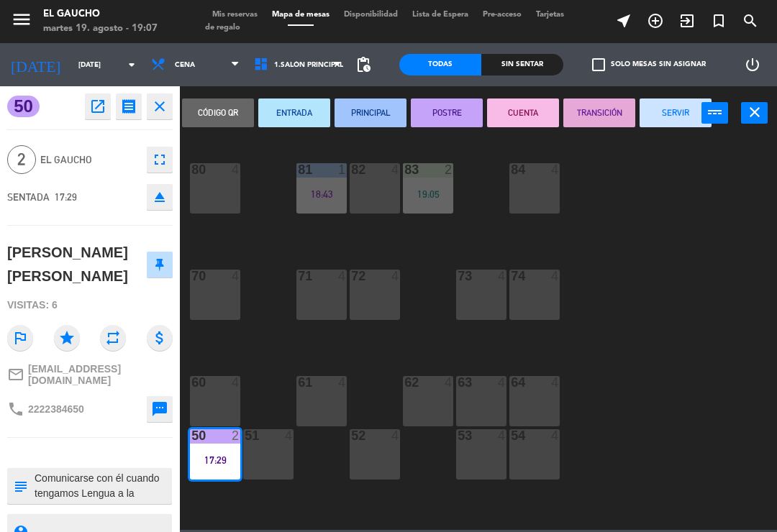
click at [674, 116] on button "SERVIR" at bounding box center [675, 113] width 72 height 29
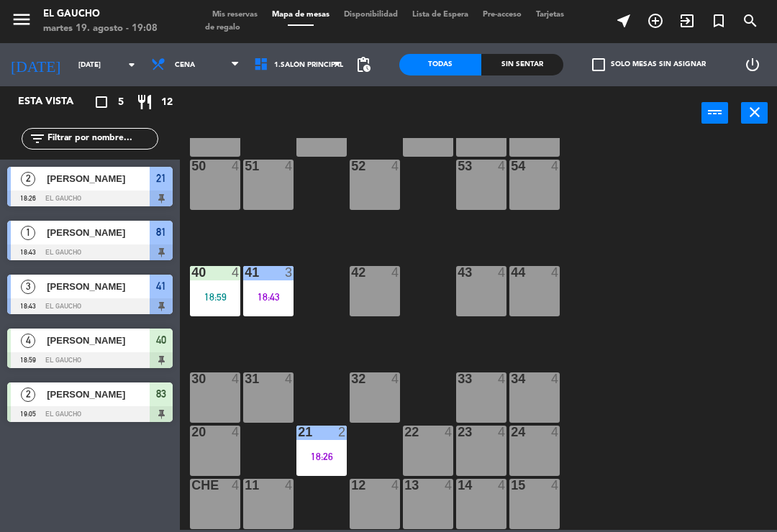
scroll to position [270, 0]
click at [482, 447] on div "23 4" at bounding box center [481, 451] width 50 height 50
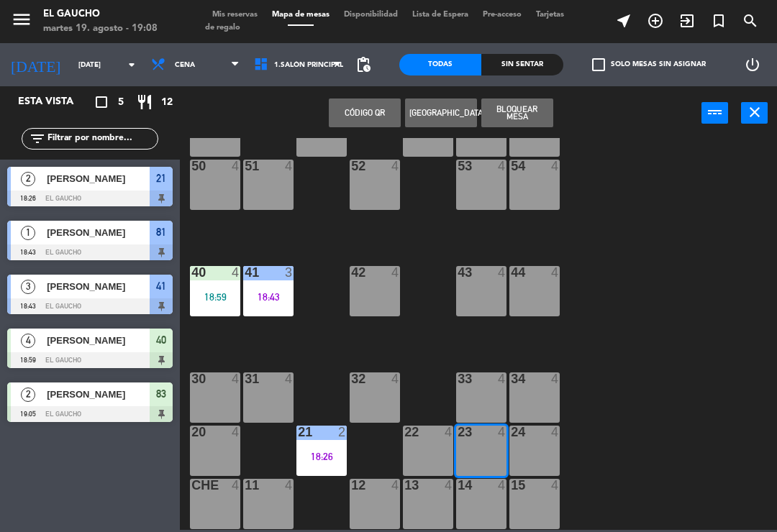
click at [480, 451] on div "23 4" at bounding box center [481, 451] width 50 height 50
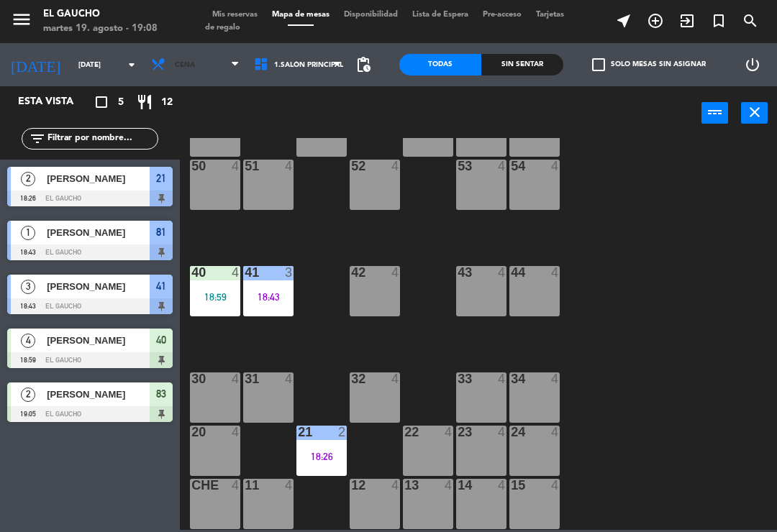
click at [211, 72] on span "Cena" at bounding box center [195, 65] width 103 height 32
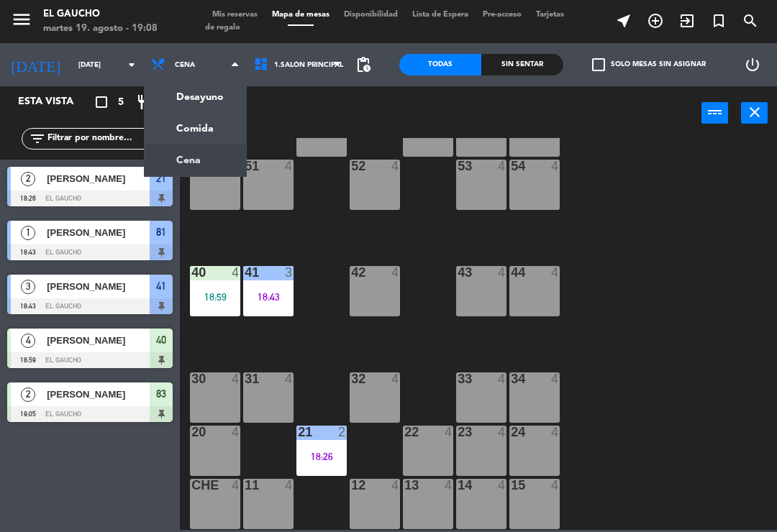
click at [190, 131] on ng-component "menu El Gaucho [DATE] 19. agosto - 19:08 Mis reservas Mapa de mesas Disponibili…" at bounding box center [388, 265] width 777 height 530
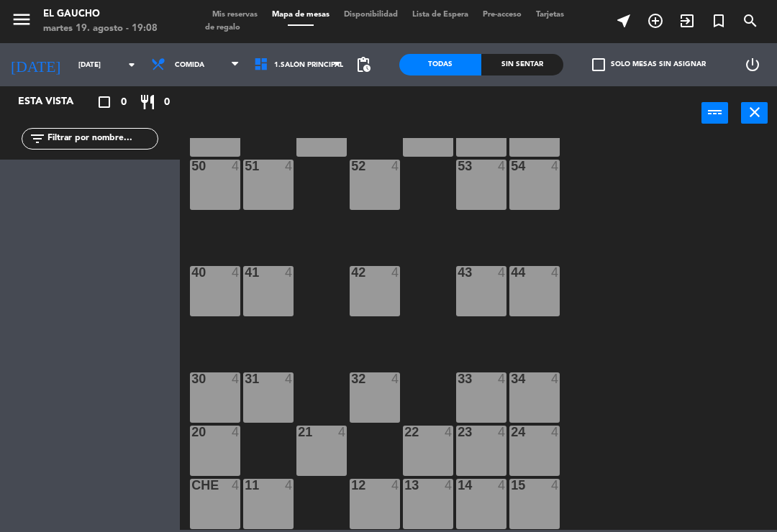
click at [474, 438] on div at bounding box center [482, 432] width 24 height 13
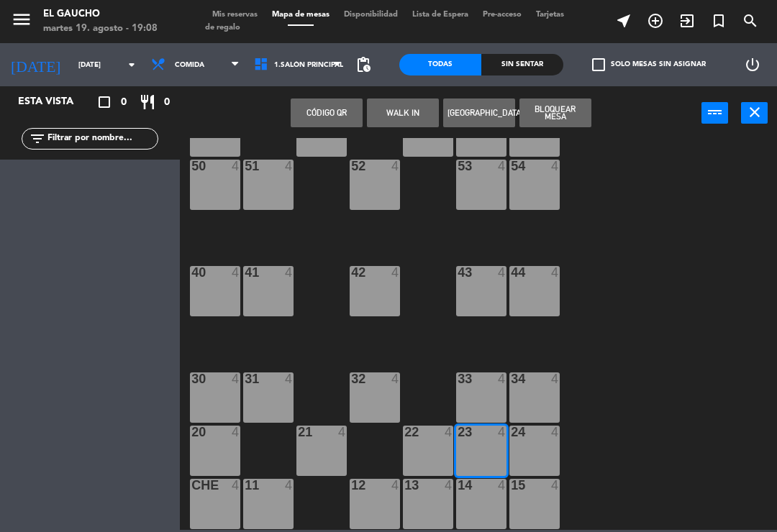
click at [392, 111] on button "WALK IN" at bounding box center [403, 113] width 72 height 29
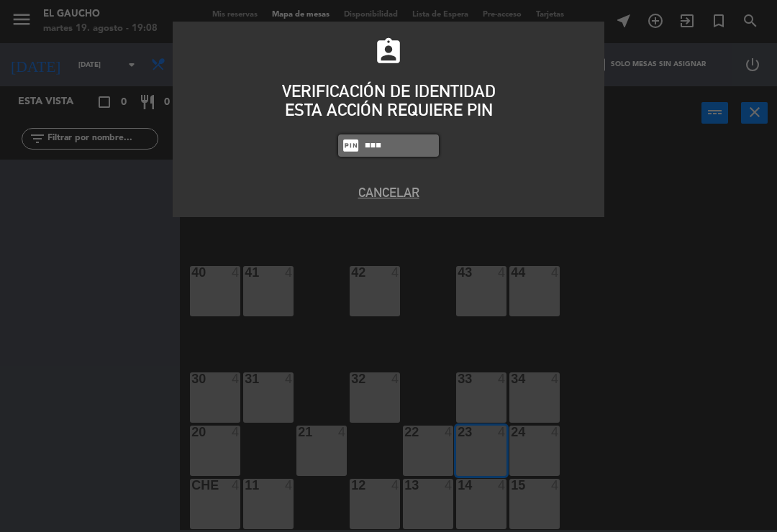
type input "0009"
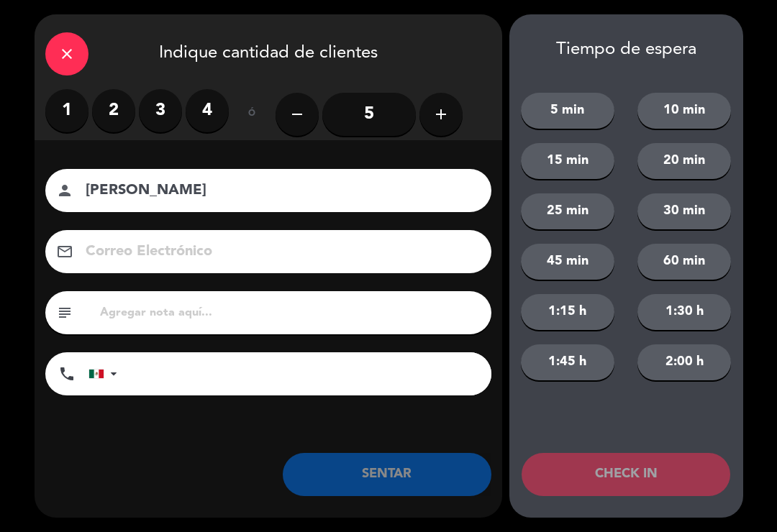
type input "[PERSON_NAME]"
click at [205, 116] on label "4" at bounding box center [207, 110] width 43 height 43
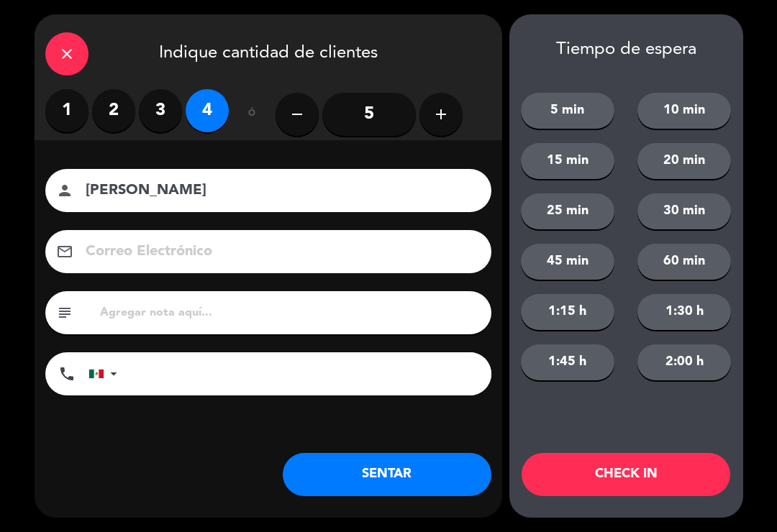
click at [401, 463] on button "SENTAR" at bounding box center [387, 474] width 209 height 43
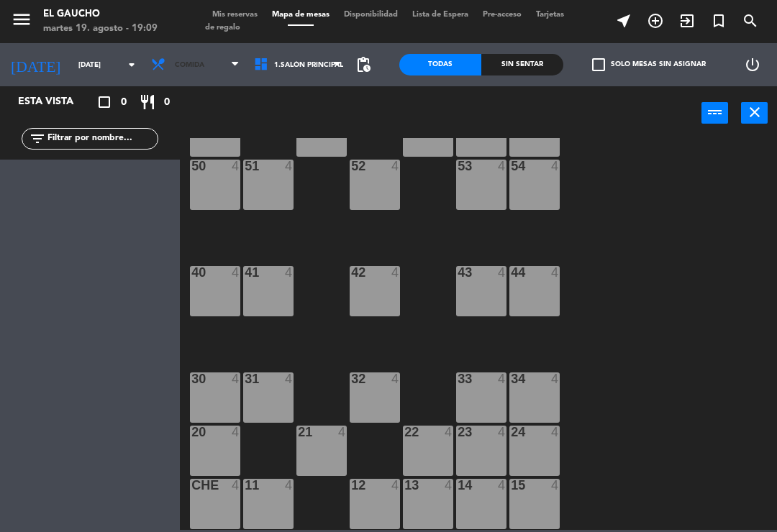
click at [232, 66] on icon at bounding box center [235, 65] width 6 height 12
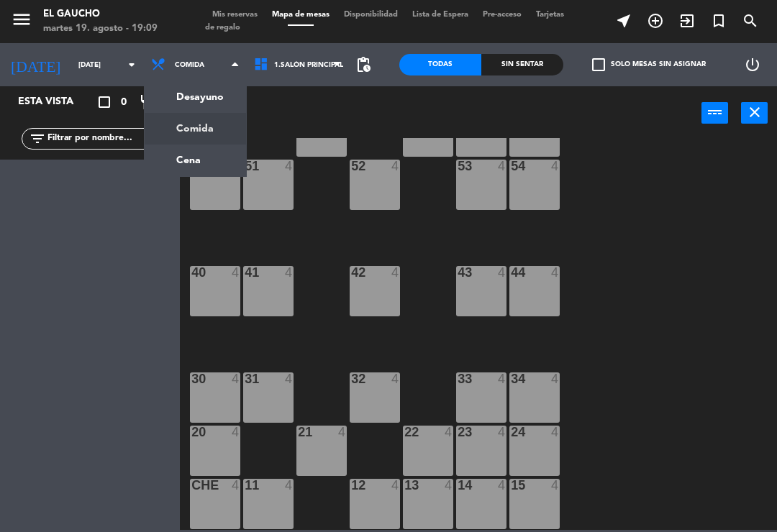
click at [183, 163] on ng-component "menu El Gaucho [DATE] 19. agosto - 19:09 Mis reservas Mapa de mesas Disponibili…" at bounding box center [388, 265] width 777 height 530
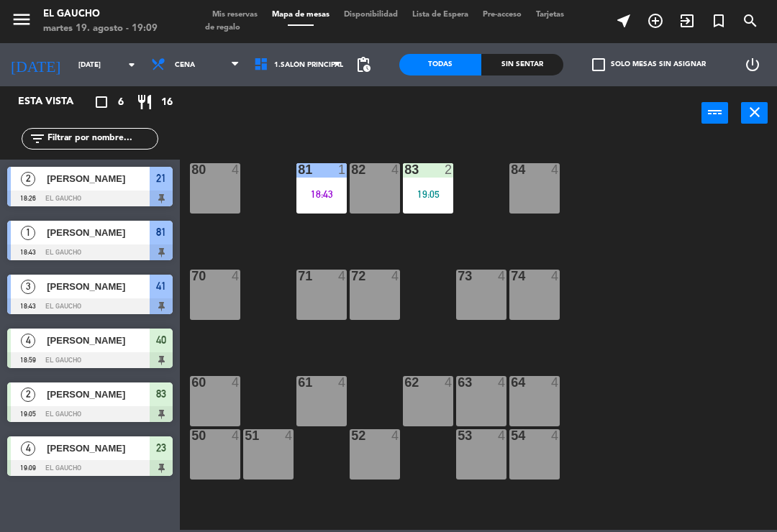
click at [101, 184] on span "[PERSON_NAME]" at bounding box center [98, 178] width 103 height 15
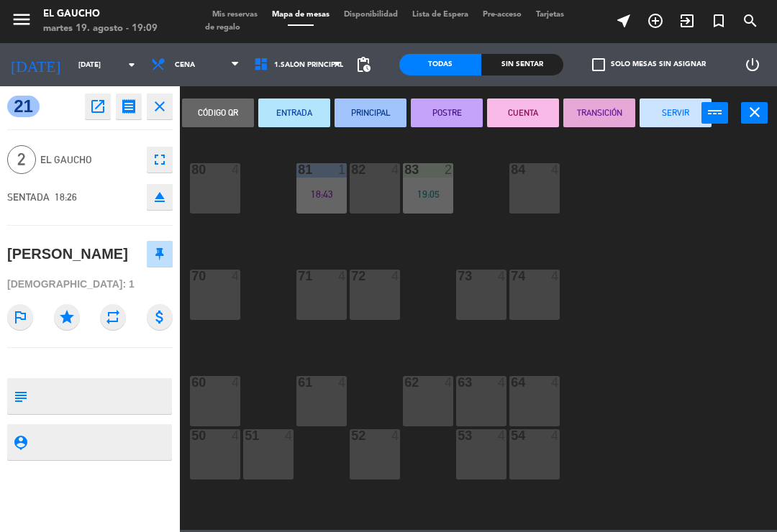
click at [678, 112] on button "SERVIR" at bounding box center [675, 113] width 72 height 29
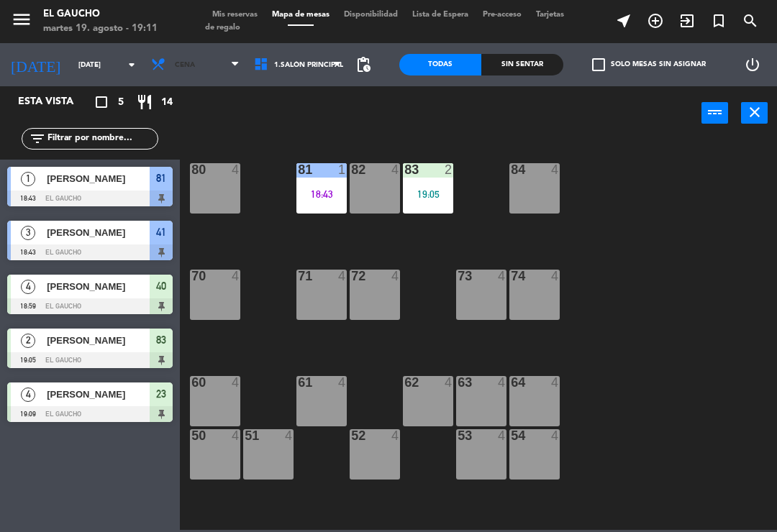
click at [232, 65] on icon at bounding box center [235, 65] width 6 height 12
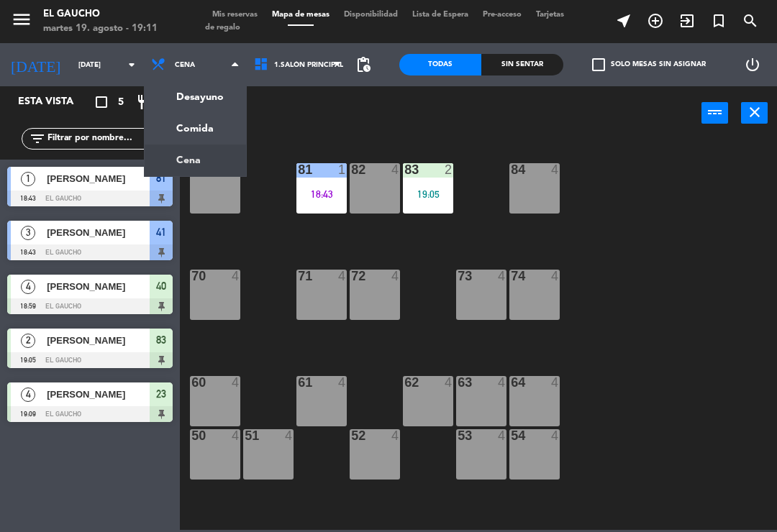
click at [201, 125] on ng-component "menu El Gaucho [DATE] 19. agosto - 19:11 Mis reservas Mapa de mesas Disponibili…" at bounding box center [388, 265] width 777 height 530
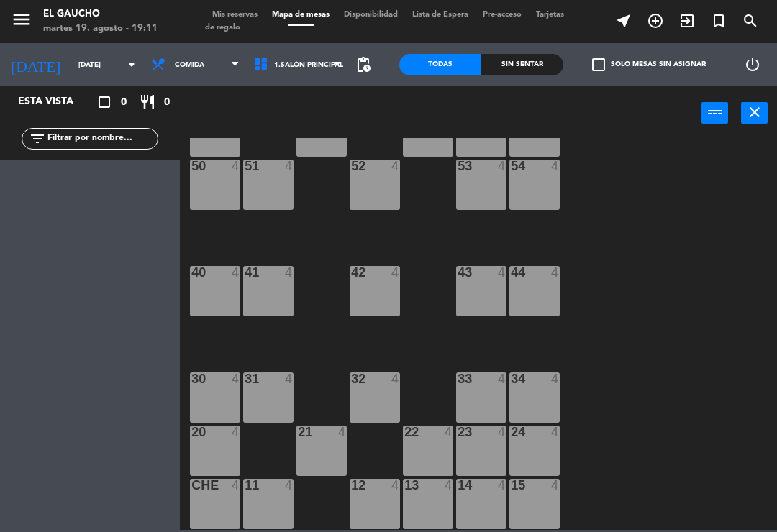
scroll to position [270, 0]
click at [377, 285] on div "42 4" at bounding box center [374, 291] width 50 height 50
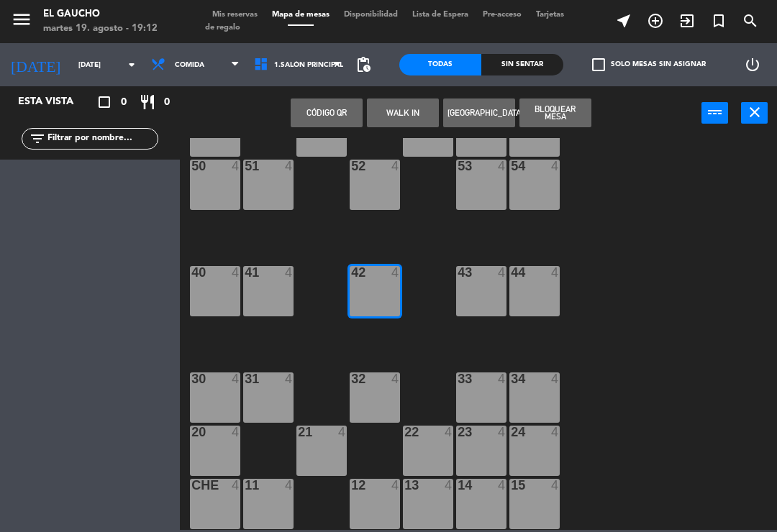
click at [418, 112] on button "WALK IN" at bounding box center [403, 113] width 72 height 29
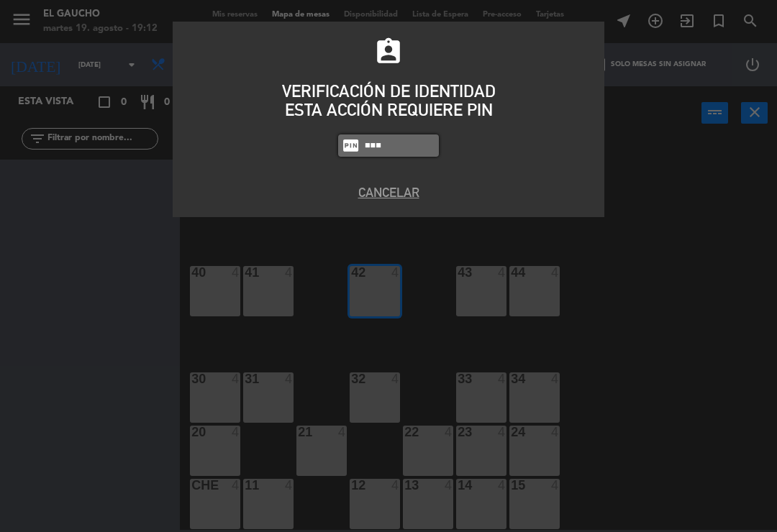
type input "0009"
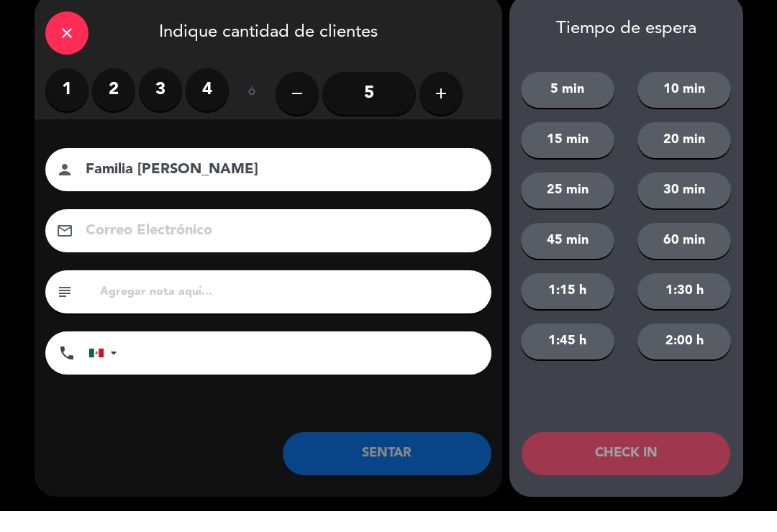
type input "Familia [PERSON_NAME]"
click at [207, 89] on label "4" at bounding box center [207, 110] width 43 height 43
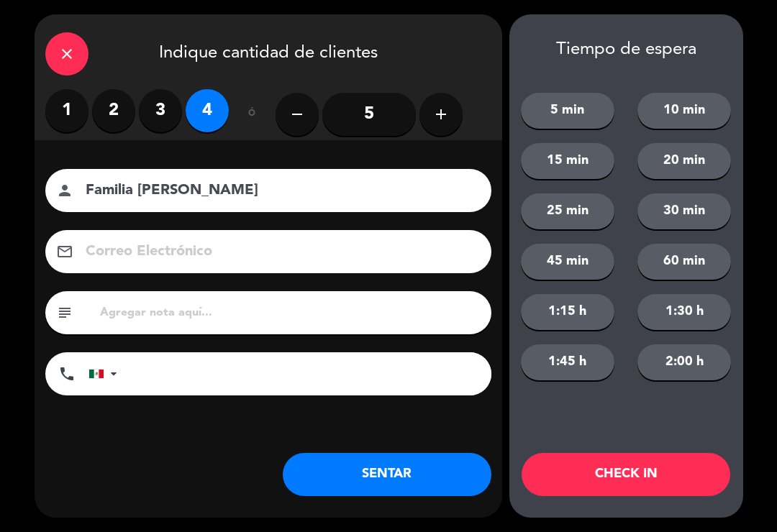
click at [411, 476] on button "SENTAR" at bounding box center [387, 474] width 209 height 43
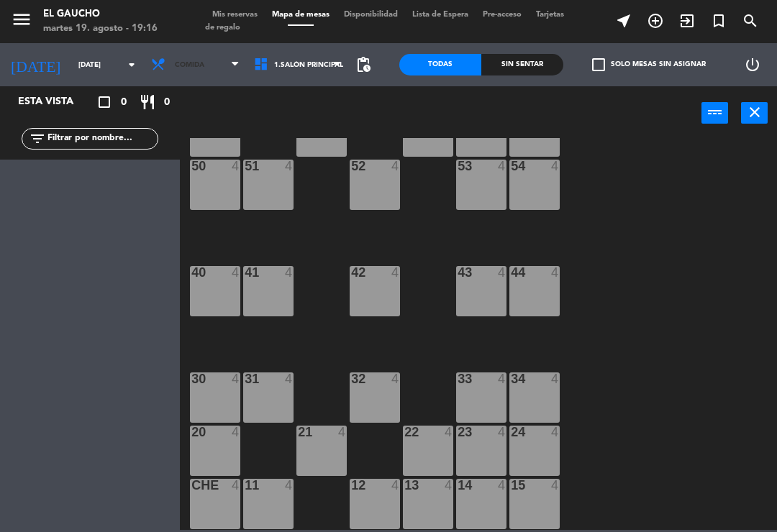
click at [192, 70] on span "Comida" at bounding box center [195, 65] width 103 height 32
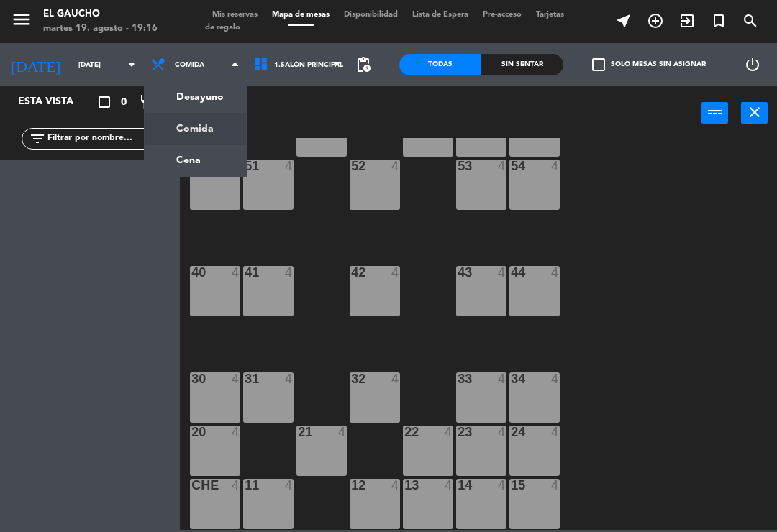
click at [179, 165] on ng-component "menu El Gaucho [DATE] 19. agosto - 19:16 Mis reservas Mapa de mesas Disponibili…" at bounding box center [388, 265] width 777 height 530
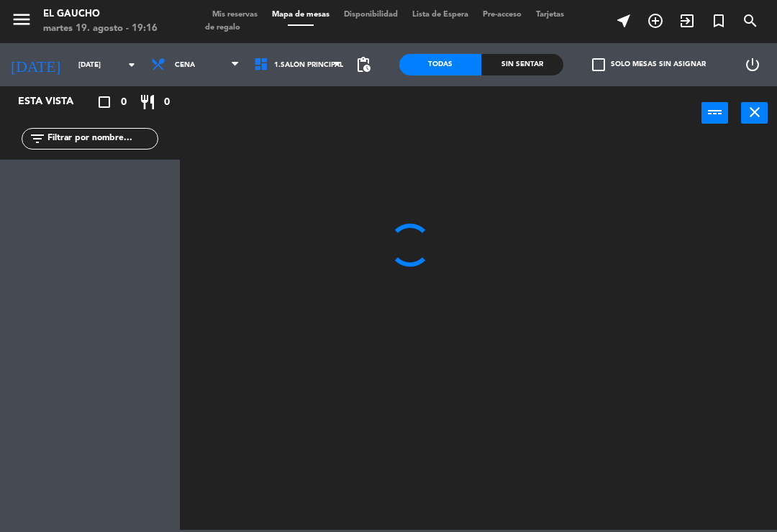
scroll to position [0, 0]
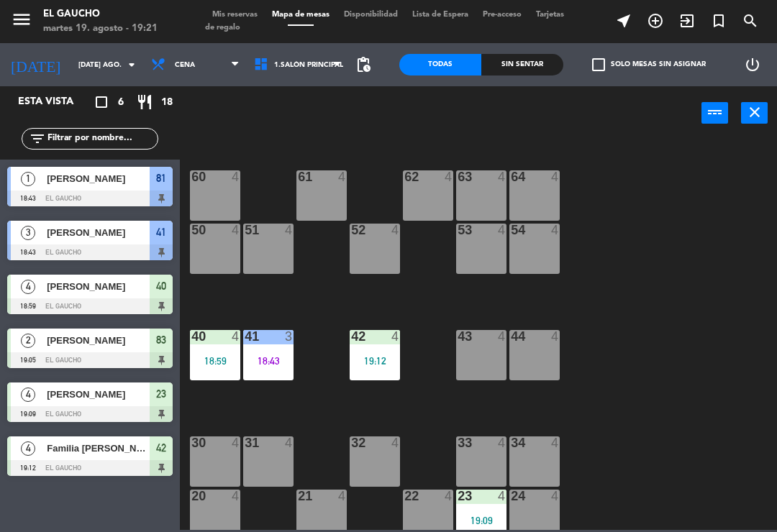
scroll to position [217, 0]
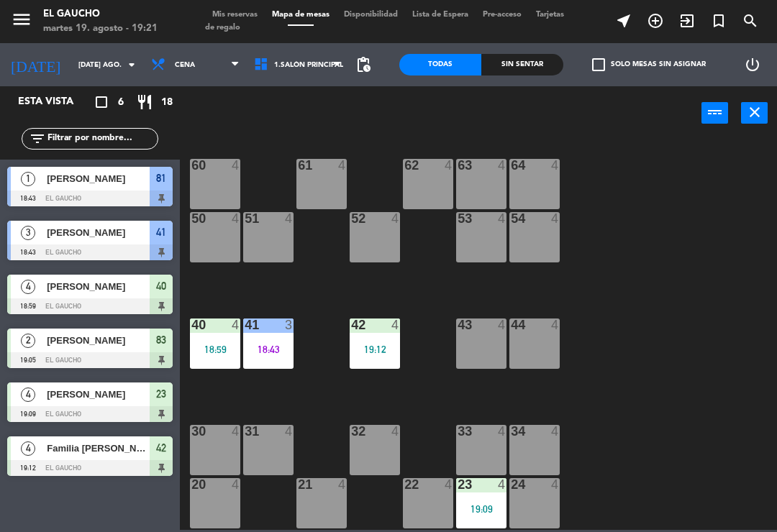
click at [368, 344] on div "19:12" at bounding box center [374, 349] width 50 height 10
click at [627, 421] on div "84 4 80 4 83 2 19:05 82 4 81 1 18:43 70 4 71 4 72 4 73 4 74 4 63 4 62 4 61 4 60…" at bounding box center [482, 334] width 589 height 392
click at [388, 350] on div "19:12" at bounding box center [374, 349] width 50 height 10
click at [296, 390] on div "84 4 80 4 83 2 19:05 82 4 81 1 18:43 70 4 71 4 72 4 73 4 74 4 63 4 62 4 61 4 60…" at bounding box center [482, 334] width 589 height 392
click at [217, 362] on div "40 4 18:59" at bounding box center [215, 344] width 50 height 50
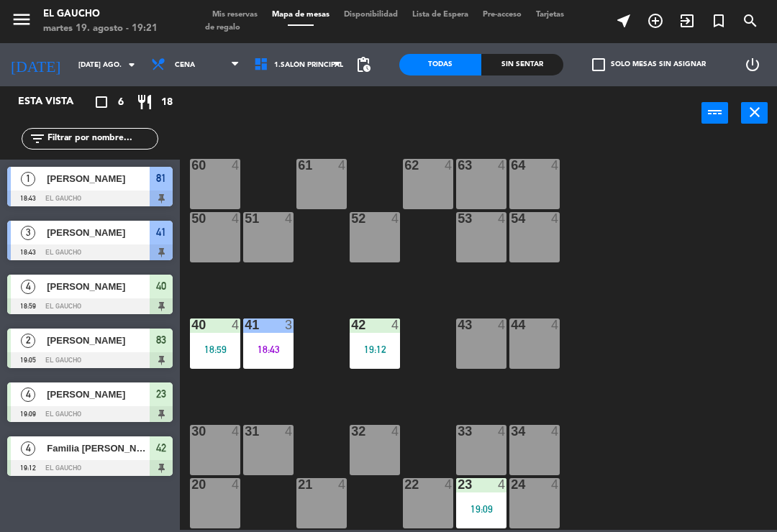
click at [590, 393] on div "84 4 80 4 83 2 19:05 82 4 81 1 18:43 70 4 71 4 72 4 73 4 74 4 63 4 62 4 61 4 60…" at bounding box center [482, 334] width 589 height 392
click at [480, 504] on div "19:09" at bounding box center [481, 509] width 50 height 10
click at [655, 408] on div "84 4 80 4 83 2 19:05 82 4 81 1 18:43 70 4 71 4 72 4 73 4 74 4 63 4 62 4 61 4 60…" at bounding box center [482, 334] width 589 height 392
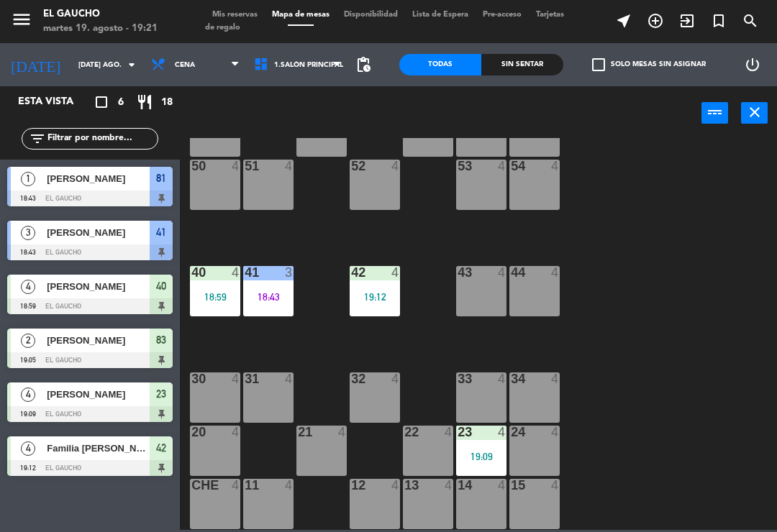
scroll to position [233, 0]
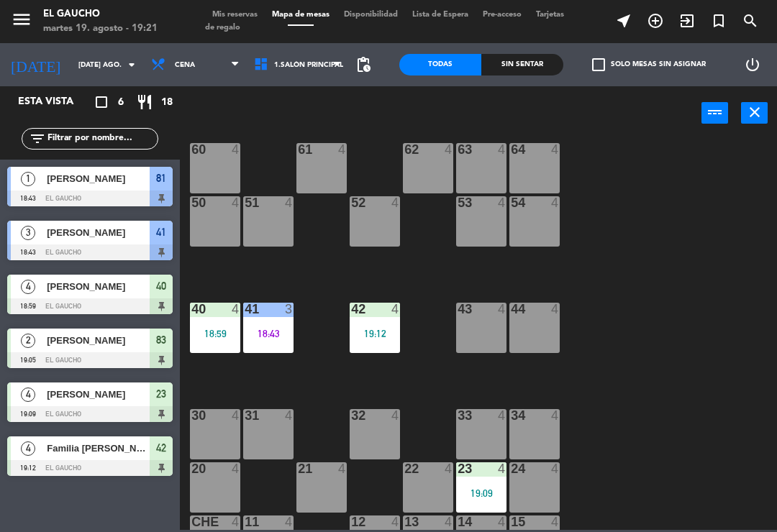
click at [379, 347] on div "42 4 19:12" at bounding box center [374, 328] width 50 height 50
click at [610, 406] on div "84 4 80 4 83 2 19:05 82 4 81 1 18:43 70 4 71 4 72 4 73 4 74 4 63 4 62 4 61 4 60…" at bounding box center [482, 334] width 589 height 392
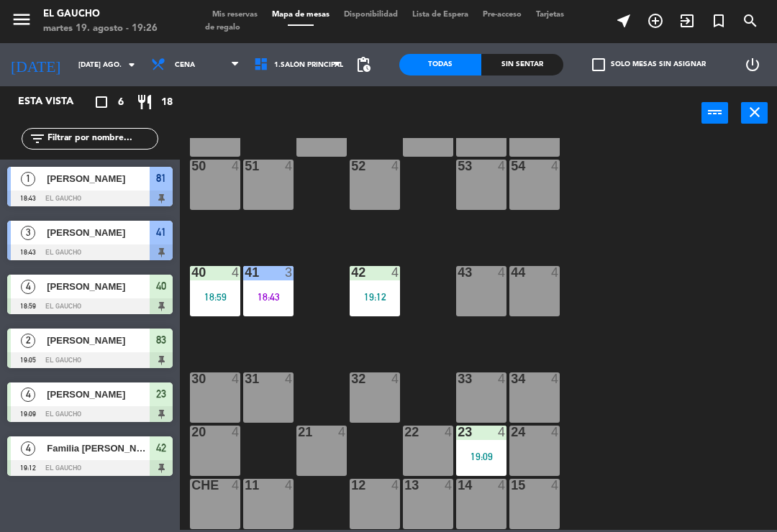
scroll to position [270, 0]
click at [370, 523] on div "12 4" at bounding box center [374, 504] width 50 height 50
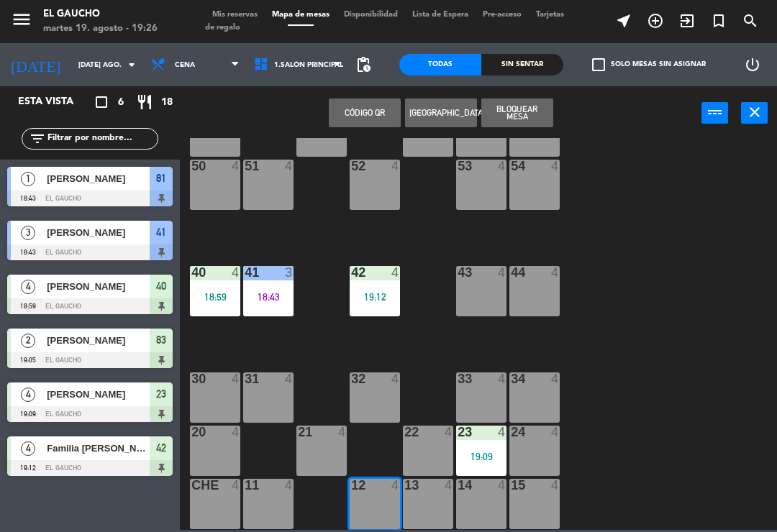
click at [370, 113] on button "Código qr" at bounding box center [365, 113] width 72 height 29
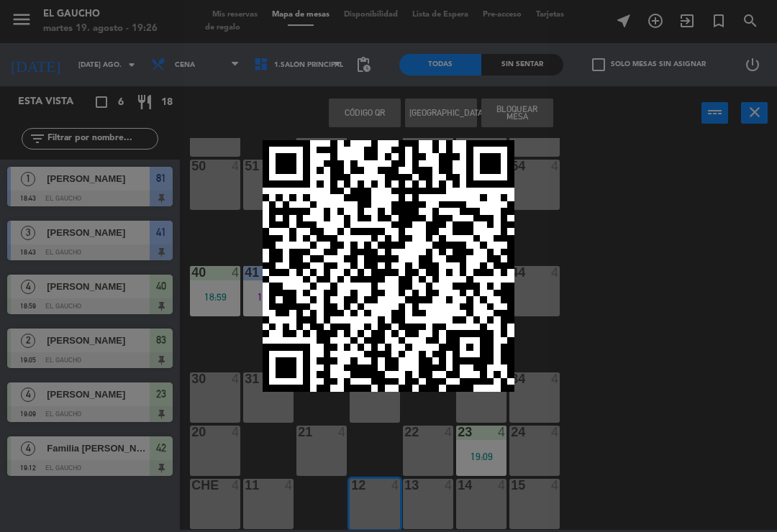
click at [694, 278] on div at bounding box center [388, 266] width 777 height 532
